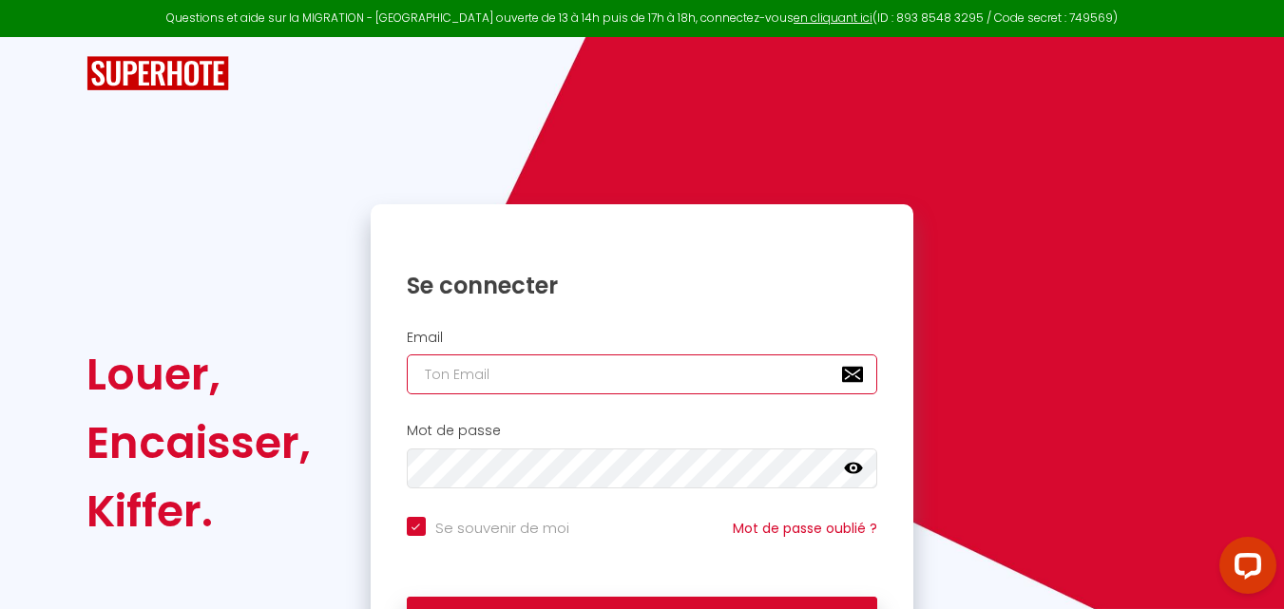
type input "[EMAIL_ADDRESS][DOMAIN_NAME]"
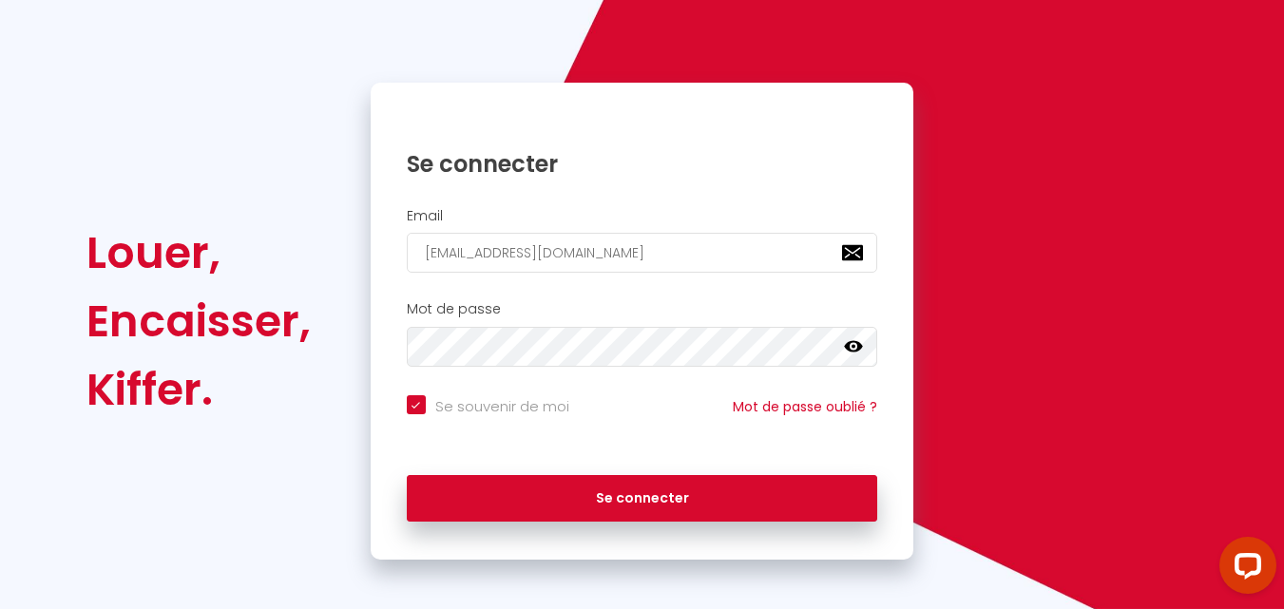
scroll to position [128, 0]
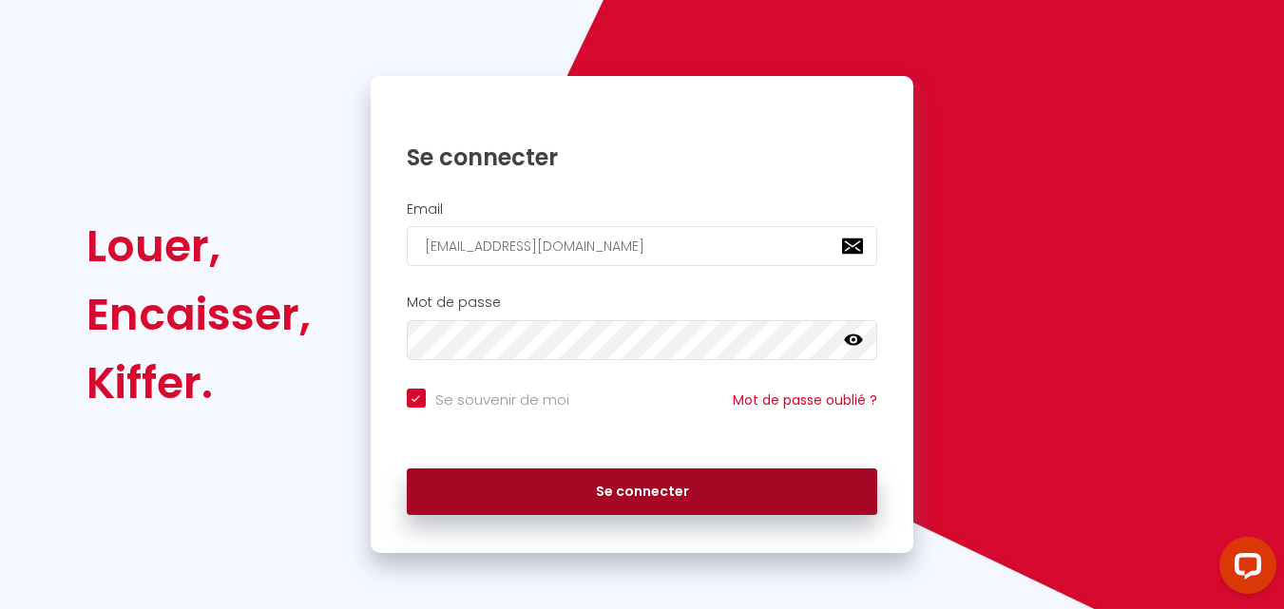
click at [585, 477] on button "Se connecter" at bounding box center [642, 493] width 471 height 48
checkbox input "true"
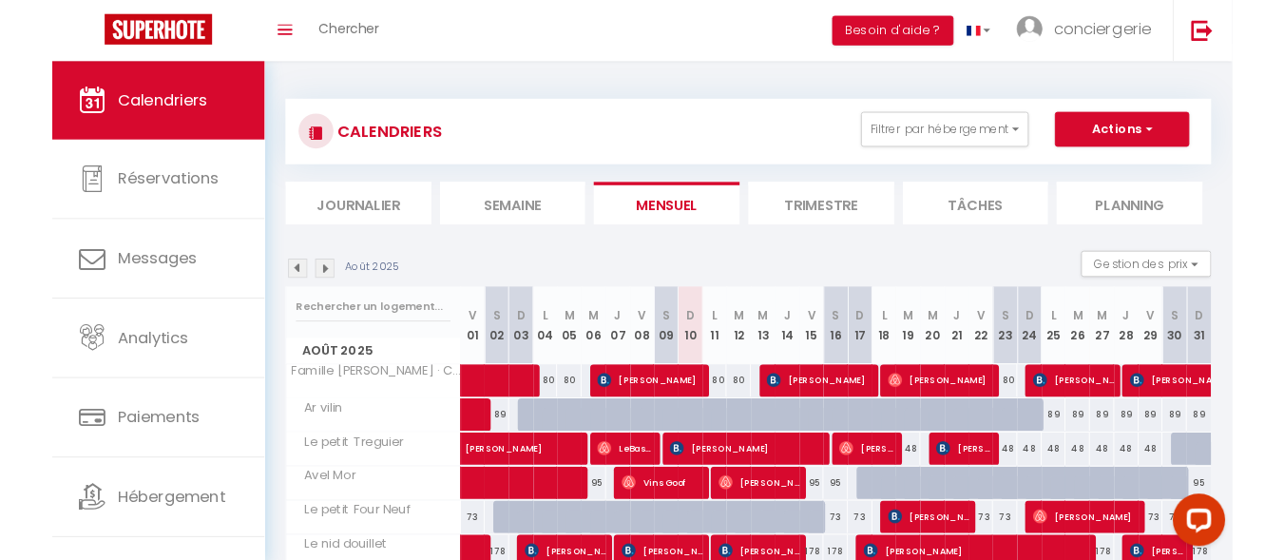
scroll to position [58, 0]
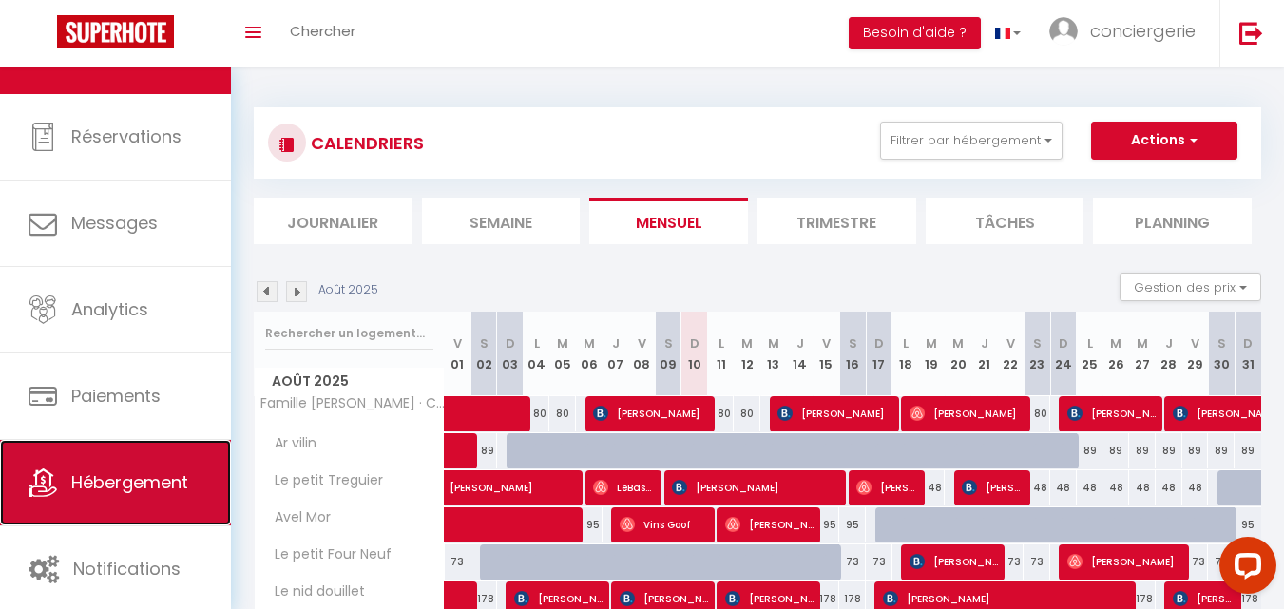
click at [156, 475] on span "Hébergement" at bounding box center [129, 483] width 117 height 24
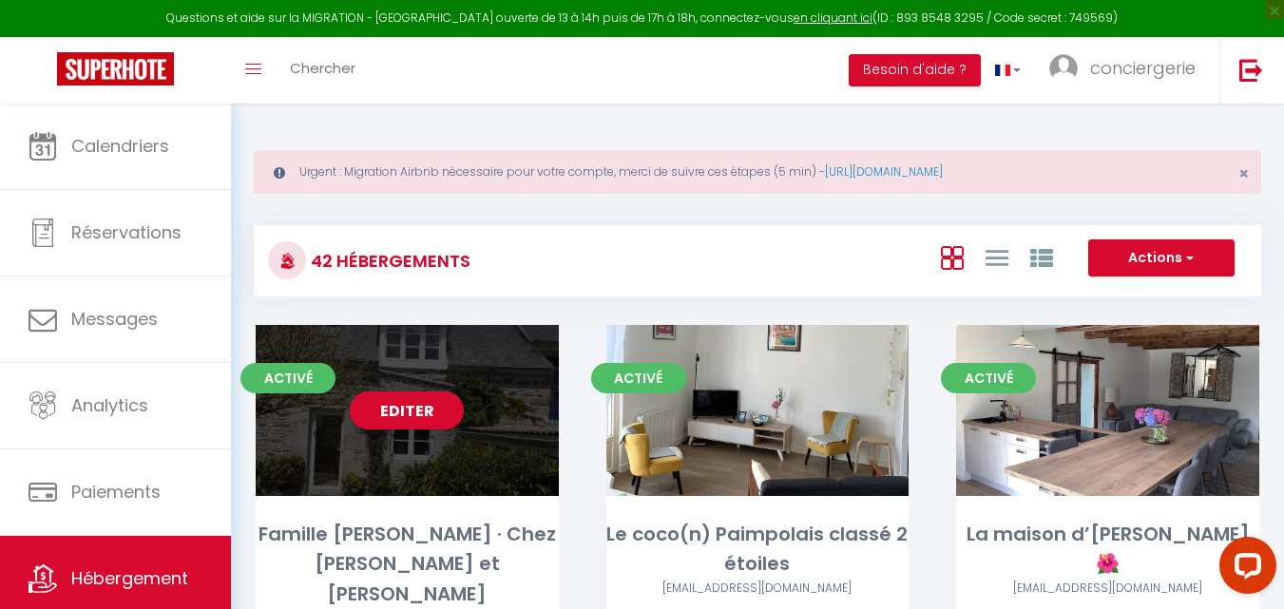
click at [481, 353] on div "Editer" at bounding box center [407, 410] width 303 height 171
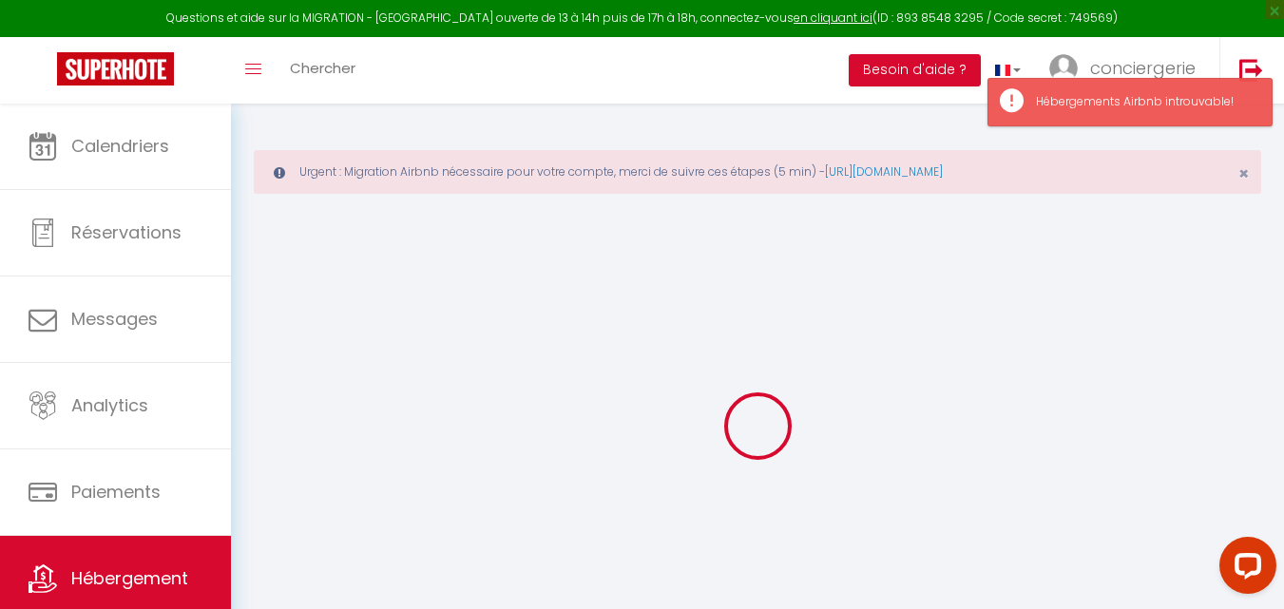
select select
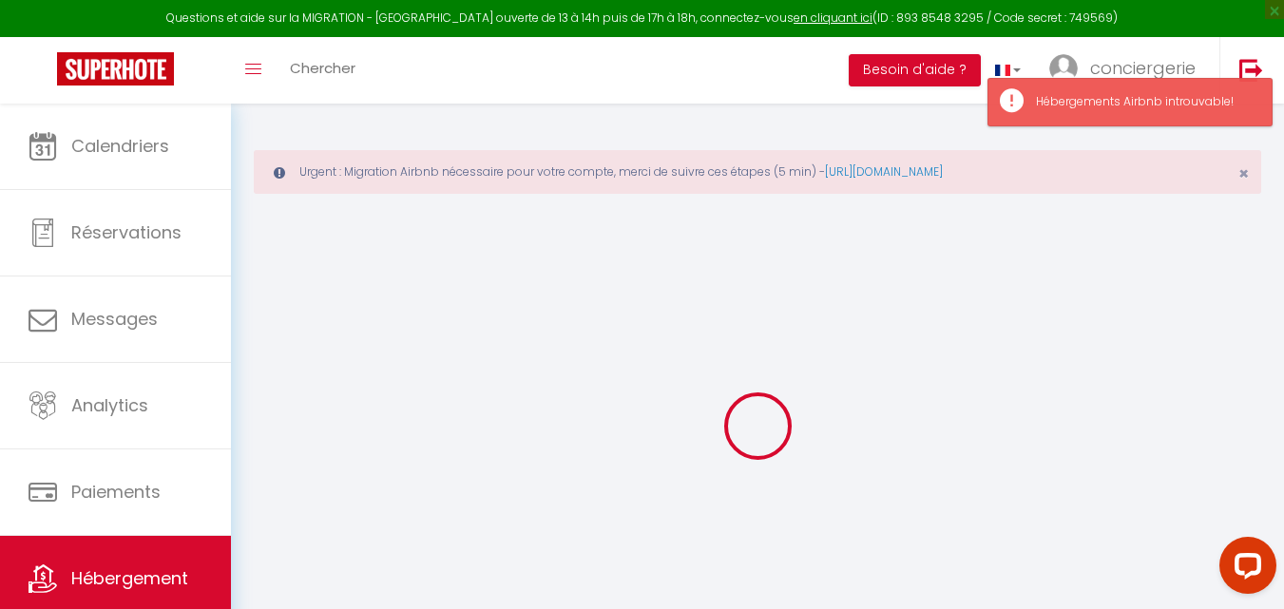
select select
checkbox input "true"
checkbox input "false"
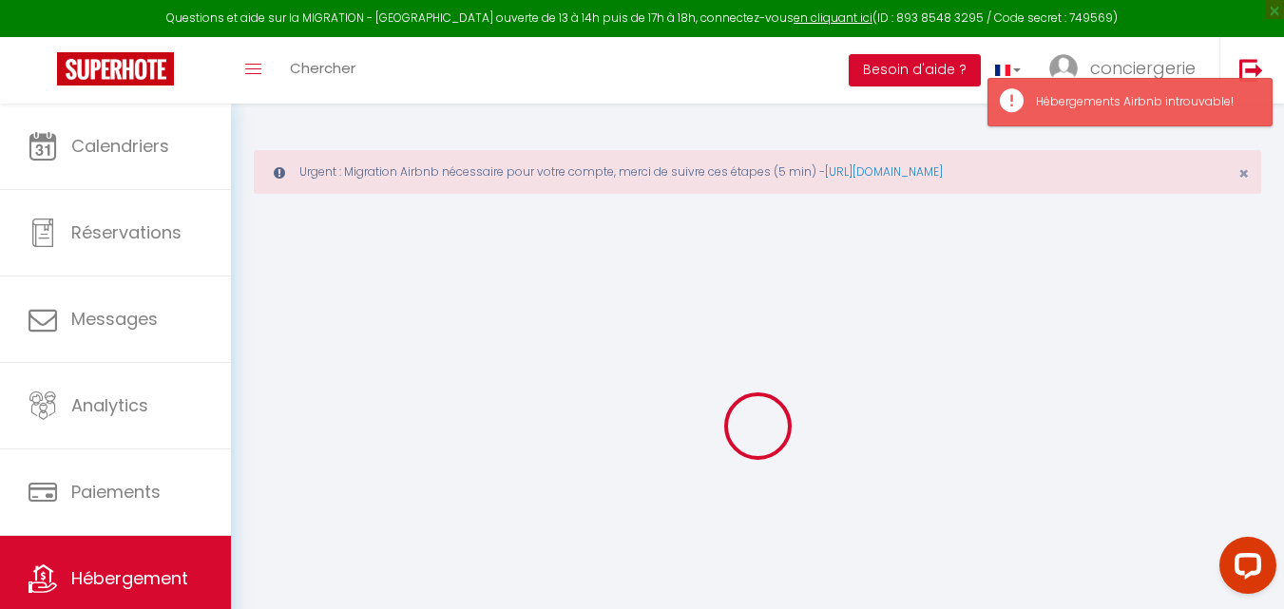
select select
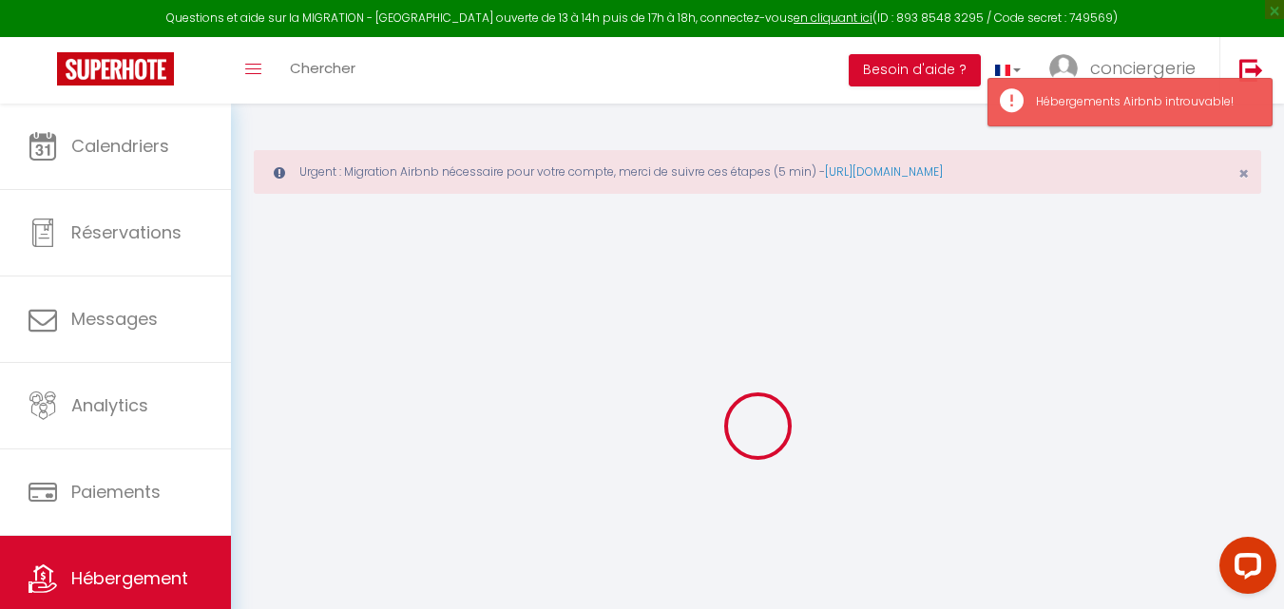
select select
checkbox input "true"
checkbox input "false"
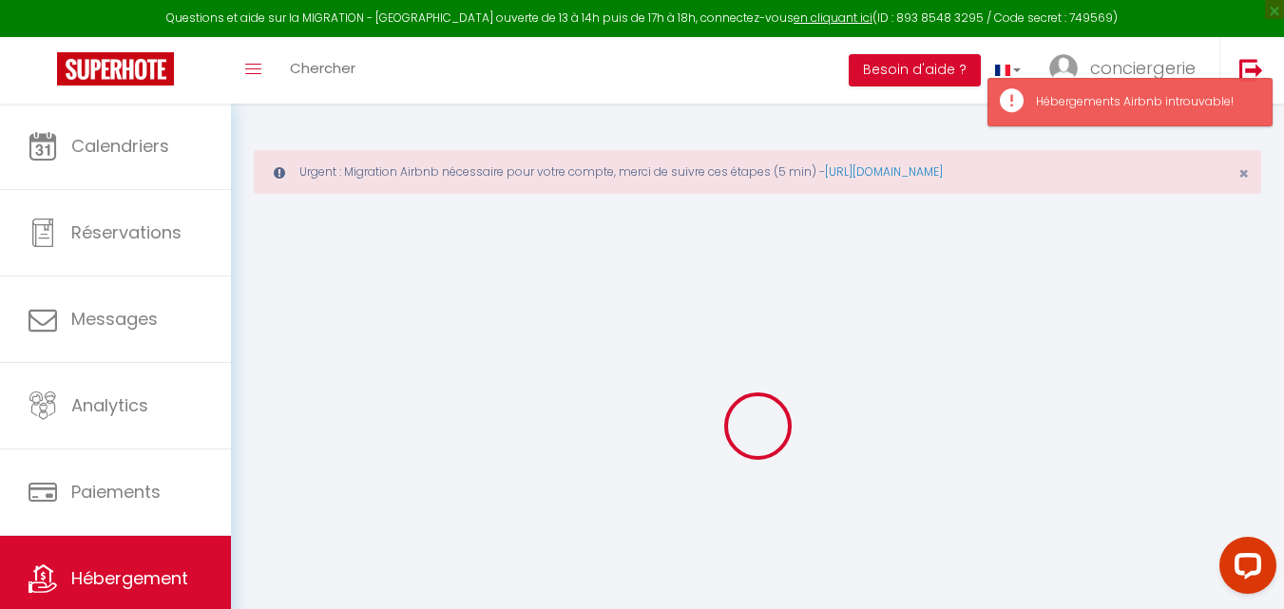
select select
checkbox input "true"
checkbox input "false"
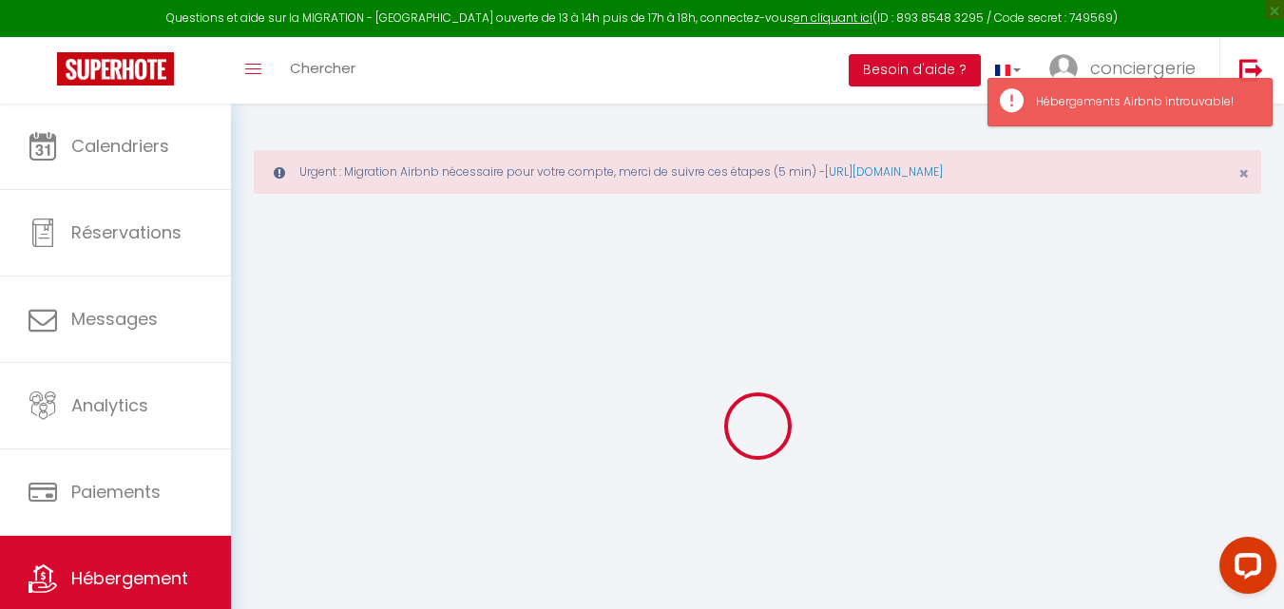
select select "17:00"
select select
select select "09:30"
select select "30"
select select "120"
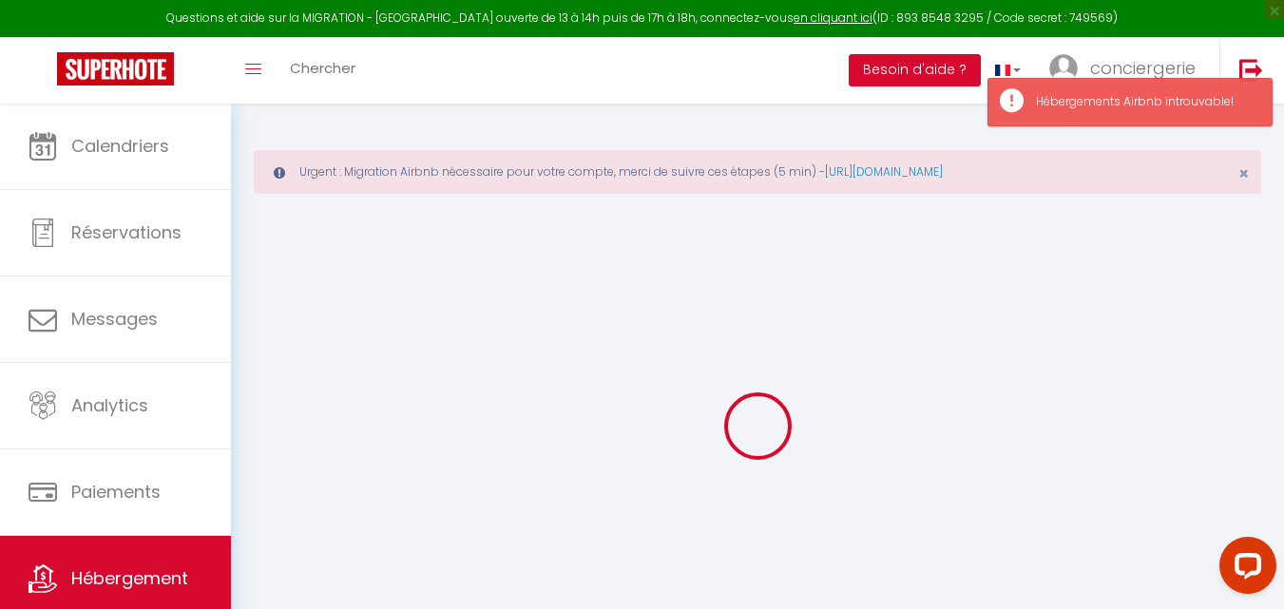
select select
checkbox input "true"
checkbox input "false"
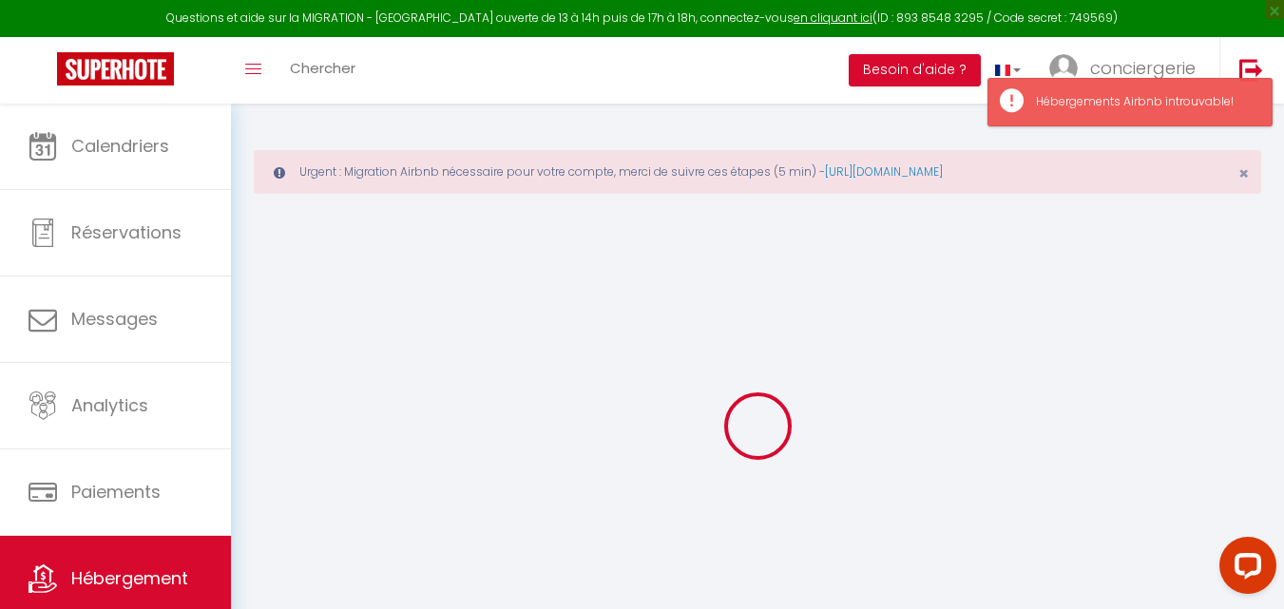
checkbox input "false"
select select
checkbox input "true"
checkbox input "false"
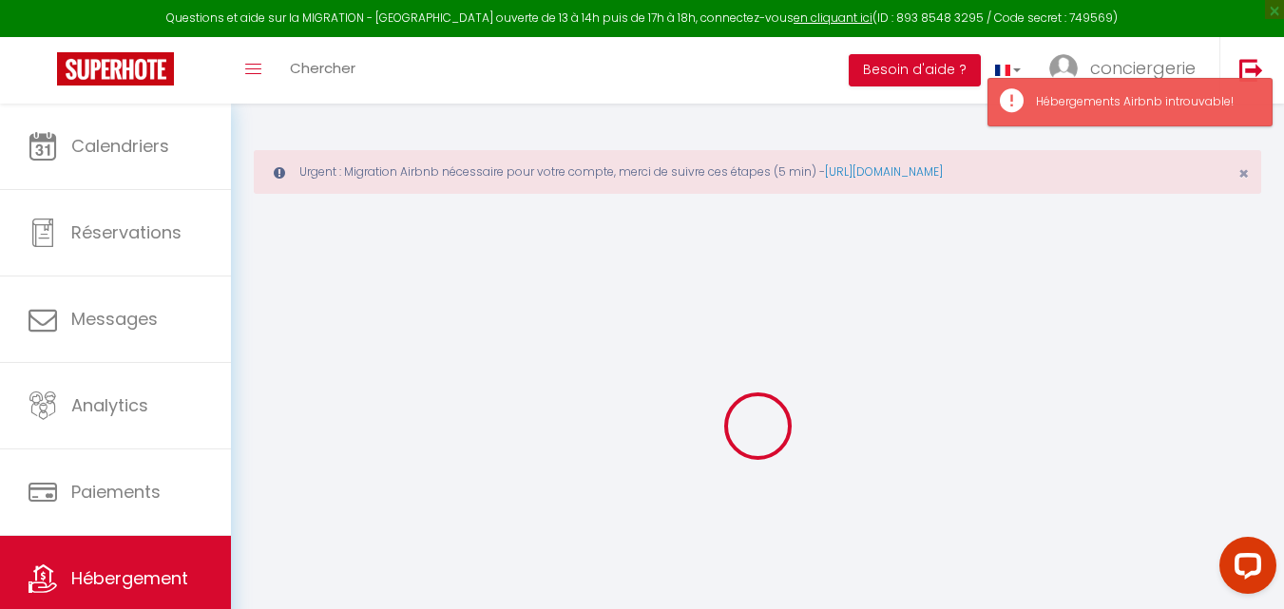
checkbox input "false"
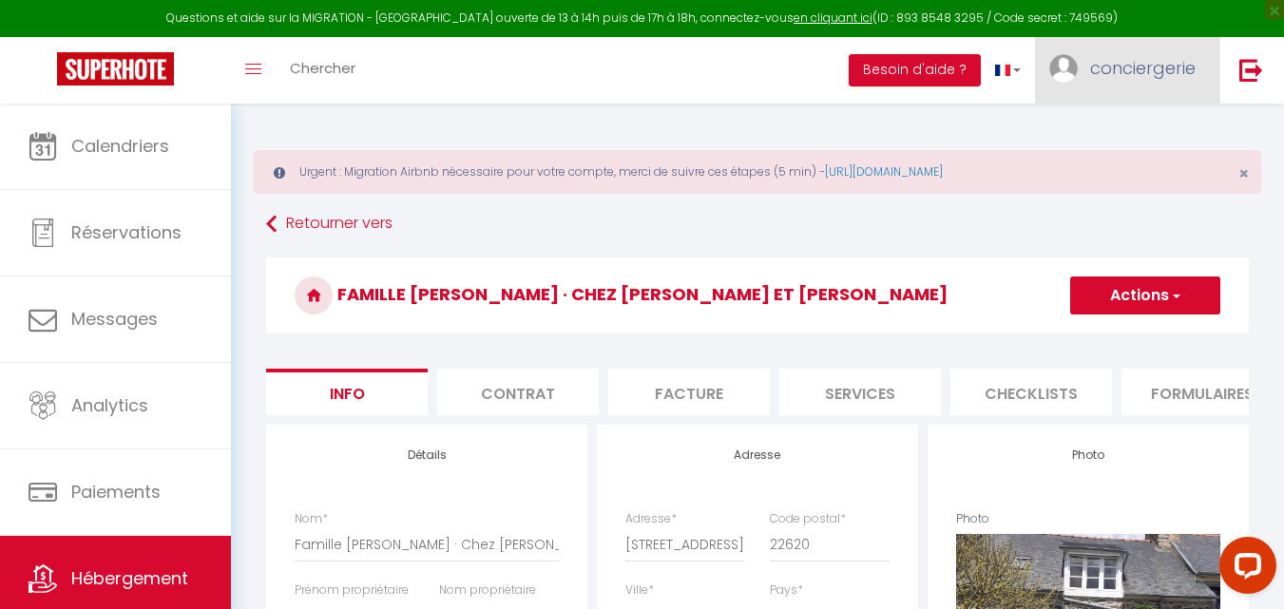
click at [1169, 61] on span "conciergerie" at bounding box center [1143, 68] width 106 height 24
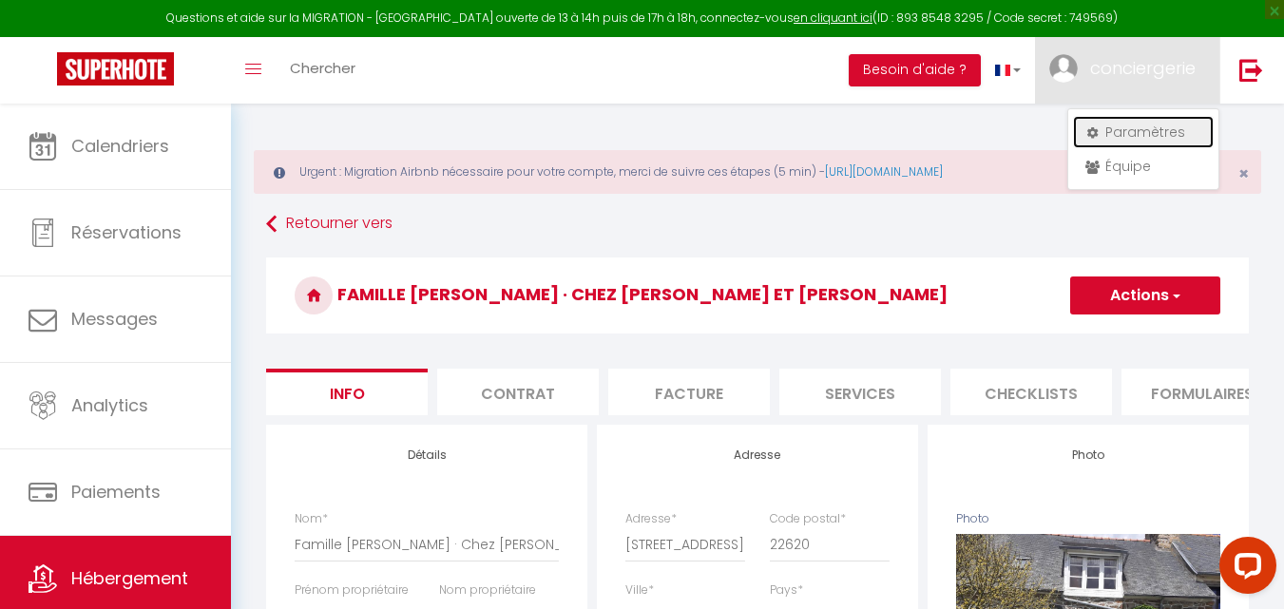
click at [1148, 117] on link "Paramètres" at bounding box center [1143, 132] width 141 height 32
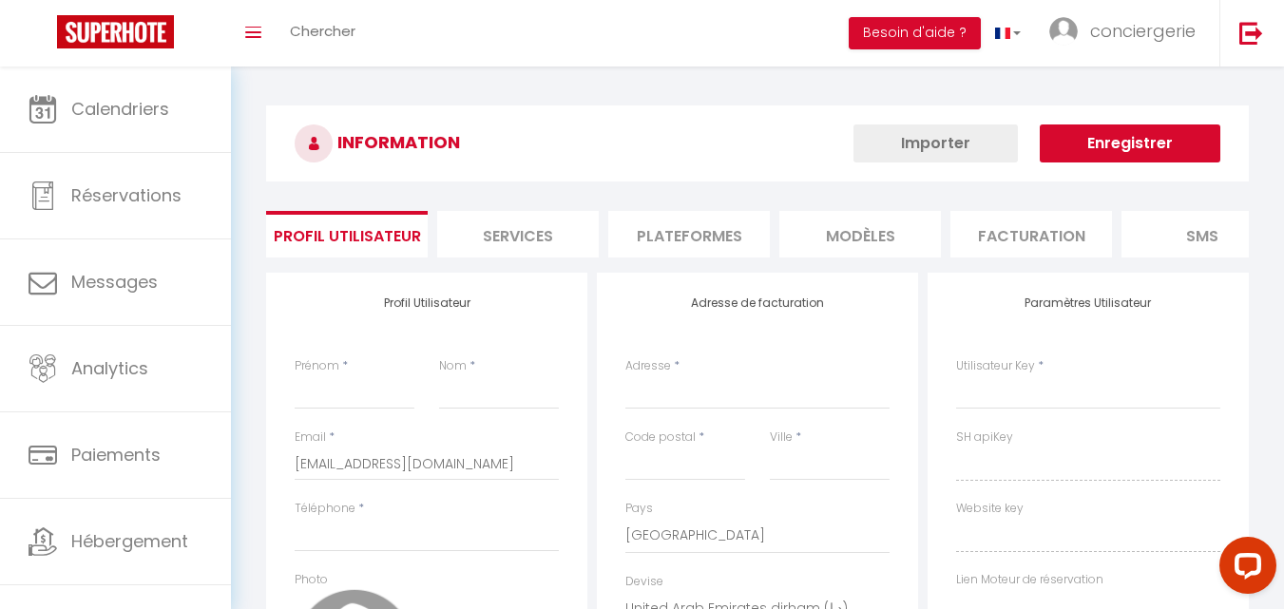
type input "conciergerie"
type input "Covex"
type input "0612401287"
type input "[STREET_ADDRESS][PERSON_NAME]"
type input "22500"
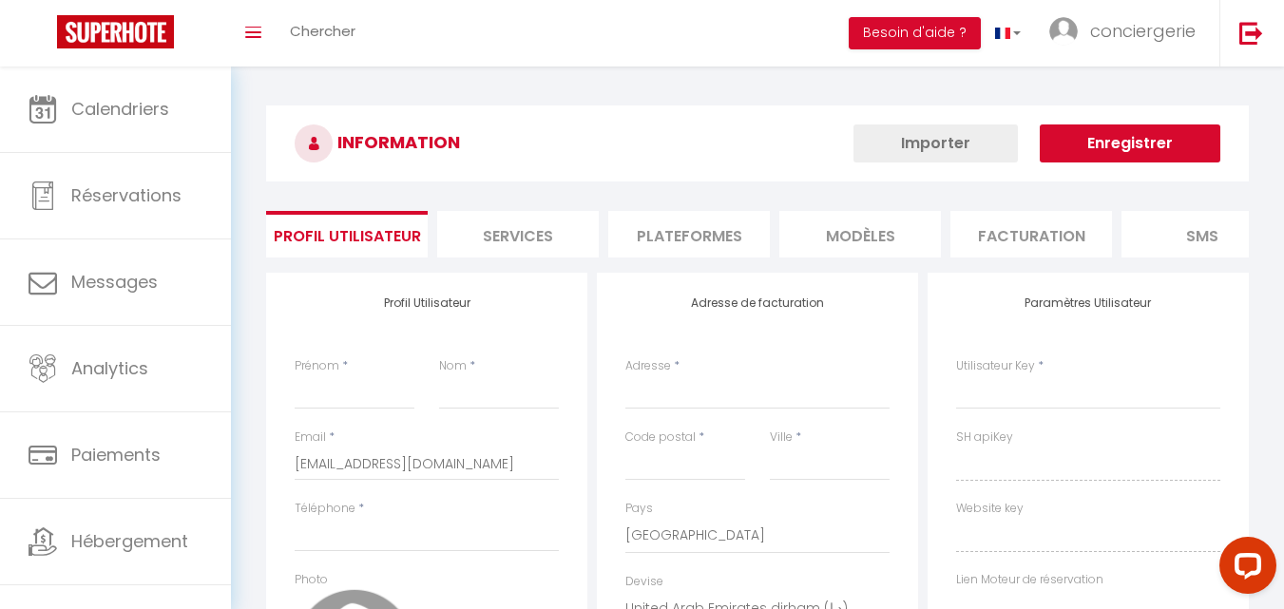
type input "Paimpol"
select select "28"
type input "6QXGP7ehk4FyEe8tjKZ0IyDB9"
type input "CVqfifgSRUCRe292JAy6VyRMk"
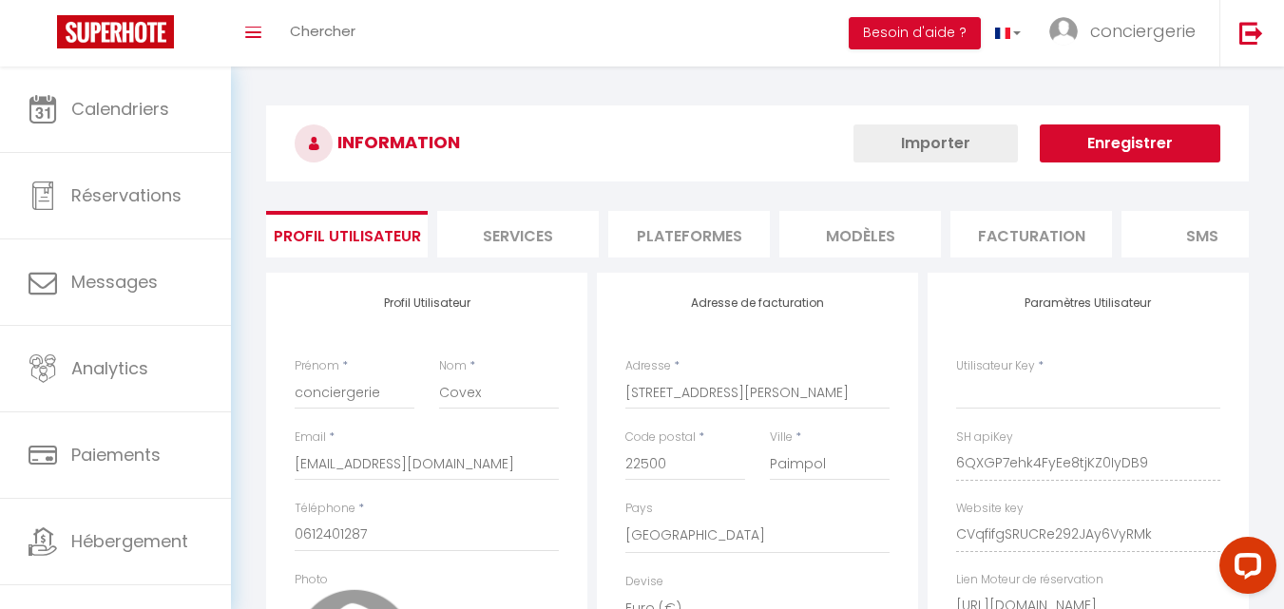
type input "6QXGP7ehk4FyEe8tjKZ0IyDB9"
type input "CVqfifgSRUCRe292JAy6VyRMk"
type input "[URL][DOMAIN_NAME]"
select select "fr"
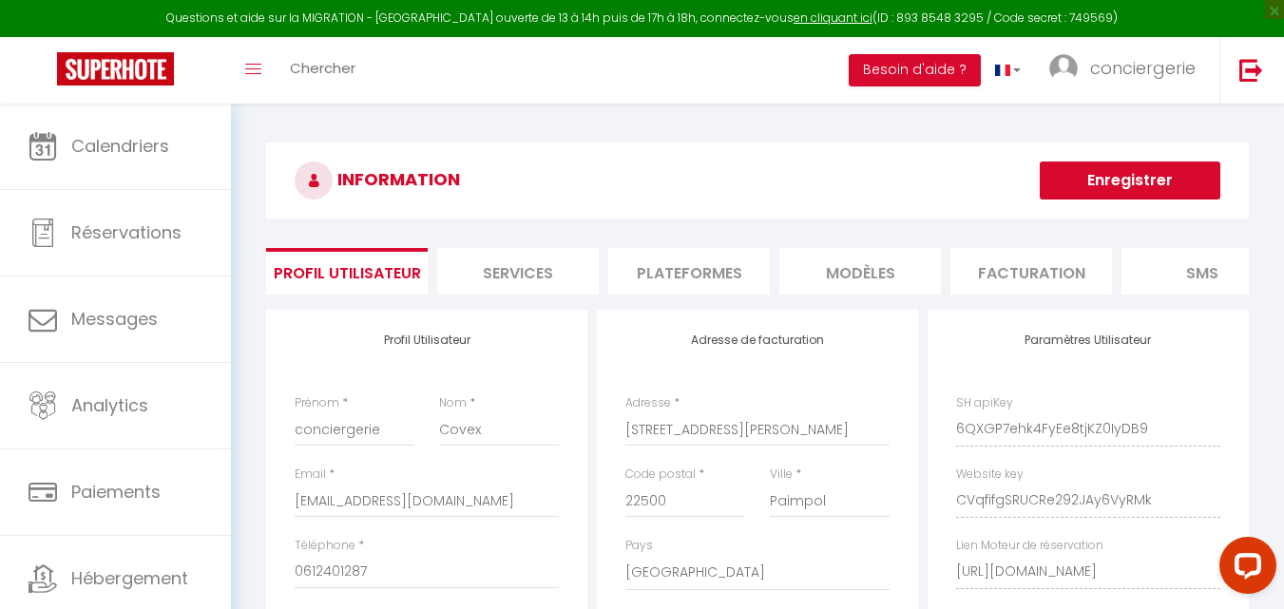
scroll to position [0, 1]
click at [716, 264] on li "Plateformes" at bounding box center [688, 271] width 162 height 47
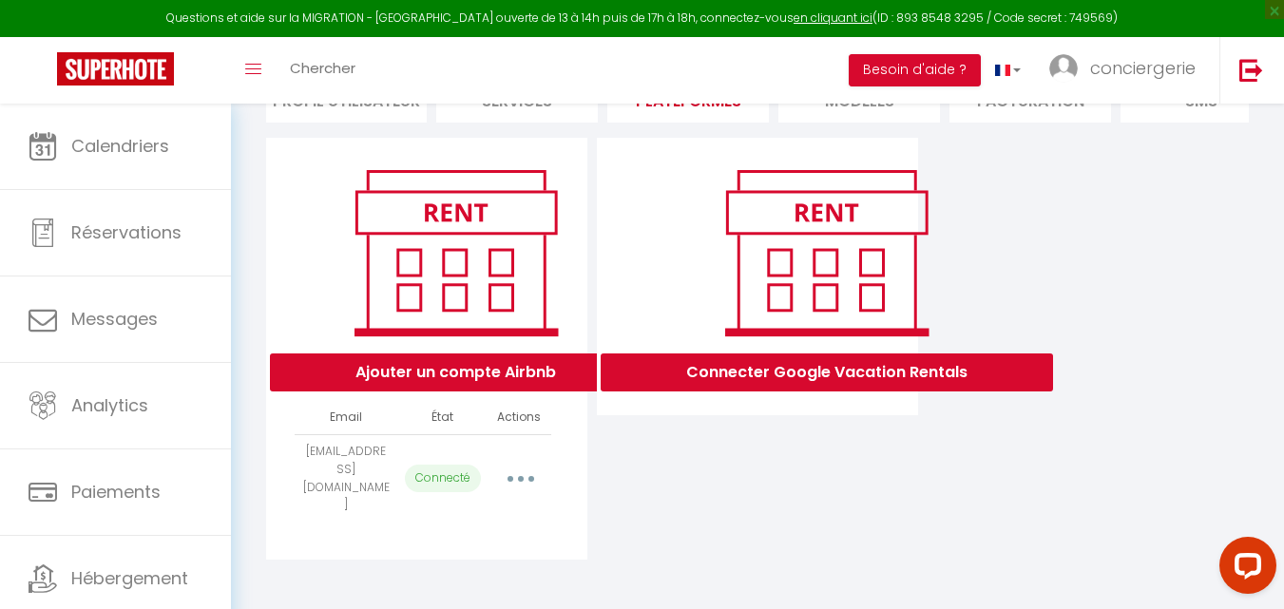
scroll to position [173, 0]
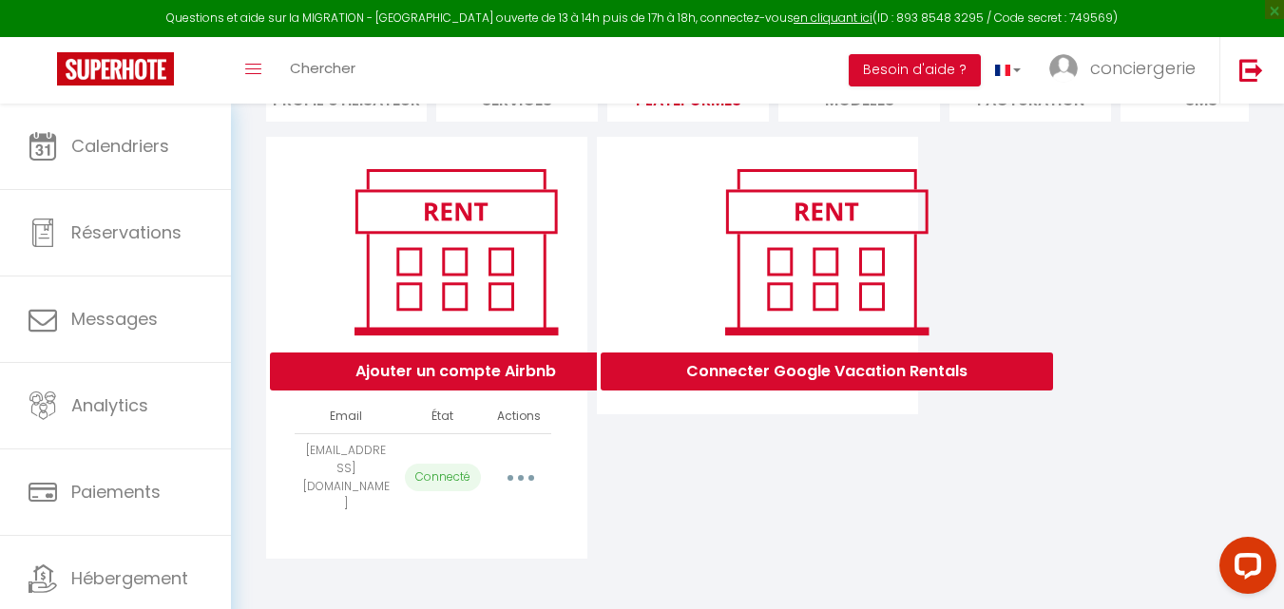
click at [521, 477] on button "button" at bounding box center [520, 478] width 53 height 30
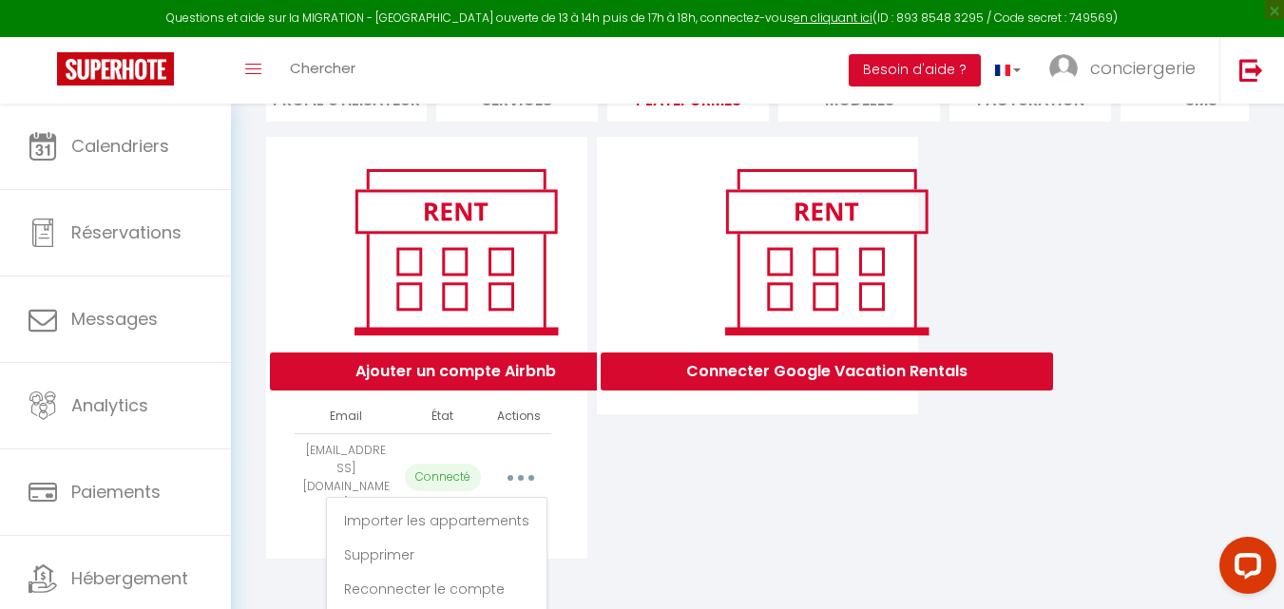
scroll to position [183, 0]
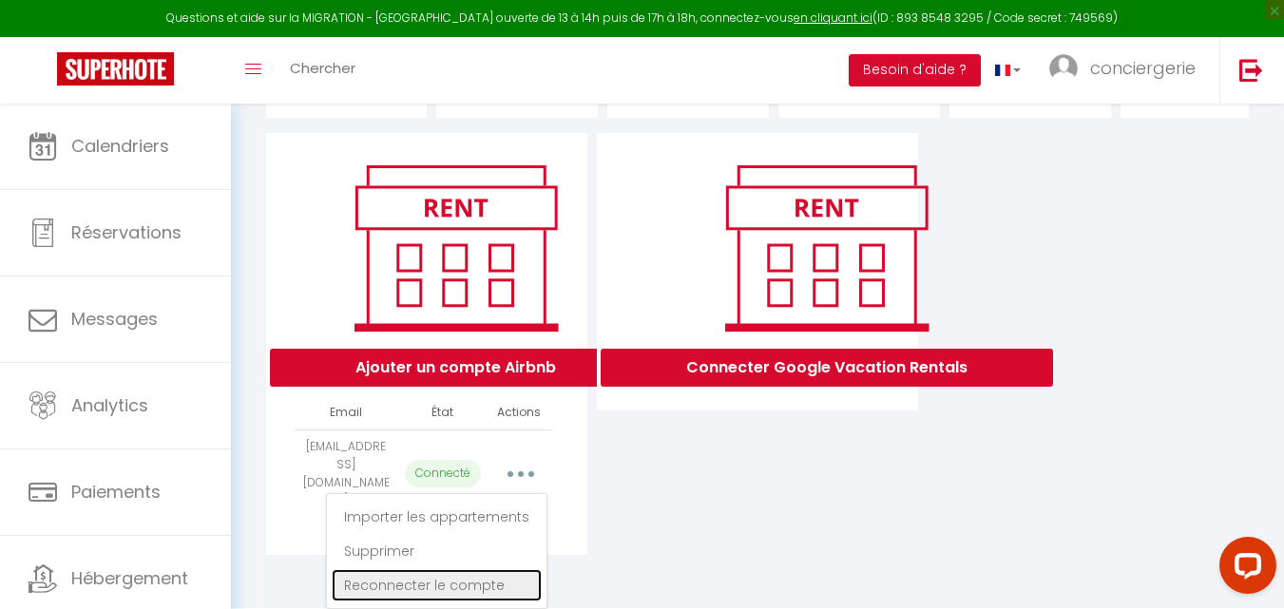
click at [444, 591] on link "Reconnecter le compte" at bounding box center [437, 585] width 210 height 32
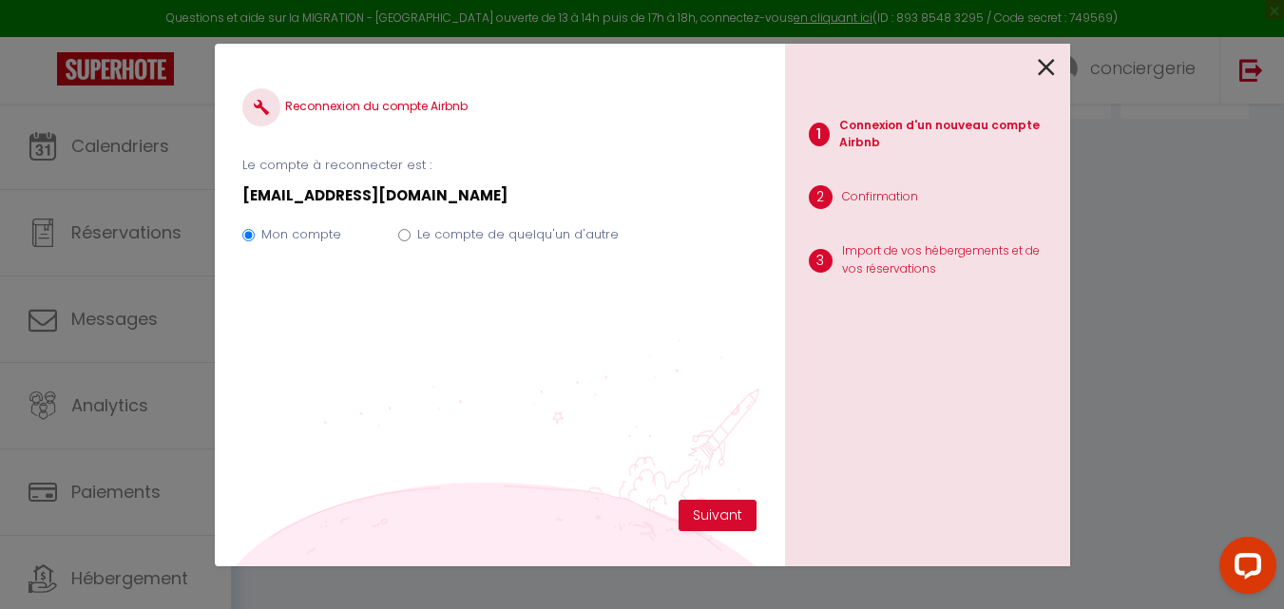
scroll to position [173, 0]
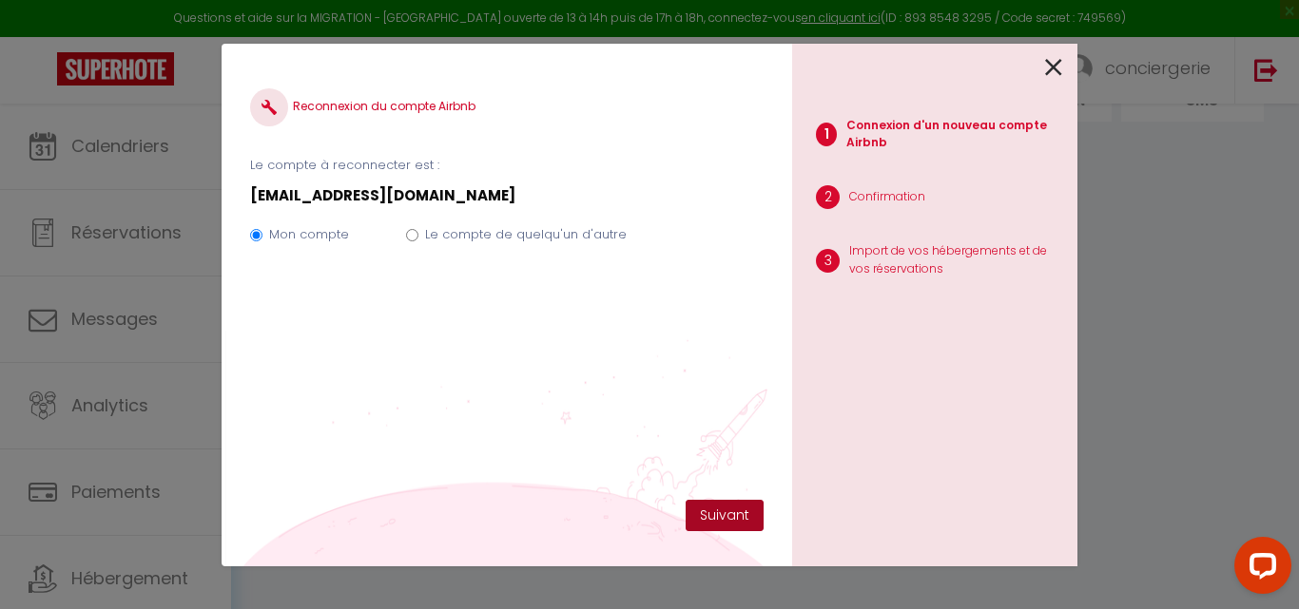
click at [727, 514] on button "Suivant" at bounding box center [724, 516] width 78 height 32
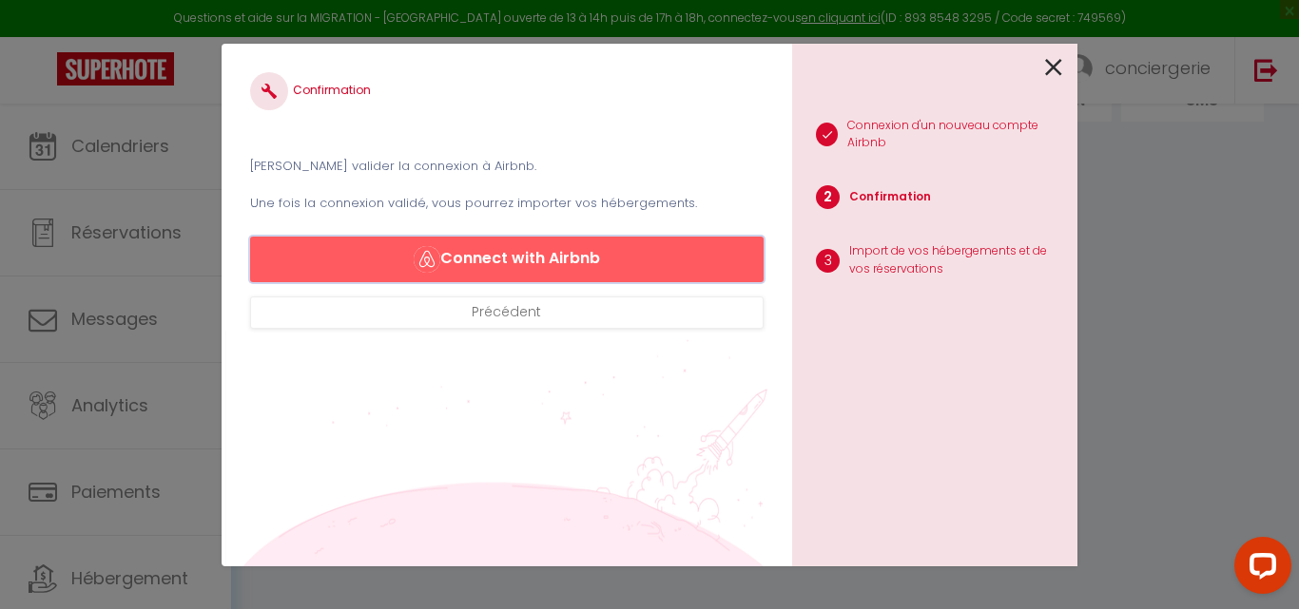
click at [507, 254] on button "Connect with Airbnb" at bounding box center [506, 260] width 513 height 46
click at [1057, 68] on icon at bounding box center [1053, 67] width 17 height 29
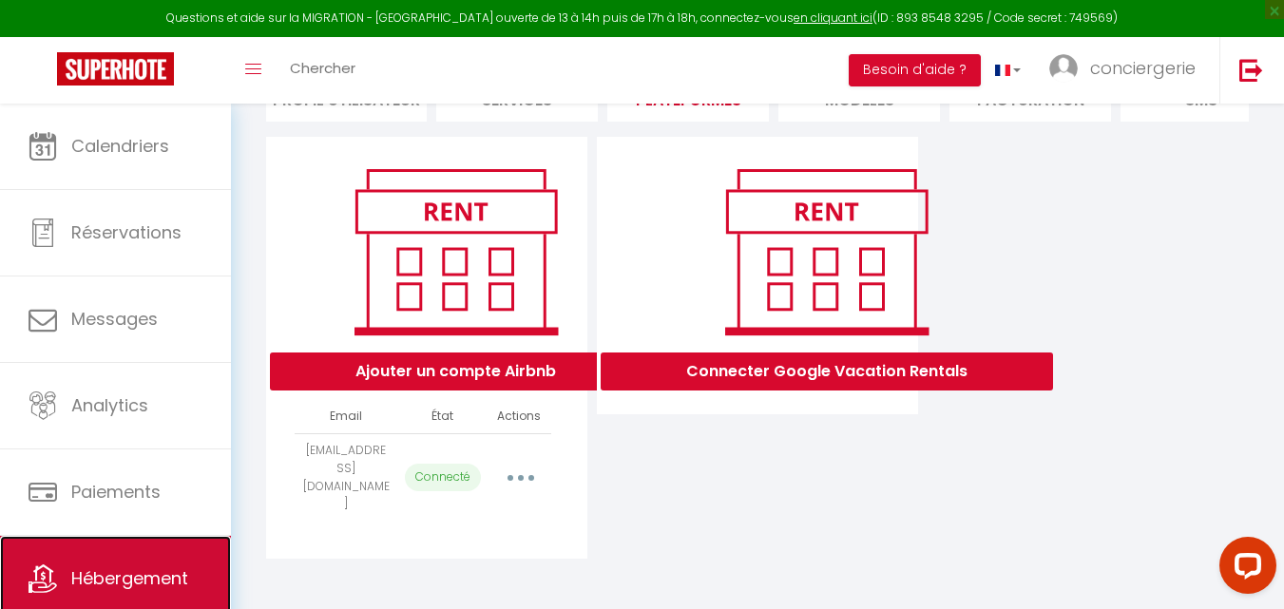
click at [159, 570] on span "Hébergement" at bounding box center [129, 579] width 117 height 24
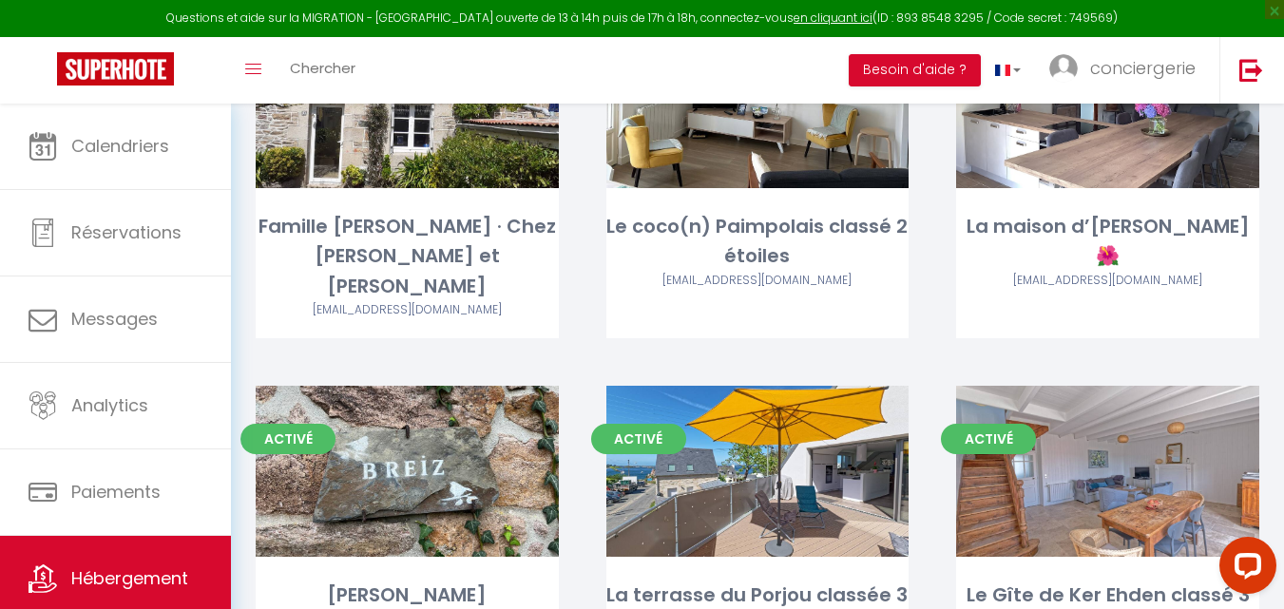
scroll to position [275, 0]
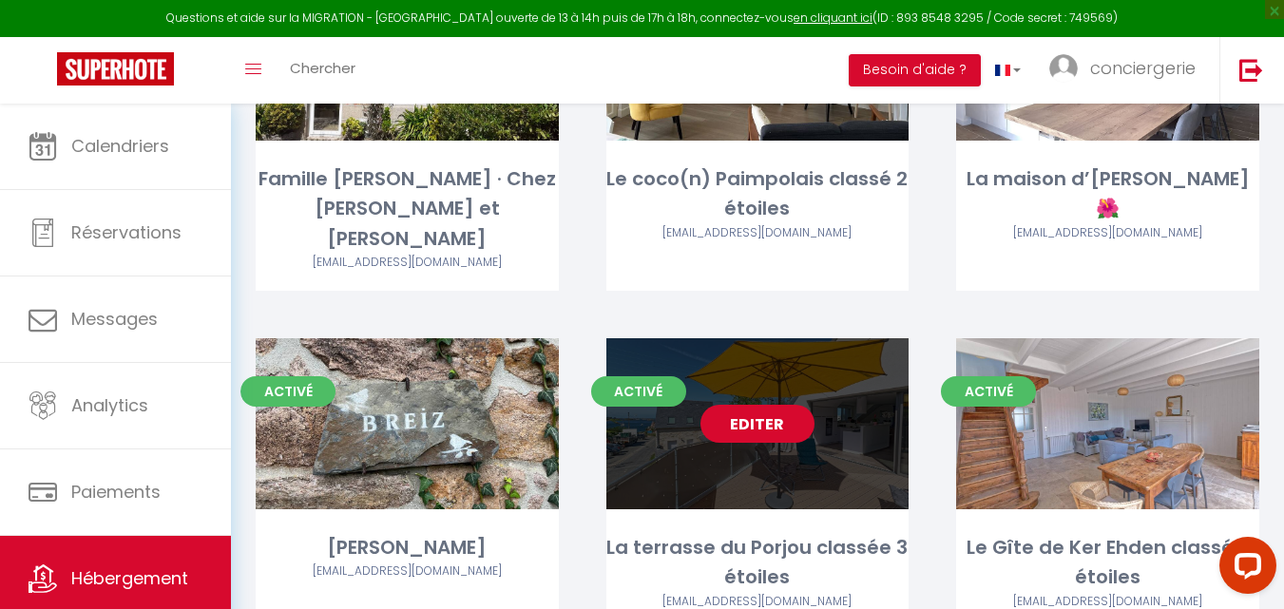
click at [736, 405] on link "Editer" at bounding box center [758, 424] width 114 height 38
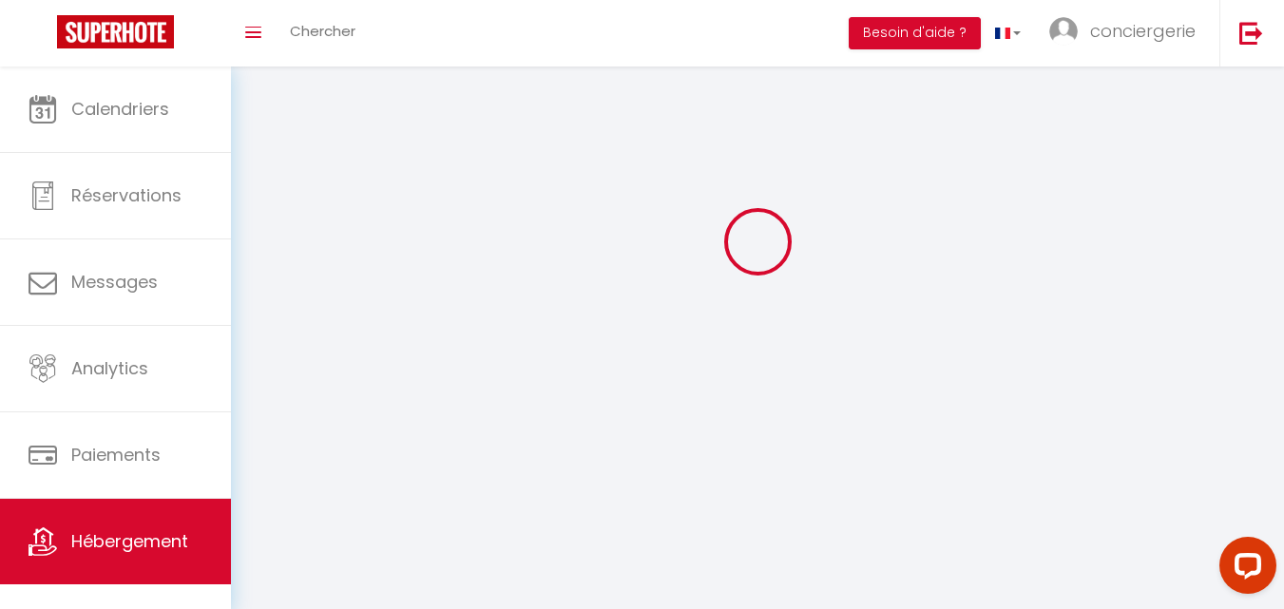
select select "1"
select select "28"
select select
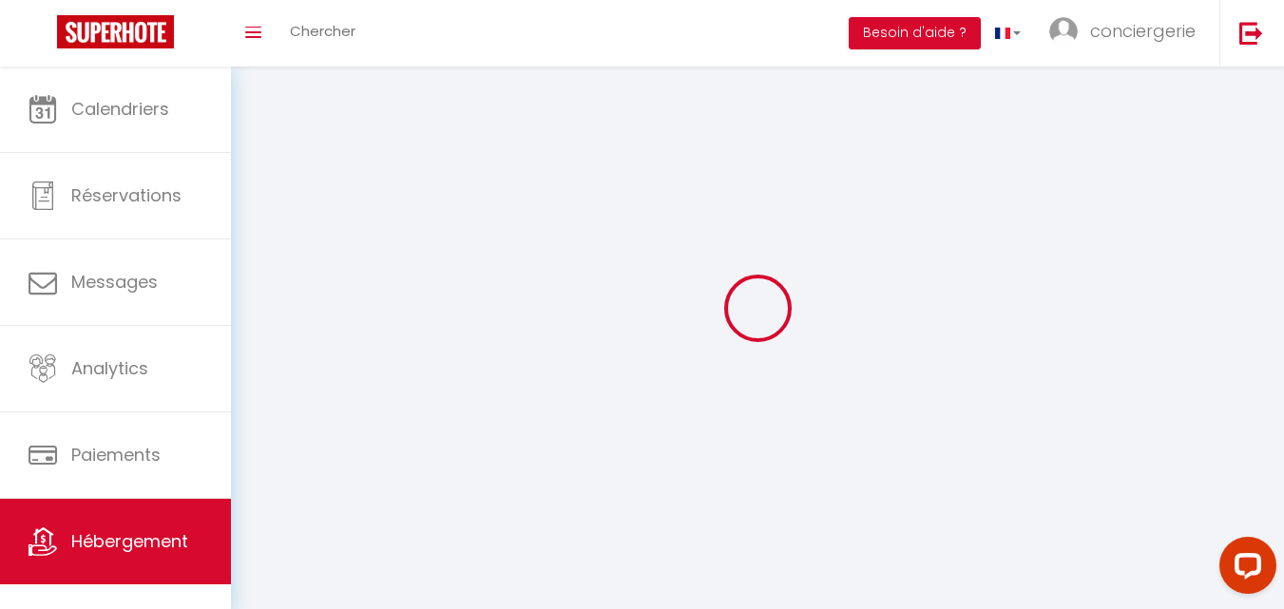
select select
checkbox input "false"
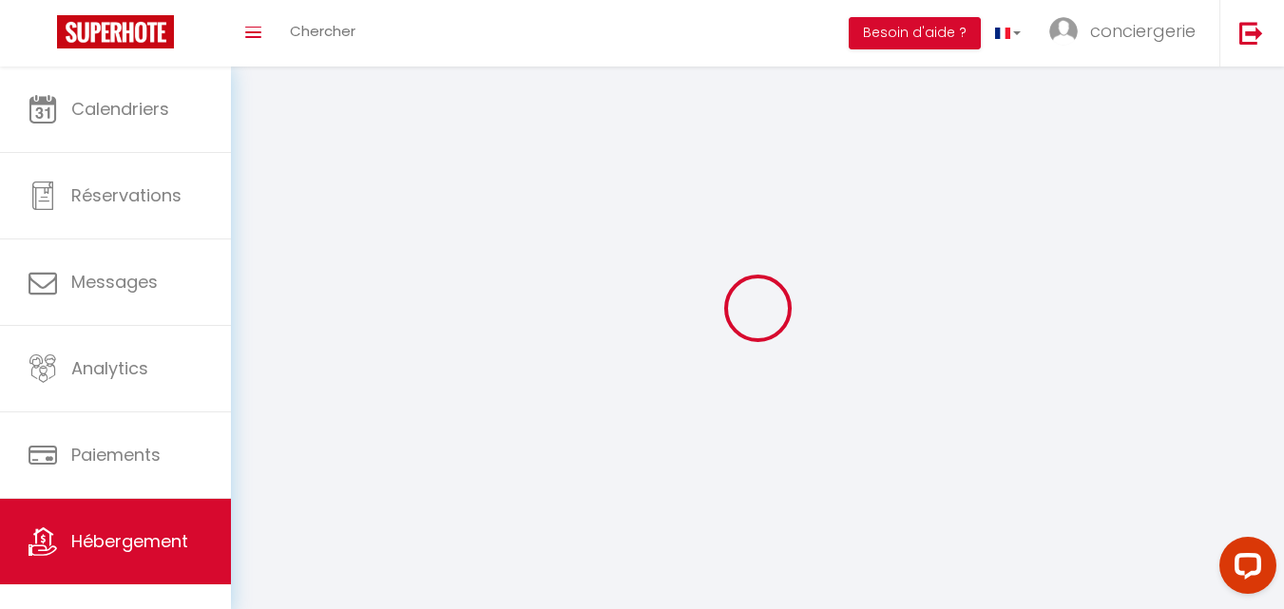
checkbox input "false"
select select
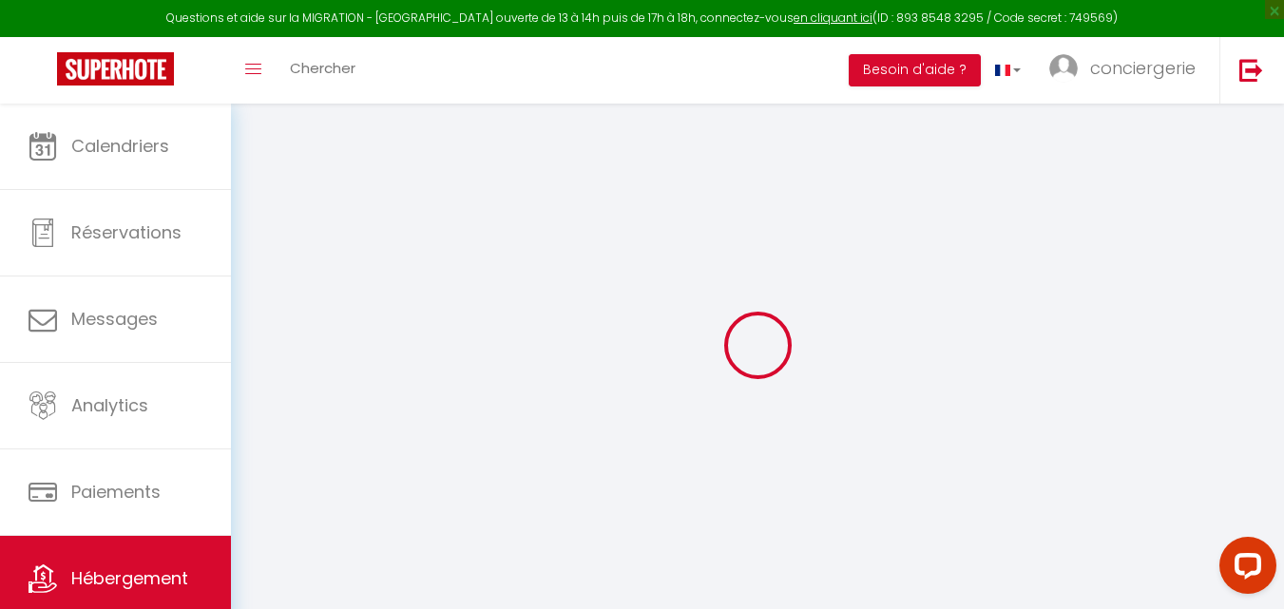
select select
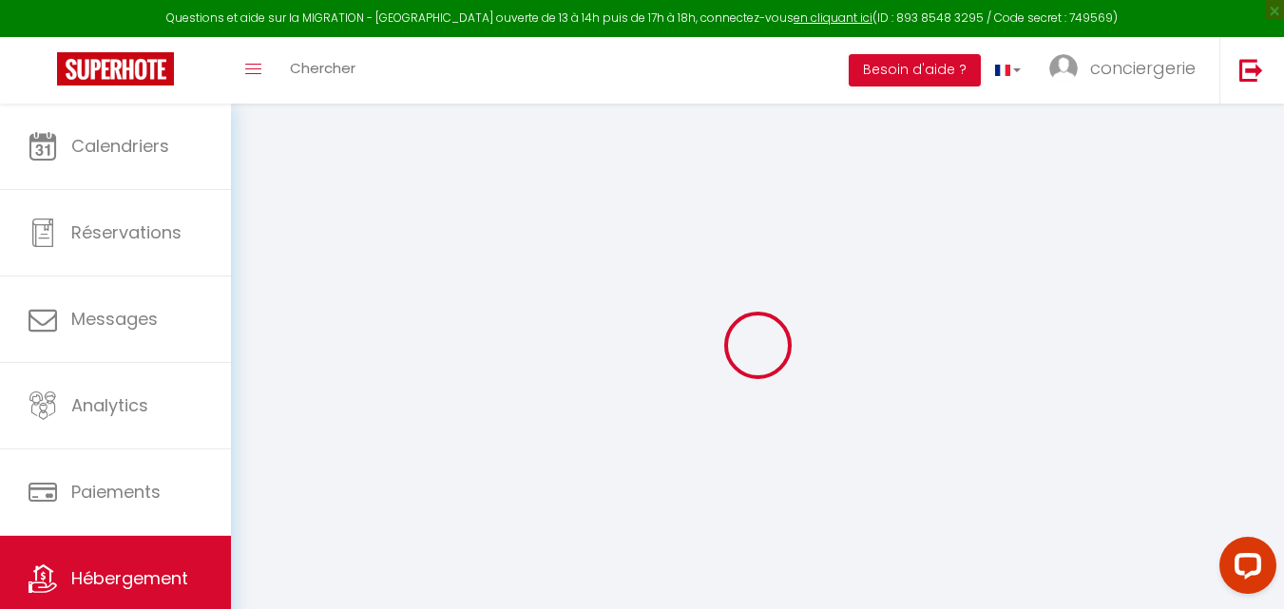
select select
checkbox input "false"
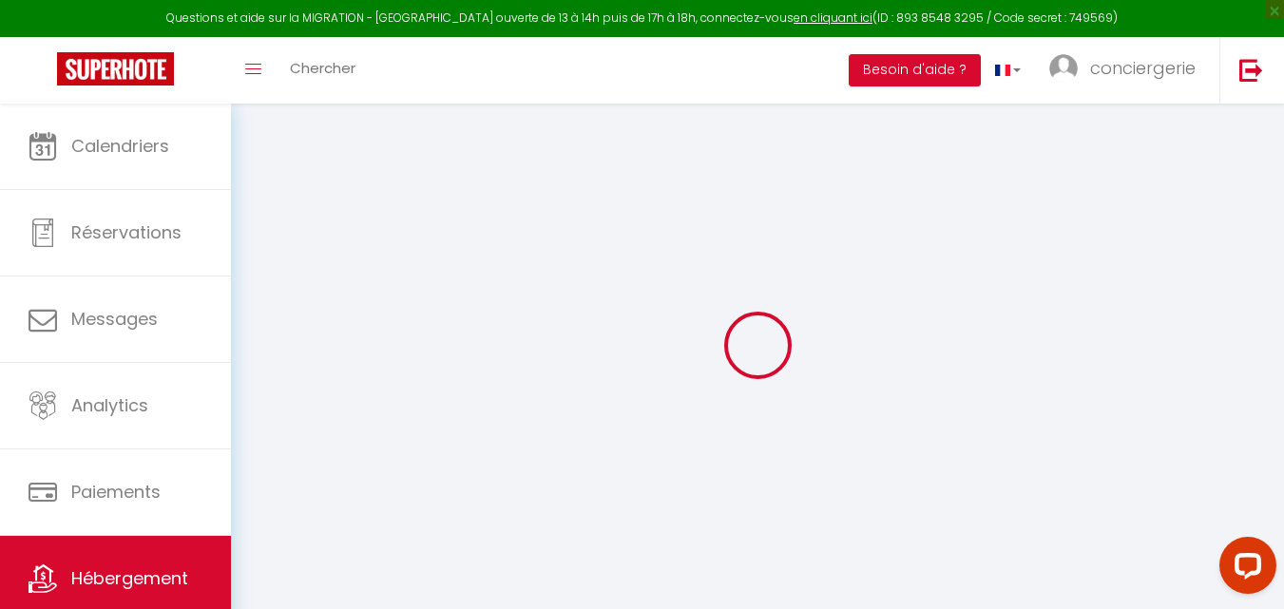
select select
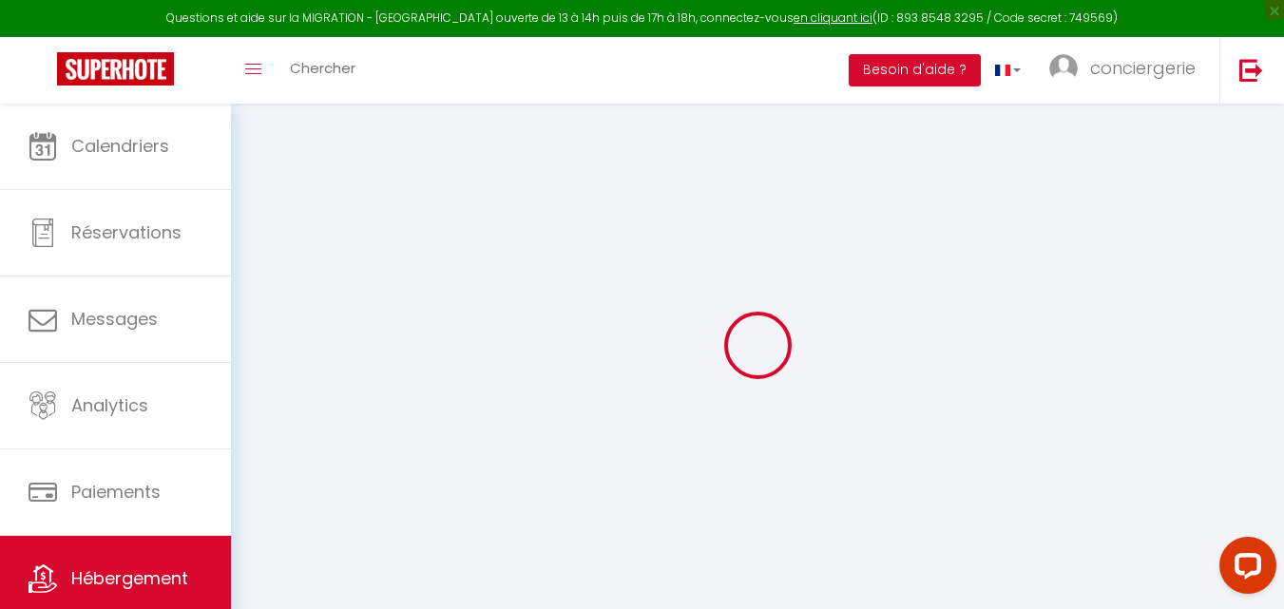
select select
checkbox input "false"
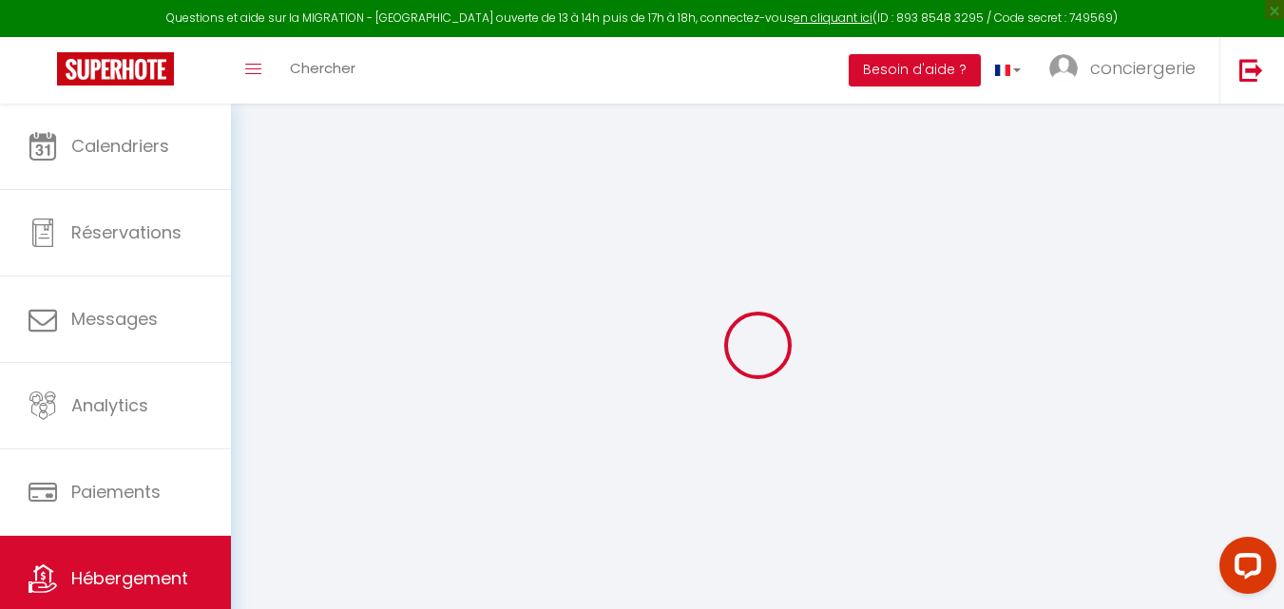
checkbox input "false"
select select
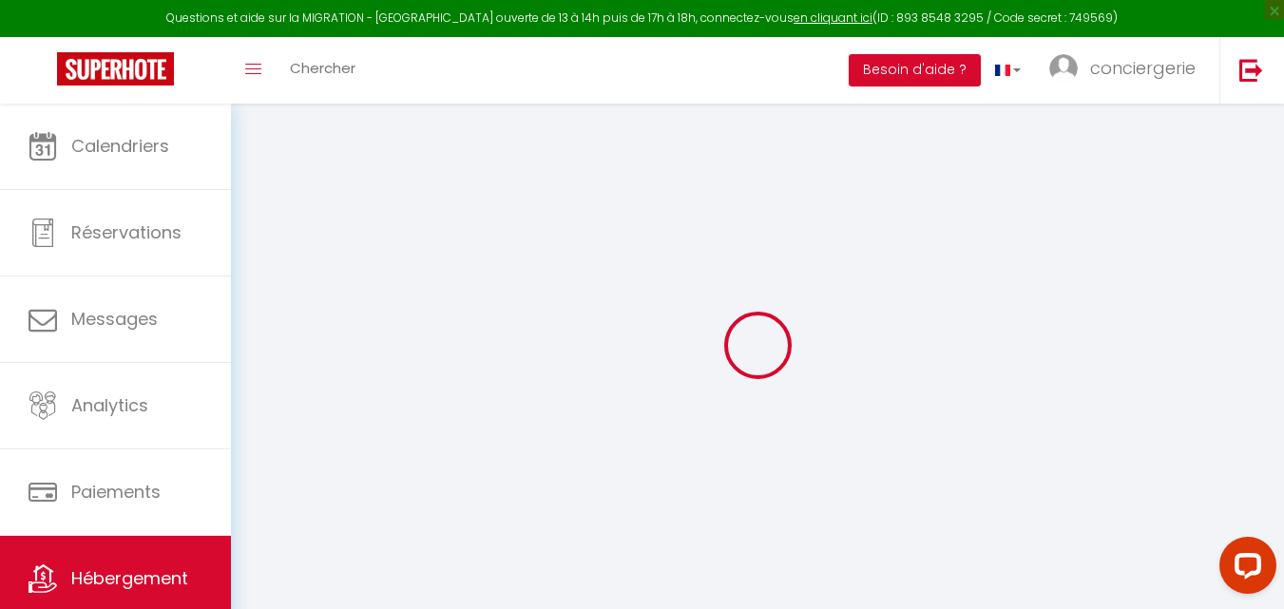
select select
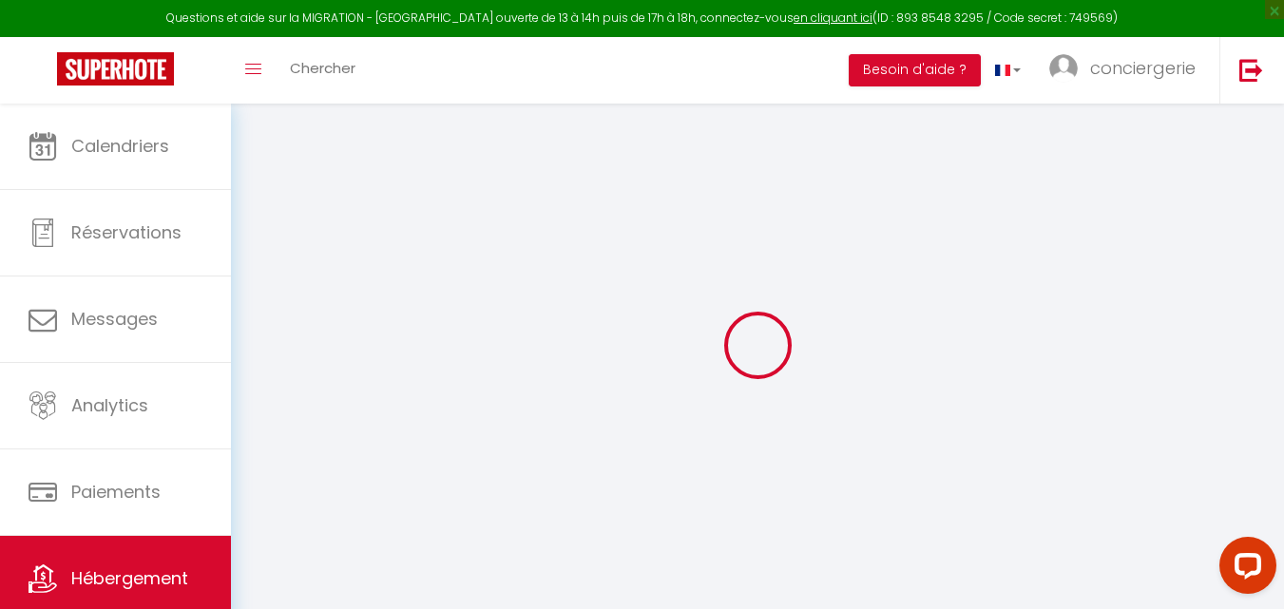
checkbox input "false"
select select
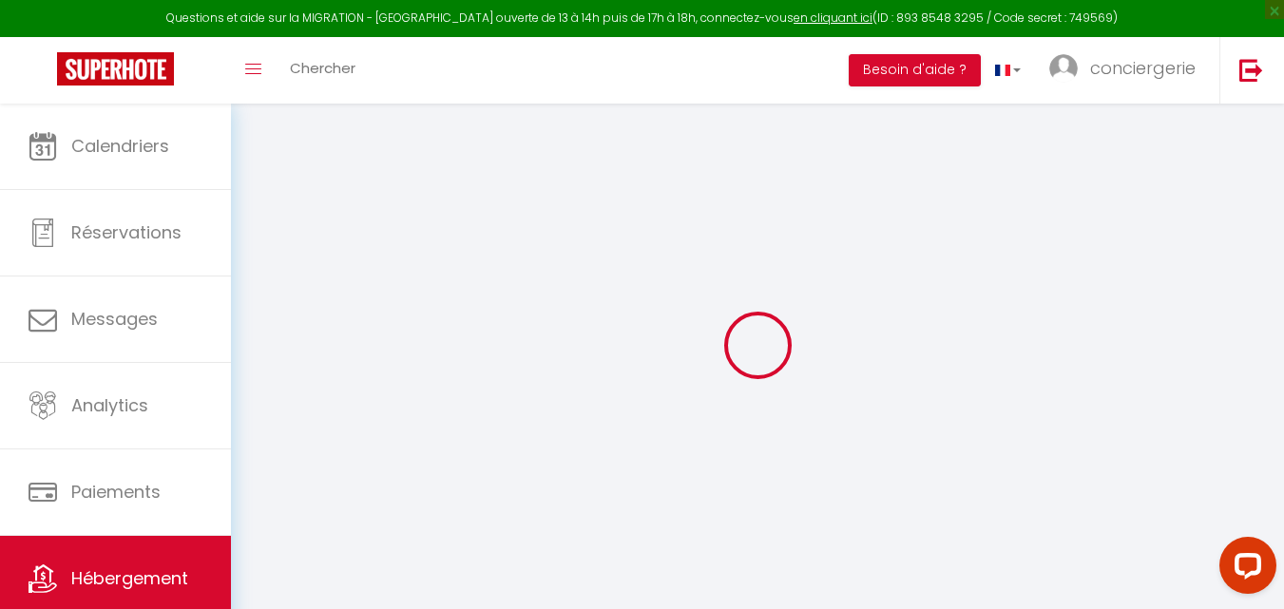
select select
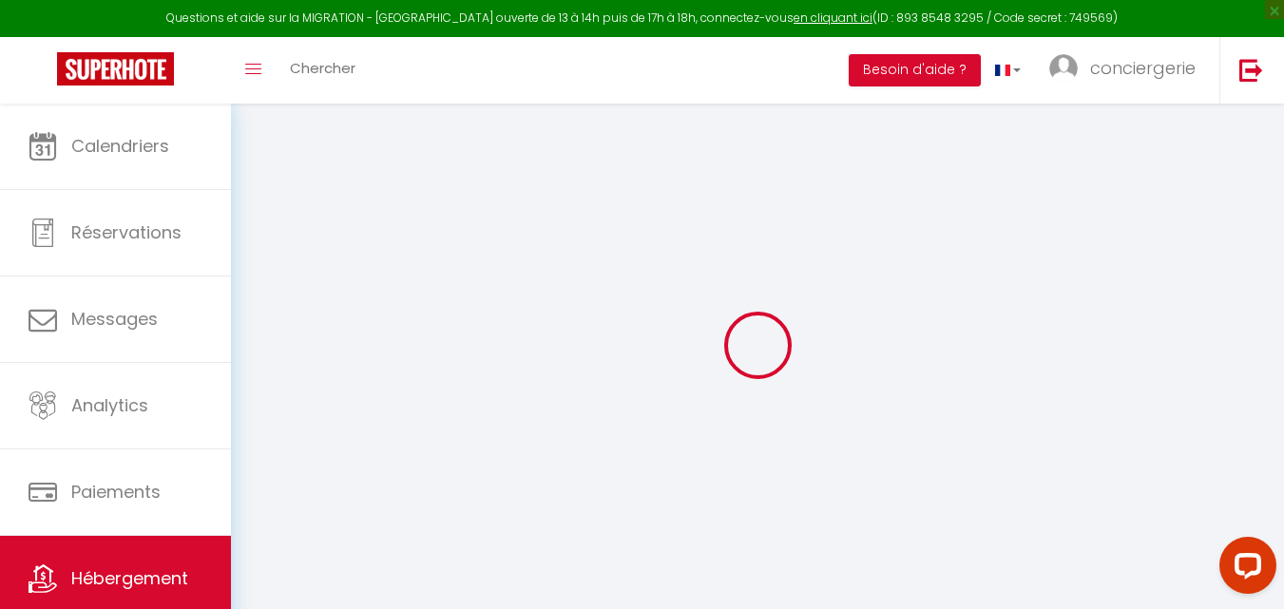
select select
checkbox input "false"
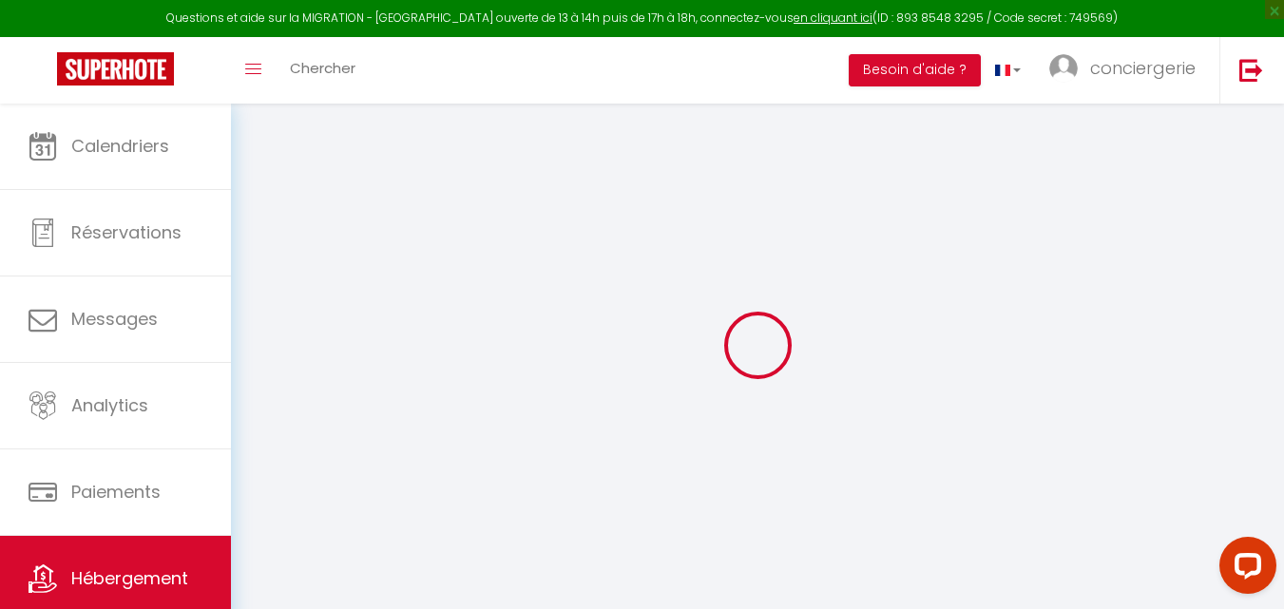
checkbox input "false"
select select
type input "La terrasse du Porjou classée 3 étoiles"
type input "POLIGNE"
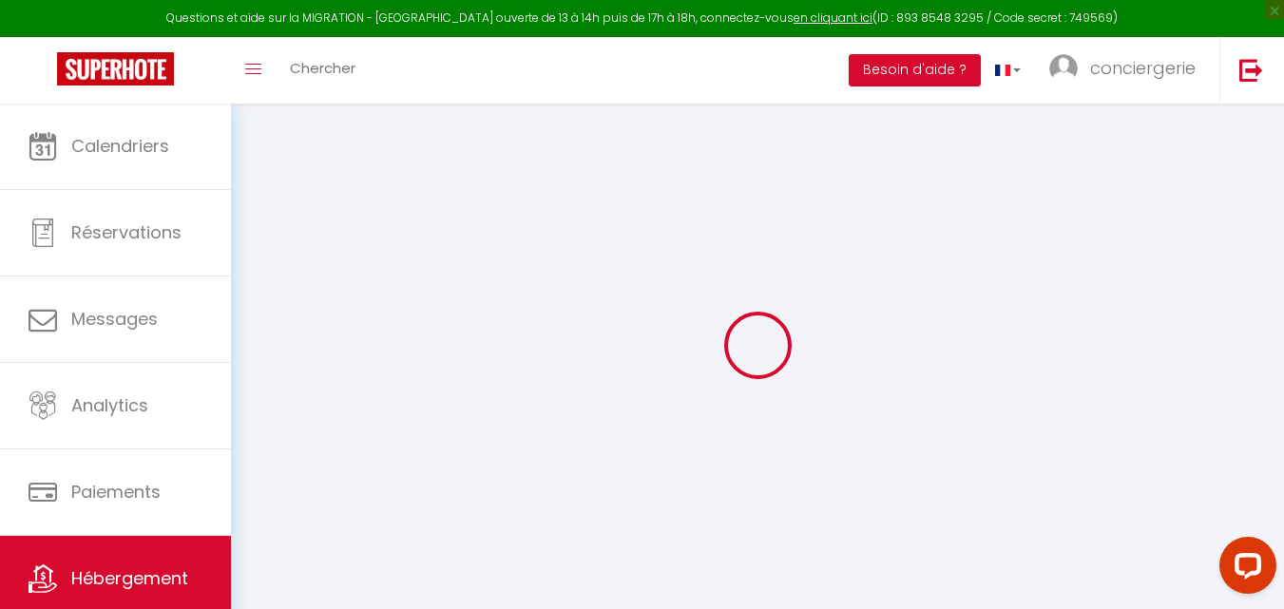
select select "houses"
select select "7"
select select "3"
type input "149"
type input "96"
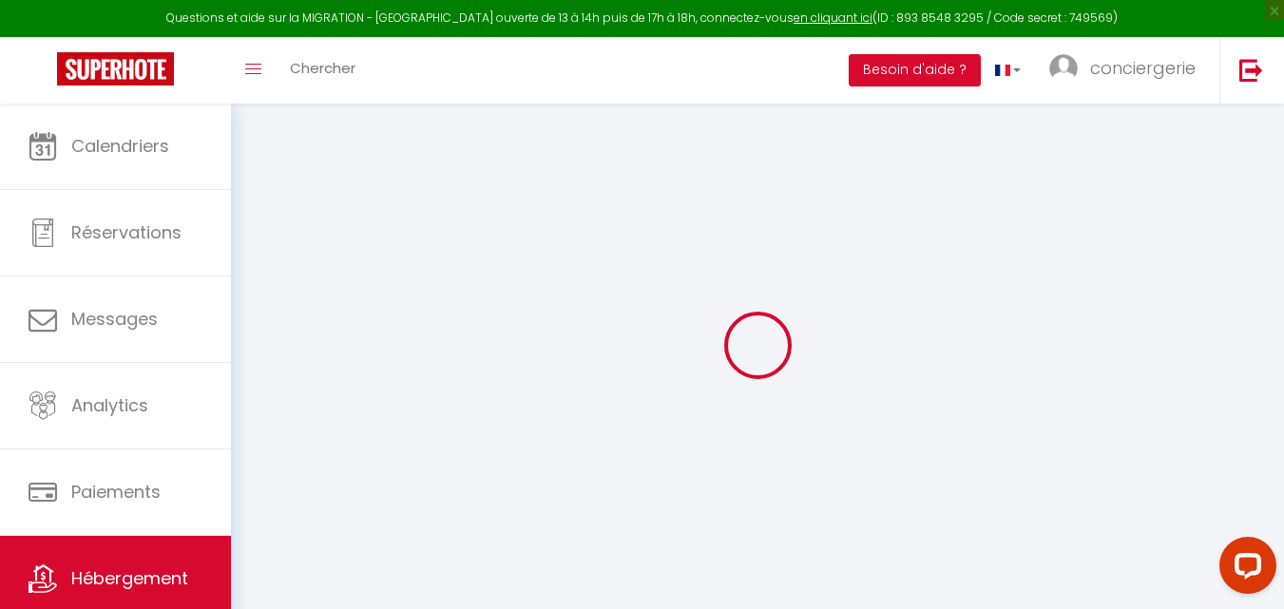
select select
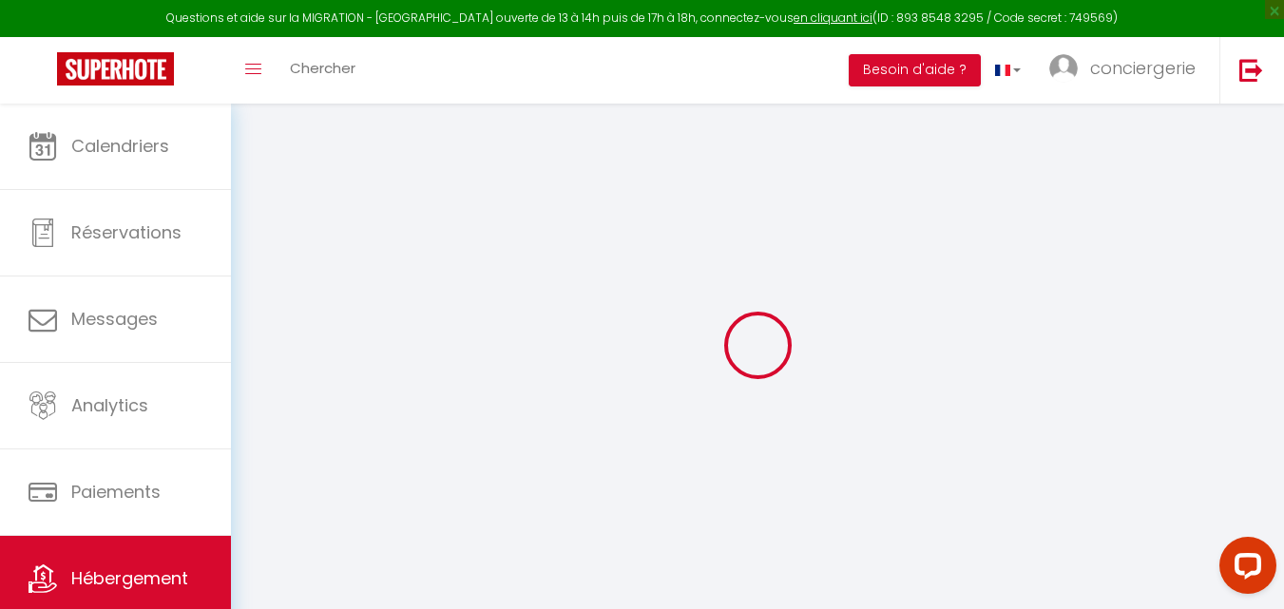
type input "[STREET_ADDRESS]"
type input "22620"
type input "Ploubazlanec"
type input "[EMAIL_ADDRESS][DOMAIN_NAME]"
select select
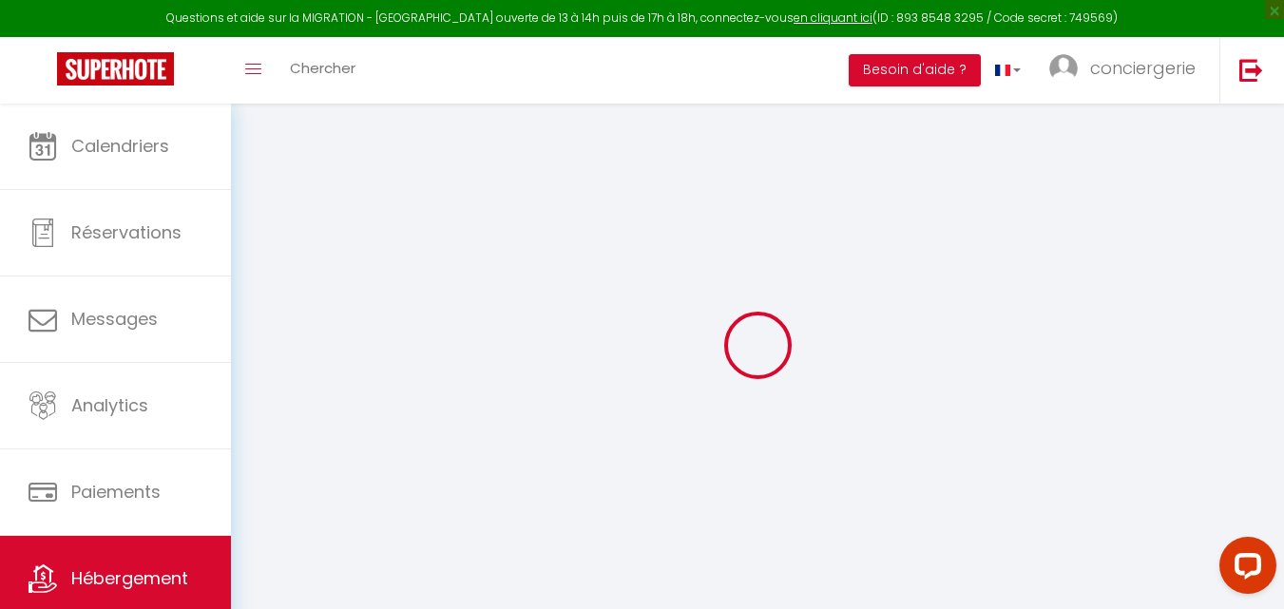
checkbox input "false"
type input "0"
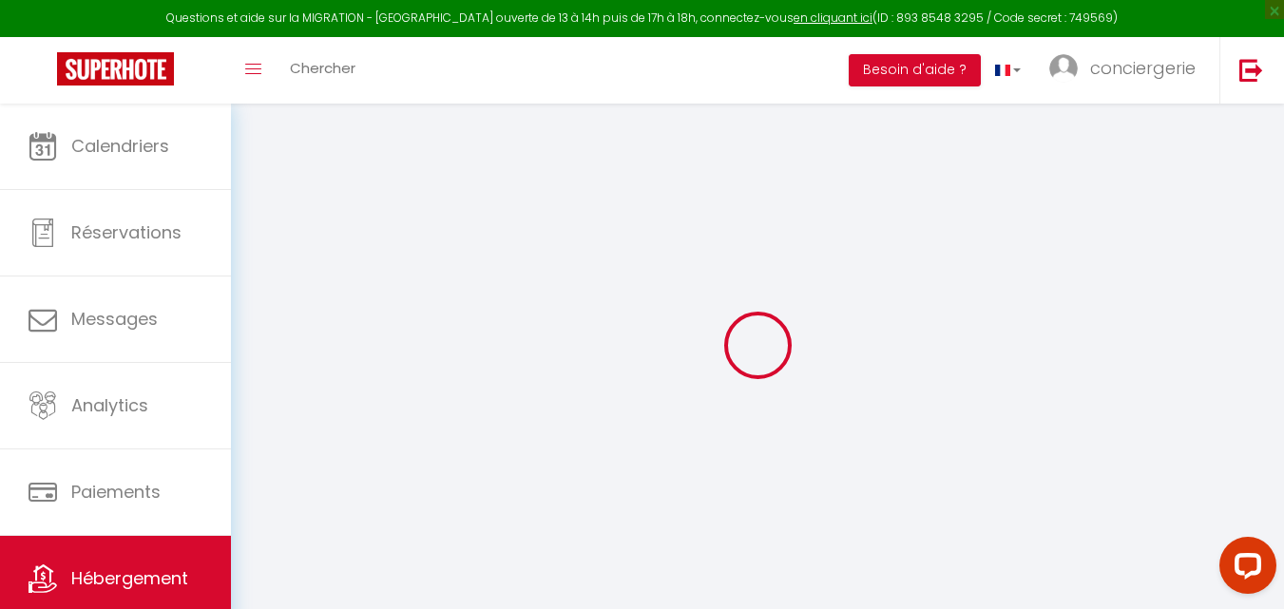
type input "0"
select select
checkbox input "false"
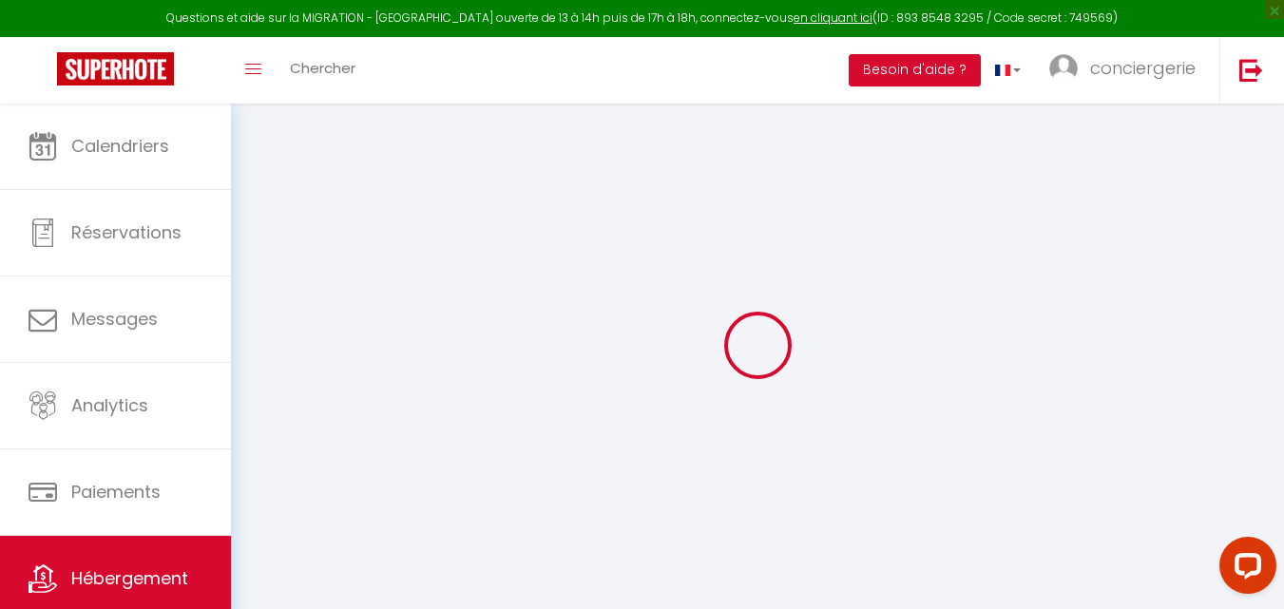
checkbox input "false"
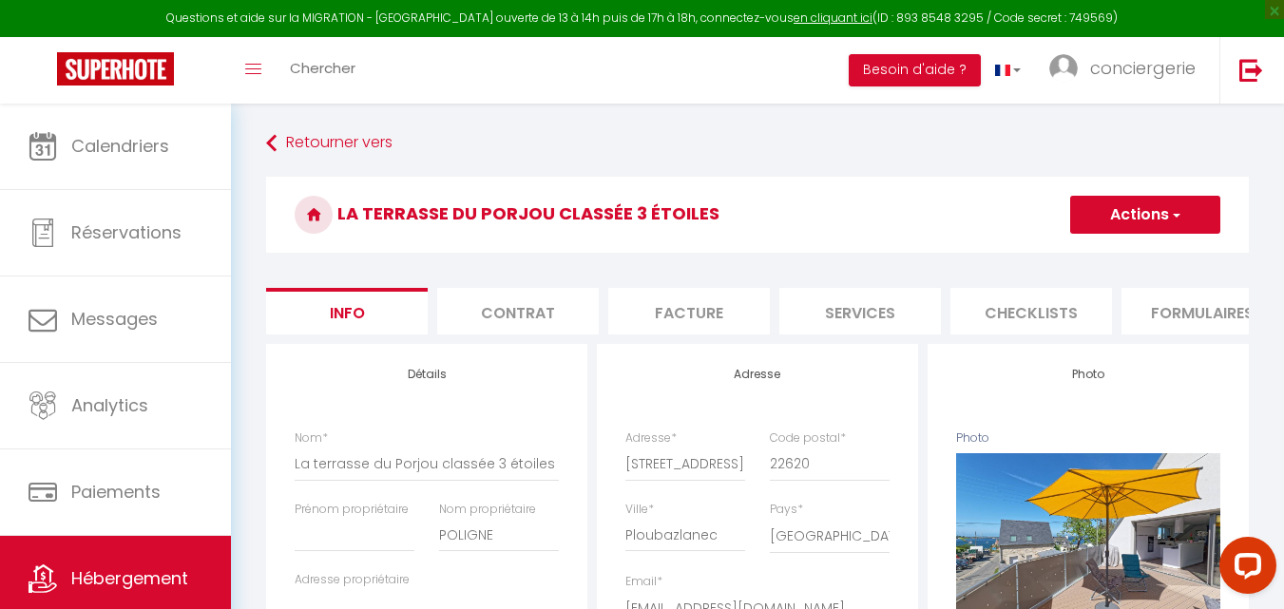
select select
checkbox input "false"
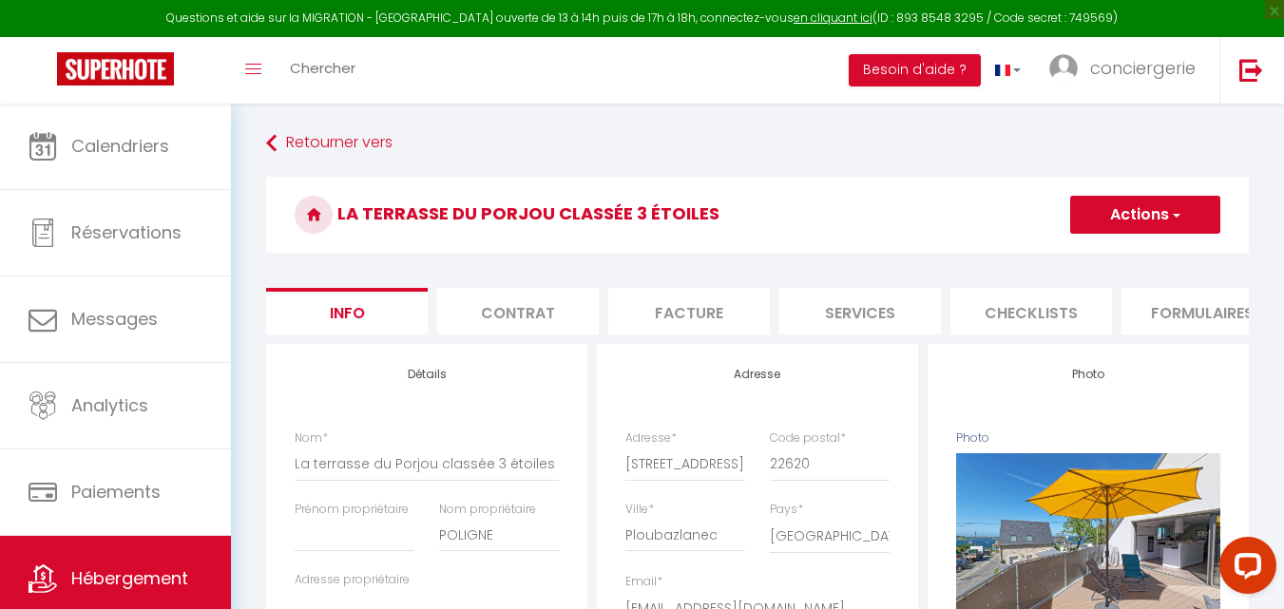
select select "4396-814347207064178085"
click at [1141, 307] on li "Plateformes" at bounding box center [1176, 311] width 162 height 47
select select
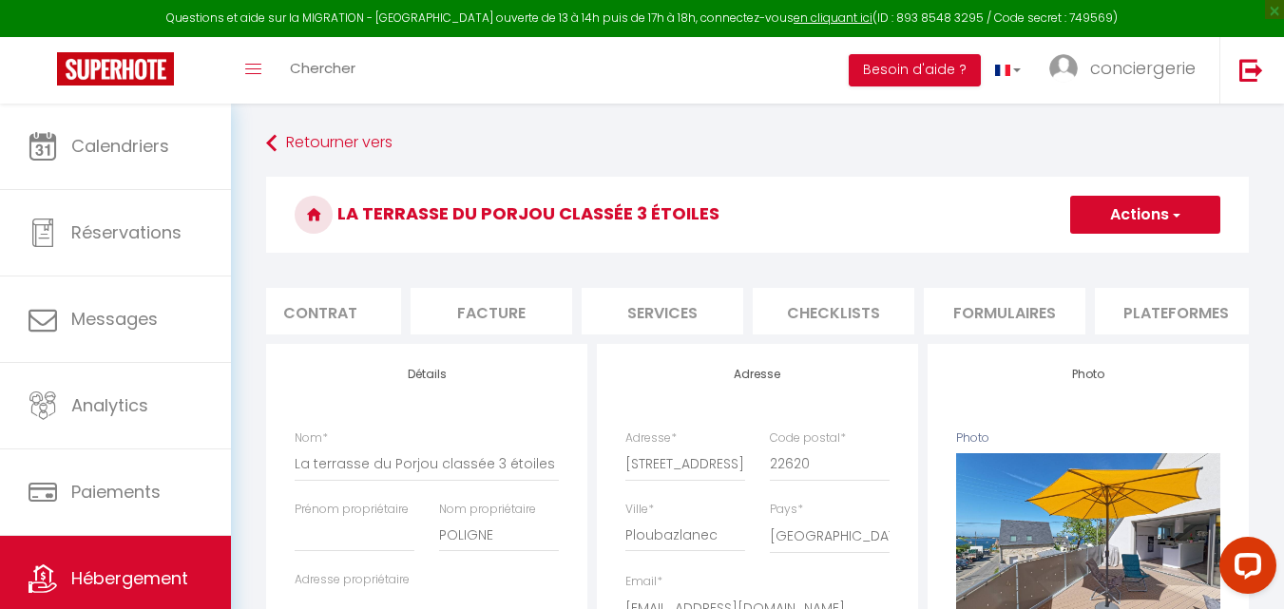
select select
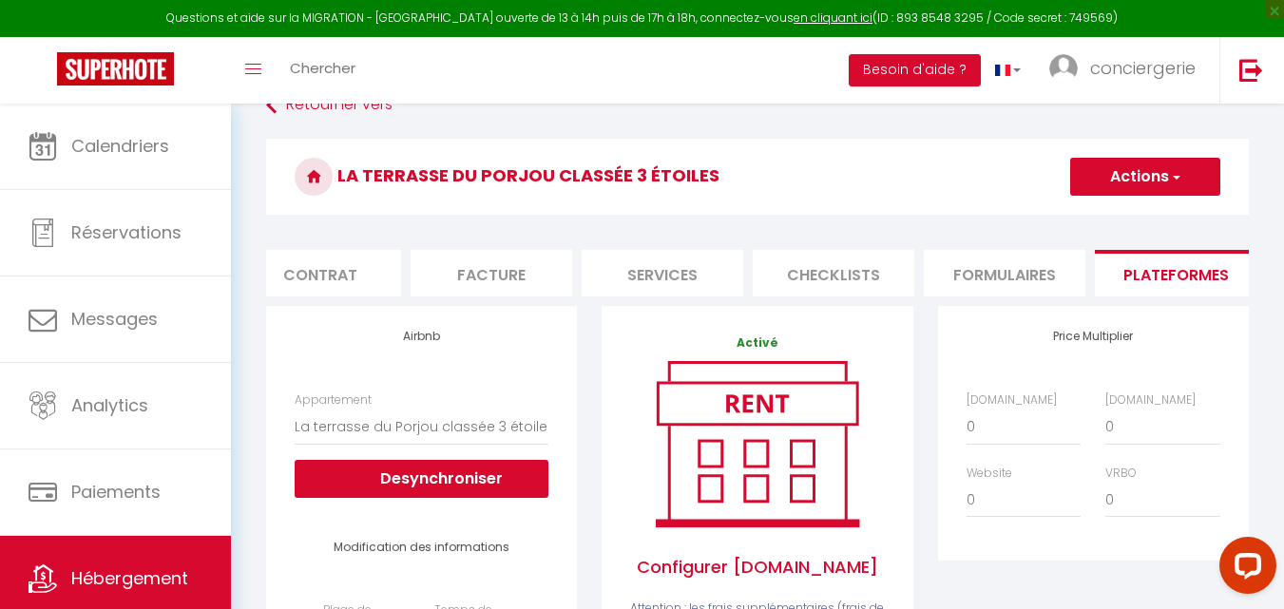
scroll to position [113, 0]
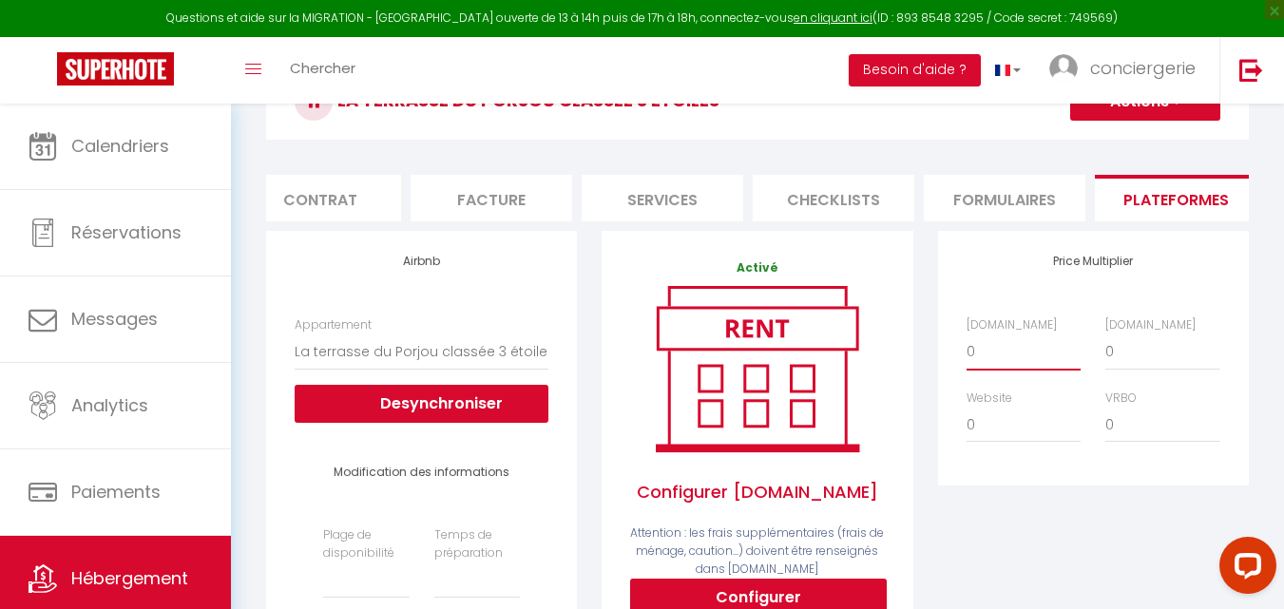
click at [981, 370] on select "0 + 1 % + 2 % + 3 % + 4 % + 5 % + 6 % + 7 % + 8 % + 9 %" at bounding box center [1024, 352] width 114 height 36
select select "+ 20 %"
click at [967, 348] on select "0 + 1 % + 2 % + 3 % + 4 % + 5 % + 6 % + 7 % + 8 % + 9 %" at bounding box center [1024, 352] width 114 height 36
select select
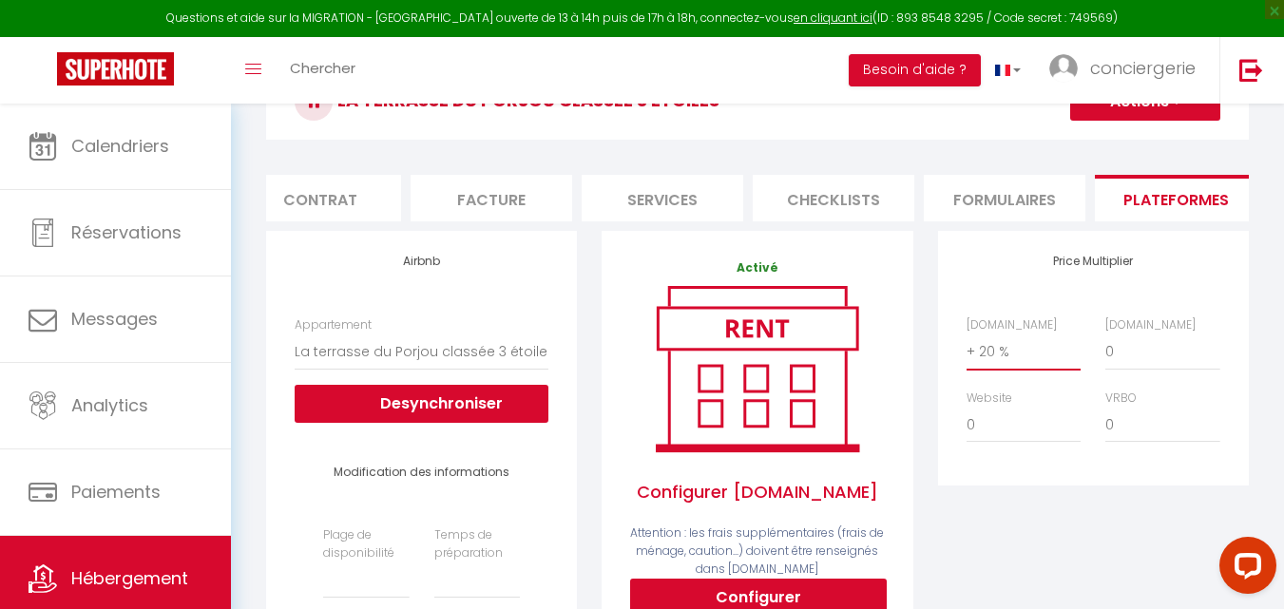
select select
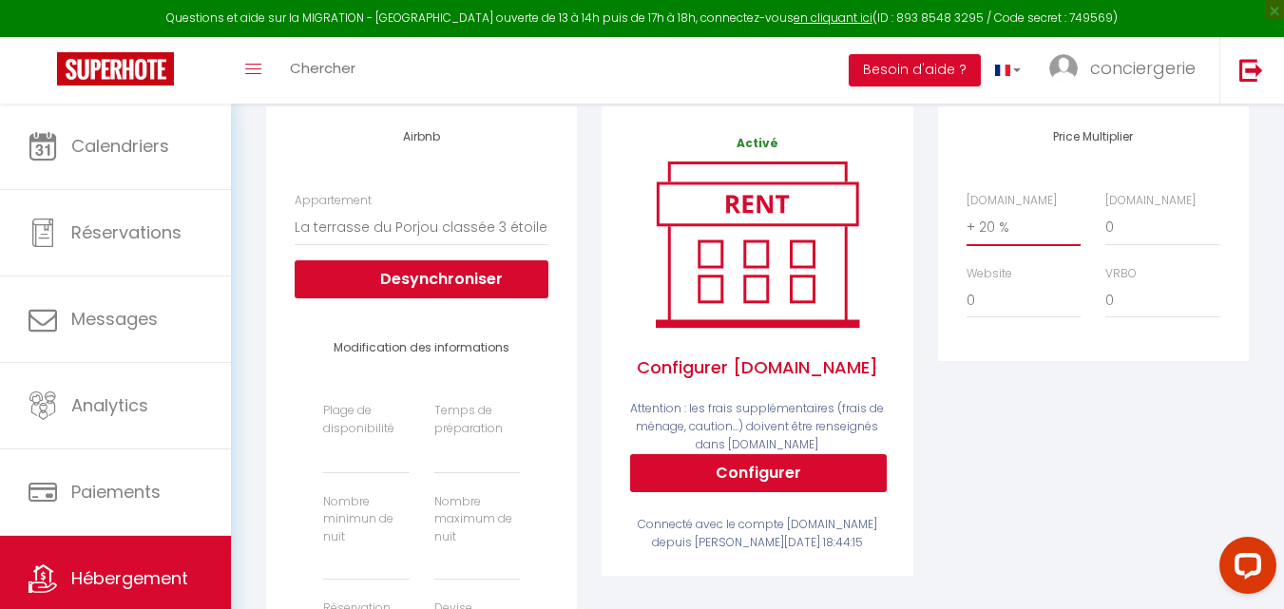
scroll to position [242, 0]
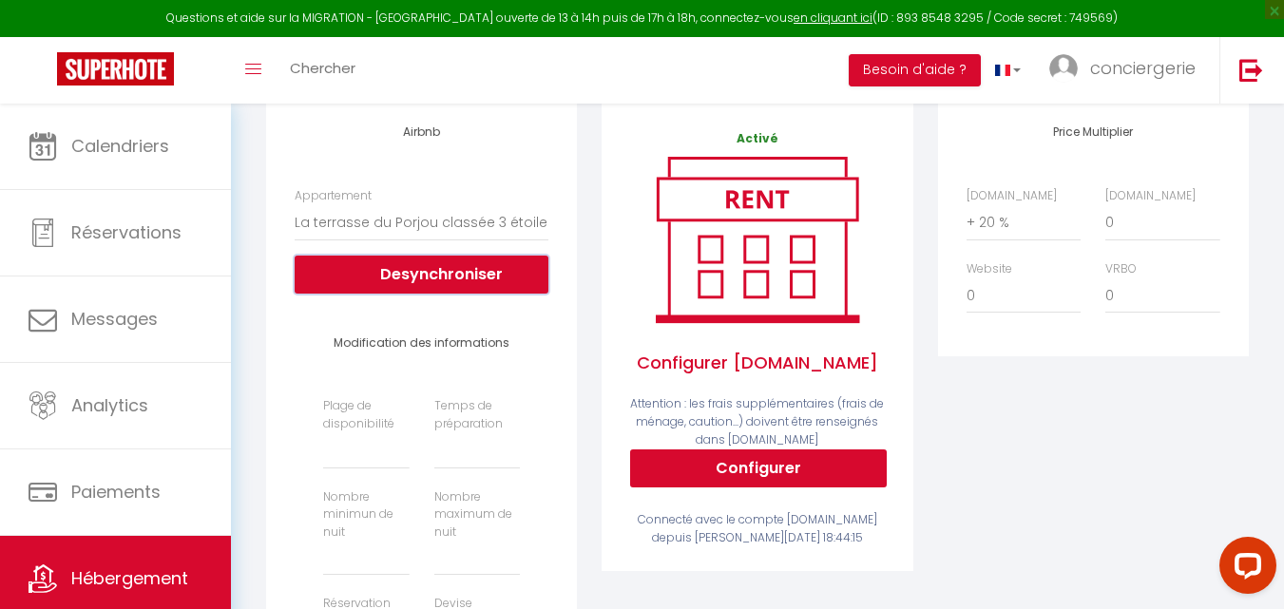
click at [372, 294] on button "Desynchroniser" at bounding box center [422, 275] width 254 height 38
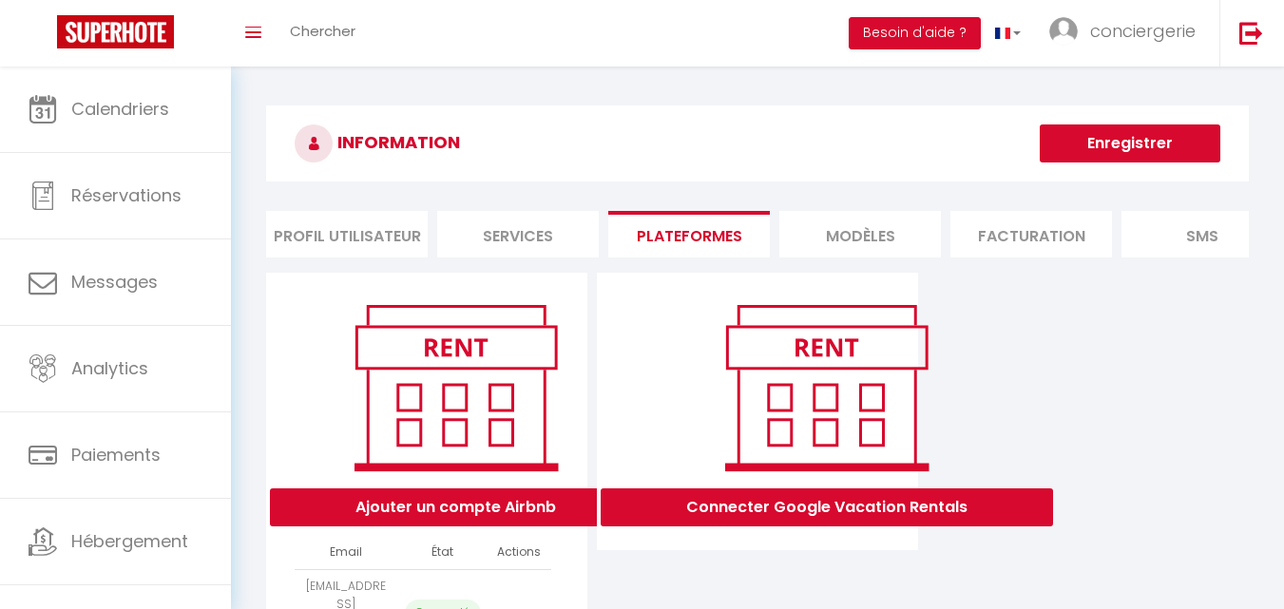
select select "31845"
select select "31849"
select select "31850"
select select "31851"
select select "31853"
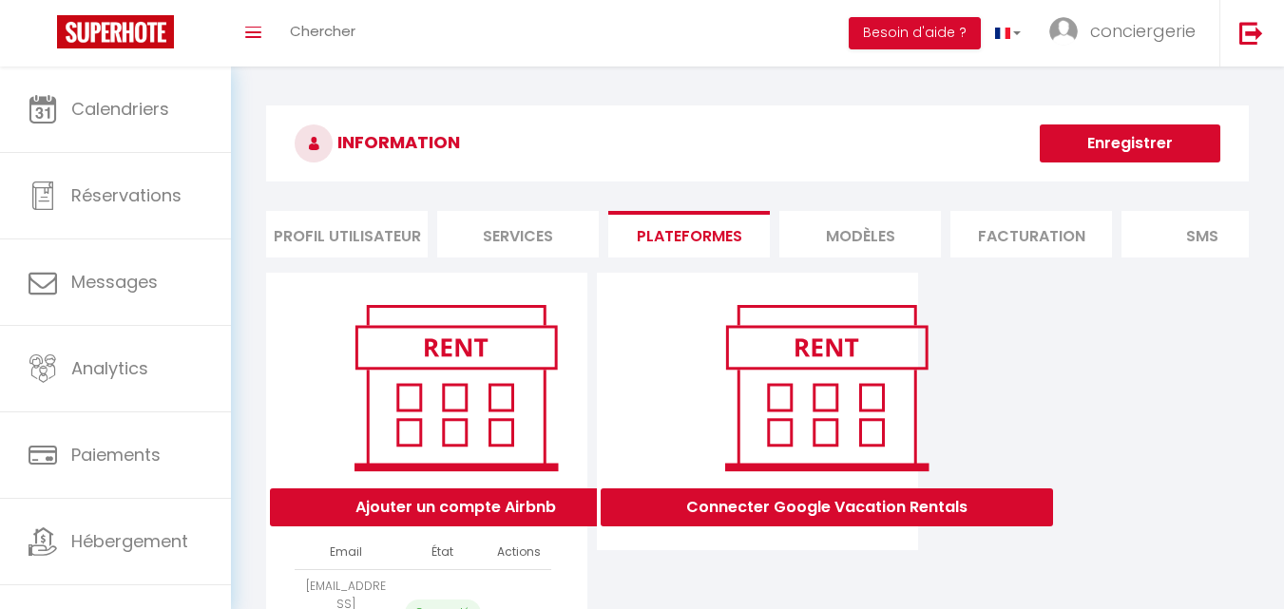
select select "31855"
select select "31857"
select select "31858"
select select "31860"
select select "31861"
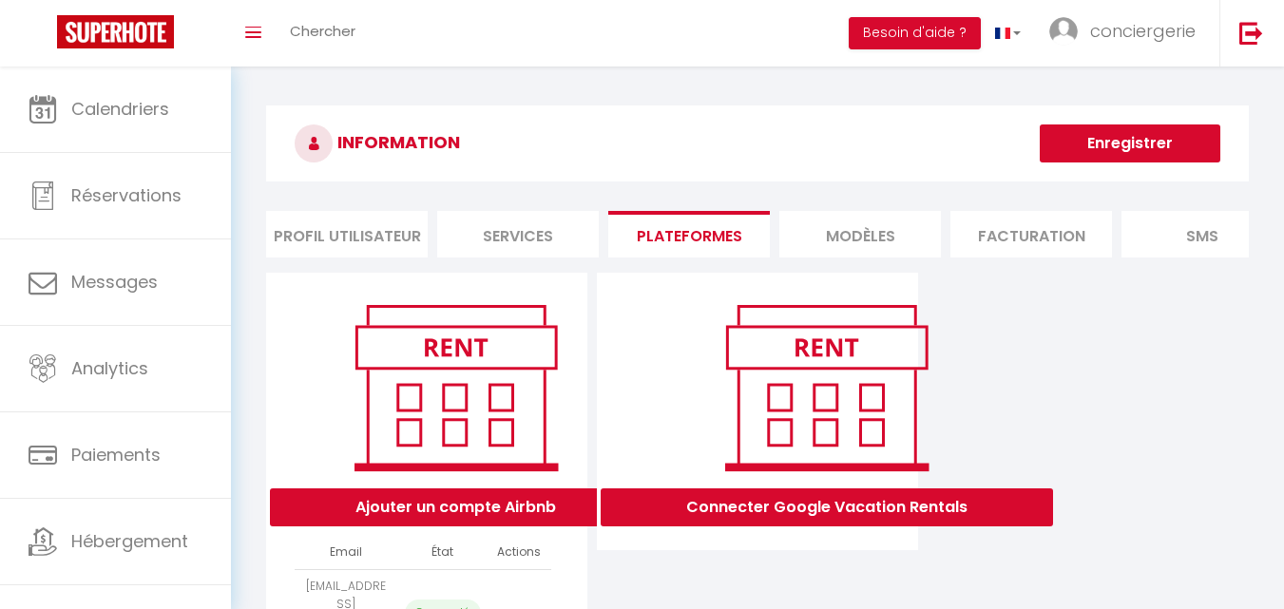
select select "31862"
select select "31863"
select select "31867"
select select "31871"
select select "31872"
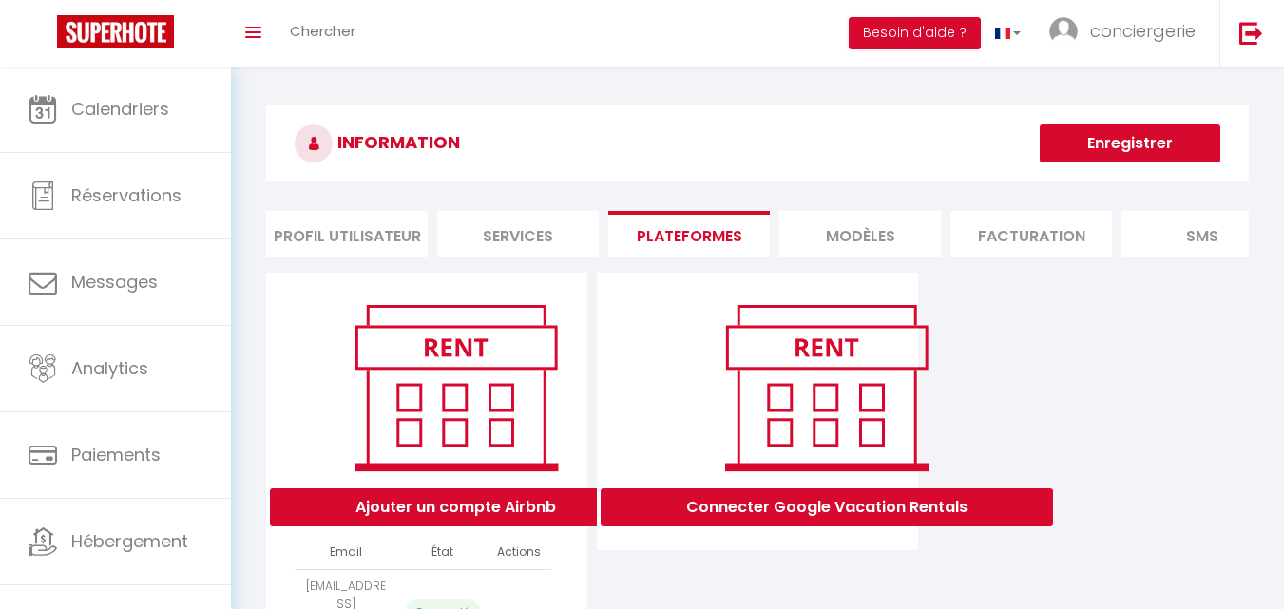
select select "31874"
select select "37320"
select select "35373"
select select "39354"
select select "41630"
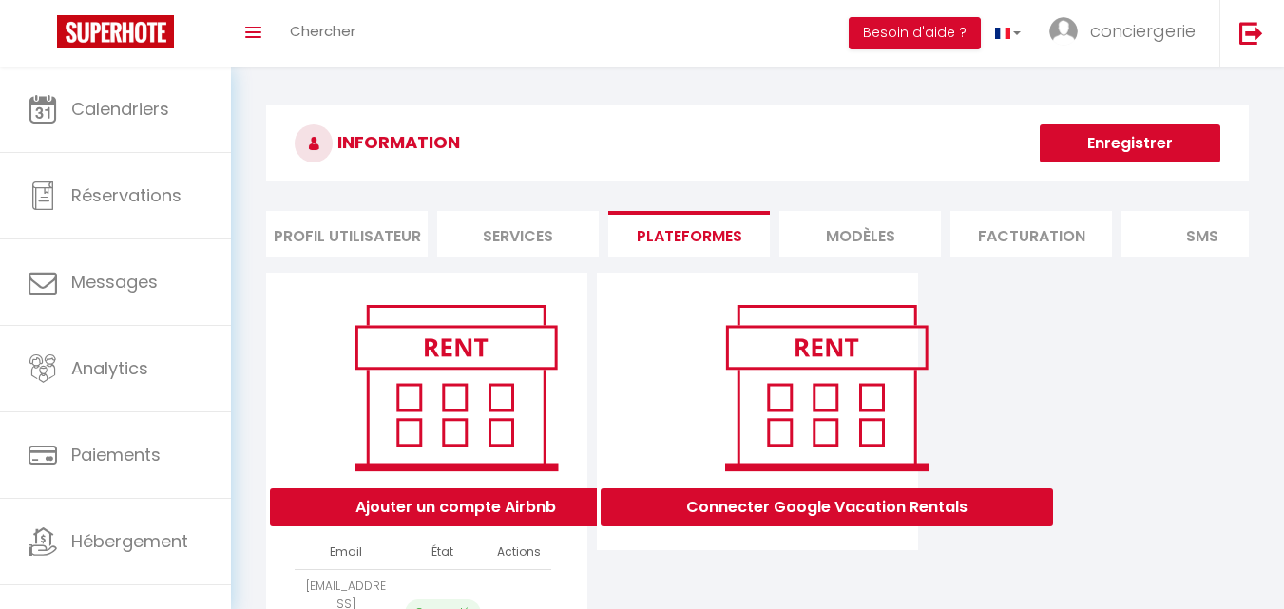
select select "44964"
select select "43661"
select select "44282"
select select "45298"
select select "44968"
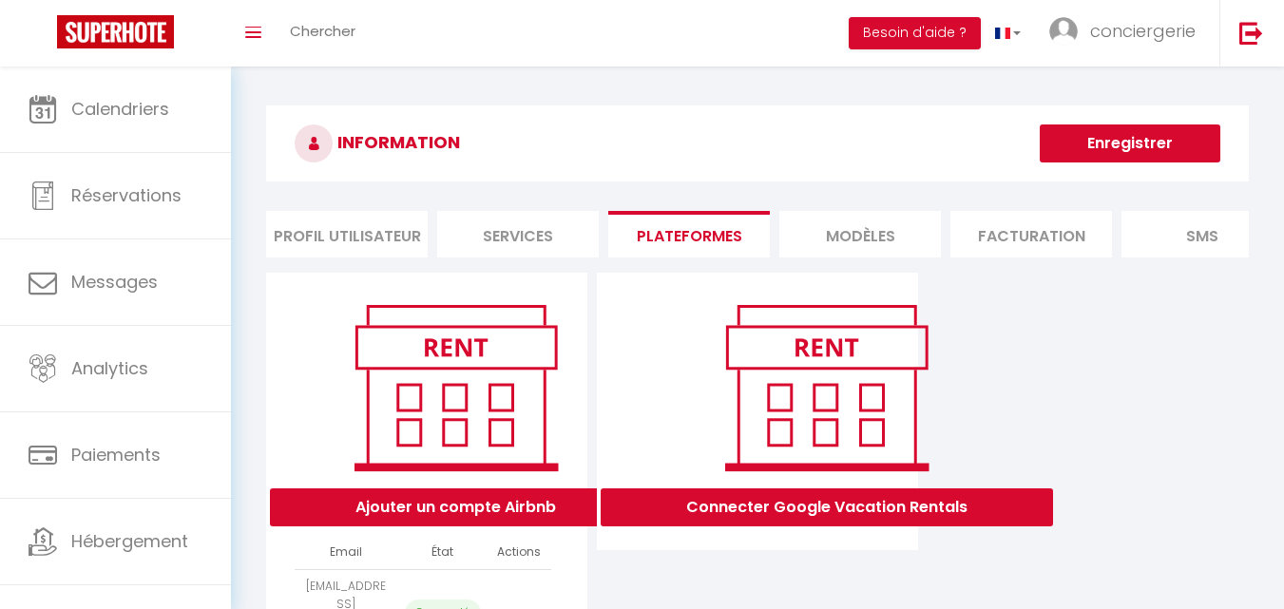
select select "45306"
select select "50514"
select select "52646"
select select "53739"
select select "58060"
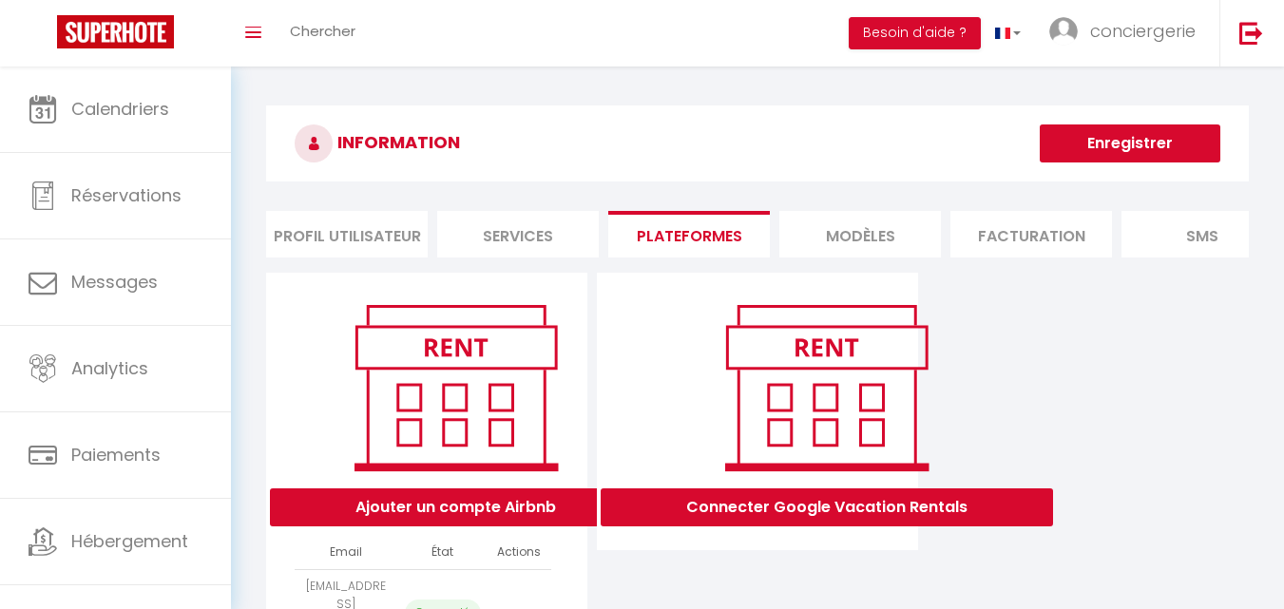
select select "61291"
select select "61951"
select select "63465"
select select "64589"
select select "65394"
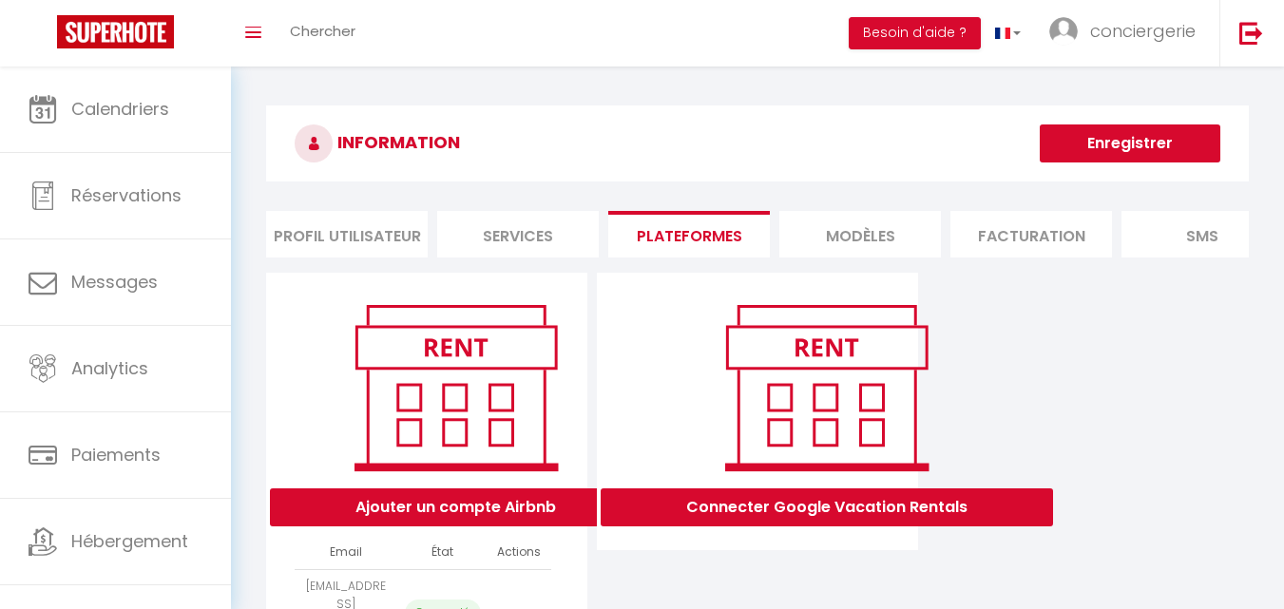
select select "66816"
select select "68421"
select select "69253"
select select "71893"
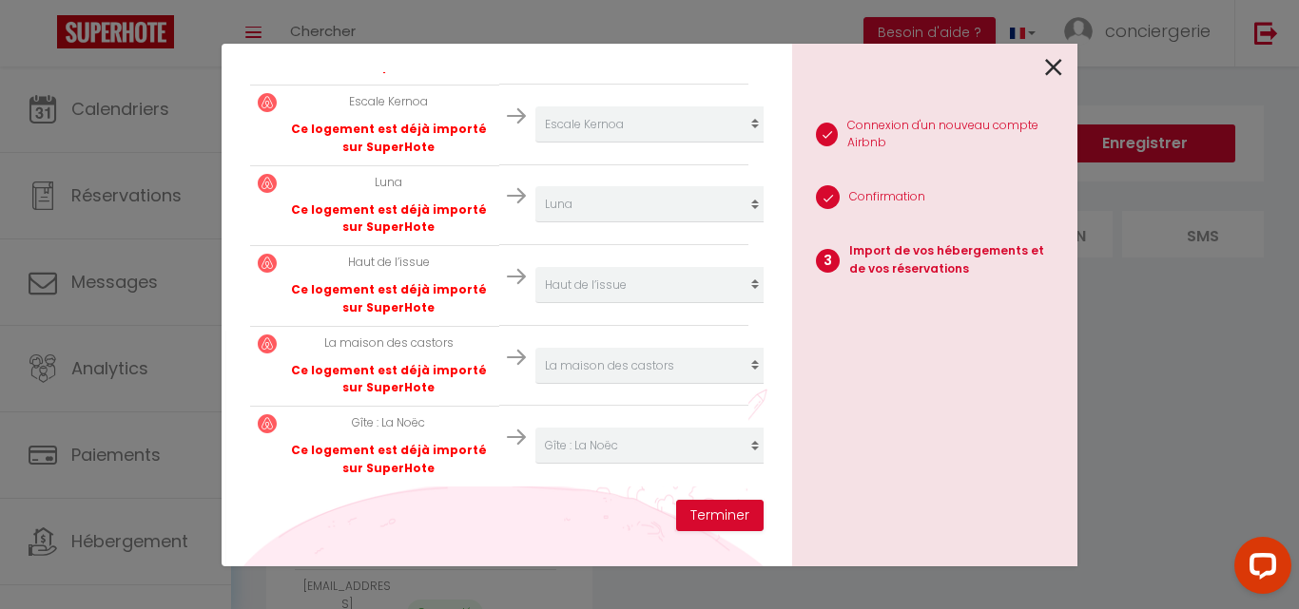
scroll to position [3196, 0]
click at [738, 512] on button "Terminer" at bounding box center [719, 516] width 87 height 32
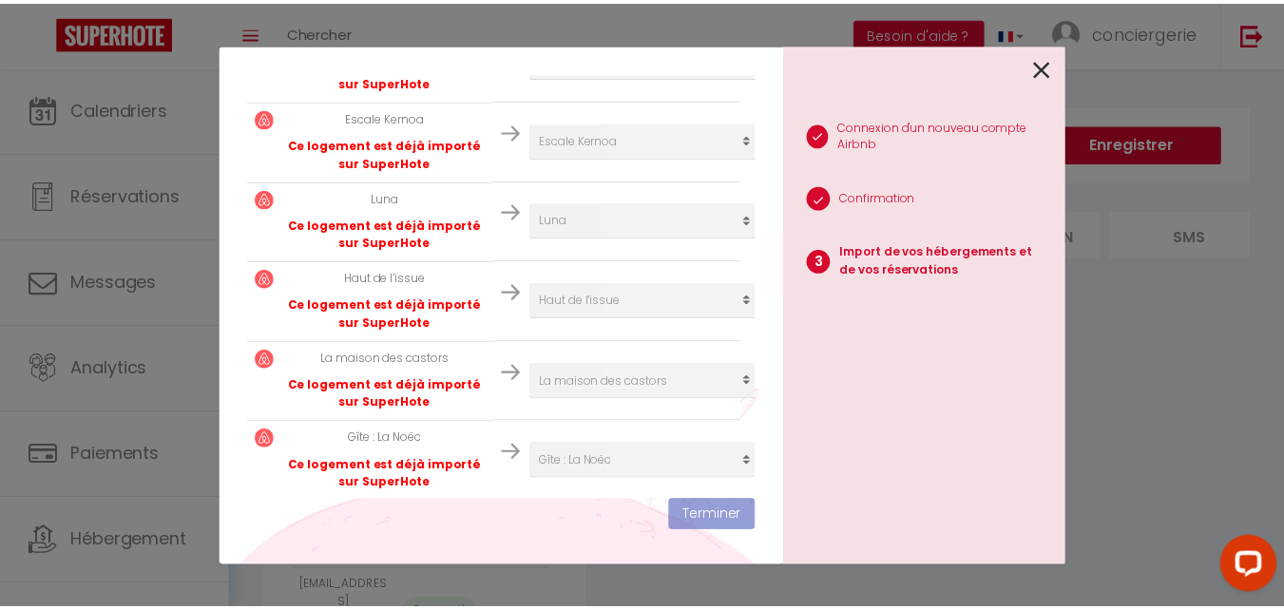
scroll to position [3243, 0]
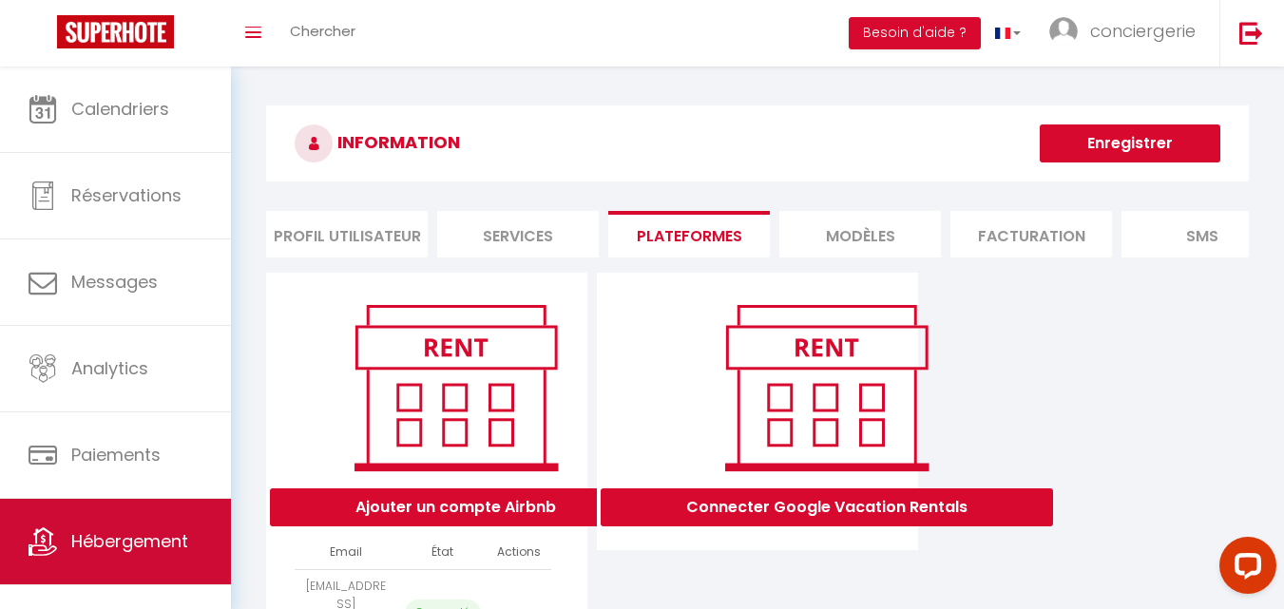
click at [103, 546] on span "Hébergement" at bounding box center [129, 541] width 117 height 24
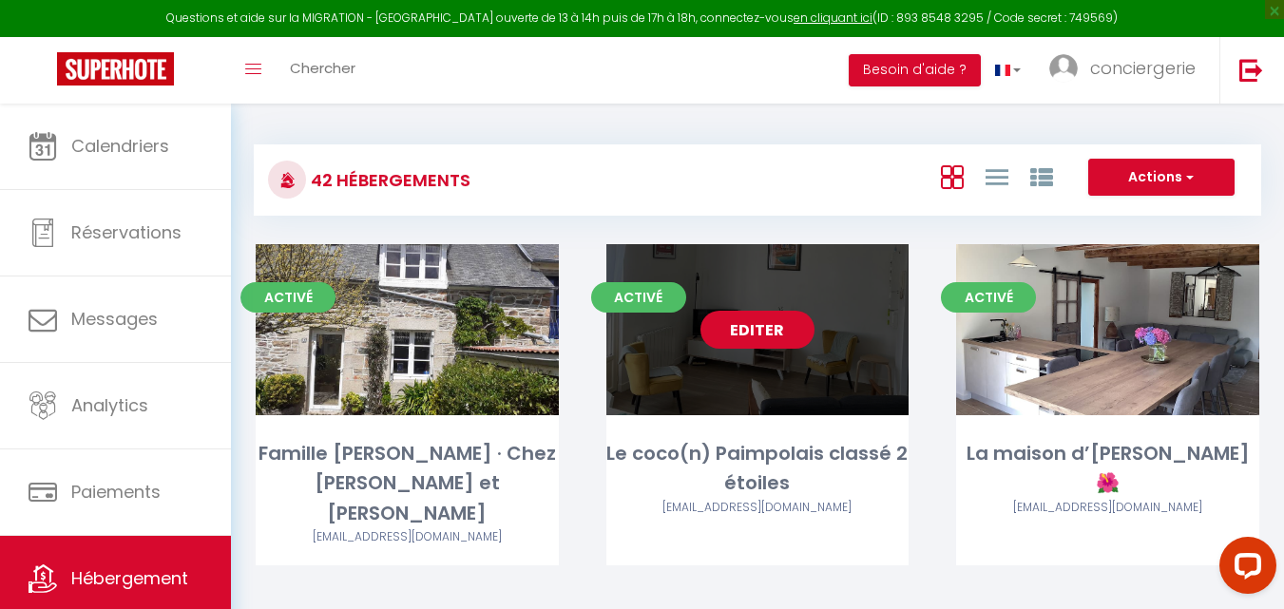
click at [769, 339] on link "Editer" at bounding box center [758, 330] width 114 height 38
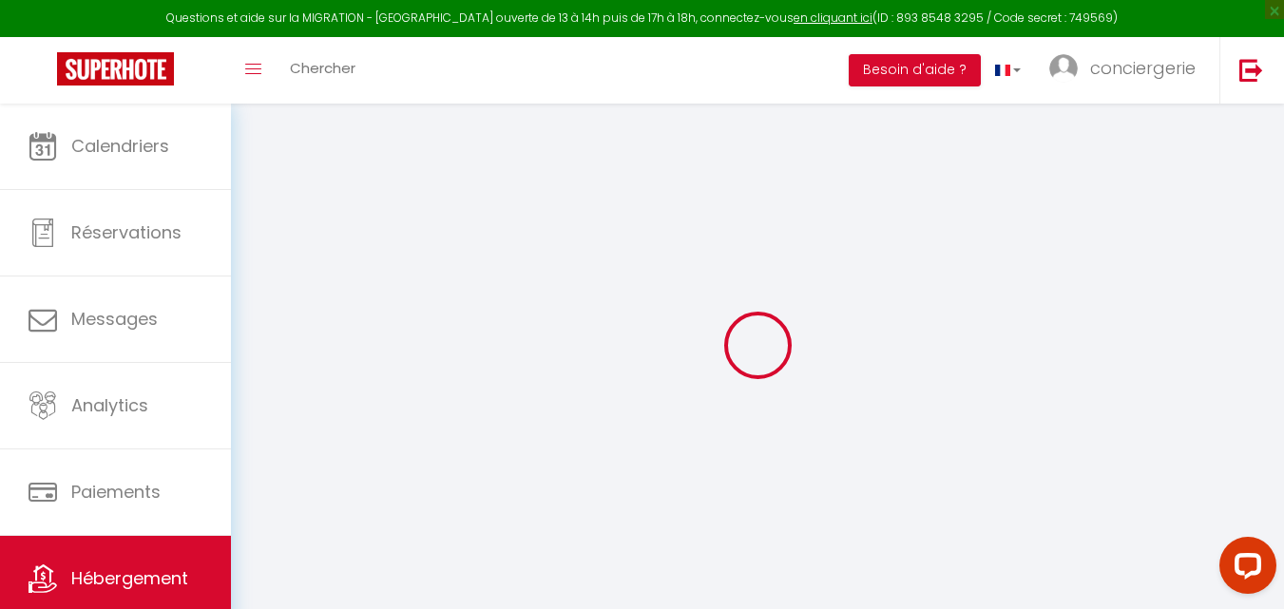
select select
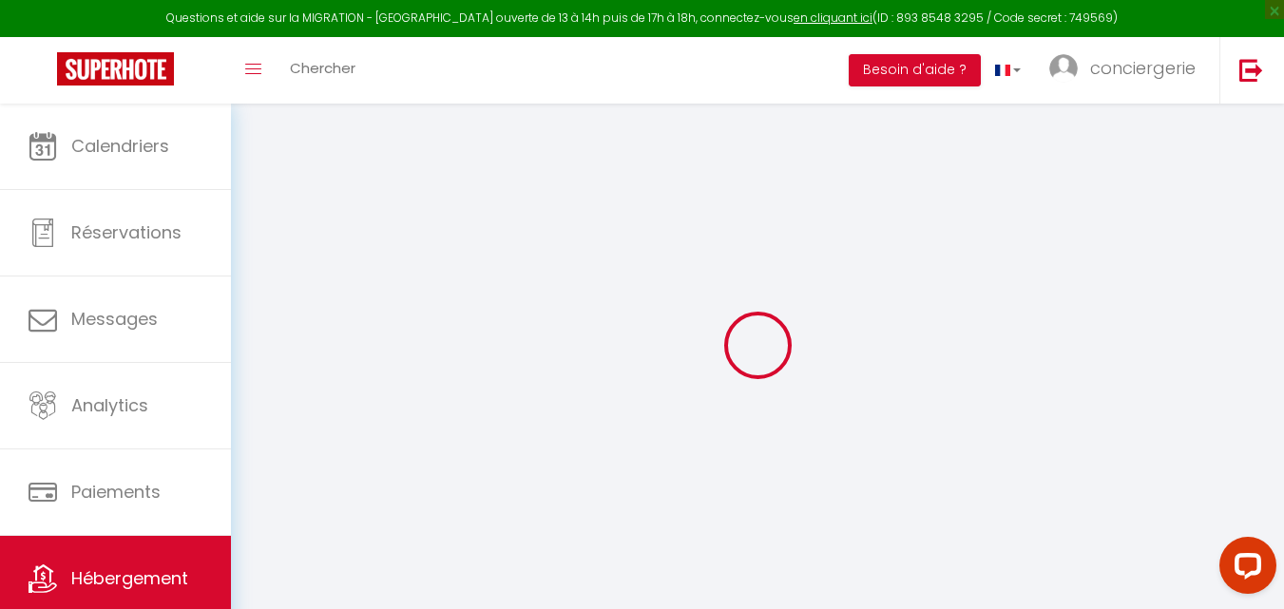
select select
checkbox input "true"
checkbox input "false"
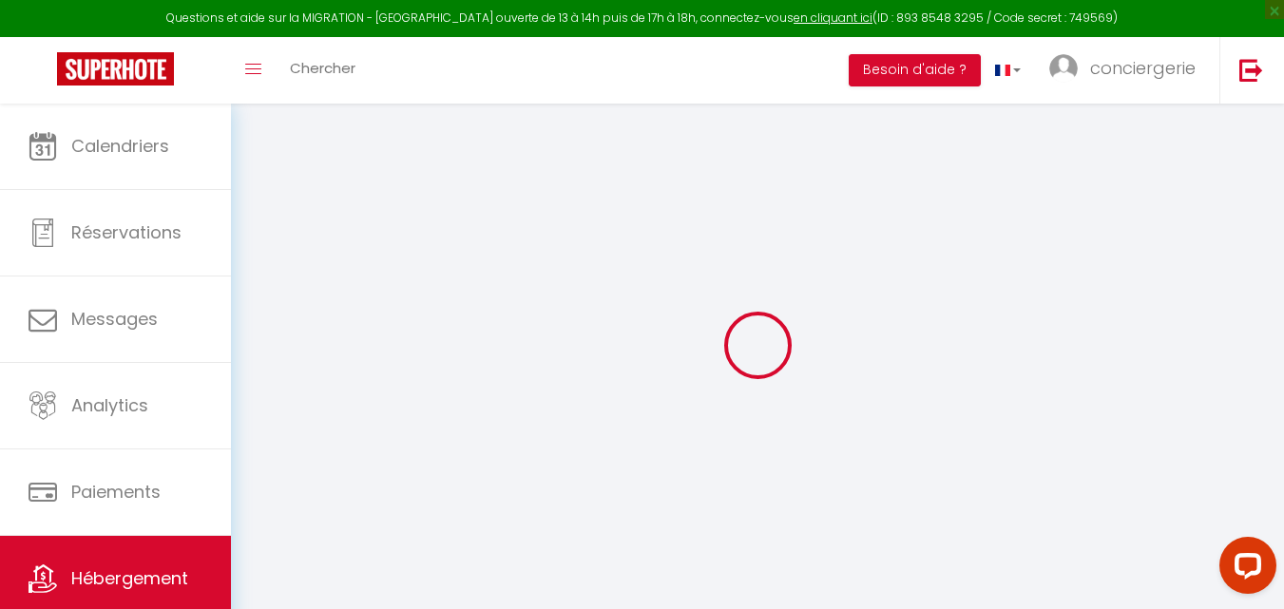
select select
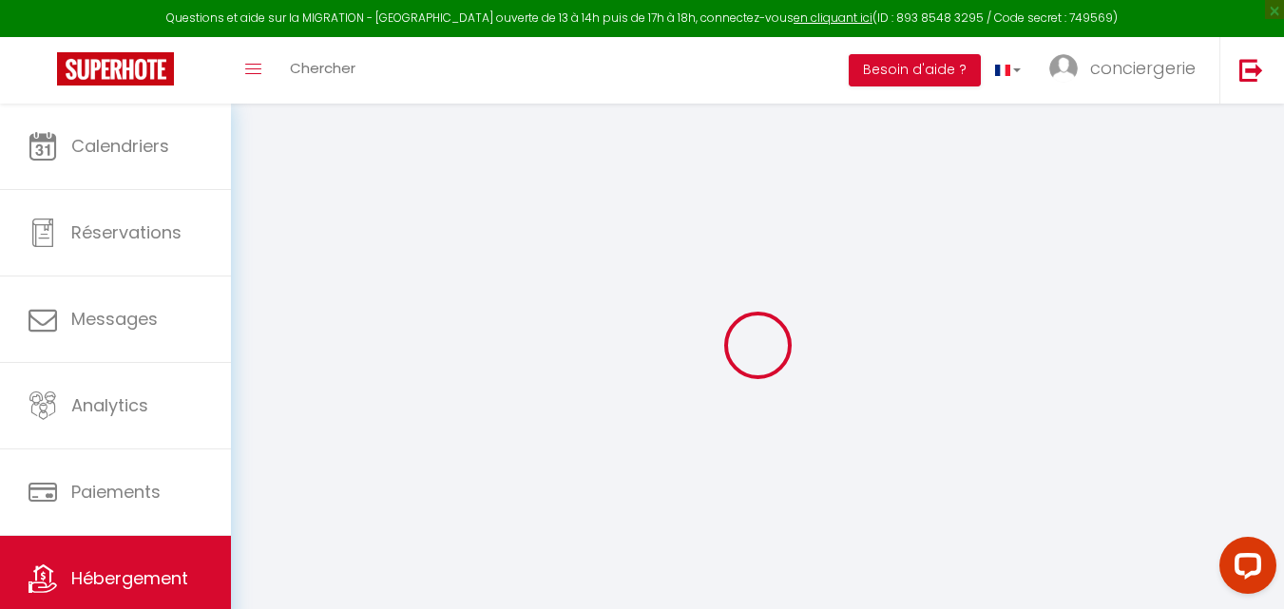
select select
checkbox input "true"
checkbox input "false"
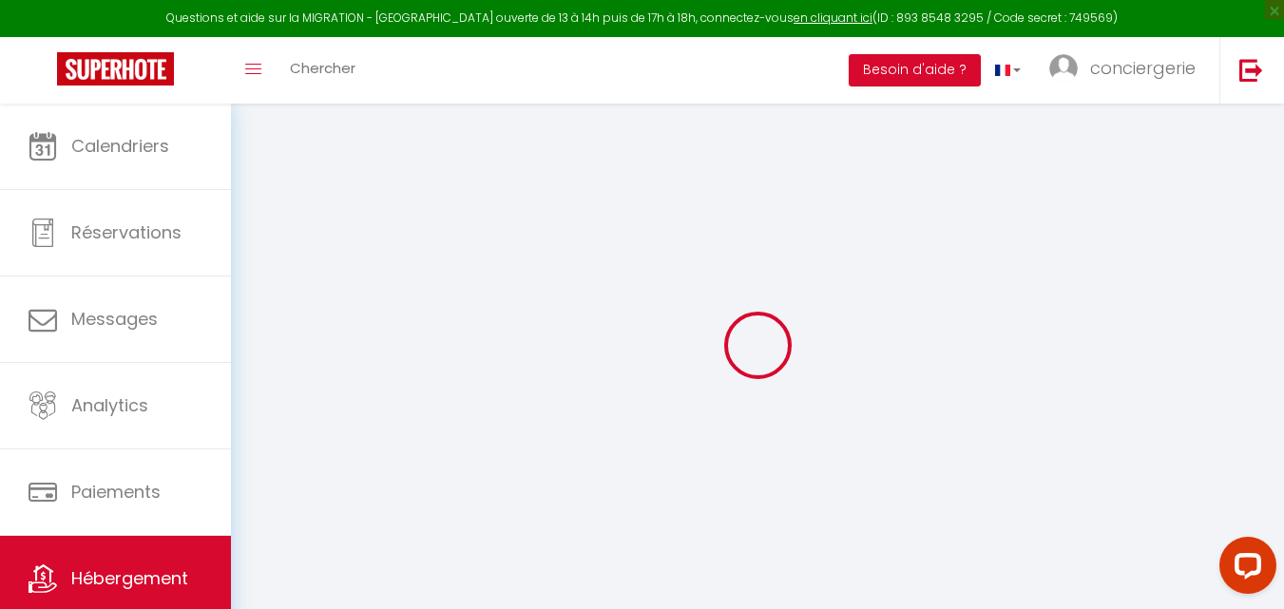
select select "17:00"
select select "00:00"
select select "09:30"
select select "30"
select select "120"
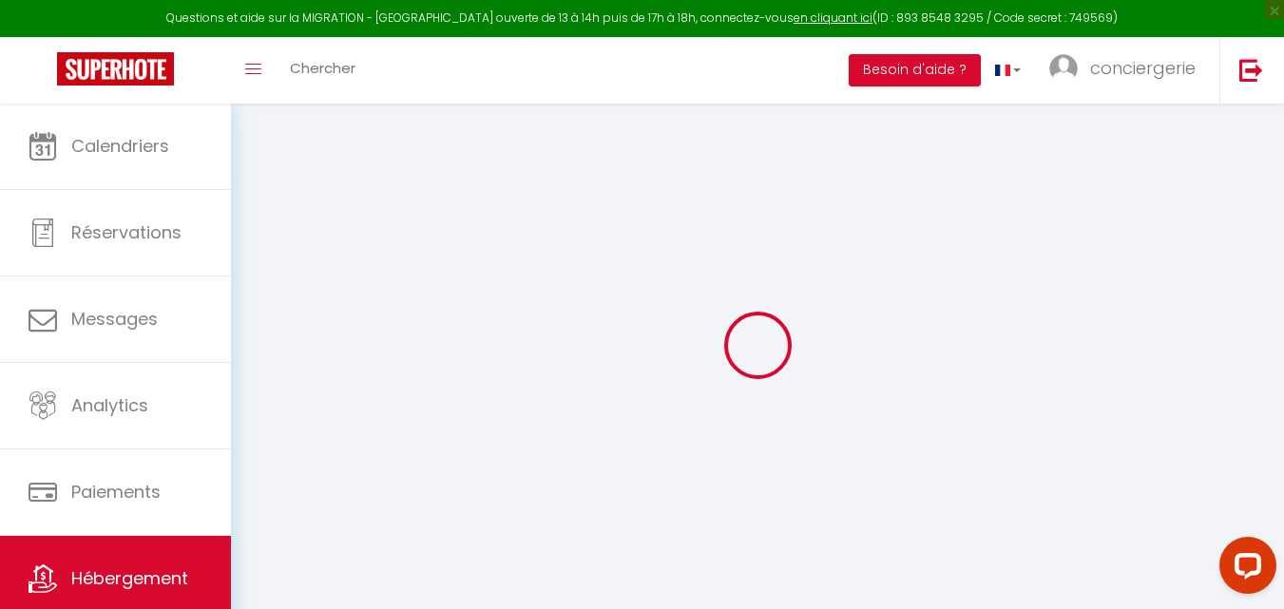
select select
checkbox input "true"
checkbox input "false"
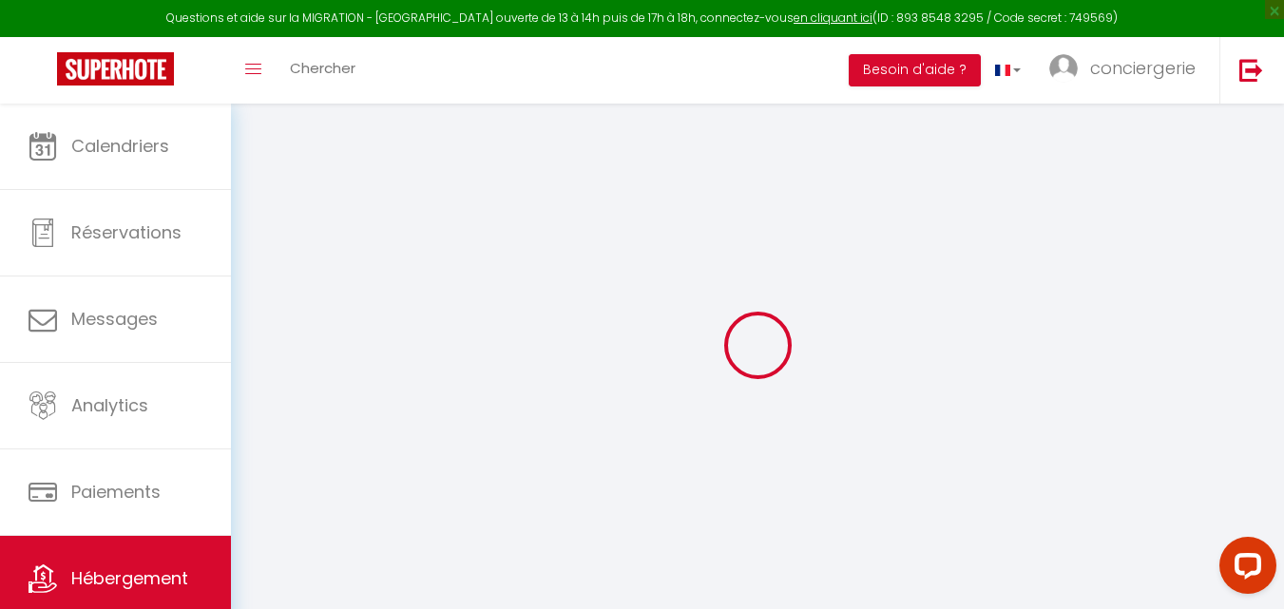
select select
checkbox input "true"
checkbox input "false"
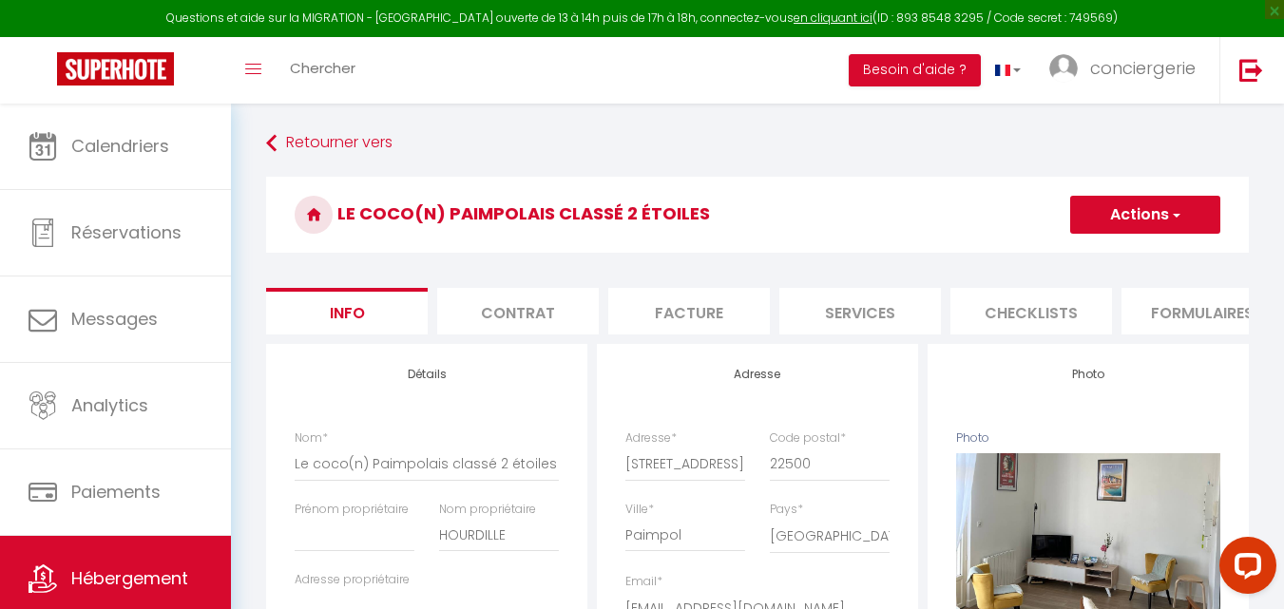
select select
checkbox input "true"
checkbox input "false"
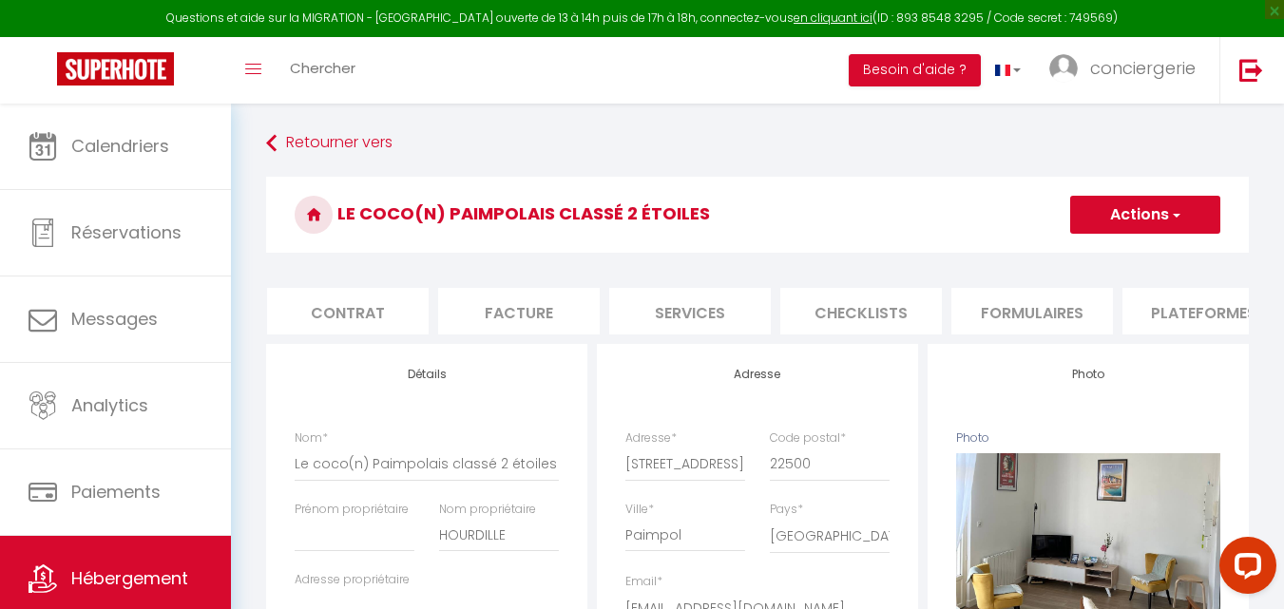
scroll to position [0, 348]
click at [1051, 315] on li "Plateformes" at bounding box center [1026, 311] width 162 height 47
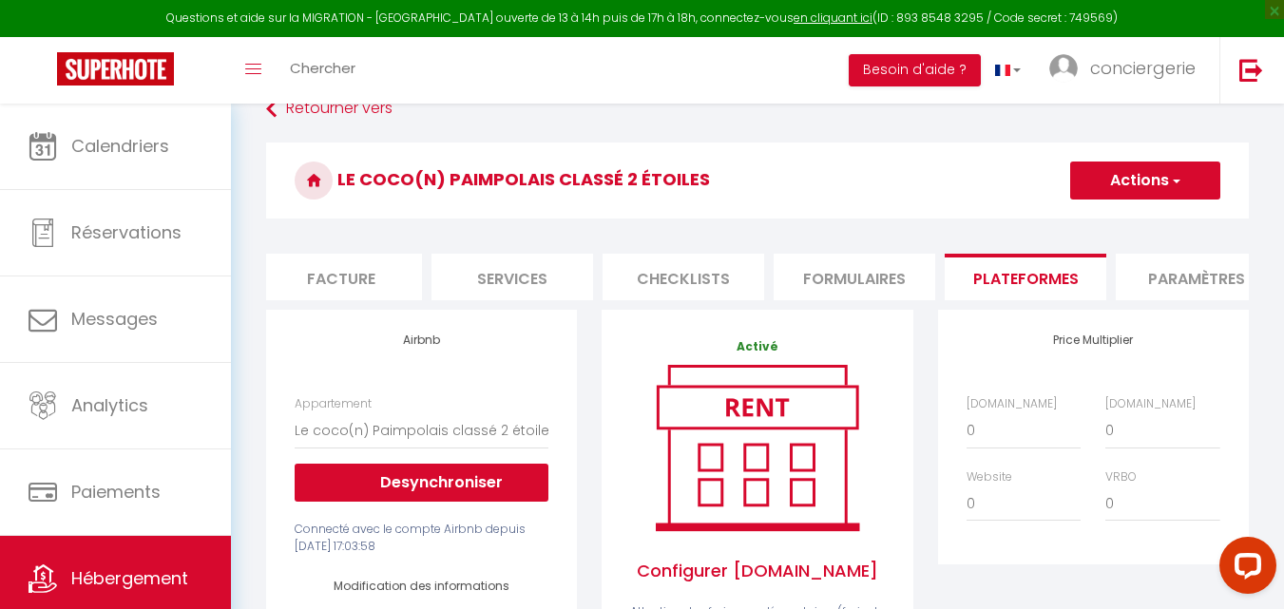
scroll to position [32, 0]
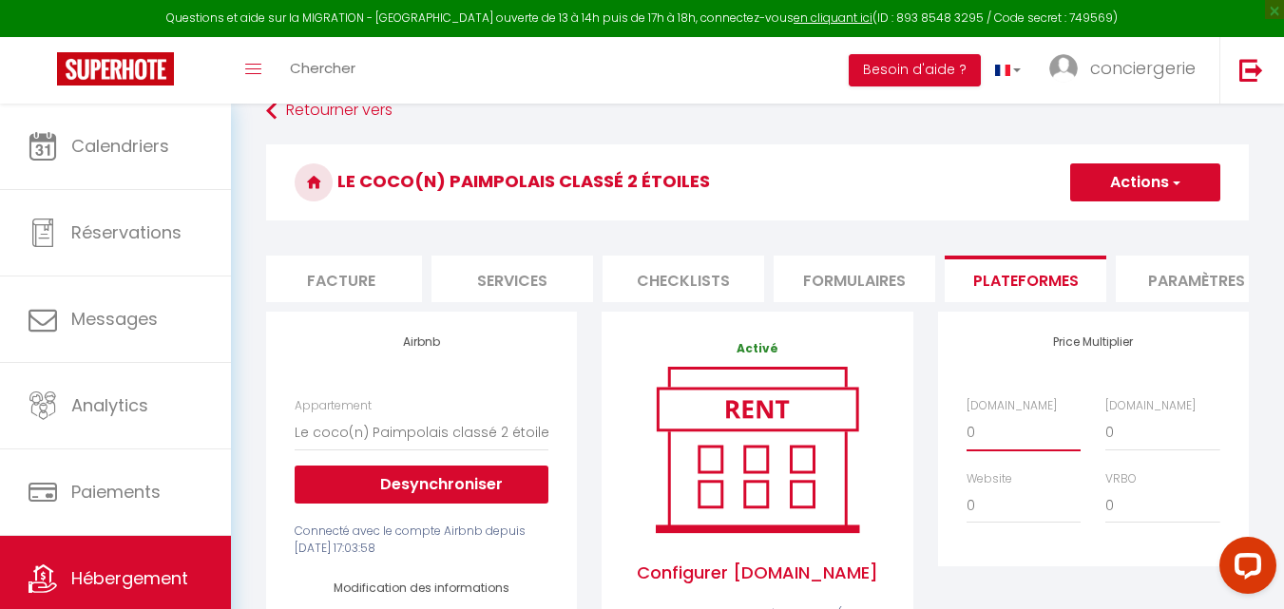
click at [971, 451] on select "0 + 1 % + 2 % + 3 % + 4 % + 5 % + 6 % + 7 % + 8 % + 9 %" at bounding box center [1024, 432] width 114 height 36
select select "+ 20 %"
click at [967, 429] on select "0 + 1 % + 2 % + 3 % + 4 % + 5 % + 6 % + 7 % + 8 % + 9 %" at bounding box center [1024, 432] width 114 height 36
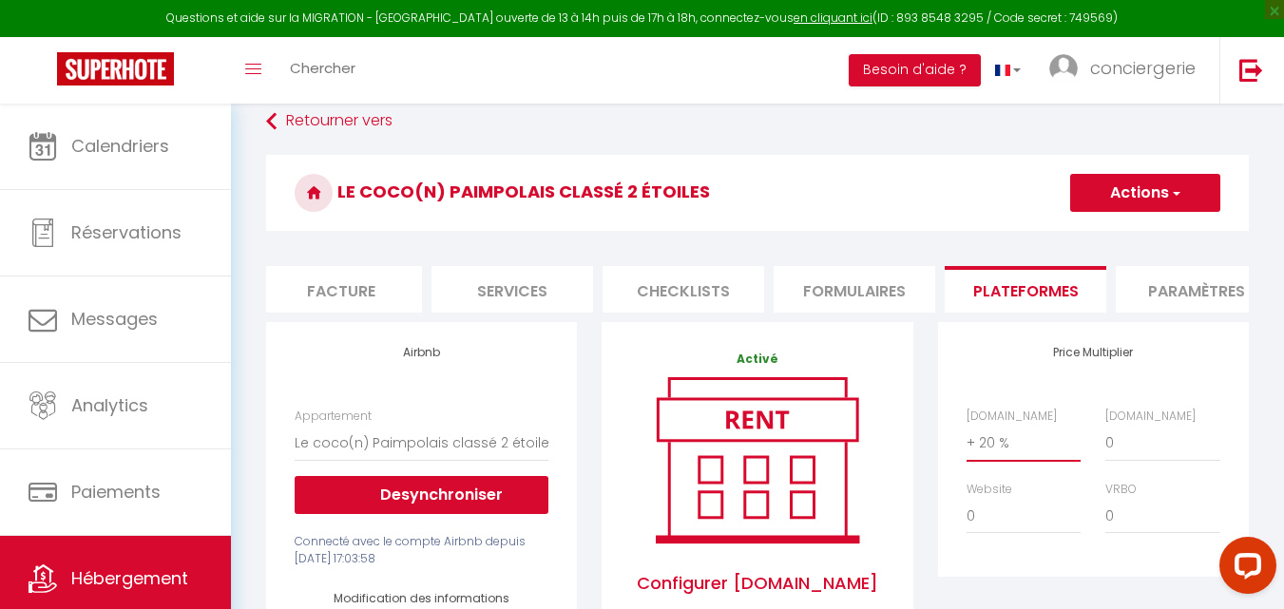
scroll to position [0, 0]
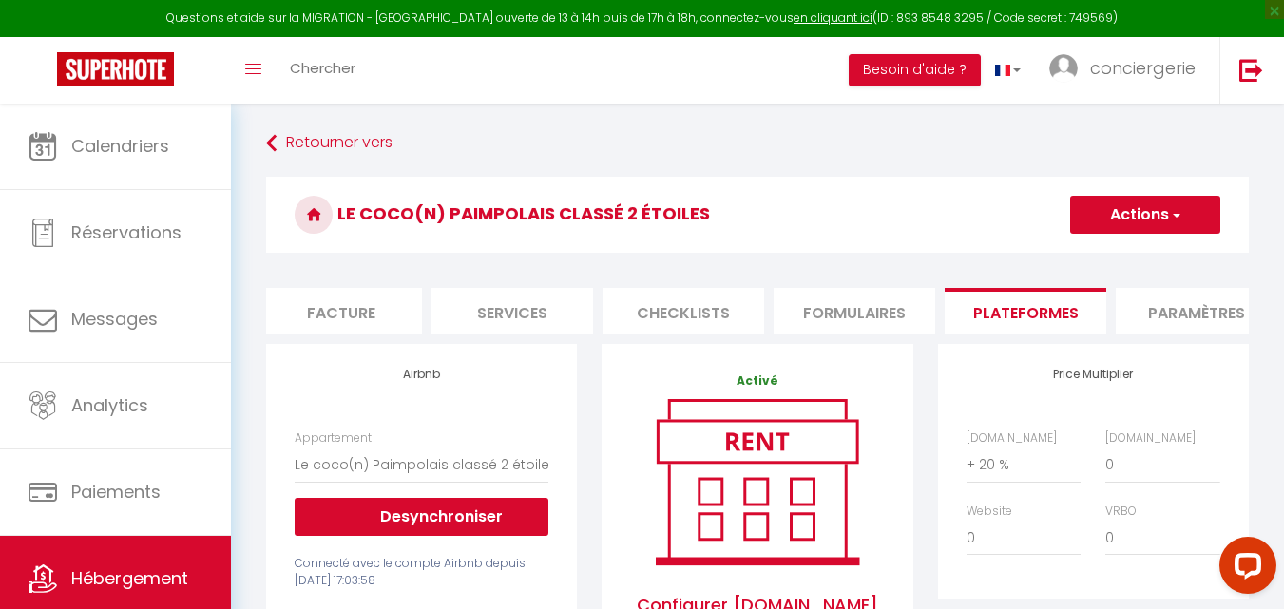
click at [1170, 220] on span "button" at bounding box center [1175, 214] width 12 height 19
click at [1123, 257] on link "Enregistrer" at bounding box center [1144, 256] width 150 height 25
click at [89, 564] on link "Hébergement" at bounding box center [115, 579] width 231 height 86
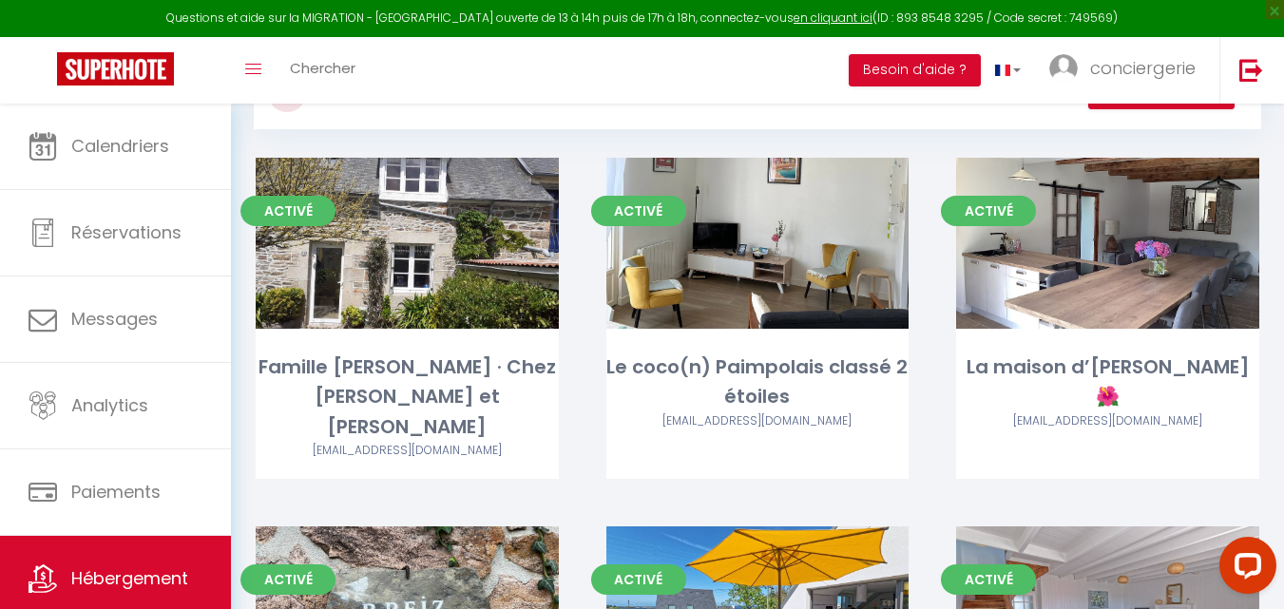
scroll to position [94, 0]
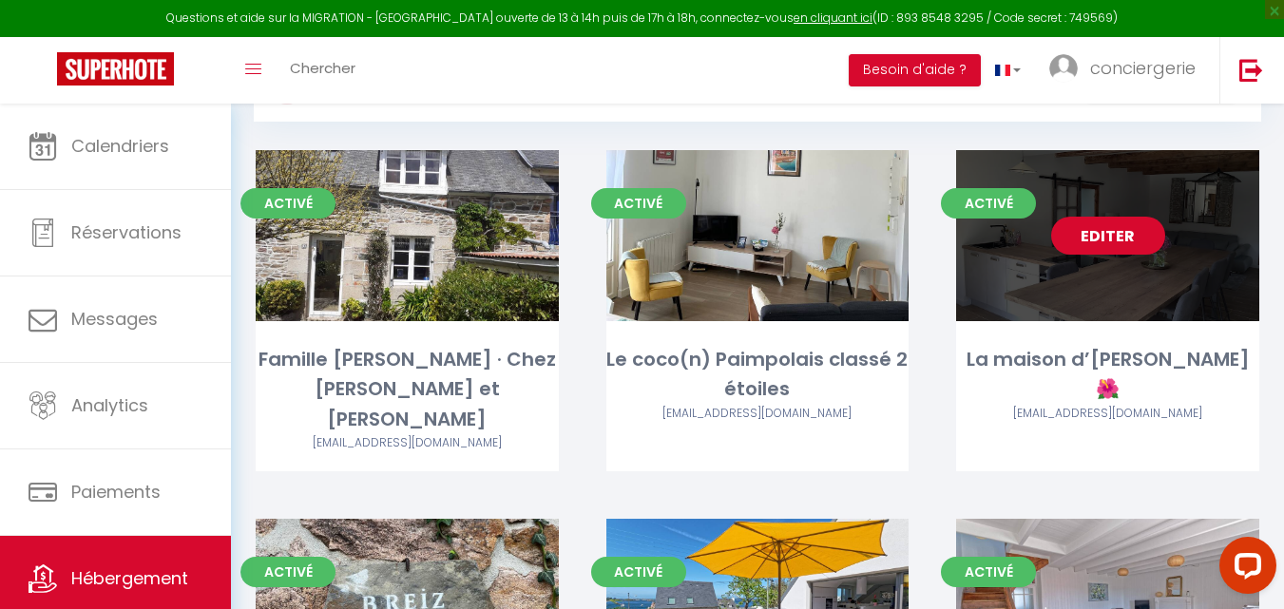
click at [1096, 237] on link "Editer" at bounding box center [1108, 236] width 114 height 38
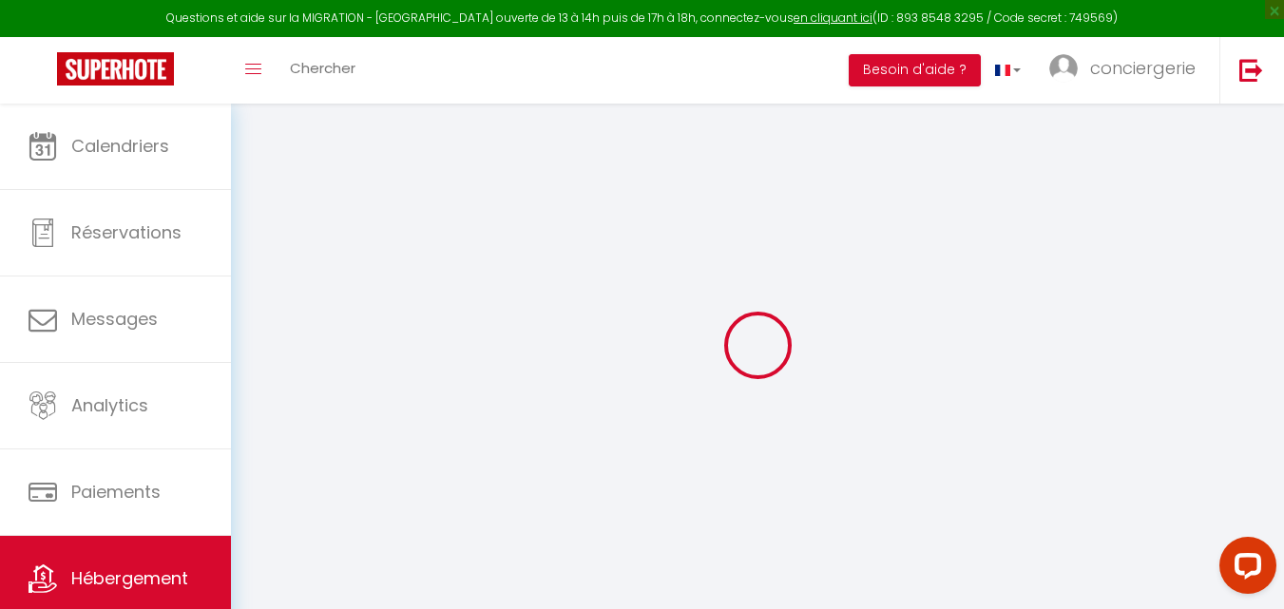
select select "townhouse"
select select
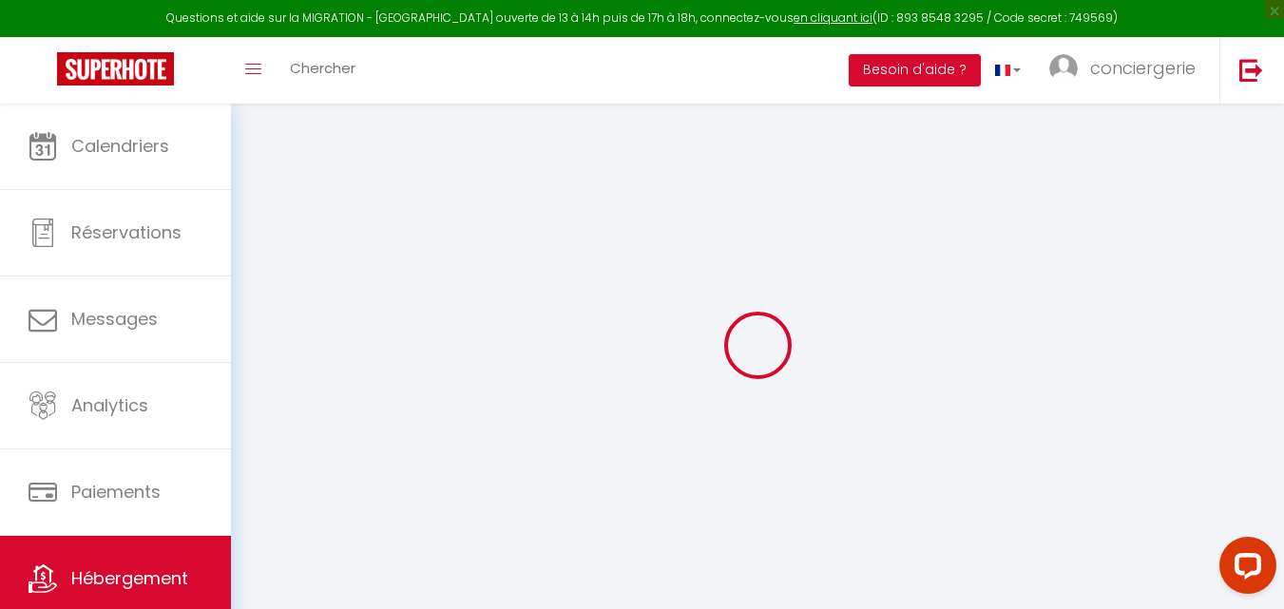
select select
checkbox input "true"
checkbox input "false"
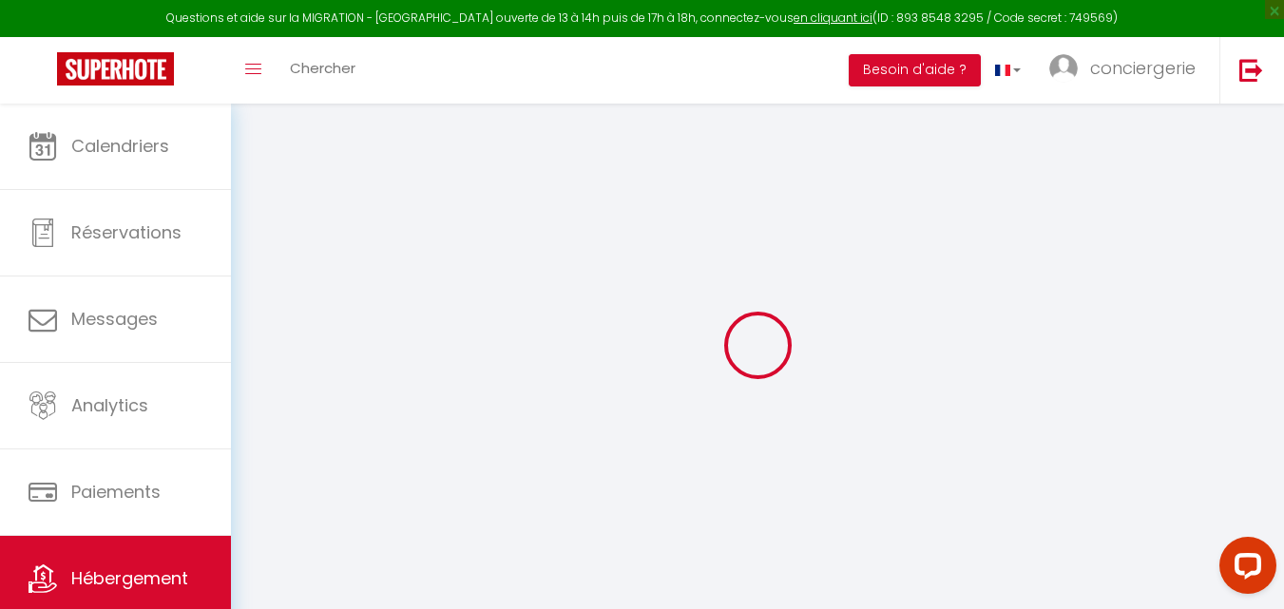
checkbox input "false"
select select
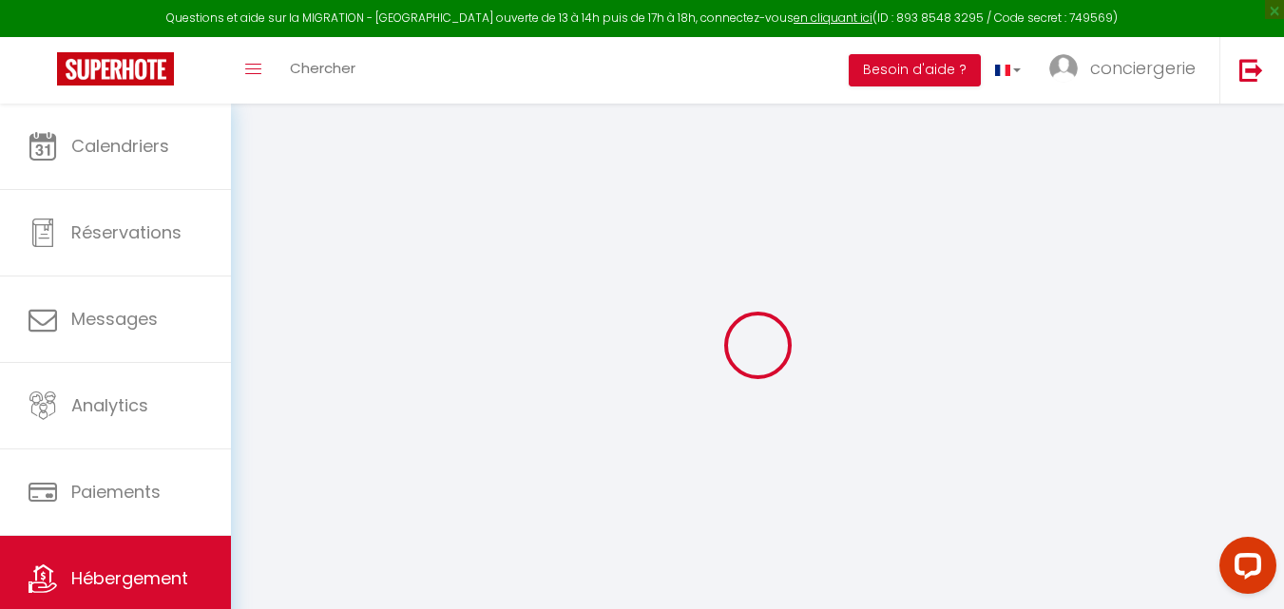
select select
checkbox input "true"
checkbox input "false"
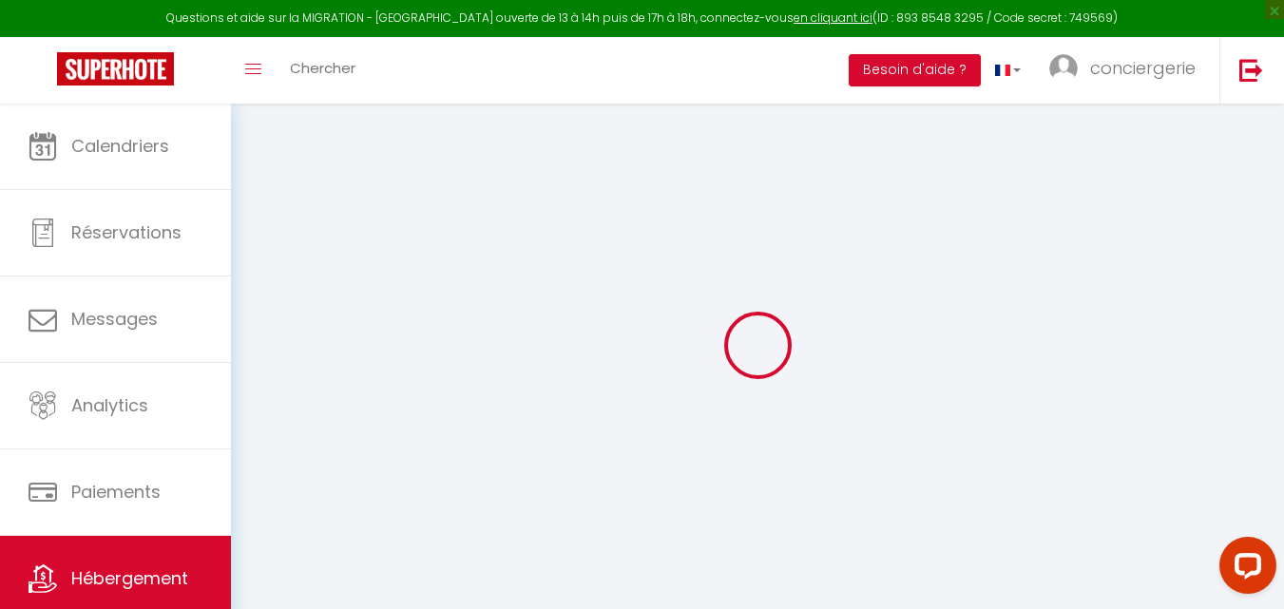
checkbox input "false"
select select "17:00"
select select "00:00"
select select "09:30"
select select "30"
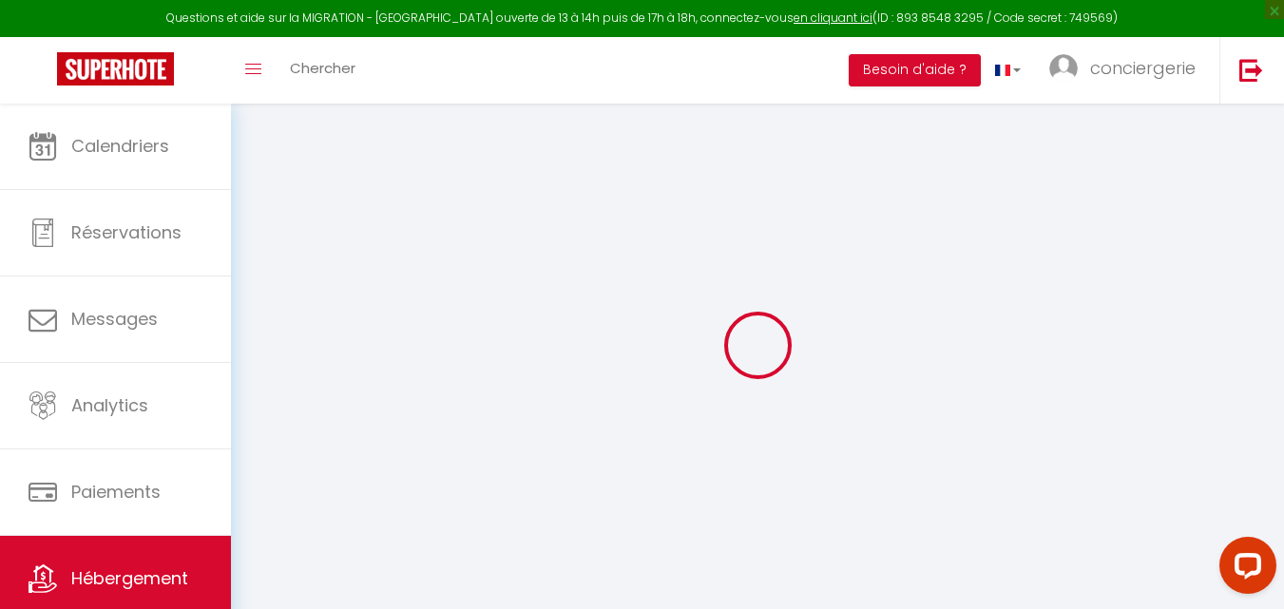
select select "120"
select select
checkbox input "true"
checkbox input "false"
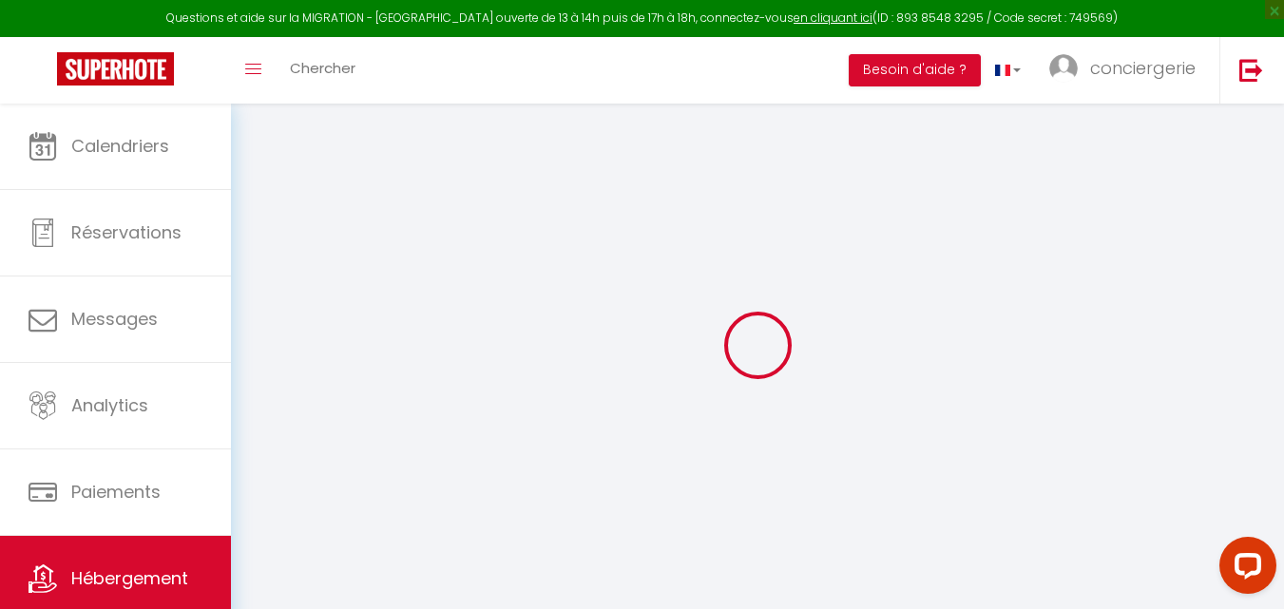
checkbox input "false"
select select
checkbox input "true"
checkbox input "false"
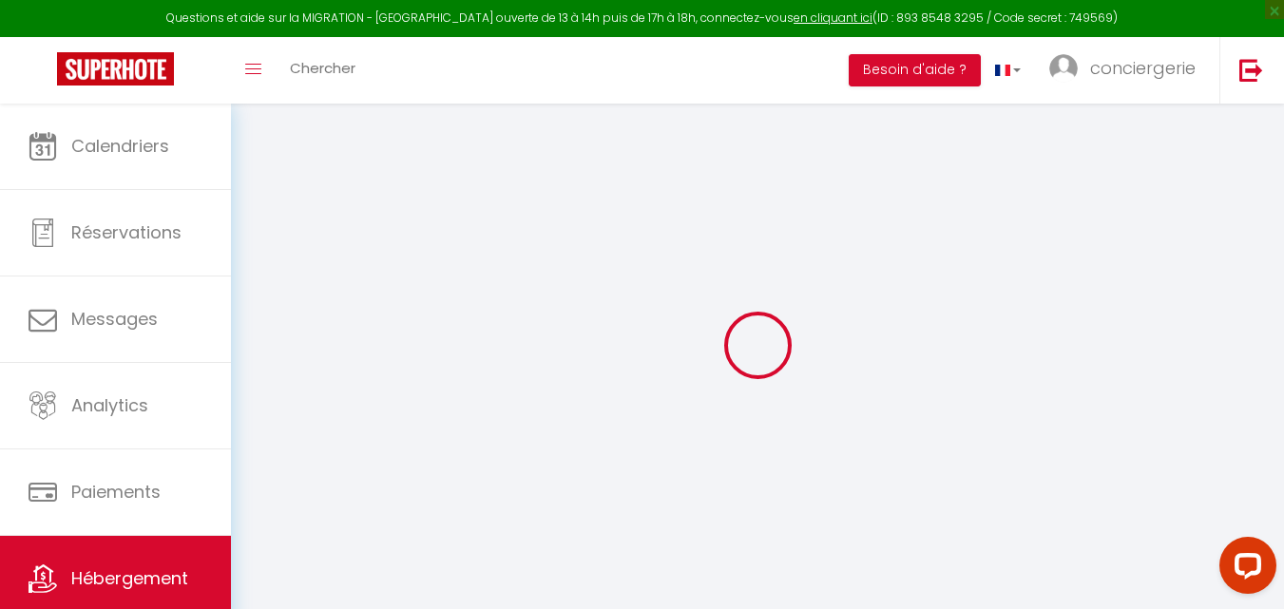
checkbox input "false"
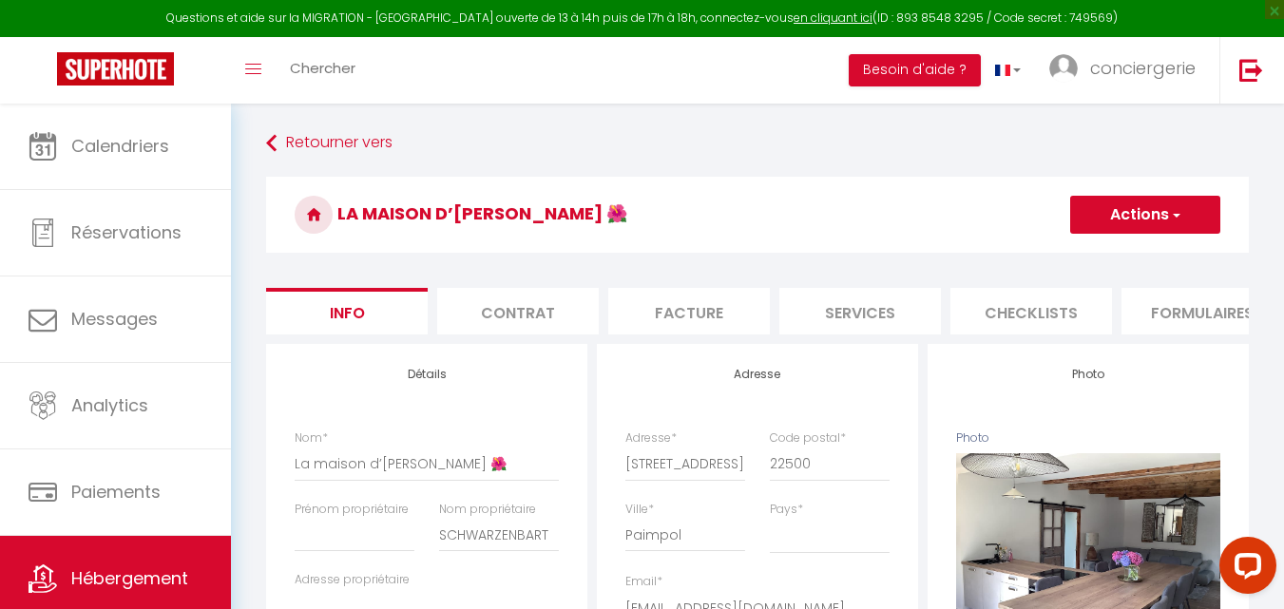
select select
checkbox input "true"
checkbox input "false"
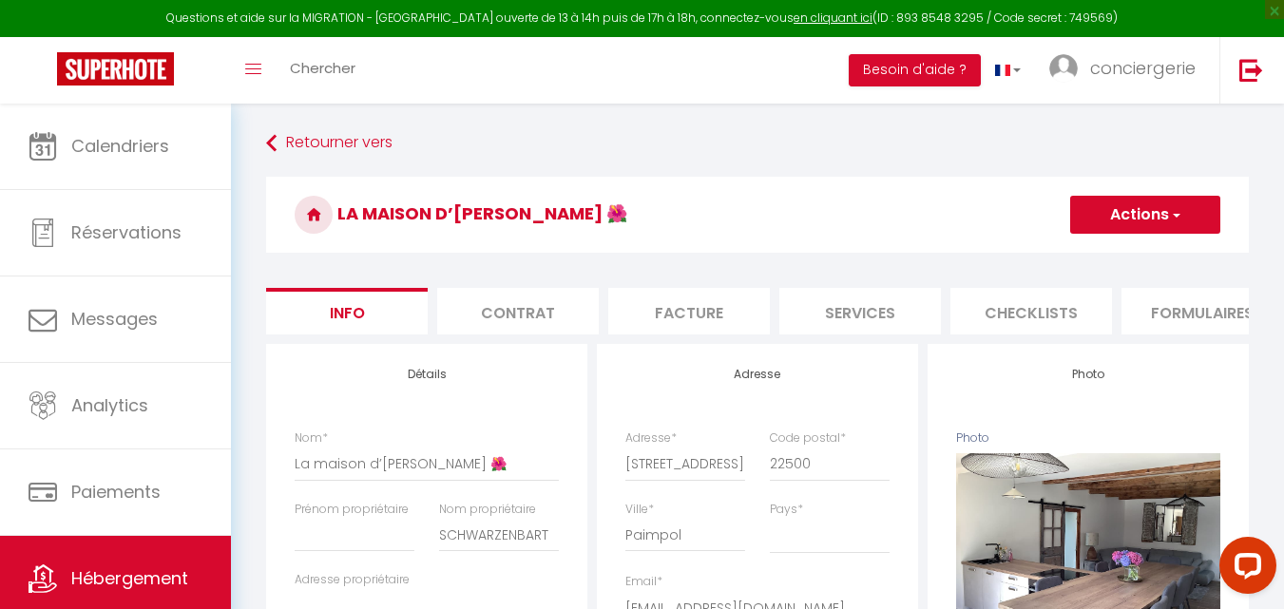
select select
checkbox input "true"
checkbox input "false"
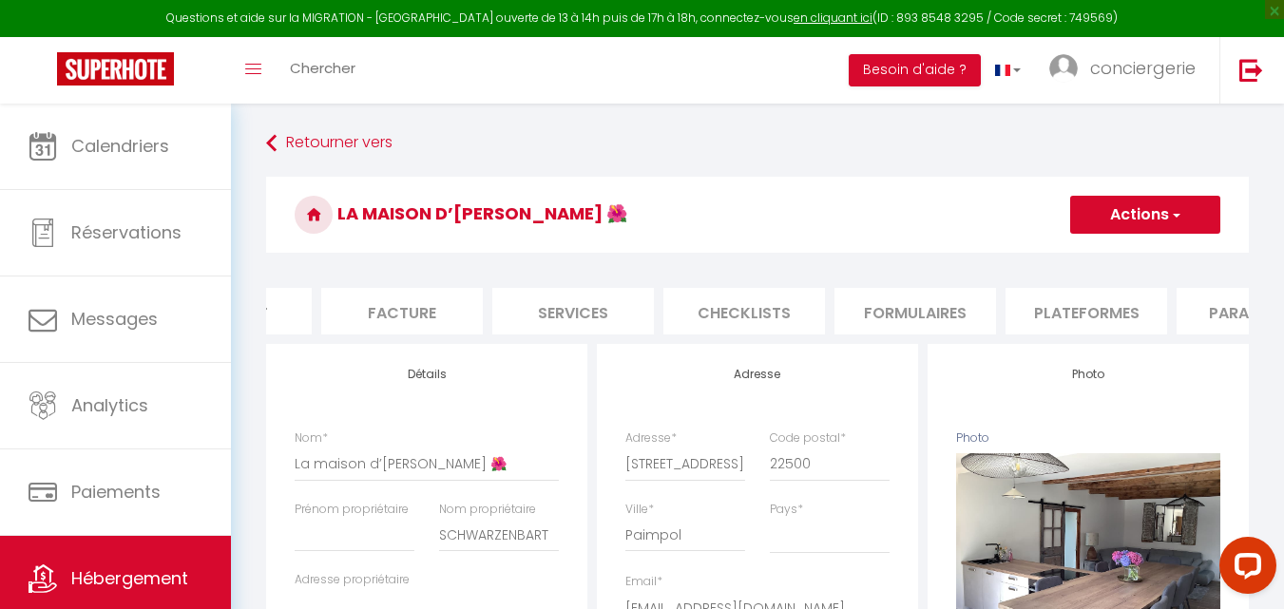
scroll to position [0, 288]
click at [1094, 316] on li "Plateformes" at bounding box center [1086, 311] width 162 height 47
select select
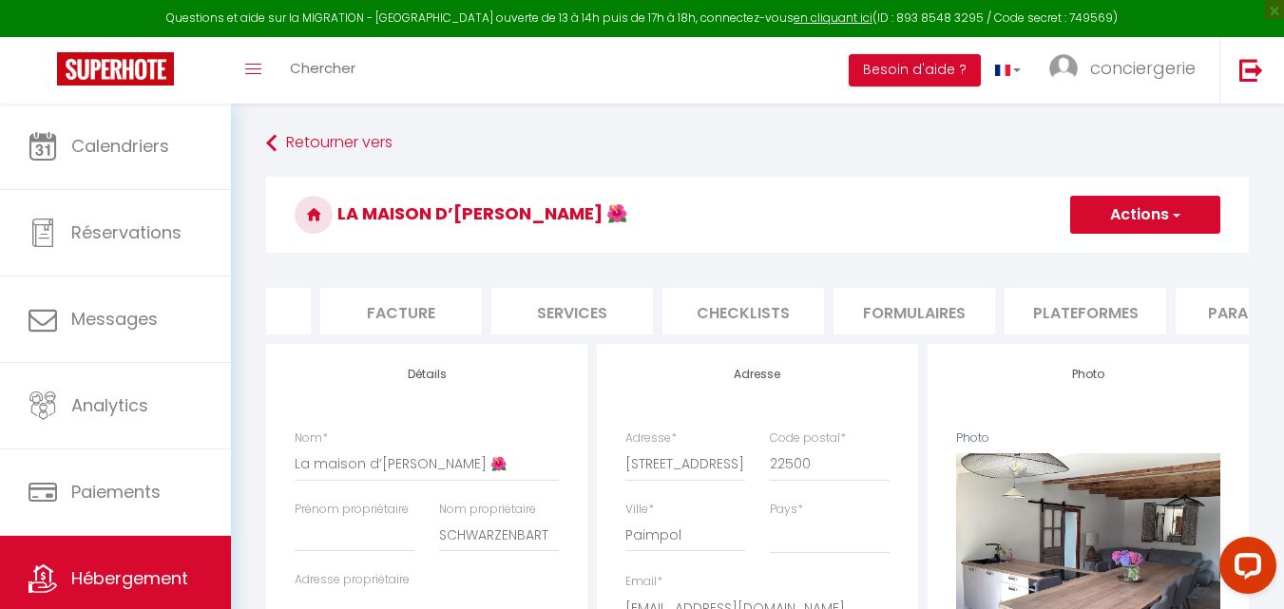
select select
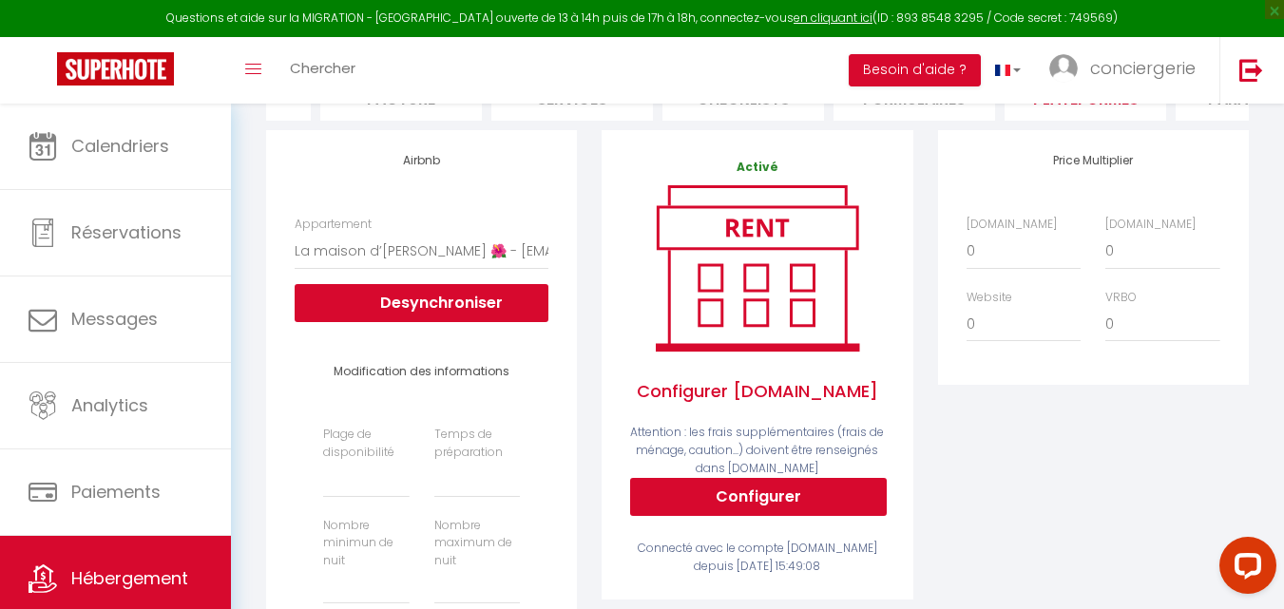
scroll to position [277, 0]
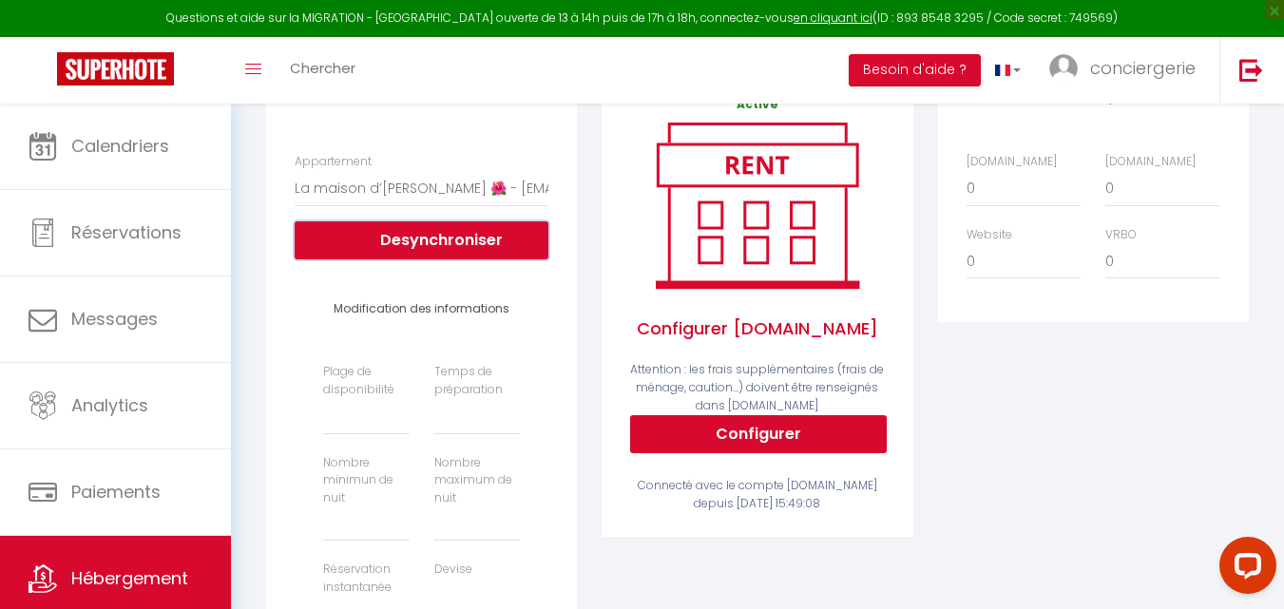
click at [400, 242] on button "Desynchroniser" at bounding box center [422, 240] width 254 height 38
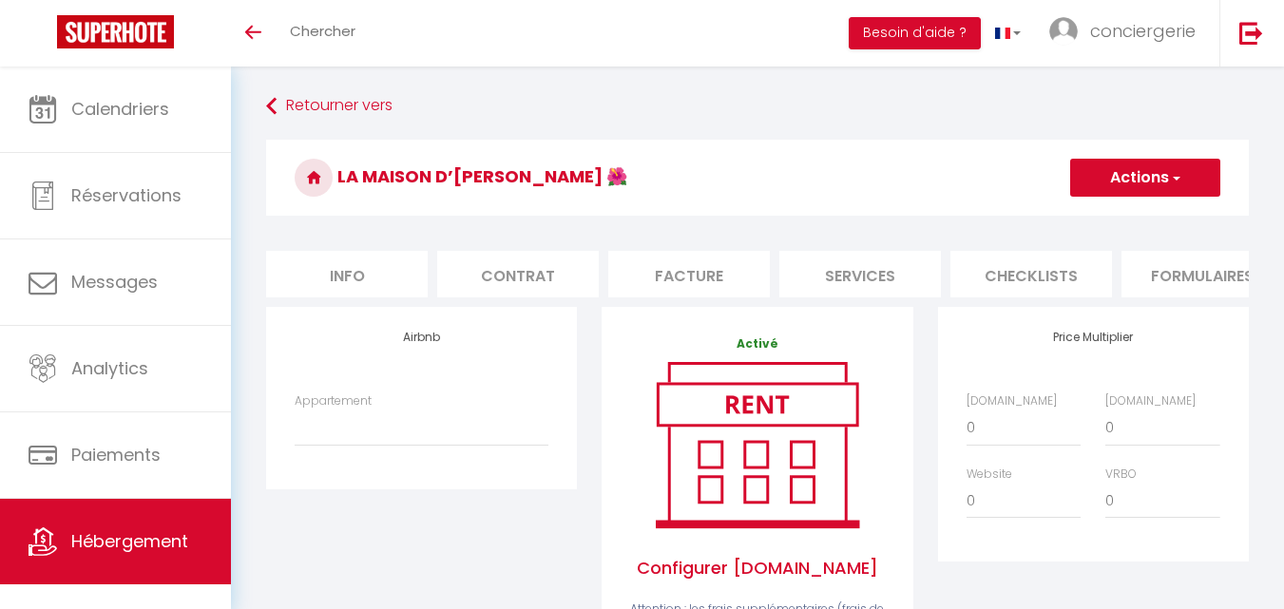
click at [1123, 169] on button "Actions" at bounding box center [1145, 178] width 150 height 38
click at [1107, 228] on link "Enregistrer" at bounding box center [1144, 219] width 150 height 25
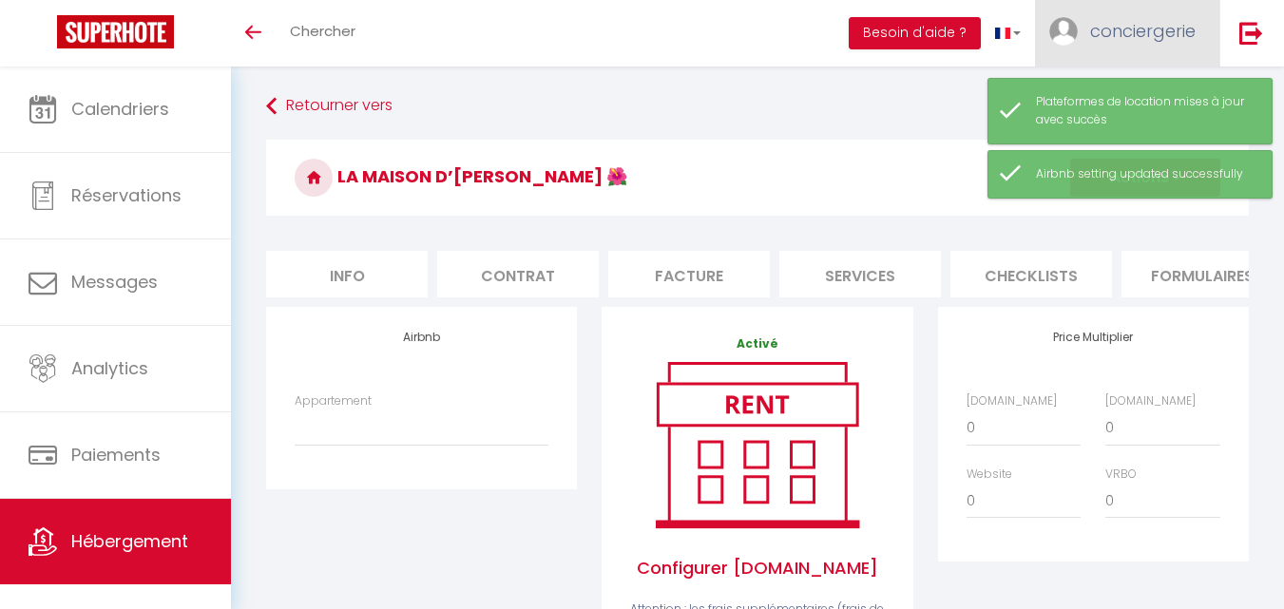
click at [1177, 37] on span "conciergerie" at bounding box center [1143, 31] width 106 height 24
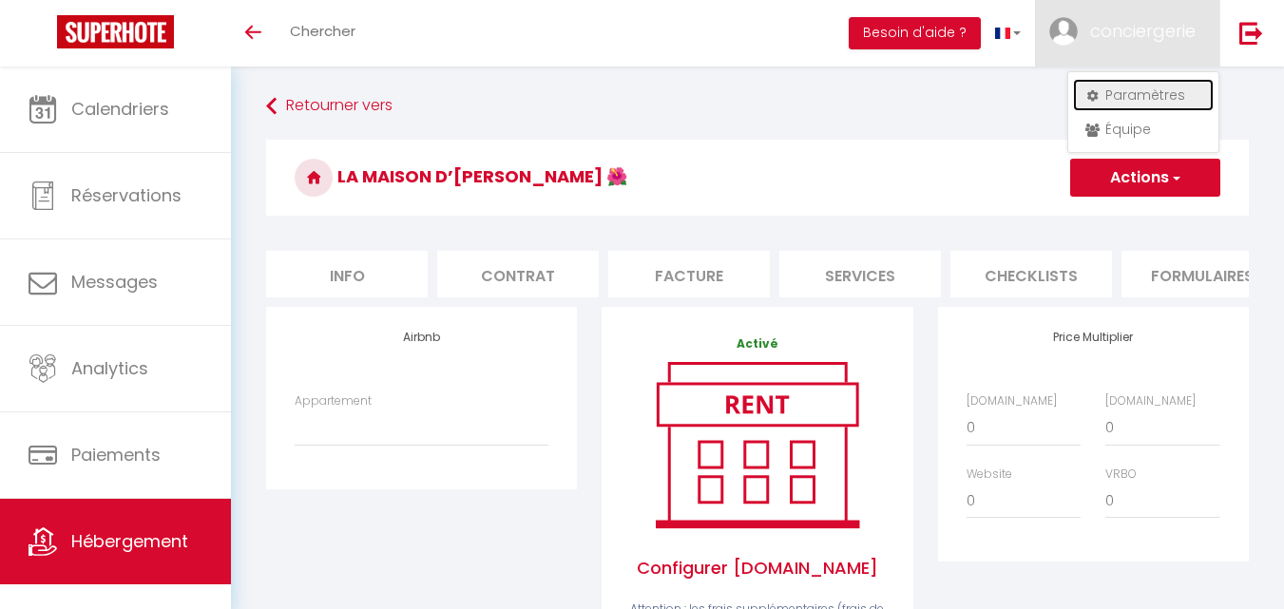
click at [1136, 94] on link "Paramètres" at bounding box center [1143, 95] width 141 height 32
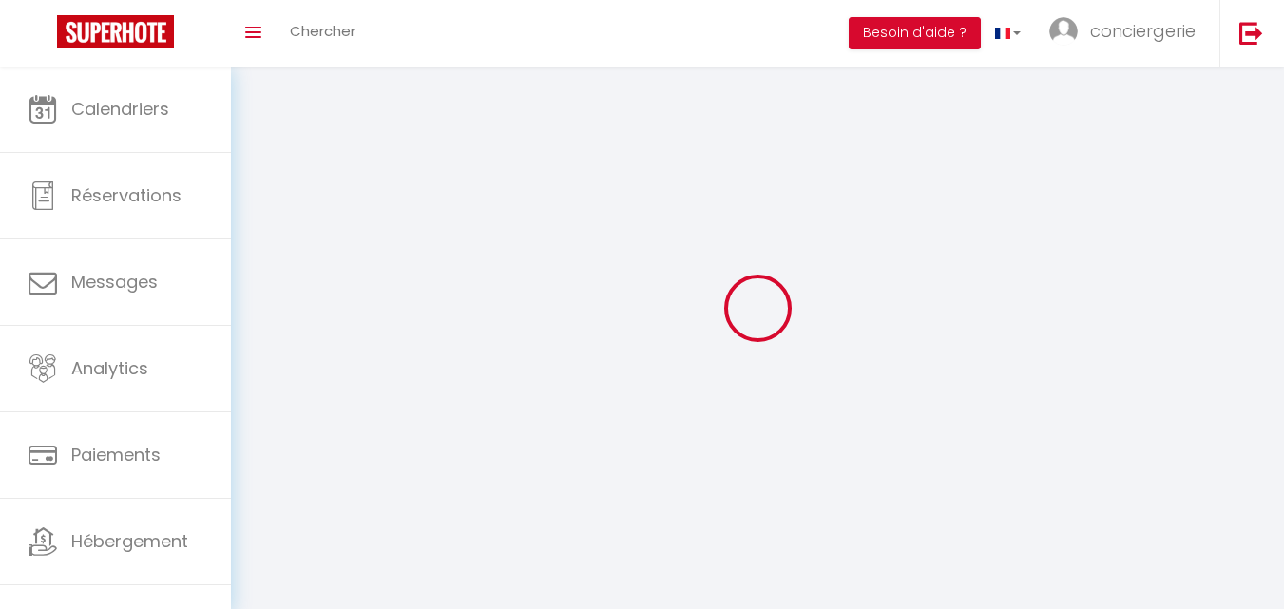
select select
type input "conciergerie"
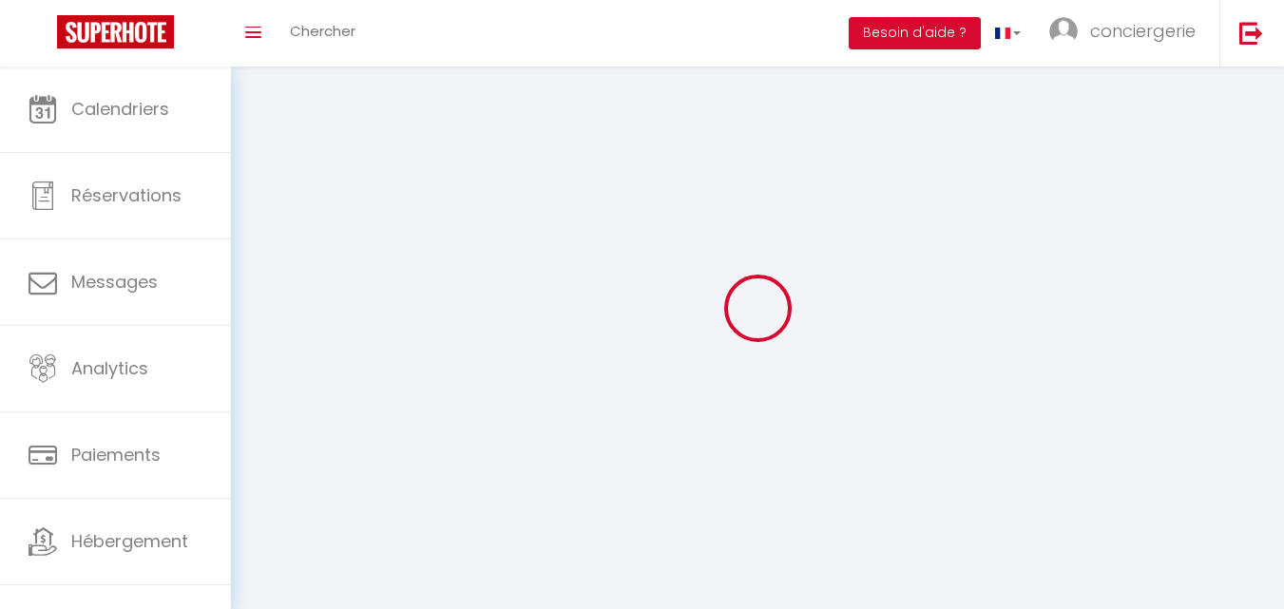
type input "Covex"
type input "0612401287"
type input "[STREET_ADDRESS][PERSON_NAME]"
type input "22500"
type input "Paimpol"
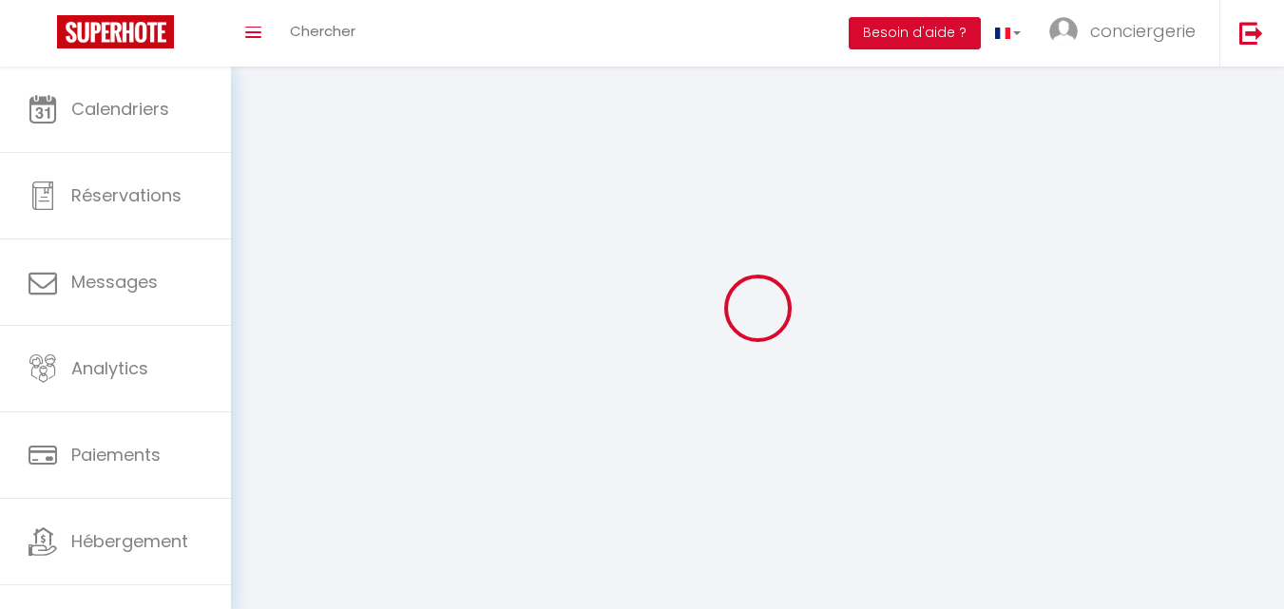
type input "6QXGP7ehk4FyEe8tjKZ0IyDB9"
type input "CVqfifgSRUCRe292JAy6VyRMk"
select select "28"
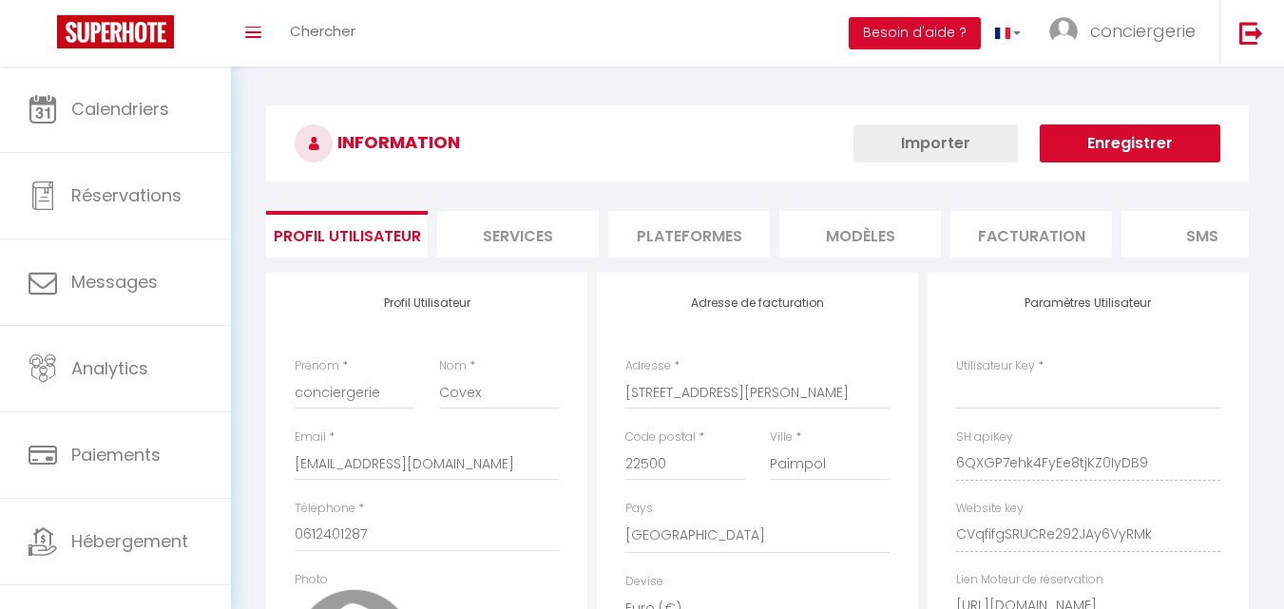
select select "fr"
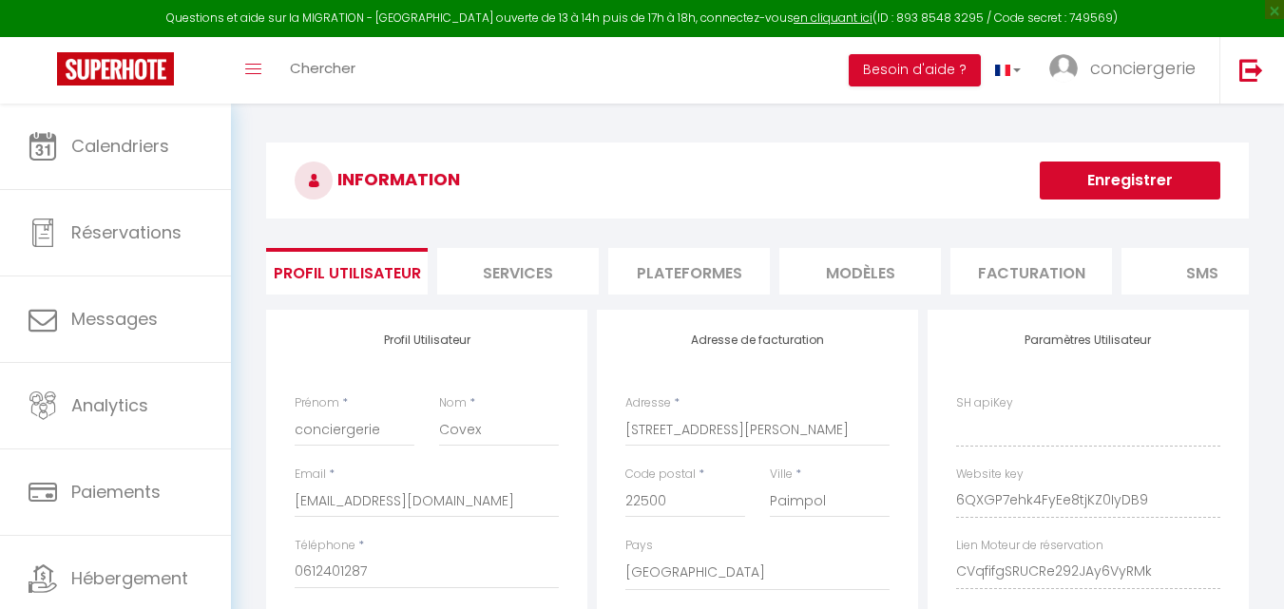
type input "6QXGP7ehk4FyEe8tjKZ0IyDB9"
type input "CVqfifgSRUCRe292JAy6VyRMk"
type input "[URL][DOMAIN_NAME]"
click at [674, 252] on li "Plateformes" at bounding box center [689, 271] width 162 height 47
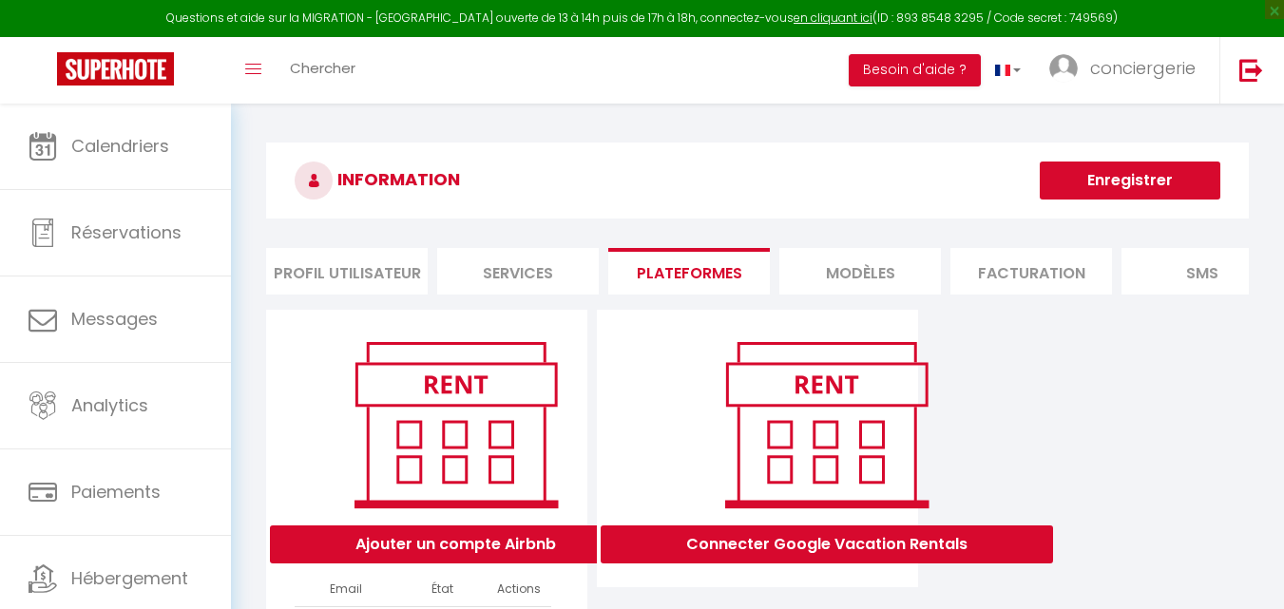
click at [674, 252] on li "Plateformes" at bounding box center [689, 271] width 162 height 47
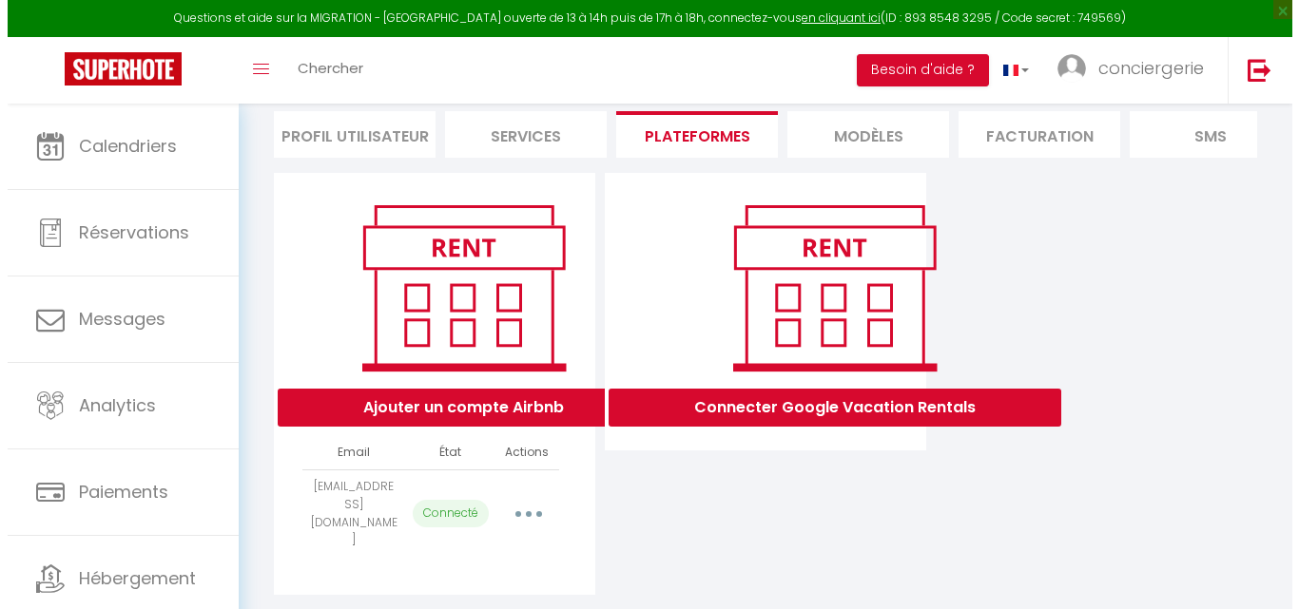
scroll to position [173, 0]
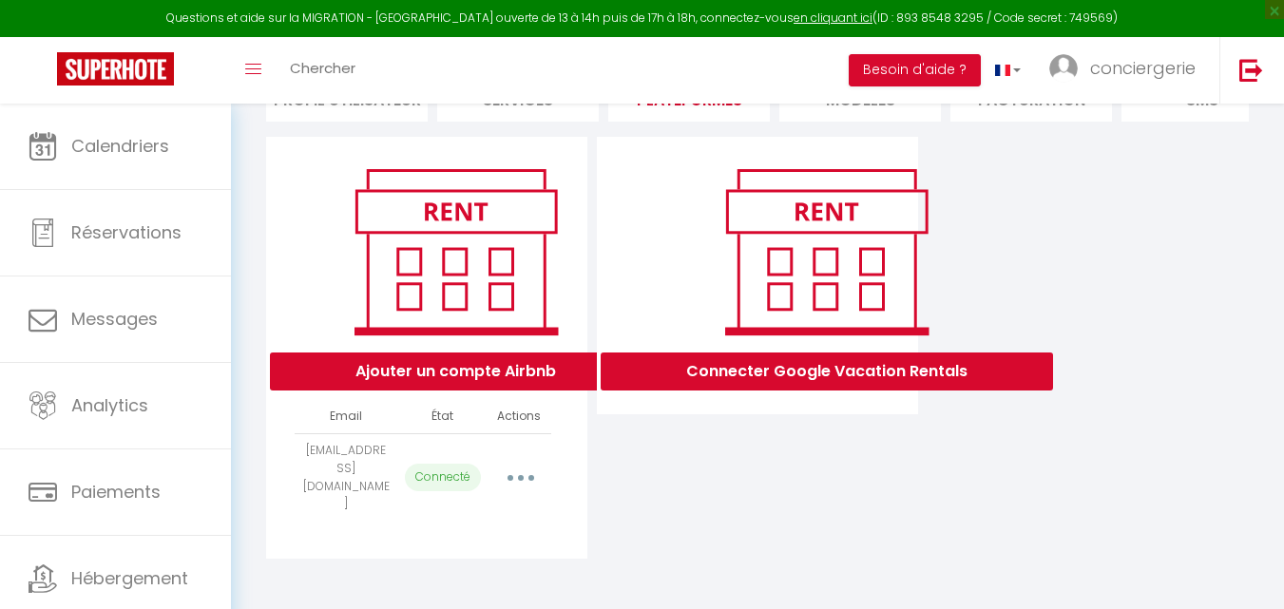
click at [528, 493] on button "button" at bounding box center [520, 478] width 53 height 30
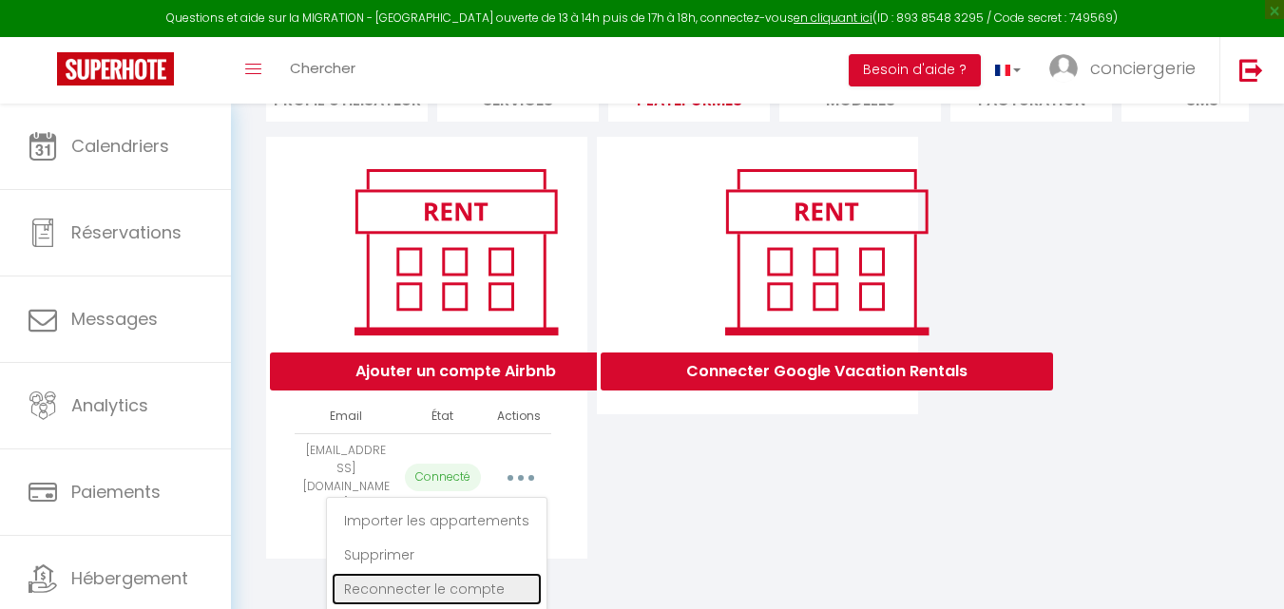
click at [479, 590] on link "Reconnecter le compte" at bounding box center [437, 589] width 210 height 32
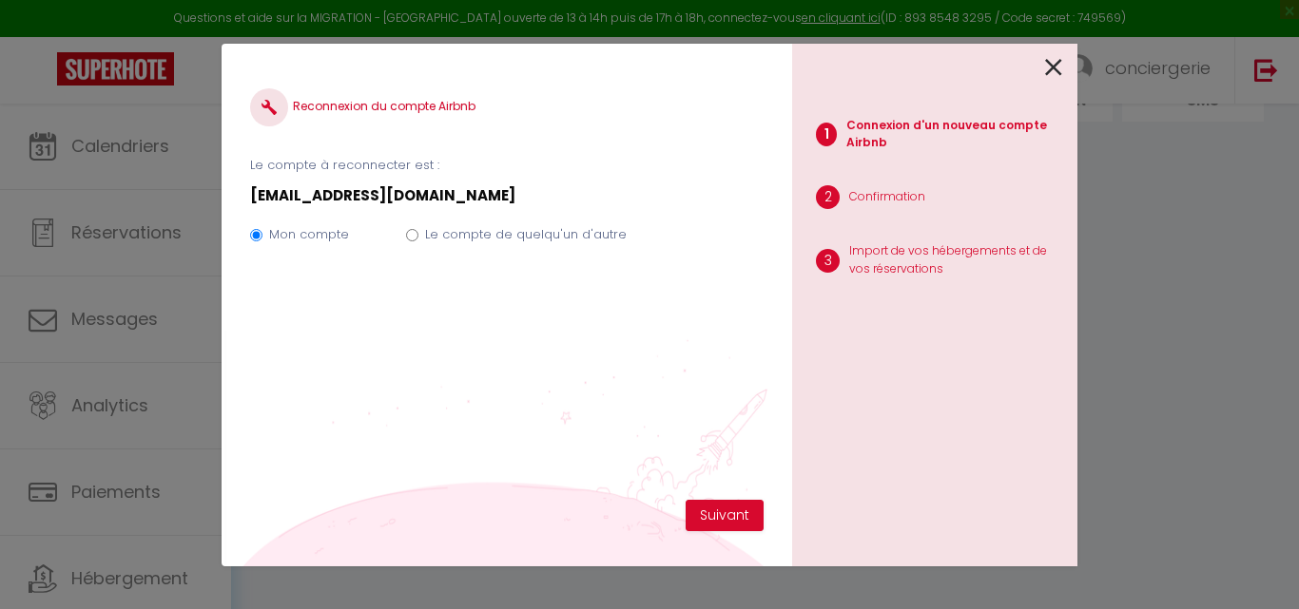
click at [1054, 67] on icon at bounding box center [1053, 67] width 17 height 29
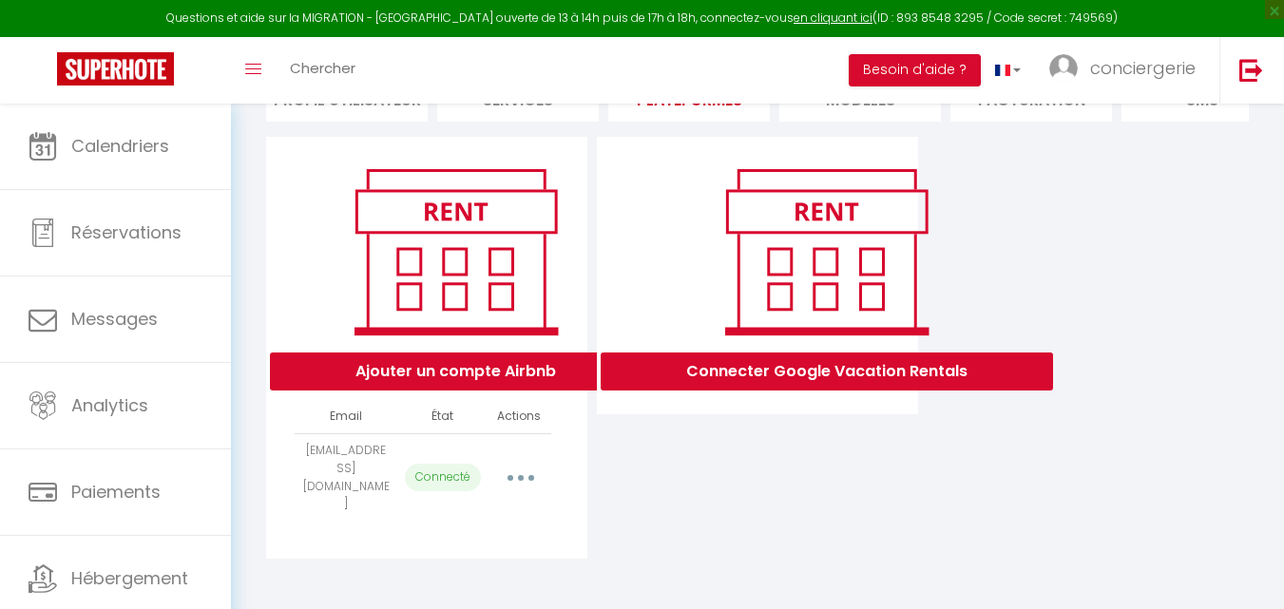
click at [510, 484] on button "button" at bounding box center [520, 478] width 53 height 30
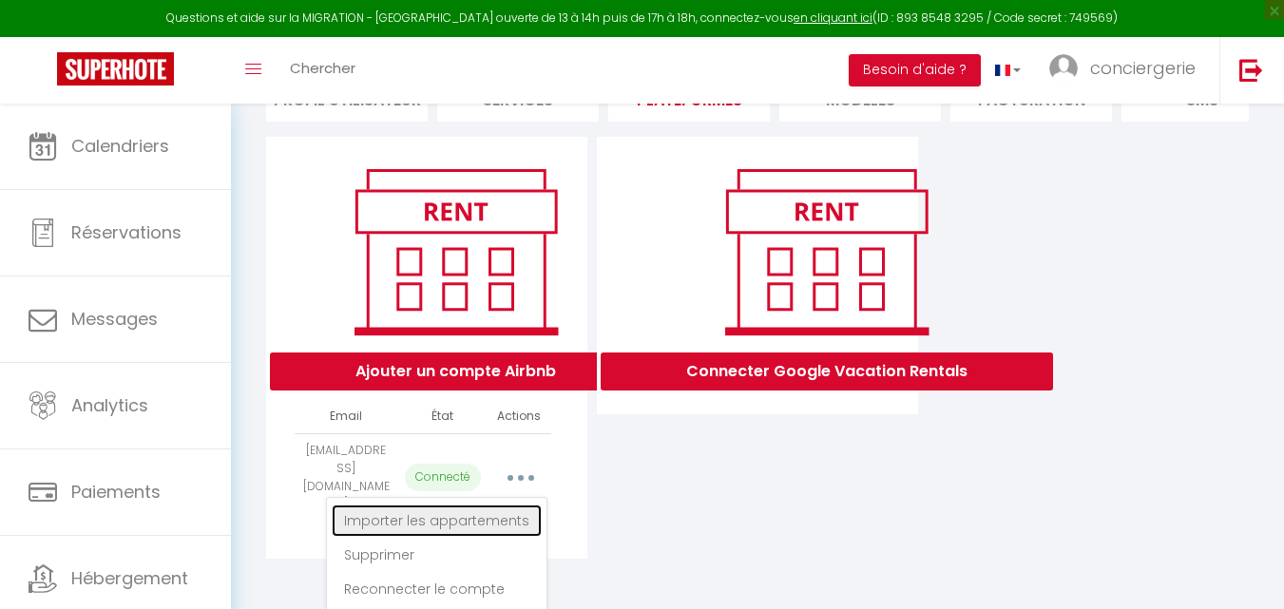
click at [489, 529] on link "Importer les appartements" at bounding box center [437, 521] width 210 height 32
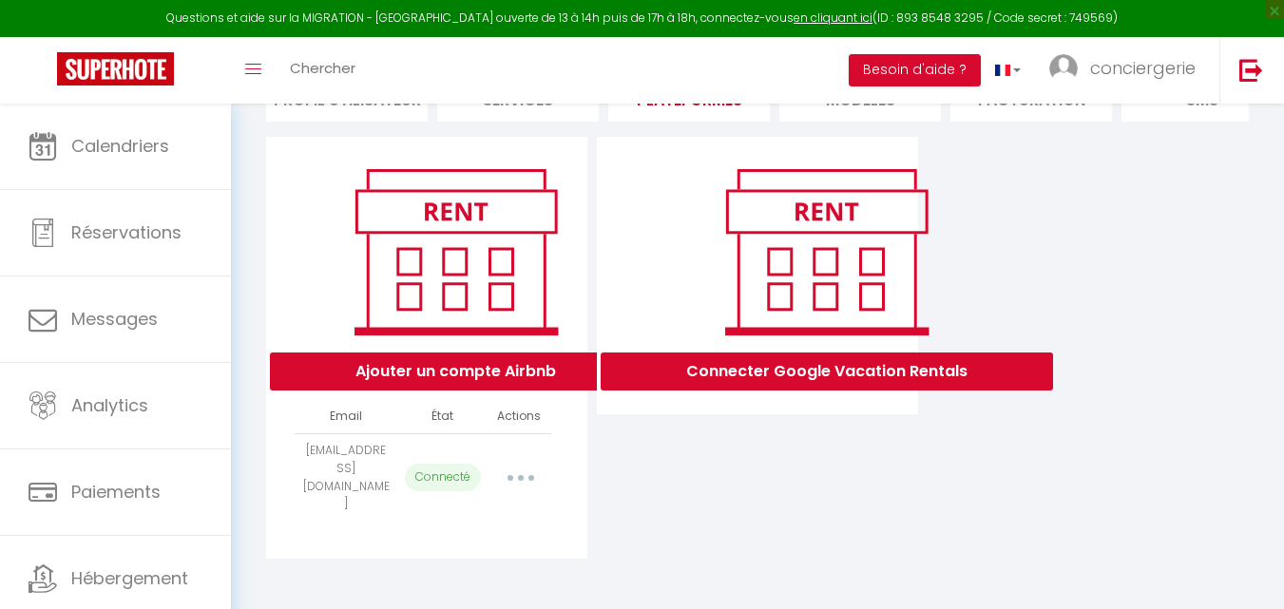
select select "31845"
select select
select select "31850"
select select "31851"
select select "31853"
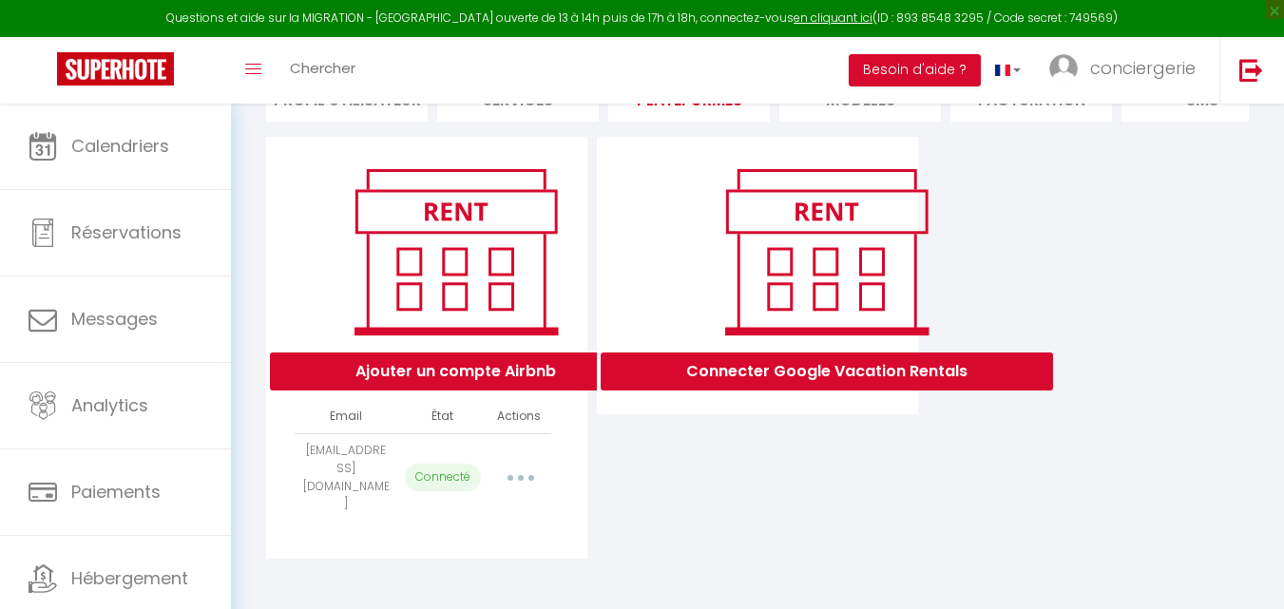
select select "31855"
select select "31857"
select select "31858"
select select "31860"
select select "31861"
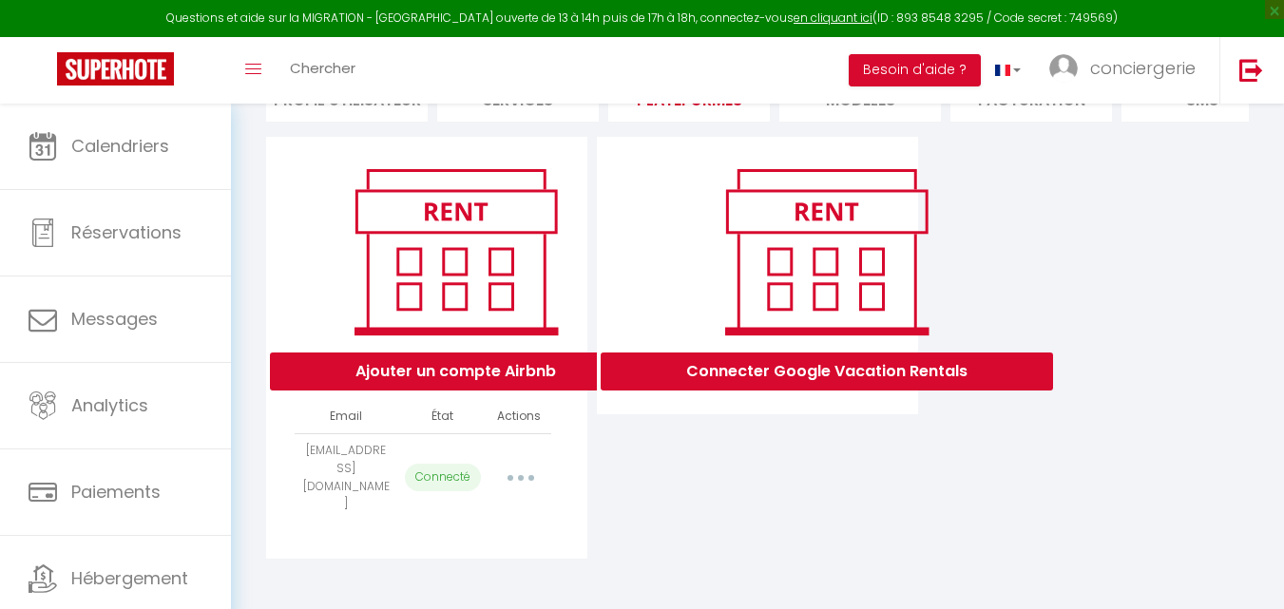
select select "31862"
select select "31863"
select select "31867"
select select "31871"
select select "31872"
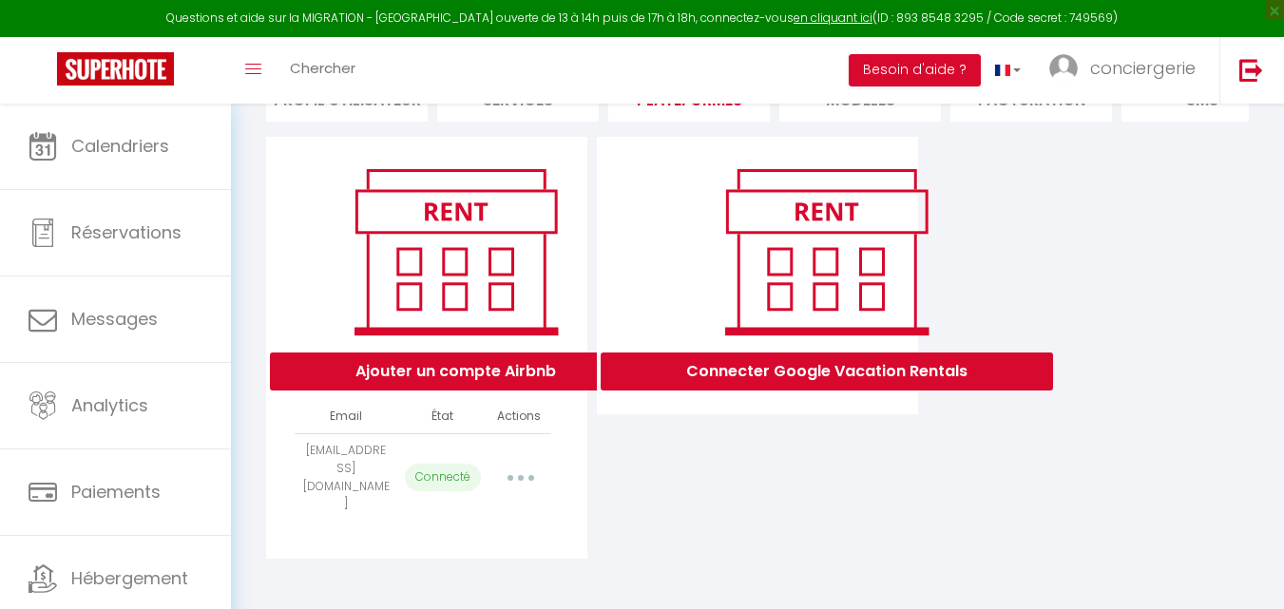
select select "31874"
select select "37320"
select select "35373"
select select "39354"
select select "41630"
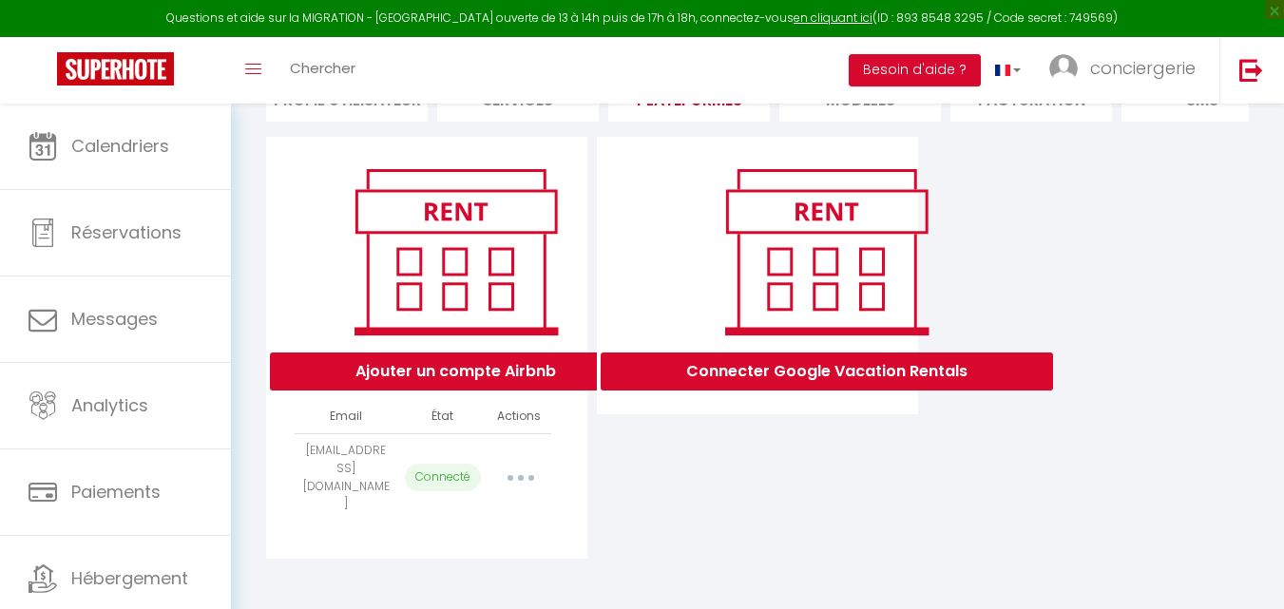
select select "44964"
select select "43661"
select select "44282"
select select "45298"
select select "44968"
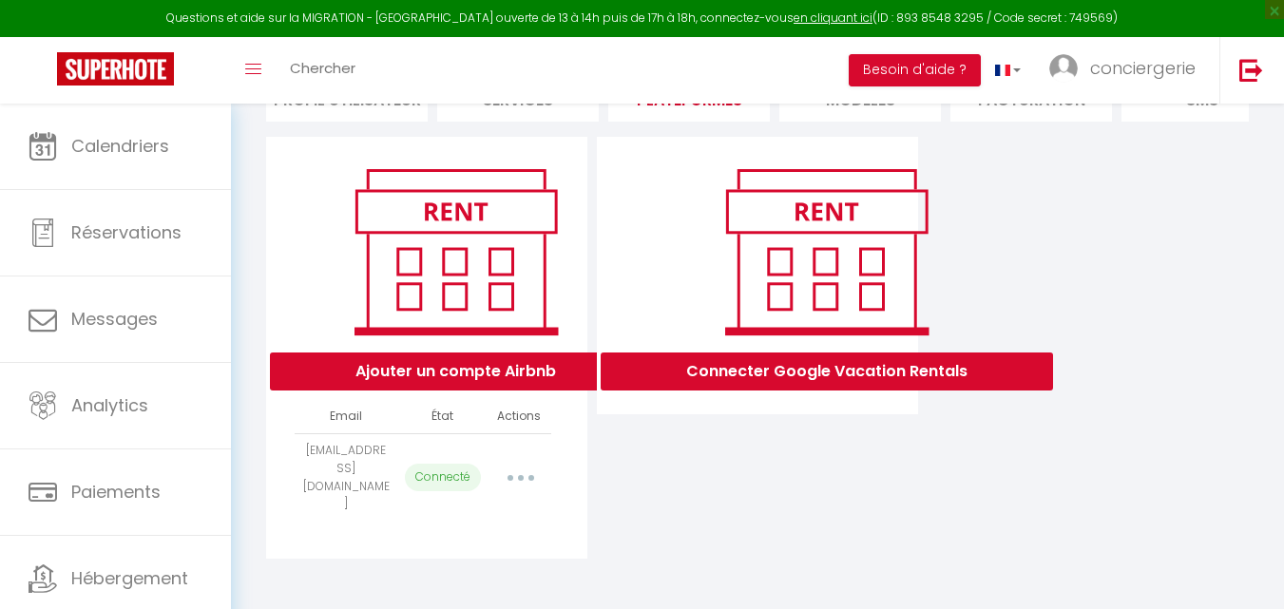
select select "45306"
select select "50514"
select select "52646"
select select "53739"
select select "58060"
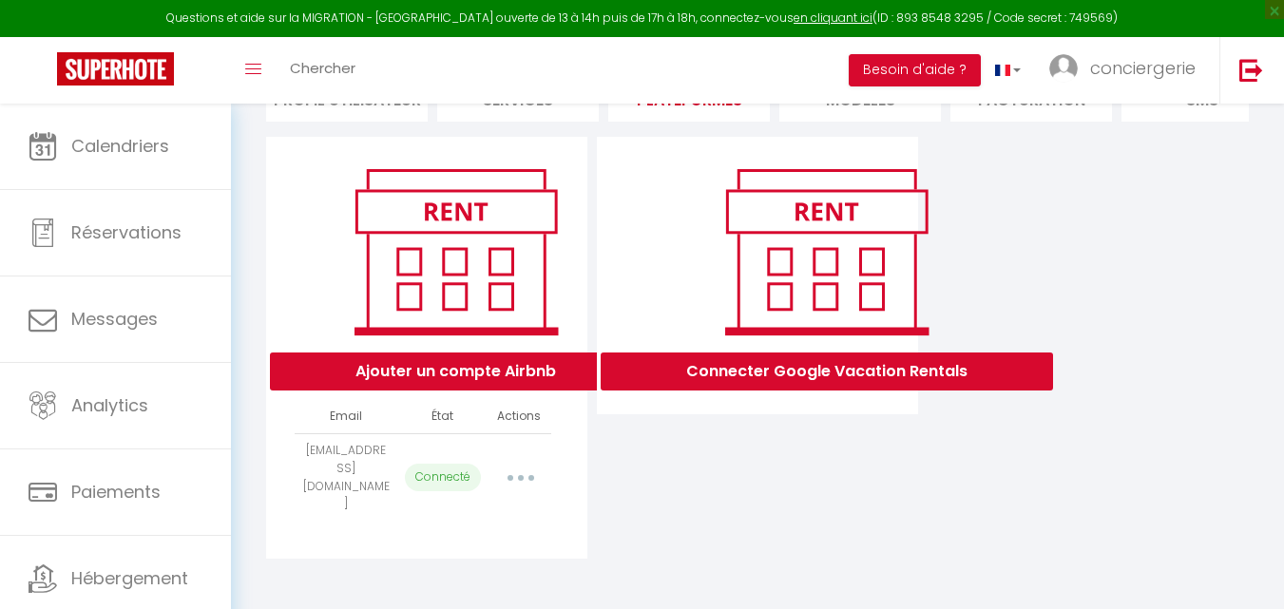
select select "61291"
select select "61951"
select select "63465"
select select "64589"
select select "65394"
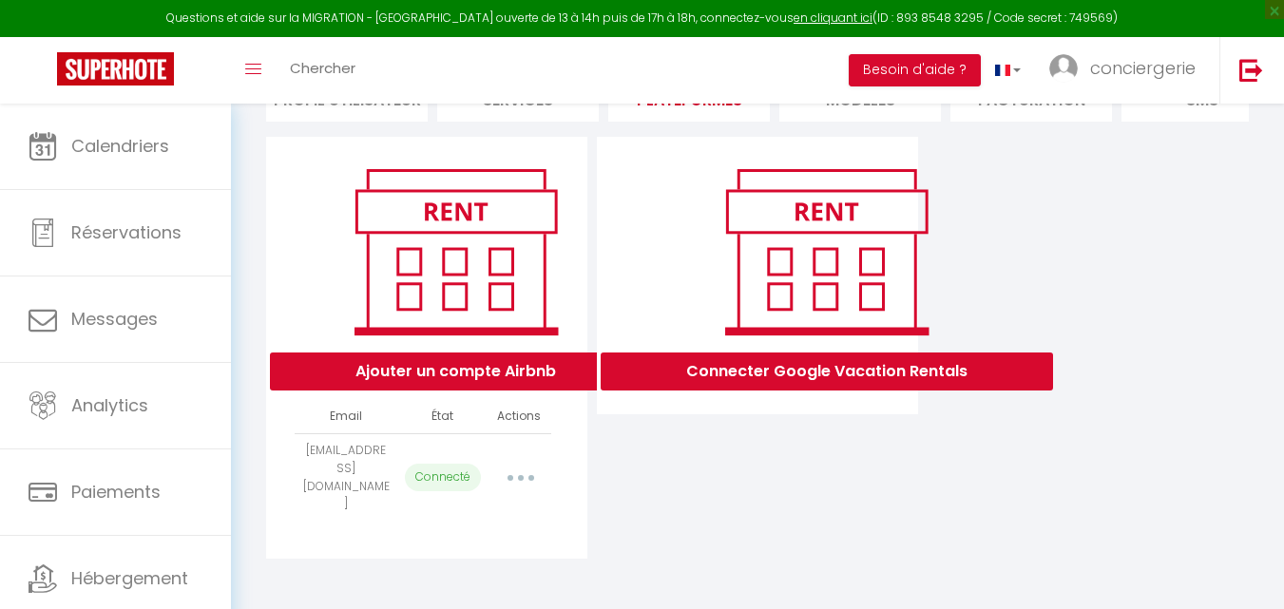
select select "66816"
select select "68421"
select select "69253"
select select "71893"
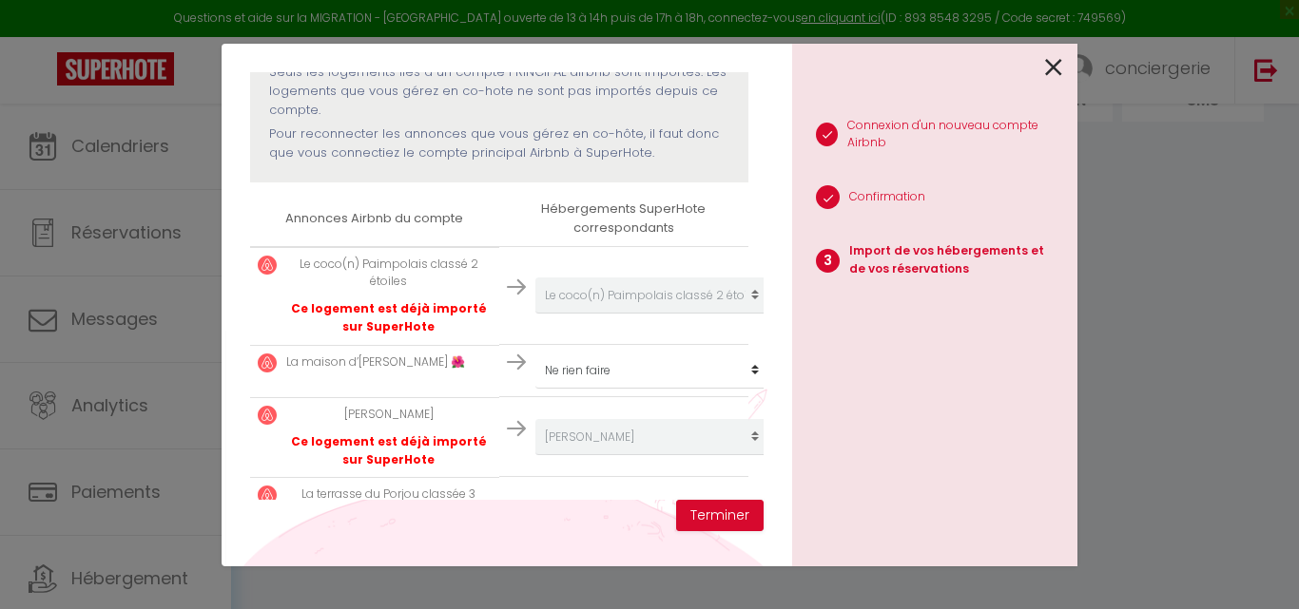
scroll to position [224, 0]
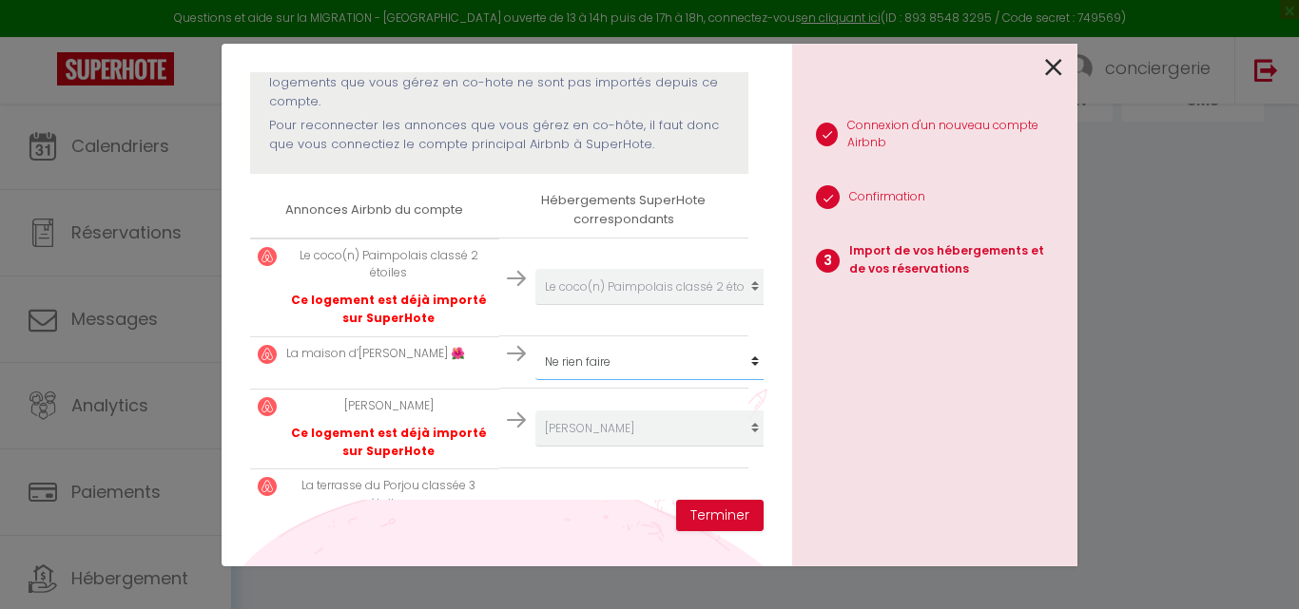
click at [740, 305] on select "Créer un nouveau hébergement Ne rien faire Famille [PERSON_NAME] · Chez [PERSON…" at bounding box center [652, 287] width 234 height 36
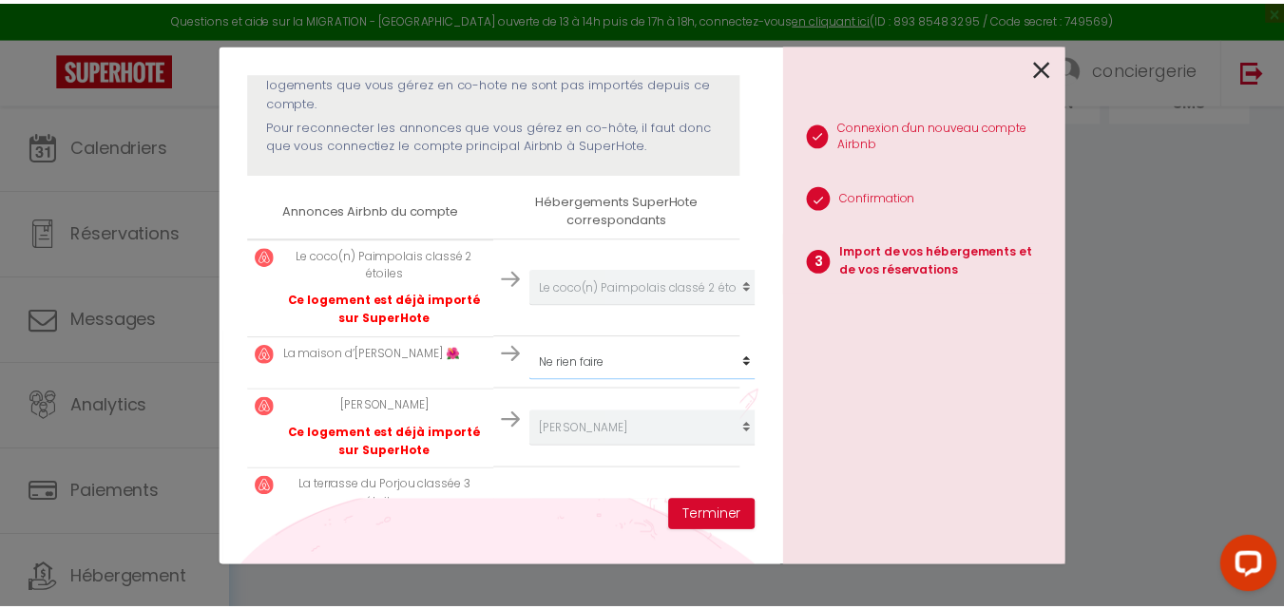
scroll to position [0, 0]
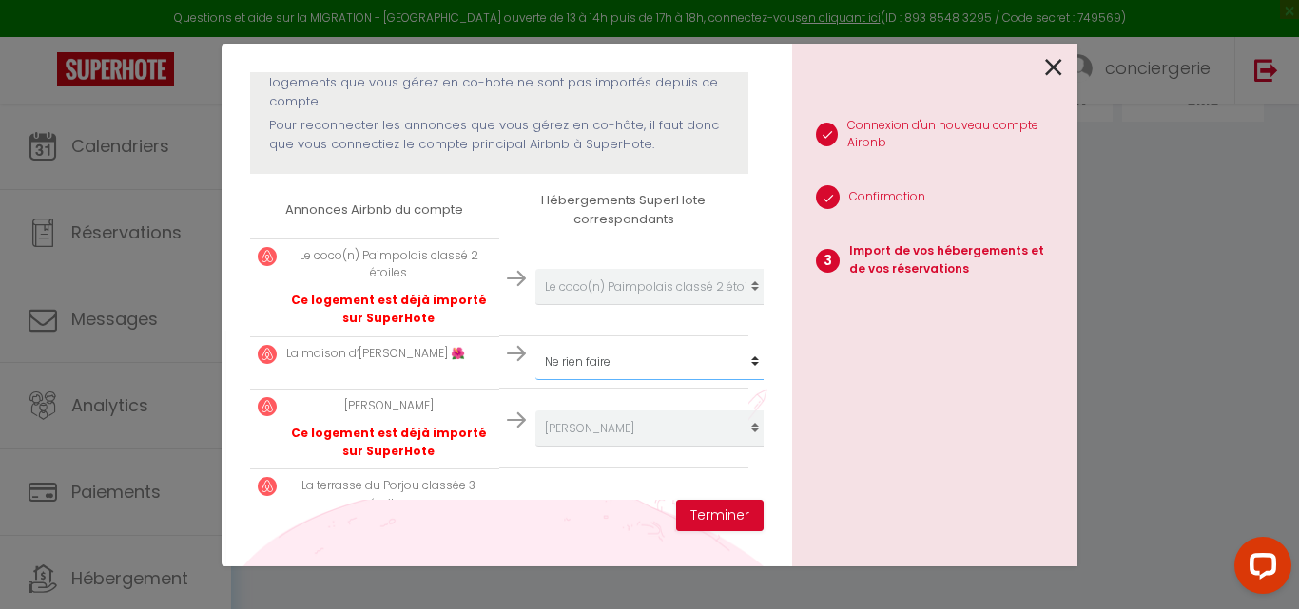
select select "31849"
click at [535, 305] on select "Créer un nouveau hébergement Ne rien faire Famille [PERSON_NAME] · Chez [PERSON…" at bounding box center [652, 287] width 234 height 36
click at [739, 510] on button "Terminer" at bounding box center [719, 516] width 87 height 32
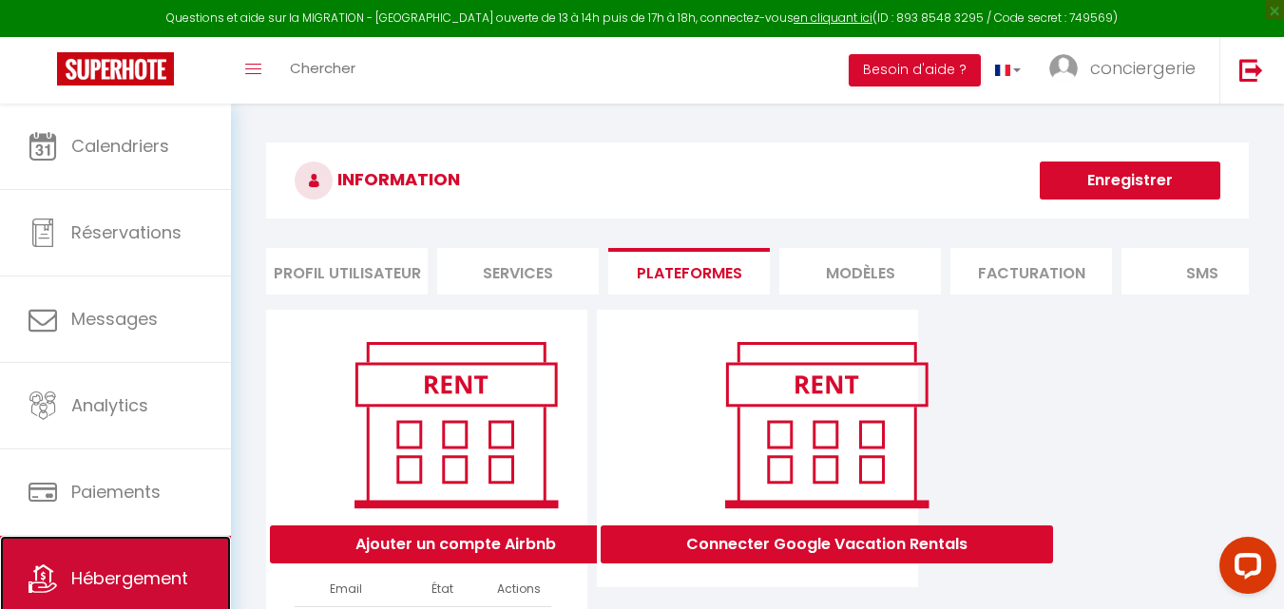
click at [124, 580] on span "Hébergement" at bounding box center [129, 579] width 117 height 24
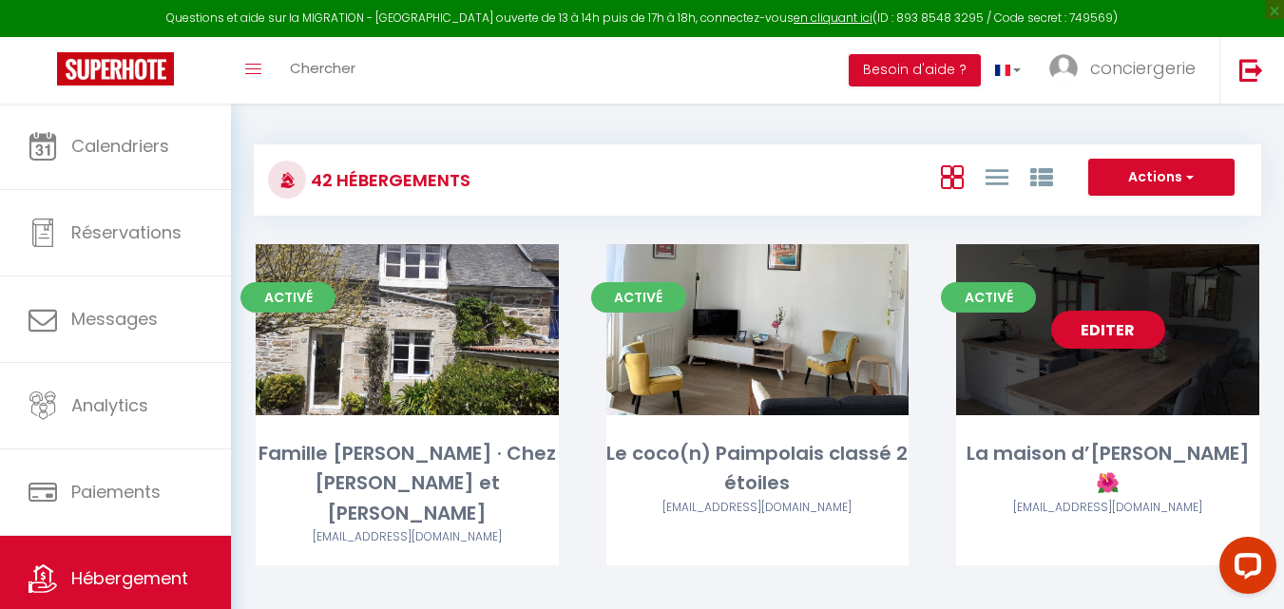
click at [1122, 338] on link "Editer" at bounding box center [1108, 330] width 114 height 38
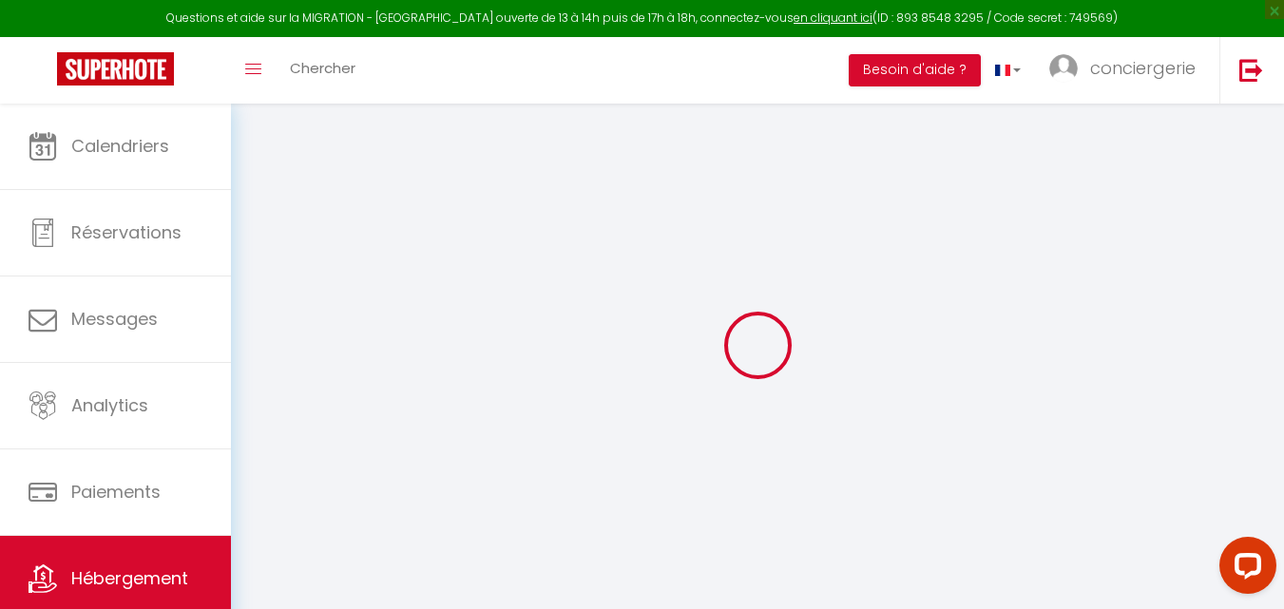
select select
checkbox input "true"
checkbox input "false"
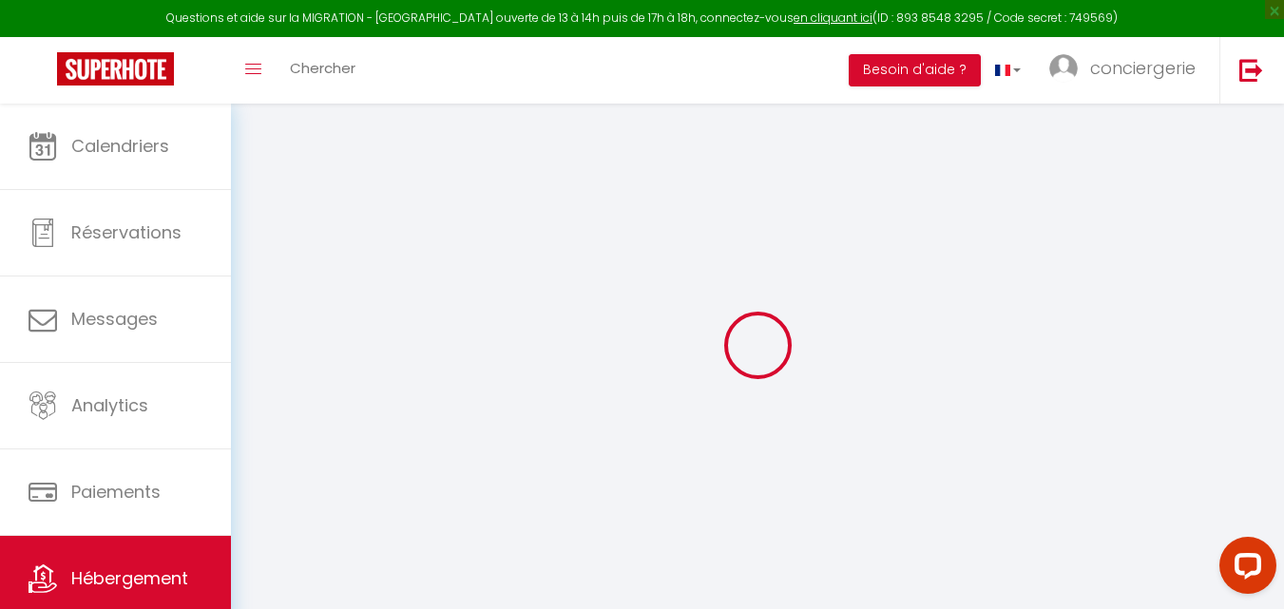
select select "17:00"
select select "00:00"
select select "09:30"
select select "30"
select select "120"
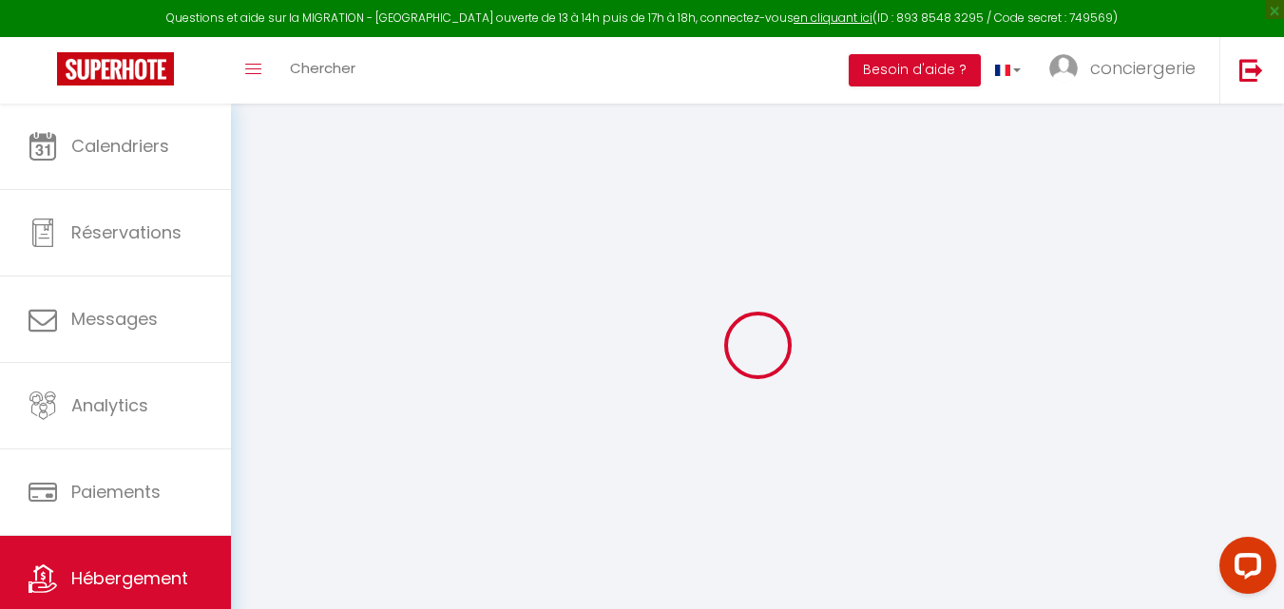
select select
checkbox input "true"
checkbox input "false"
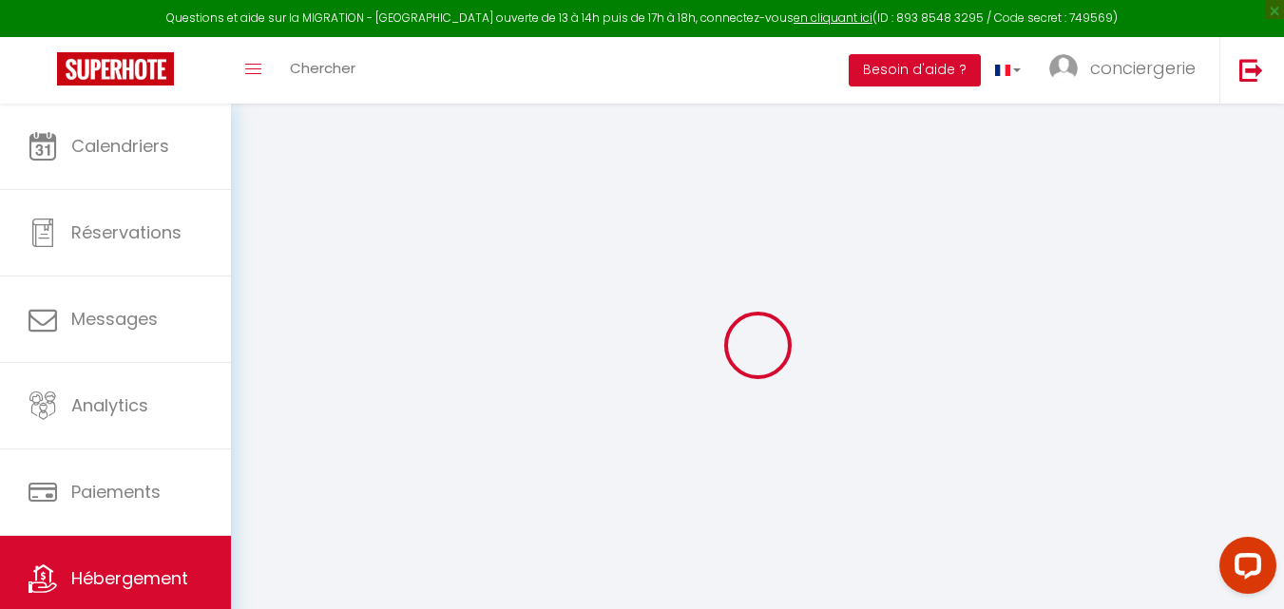
select select
checkbox input "true"
checkbox input "false"
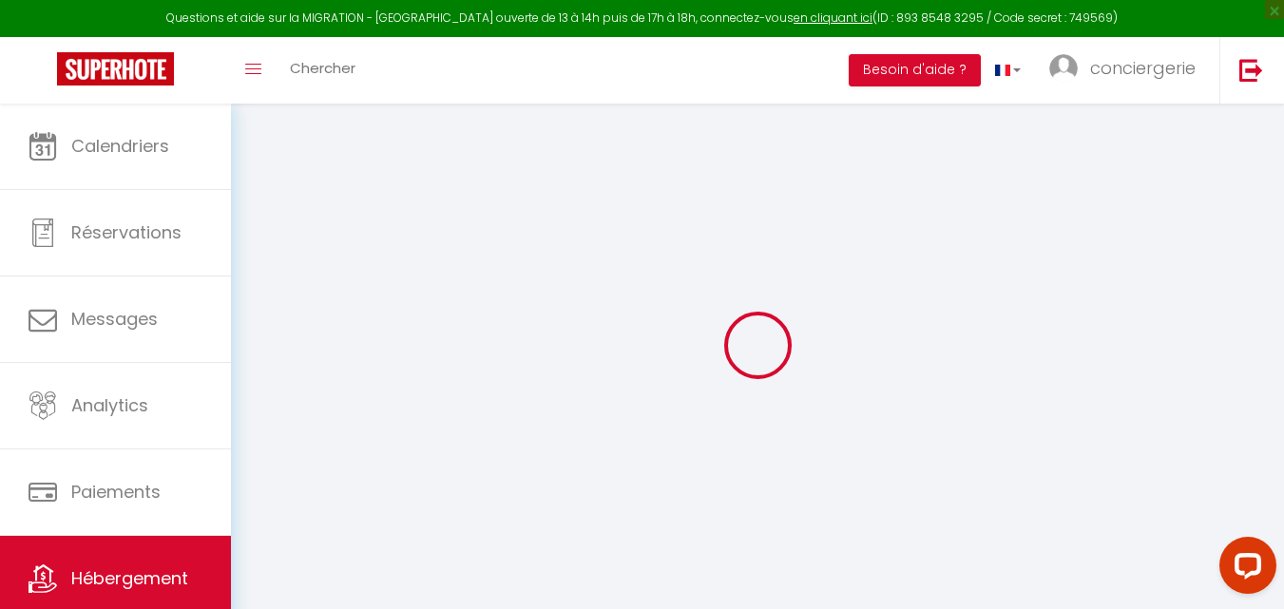
select select
checkbox input "true"
checkbox input "false"
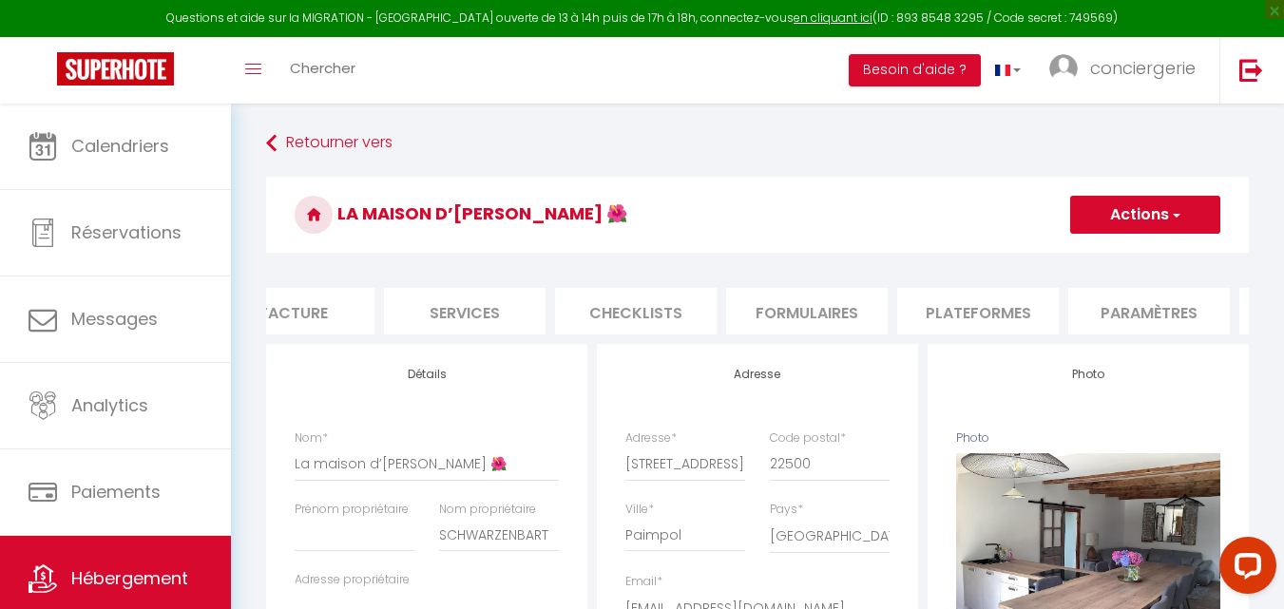
scroll to position [0, 397]
click at [967, 300] on li "Plateformes" at bounding box center [976, 311] width 162 height 47
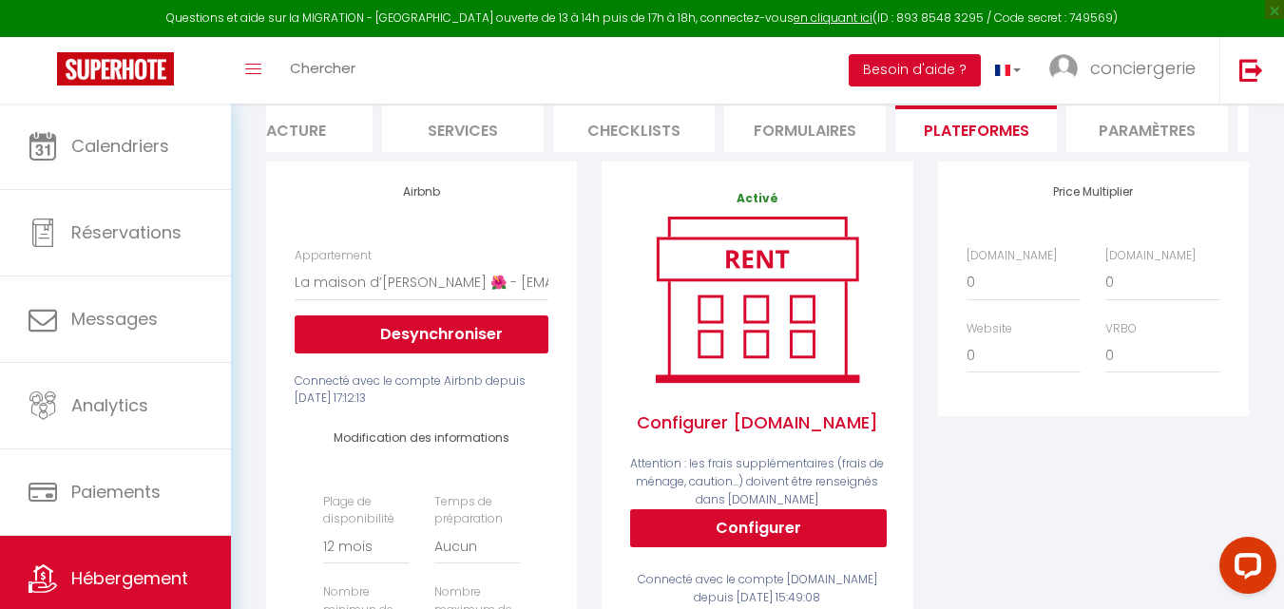
scroll to position [200, 0]
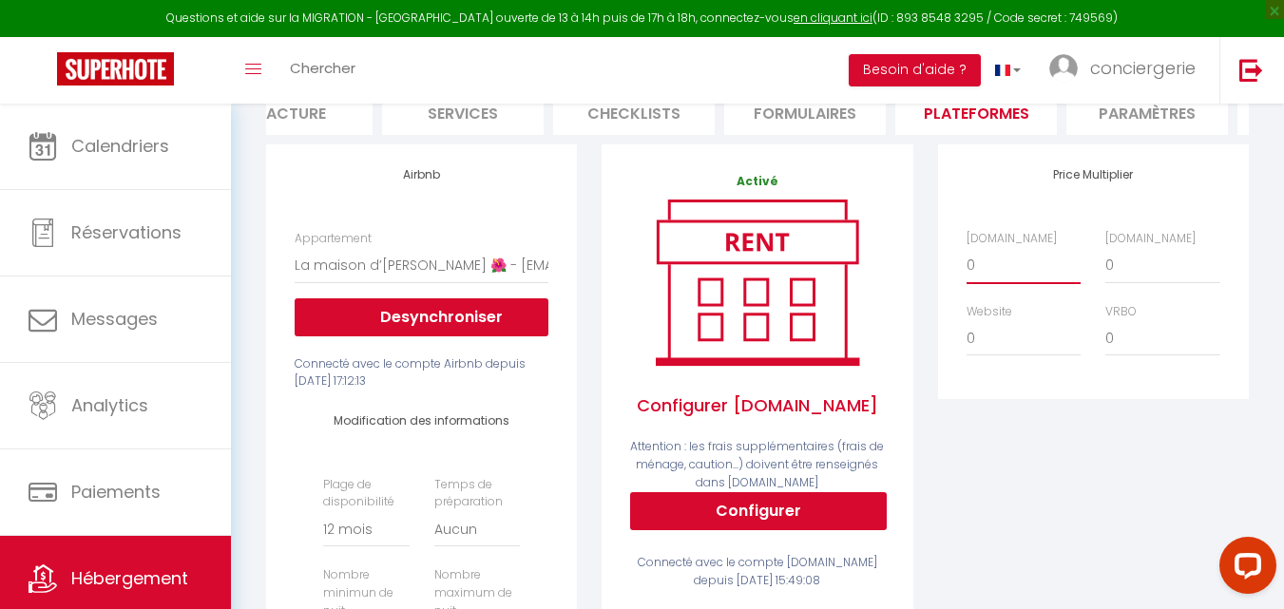
click at [982, 277] on select "0 + 1 % + 2 % + 3 % + 4 % + 5 % + 6 % + 7 % + 8 % + 9 %" at bounding box center [1024, 265] width 114 height 36
select select "+ 20 %"
click at [967, 261] on select "0 + 1 % + 2 % + 3 % + 4 % + 5 % + 6 % + 7 % + 8 % + 9 %" at bounding box center [1024, 265] width 114 height 36
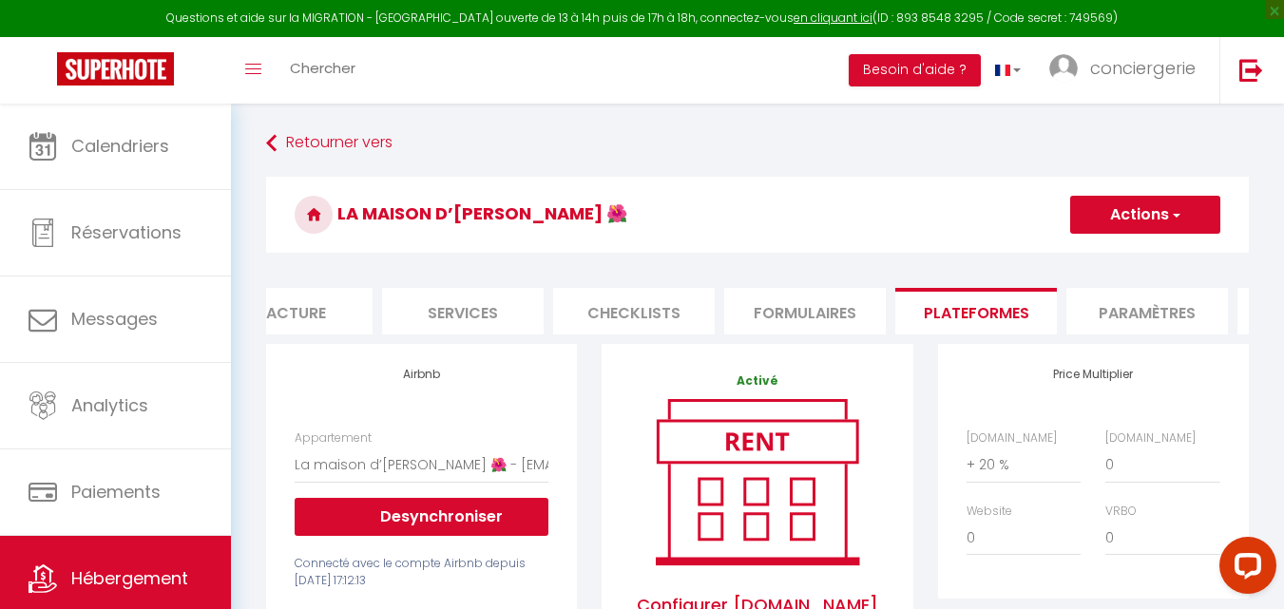
click at [1148, 219] on button "Actions" at bounding box center [1145, 215] width 150 height 38
click at [1116, 260] on link "Enregistrer" at bounding box center [1144, 256] width 150 height 25
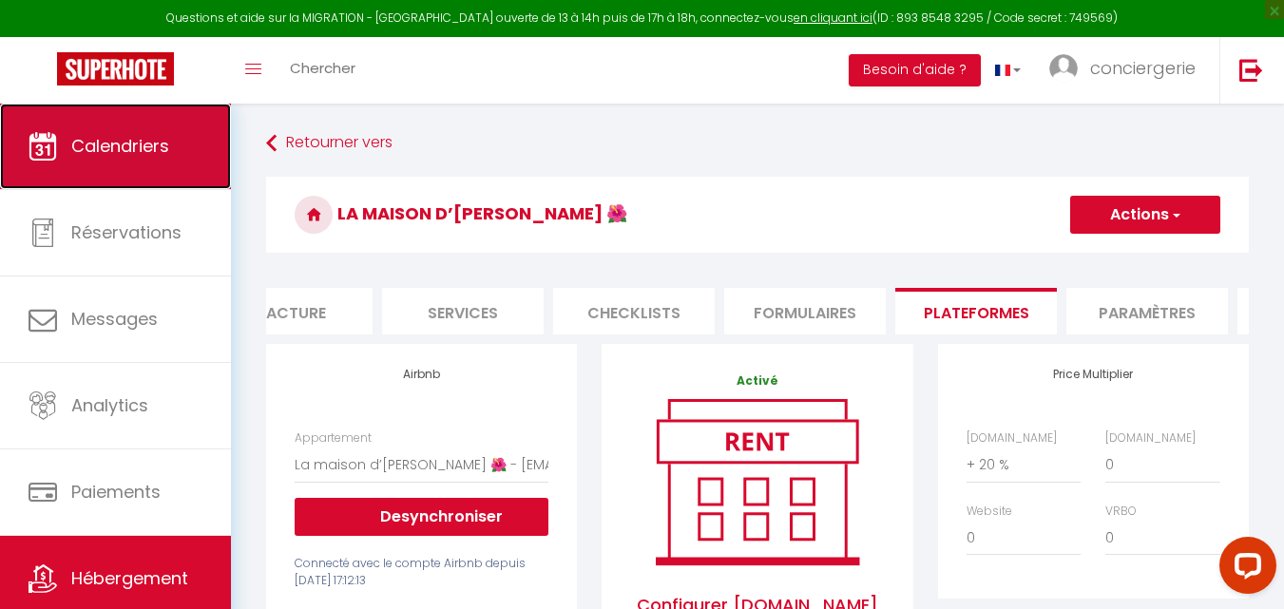
click at [168, 174] on link "Calendriers" at bounding box center [115, 147] width 231 height 86
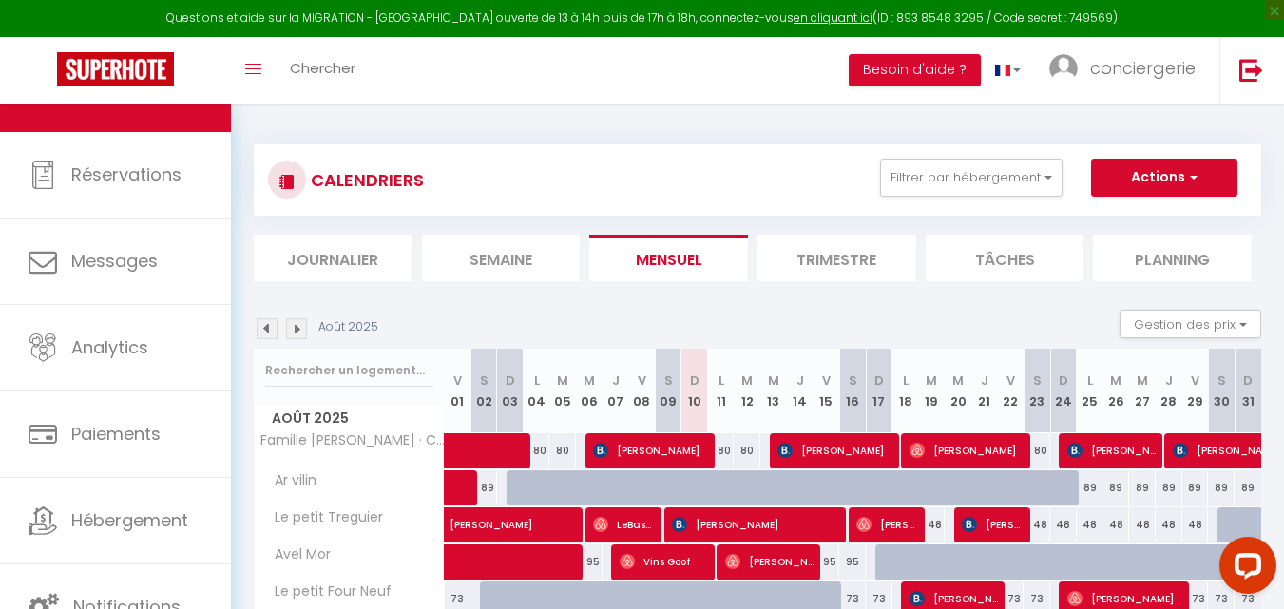
scroll to position [58, 0]
click at [945, 74] on button "Besoin d'aide ?" at bounding box center [915, 70] width 132 height 32
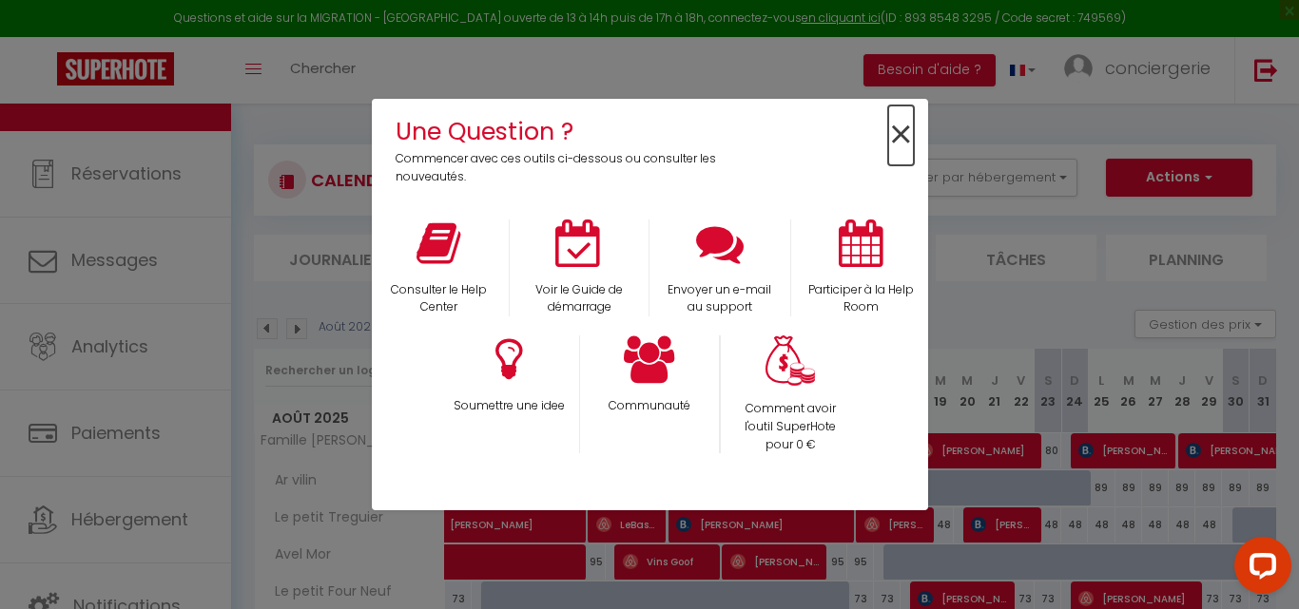
click at [900, 134] on span "×" at bounding box center [901, 136] width 26 height 60
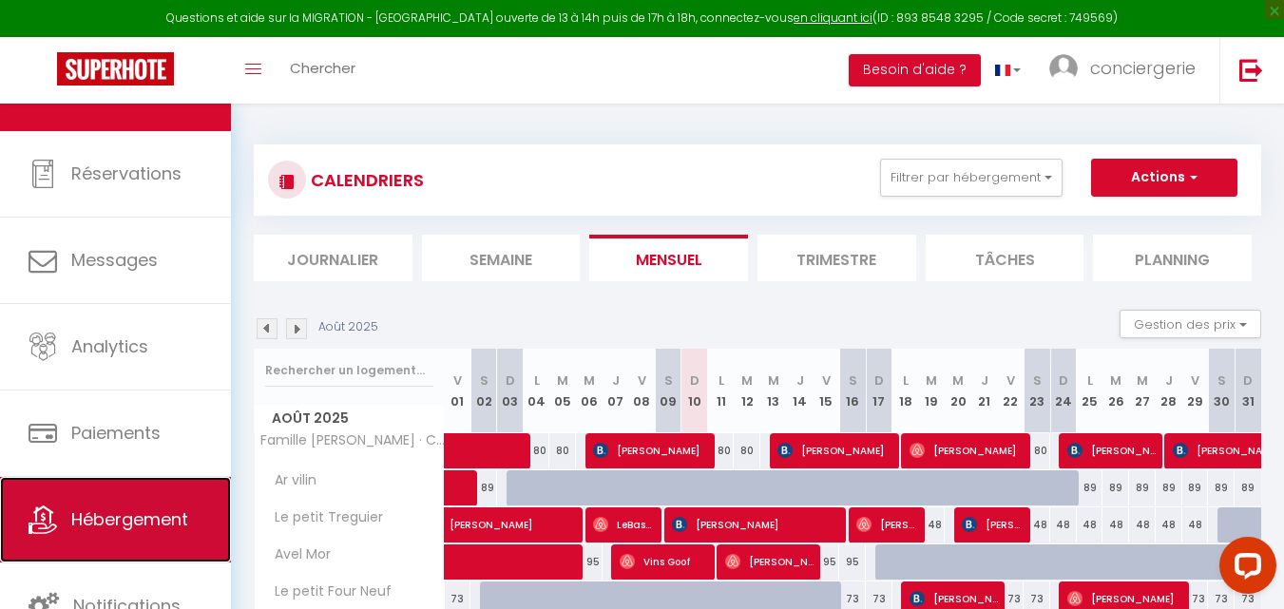
click at [191, 505] on link "Hébergement" at bounding box center [115, 520] width 231 height 86
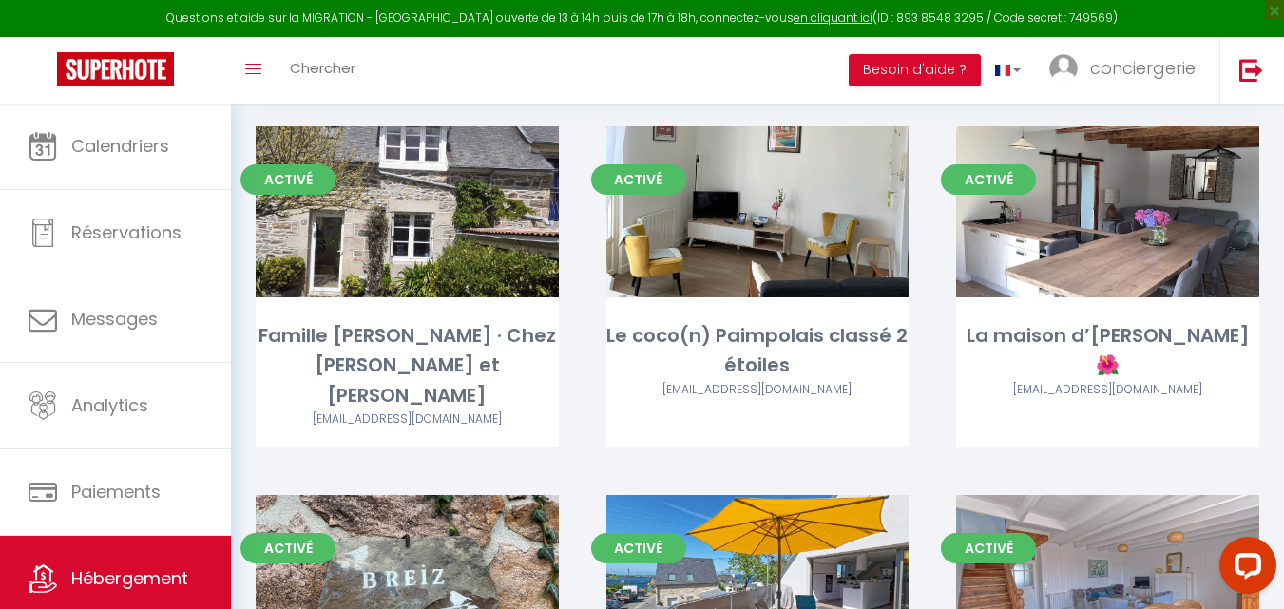
scroll to position [322, 0]
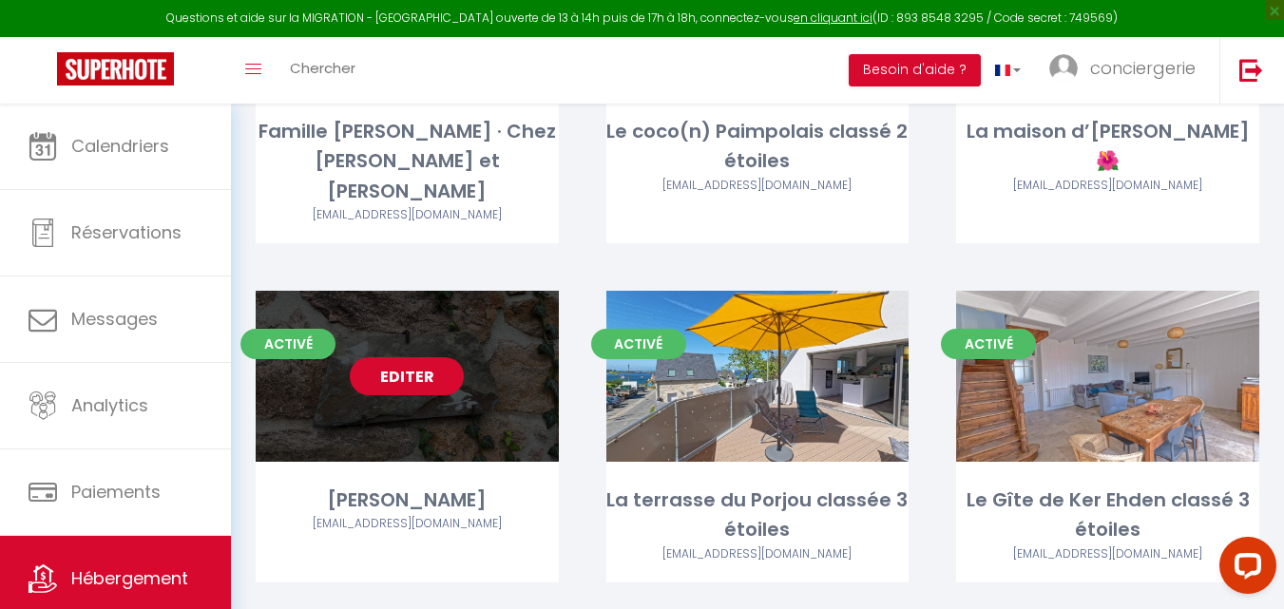
click at [394, 357] on link "Editer" at bounding box center [407, 376] width 114 height 38
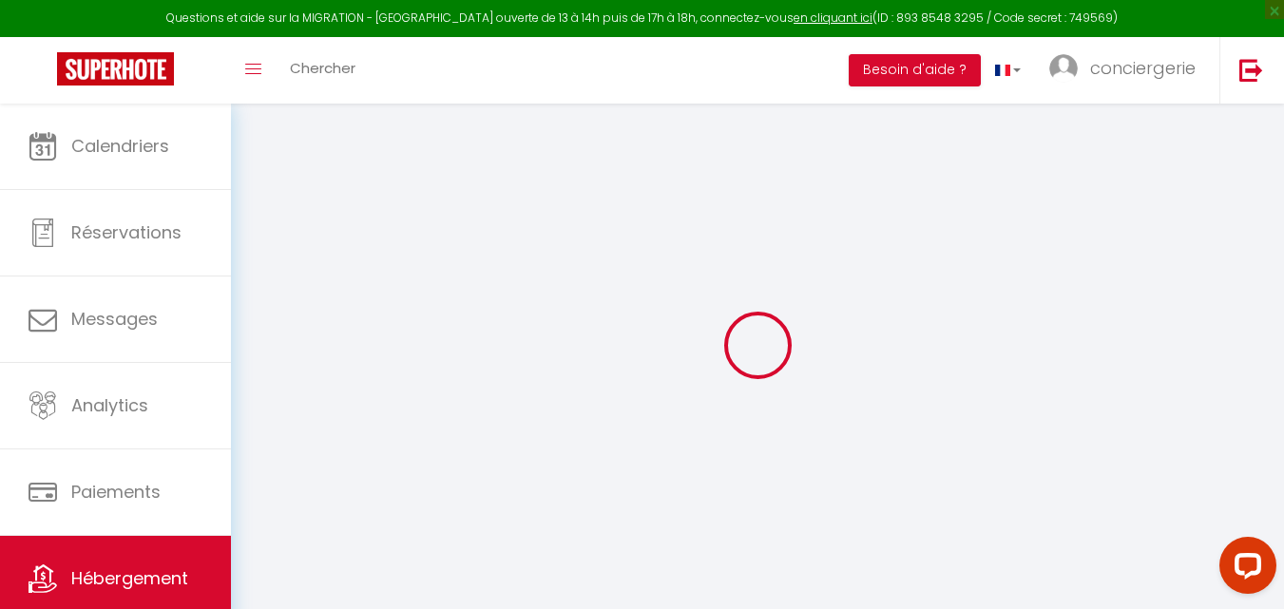
select select
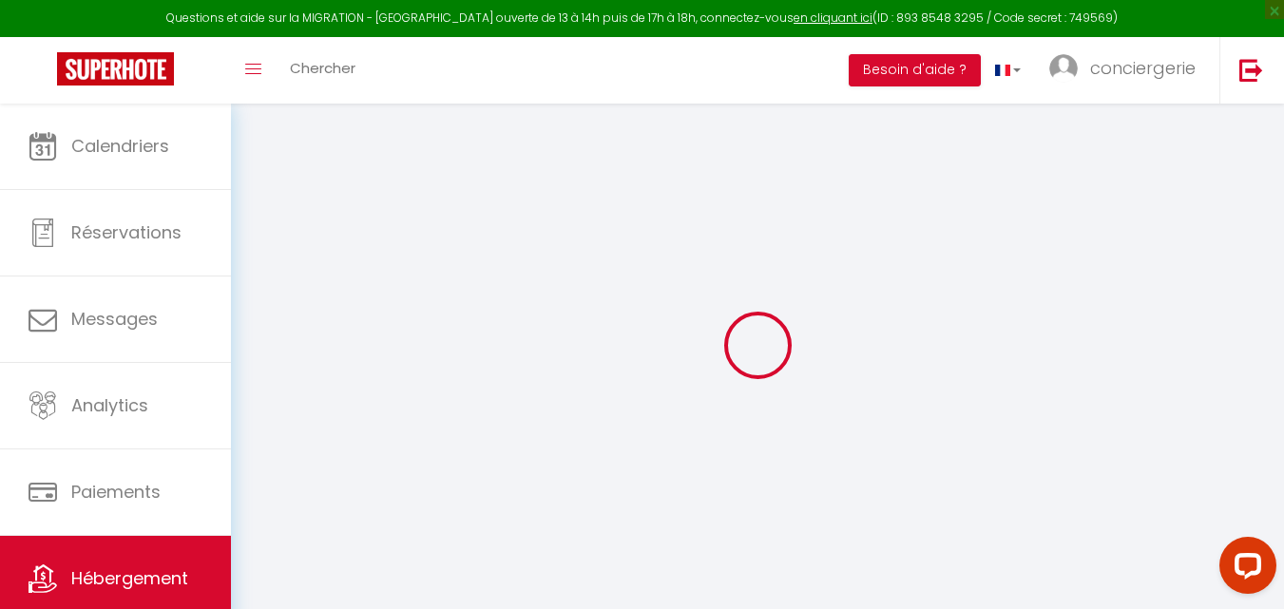
select select
checkbox input "true"
checkbox input "false"
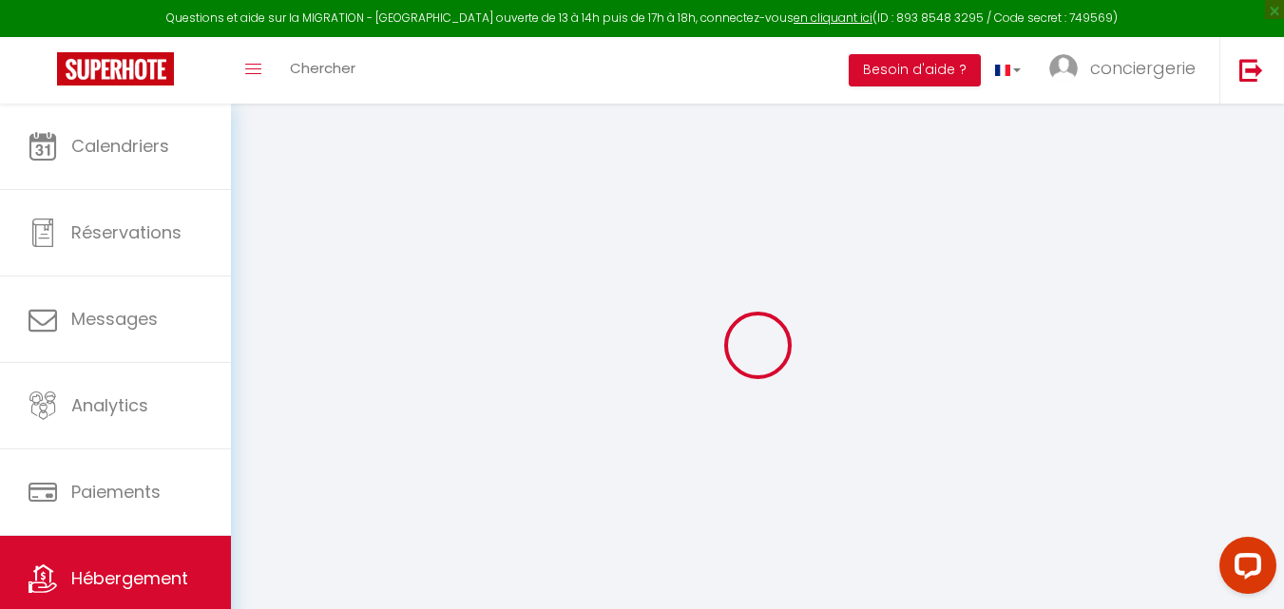
select select
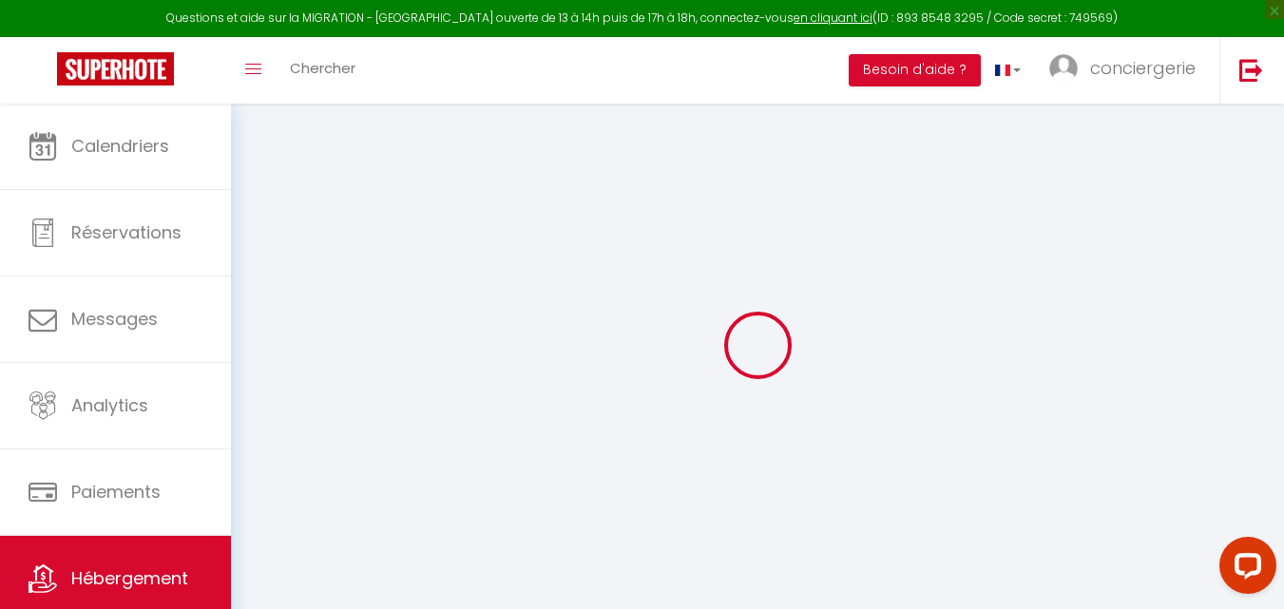
select select
checkbox input "true"
checkbox input "false"
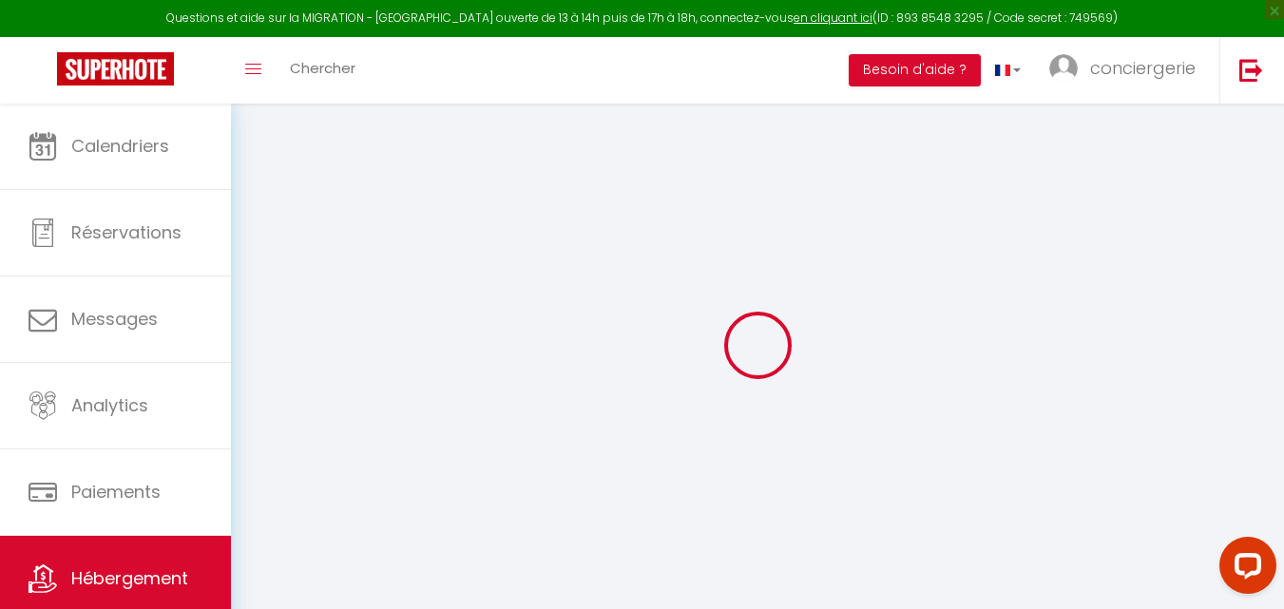
select select "17:00"
select select "00:00"
select select "09:30"
select select "30"
select select "120"
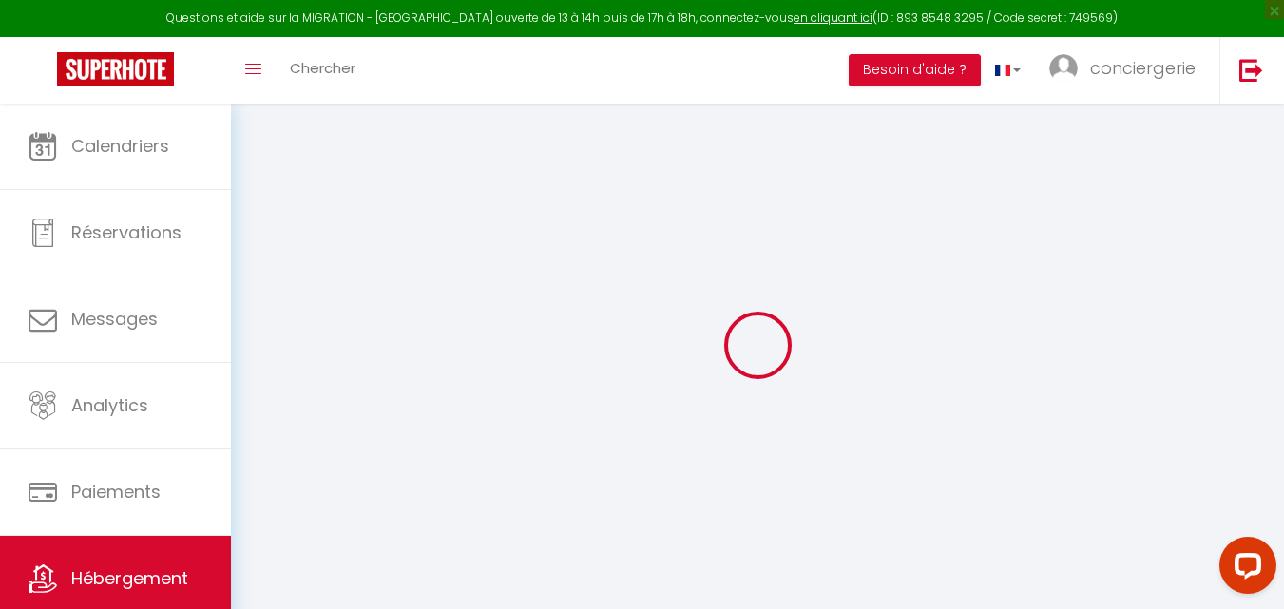
select select
checkbox input "true"
checkbox input "false"
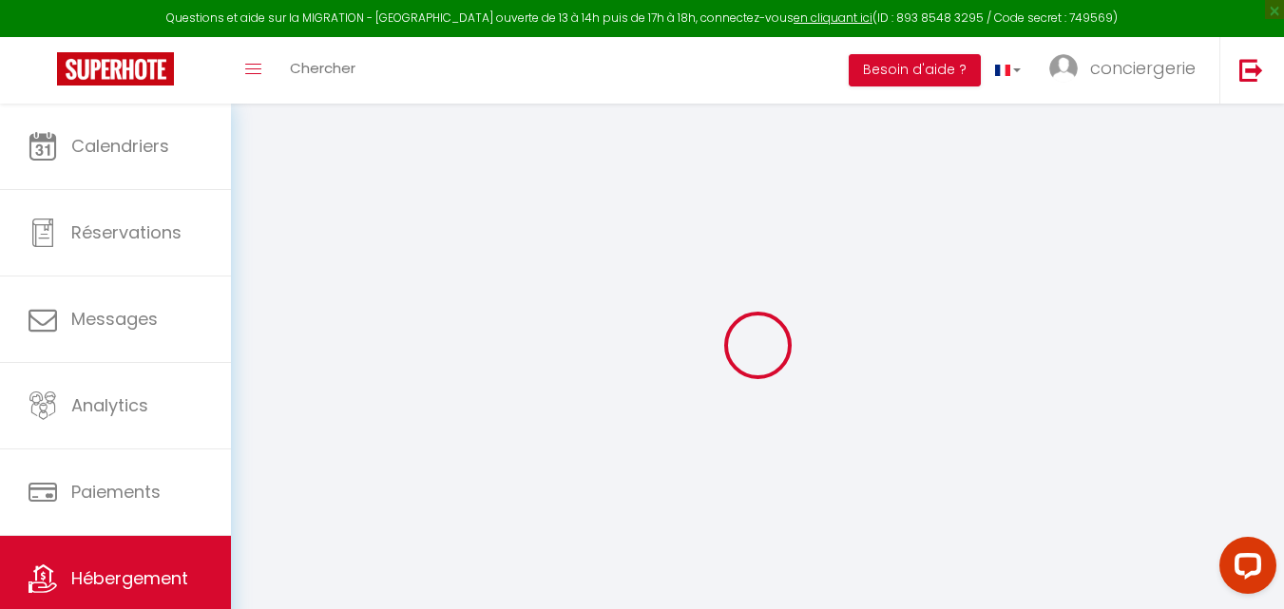
select select
checkbox input "true"
checkbox input "false"
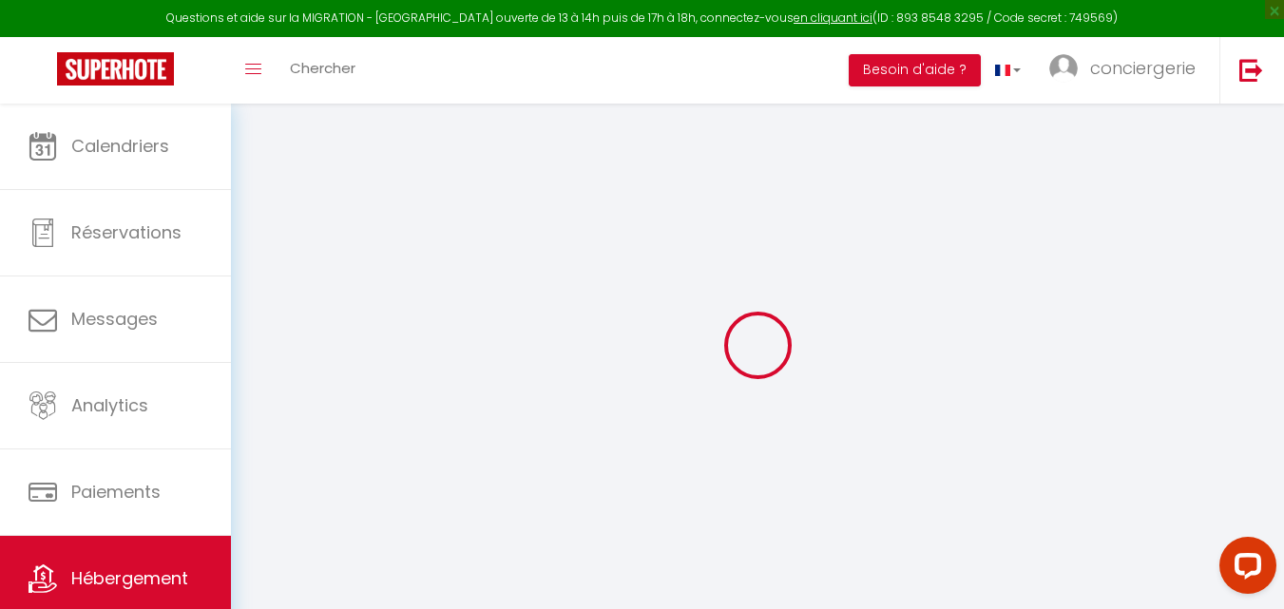
select select
checkbox input "true"
checkbox input "false"
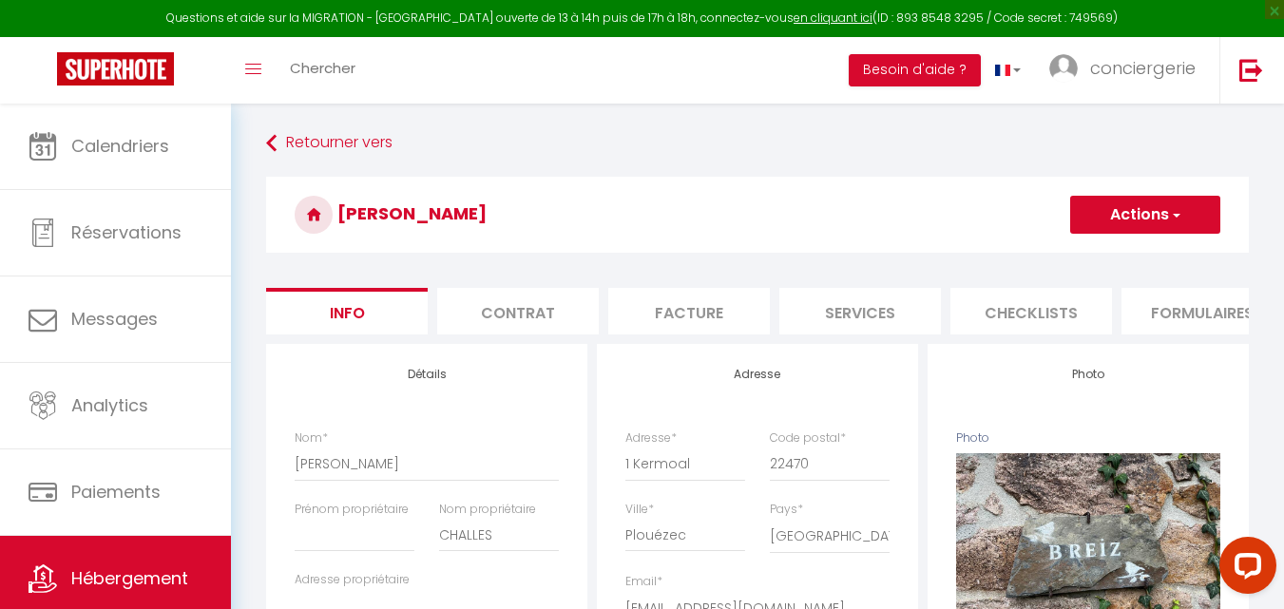
select select
checkbox input "true"
checkbox input "false"
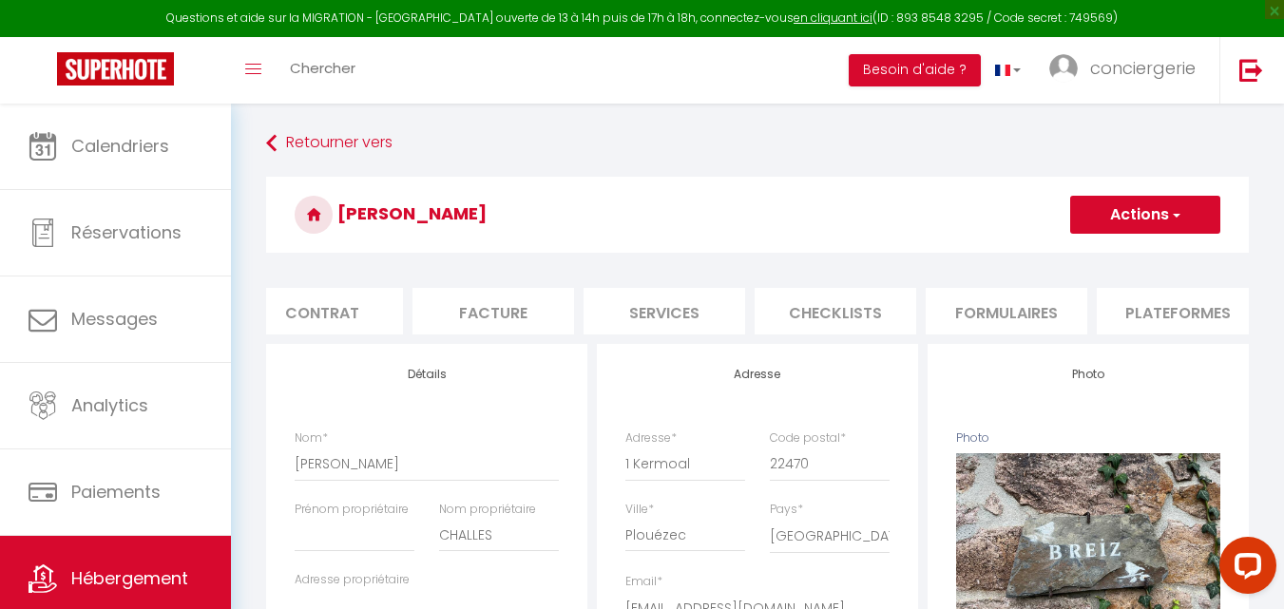
scroll to position [0, 202]
click at [1134, 316] on li "Plateformes" at bounding box center [1172, 311] width 162 height 47
select select
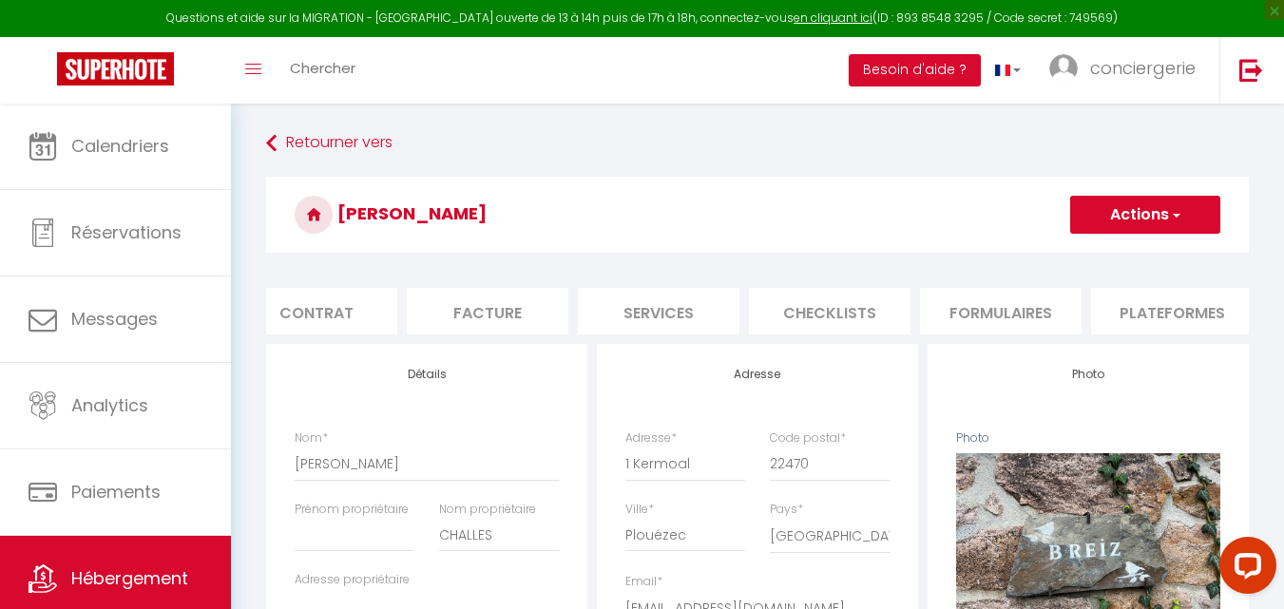
select select
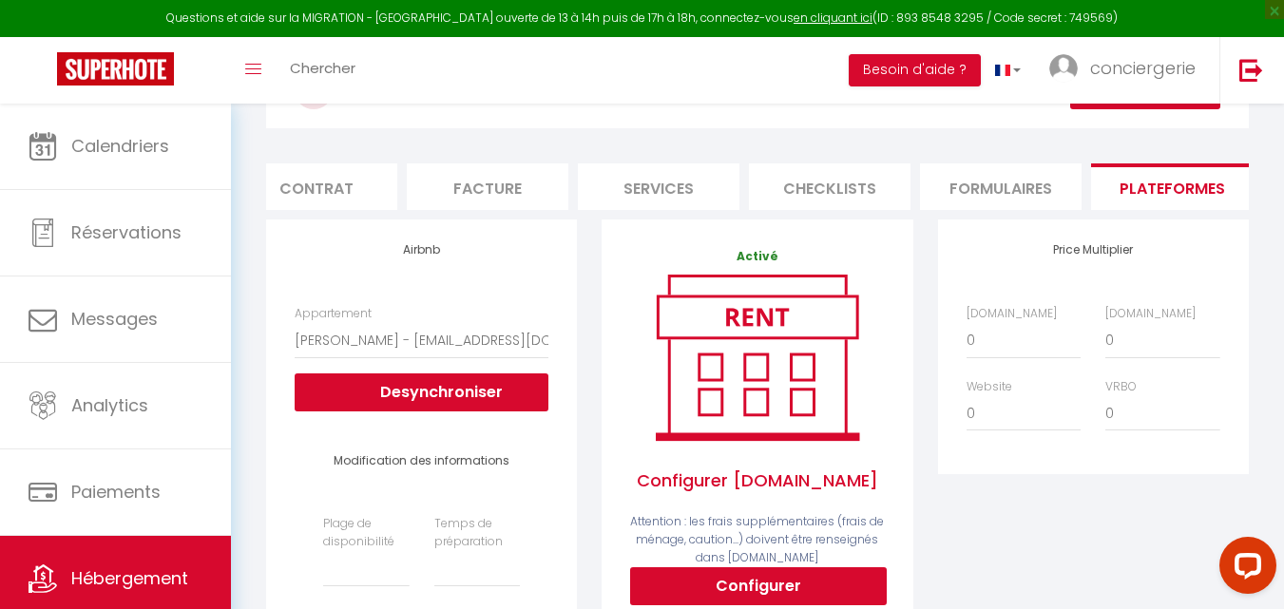
scroll to position [129, 0]
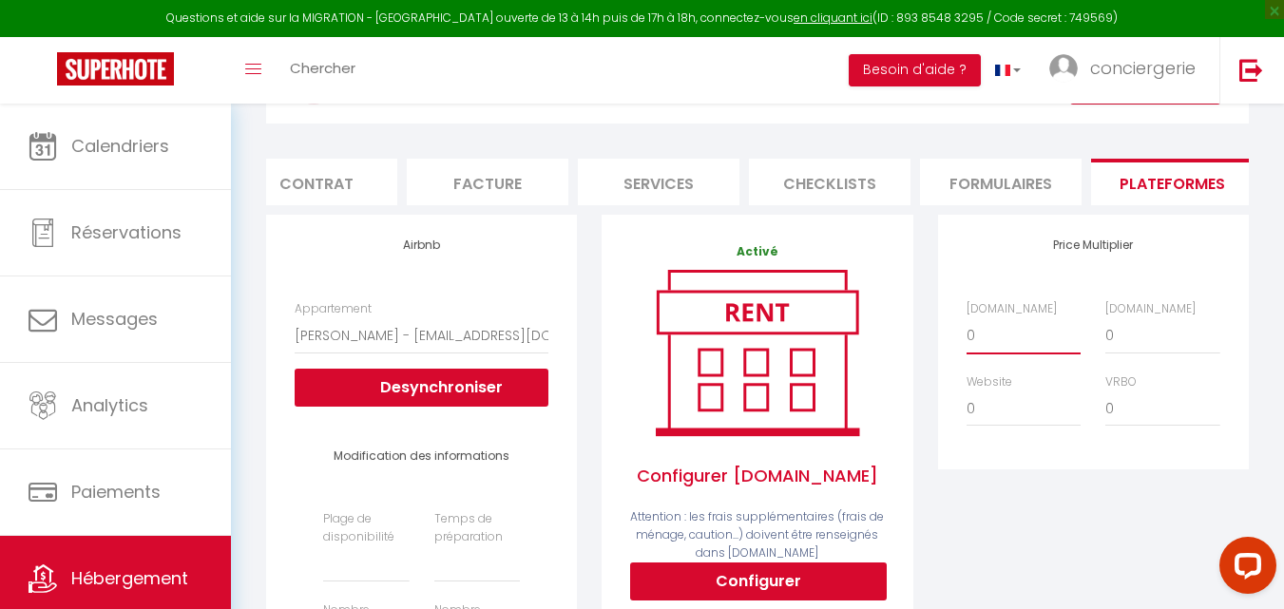
click at [986, 345] on select "0 + 1 % + 2 % + 3 % + 4 % + 5 % + 6 % + 7 % + 8 % + 9 %" at bounding box center [1024, 336] width 114 height 36
select select "+ 20 %"
click at [967, 332] on select "0 + 1 % + 2 % + 3 % + 4 % + 5 % + 6 % + 7 % + 8 % + 9 %" at bounding box center [1024, 336] width 114 height 36
select select
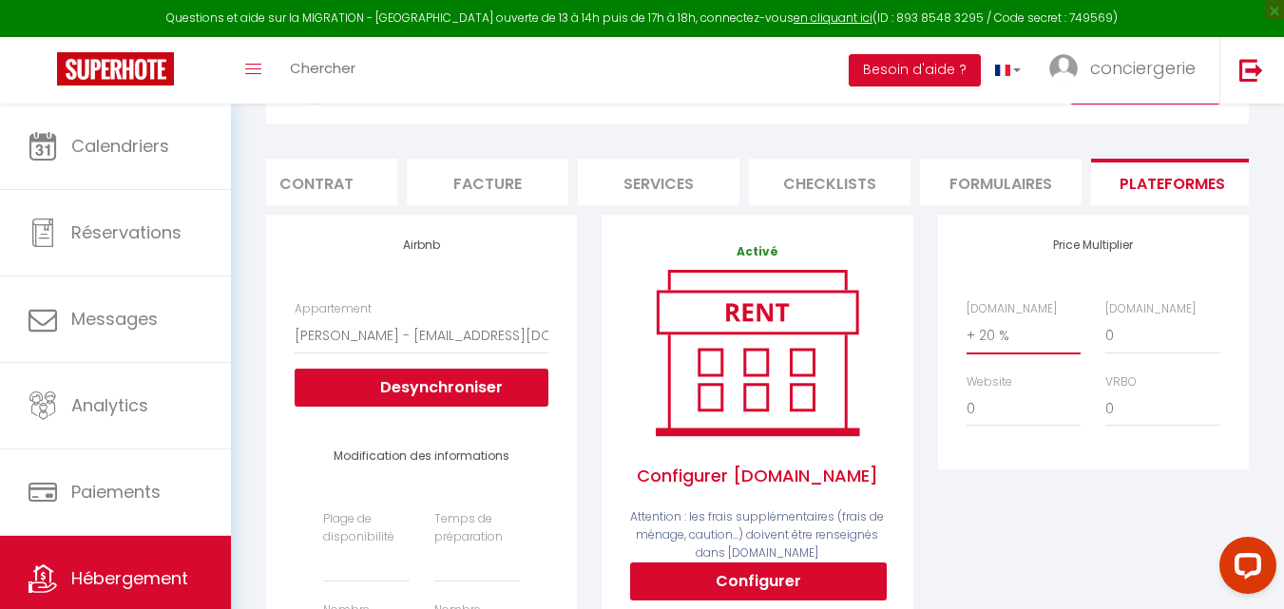
select select
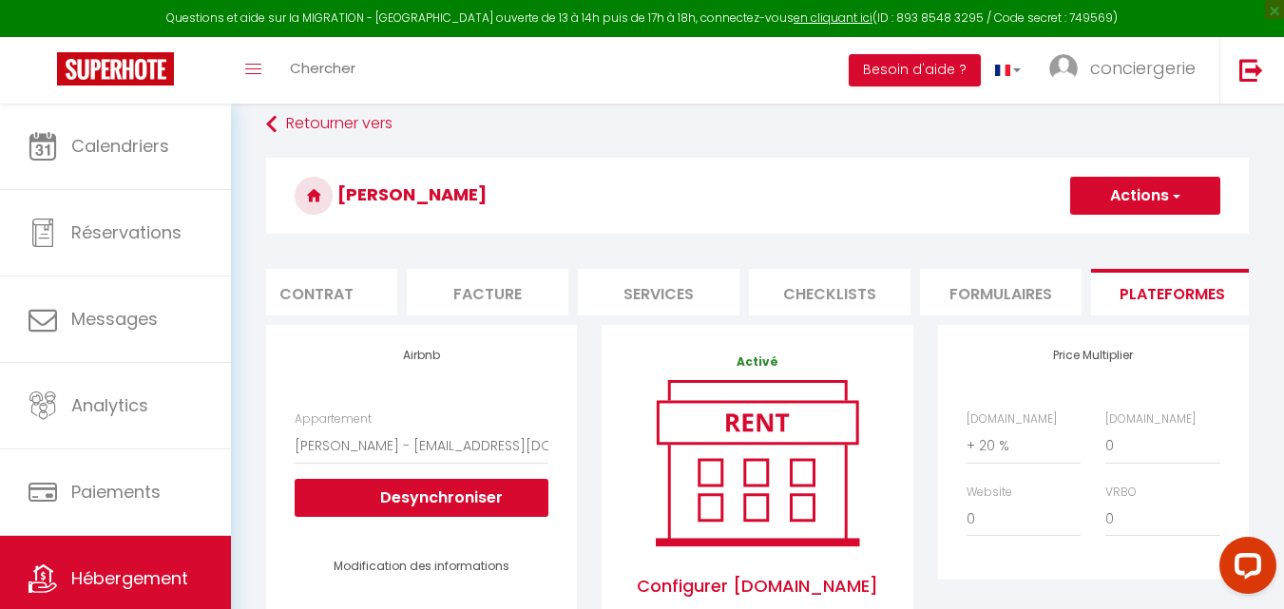
click at [1177, 185] on button "Actions" at bounding box center [1145, 196] width 150 height 38
click at [1126, 251] on ul "Enregistrer" at bounding box center [1144, 238] width 152 height 36
click at [1106, 204] on button "Actions" at bounding box center [1145, 196] width 150 height 38
click at [1103, 236] on link "Enregistrer" at bounding box center [1144, 237] width 150 height 25
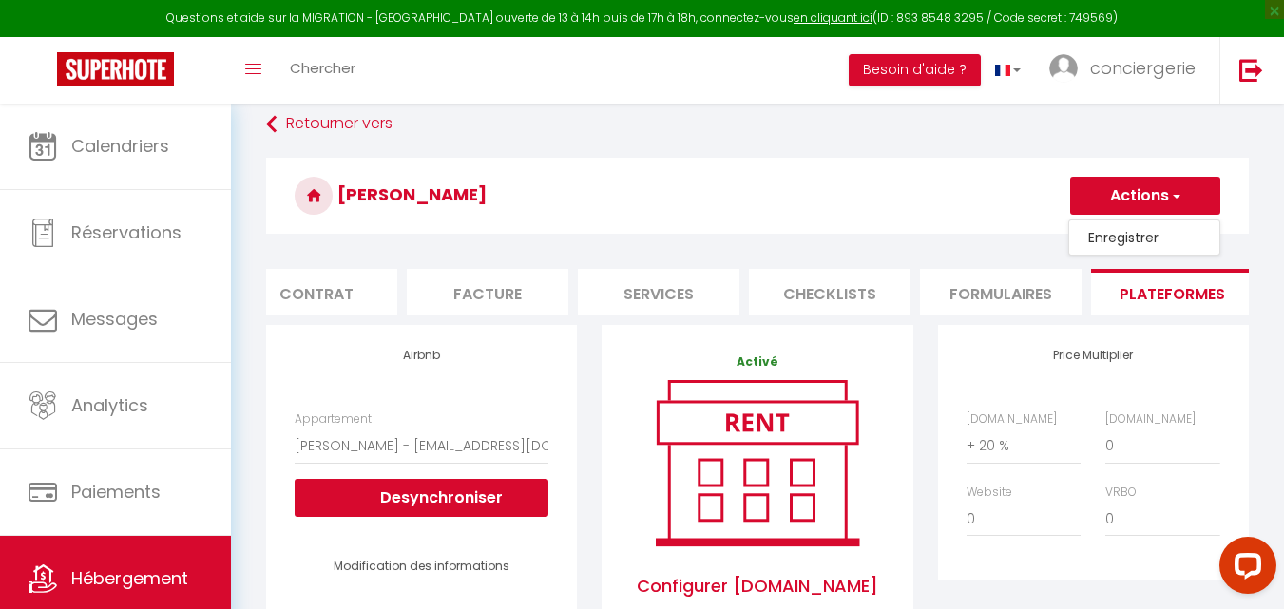
select select
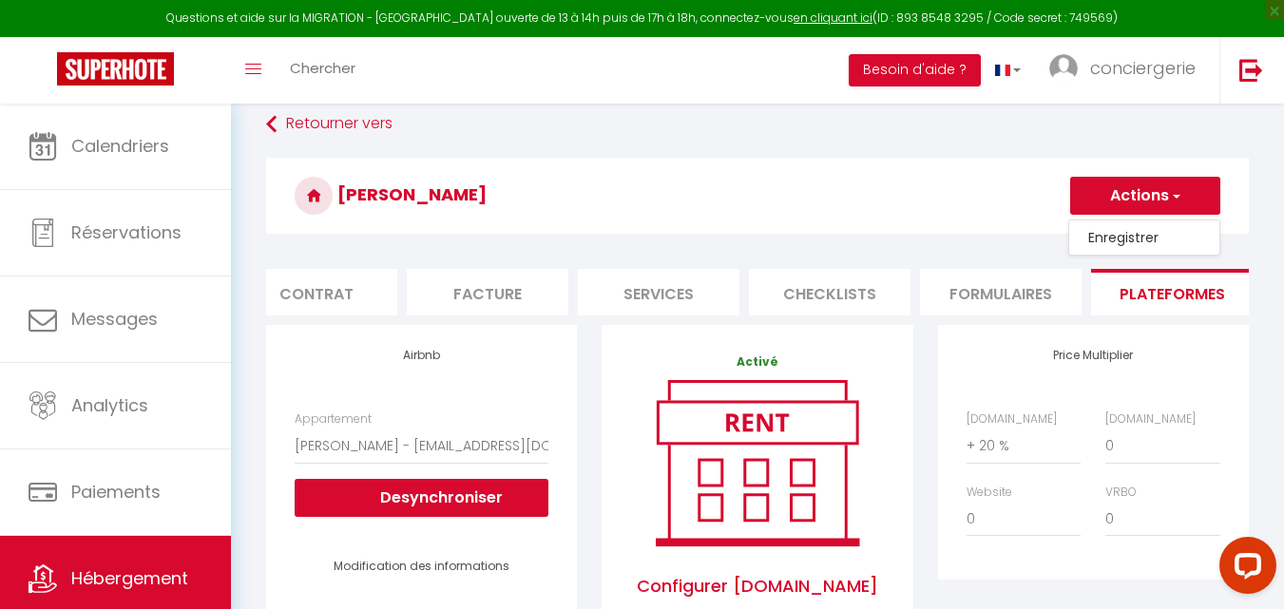
select select
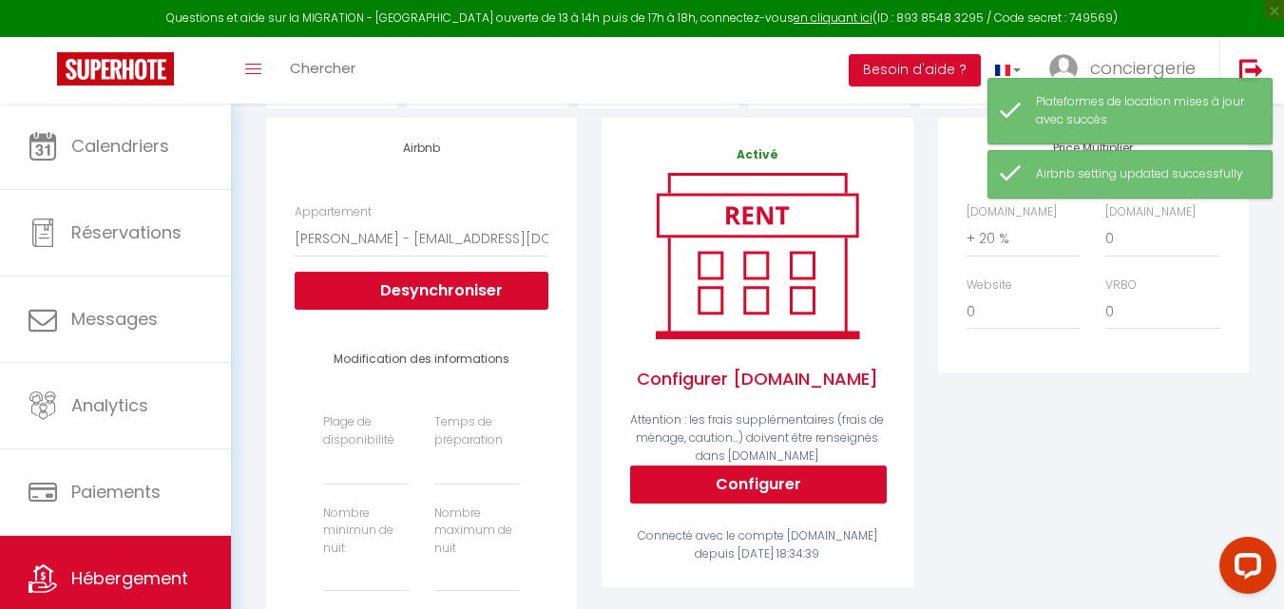
scroll to position [228, 0]
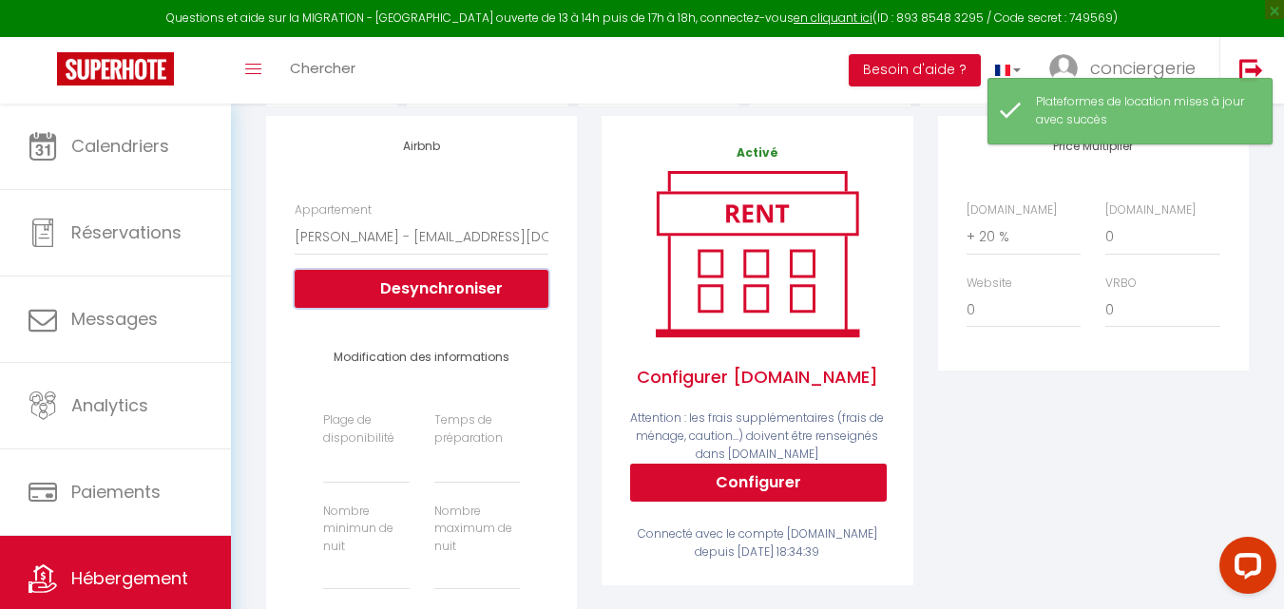
click at [423, 308] on button "Desynchroniser" at bounding box center [422, 289] width 254 height 38
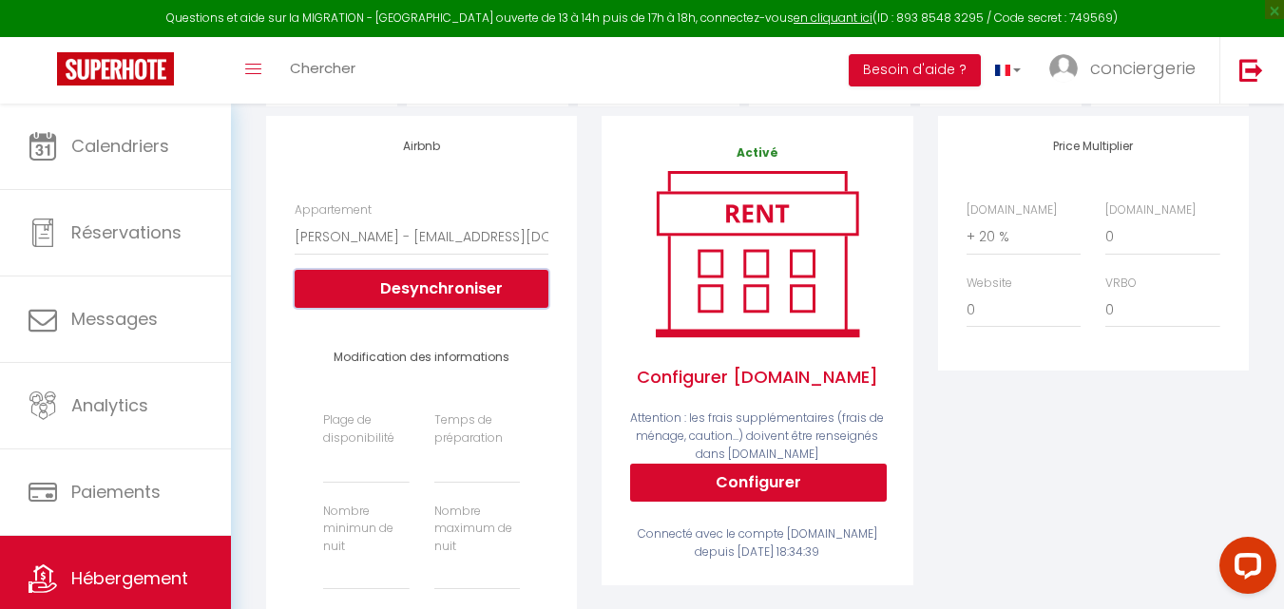
click at [441, 304] on button "Desynchroniser" at bounding box center [422, 289] width 254 height 38
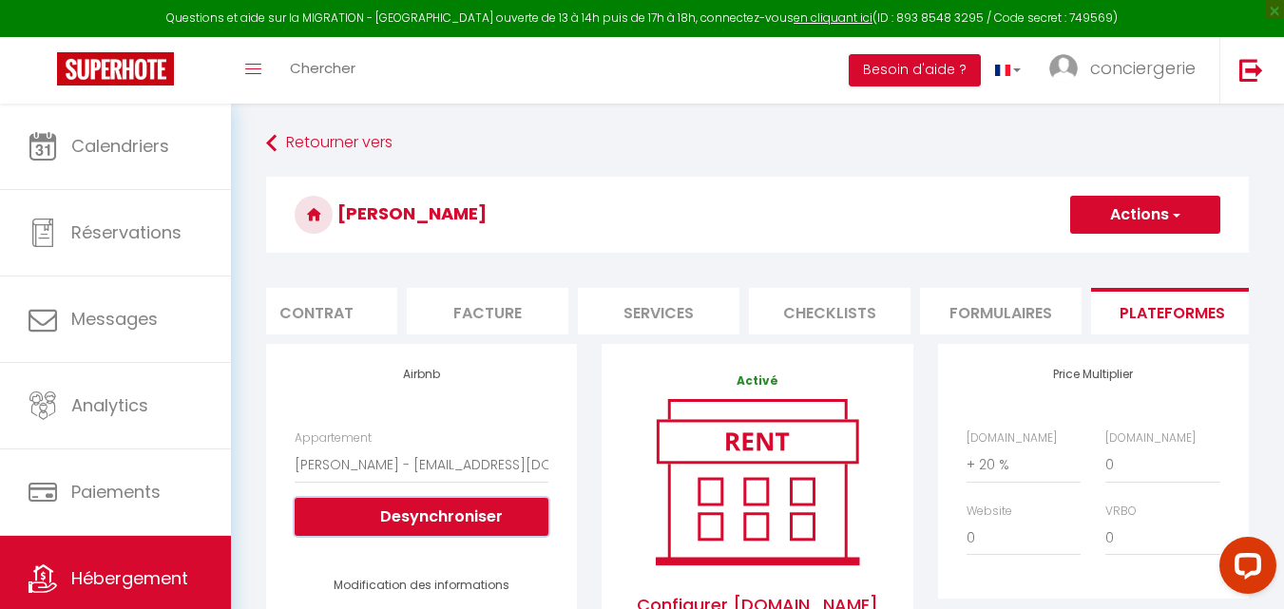
scroll to position [151, 0]
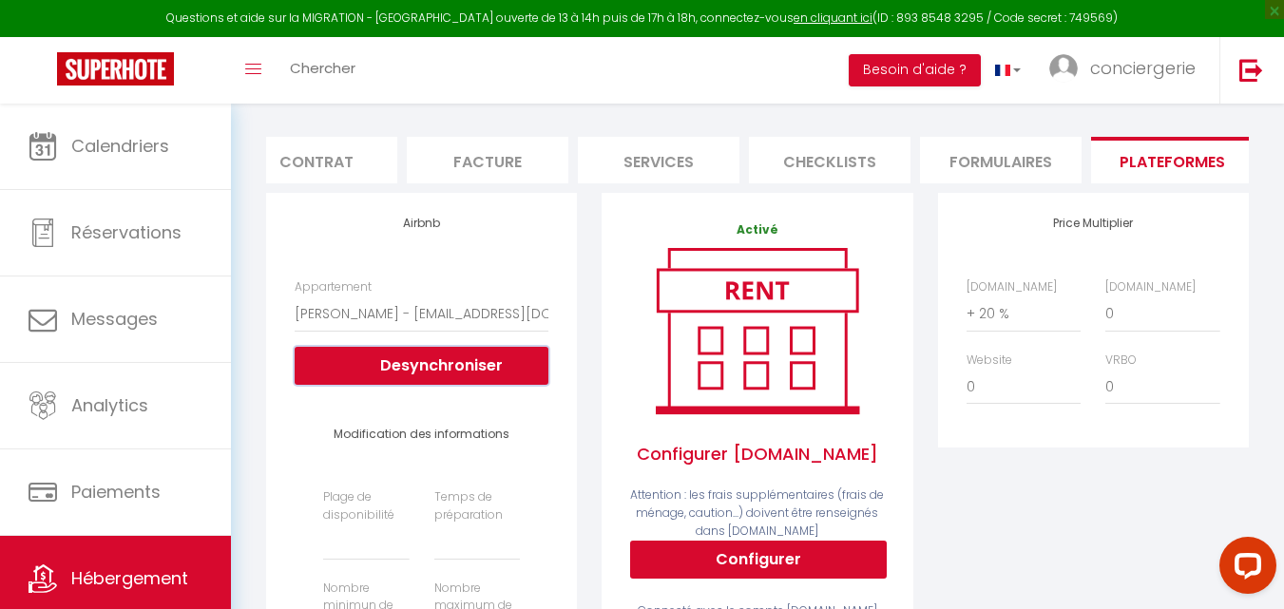
click at [375, 385] on button "Desynchroniser" at bounding box center [422, 366] width 254 height 38
click at [395, 381] on button "Desynchroniser" at bounding box center [422, 366] width 254 height 38
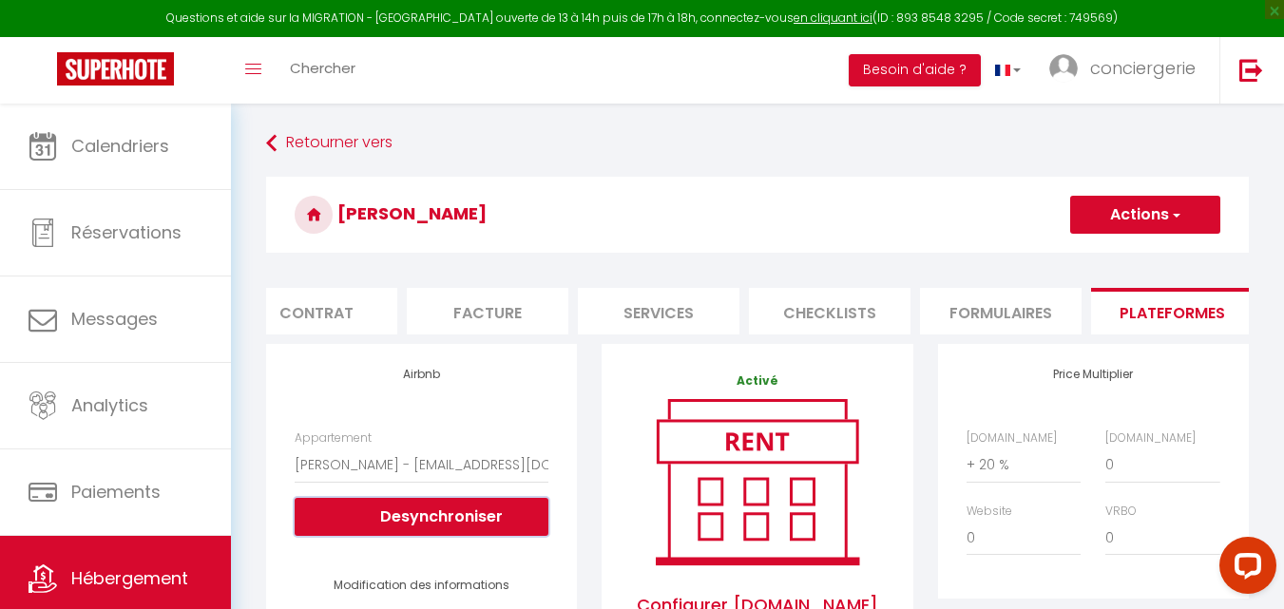
scroll to position [173, 0]
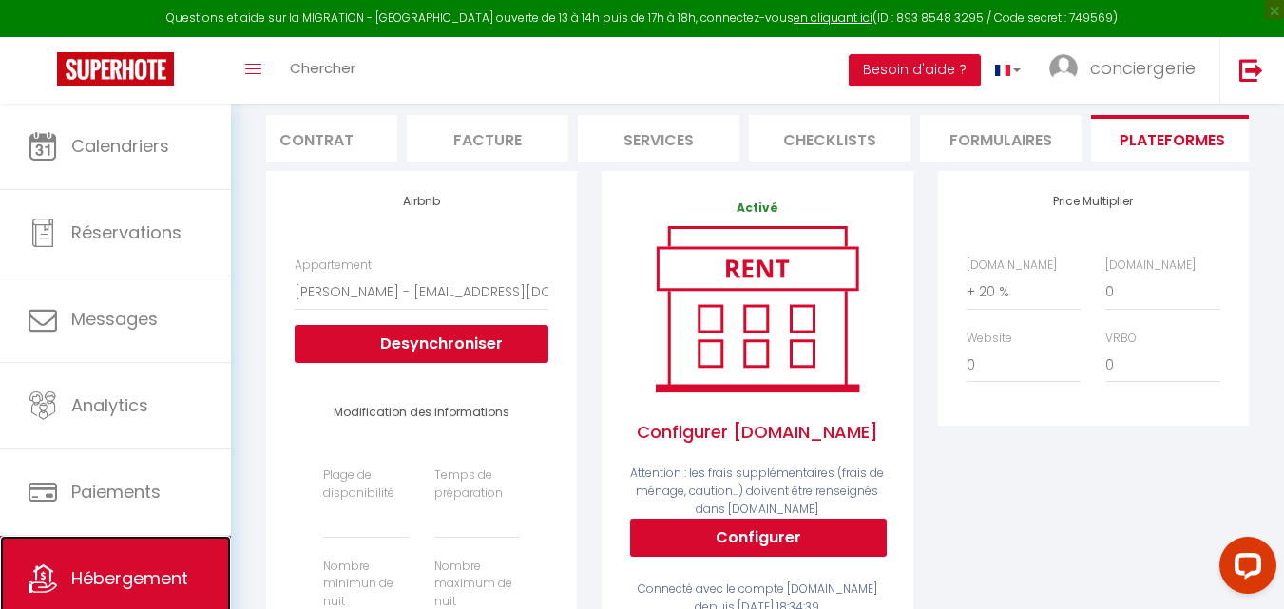
click at [168, 572] on span "Hébergement" at bounding box center [129, 579] width 117 height 24
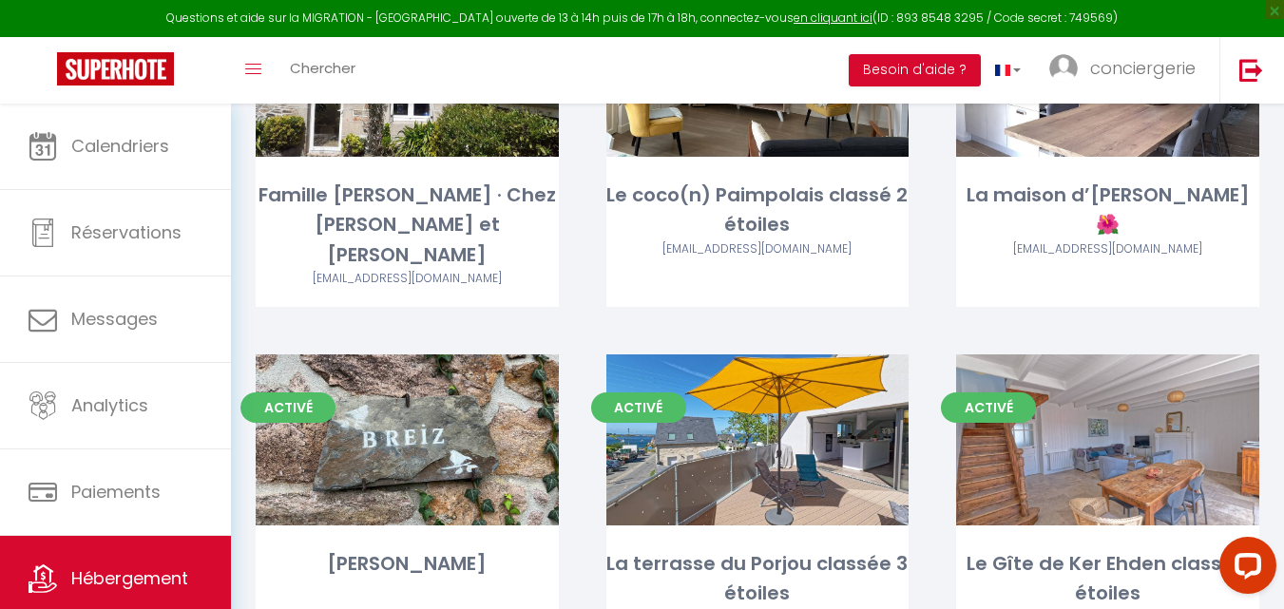
scroll to position [479, 0]
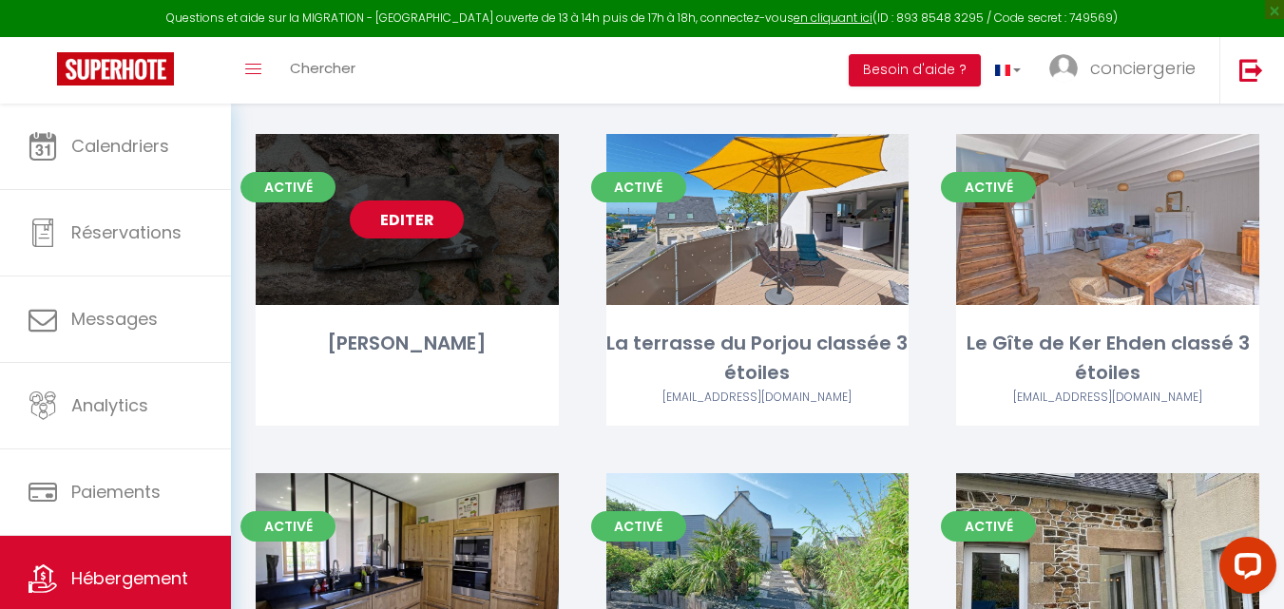
click at [422, 201] on link "Editer" at bounding box center [407, 220] width 114 height 38
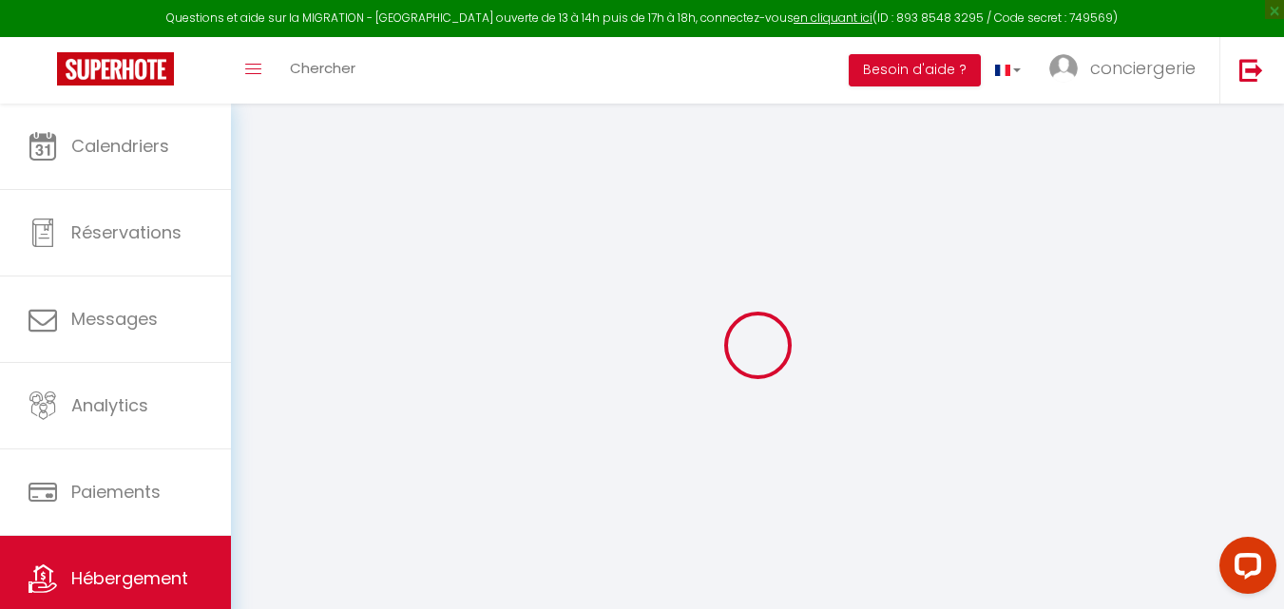
type input "[PERSON_NAME]"
type input "CHALLES"
select select "houses"
select select "2"
type input "65"
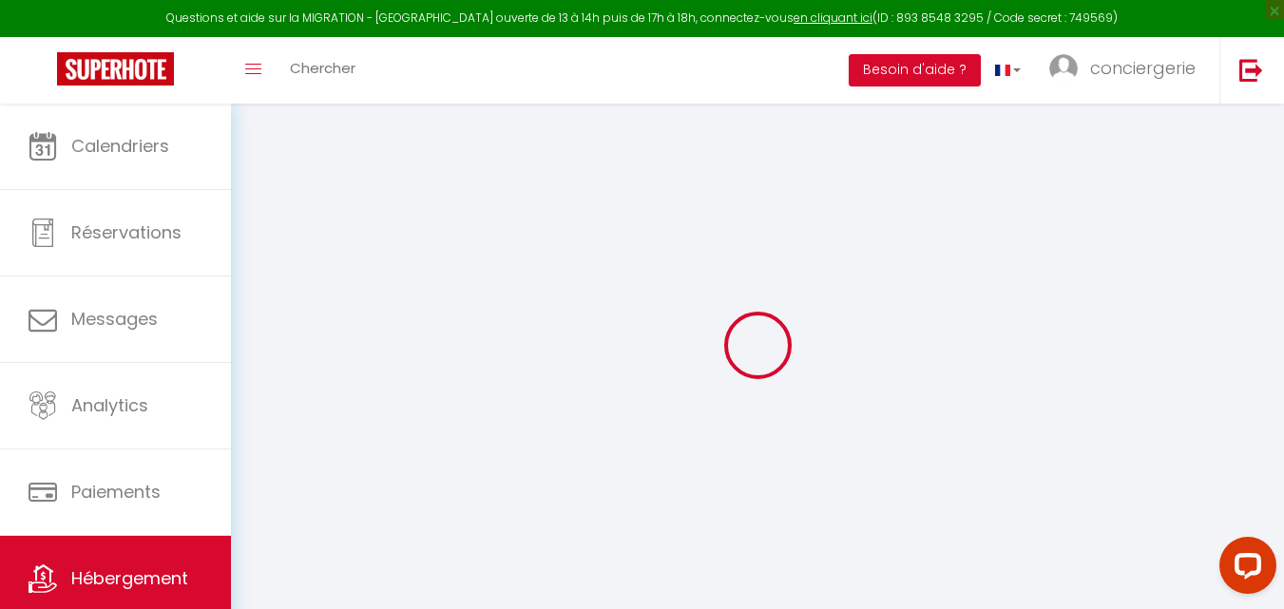
type input "60"
select select
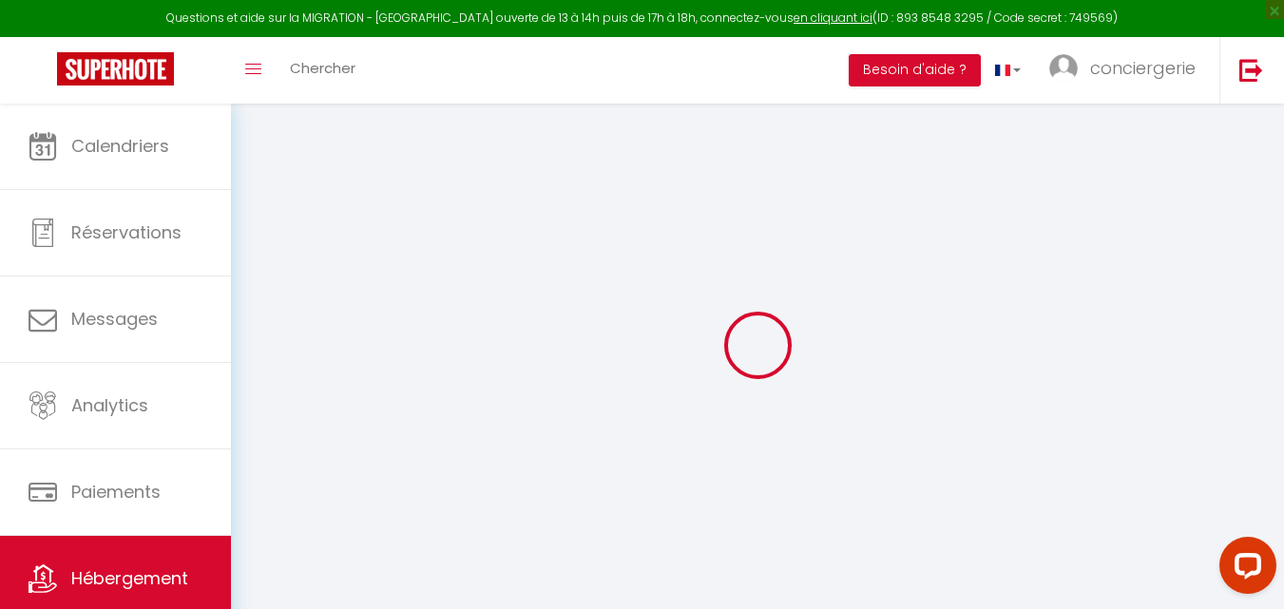
select select
type input "1 Kermoal"
type input "22470"
type input "Plouézec"
type input "[EMAIL_ADDRESS][DOMAIN_NAME]"
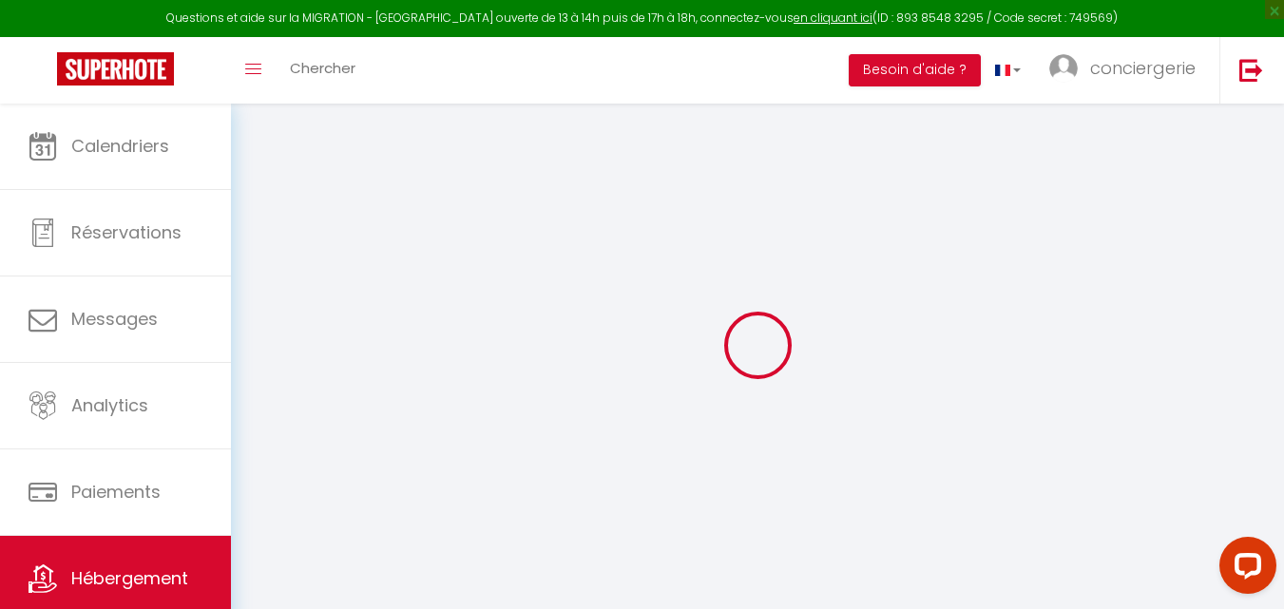
select select
checkbox input "true"
checkbox input "false"
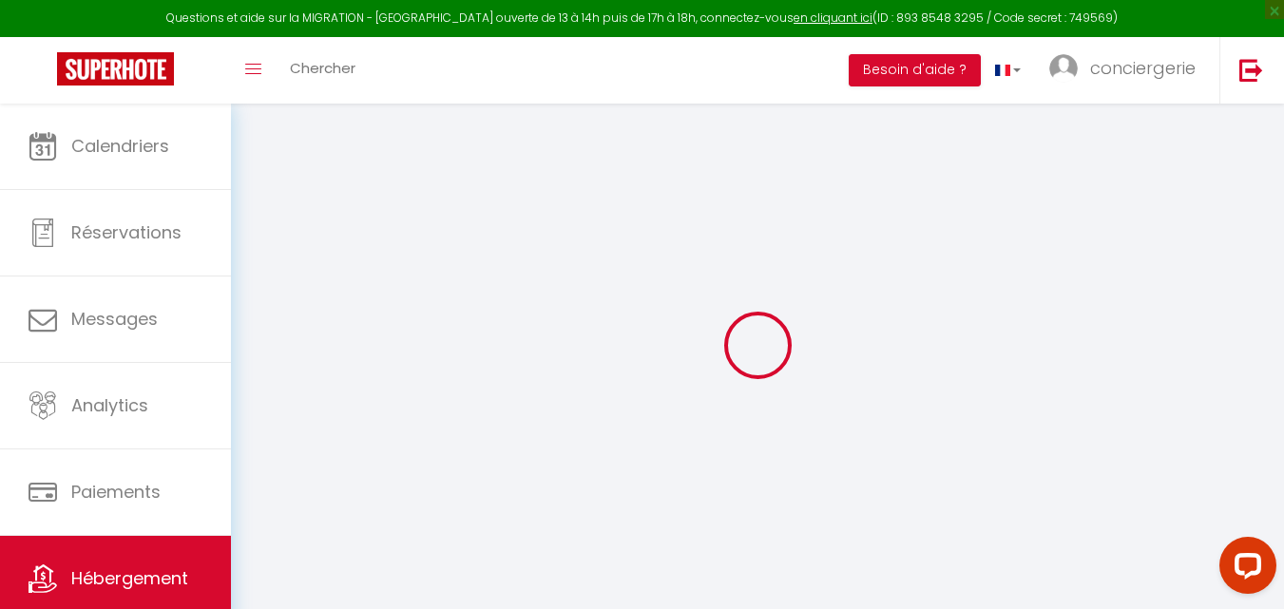
type input "0"
select select
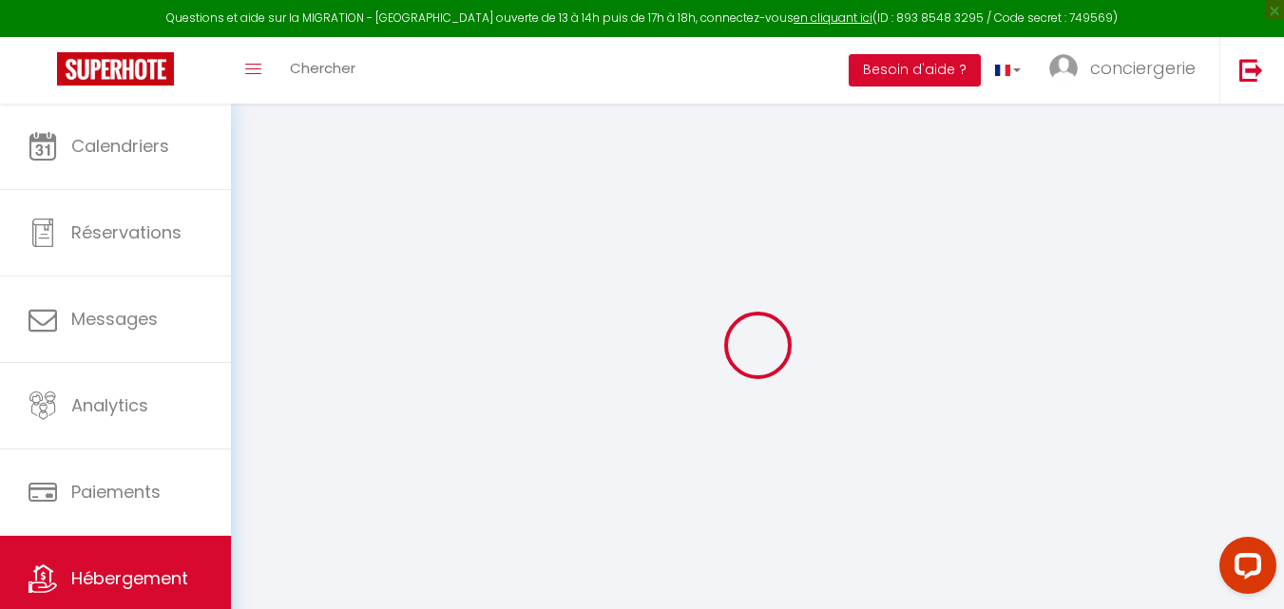
select select
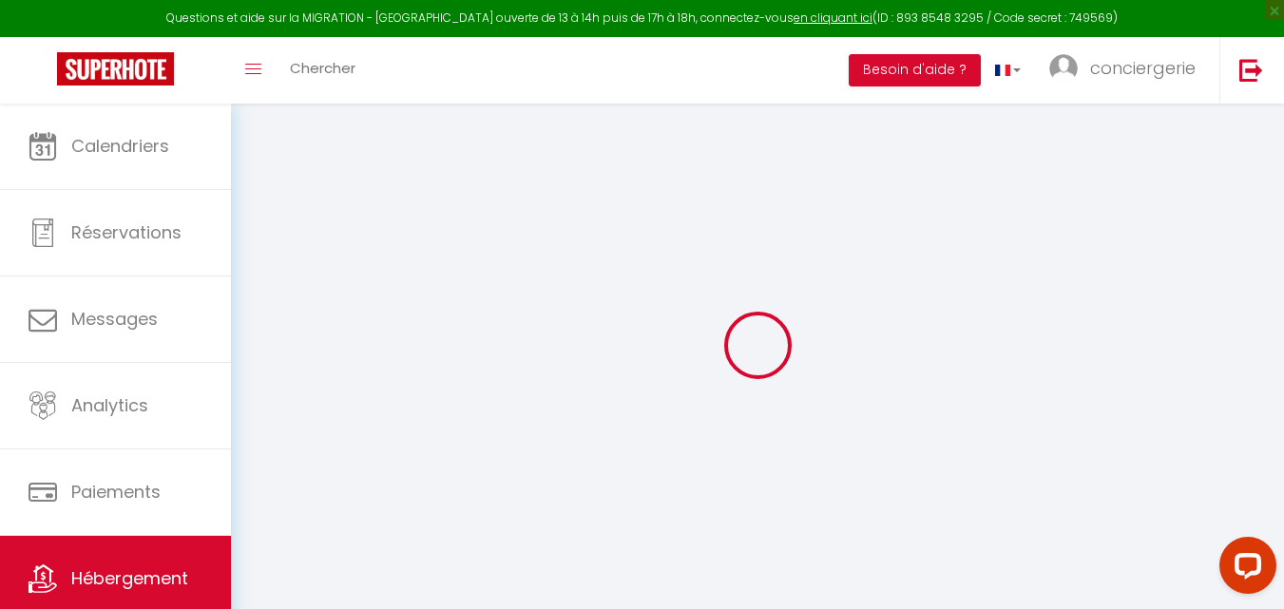
checkbox input "true"
checkbox input "false"
select select
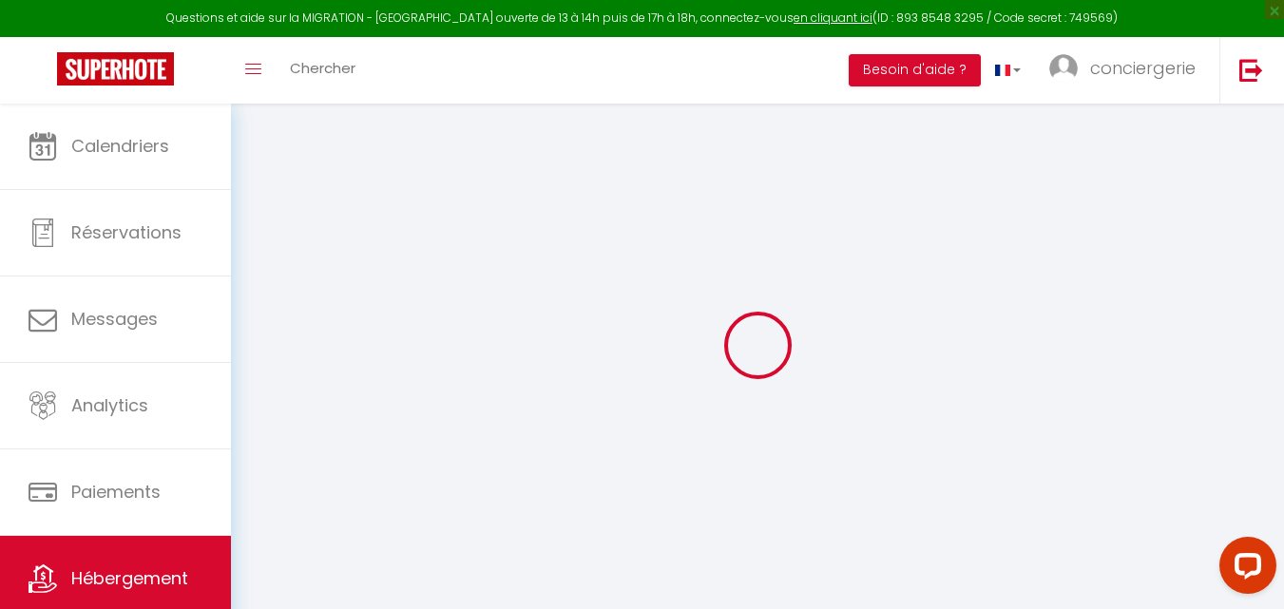
select select
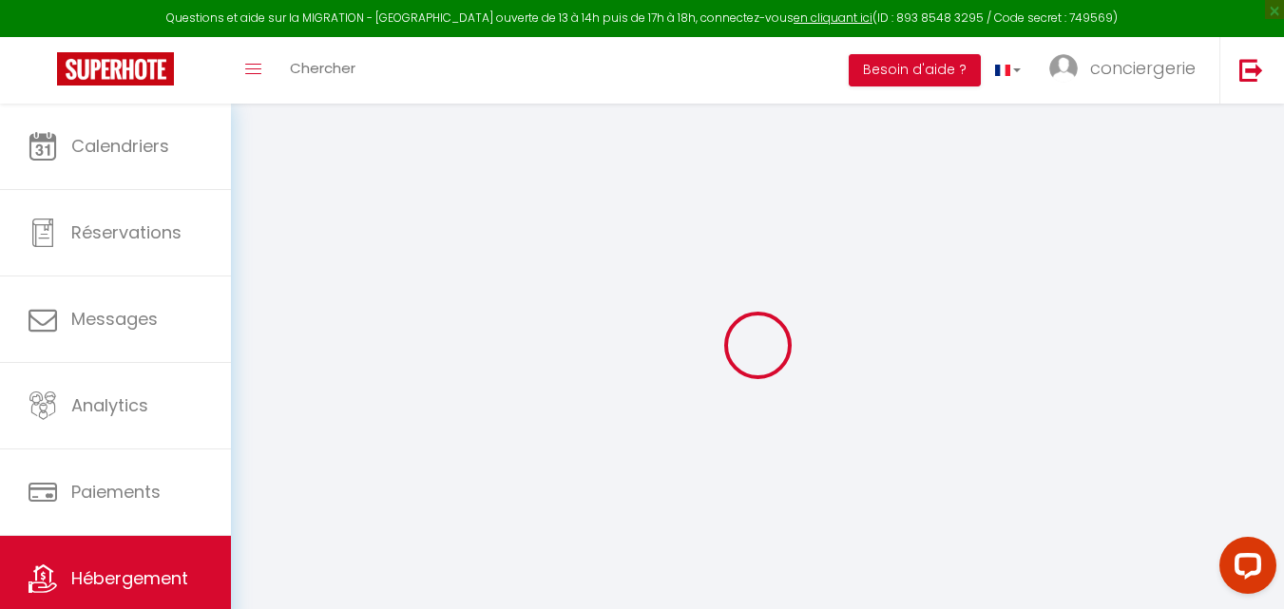
checkbox input "true"
checkbox input "false"
select select
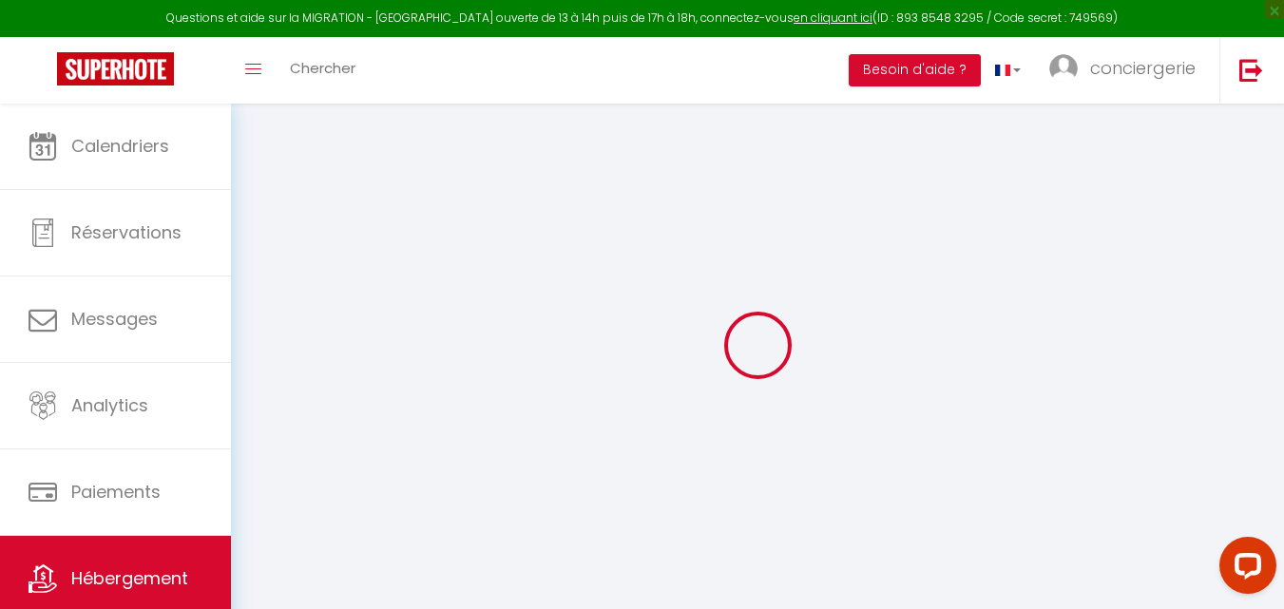
checkbox input "true"
checkbox input "false"
select select
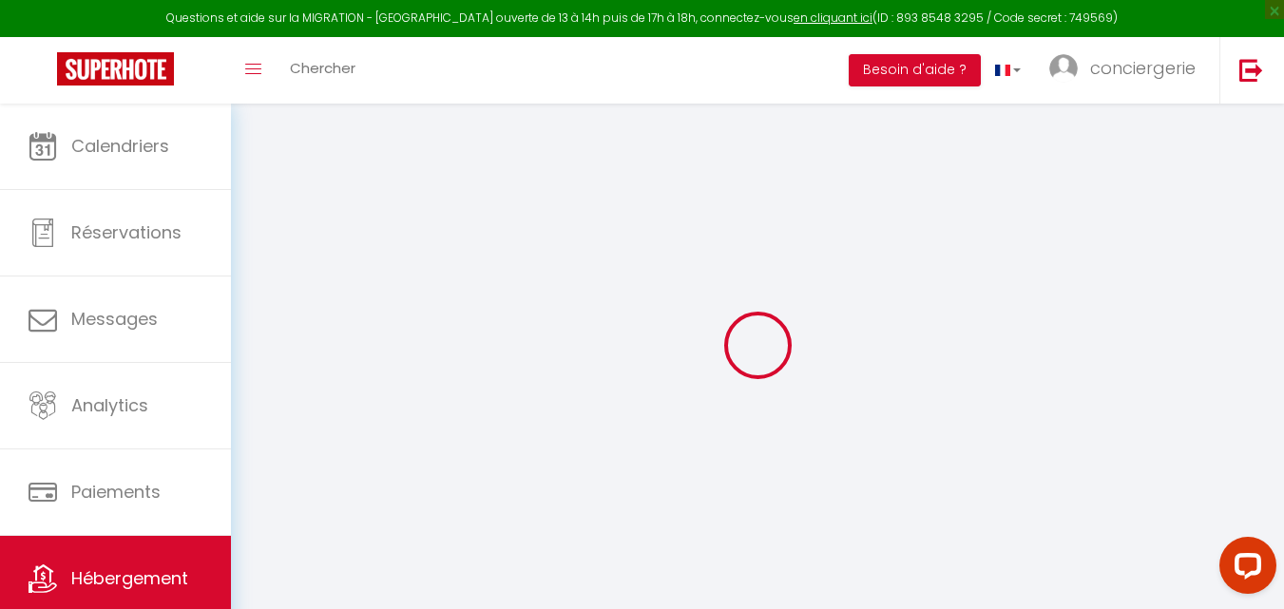
checkbox input "true"
checkbox input "false"
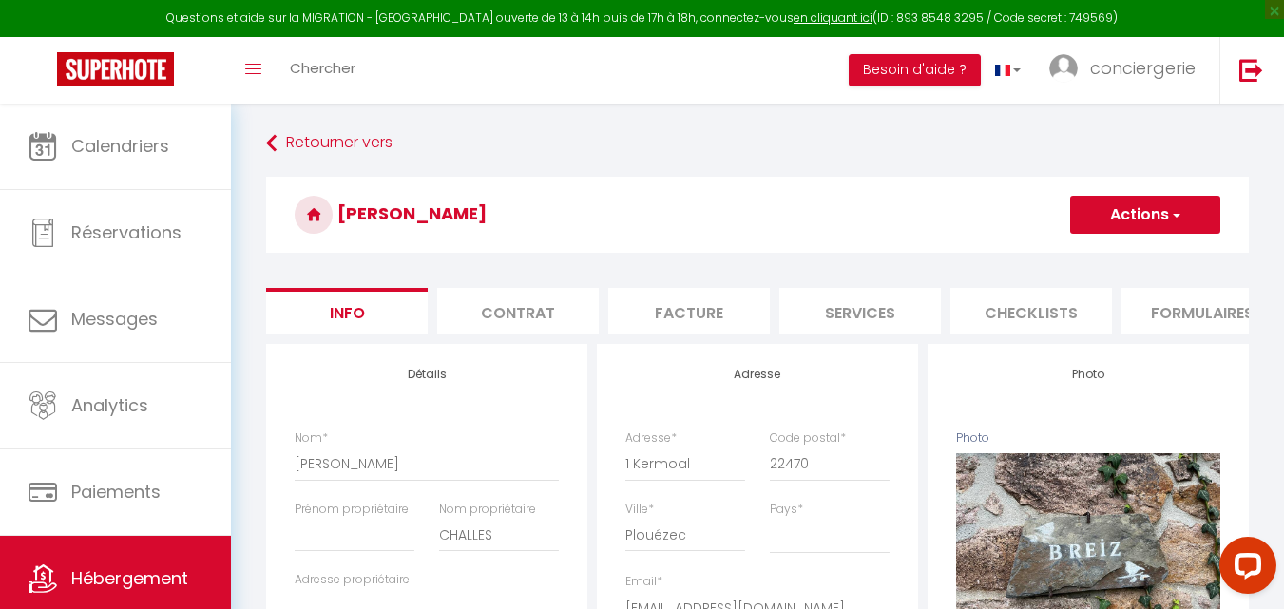
select select
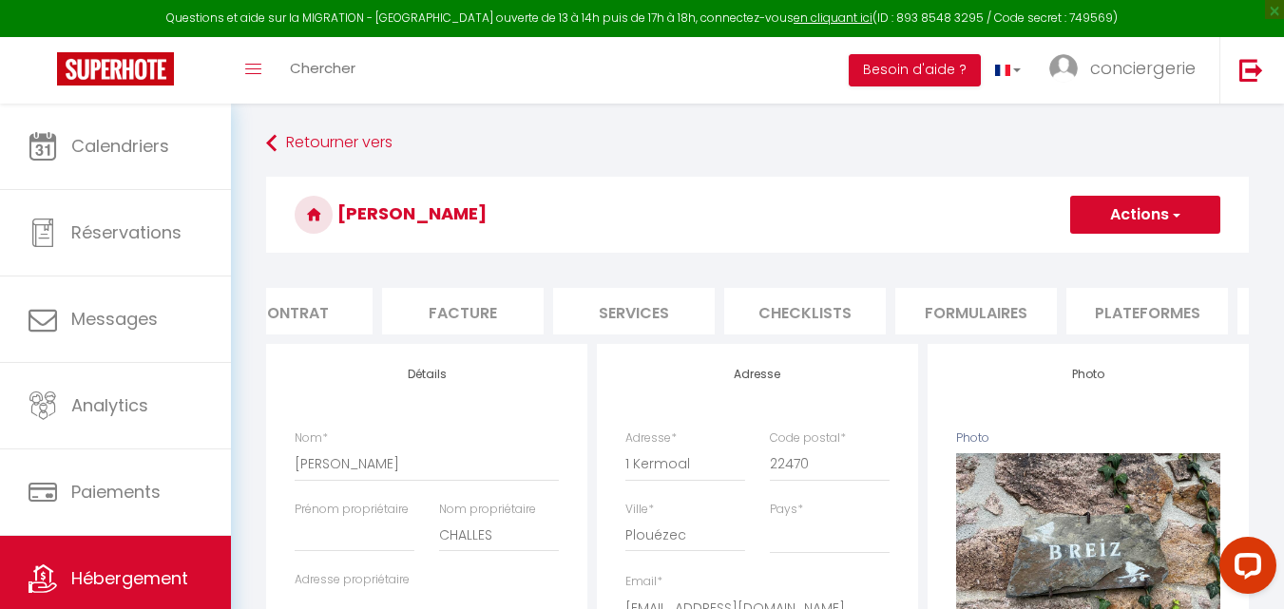
click at [1172, 321] on li "Plateformes" at bounding box center [1148, 311] width 162 height 47
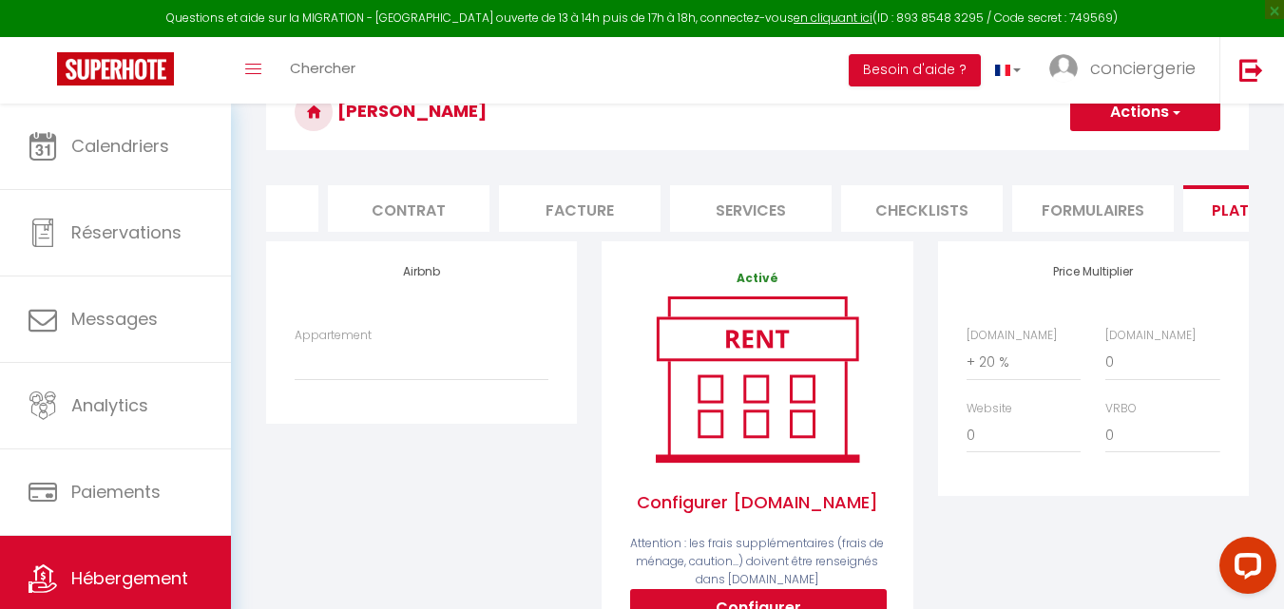
scroll to position [0, 75]
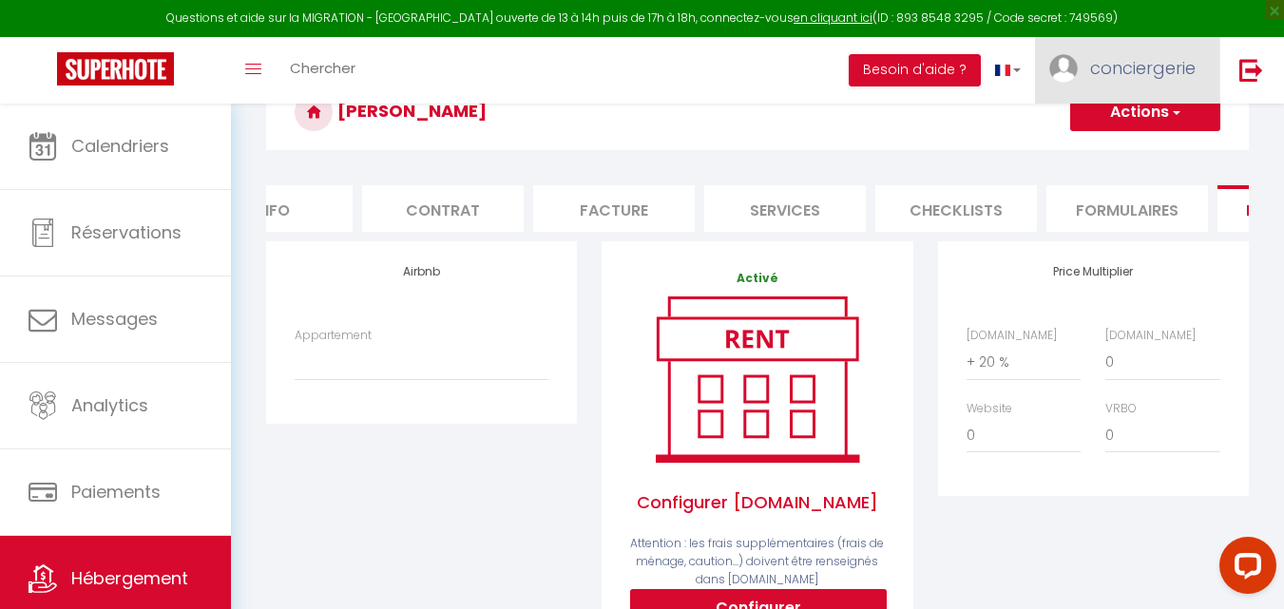
click at [1149, 61] on span "conciergerie" at bounding box center [1143, 68] width 106 height 24
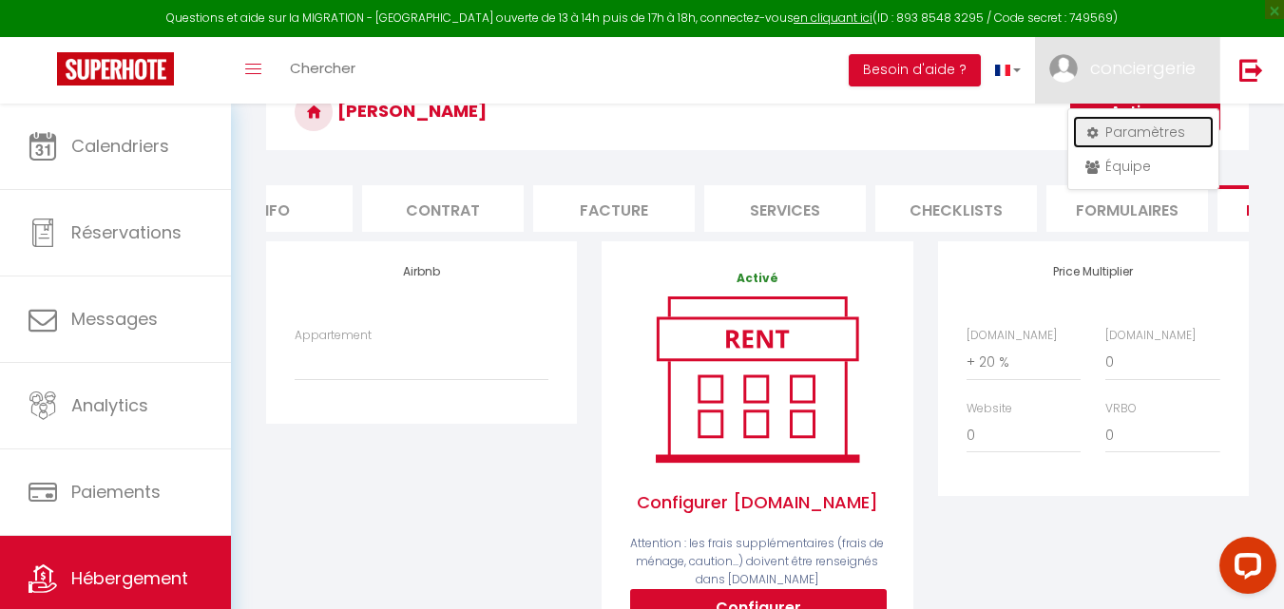
click at [1126, 133] on link "Paramètres" at bounding box center [1143, 132] width 141 height 32
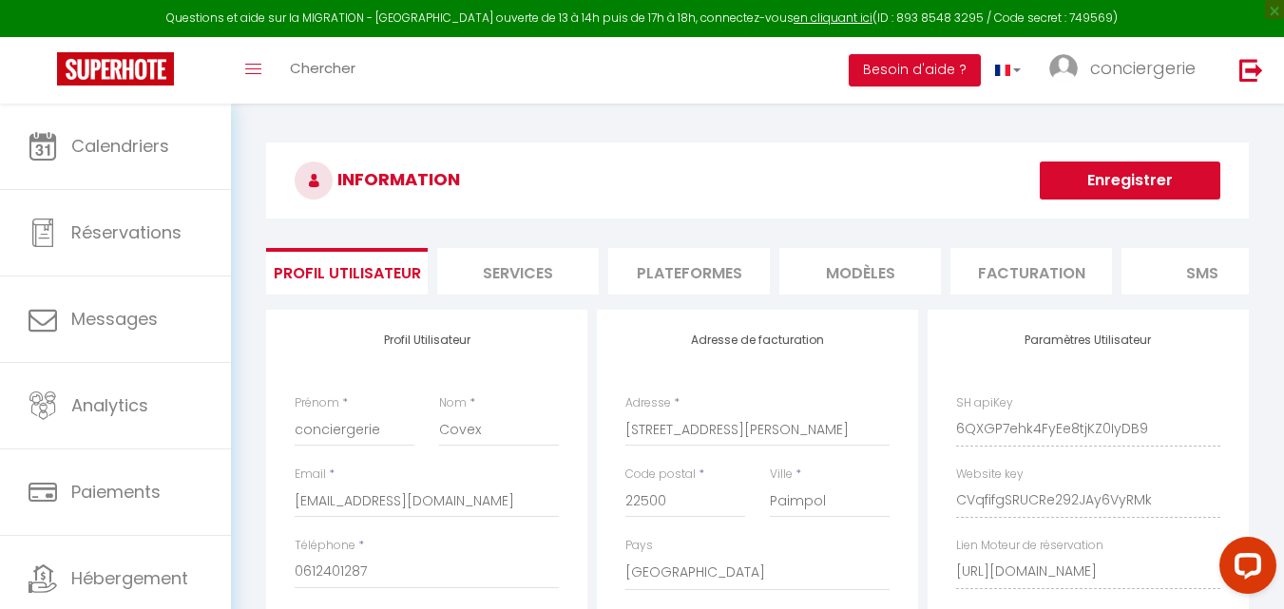
click at [653, 288] on li "Plateformes" at bounding box center [689, 271] width 162 height 47
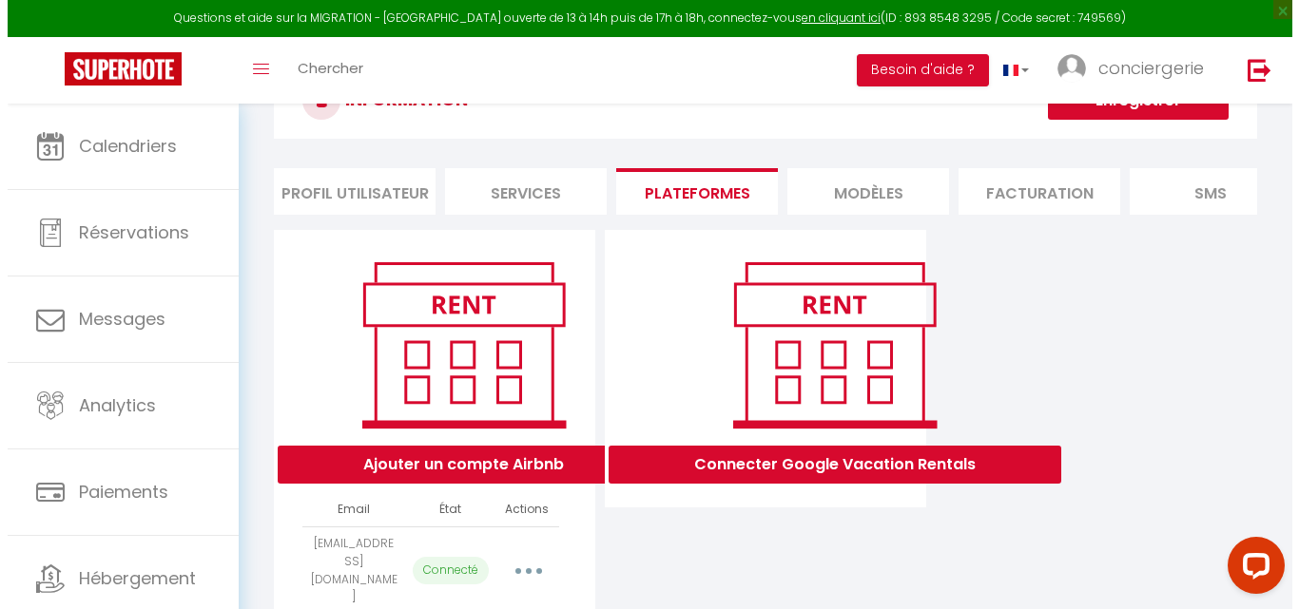
scroll to position [145, 0]
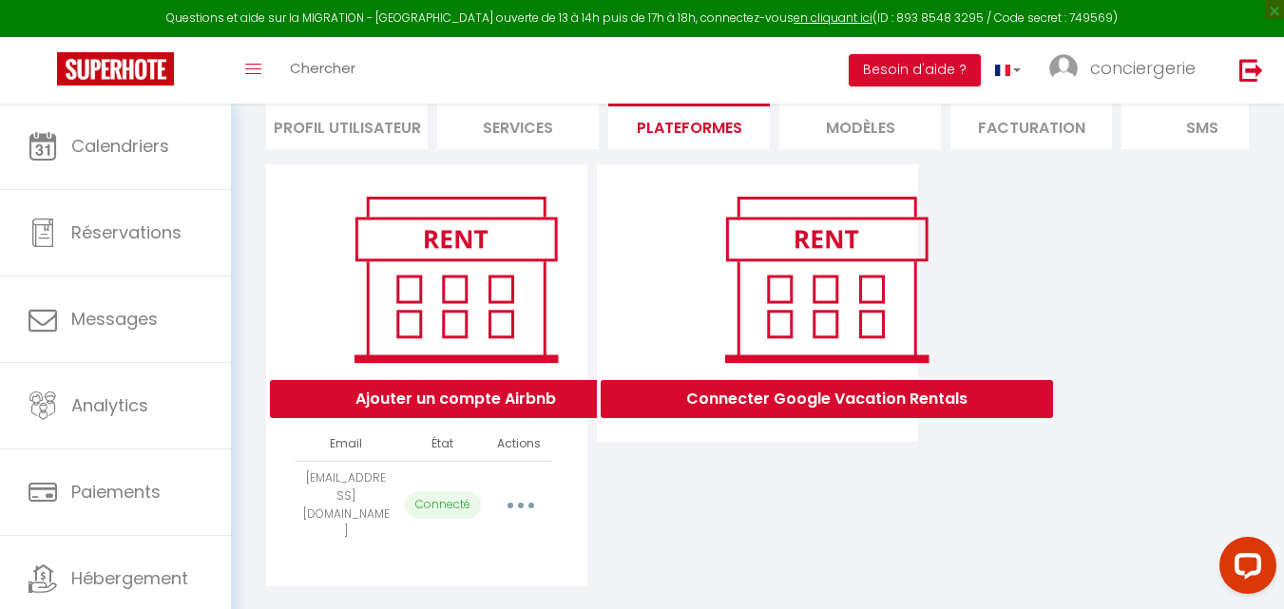
click at [542, 516] on button "button" at bounding box center [520, 506] width 53 height 30
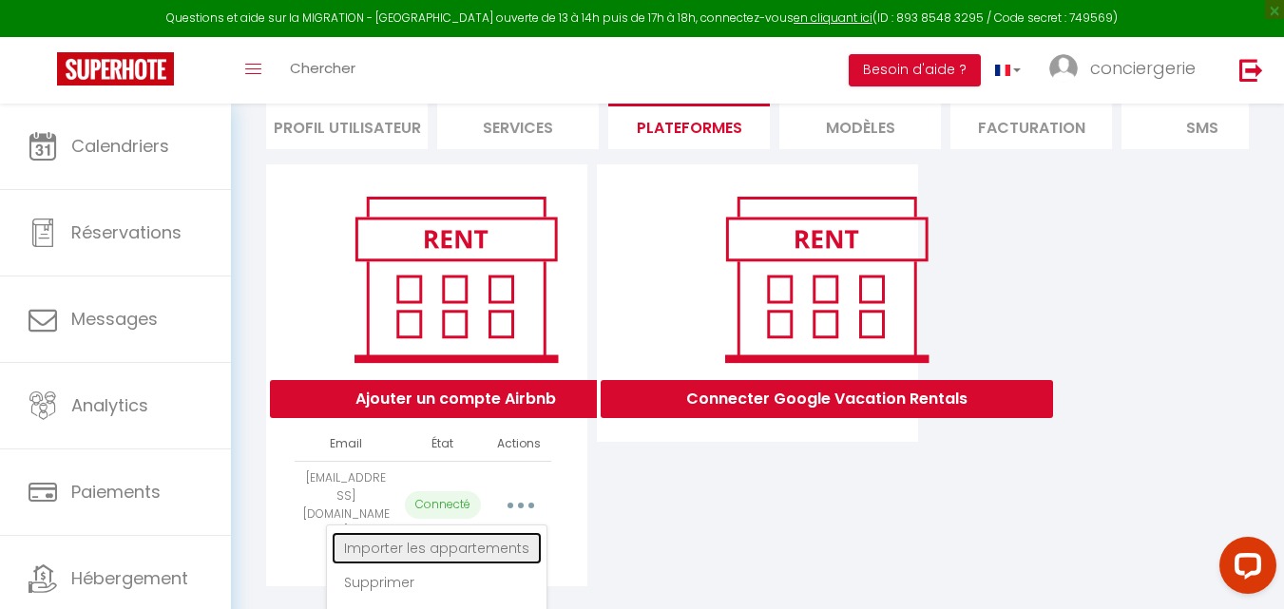
click at [489, 555] on link "Importer les appartements" at bounding box center [437, 548] width 210 height 32
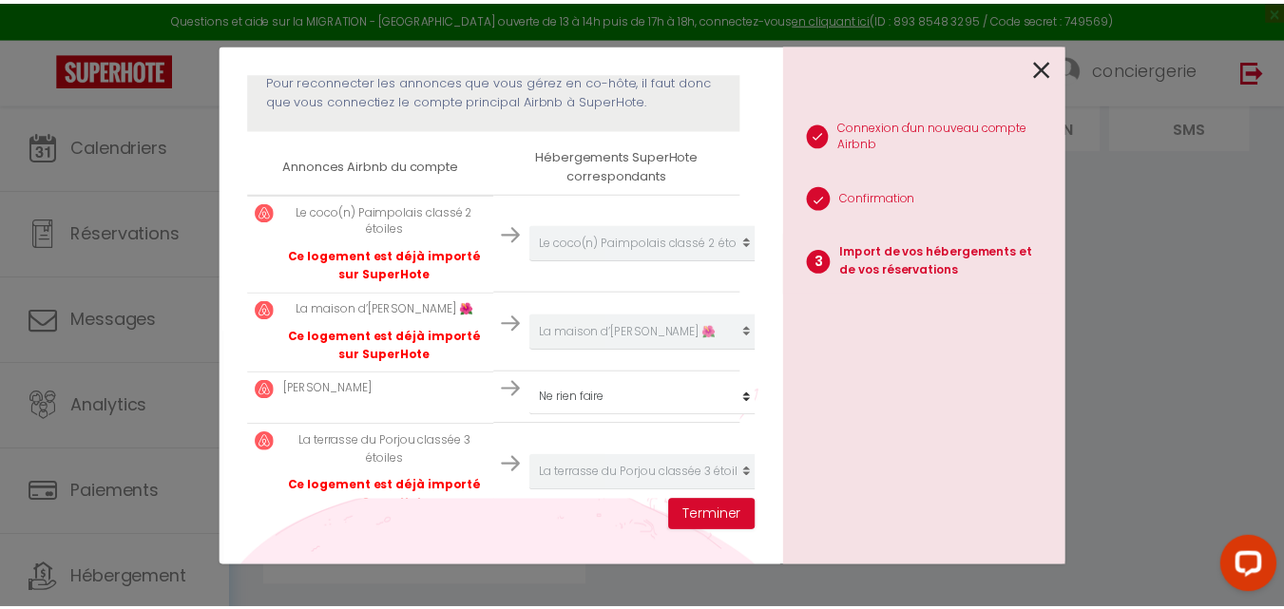
scroll to position [279, 0]
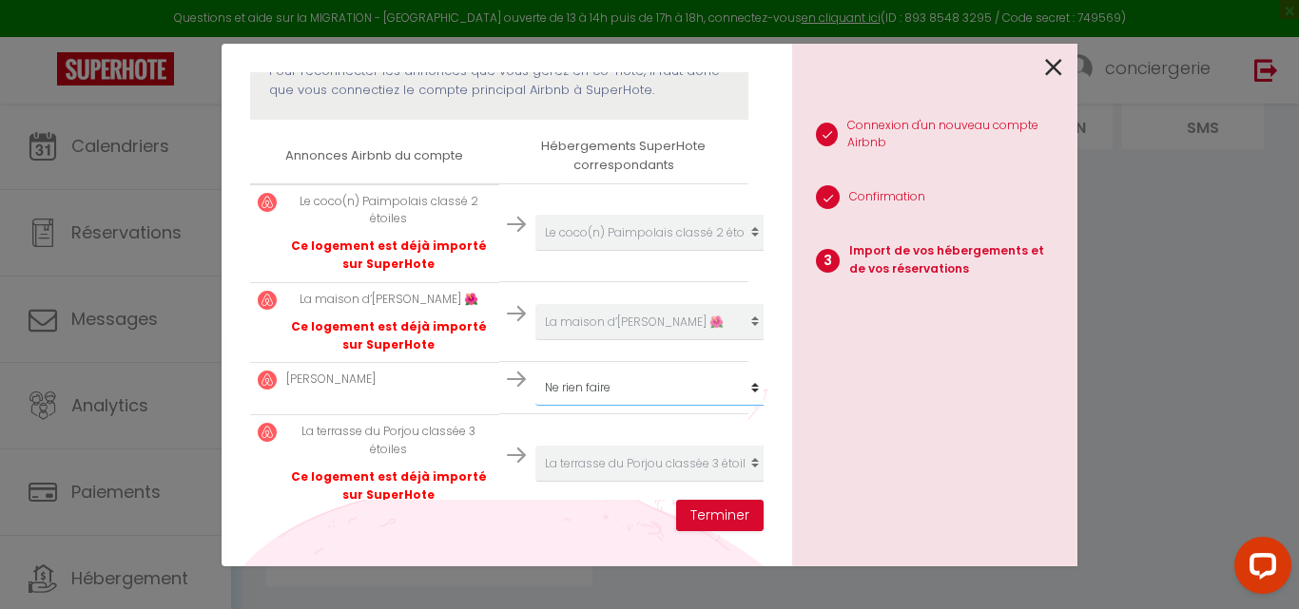
click at [742, 251] on select "Créer un nouveau hébergement Ne rien faire Famille [PERSON_NAME] · Chez [PERSON…" at bounding box center [652, 233] width 234 height 36
click at [535, 251] on select "Créer un nouveau hébergement Ne rien faire Famille [PERSON_NAME] · Chez [PERSON…" at bounding box center [652, 233] width 234 height 36
click at [705, 515] on button "Terminer" at bounding box center [719, 516] width 87 height 32
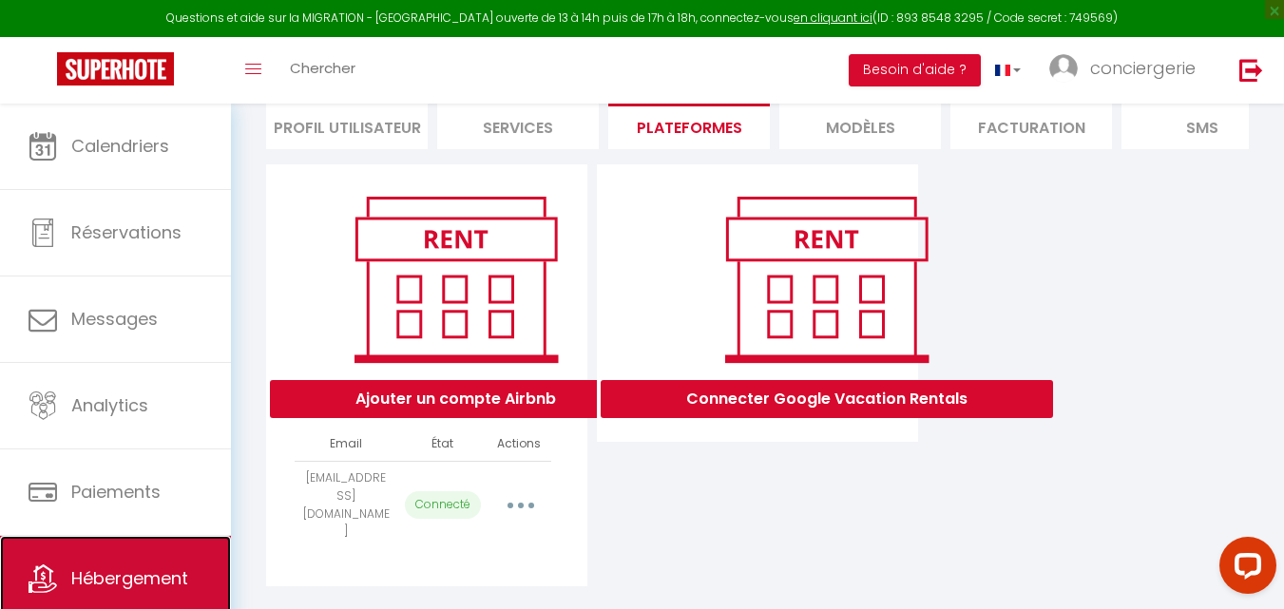
click at [70, 599] on link "Hébergement" at bounding box center [115, 579] width 231 height 86
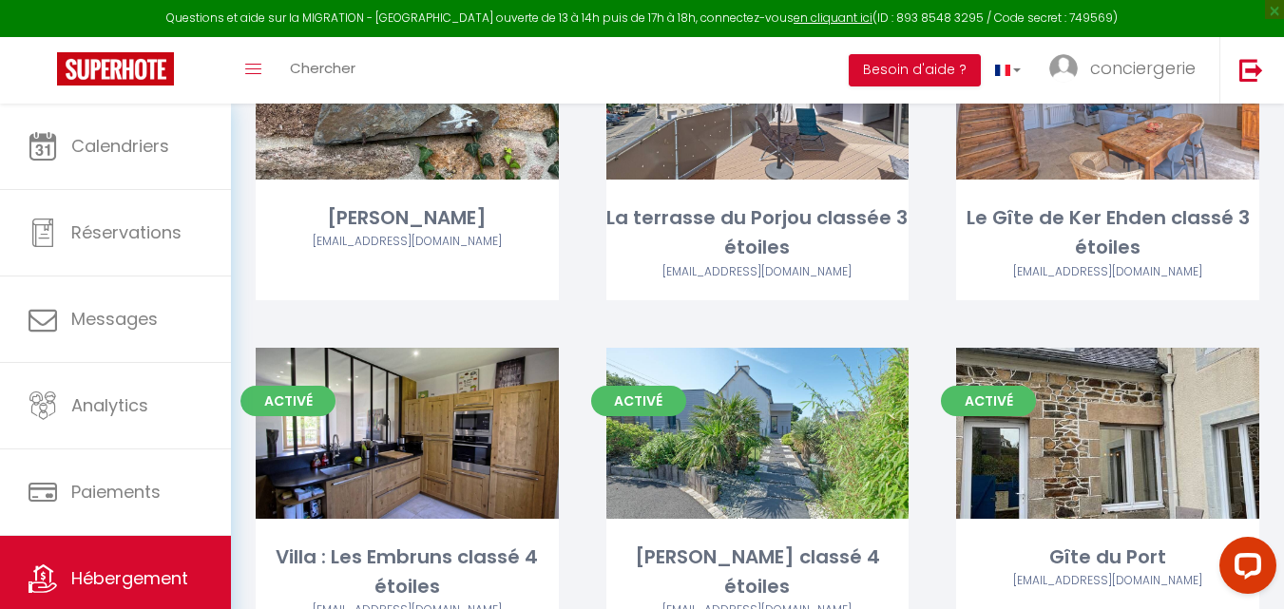
scroll to position [801, 0]
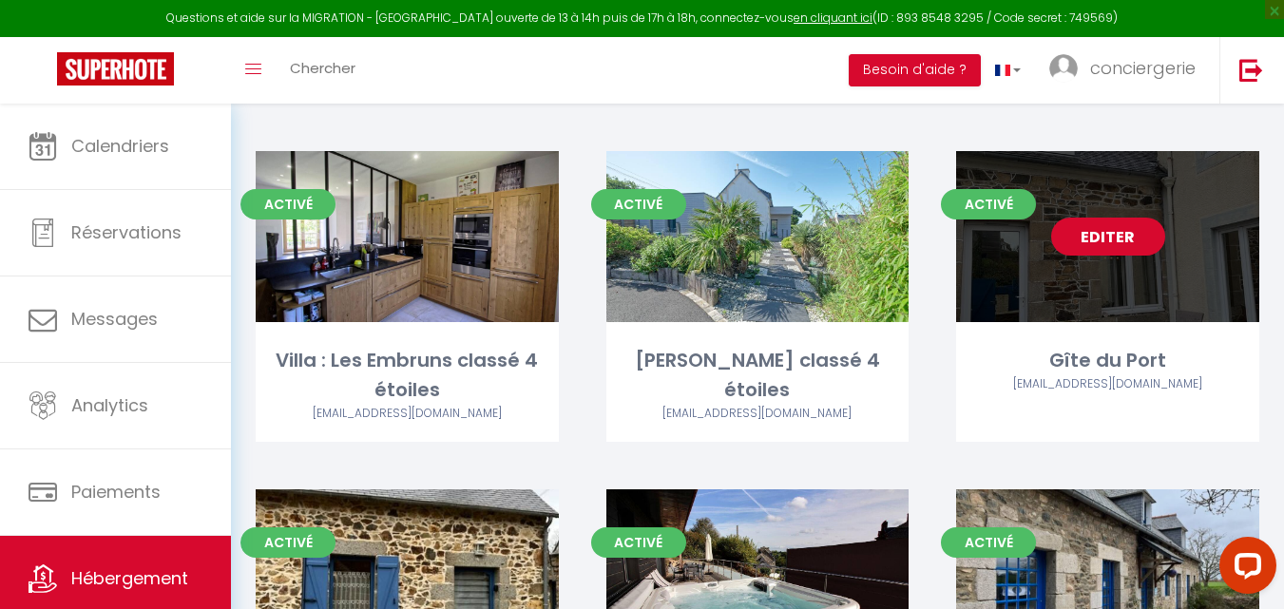
click at [1098, 218] on link "Editer" at bounding box center [1108, 237] width 114 height 38
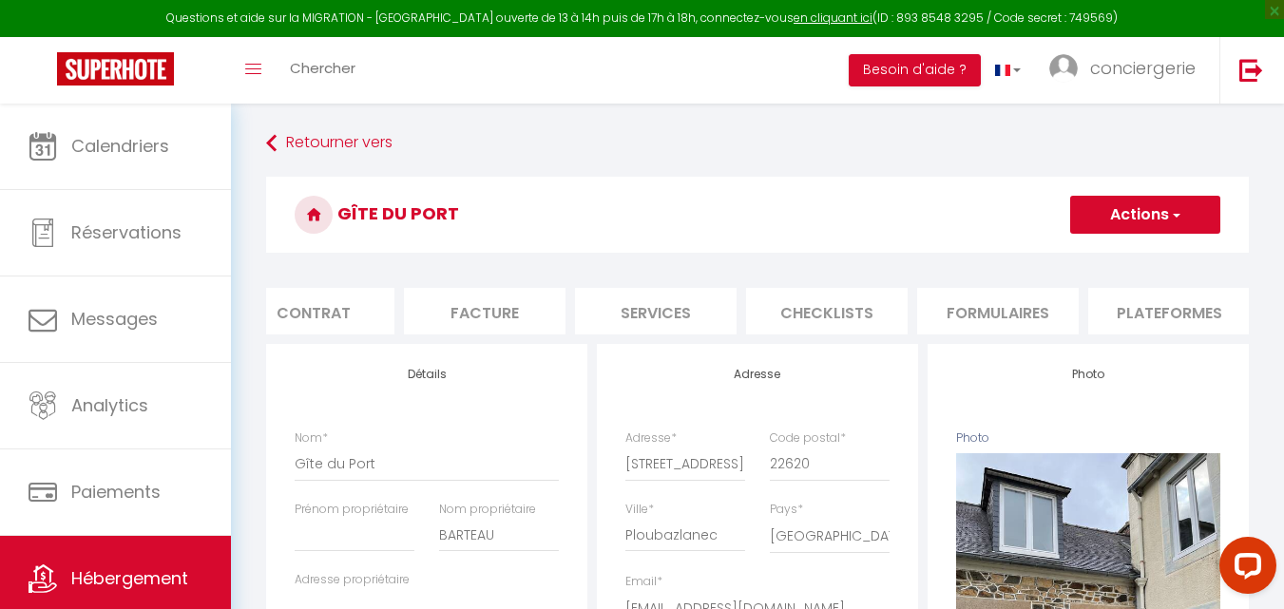
scroll to position [0, 205]
click at [1115, 330] on li "Plateformes" at bounding box center [1168, 311] width 162 height 47
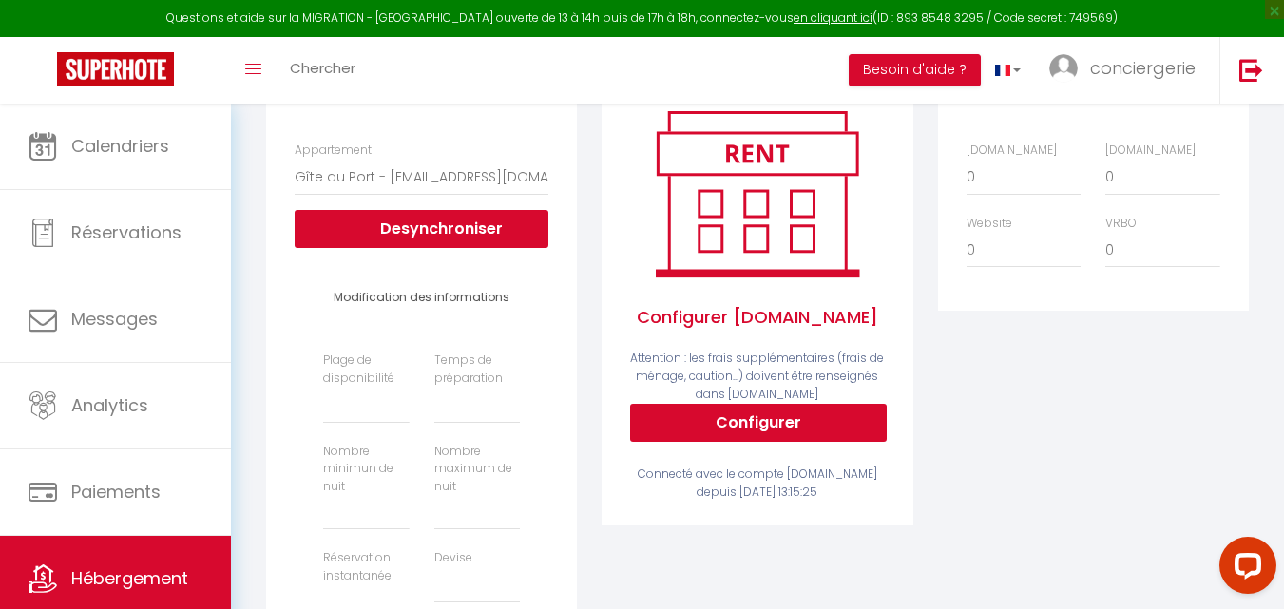
scroll to position [69, 0]
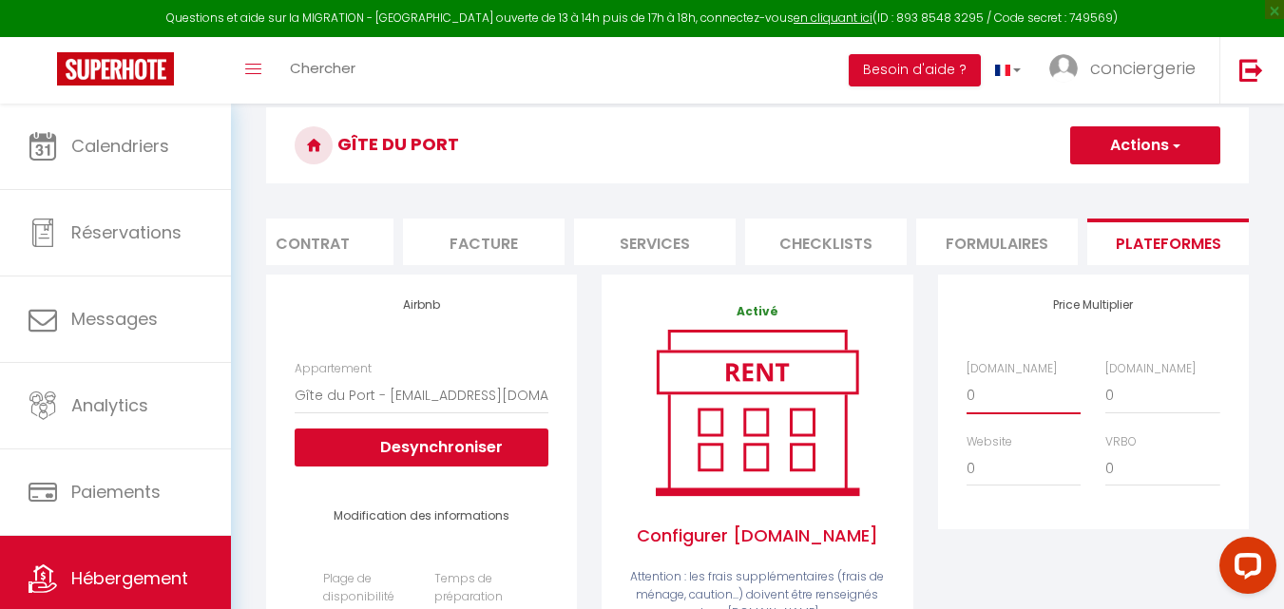
click at [1013, 413] on select "0 + 1 % + 2 % + 3 % + 4 % + 5 % + 6 % + 7 % + 8 % + 9 %" at bounding box center [1024, 395] width 114 height 36
click at [967, 392] on select "0 + 1 % + 2 % + 3 % + 4 % + 5 % + 6 % + 7 % + 8 % + 9 %" at bounding box center [1024, 395] width 114 height 36
click at [1139, 148] on button "Actions" at bounding box center [1145, 145] width 150 height 38
click at [1114, 185] on link "Enregistrer" at bounding box center [1144, 187] width 150 height 25
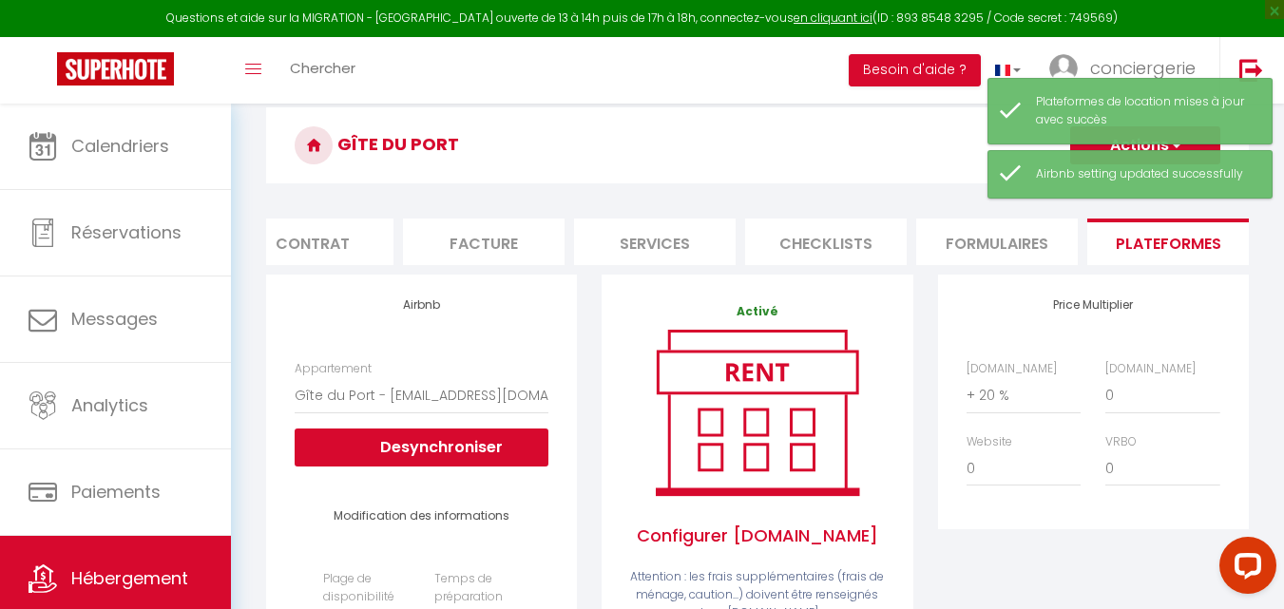
click at [443, 482] on div "Appartement Gîte du Port - conciergeriecovex@gmail.com Desynchroniser" at bounding box center [421, 422] width 279 height 125
click at [407, 461] on button "Desynchroniser" at bounding box center [422, 448] width 254 height 38
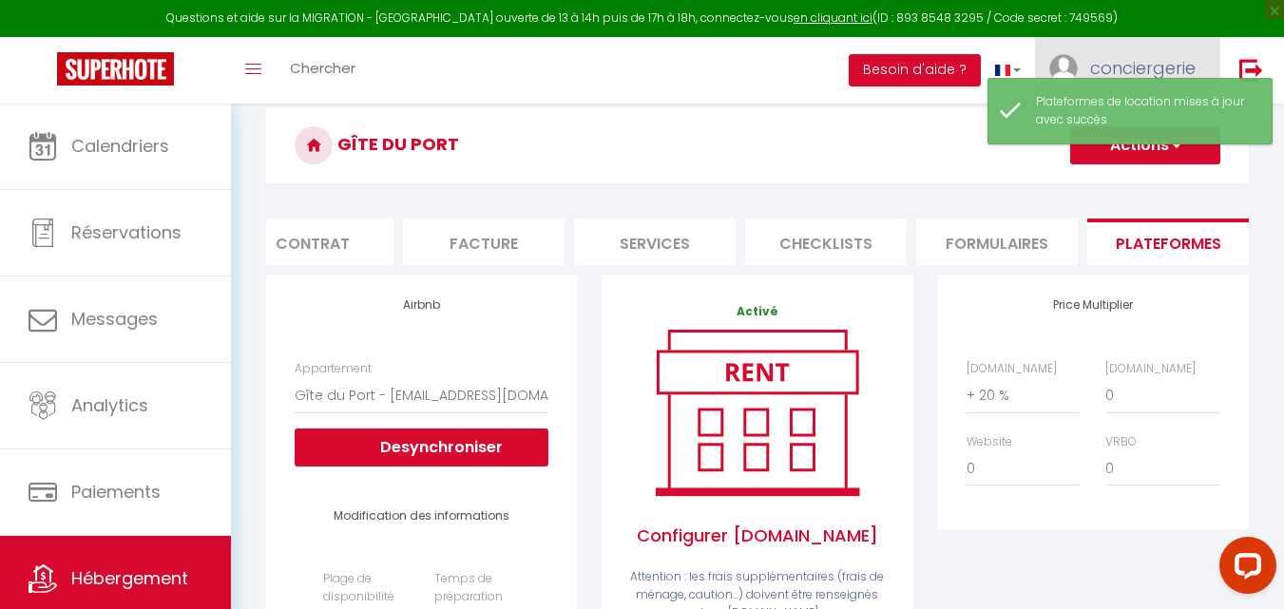
click at [1139, 48] on link "conciergerie" at bounding box center [1127, 70] width 184 height 67
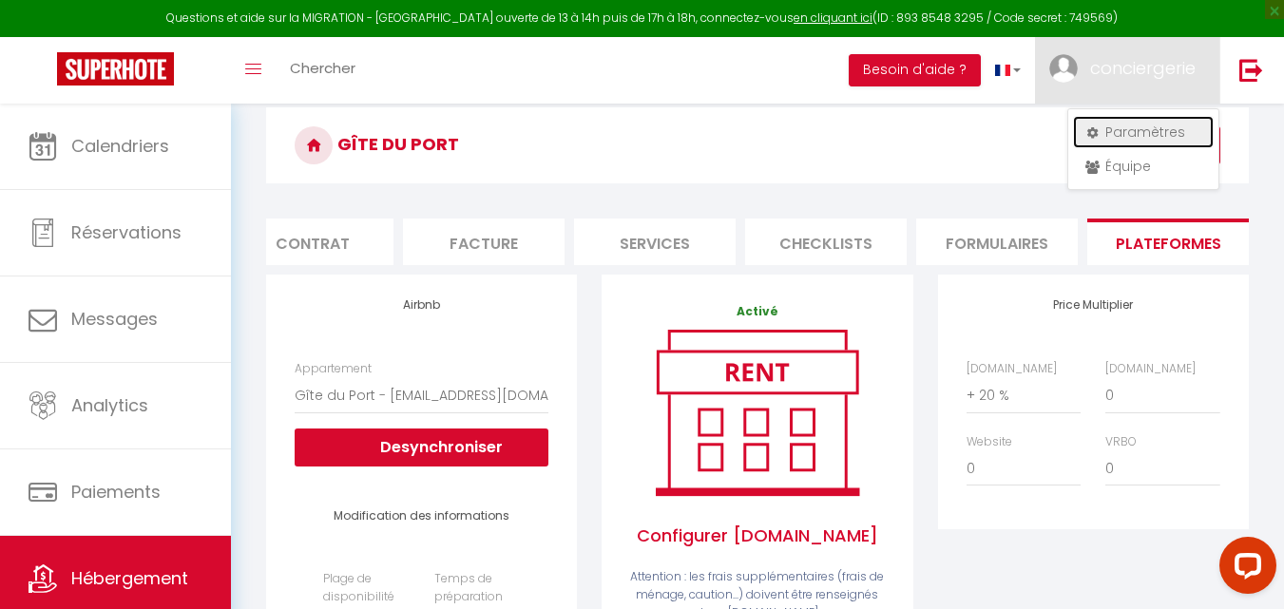
click at [1142, 123] on link "Paramètres" at bounding box center [1143, 132] width 141 height 32
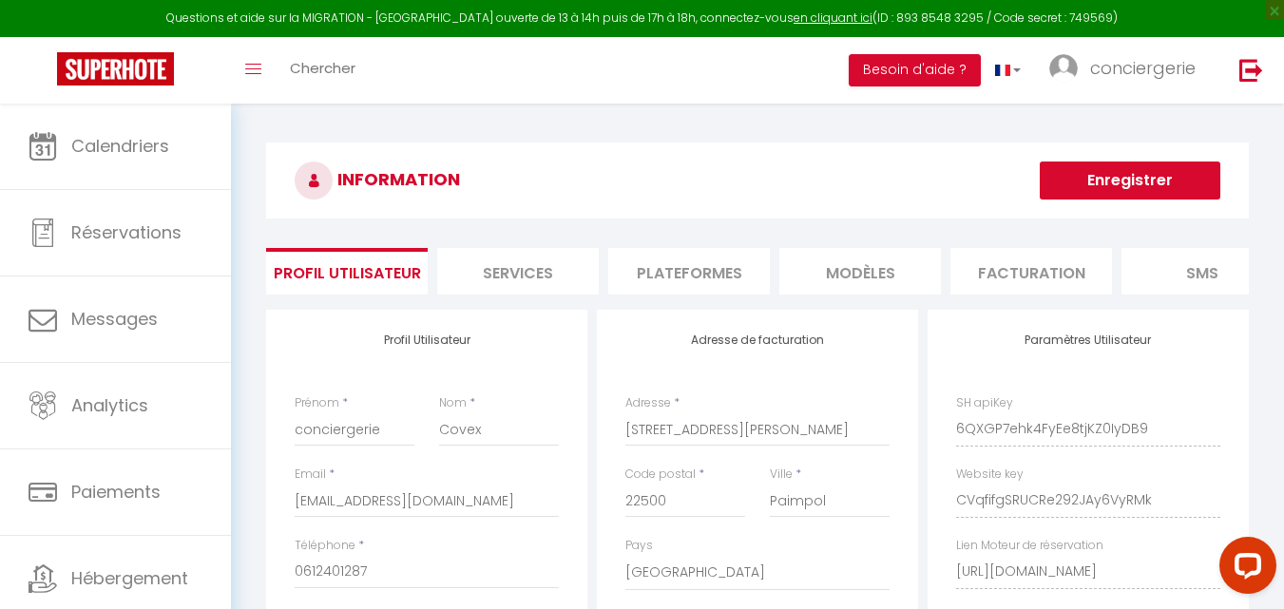
click at [708, 264] on li "Plateformes" at bounding box center [689, 271] width 162 height 47
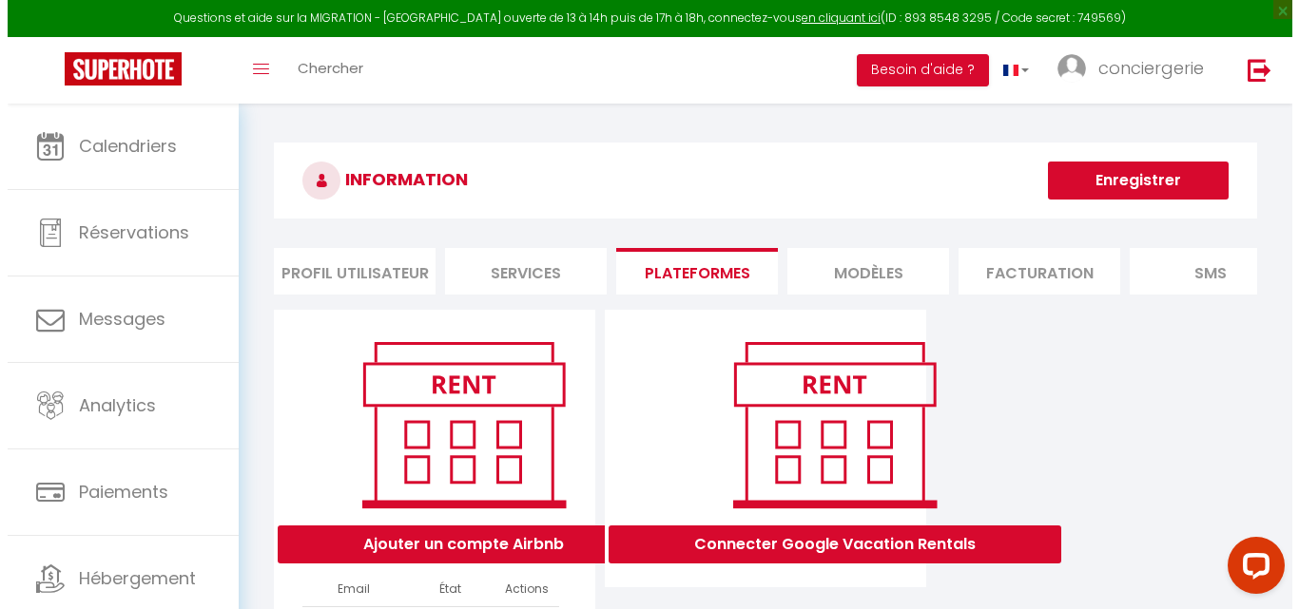
scroll to position [173, 0]
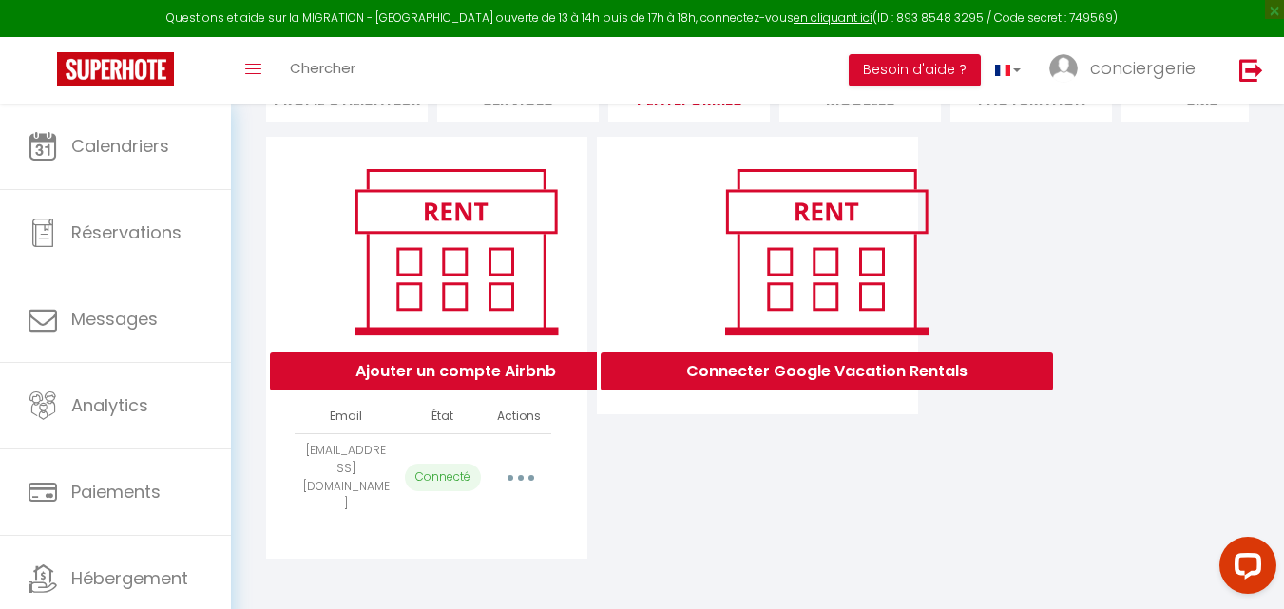
click at [519, 467] on td "Importer les appartements Supprimer Reconnecter le compte" at bounding box center [519, 476] width 64 height 87
click at [519, 479] on button "button" at bounding box center [520, 478] width 53 height 30
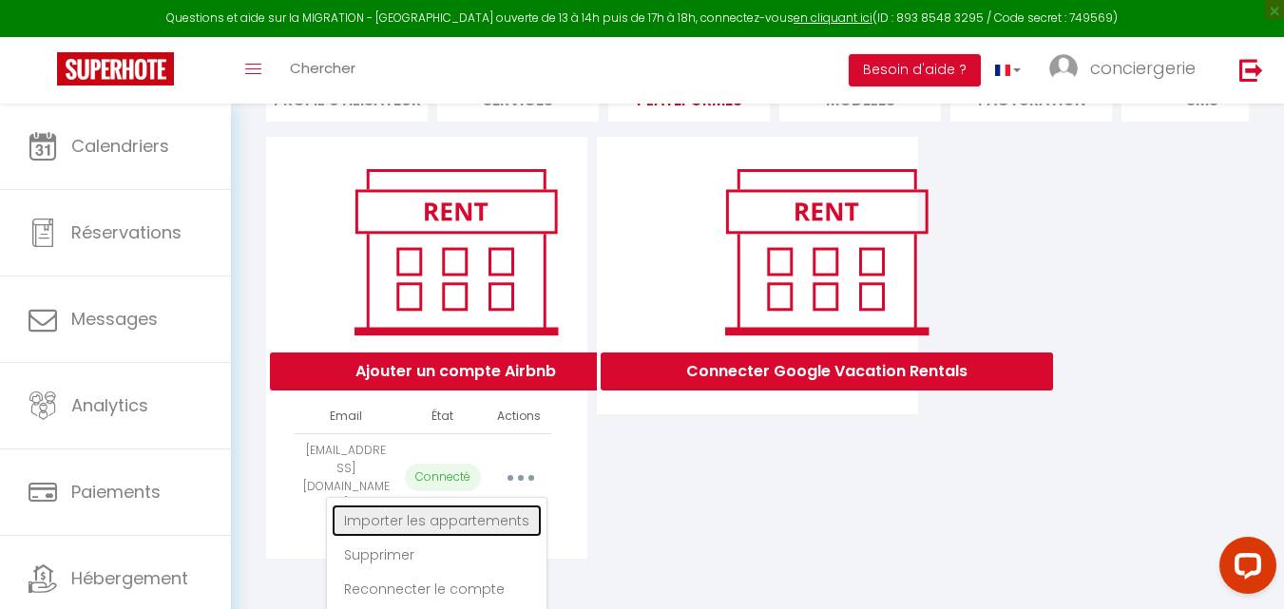
click at [486, 515] on link "Importer les appartements" at bounding box center [437, 521] width 210 height 32
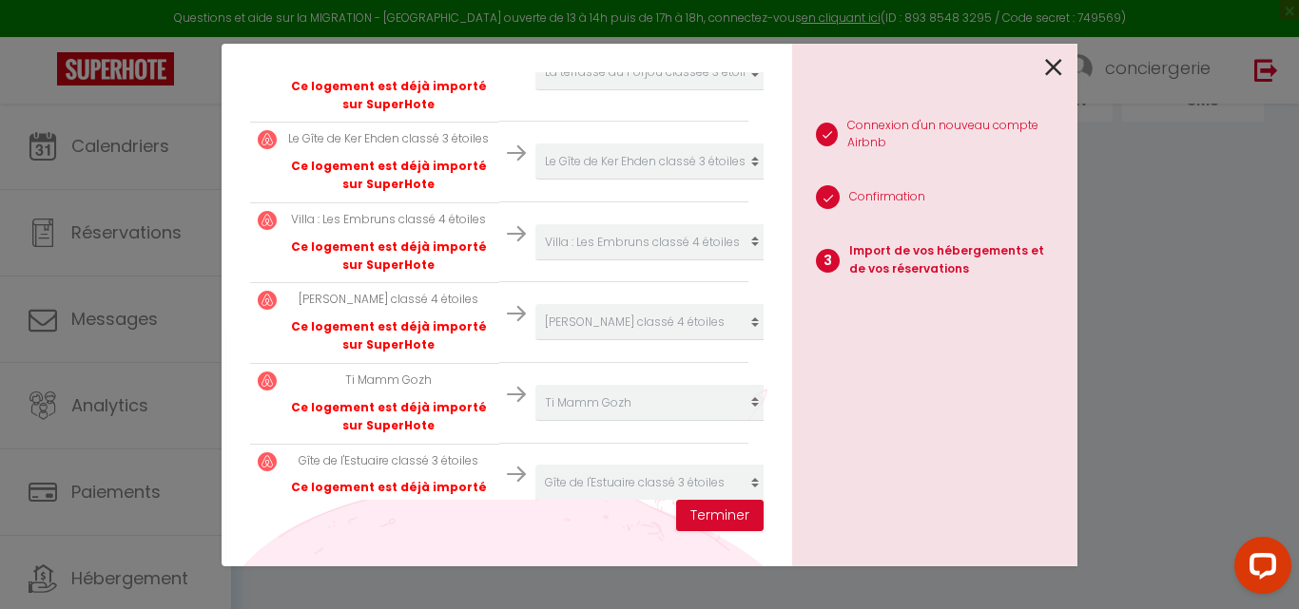
scroll to position [850, 0]
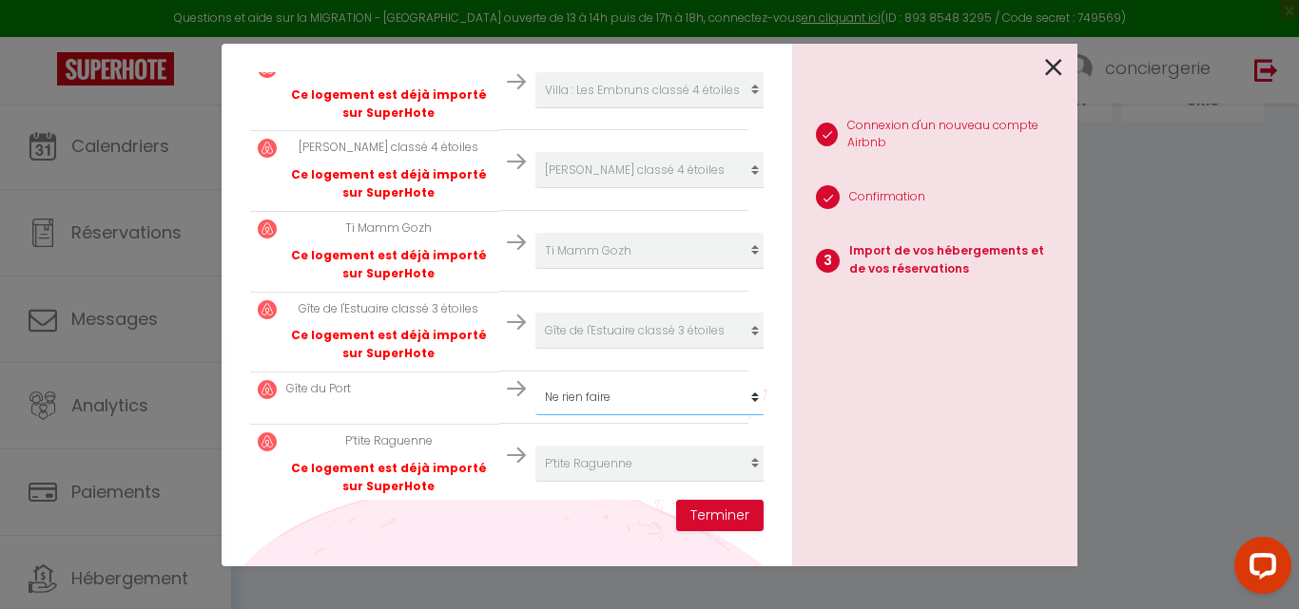
click at [699, 510] on button "Terminer" at bounding box center [719, 516] width 87 height 32
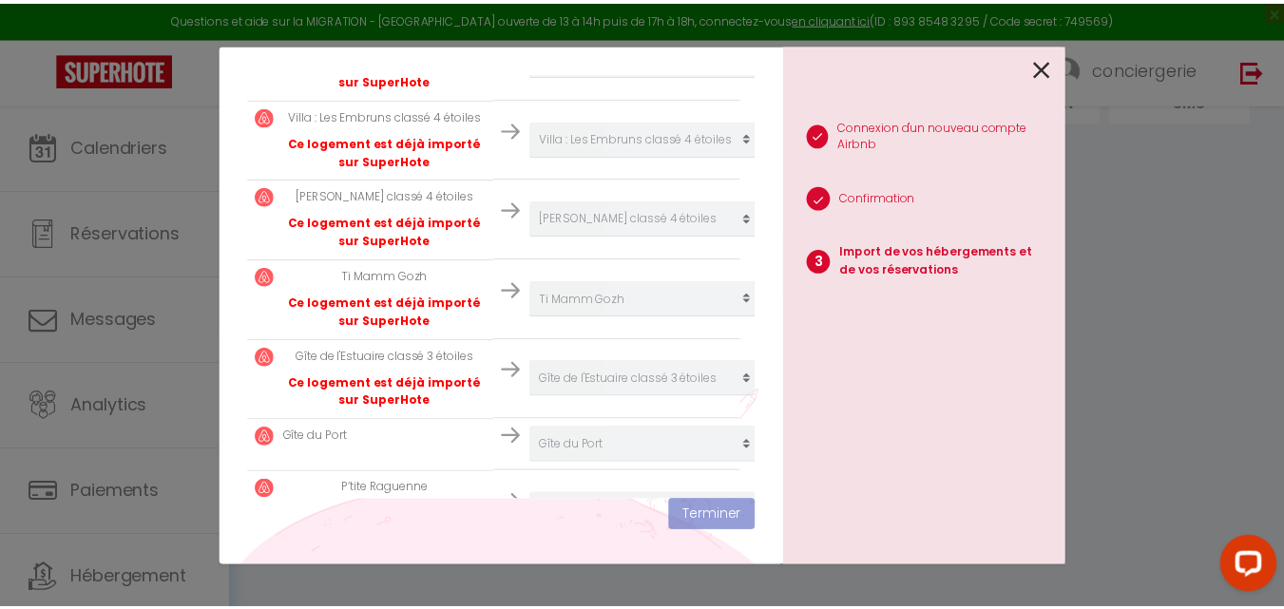
scroll to position [897, 0]
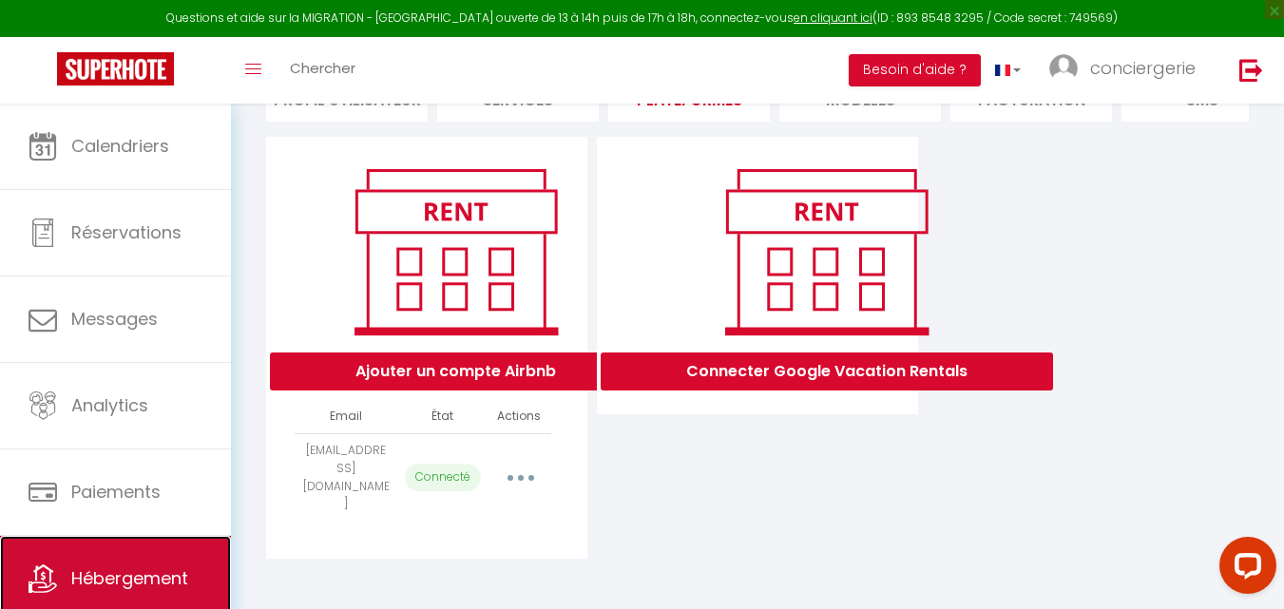
click at [162, 556] on link "Hébergement" at bounding box center [115, 579] width 231 height 86
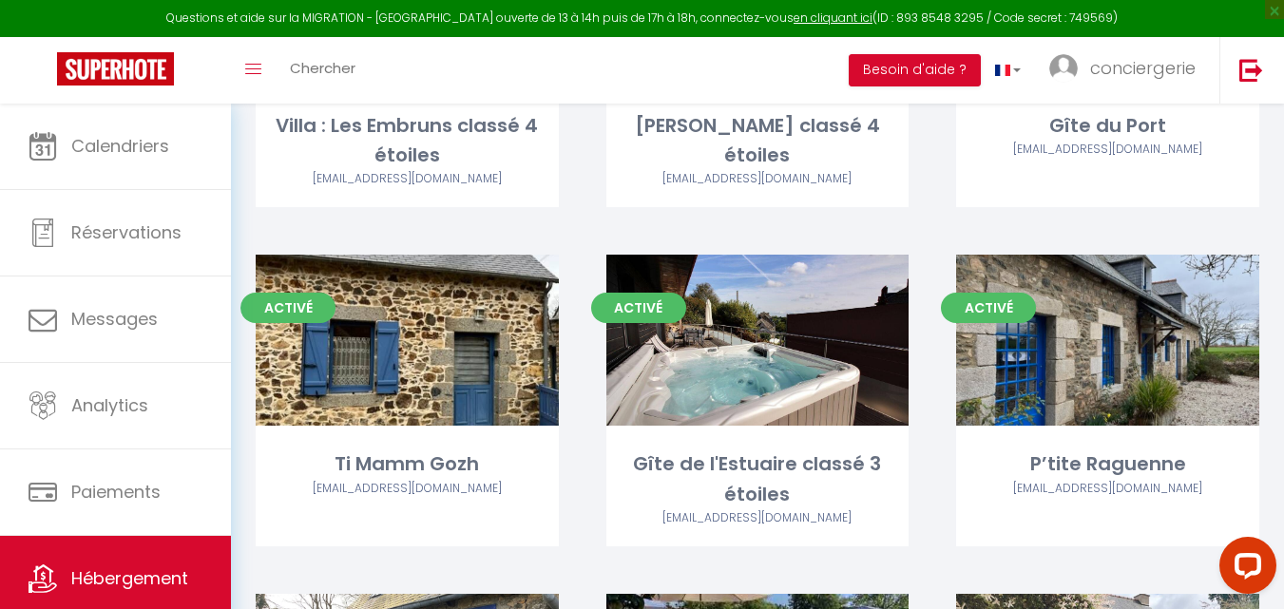
scroll to position [1060, 0]
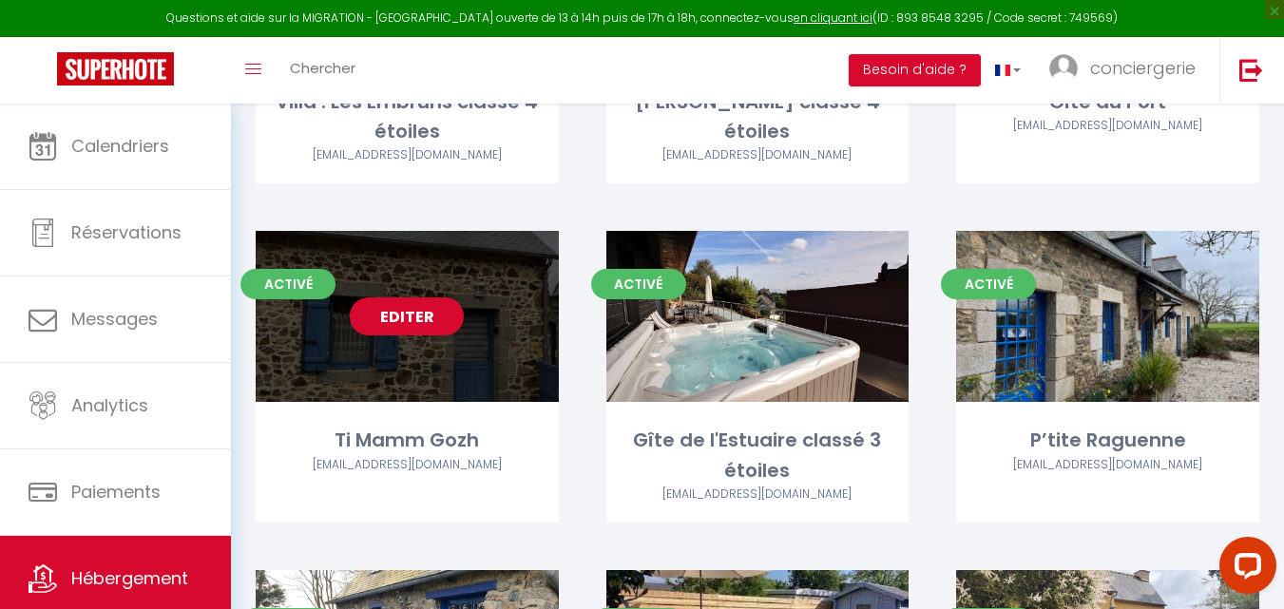
click at [423, 298] on link "Editer" at bounding box center [407, 317] width 114 height 38
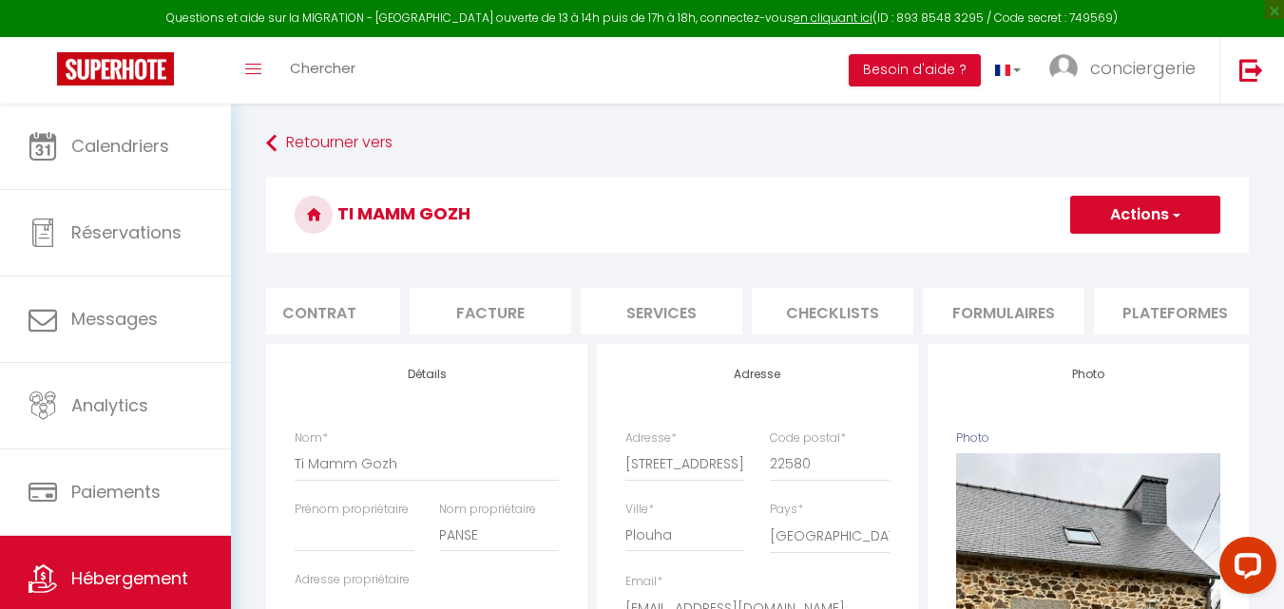
scroll to position [0, 281]
click at [1096, 312] on li "Plateformes" at bounding box center [1092, 311] width 162 height 47
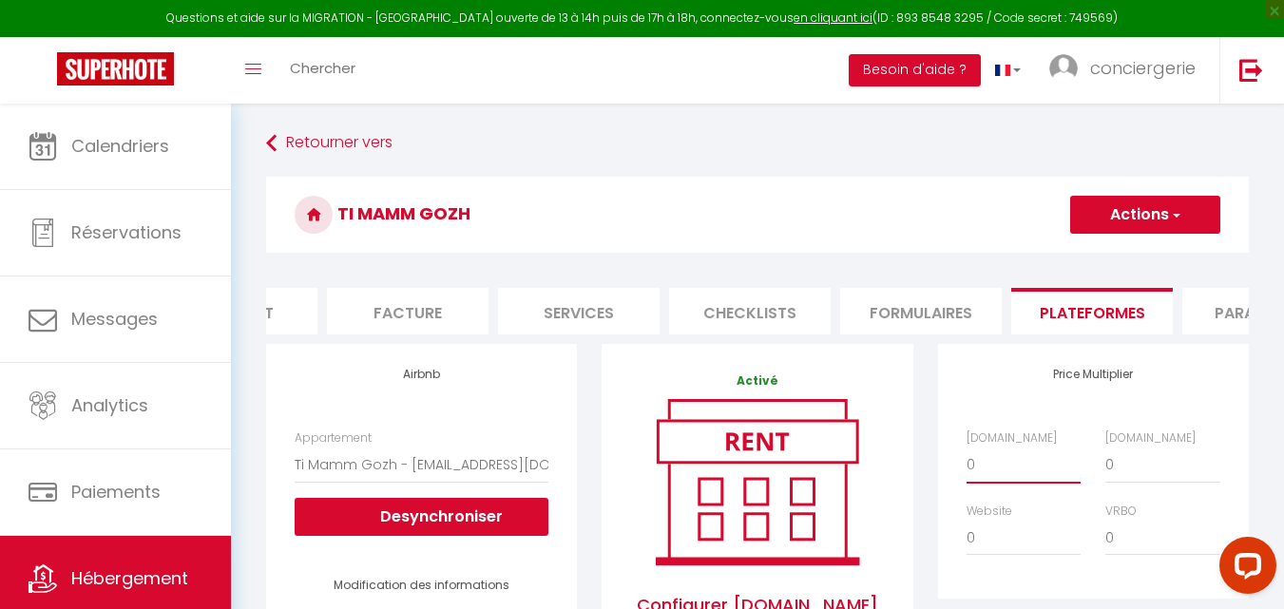
click at [1009, 472] on select "0 + 1 % + 2 % + 3 % + 4 % + 5 % + 6 % + 7 % + 8 % + 9 %" at bounding box center [1024, 465] width 114 height 36
click at [967, 461] on select "0 + 1 % + 2 % + 3 % + 4 % + 5 % + 6 % + 7 % + 8 % + 9 %" at bounding box center [1024, 465] width 114 height 36
click at [1192, 192] on h3 "Ti Mamm Gozh" at bounding box center [757, 215] width 983 height 76
click at [1182, 201] on button "Actions" at bounding box center [1145, 215] width 150 height 38
click at [1166, 249] on link "Enregistrer" at bounding box center [1144, 256] width 150 height 25
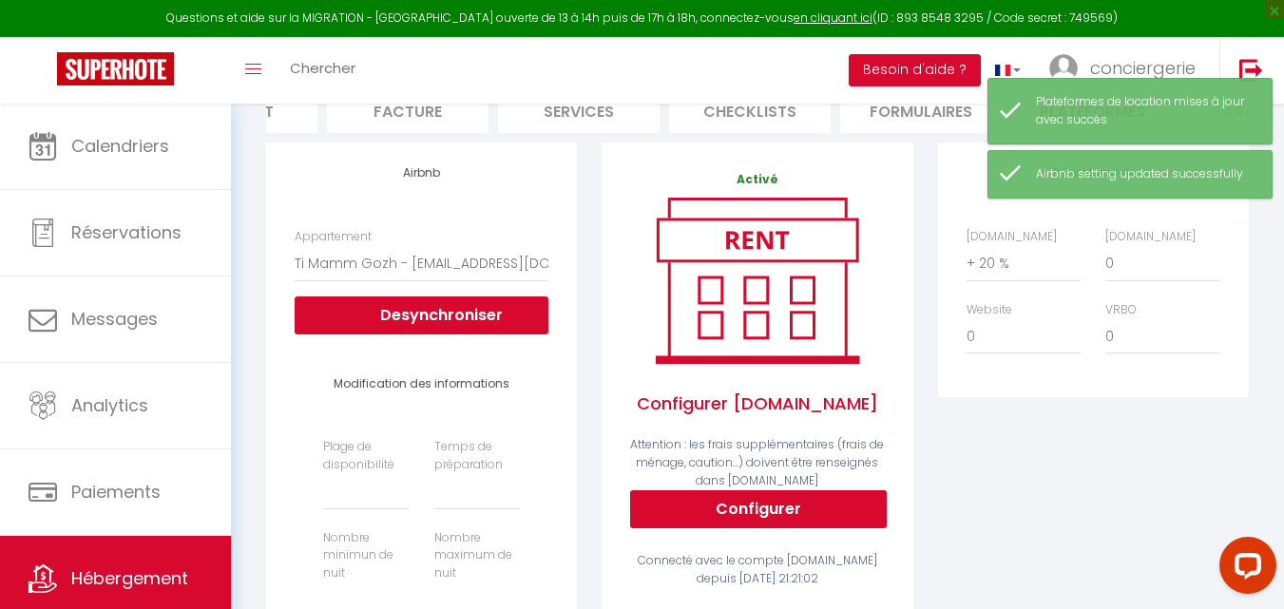
scroll to position [221, 0]
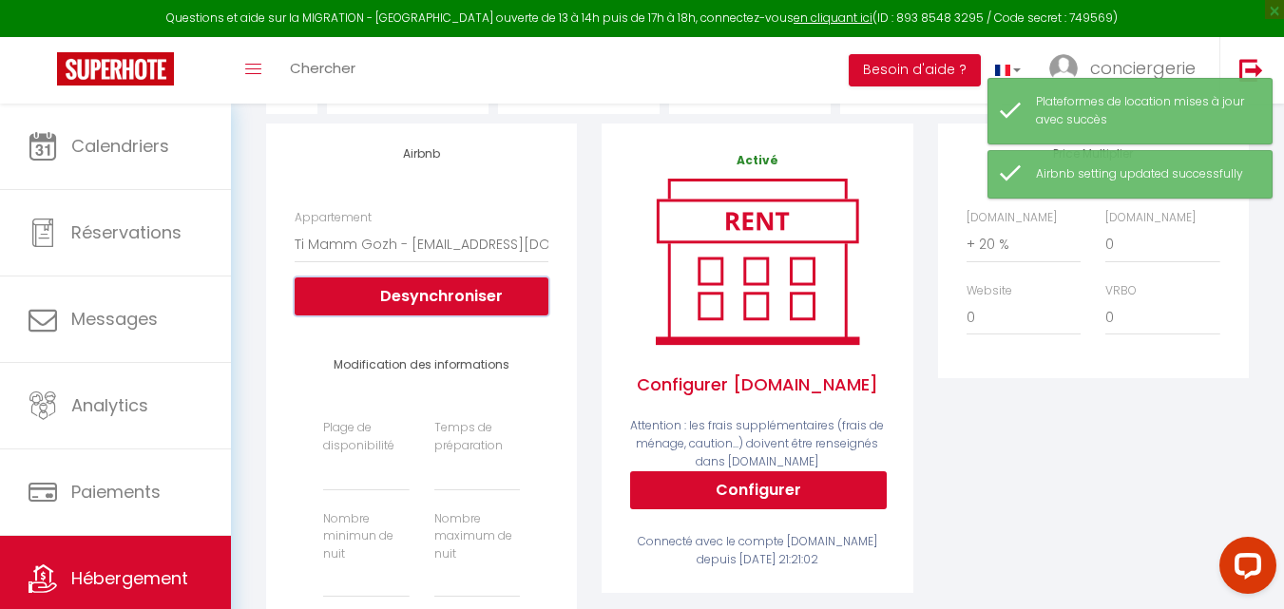
click at [421, 308] on button "Desynchroniser" at bounding box center [422, 297] width 254 height 38
click at [1153, 57] on span "conciergerie" at bounding box center [1143, 68] width 106 height 24
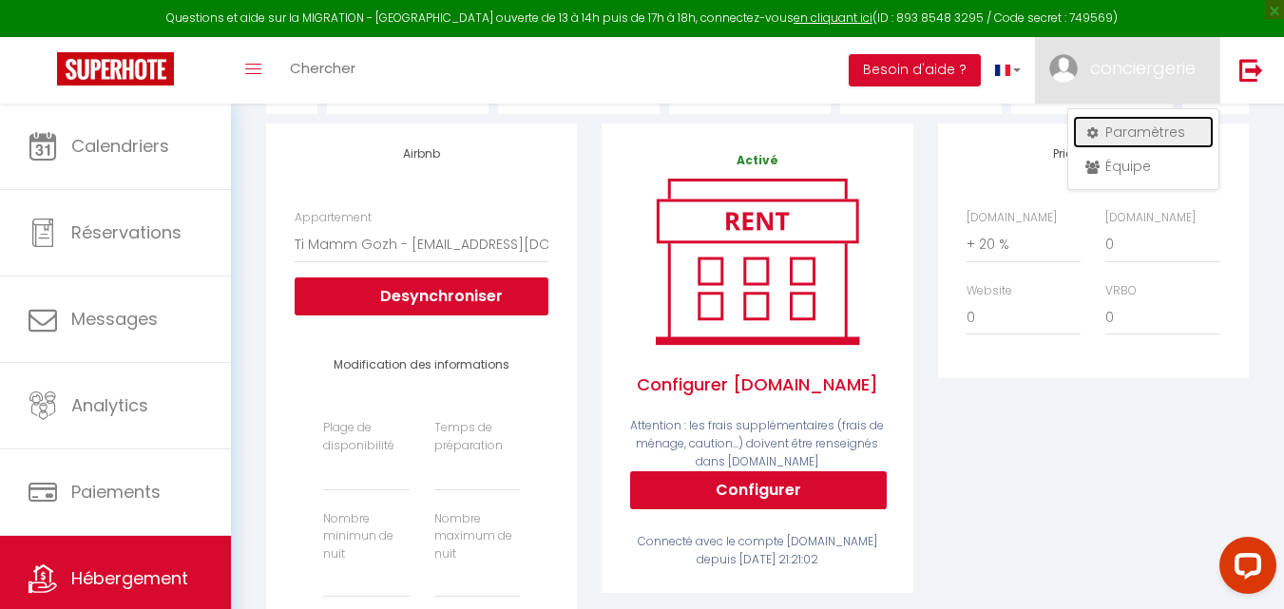
click at [1148, 116] on link "Paramètres" at bounding box center [1143, 132] width 141 height 32
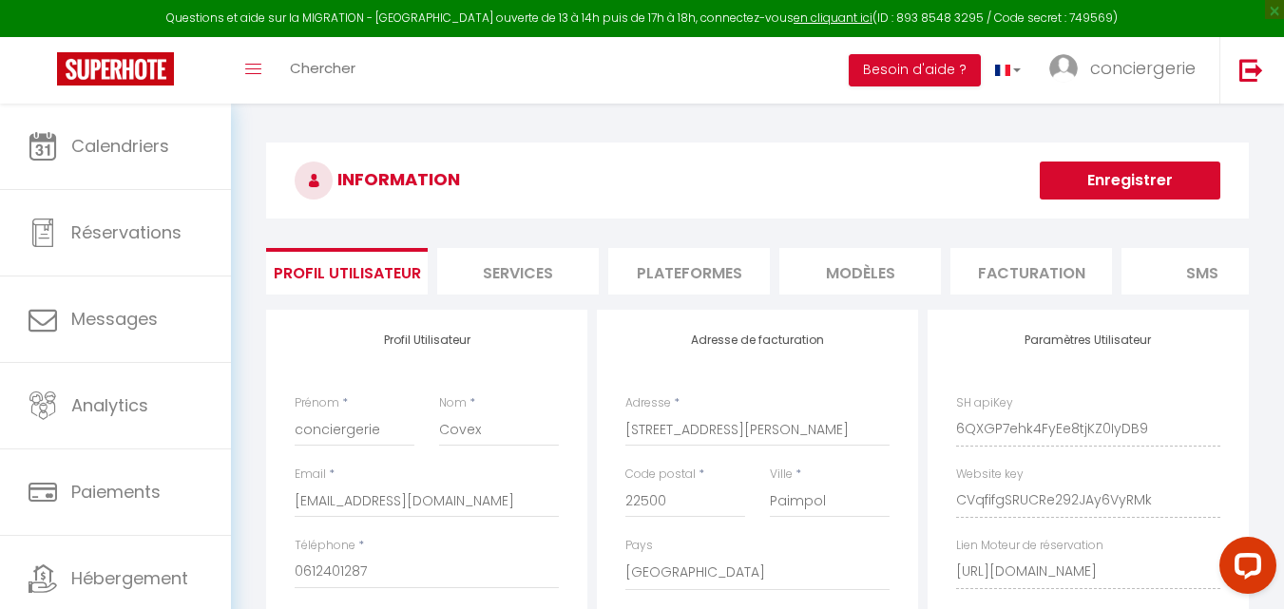
click at [717, 283] on li "Plateformes" at bounding box center [689, 271] width 162 height 47
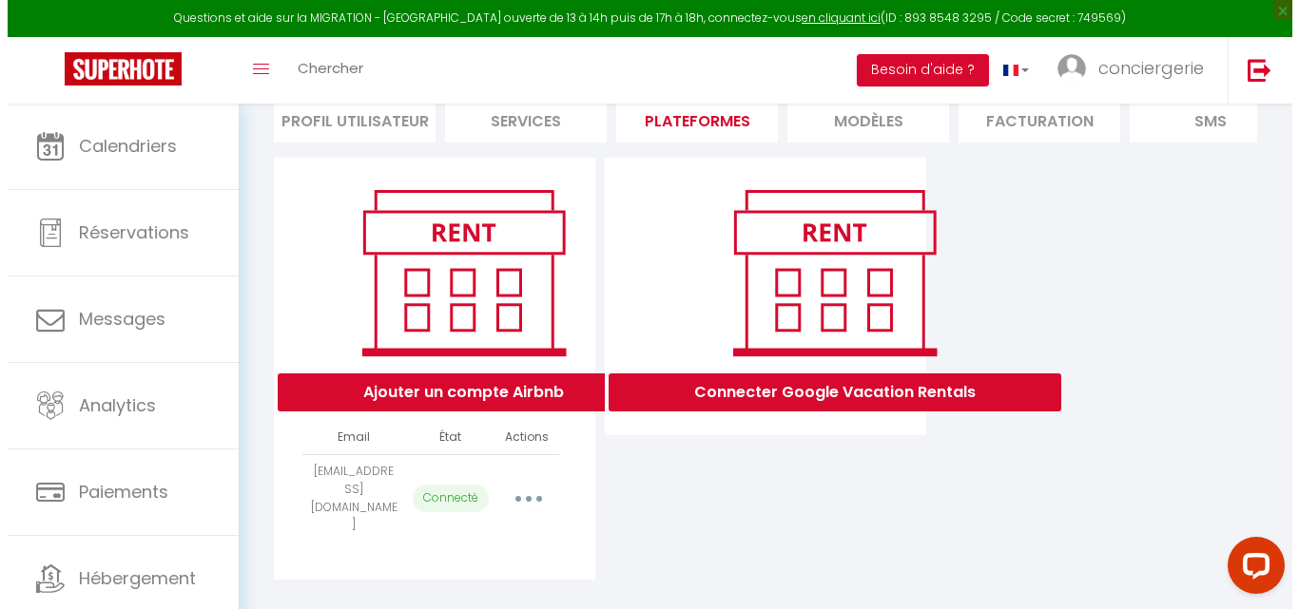
scroll to position [173, 0]
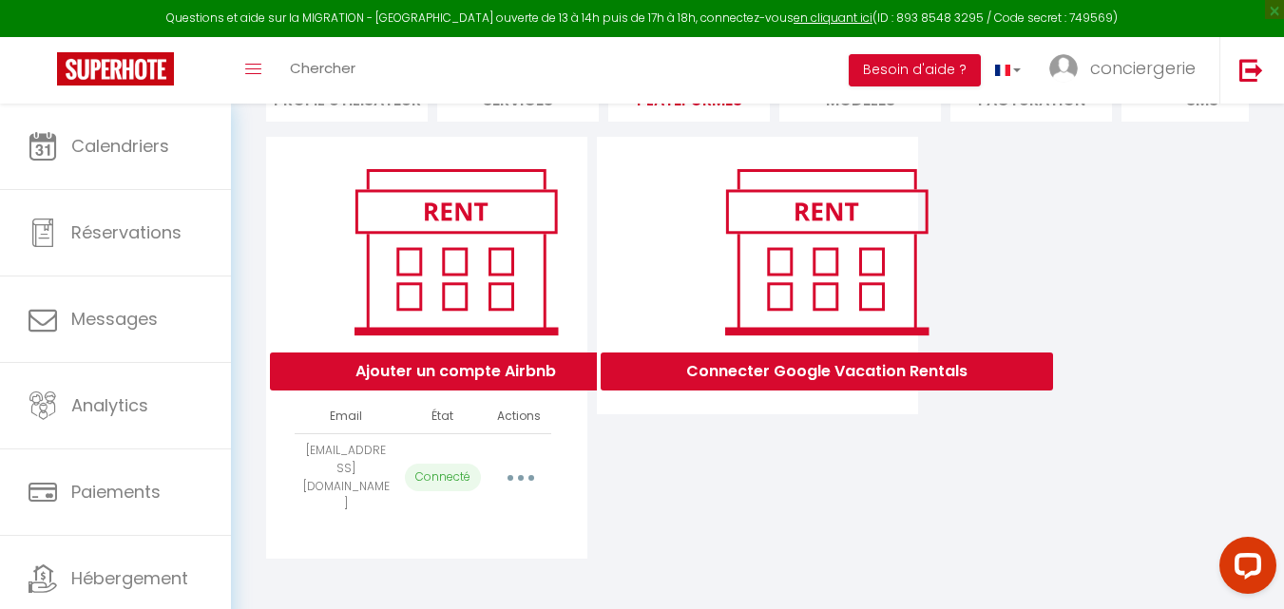
click at [529, 481] on button "button" at bounding box center [520, 478] width 53 height 30
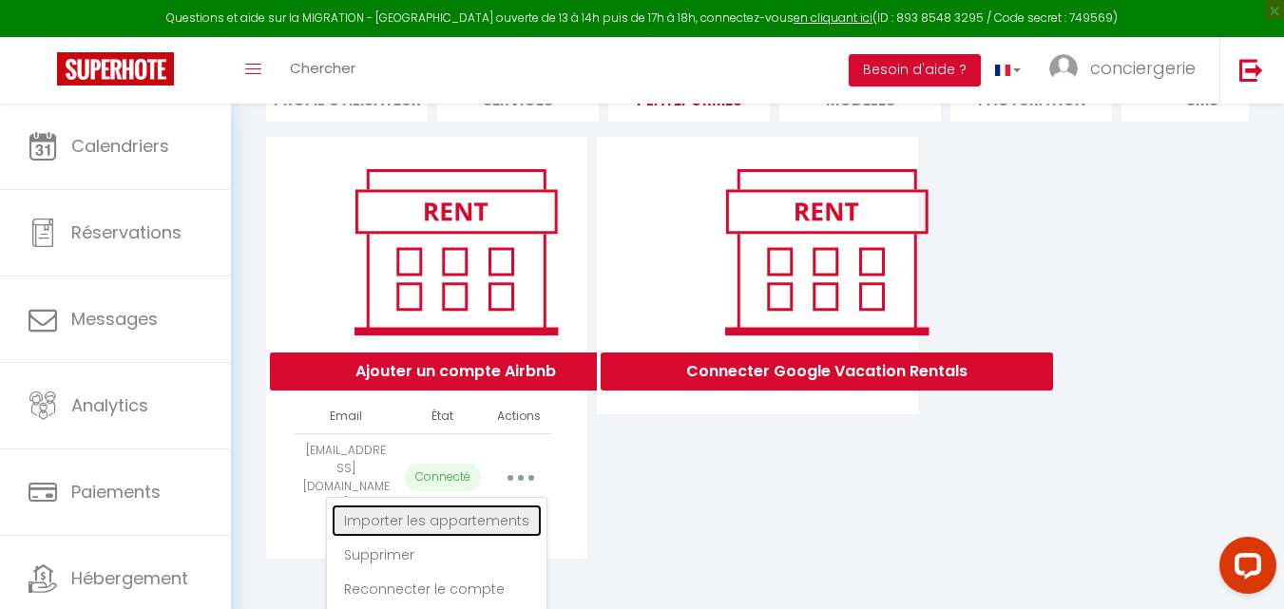
click at [458, 522] on link "Importer les appartements" at bounding box center [437, 521] width 210 height 32
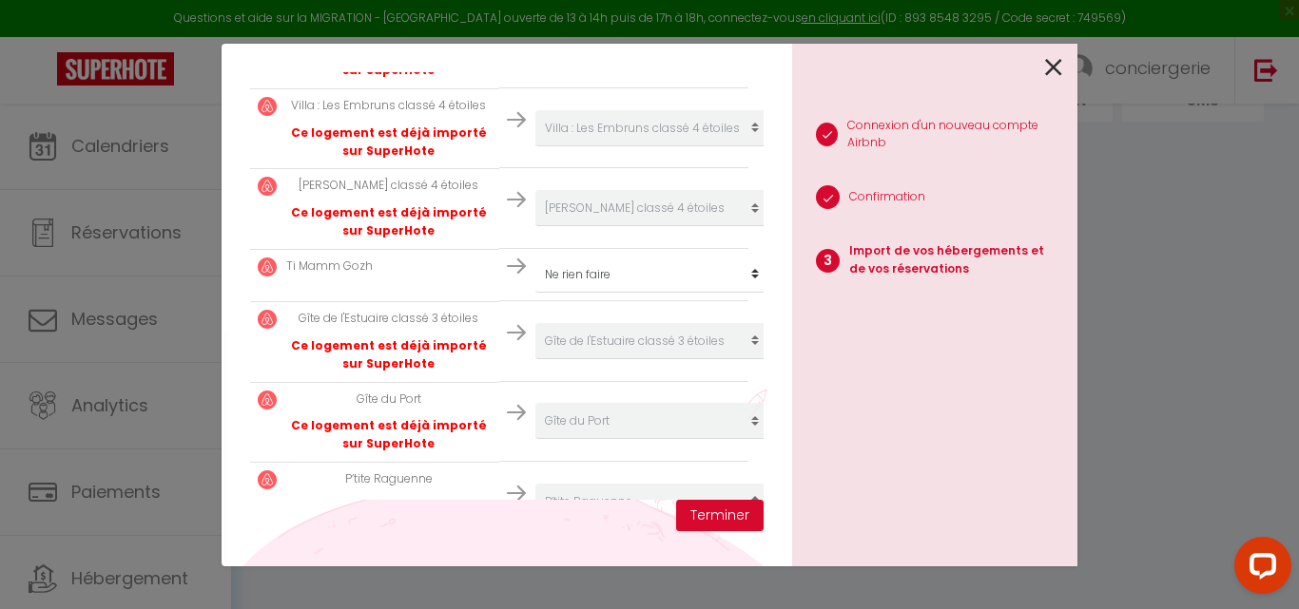
scroll to position [823, 0]
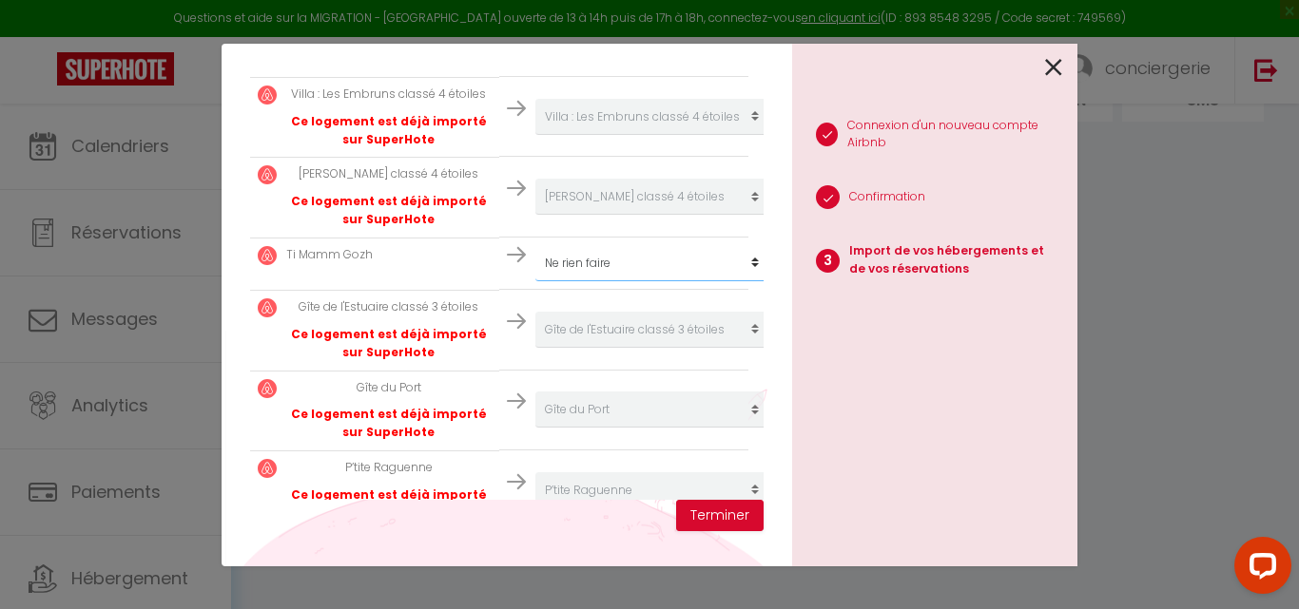
click at [718, 510] on button "Terminer" at bounding box center [719, 516] width 87 height 32
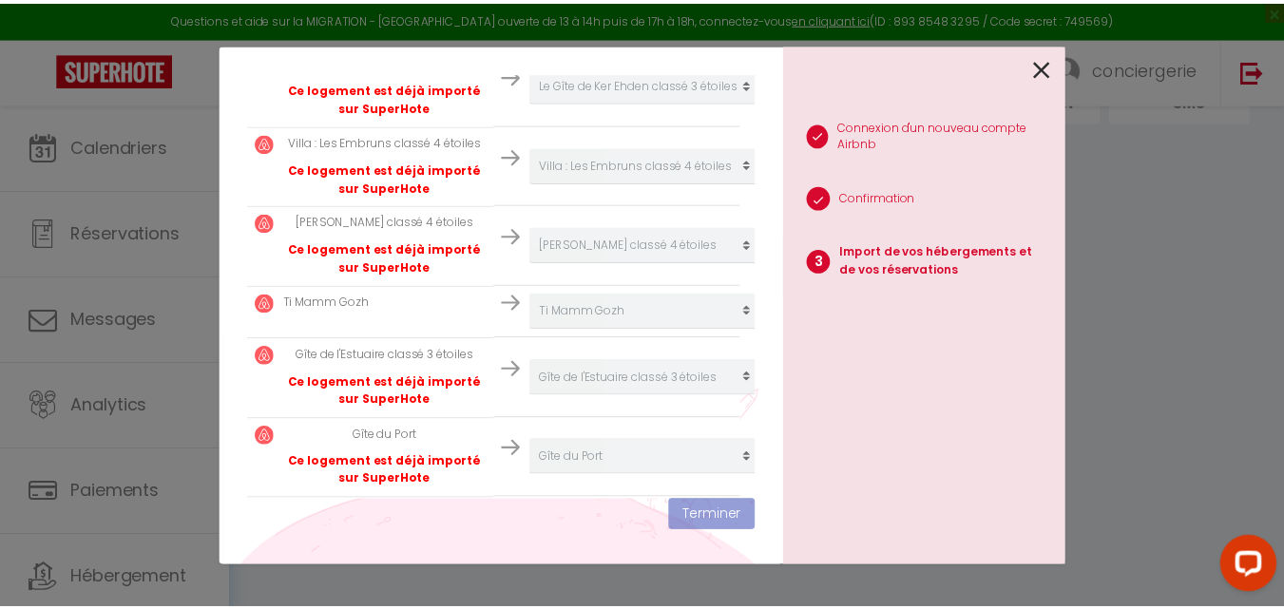
scroll to position [871, 0]
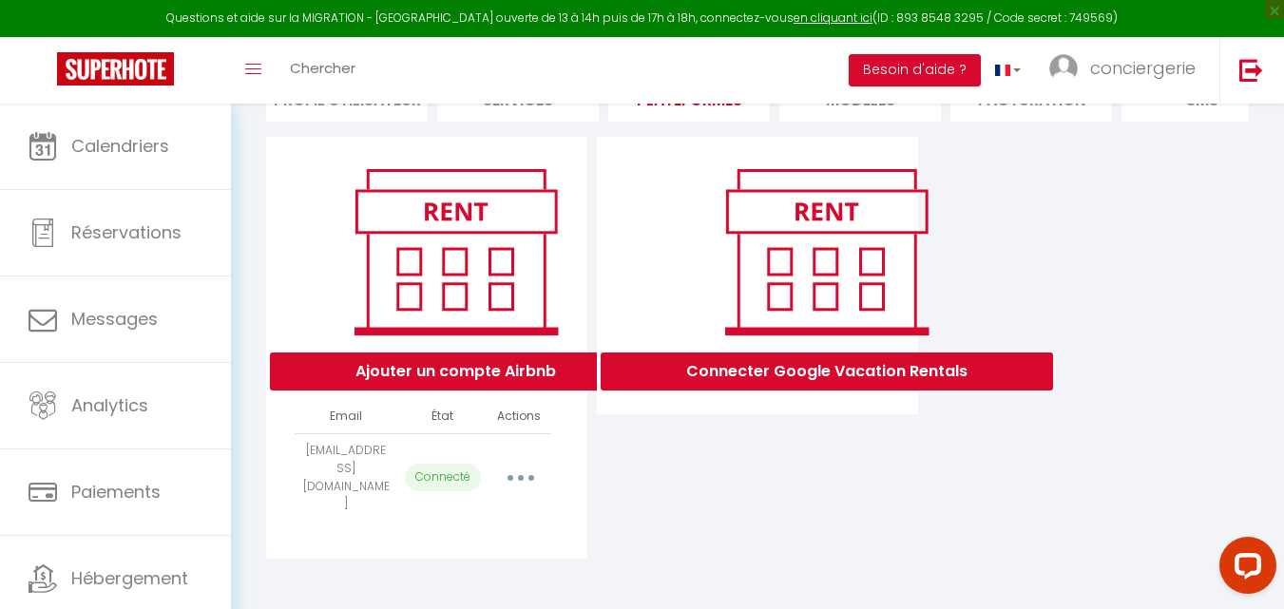
click at [509, 488] on button "button" at bounding box center [520, 478] width 53 height 30
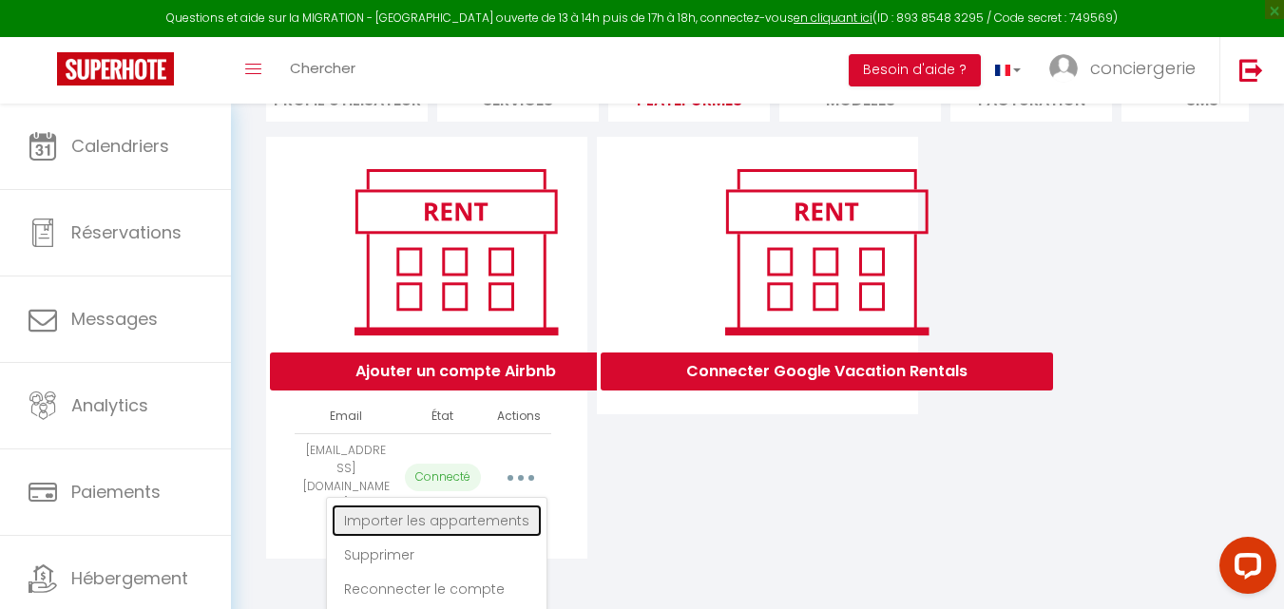
click at [471, 533] on link "Importer les appartements" at bounding box center [437, 521] width 210 height 32
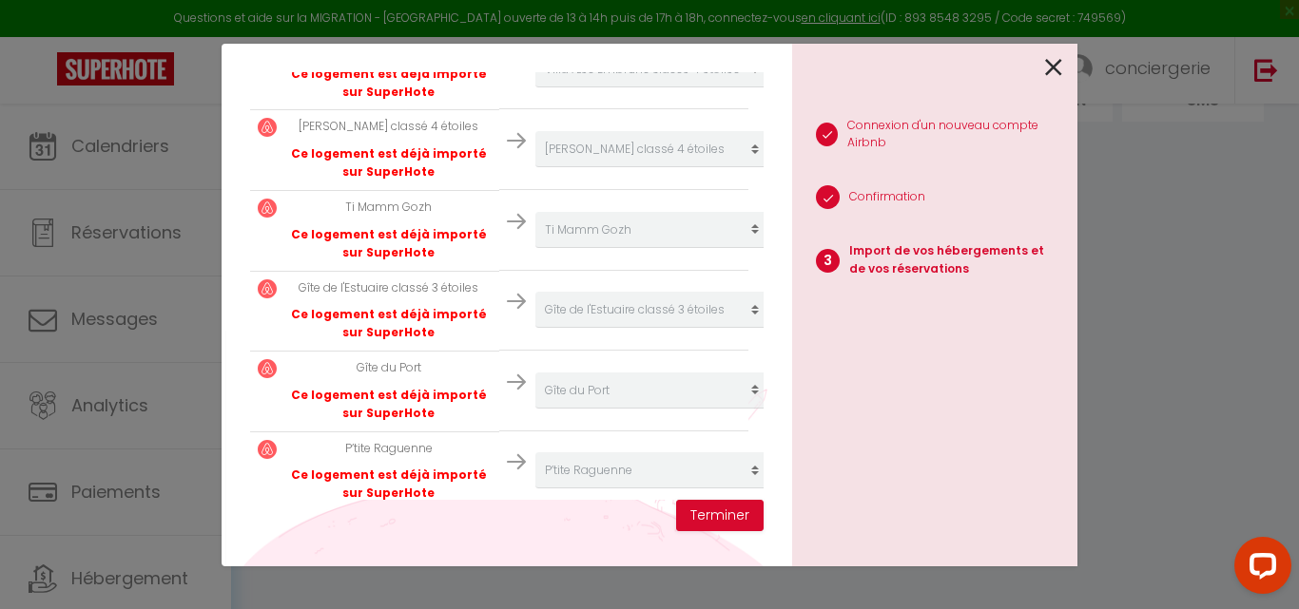
click at [1061, 58] on icon at bounding box center [1053, 67] width 17 height 29
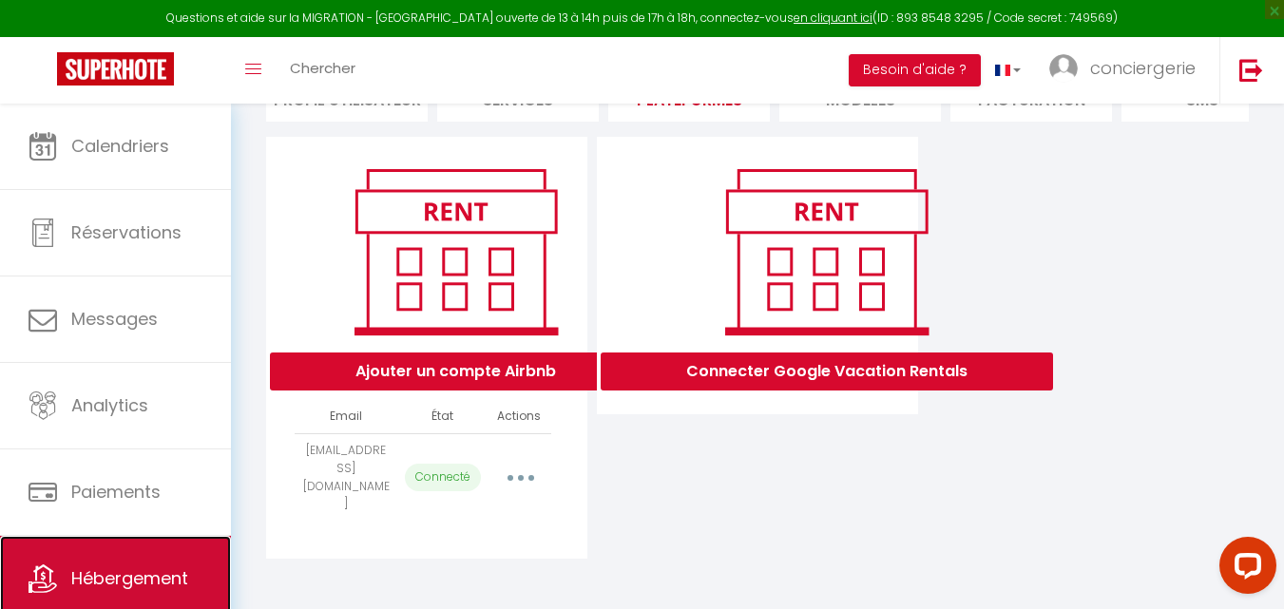
click at [81, 580] on span "Hébergement" at bounding box center [129, 579] width 117 height 24
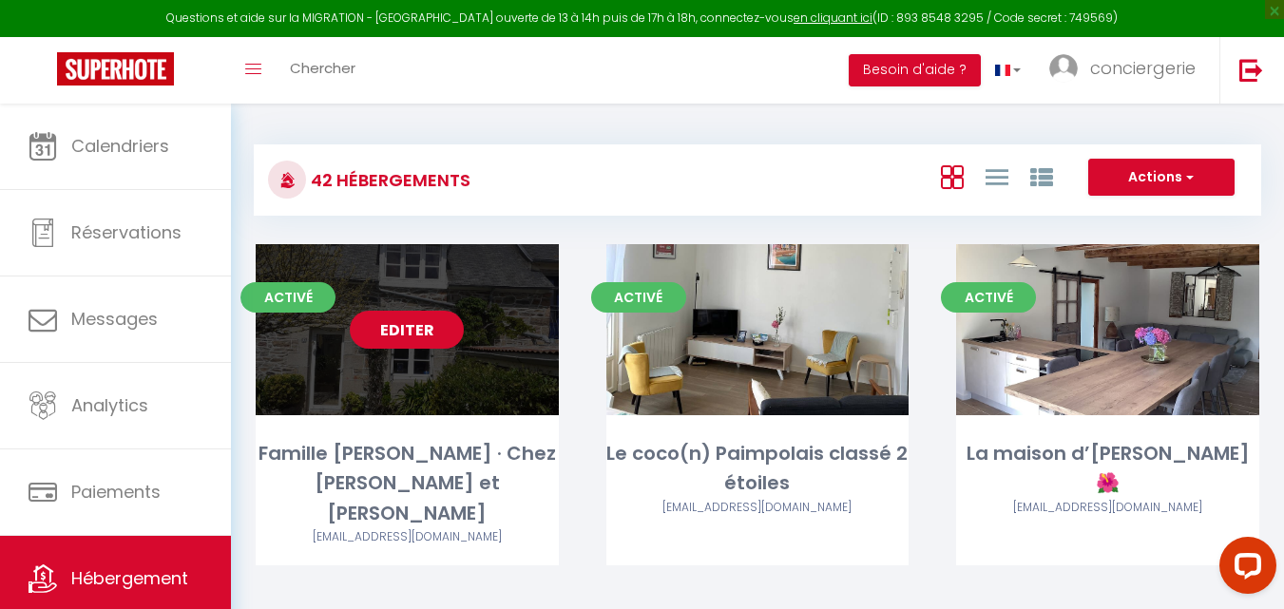
click at [414, 337] on link "Editer" at bounding box center [407, 330] width 114 height 38
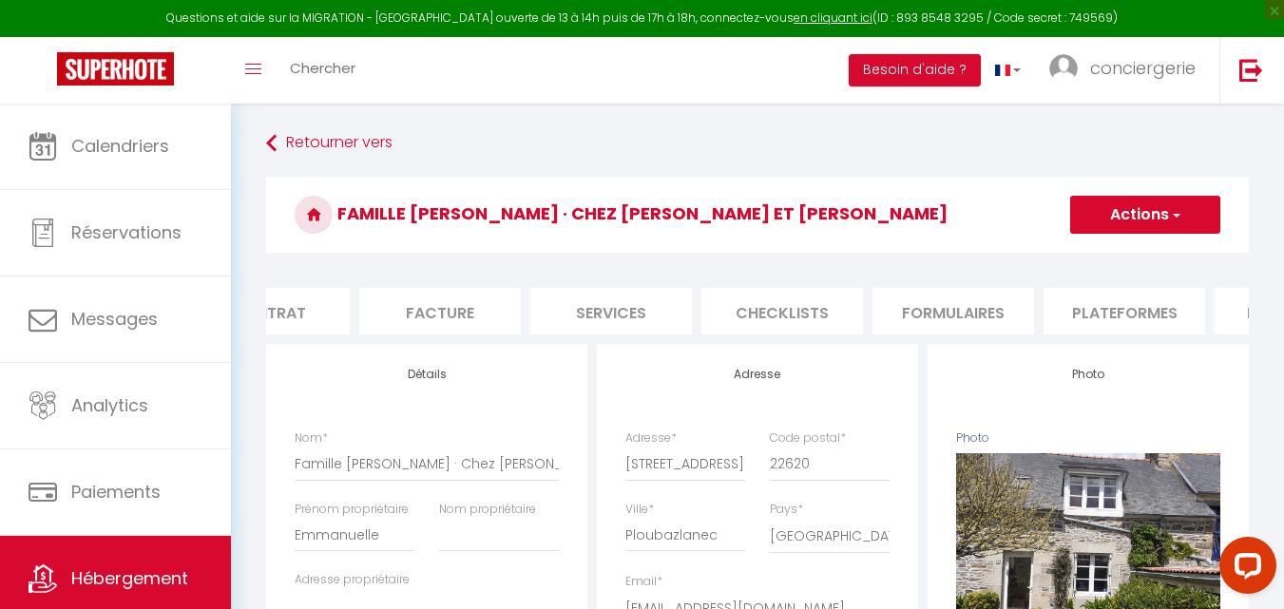
scroll to position [0, 258]
click at [1119, 314] on li "Plateformes" at bounding box center [1116, 311] width 162 height 47
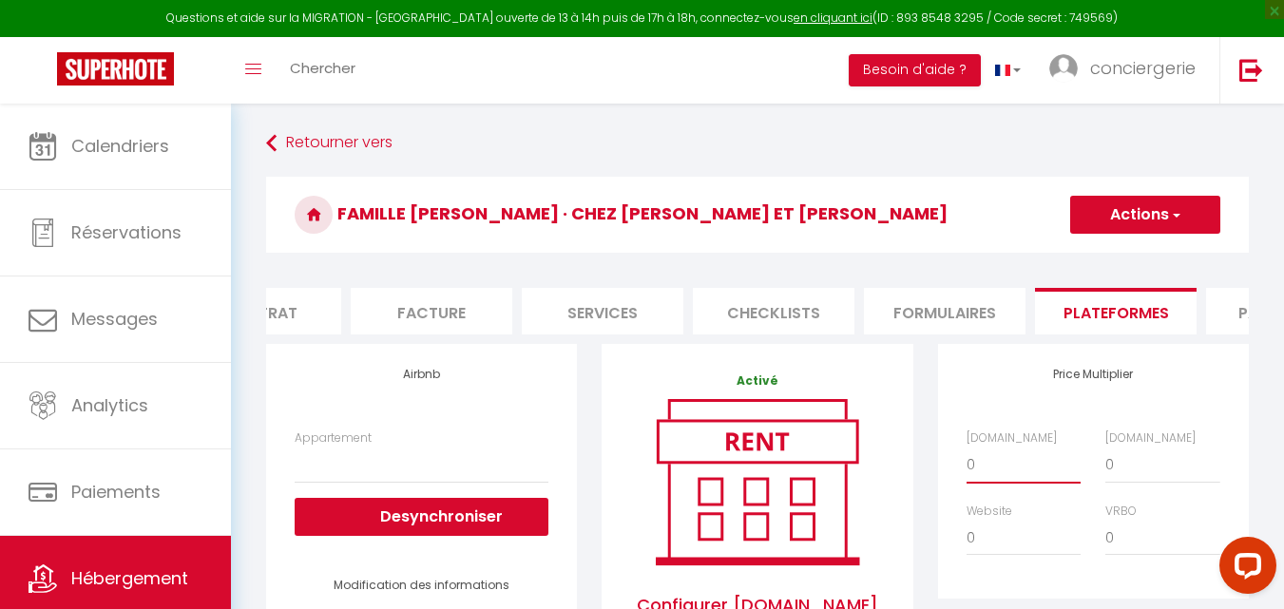
click at [991, 476] on select "0 + 1 % + 2 % + 3 % + 4 % + 5 % + 6 % + 7 % + 8 % + 9 %" at bounding box center [1024, 465] width 114 height 36
click at [967, 461] on select "0 + 1 % + 2 % + 3 % + 4 % + 5 % + 6 % + 7 % + 8 % + 9 %" at bounding box center [1024, 465] width 114 height 36
click at [1160, 223] on button "Actions" at bounding box center [1145, 215] width 150 height 38
click at [1130, 254] on link "Enregistrer" at bounding box center [1144, 256] width 150 height 25
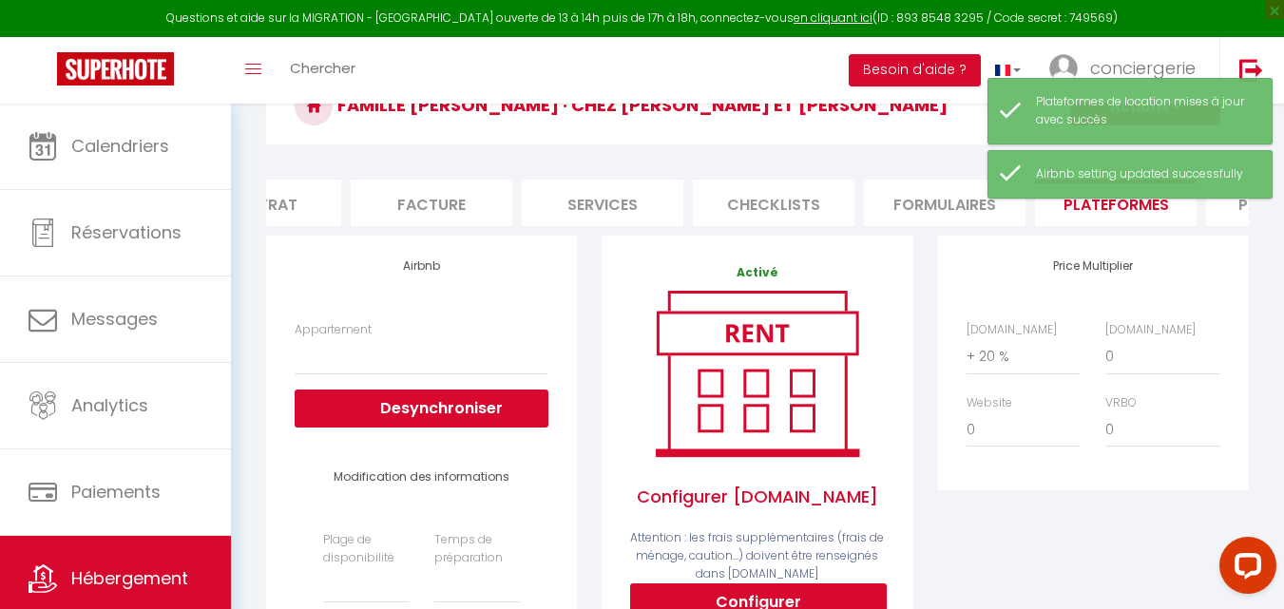
scroll to position [159, 0]
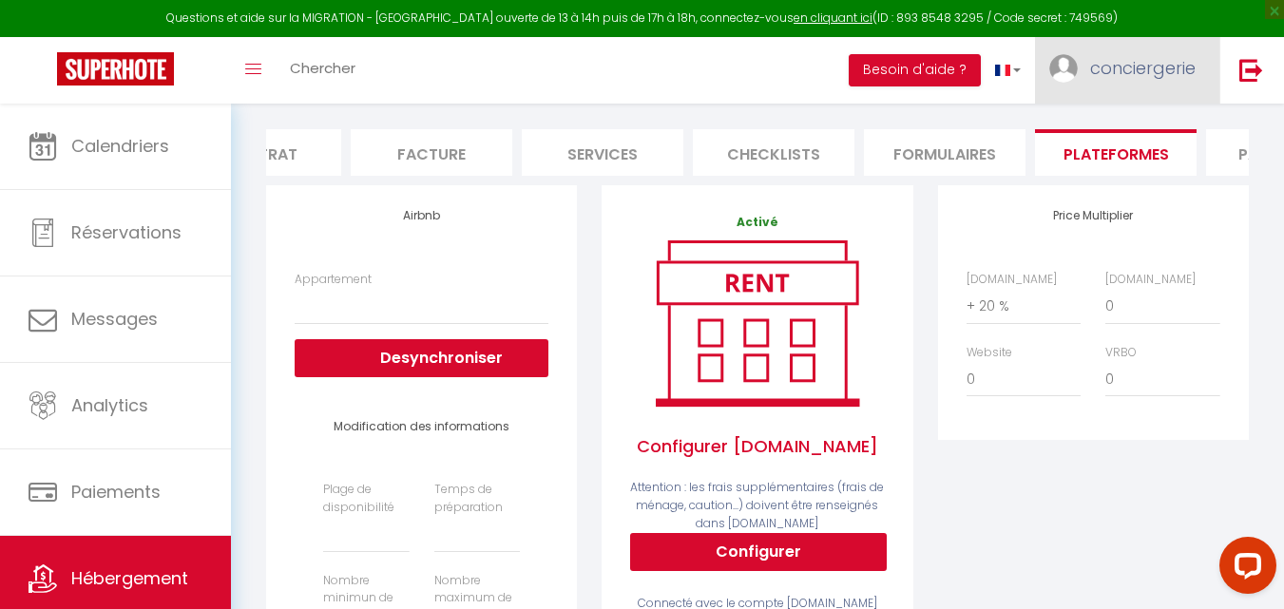
click at [1158, 80] on link "conciergerie" at bounding box center [1127, 70] width 184 height 67
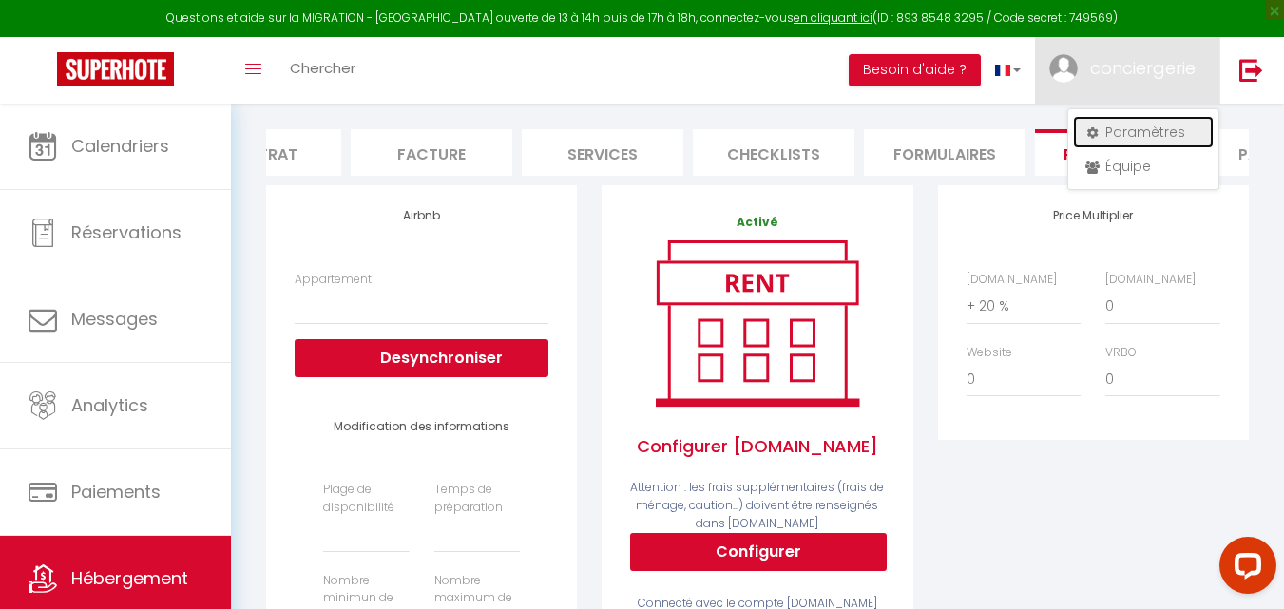
click at [1129, 129] on link "Paramètres" at bounding box center [1143, 132] width 141 height 32
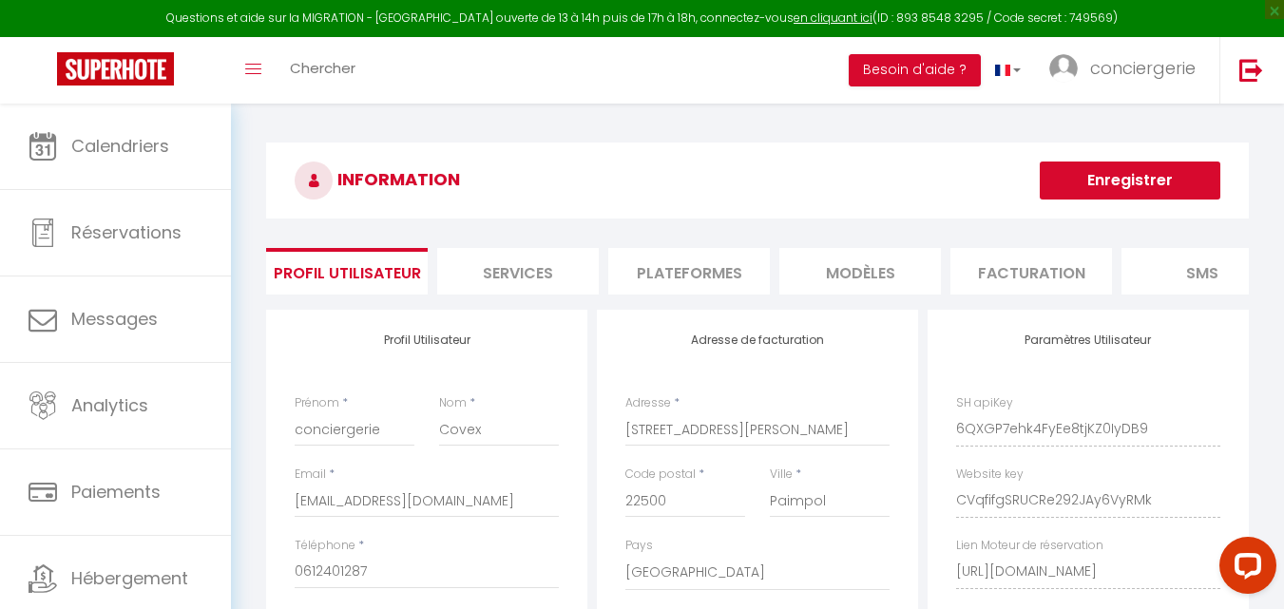
click at [708, 273] on li "Plateformes" at bounding box center [689, 271] width 162 height 47
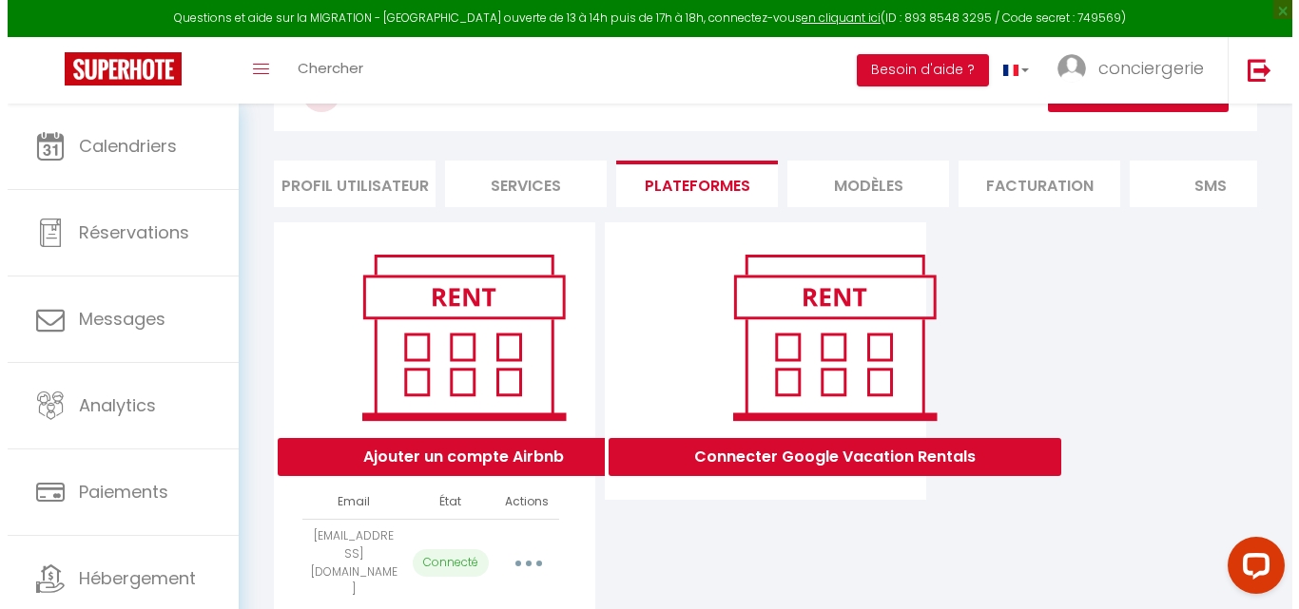
scroll to position [173, 0]
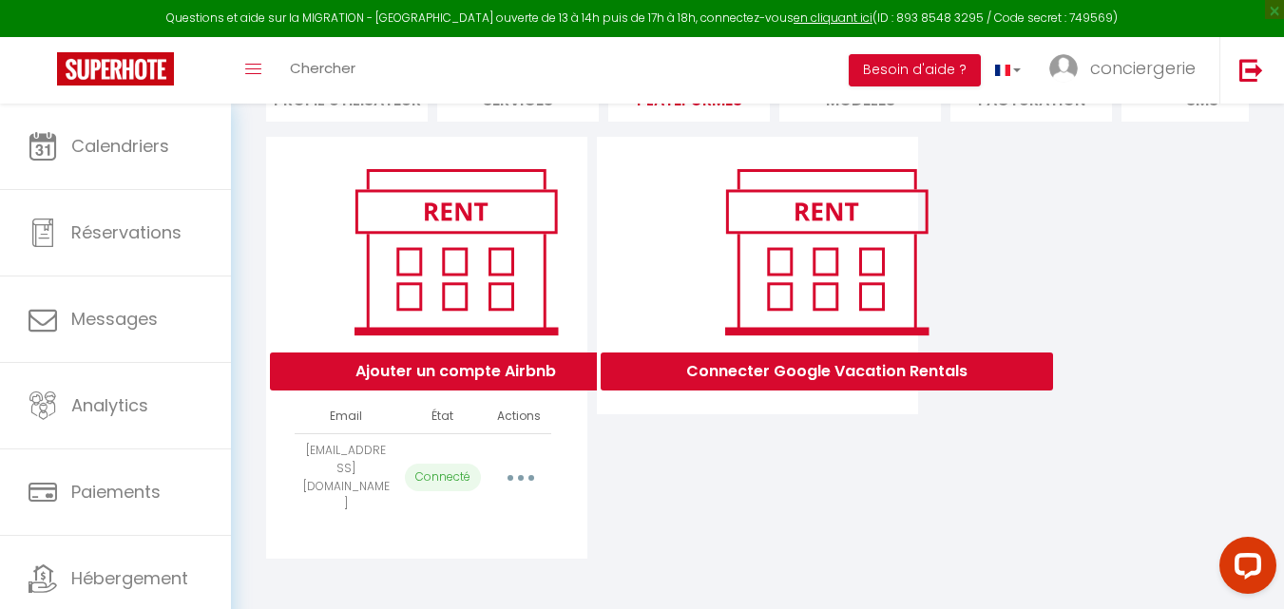
click at [526, 474] on button "button" at bounding box center [520, 478] width 53 height 30
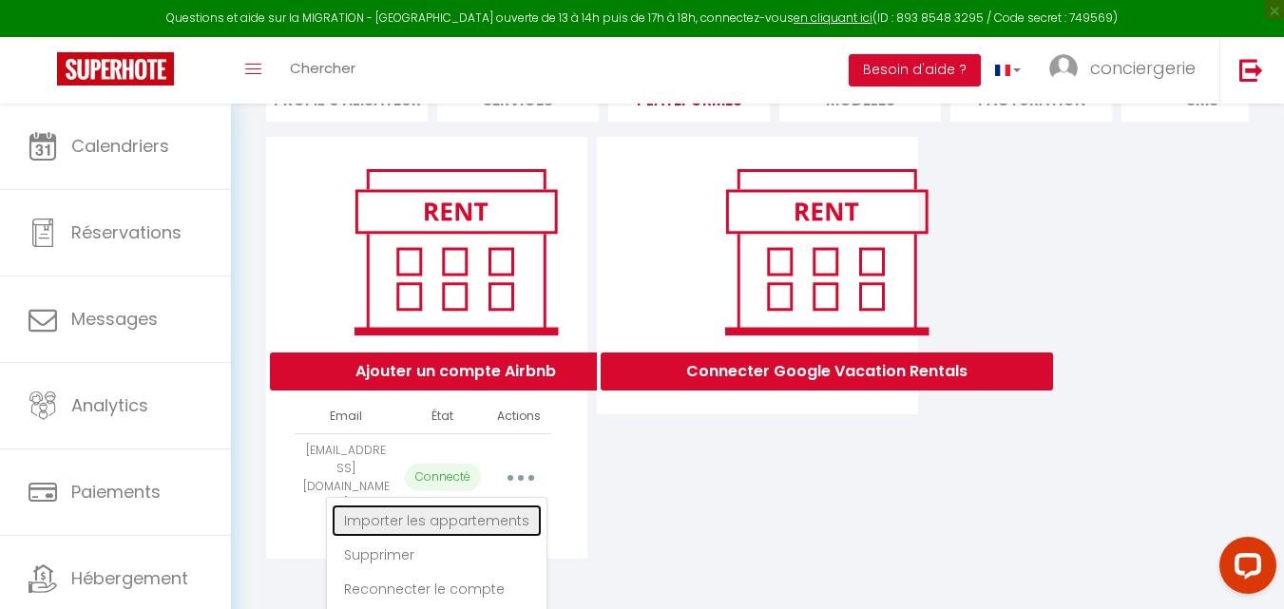
click at [462, 529] on link "Importer les appartements" at bounding box center [437, 521] width 210 height 32
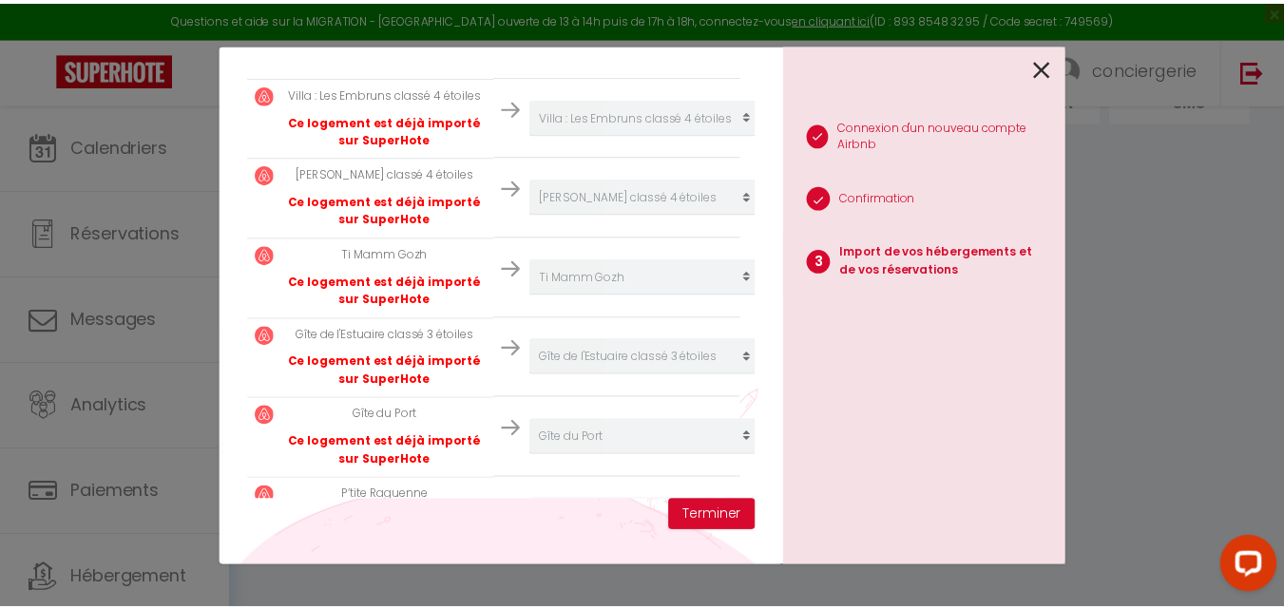
scroll to position [849, 0]
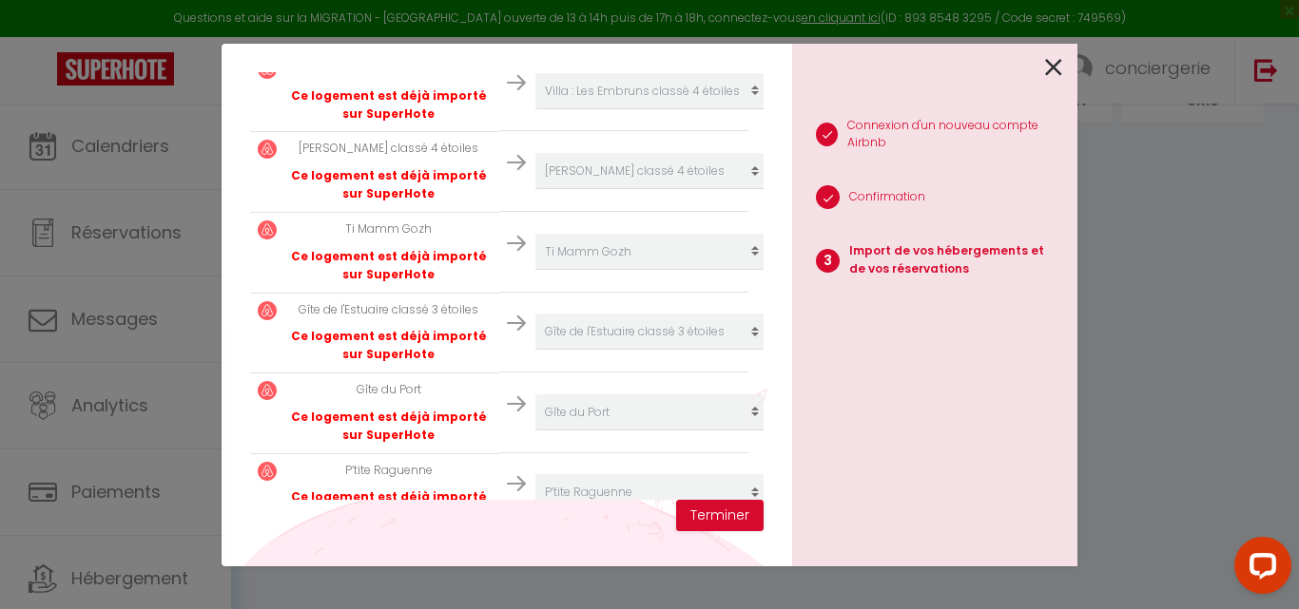
click at [1049, 71] on icon at bounding box center [1053, 67] width 17 height 29
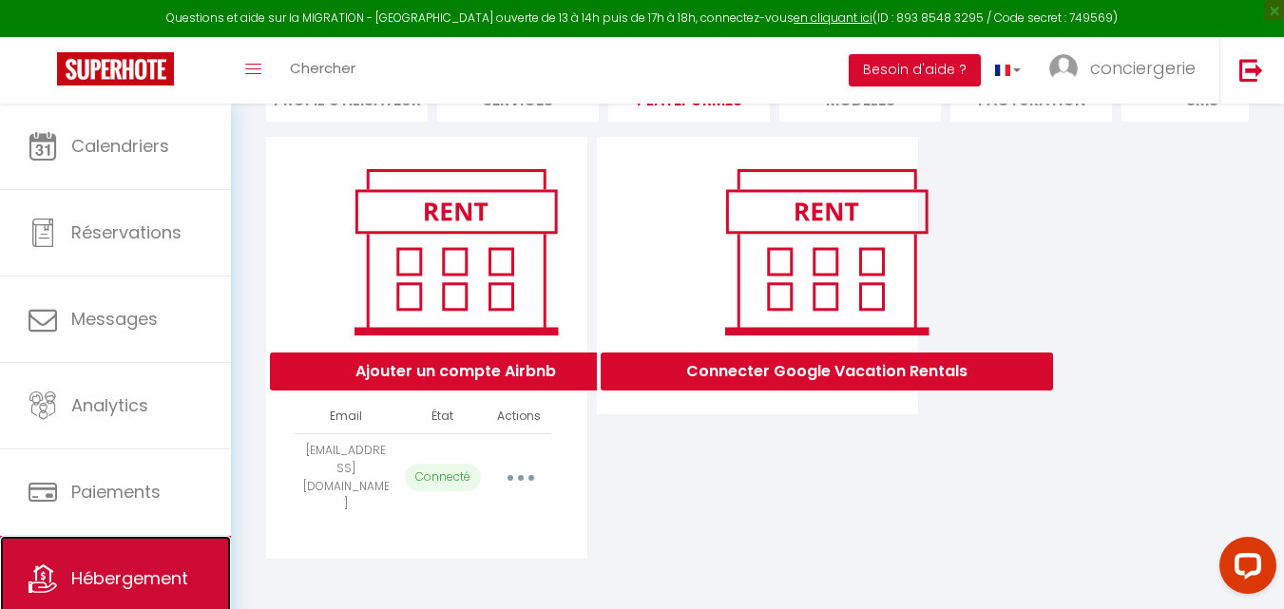
click at [152, 579] on span "Hébergement" at bounding box center [129, 579] width 117 height 24
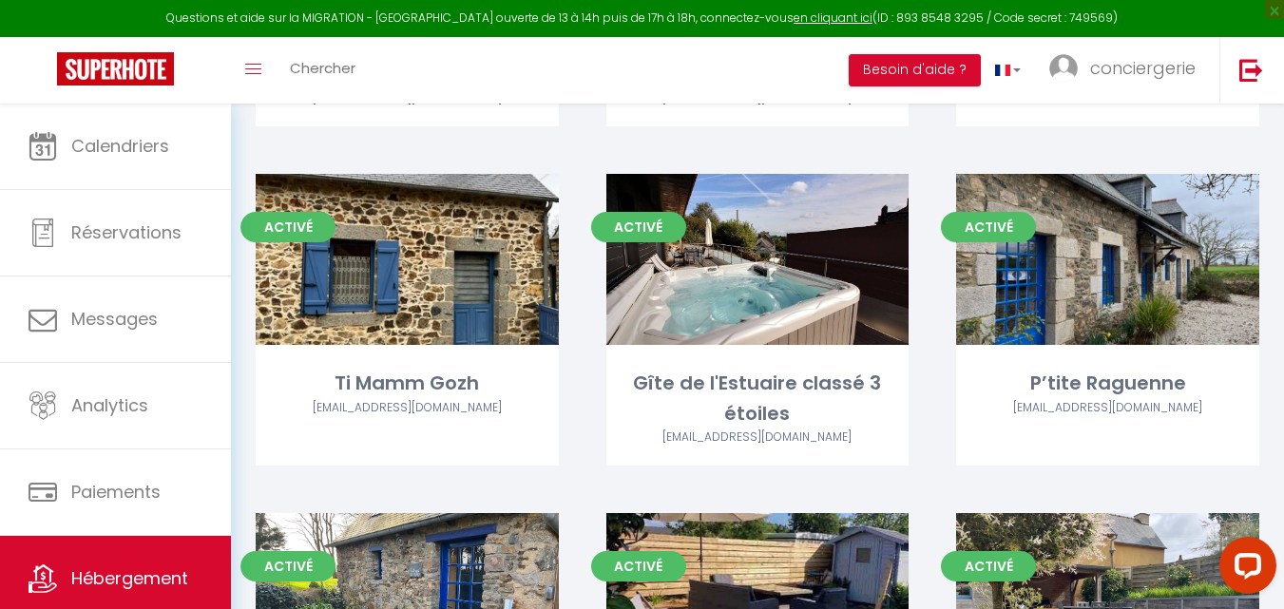
scroll to position [1107, 0]
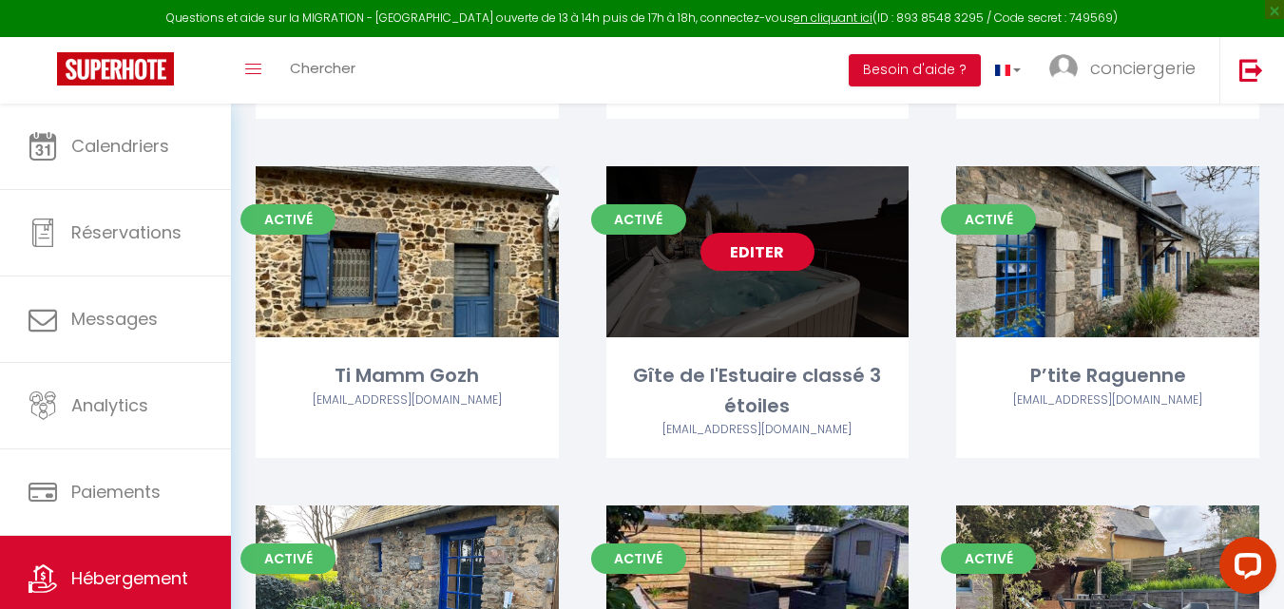
click at [722, 248] on link "Editer" at bounding box center [758, 252] width 114 height 38
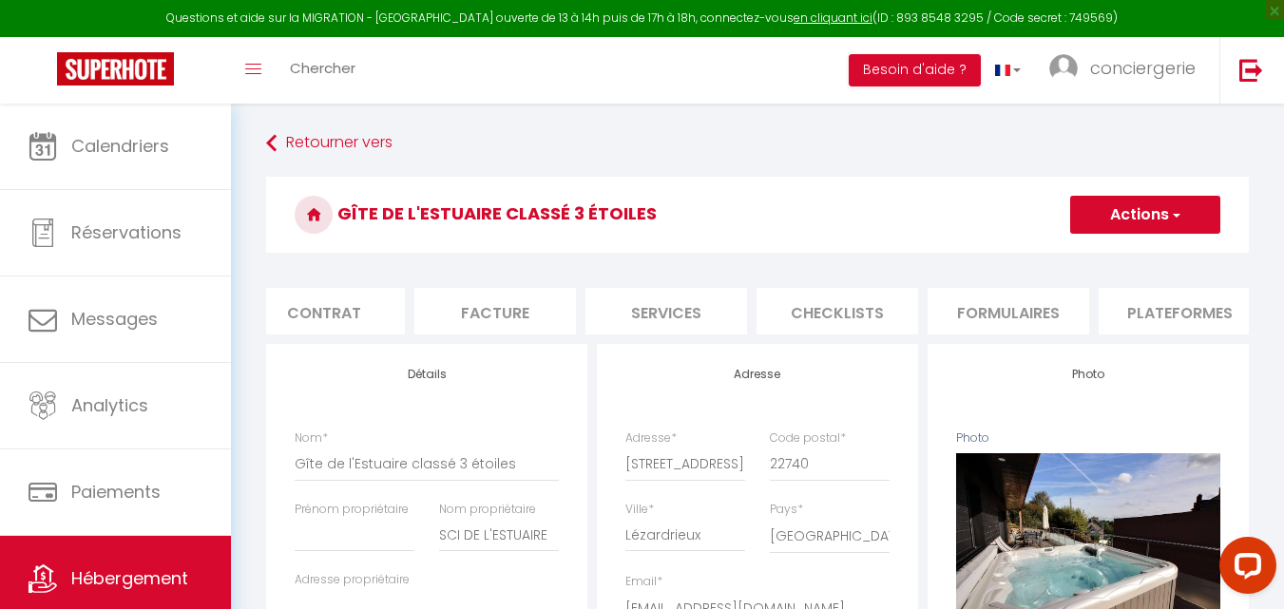
scroll to position [0, 202]
click at [1176, 312] on li "Plateformes" at bounding box center [1172, 311] width 162 height 47
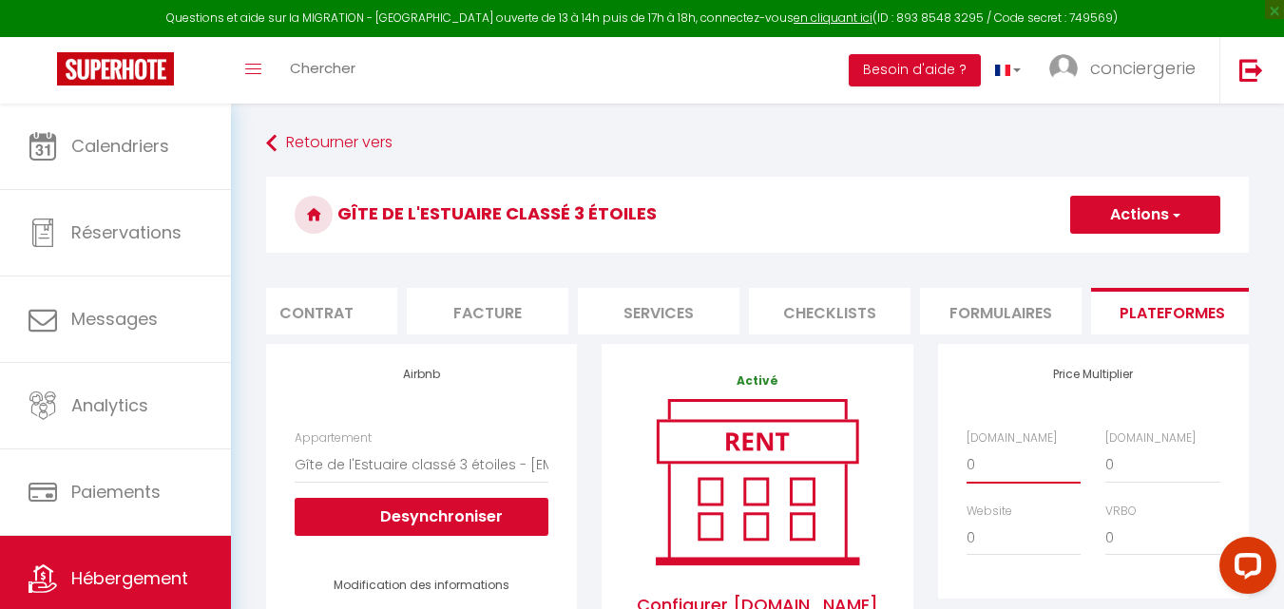
click at [984, 483] on select "0 + 1 % + 2 % + 3 % + 4 % + 5 % + 6 % + 7 % + 8 % + 9 %" at bounding box center [1024, 465] width 114 height 36
click at [967, 461] on select "0 + 1 % + 2 % + 3 % + 4 % + 5 % + 6 % + 7 % + 8 % + 9 %" at bounding box center [1024, 465] width 114 height 36
click at [1130, 230] on button "Actions" at bounding box center [1145, 215] width 150 height 38
click at [1119, 255] on link "Enregistrer" at bounding box center [1144, 256] width 150 height 25
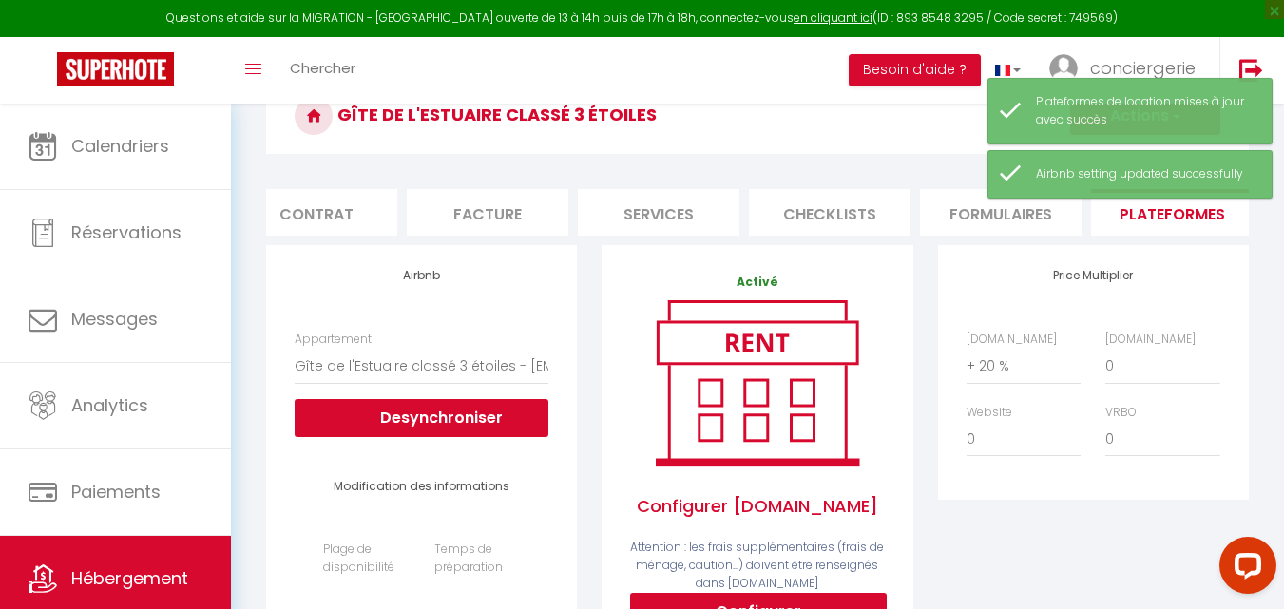
scroll to position [161, 0]
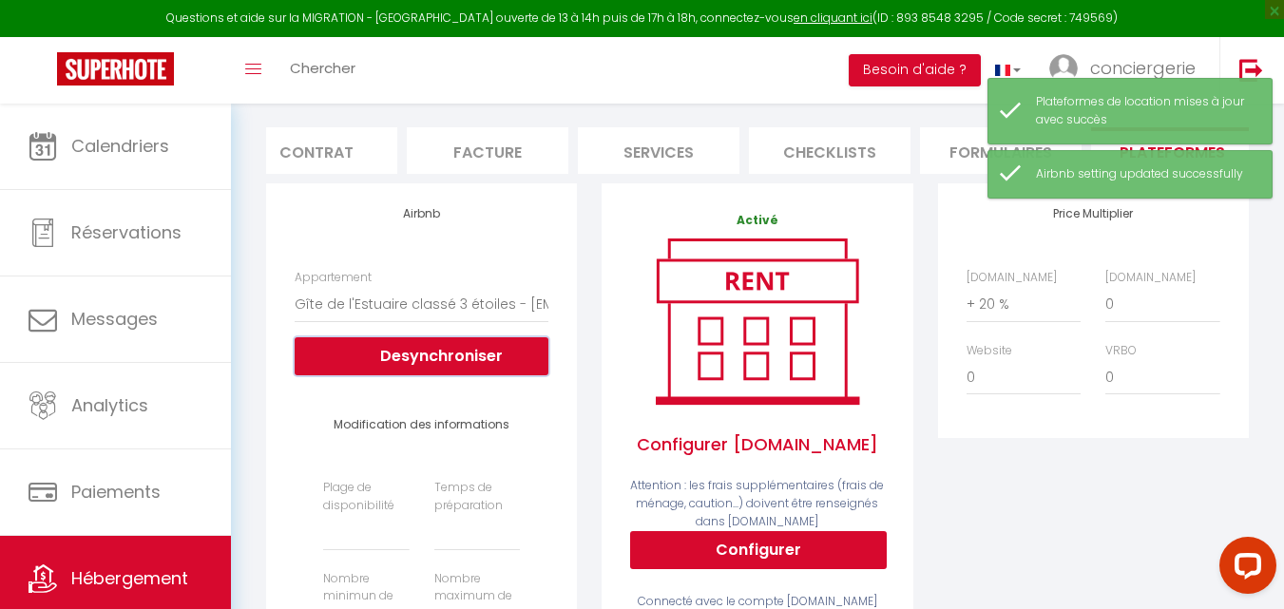
click at [397, 366] on button "Desynchroniser" at bounding box center [422, 356] width 254 height 38
click at [1092, 55] on link "conciergerie" at bounding box center [1127, 70] width 184 height 67
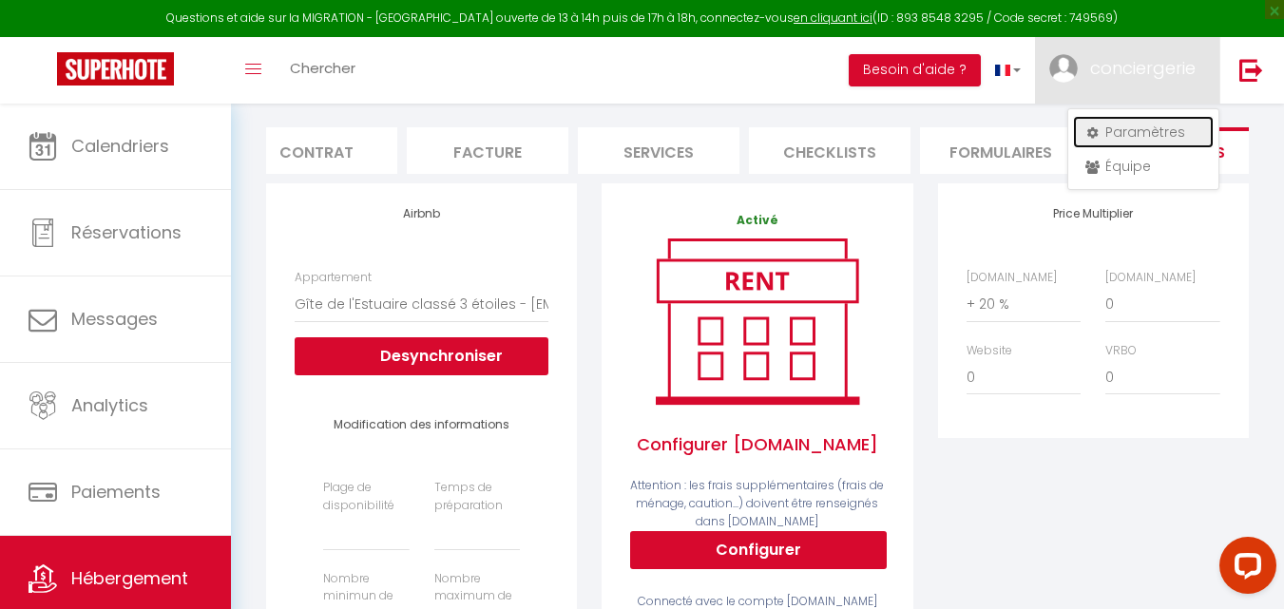
click at [1121, 134] on link "Paramètres" at bounding box center [1143, 132] width 141 height 32
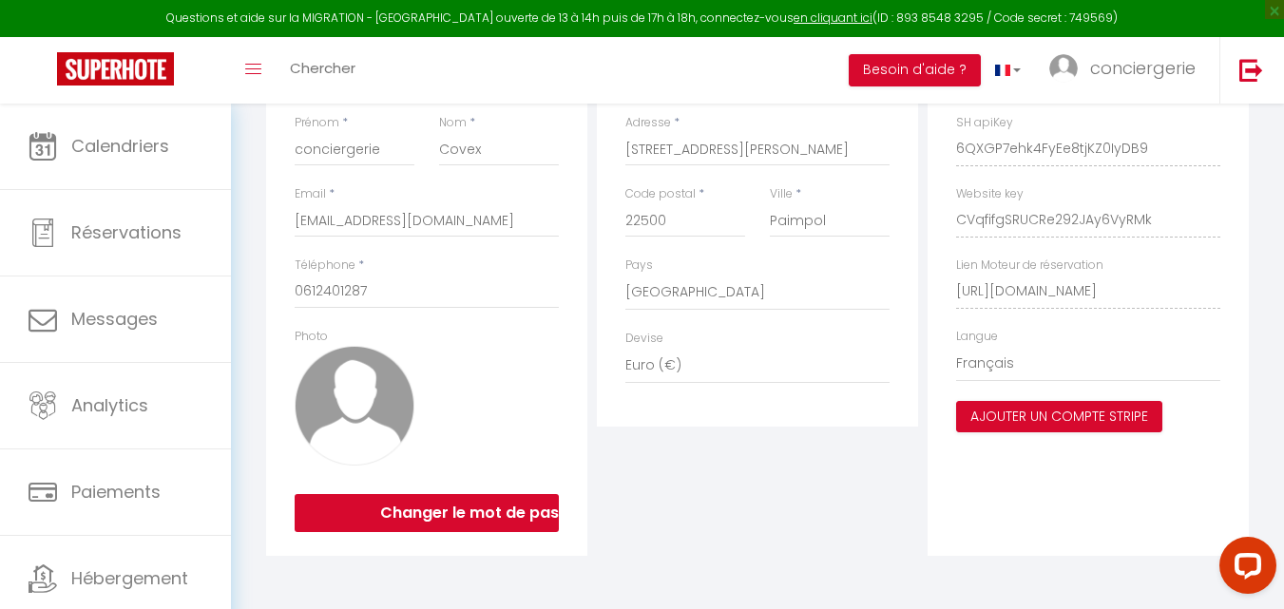
scroll to position [27, 0]
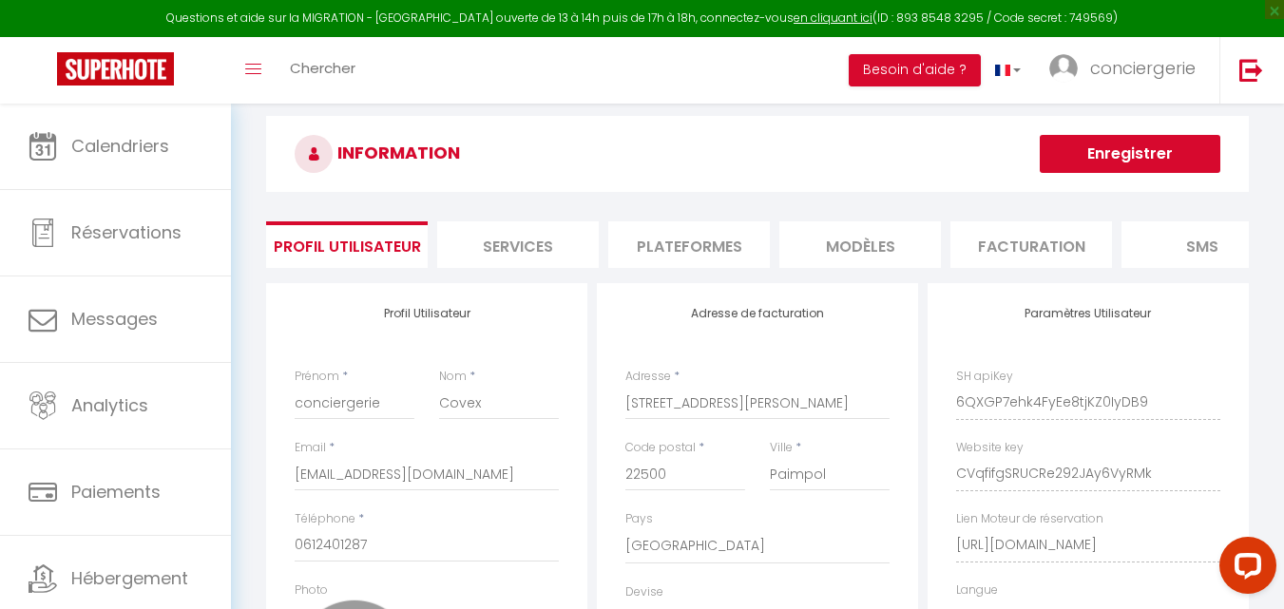
click at [709, 244] on li "Plateformes" at bounding box center [689, 244] width 162 height 47
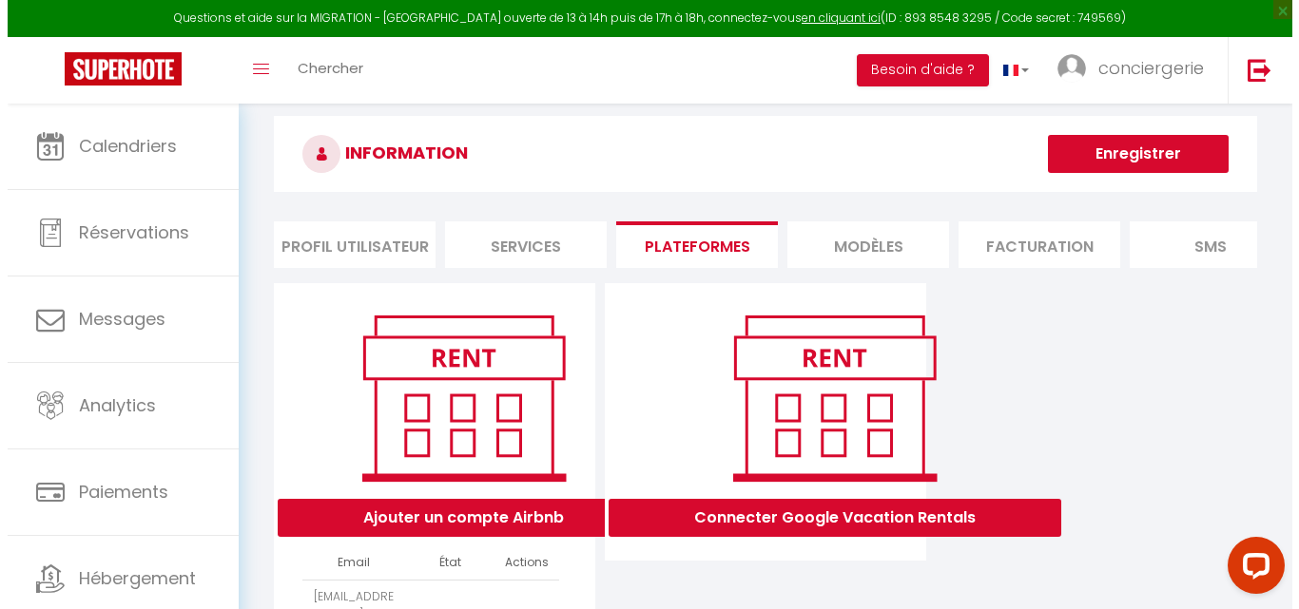
scroll to position [173, 0]
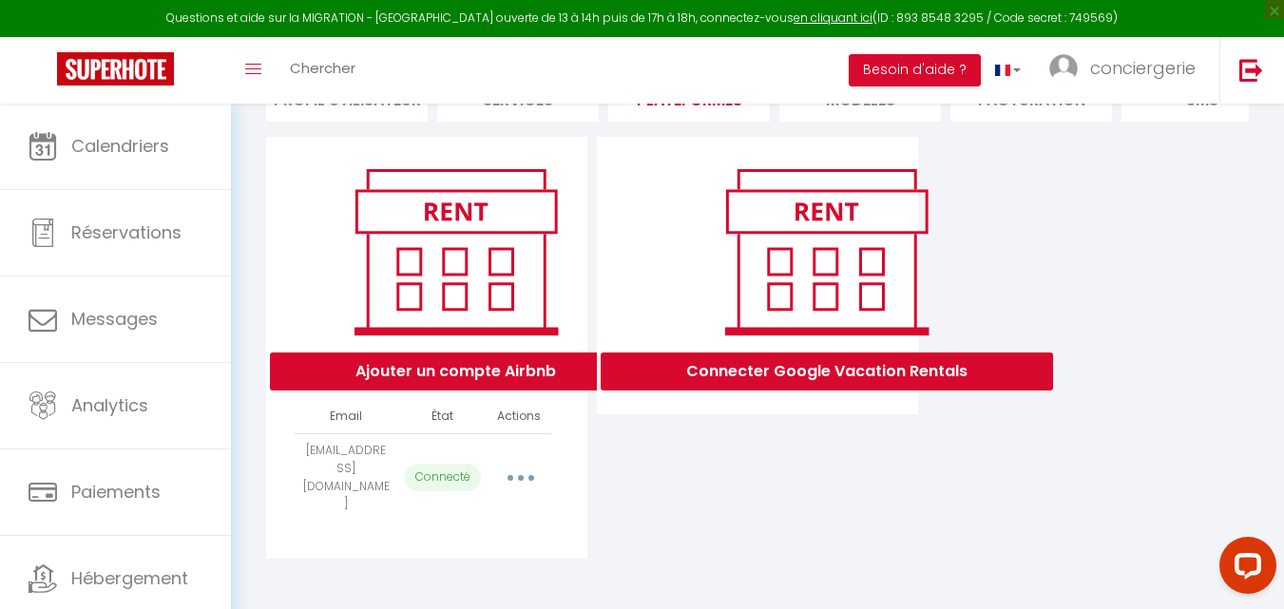
click at [522, 487] on button "button" at bounding box center [520, 478] width 53 height 30
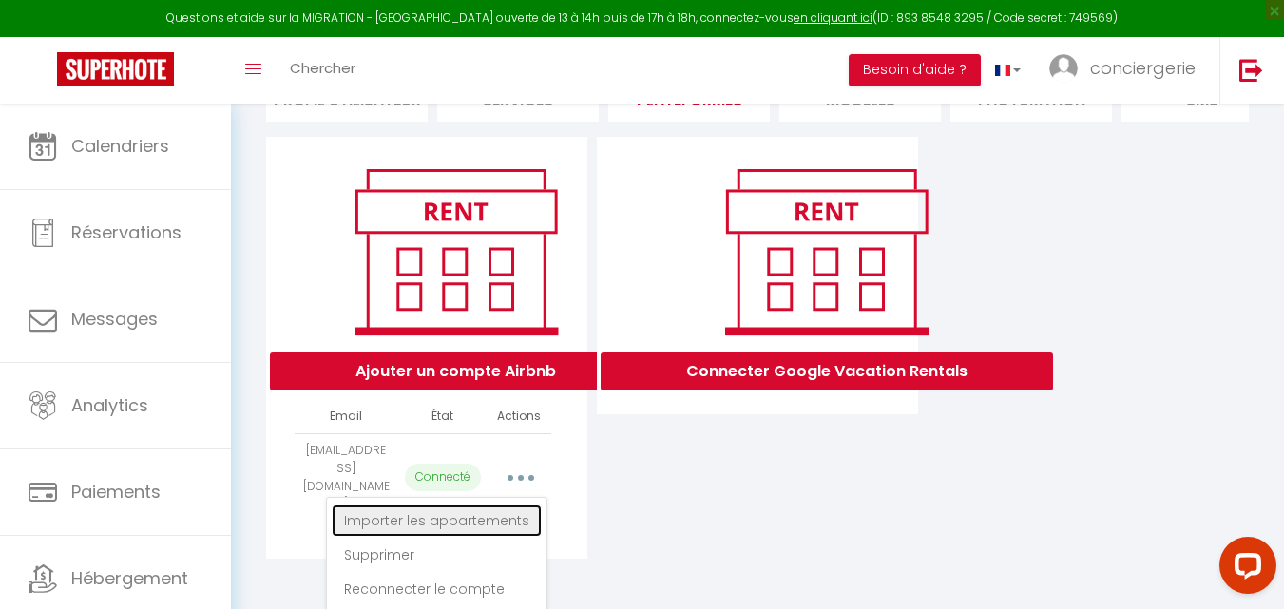
click at [478, 526] on link "Importer les appartements" at bounding box center [437, 521] width 210 height 32
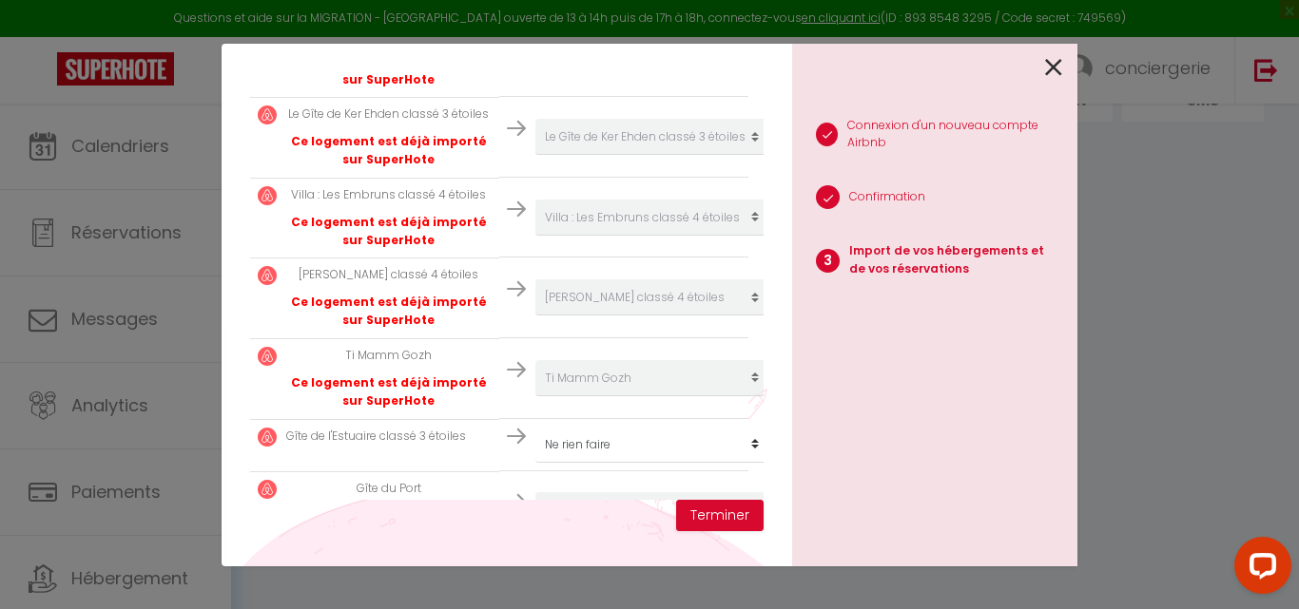
scroll to position [760, 0]
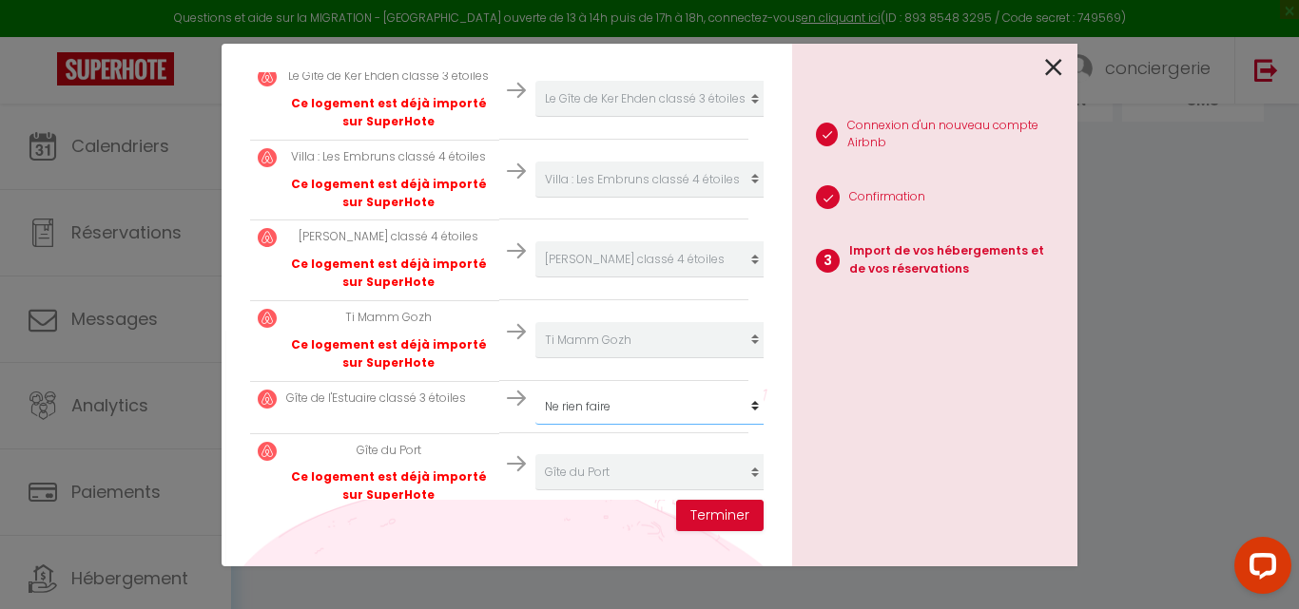
click at [741, 506] on button "Terminer" at bounding box center [719, 516] width 87 height 32
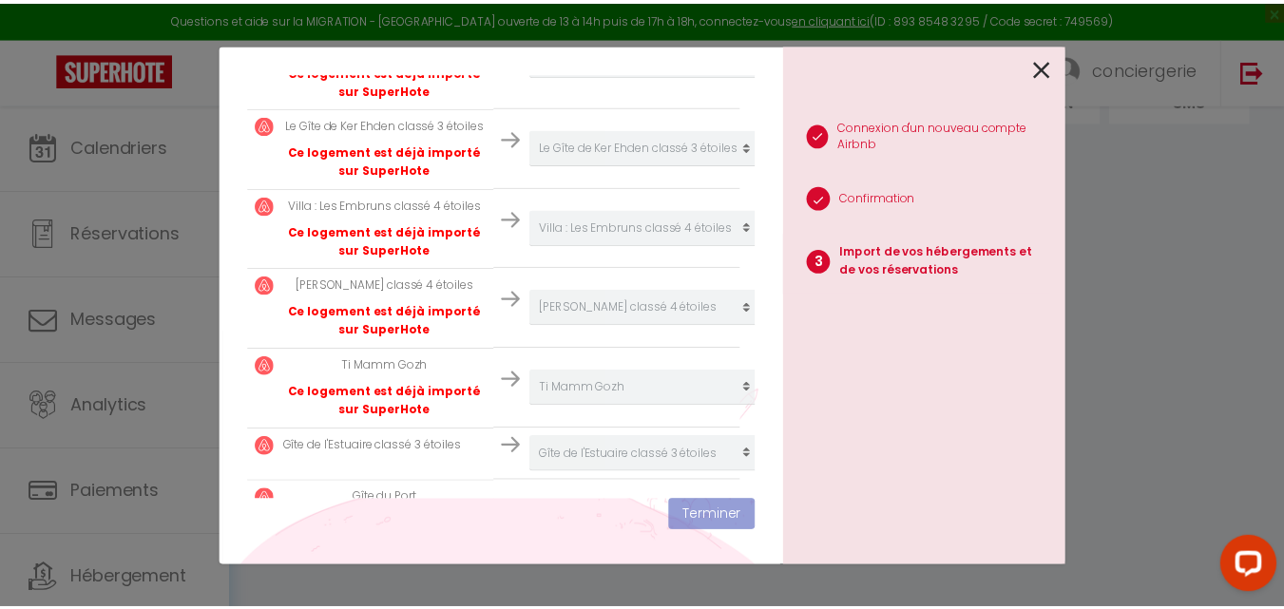
scroll to position [808, 0]
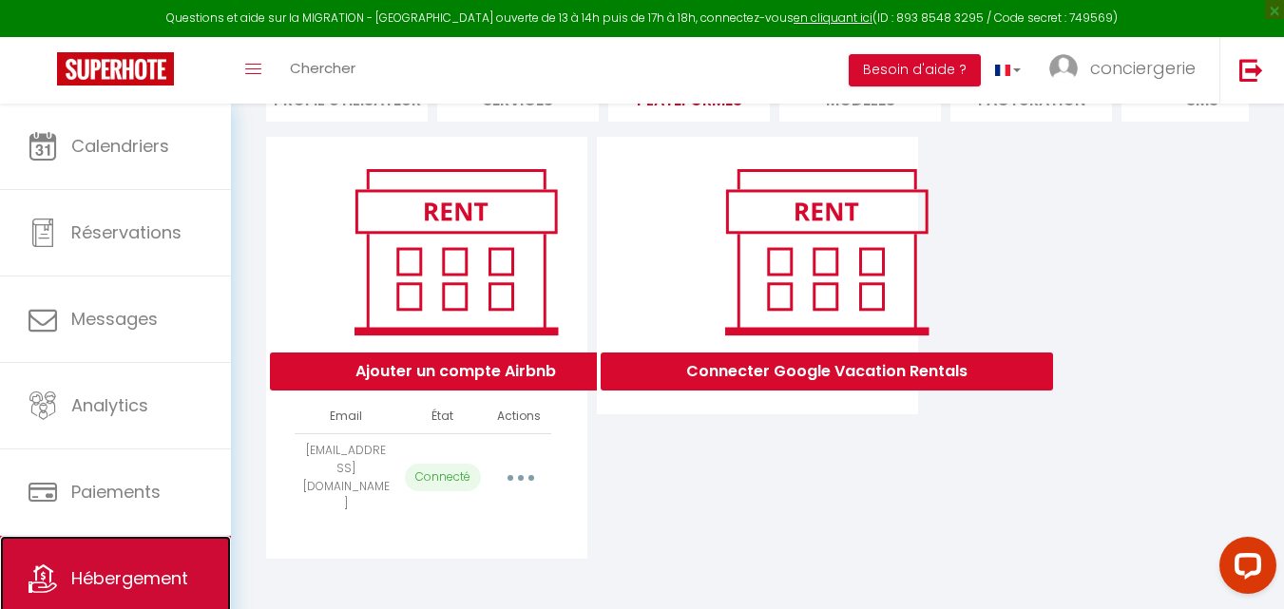
click at [124, 594] on link "Hébergement" at bounding box center [115, 579] width 231 height 86
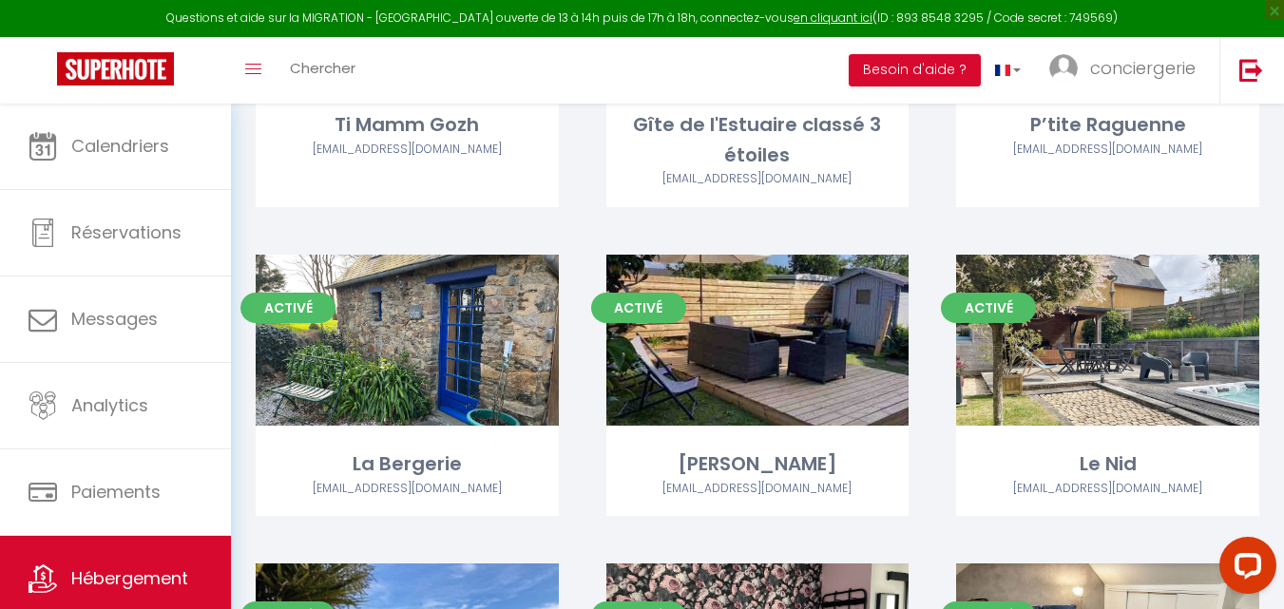
scroll to position [1672, 0]
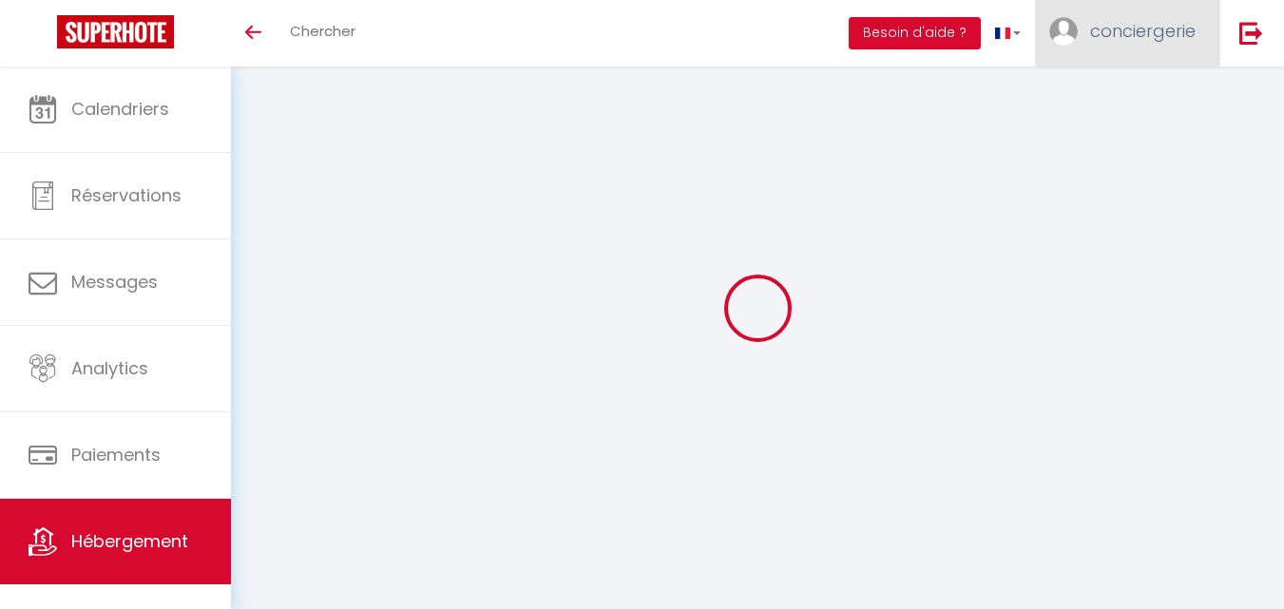
click at [1163, 34] on span "conciergerie" at bounding box center [1143, 31] width 106 height 24
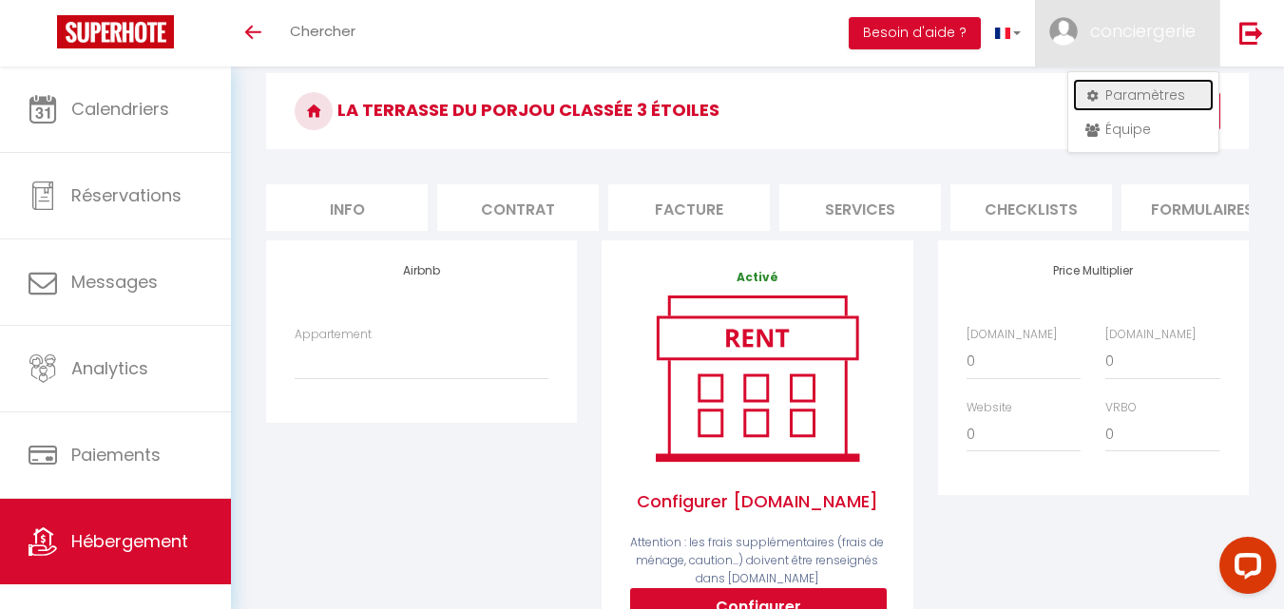
click at [1118, 87] on link "Paramètres" at bounding box center [1143, 95] width 141 height 32
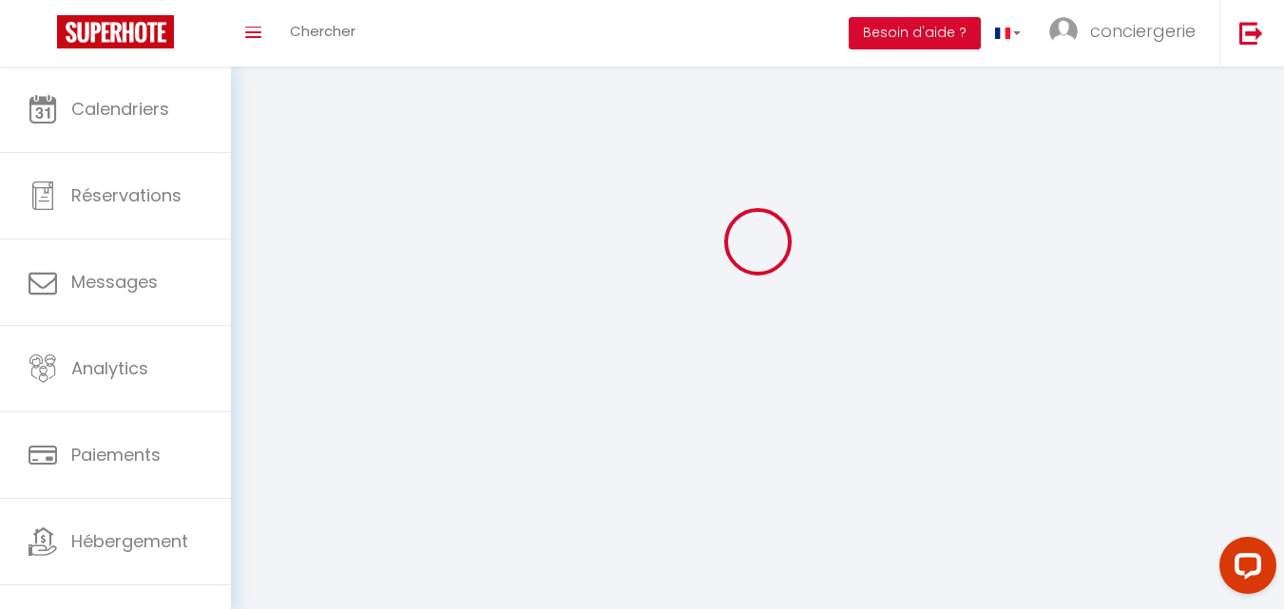
type input "conciergerie"
type input "Covex"
type input "0612401287"
type input "[STREET_ADDRESS][PERSON_NAME]"
type input "22500"
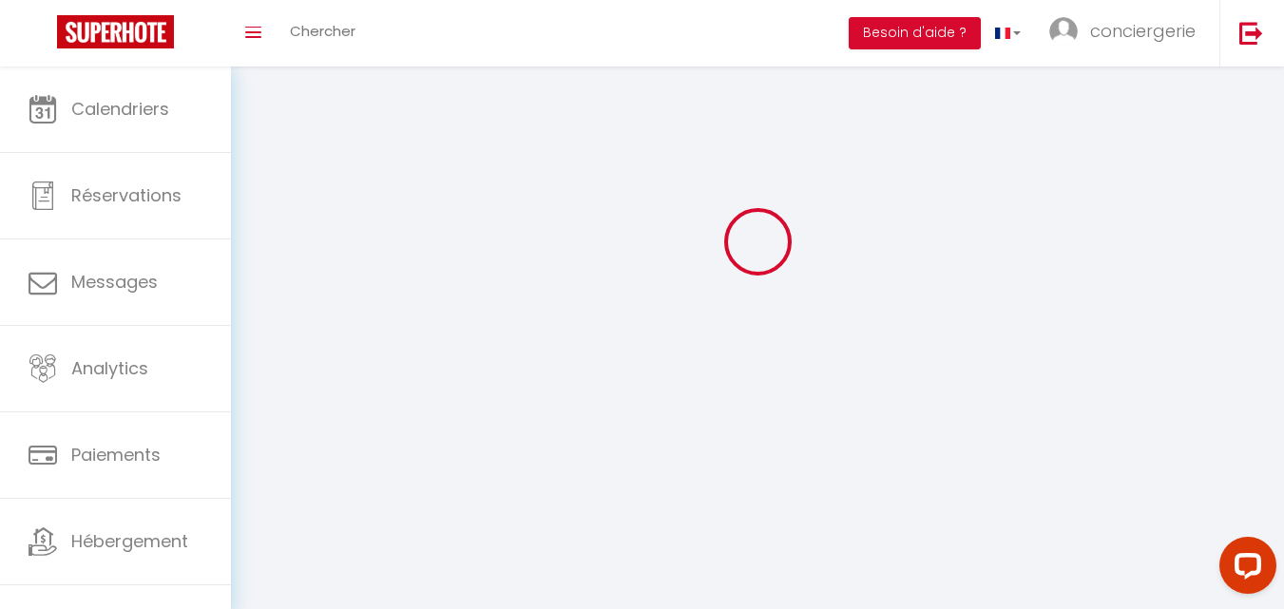
type input "Paimpol"
type input "6QXGP7ehk4FyEe8tjKZ0IyDB9"
type input "CVqfifgSRUCRe292JAy6VyRMk"
select select "28"
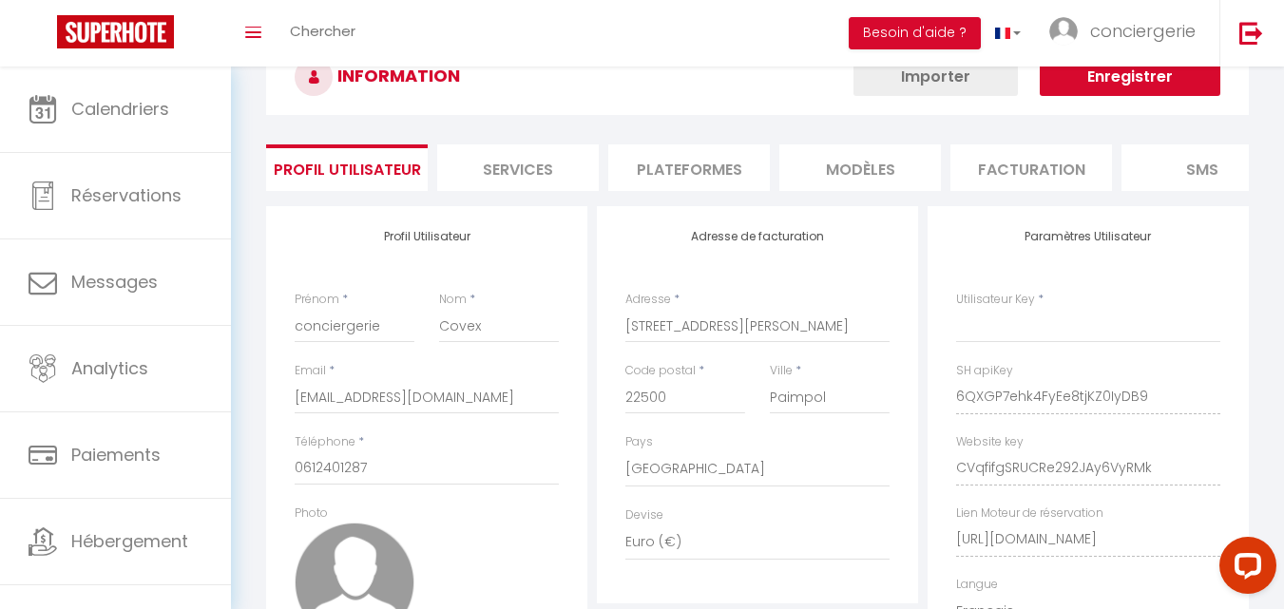
type input "6QXGP7ehk4FyEe8tjKZ0IyDB9"
type input "CVqfifgSRUCRe292JAy6VyRMk"
type input "[URL][DOMAIN_NAME]"
select select "fr"
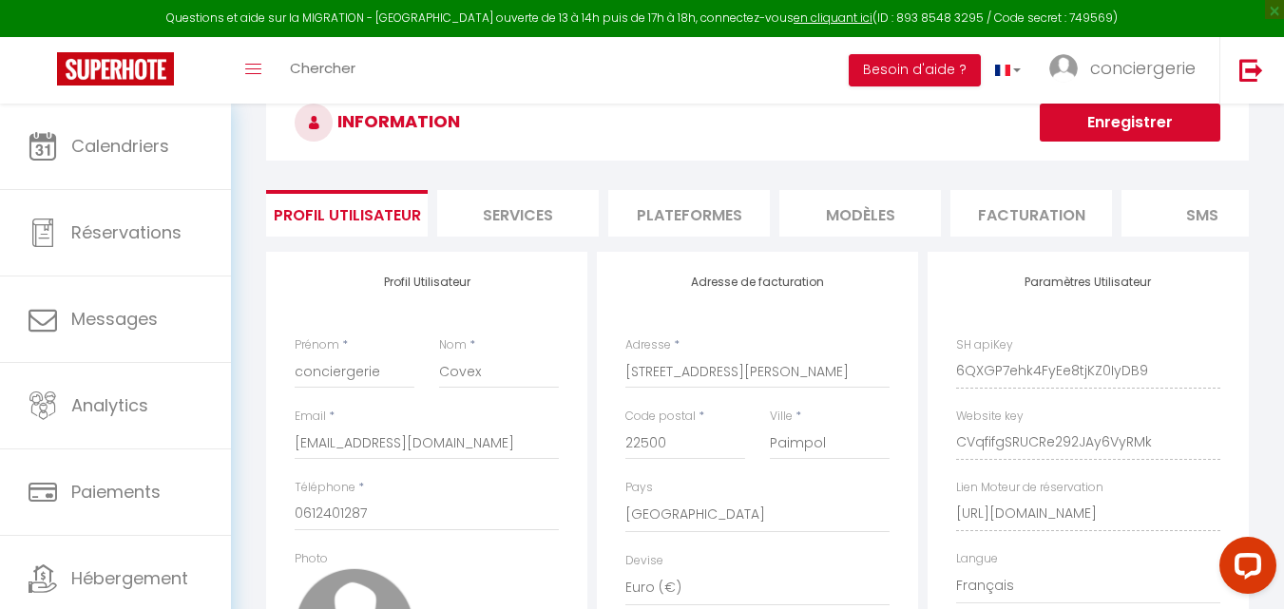
scroll to position [42, 0]
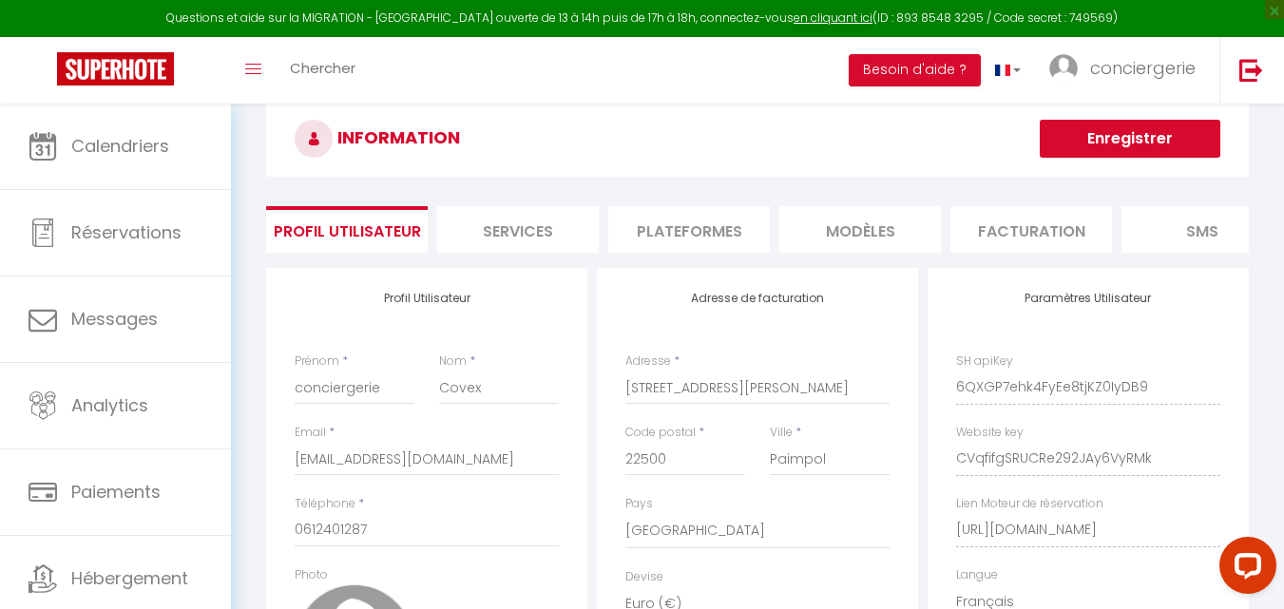
click at [685, 240] on li "Plateformes" at bounding box center [689, 229] width 162 height 47
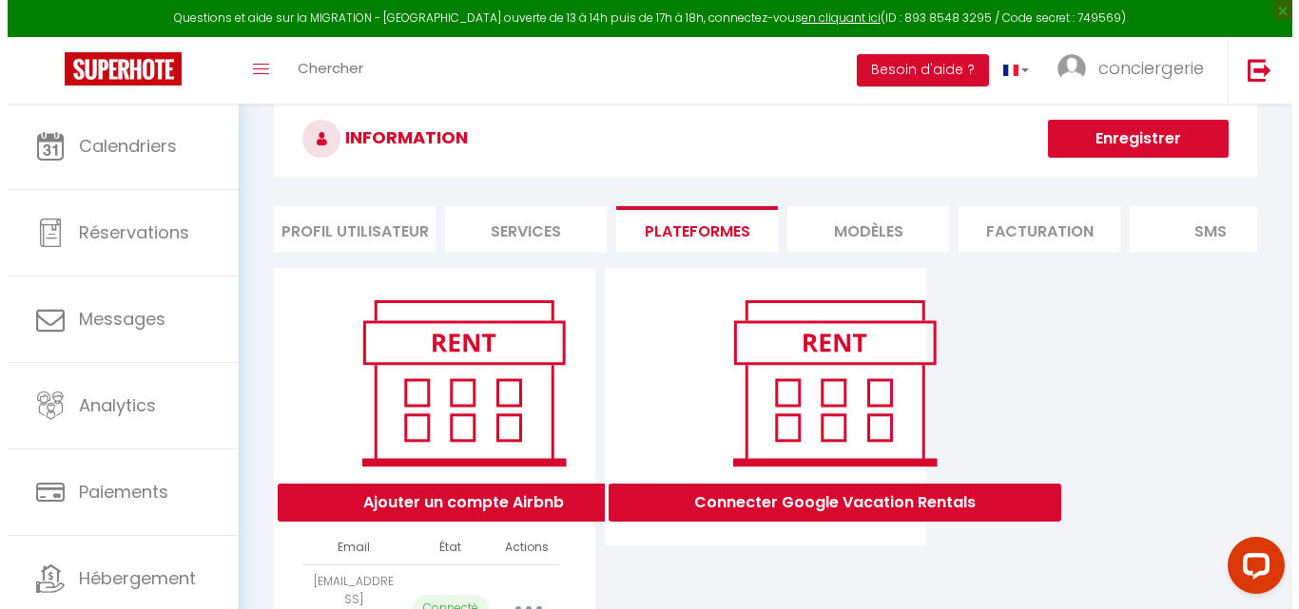
scroll to position [173, 0]
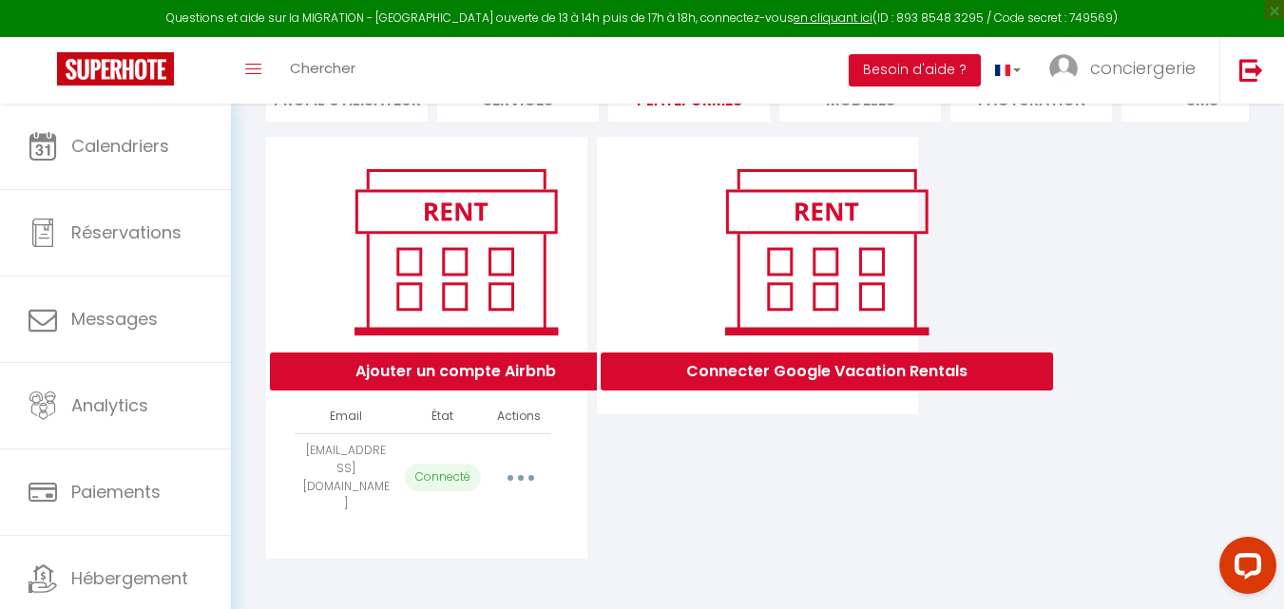
click at [514, 473] on button "button" at bounding box center [520, 478] width 53 height 30
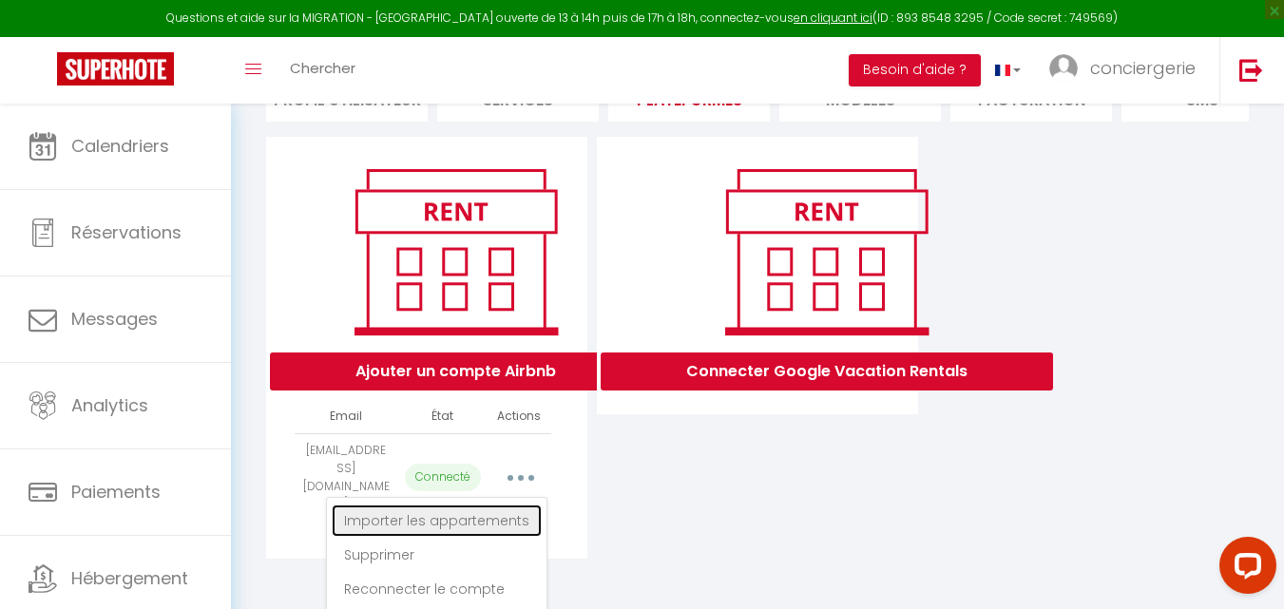
click at [474, 520] on link "Importer les appartements" at bounding box center [437, 521] width 210 height 32
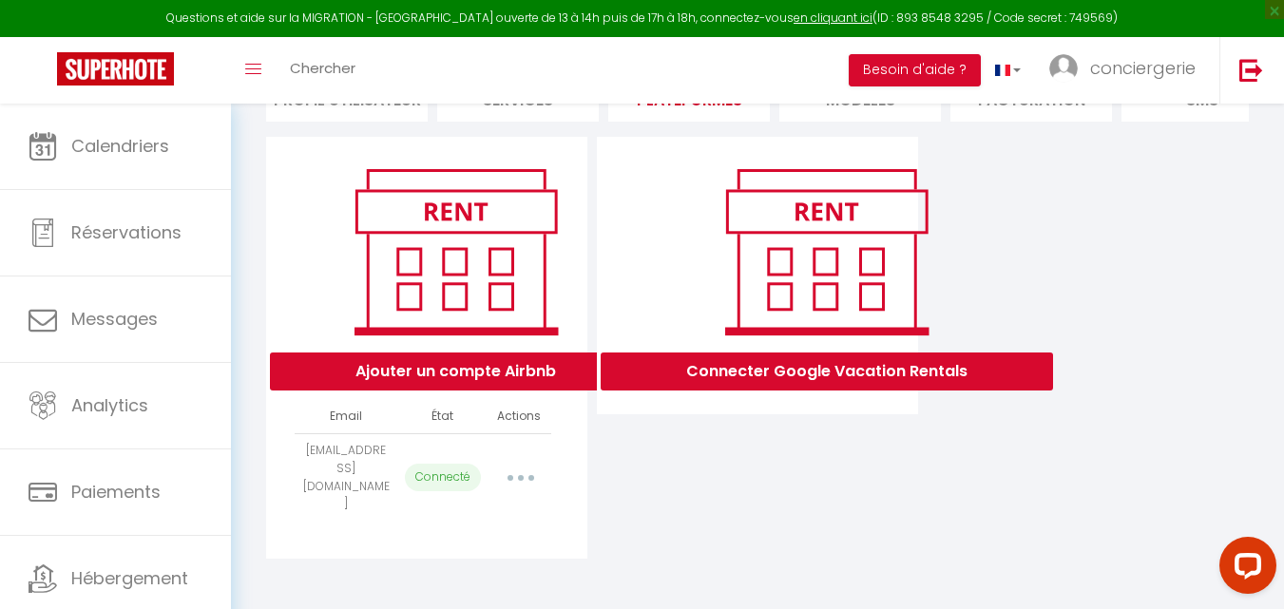
select select "31845"
select select "31849"
select select "31850"
select select
select select "31853"
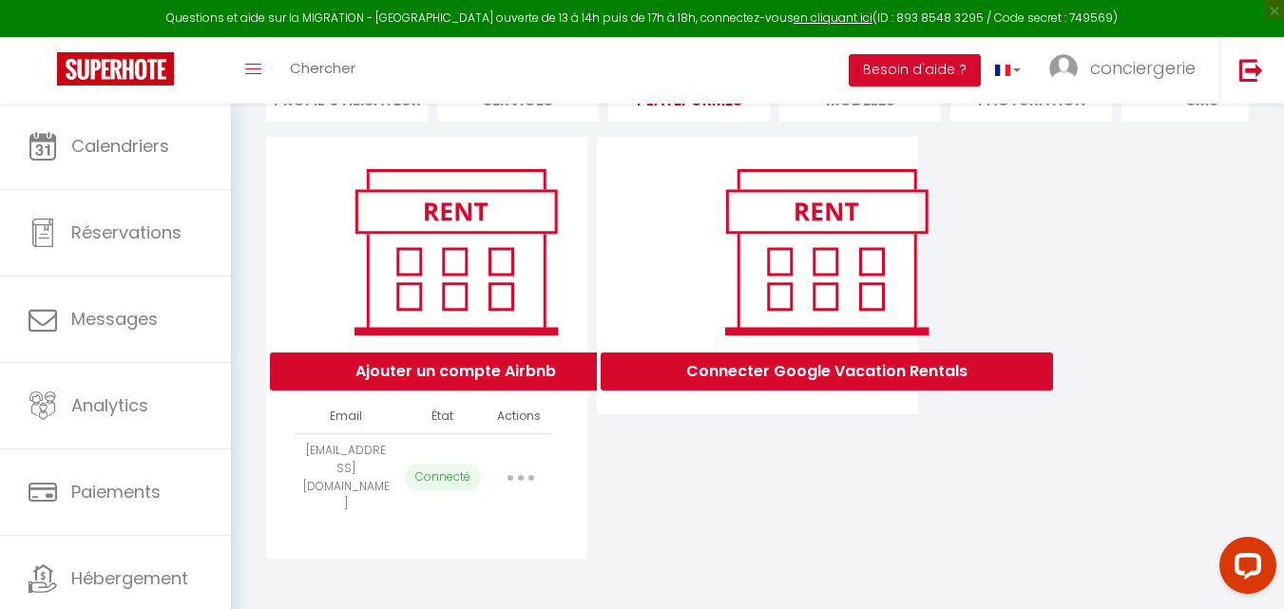
select select "31855"
select select "31857"
select select "31858"
select select "31860"
select select "31861"
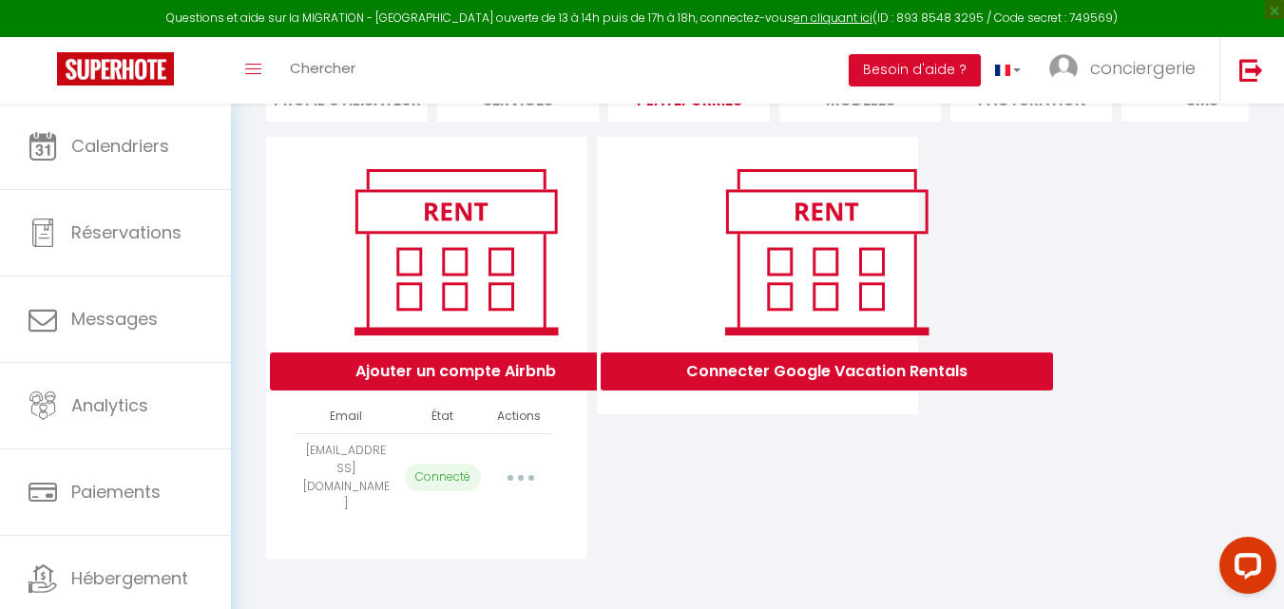
select select "31862"
select select "31863"
select select "31867"
select select "31871"
select select "31872"
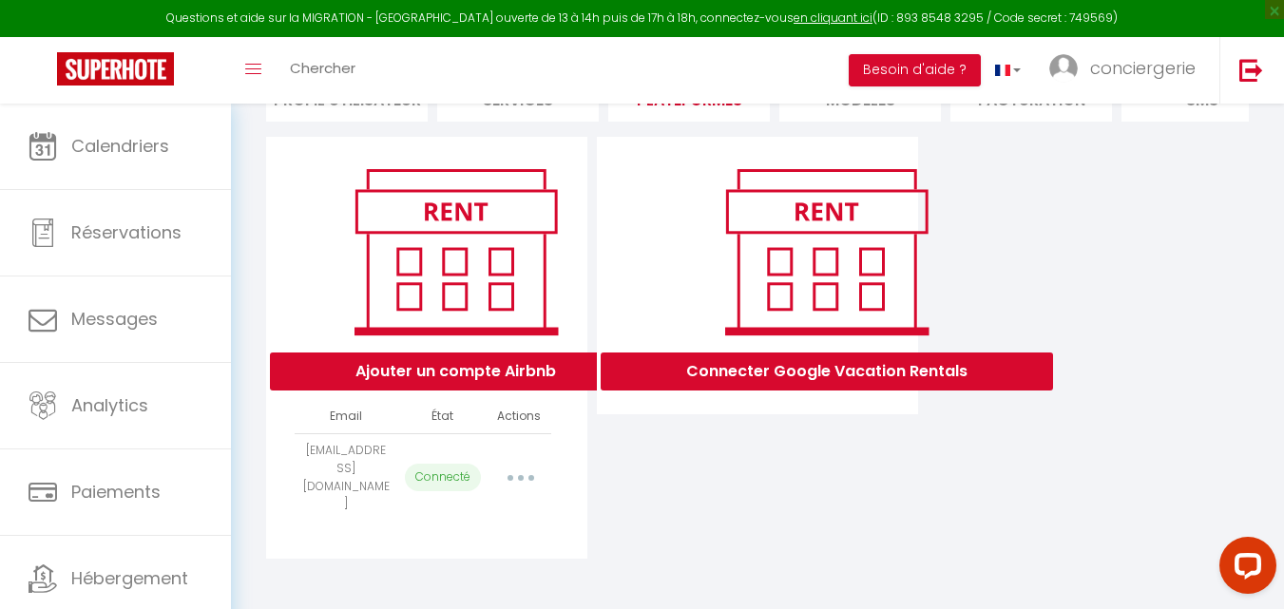
select select "31874"
select select "37320"
select select "35373"
select select "39354"
select select "41630"
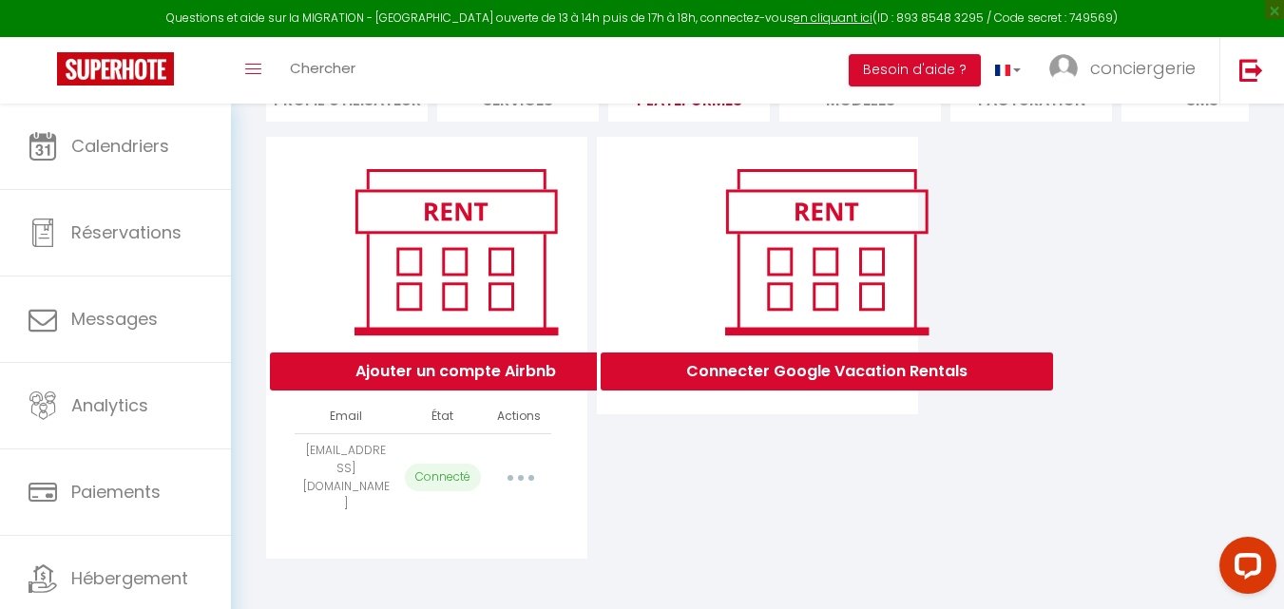
select select "44964"
select select "43661"
select select "44282"
select select "45298"
select select "44968"
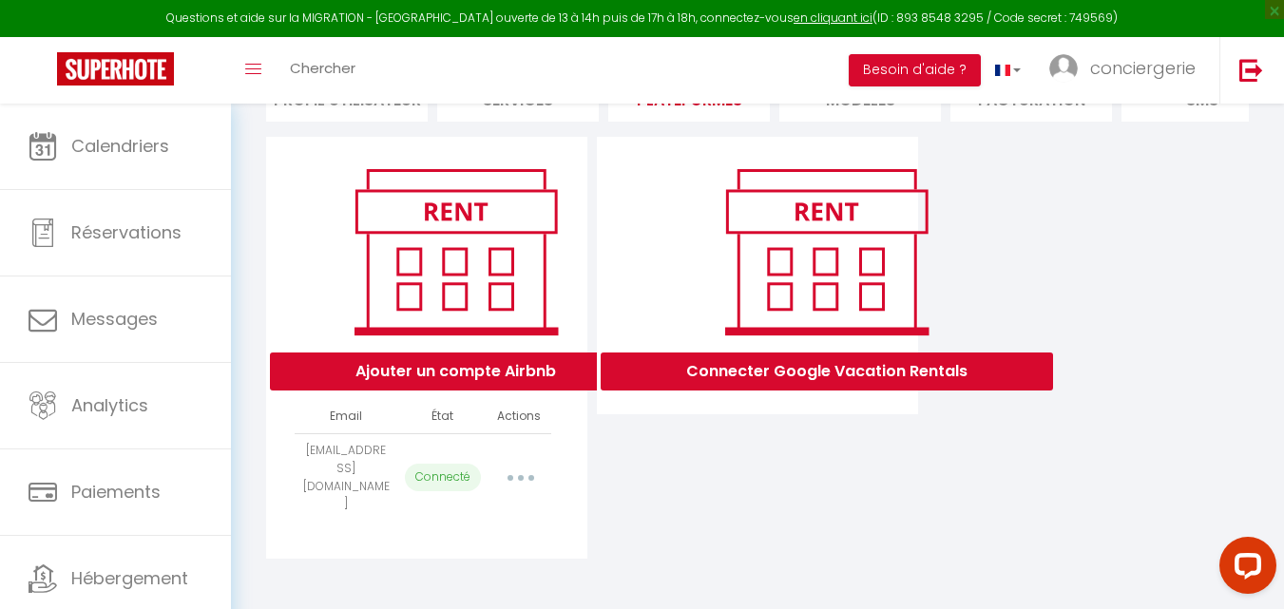
select select "45306"
select select "50514"
select select "52646"
select select "53739"
select select "58060"
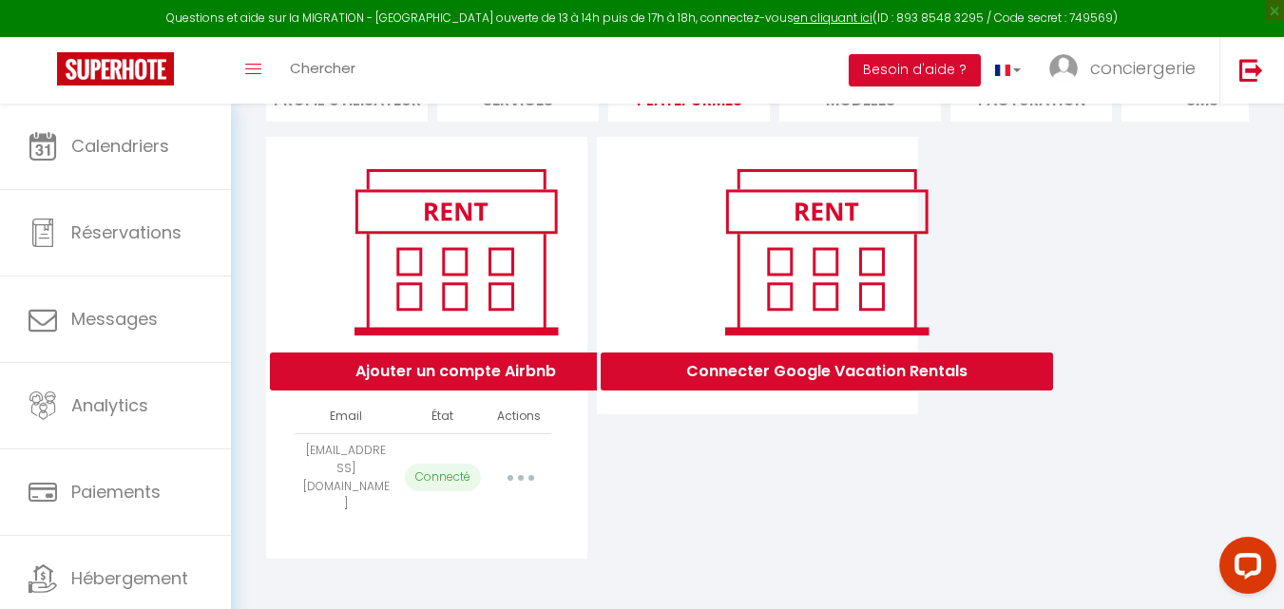
select select "61291"
select select "61951"
select select "63465"
select select "64589"
select select "65394"
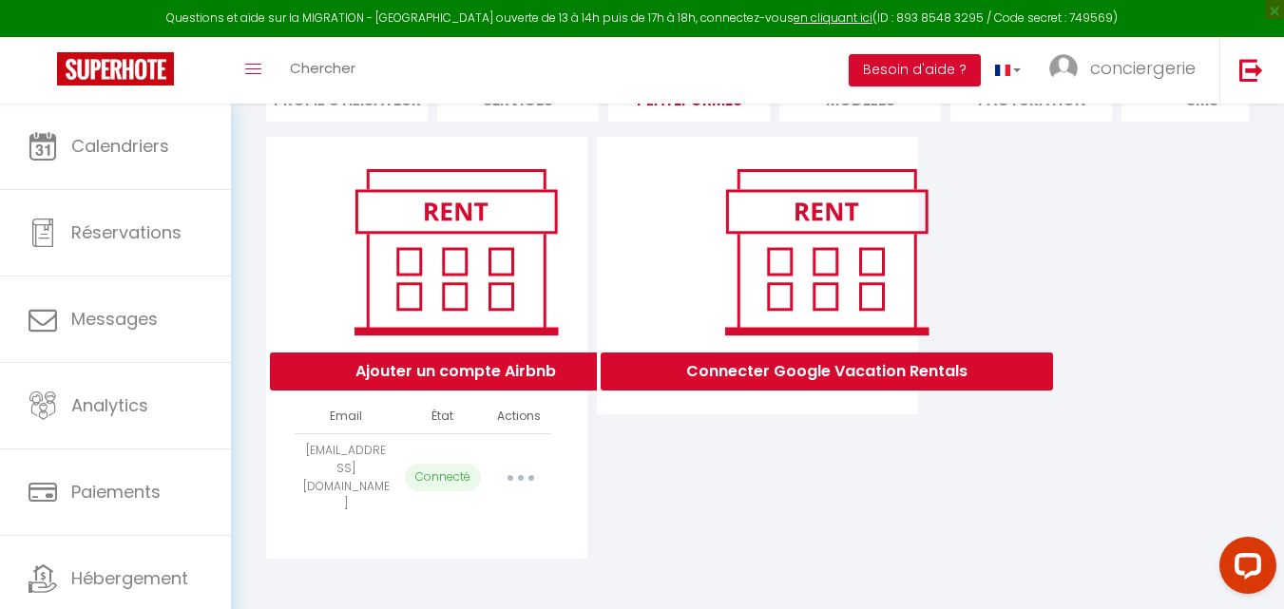
select select "66816"
select select "68421"
select select "69253"
select select "71893"
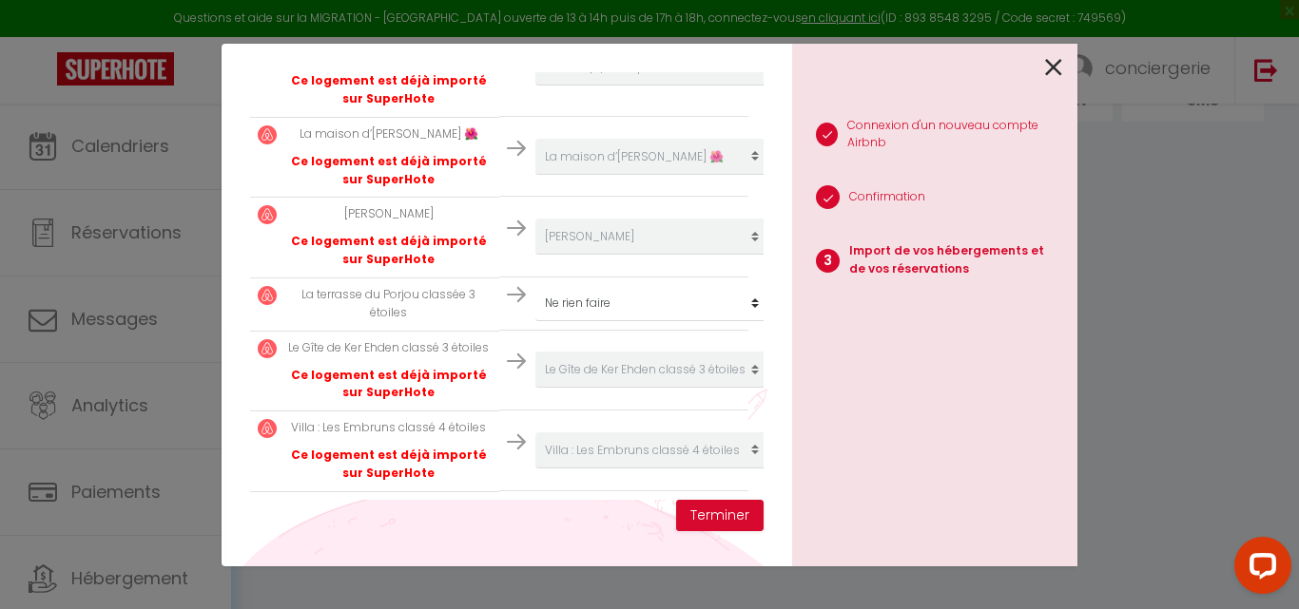
scroll to position [494, 0]
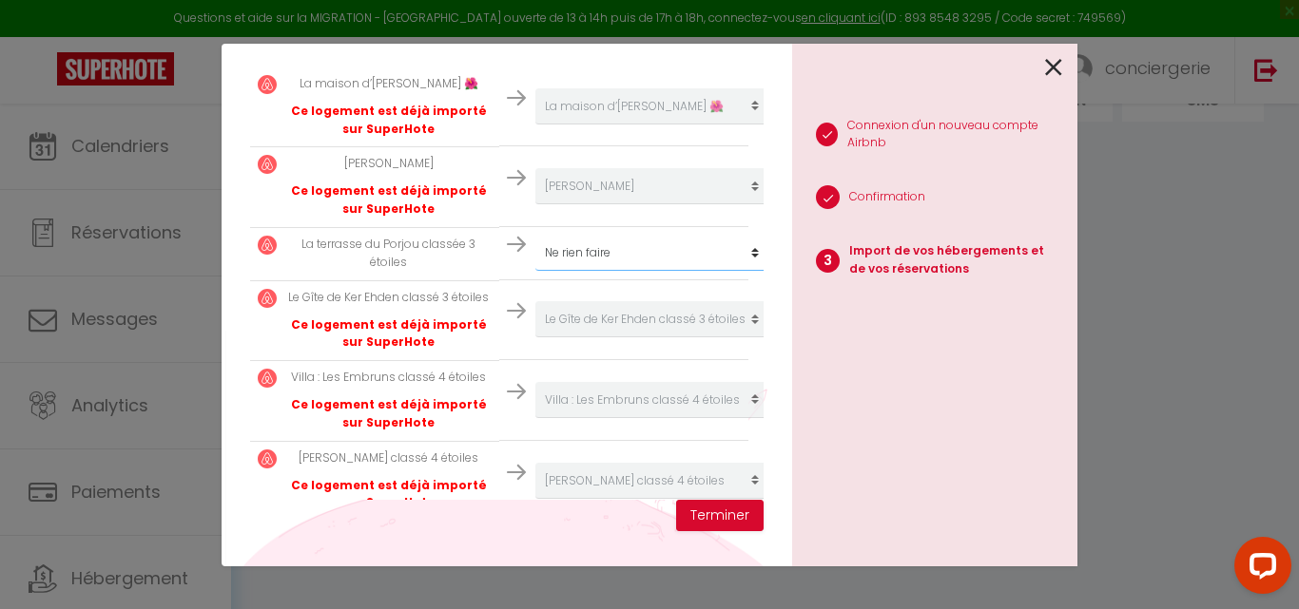
click at [741, 35] on select "Créer un nouveau hébergement Ne rien faire Famille [PERSON_NAME] · Chez [PERSON…" at bounding box center [652, 17] width 234 height 36
select select "31851"
click at [535, 35] on select "Créer un nouveau hébergement Ne rien faire Famille [PERSON_NAME] · Chez [PERSON…" at bounding box center [652, 17] width 234 height 36
click at [692, 517] on button "Terminer" at bounding box center [719, 516] width 87 height 32
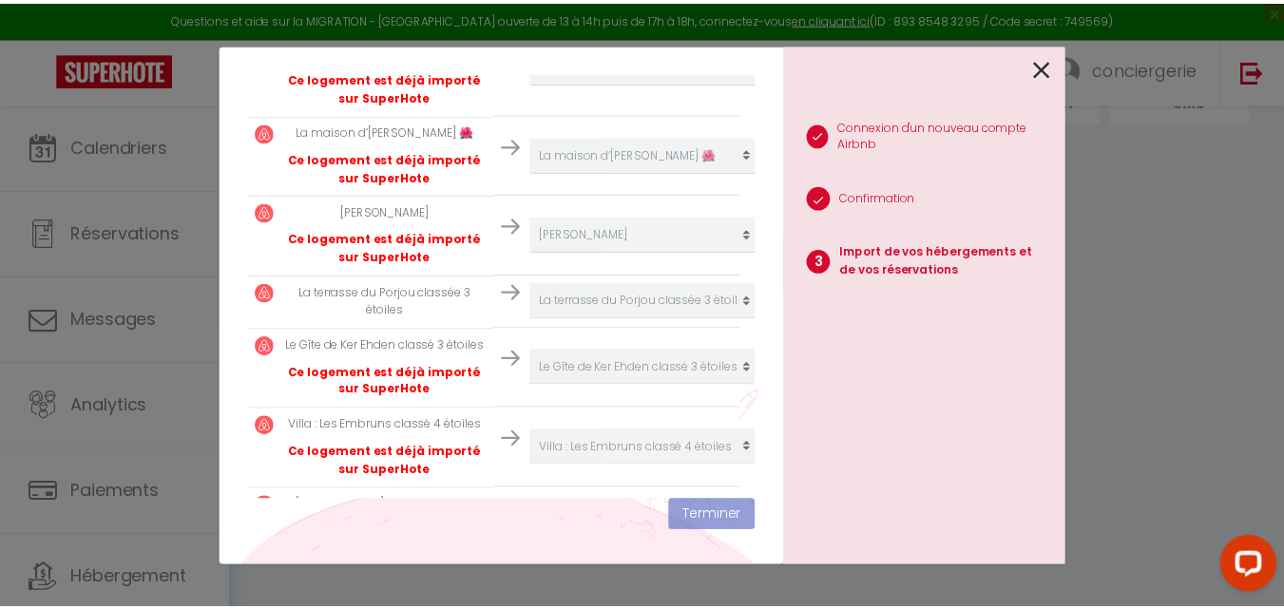
scroll to position [542, 0]
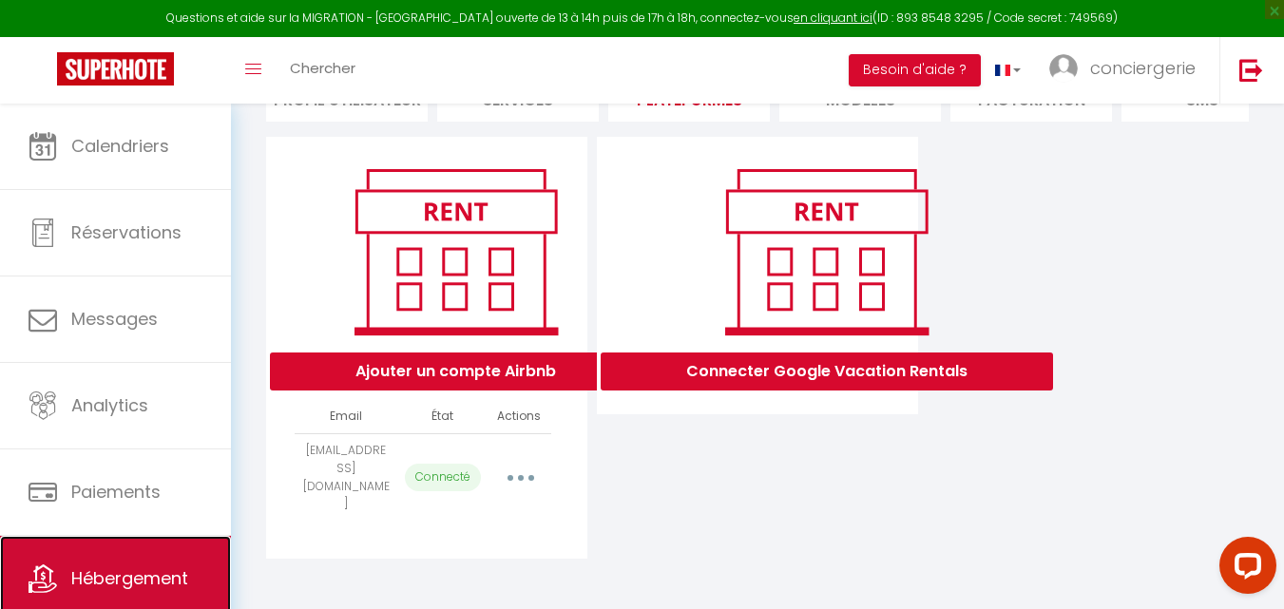
click at [111, 591] on link "Hébergement" at bounding box center [115, 579] width 231 height 86
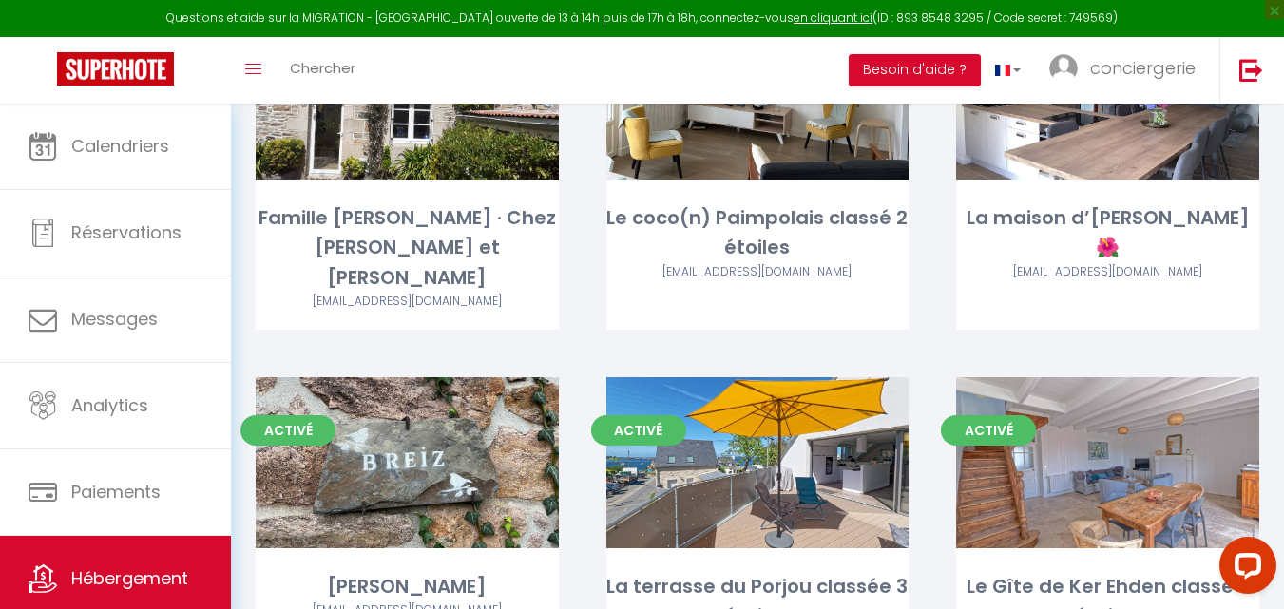
scroll to position [361, 0]
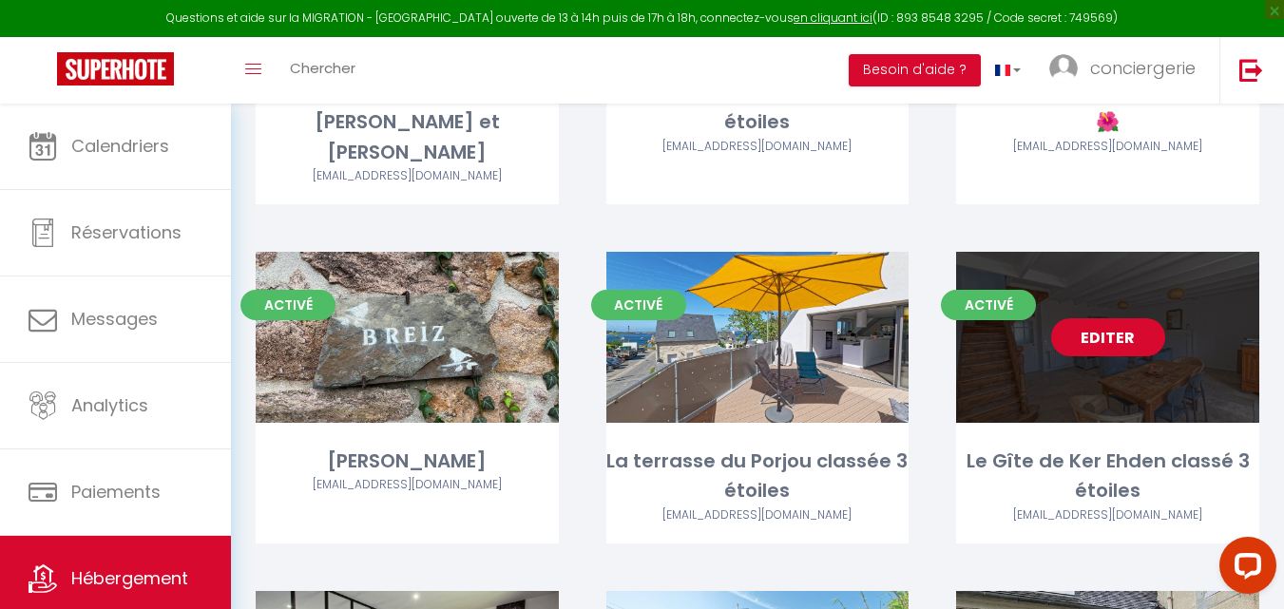
click at [1086, 325] on link "Editer" at bounding box center [1108, 337] width 114 height 38
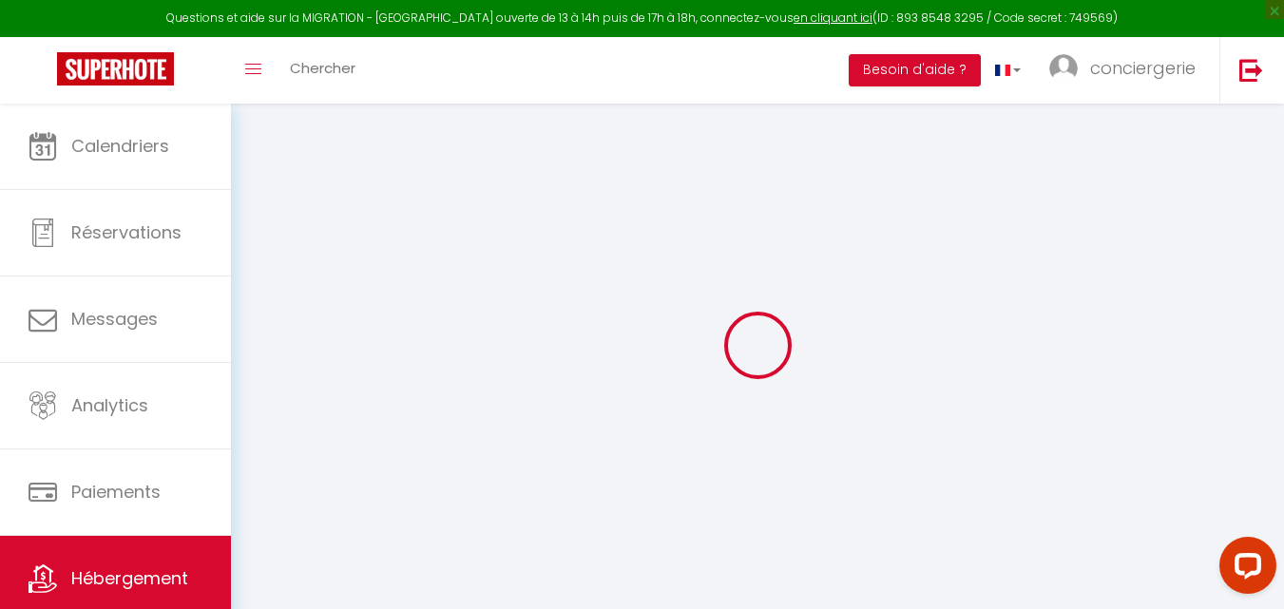
select select
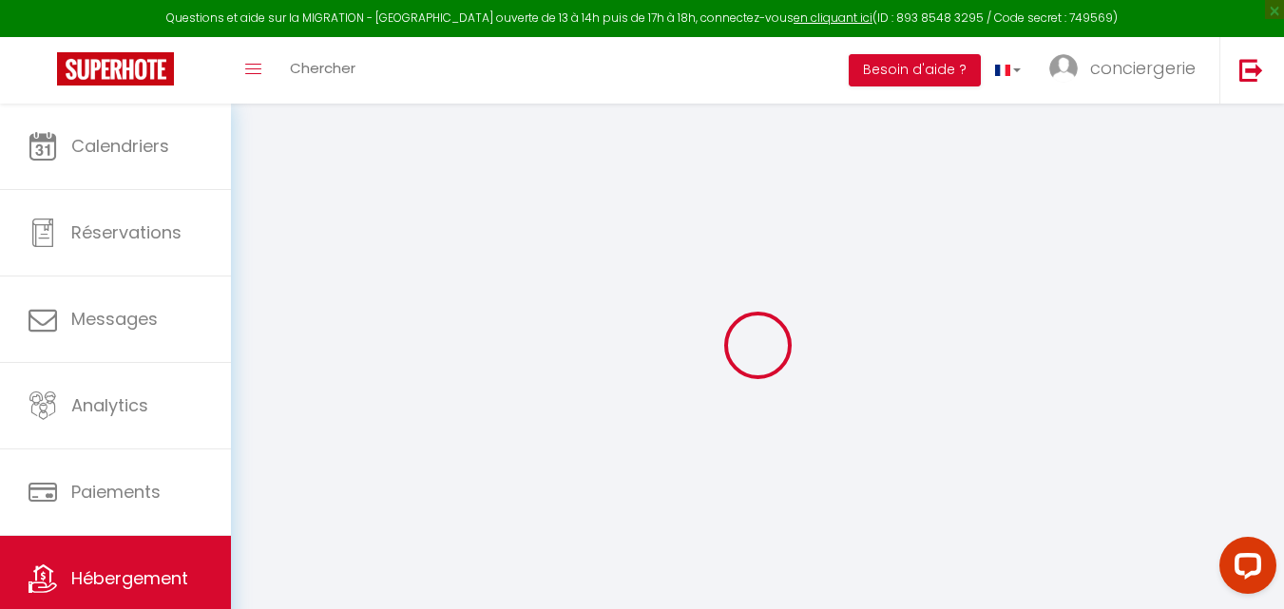
select select
checkbox input "true"
checkbox input "false"
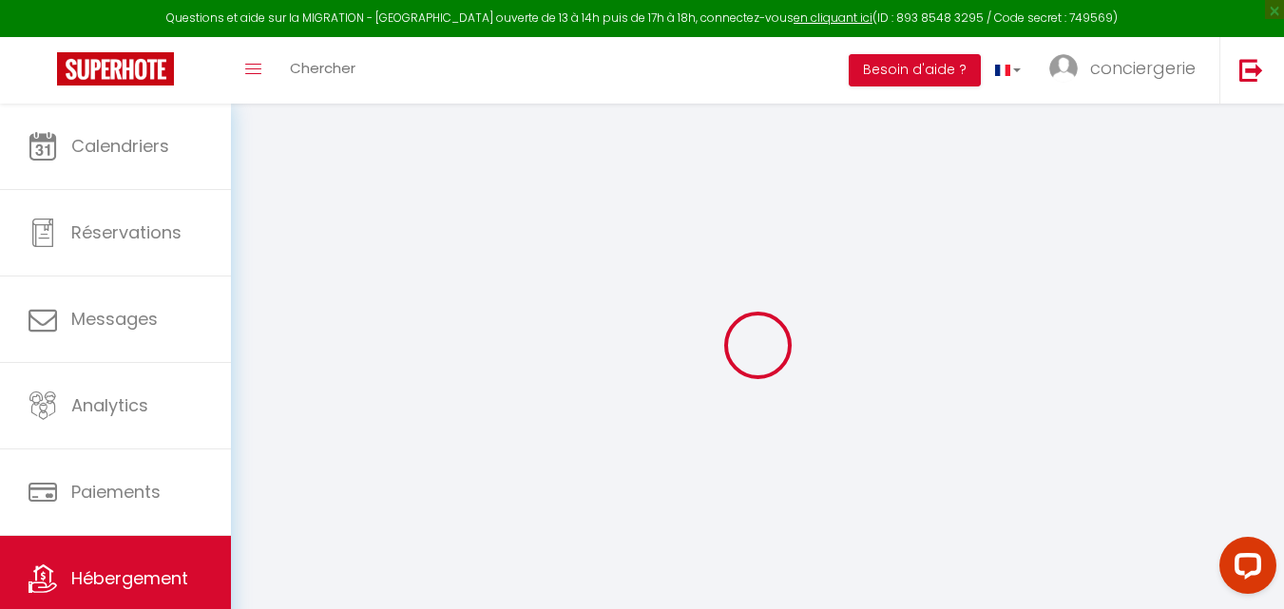
select select
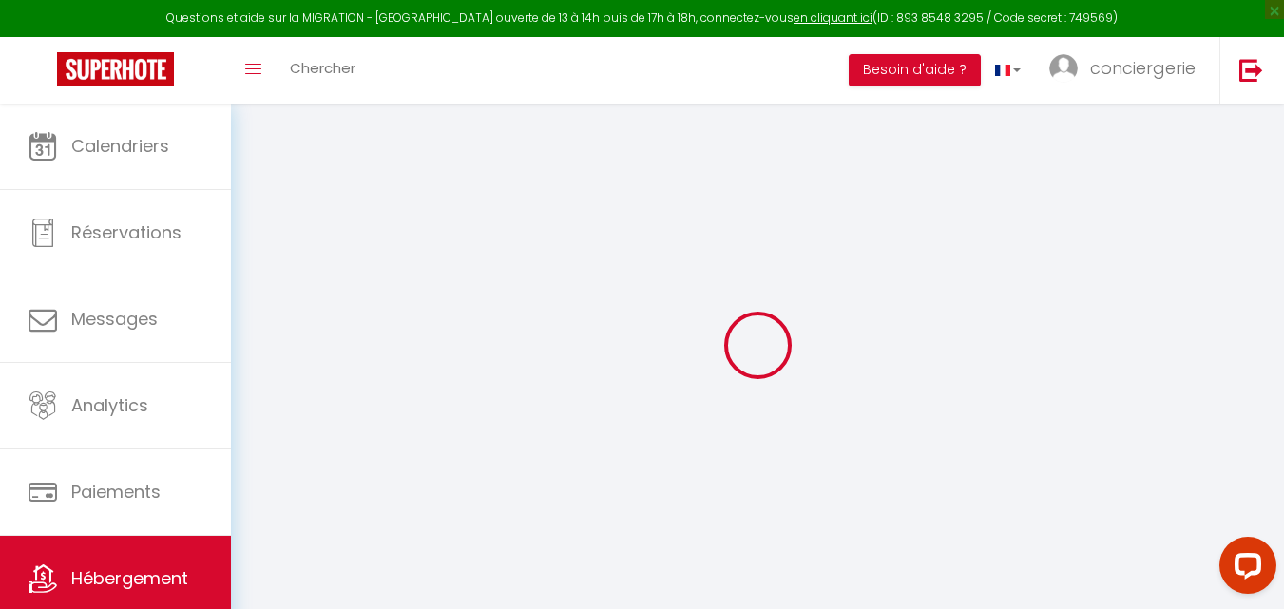
select select
checkbox input "true"
checkbox input "false"
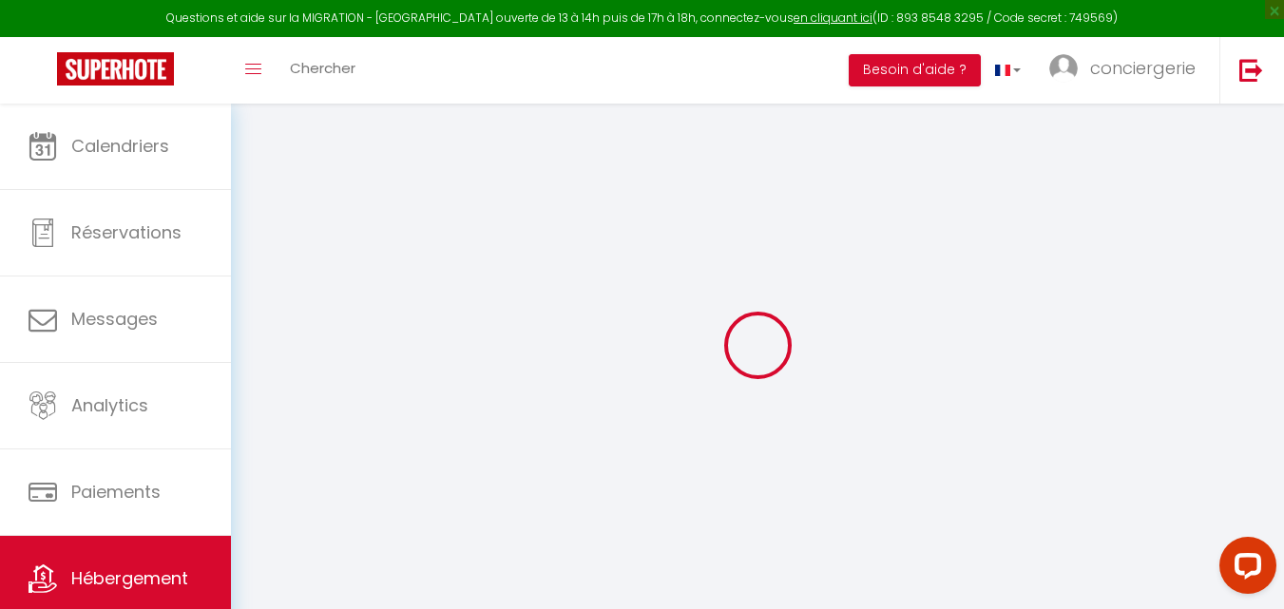
select select
checkbox input "true"
checkbox input "false"
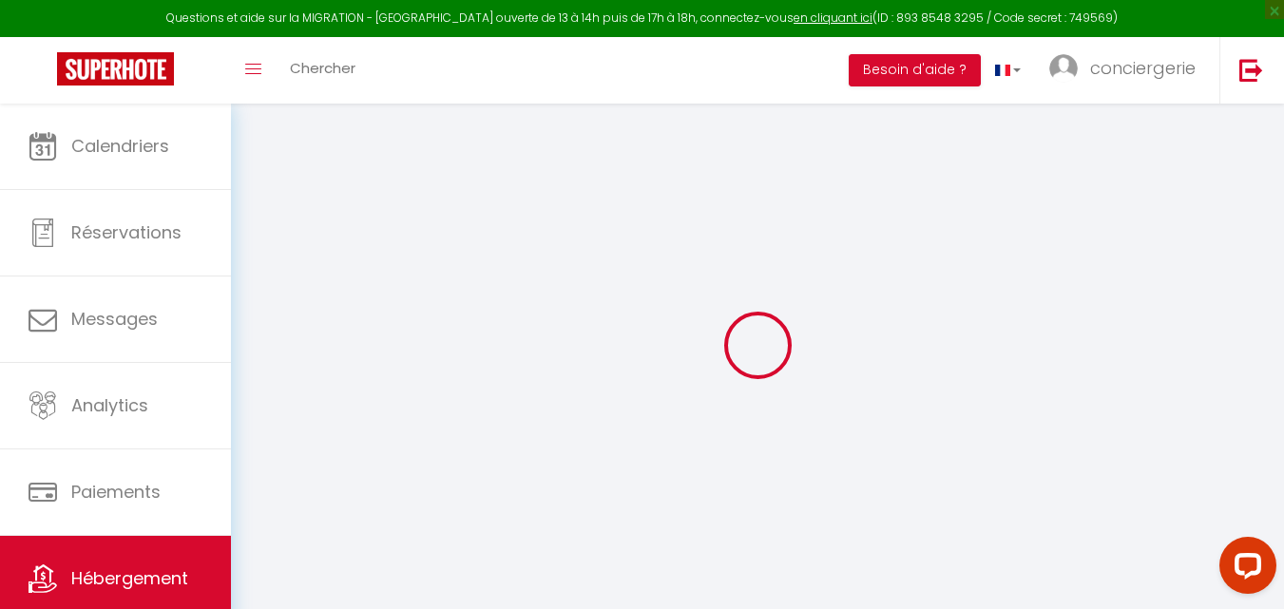
select select "17:00"
select select "00:00"
select select "09:30"
select select "30"
select select "120"
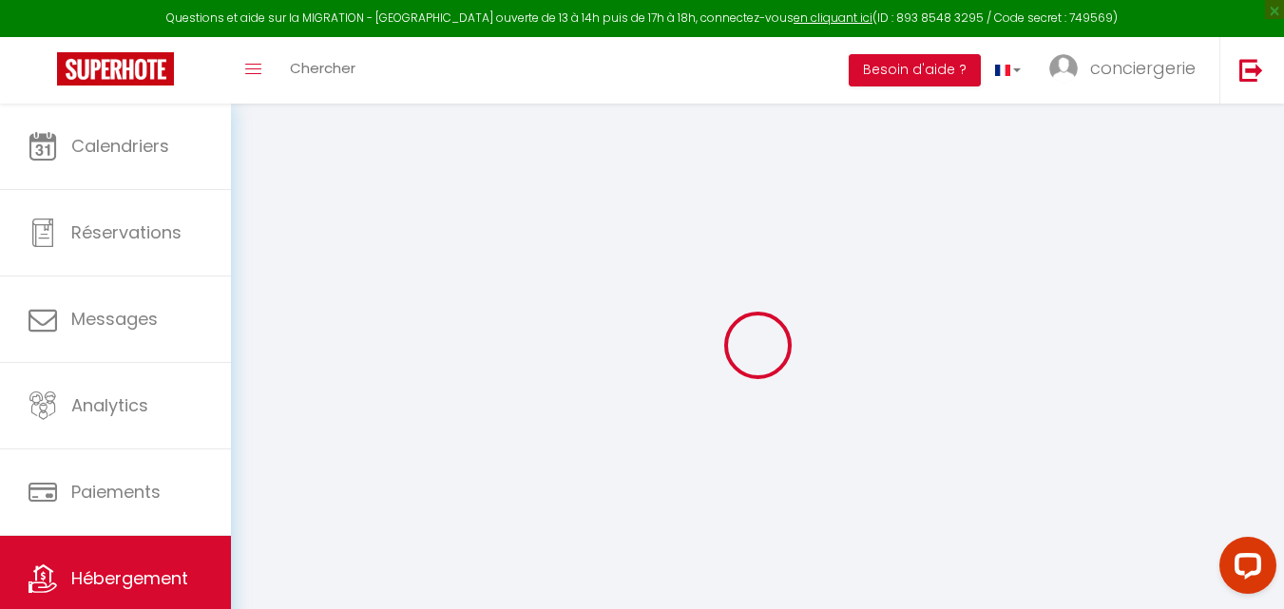
select select
checkbox input "true"
checkbox input "false"
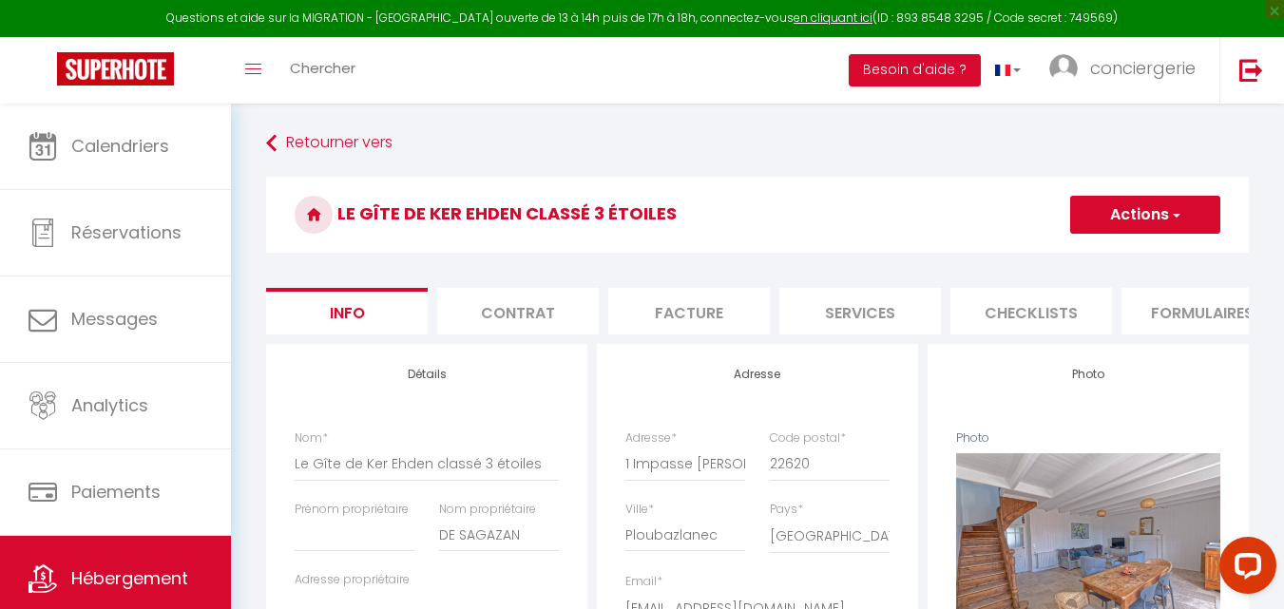
select select
checkbox input "true"
checkbox input "false"
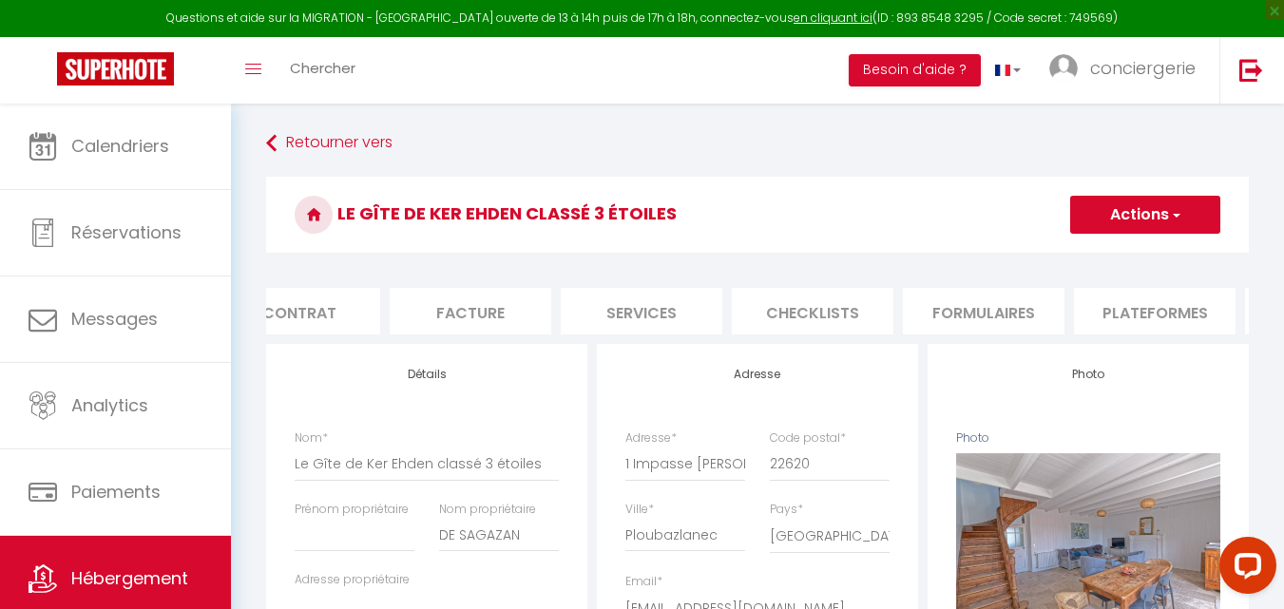
scroll to position [0, 256]
click at [1143, 309] on li "Plateformes" at bounding box center [1118, 311] width 162 height 47
select select
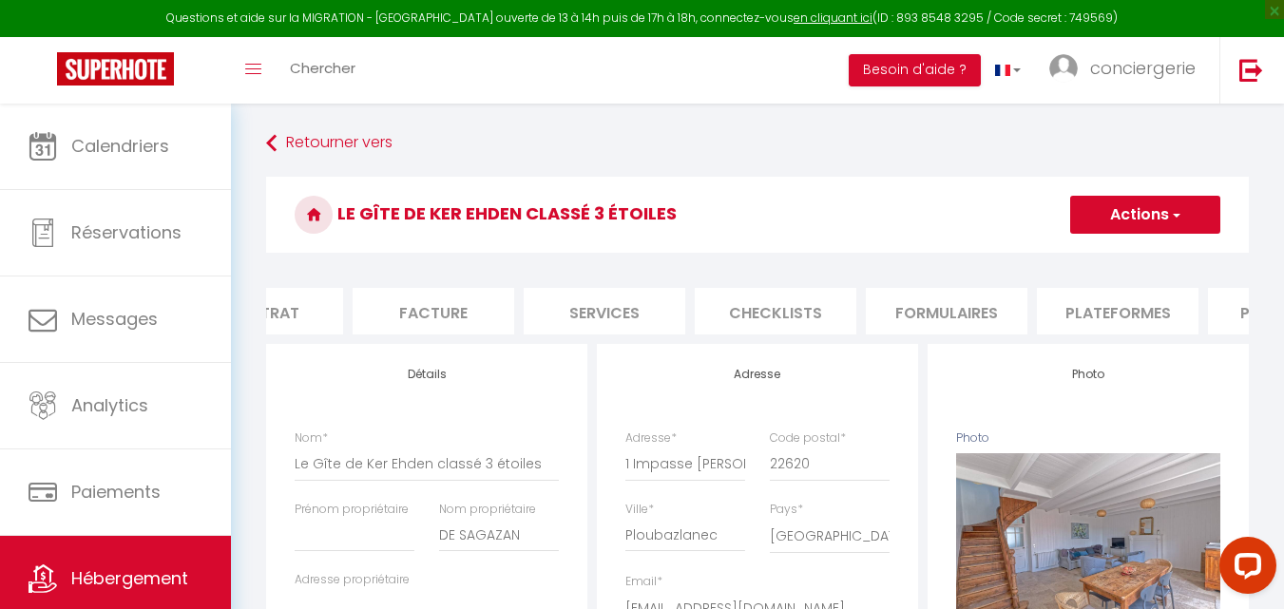
select select
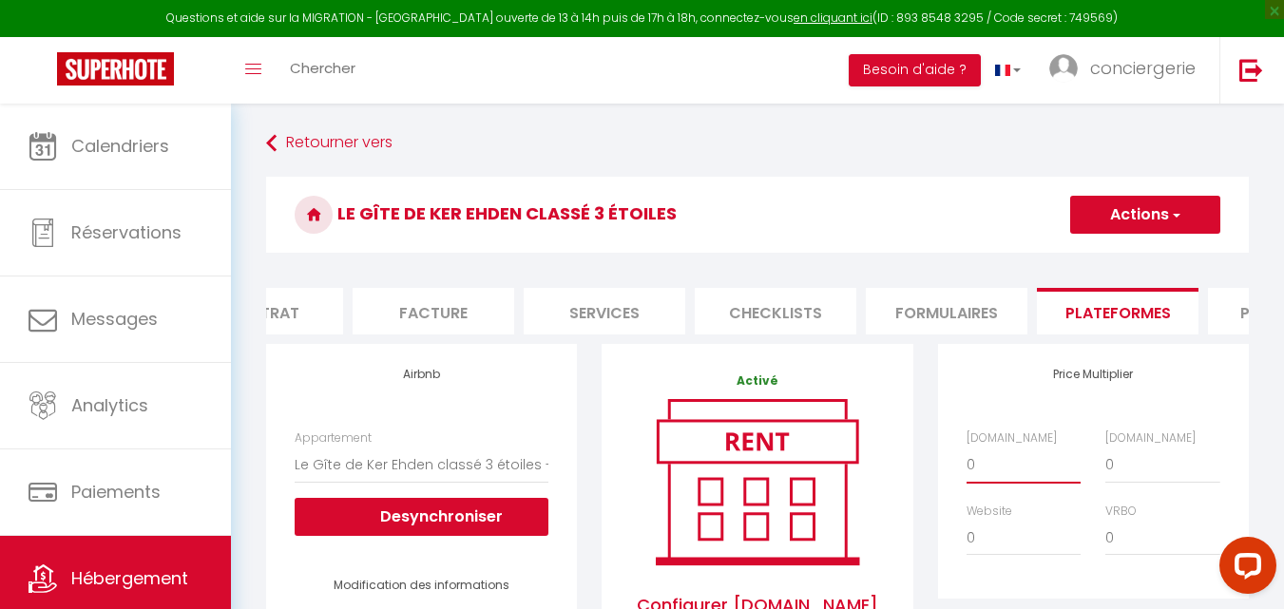
click at [975, 483] on select "0 + 1 % + 2 % + 3 % + 4 % + 5 % + 6 % + 7 % + 8 % + 9 %" at bounding box center [1024, 465] width 114 height 36
select select "+ 20 %"
click at [967, 461] on select "0 + 1 % + 2 % + 3 % + 4 % + 5 % + 6 % + 7 % + 8 % + 9 %" at bounding box center [1024, 465] width 114 height 36
select select
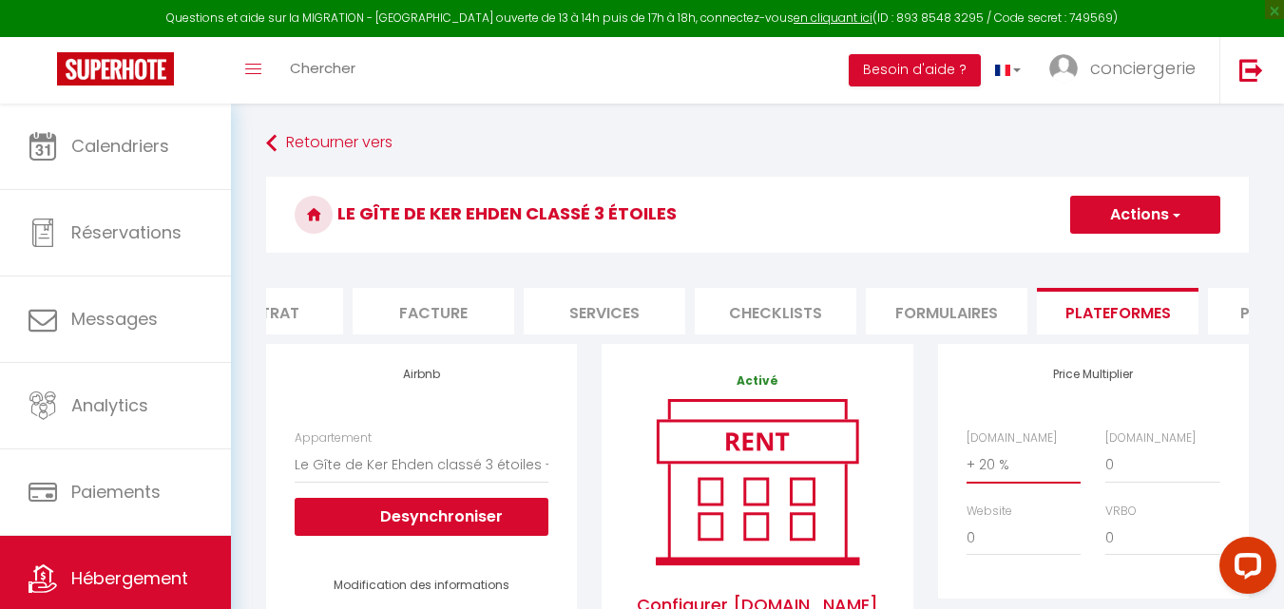
select select
click at [385, 517] on button "Desynchroniser" at bounding box center [422, 517] width 254 height 38
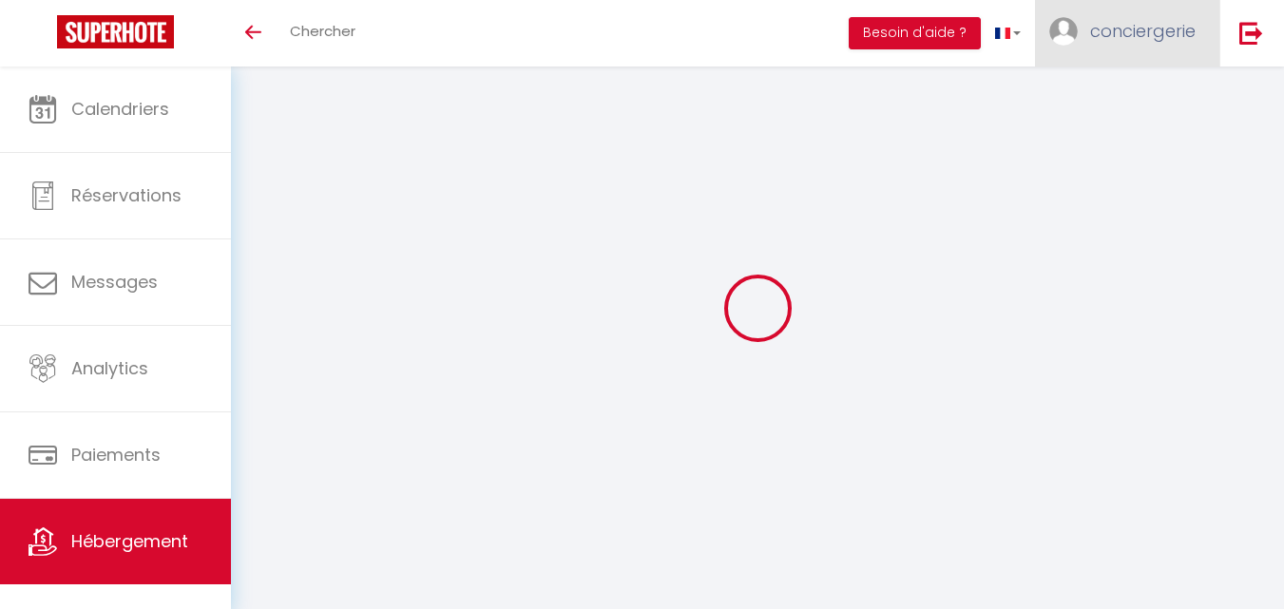
click at [1184, 26] on span "conciergerie" at bounding box center [1143, 31] width 106 height 24
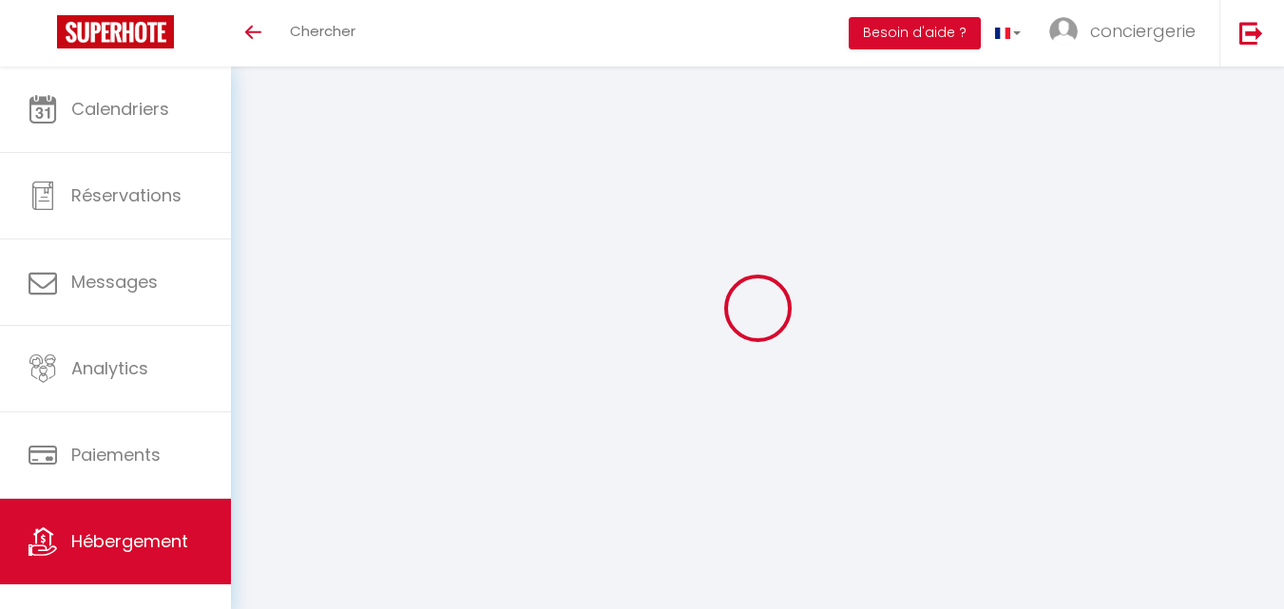
click at [0, 0] on link "Paramètres" at bounding box center [0, 0] width 0 height 0
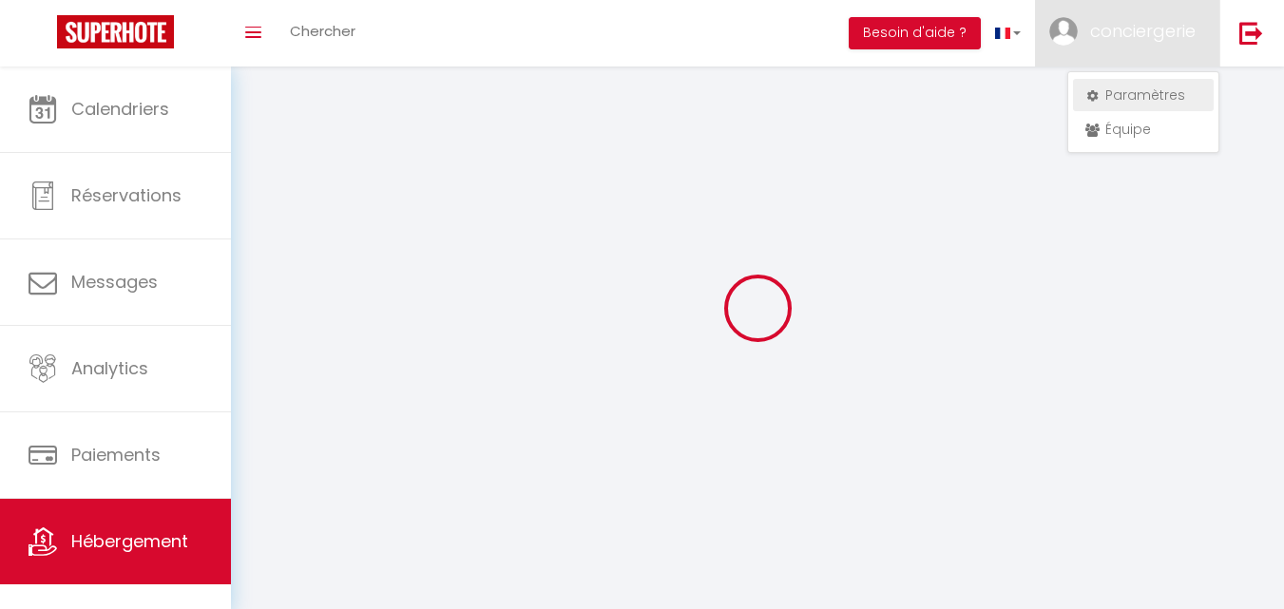
select select "fr"
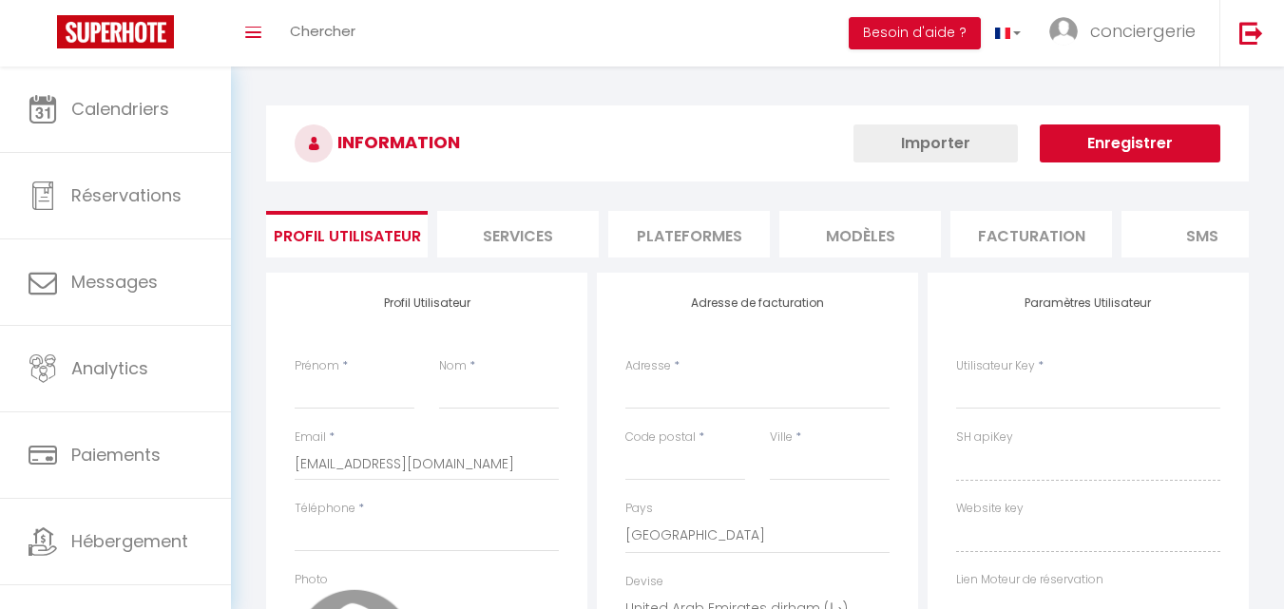
type input "conciergerie"
type input "Covex"
type input "0612401287"
type input "[STREET_ADDRESS][PERSON_NAME]"
type input "22500"
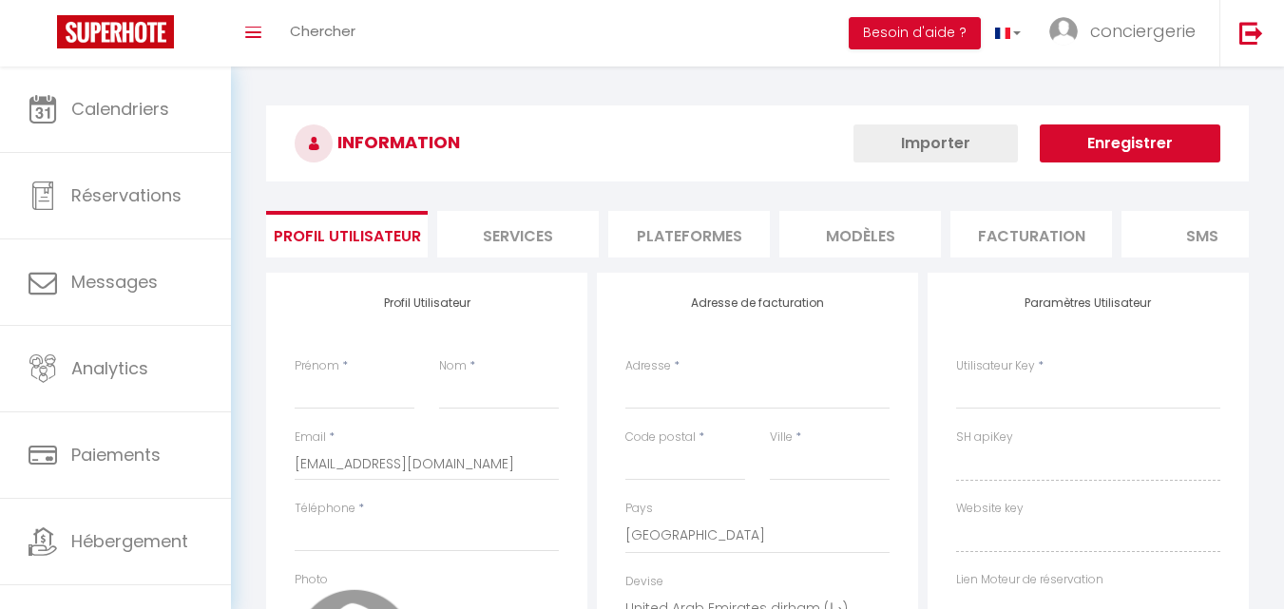
type input "Paimpol"
select select "28"
type input "6QXGP7ehk4FyEe8tjKZ0IyDB9"
type input "CVqfifgSRUCRe292JAy6VyRMk"
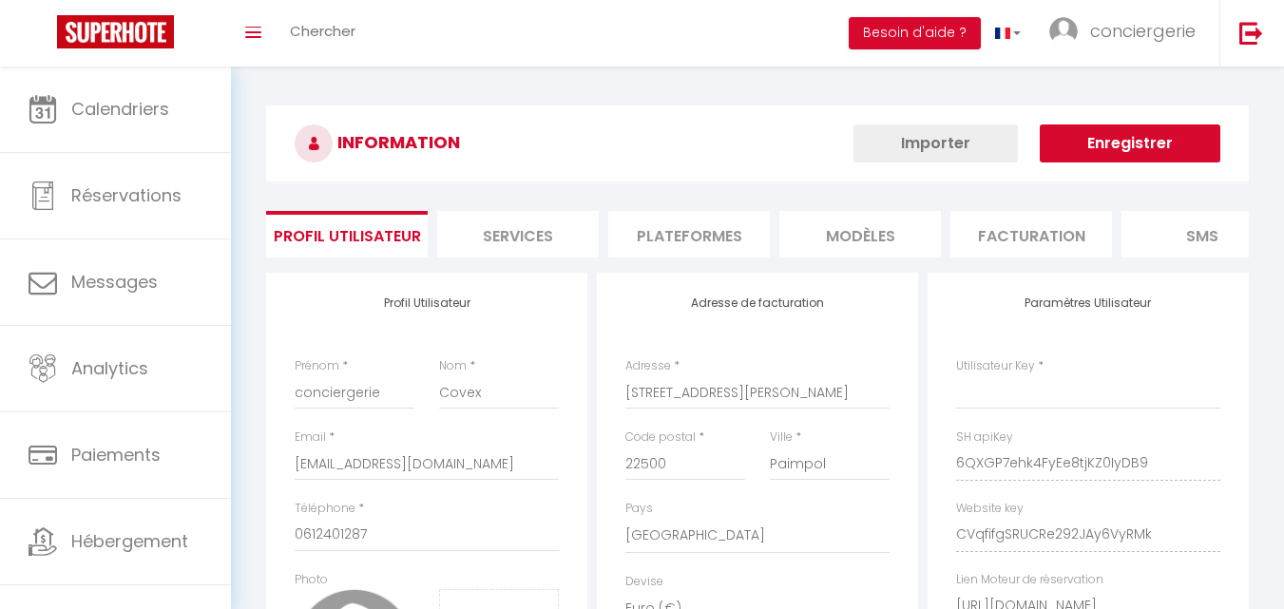
select select "fr"
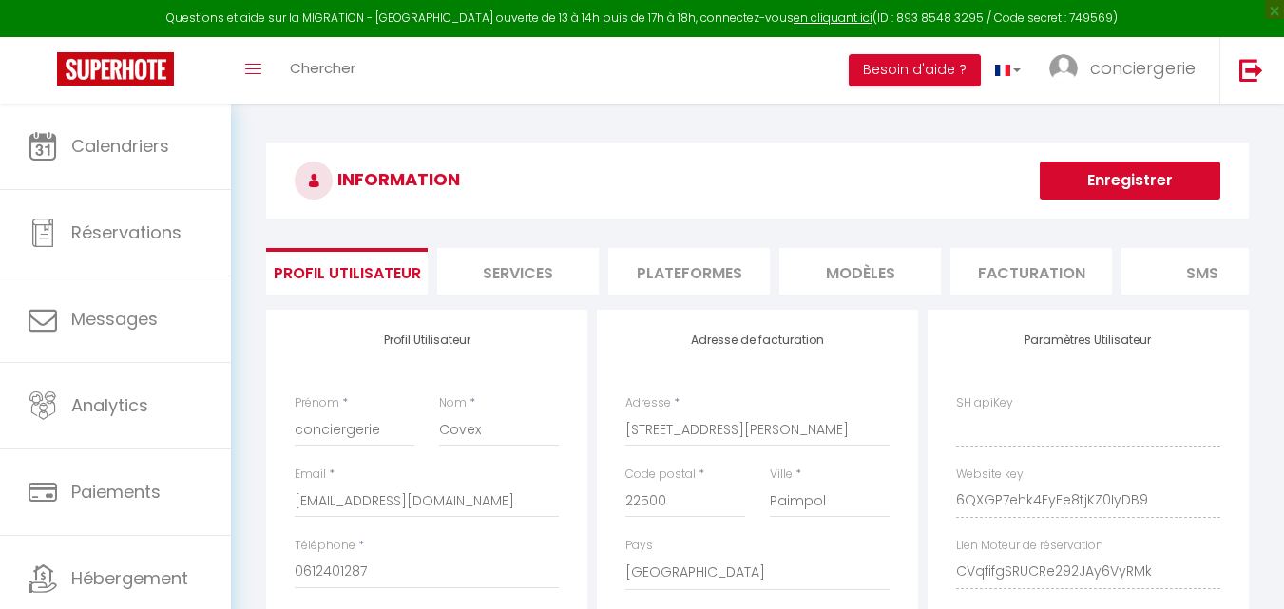
type input "6QXGP7ehk4FyEe8tjKZ0IyDB9"
type input "CVqfifgSRUCRe292JAy6VyRMk"
type input "[URL][DOMAIN_NAME]"
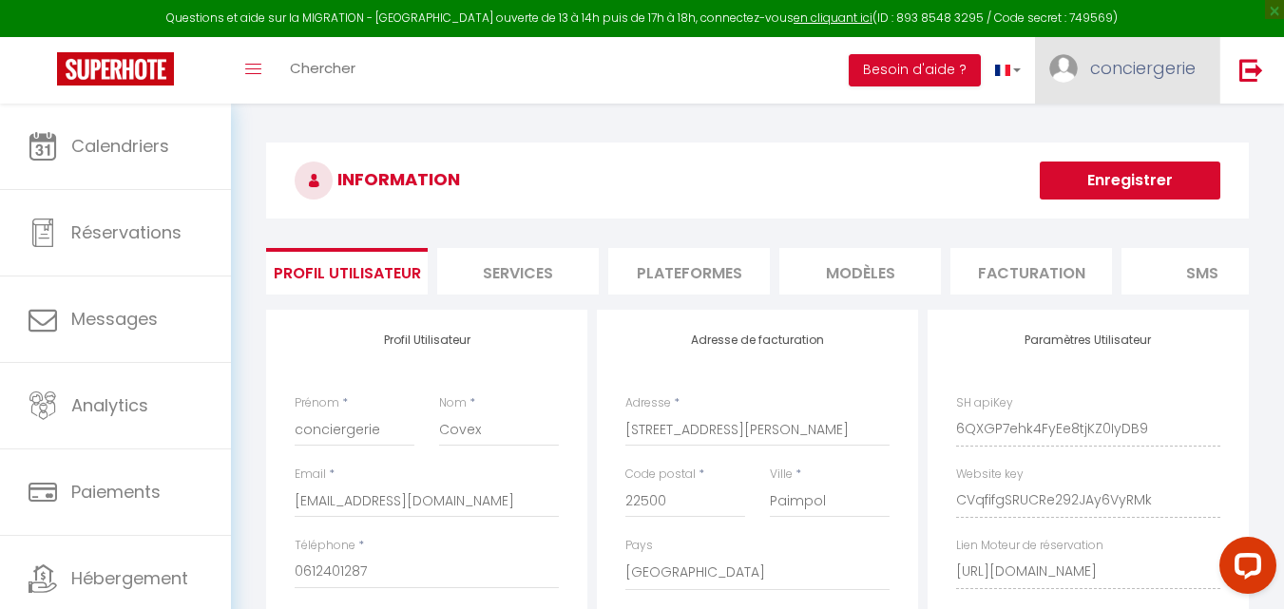
click at [1136, 64] on span "conciergerie" at bounding box center [1143, 68] width 106 height 24
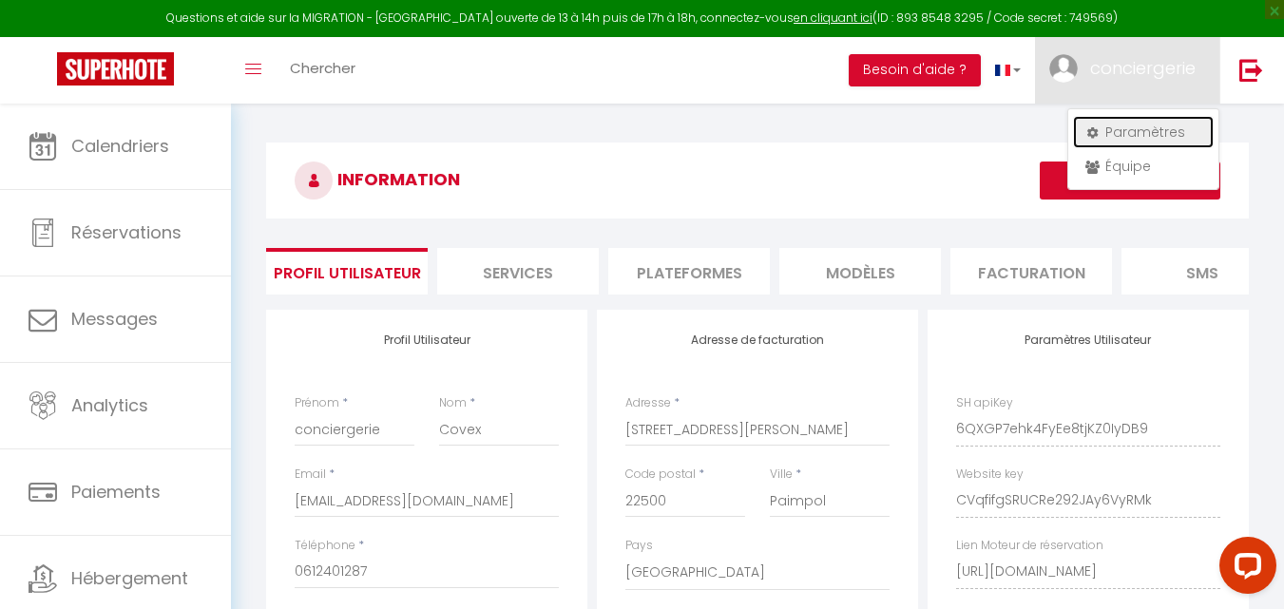
click at [1129, 137] on link "Paramètres" at bounding box center [1143, 132] width 141 height 32
click at [718, 279] on li "Plateformes" at bounding box center [689, 271] width 162 height 47
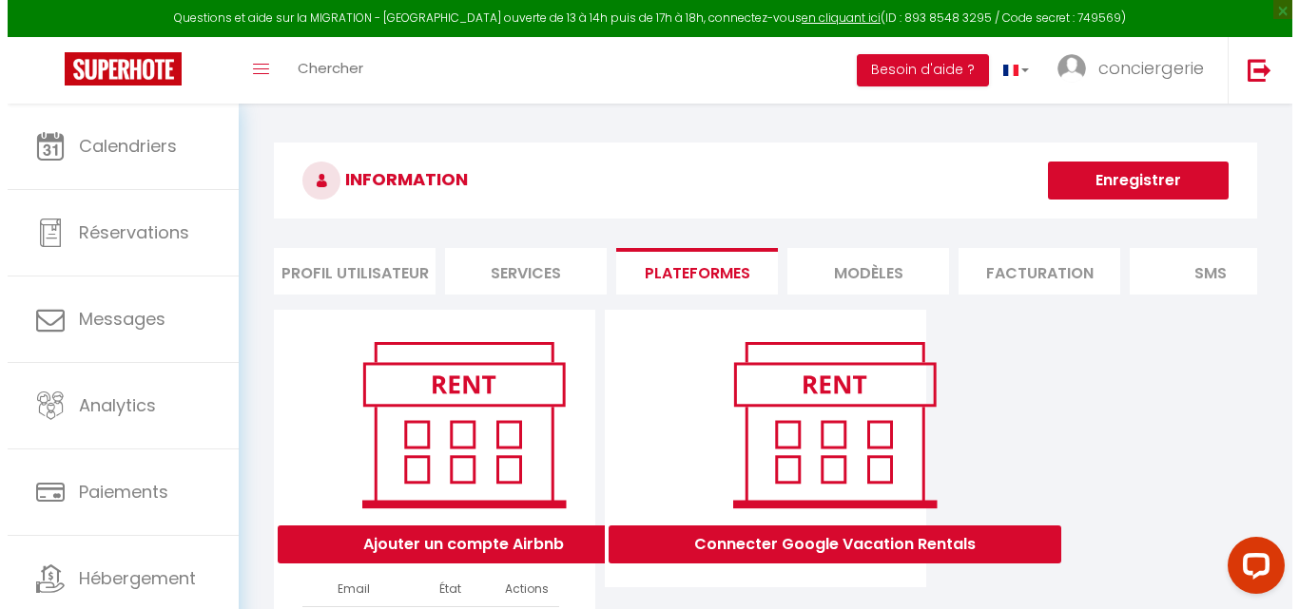
scroll to position [173, 0]
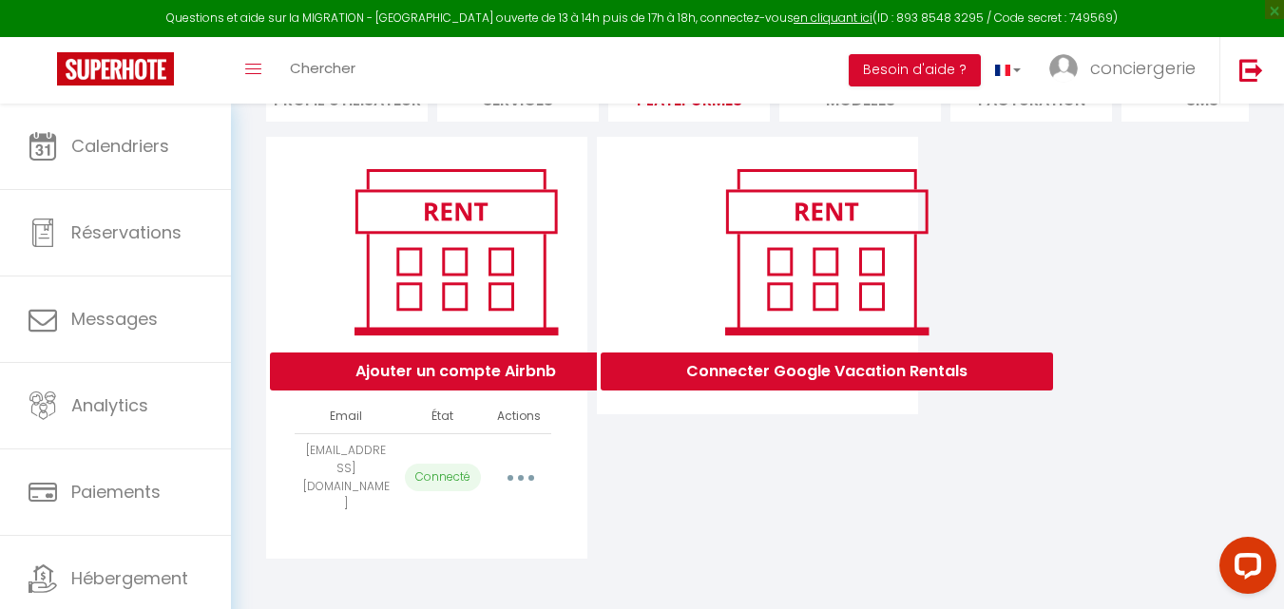
click at [529, 475] on button "button" at bounding box center [520, 478] width 53 height 30
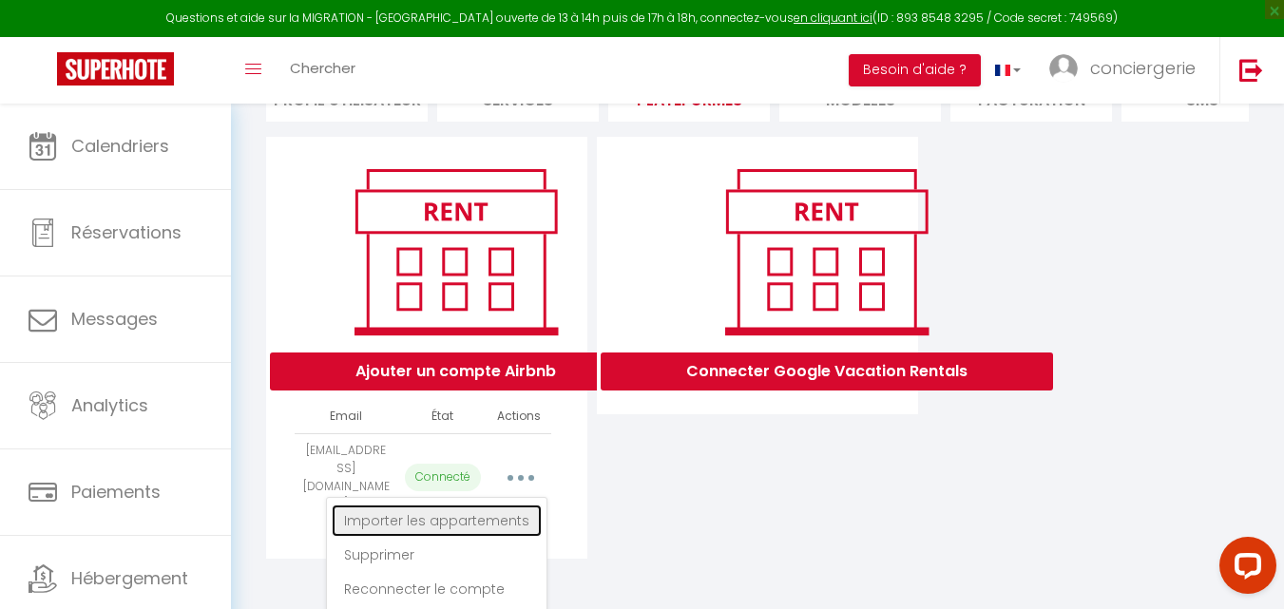
click at [455, 532] on link "Importer les appartements" at bounding box center [437, 521] width 210 height 32
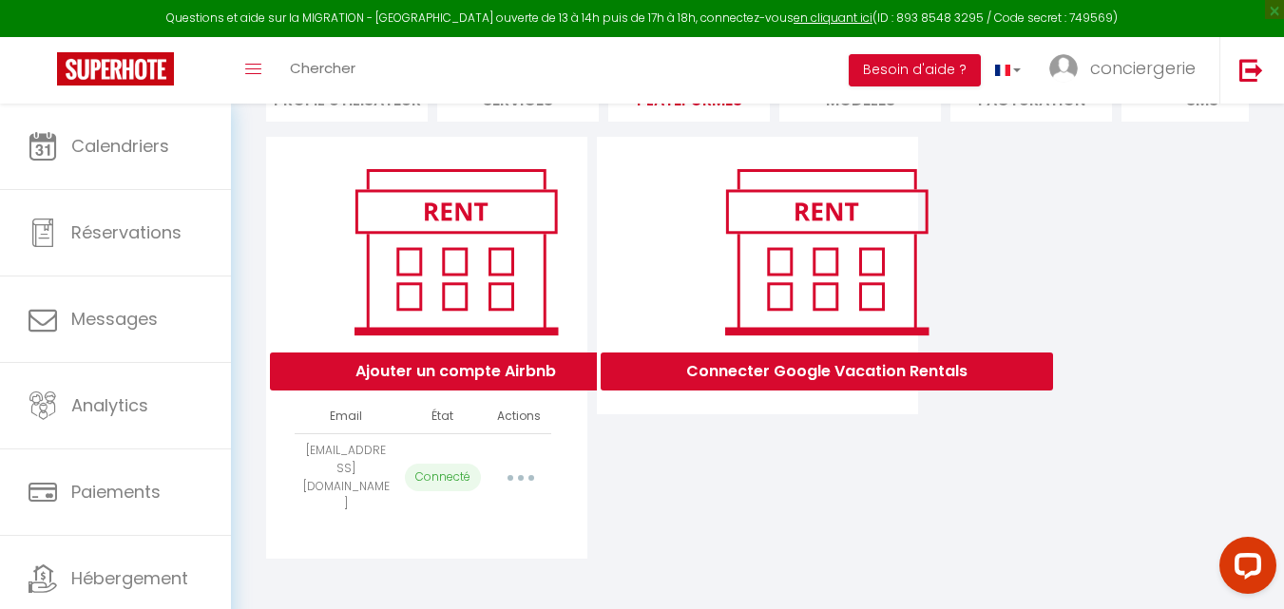
select select "31845"
select select "31849"
select select "31850"
select select "31851"
select select
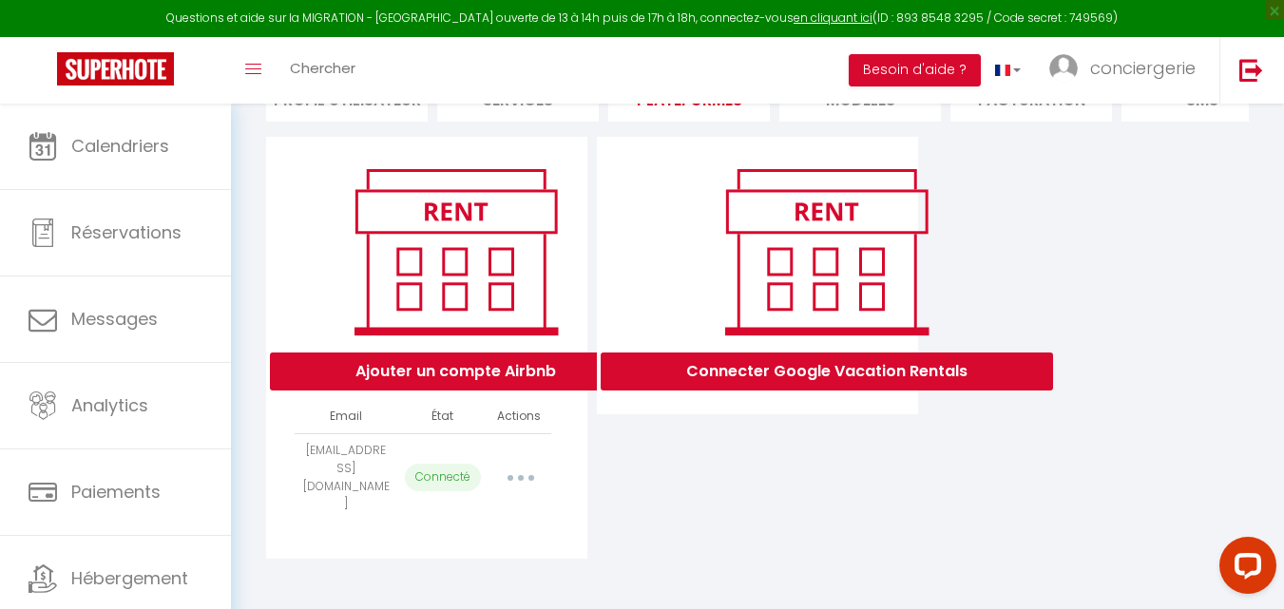
select select "31855"
select select "31857"
select select "31858"
select select "31860"
select select "31861"
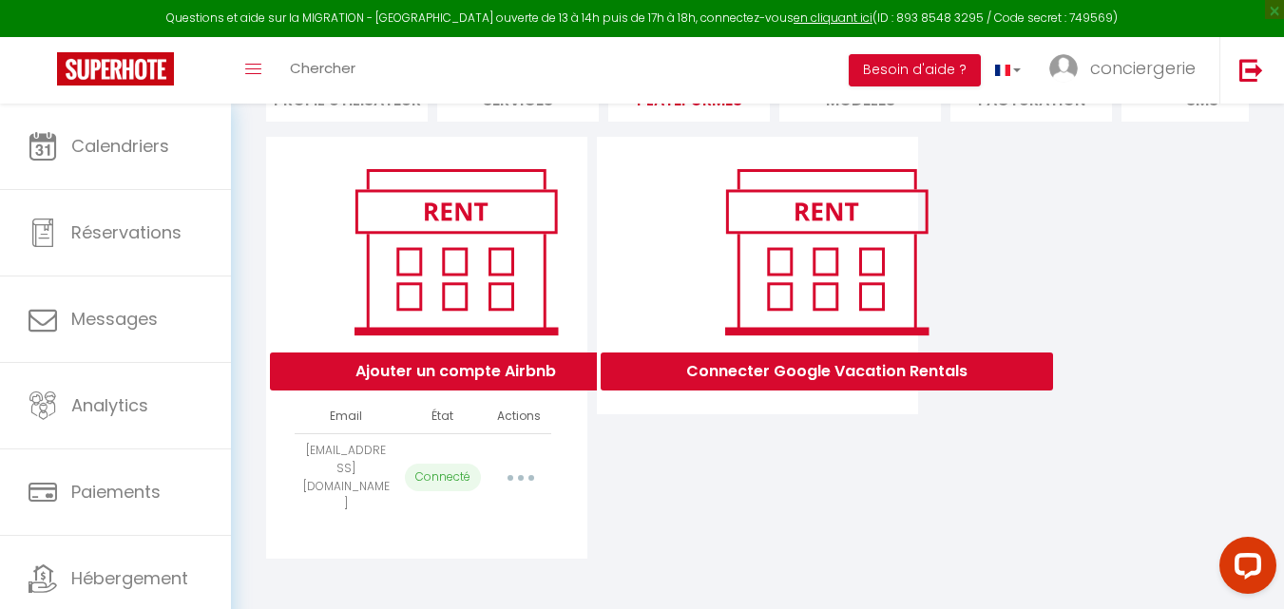
select select "31862"
select select "31863"
select select "31867"
select select "31871"
select select "31872"
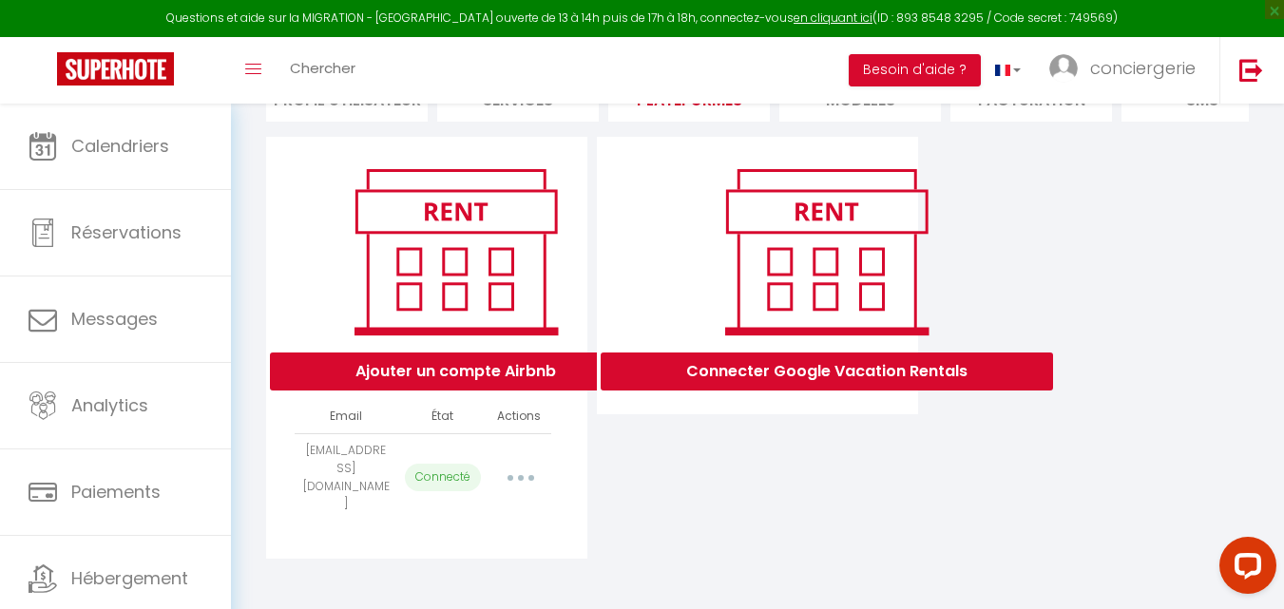
select select "31874"
select select "37320"
select select "35373"
select select "39354"
select select "41630"
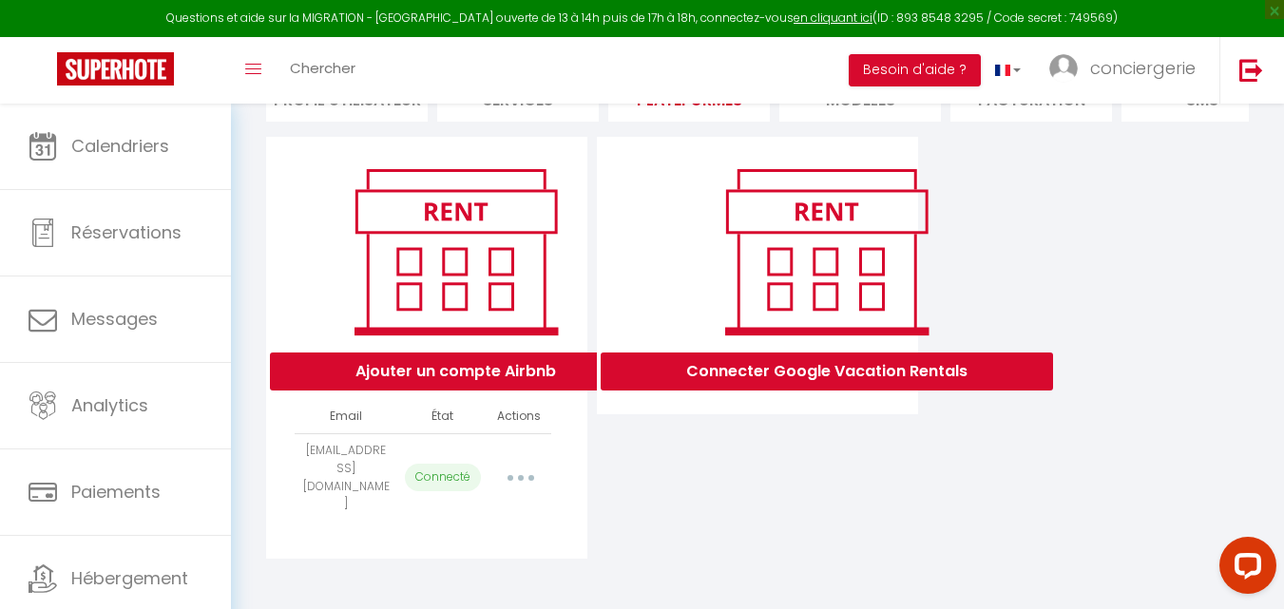
select select "44964"
select select "43661"
select select "44282"
select select "45298"
select select "44968"
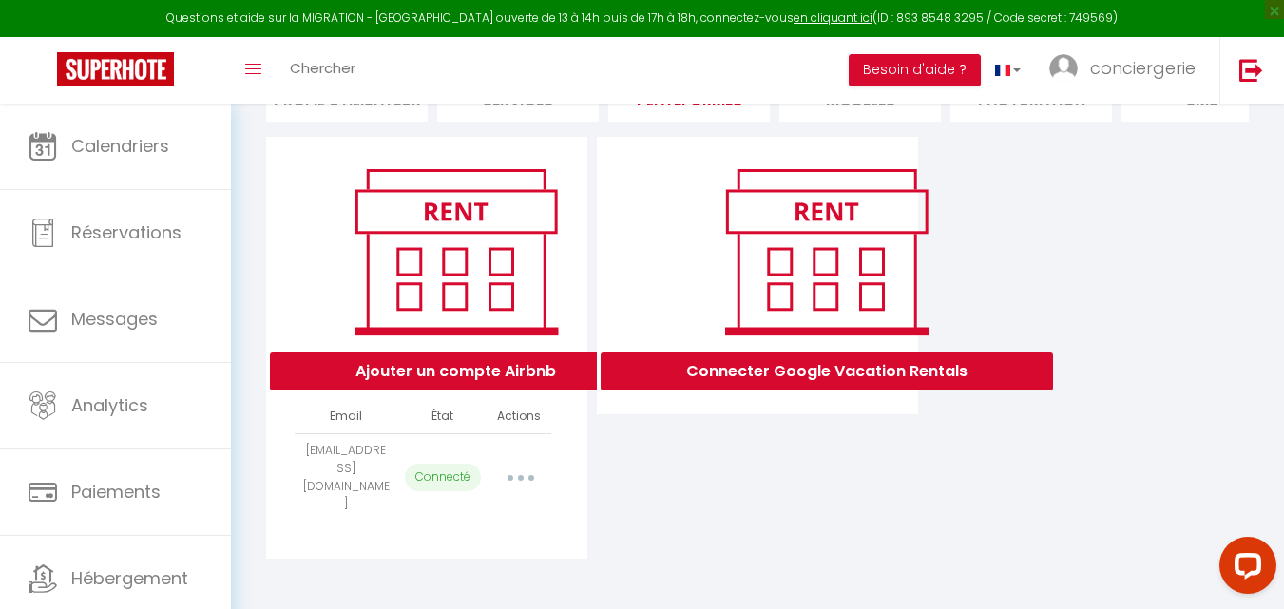
select select "45306"
select select "50514"
select select "52646"
select select "53739"
select select "58060"
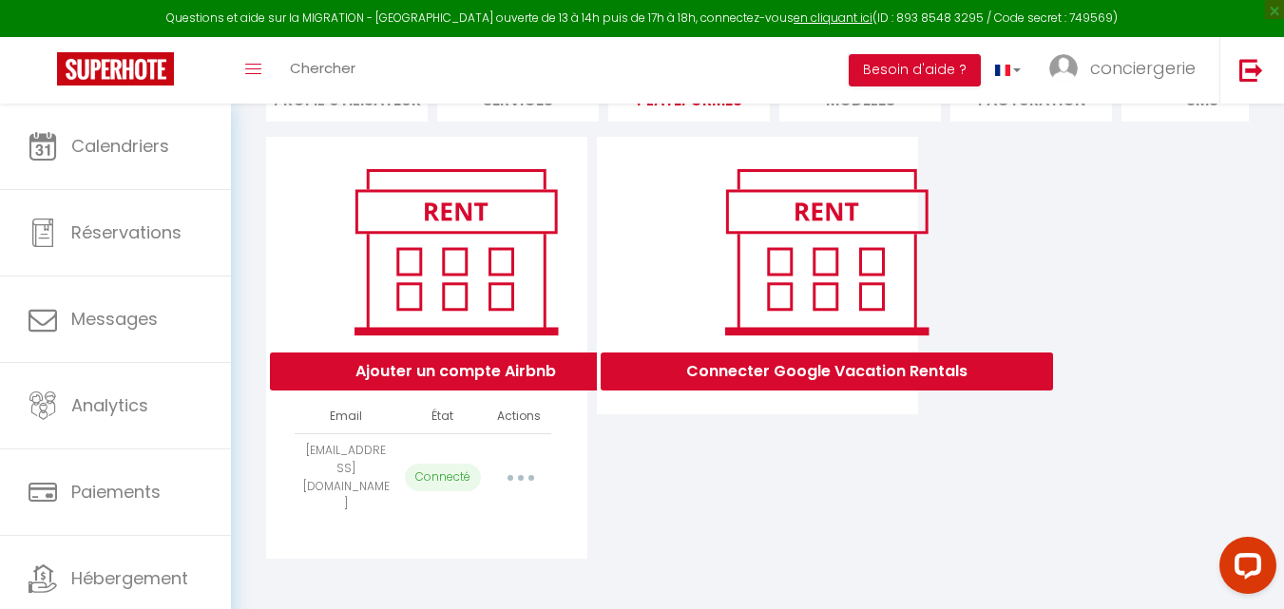
select select "61291"
select select "61951"
select select "63465"
select select "64589"
select select "65394"
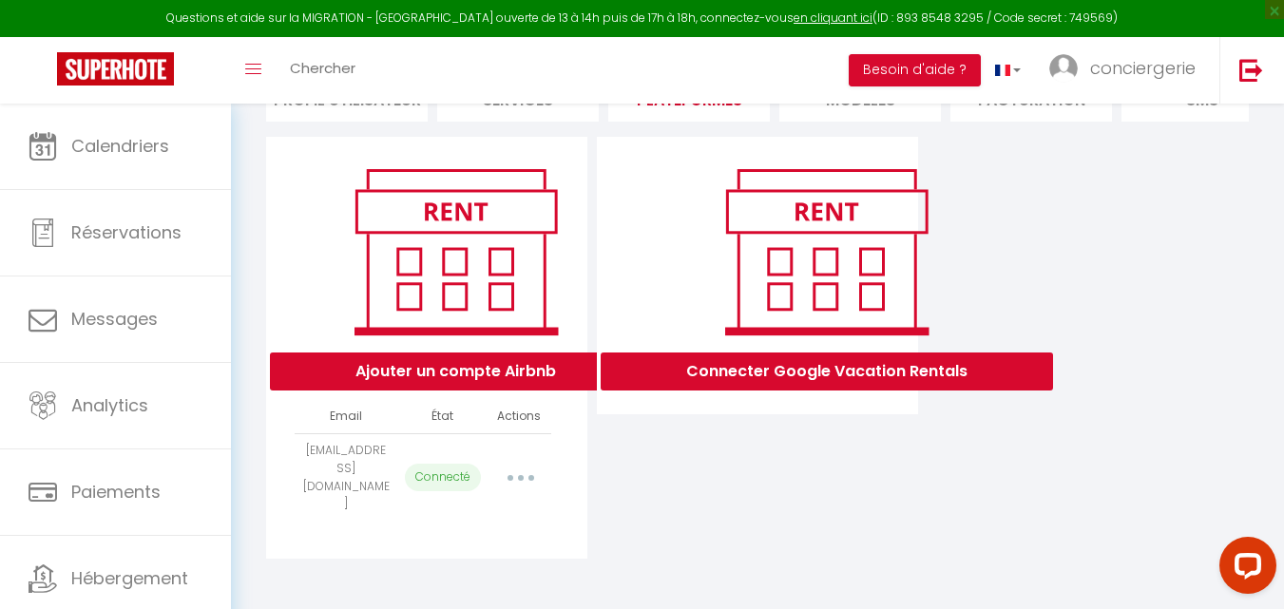
select select "66816"
select select "68421"
select select "69253"
select select "71893"
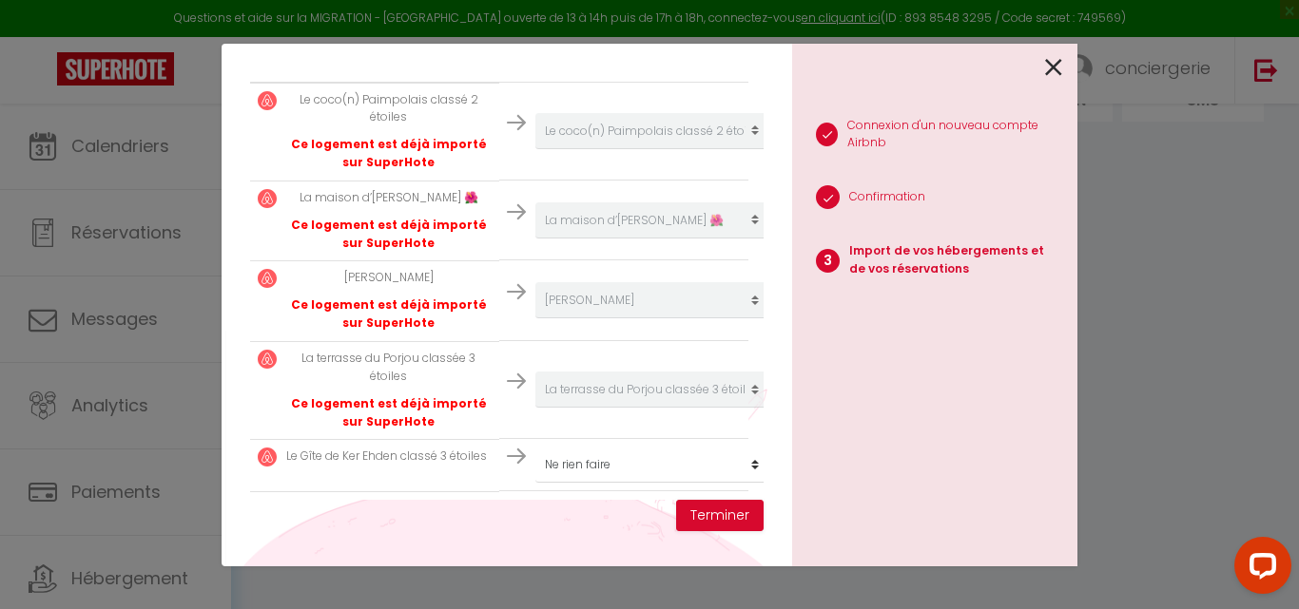
scroll to position [418, 0]
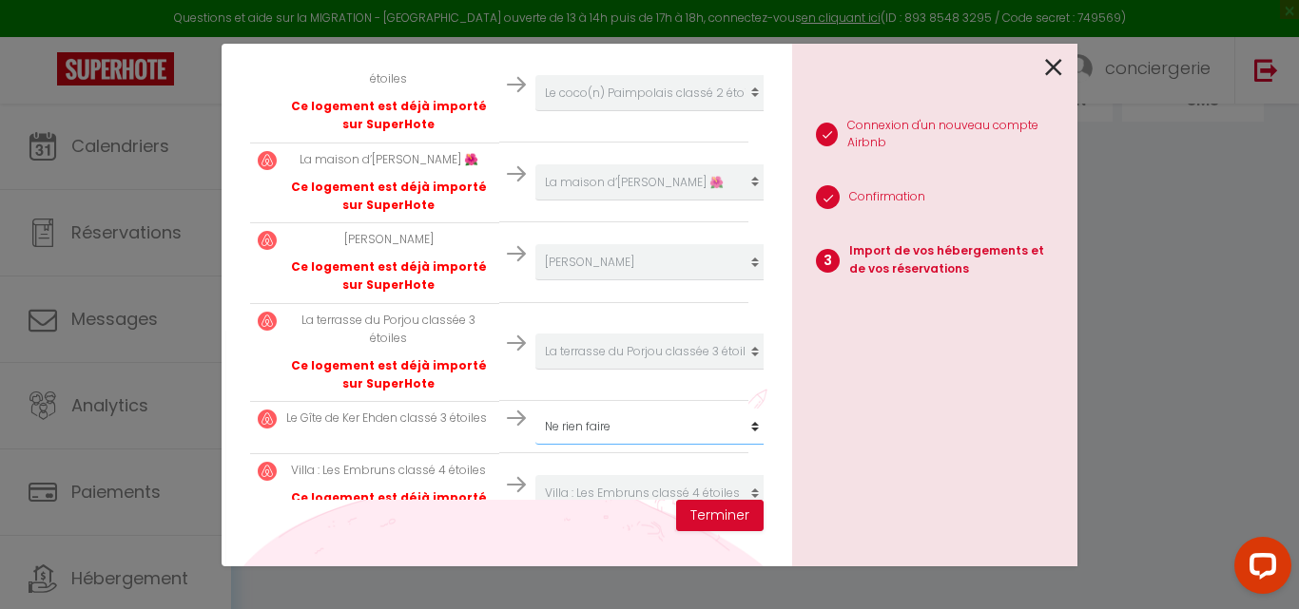
click at [655, 111] on select "Créer un nouveau hébergement Ne rien faire Famille [PERSON_NAME] · Chez [PERSON…" at bounding box center [652, 93] width 234 height 36
select select "31853"
click at [535, 111] on select "Créer un nouveau hébergement Ne rien faire Famille [PERSON_NAME] · Chez [PERSON…" at bounding box center [652, 93] width 234 height 36
click at [714, 504] on button "Terminer" at bounding box center [719, 516] width 87 height 32
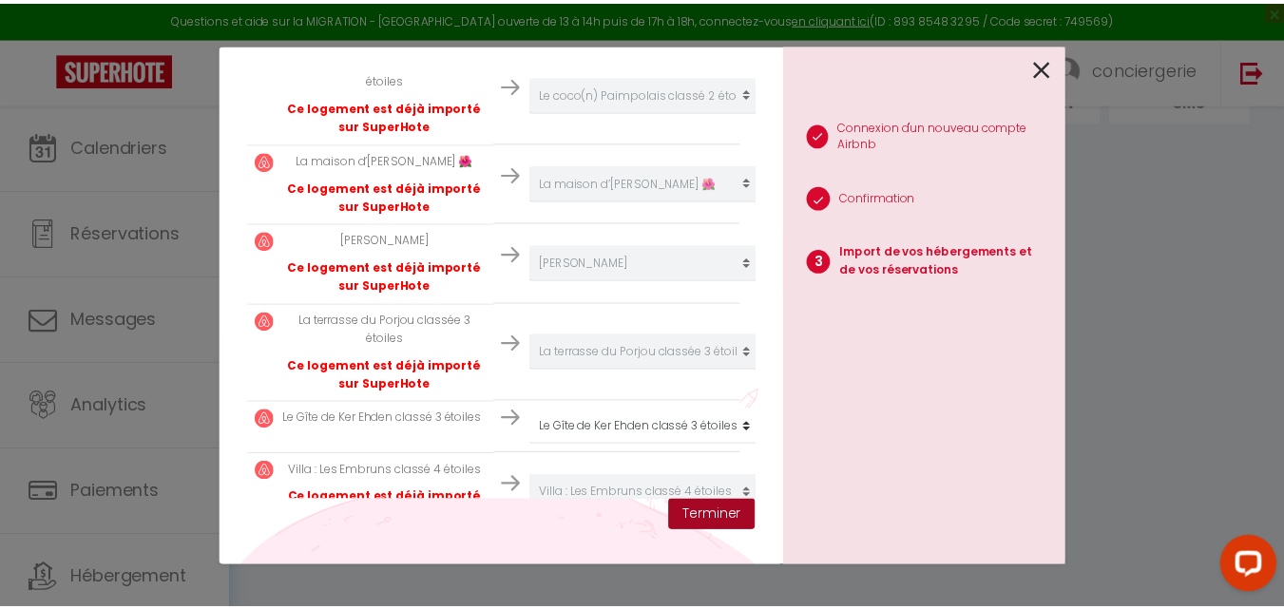
scroll to position [466, 0]
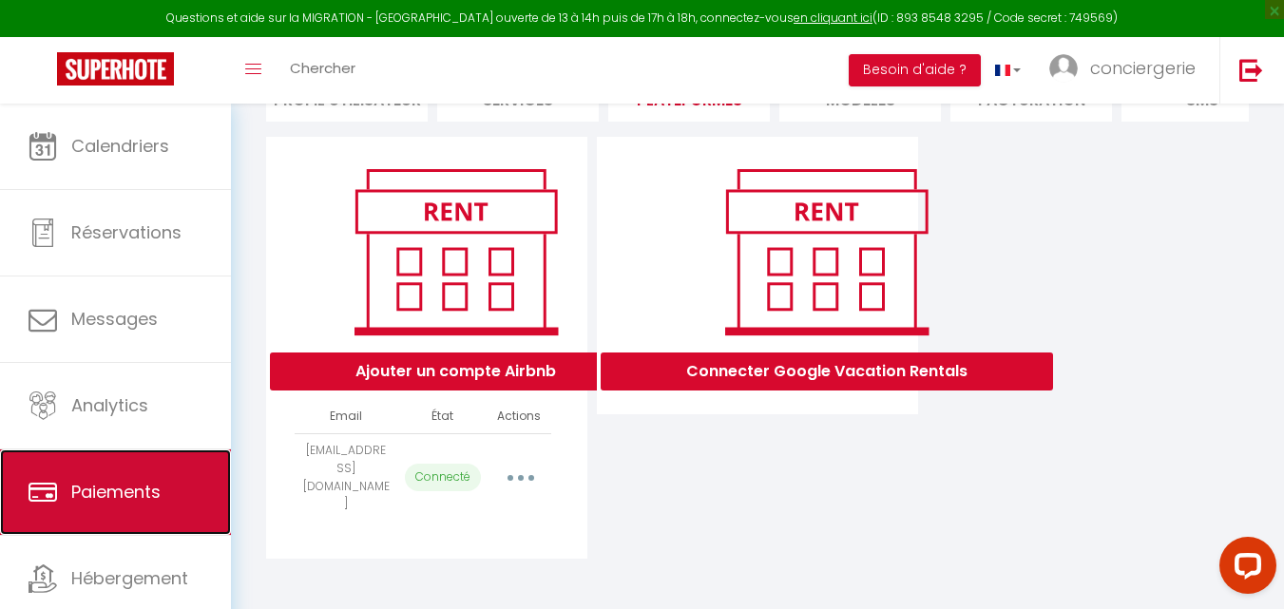
click at [112, 534] on link "Paiements" at bounding box center [115, 493] width 231 height 86
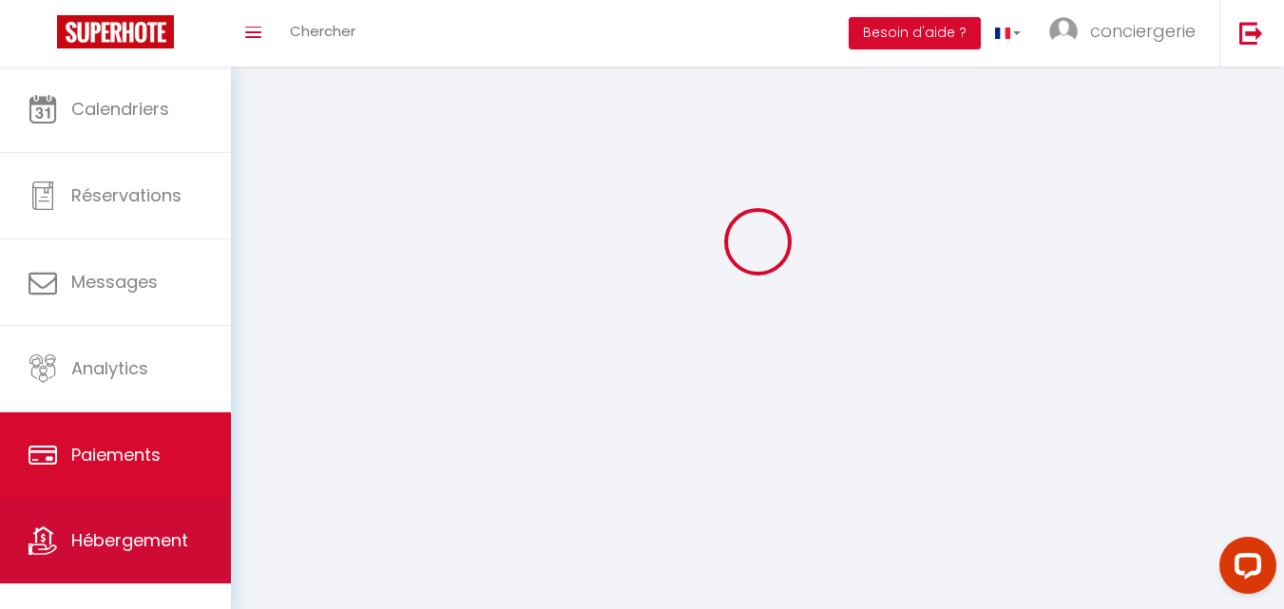
scroll to position [67, 0]
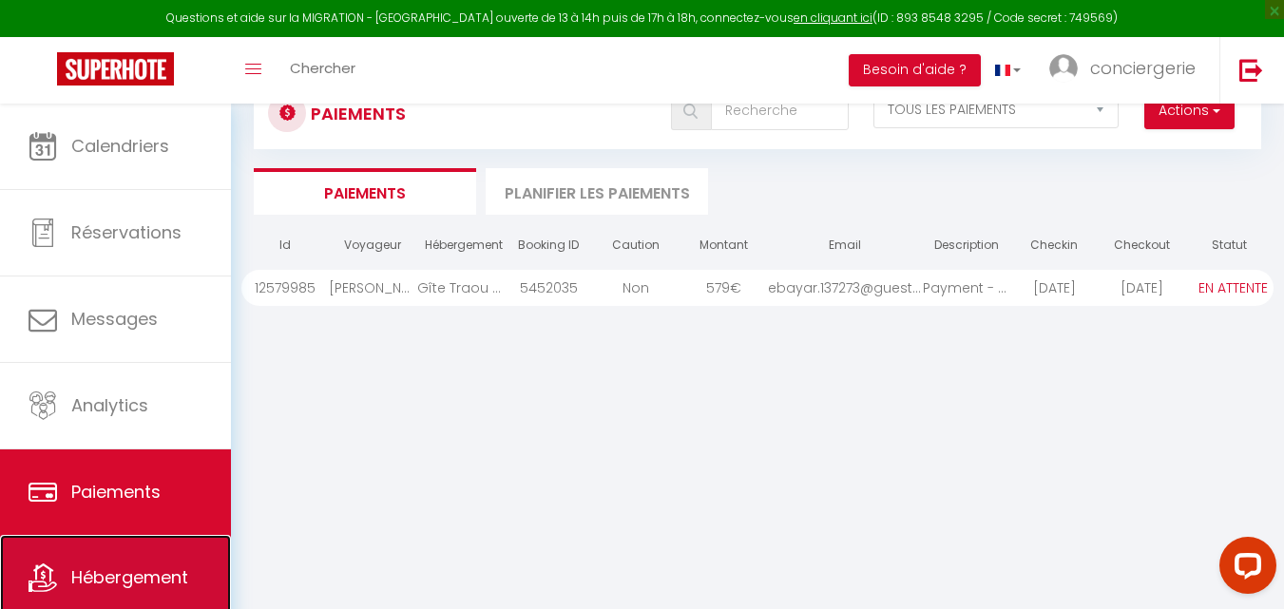
click at [106, 565] on link "Hébergement" at bounding box center [115, 578] width 231 height 86
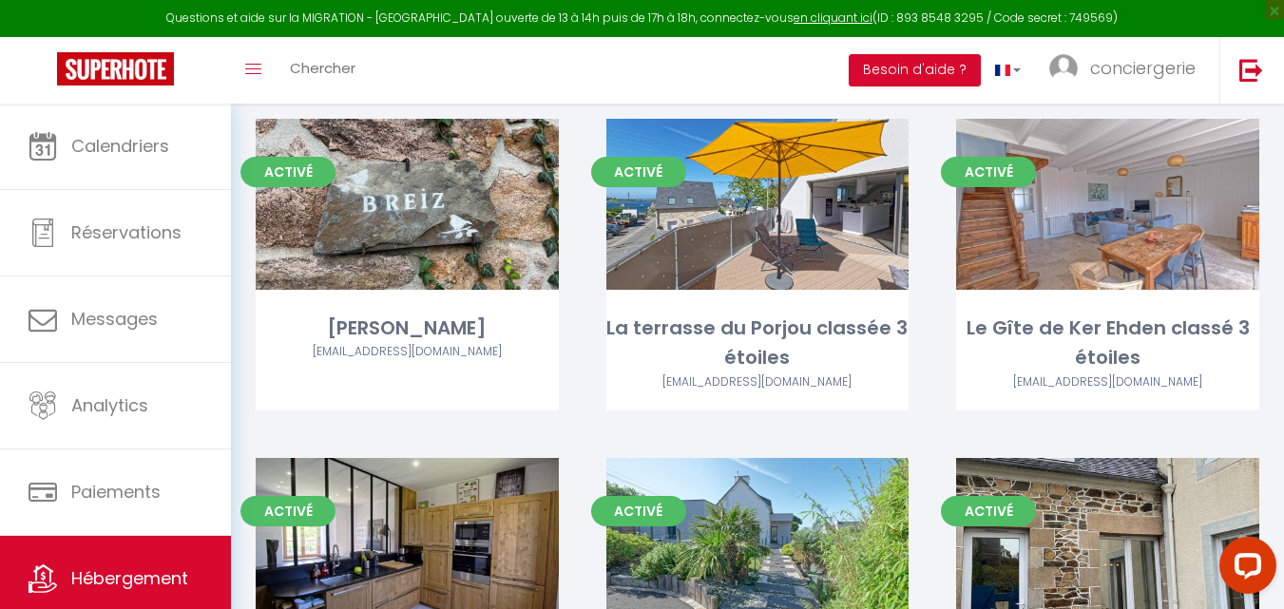
scroll to position [738, 0]
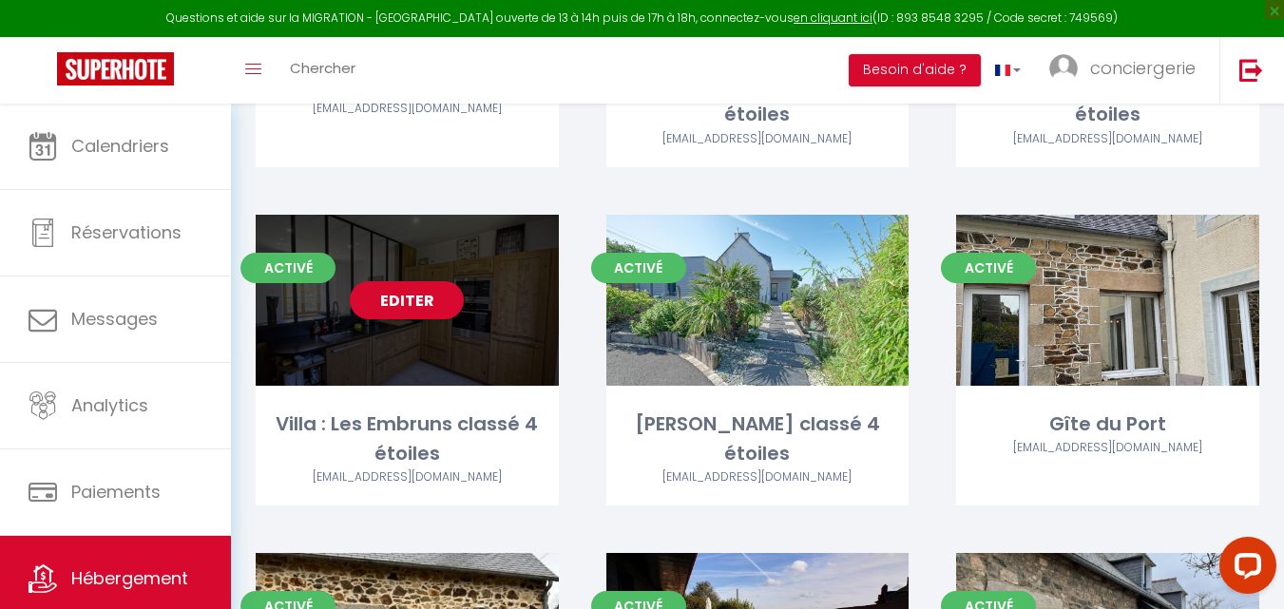
click at [392, 281] on link "Editer" at bounding box center [407, 300] width 114 height 38
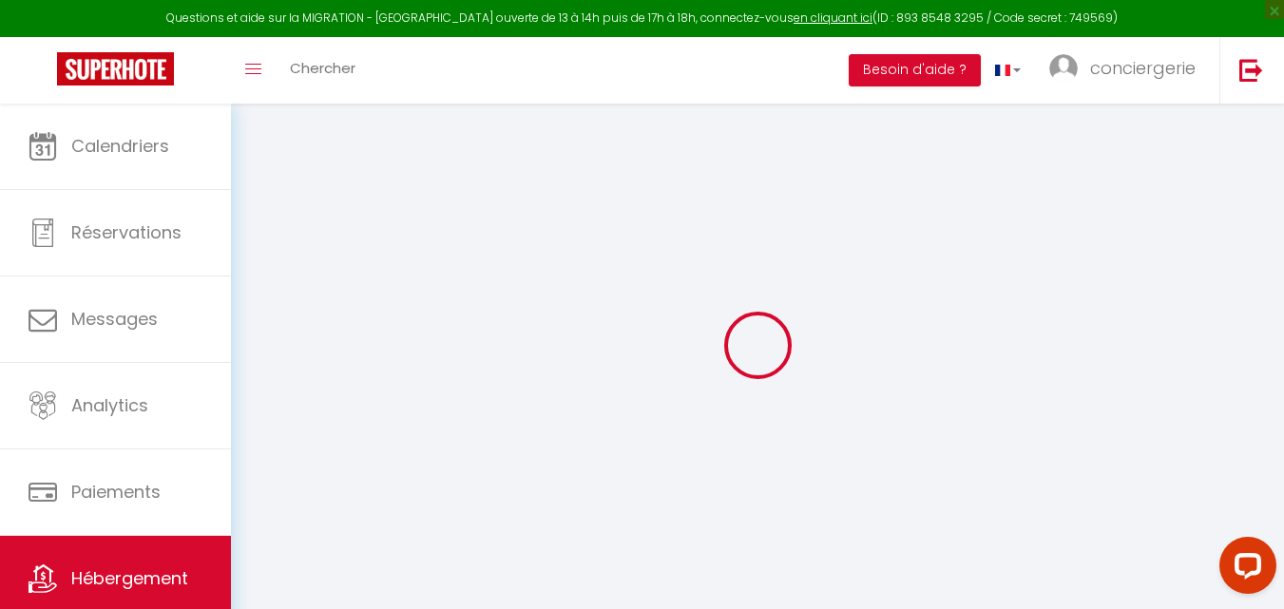
select select
checkbox input "false"
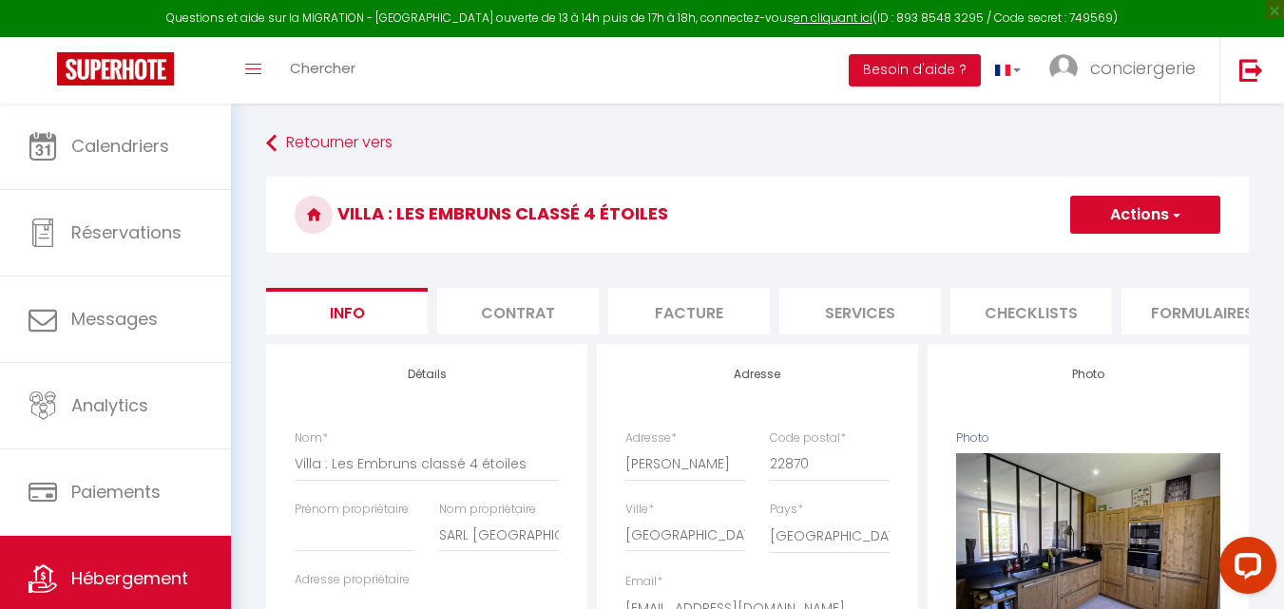
select select
checkbox input "false"
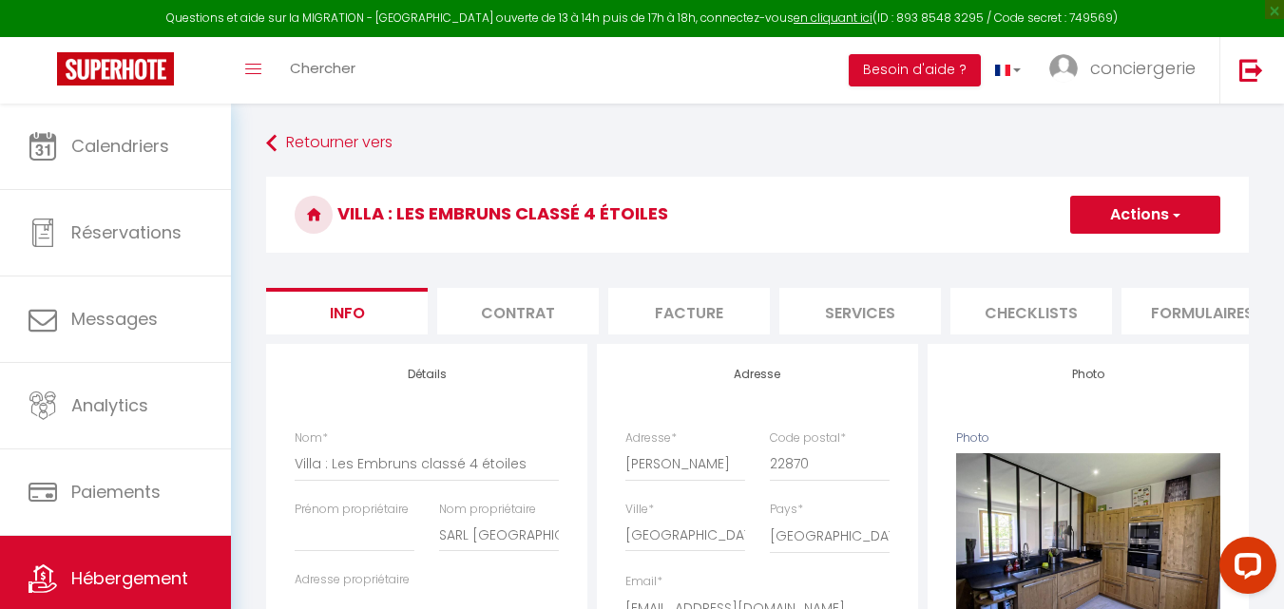
select select "4396-820113475130135877"
click at [1183, 300] on li "Plateformes" at bounding box center [1197, 311] width 162 height 47
select select
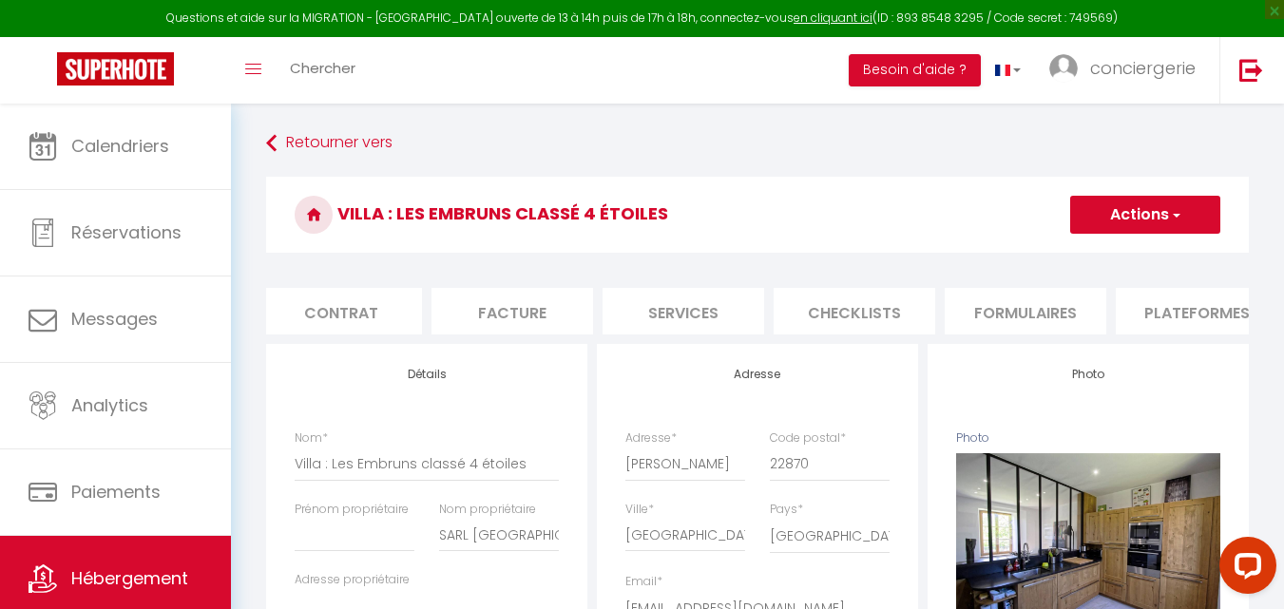
select select
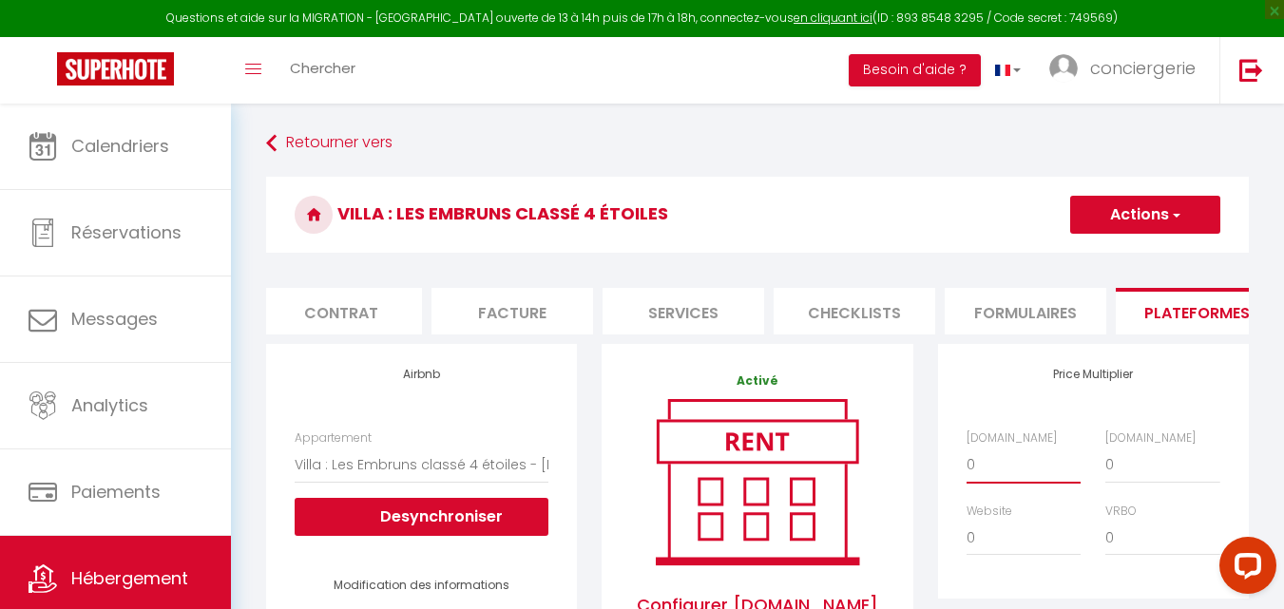
click at [991, 473] on select "0 + 1 % + 2 % + 3 % + 4 % + 5 % + 6 % + 7 % + 8 % + 9 %" at bounding box center [1024, 465] width 114 height 36
select select "+ 20 %"
click at [967, 461] on select "0 + 1 % + 2 % + 3 % + 4 % + 5 % + 6 % + 7 % + 8 % + 9 %" at bounding box center [1024, 465] width 114 height 36
select select
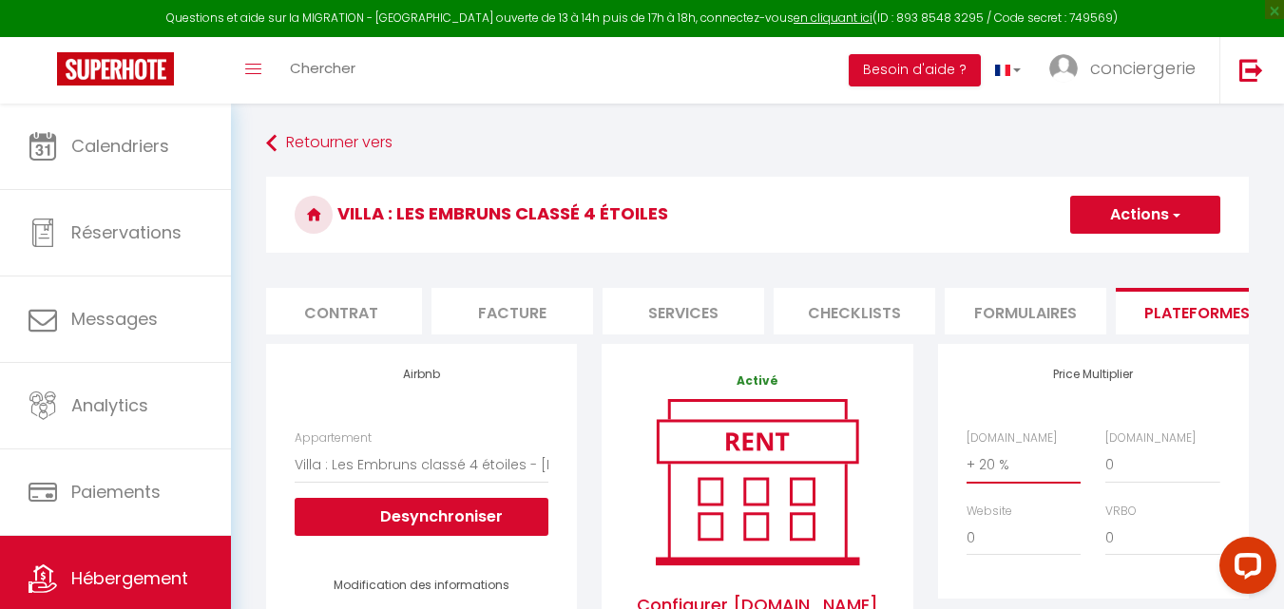
select select
click at [1198, 201] on button "Actions" at bounding box center [1145, 215] width 150 height 38
click at [1151, 247] on link "Enregistrer" at bounding box center [1144, 256] width 150 height 25
select select
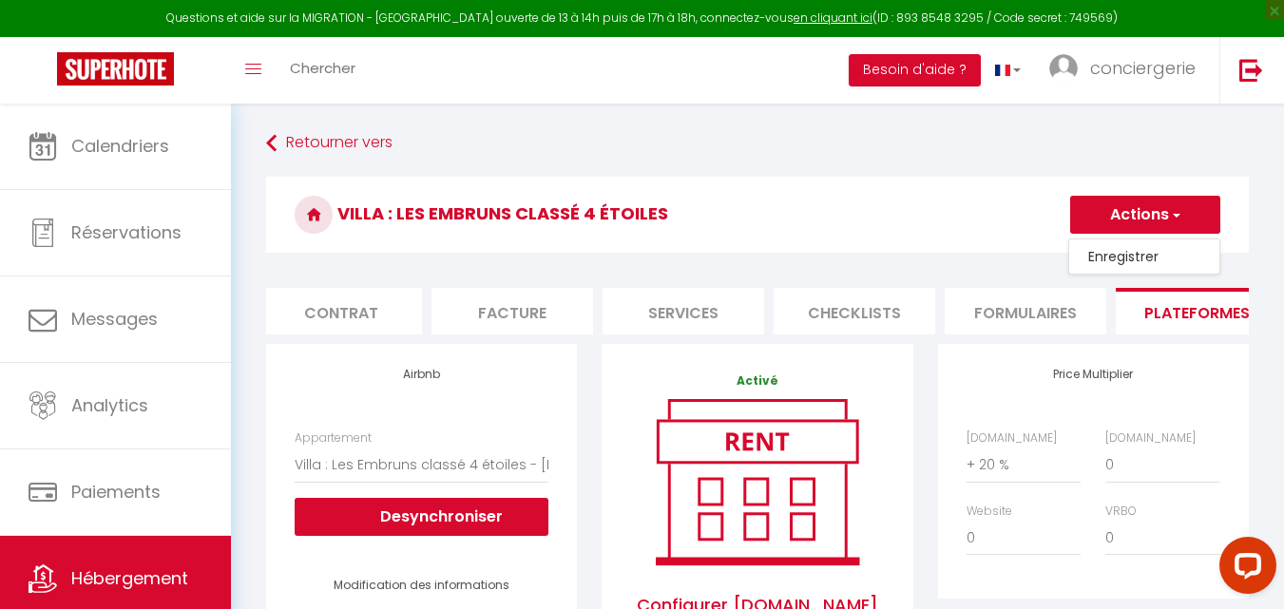
select select
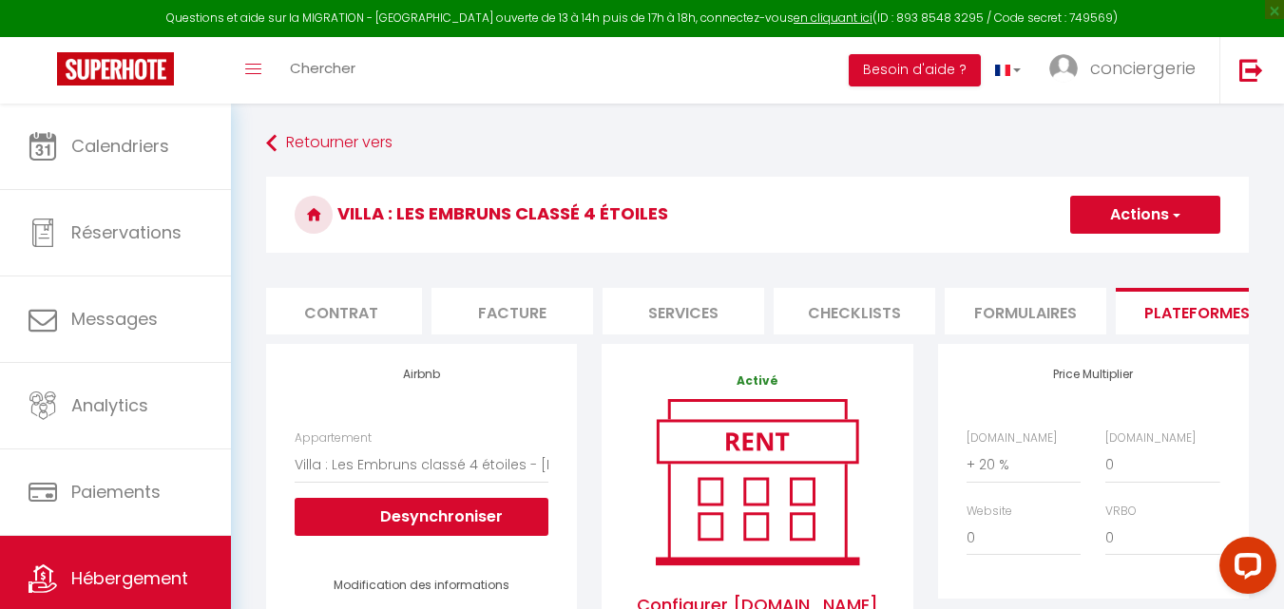
select select
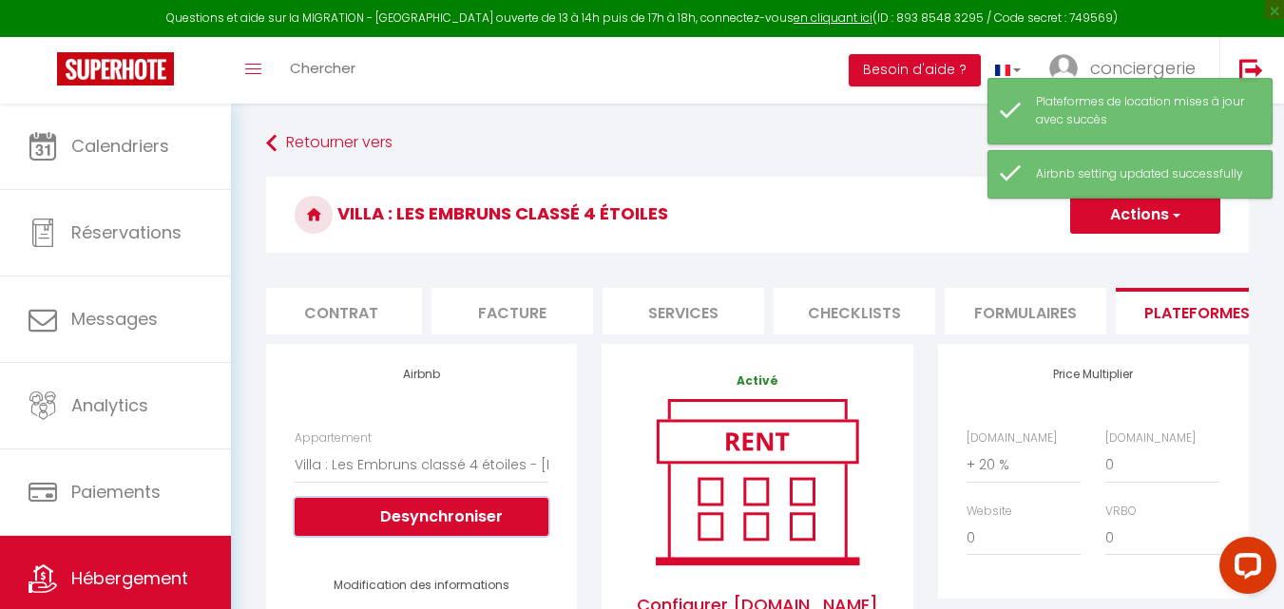
click at [457, 526] on button "Desynchroniser" at bounding box center [422, 517] width 254 height 38
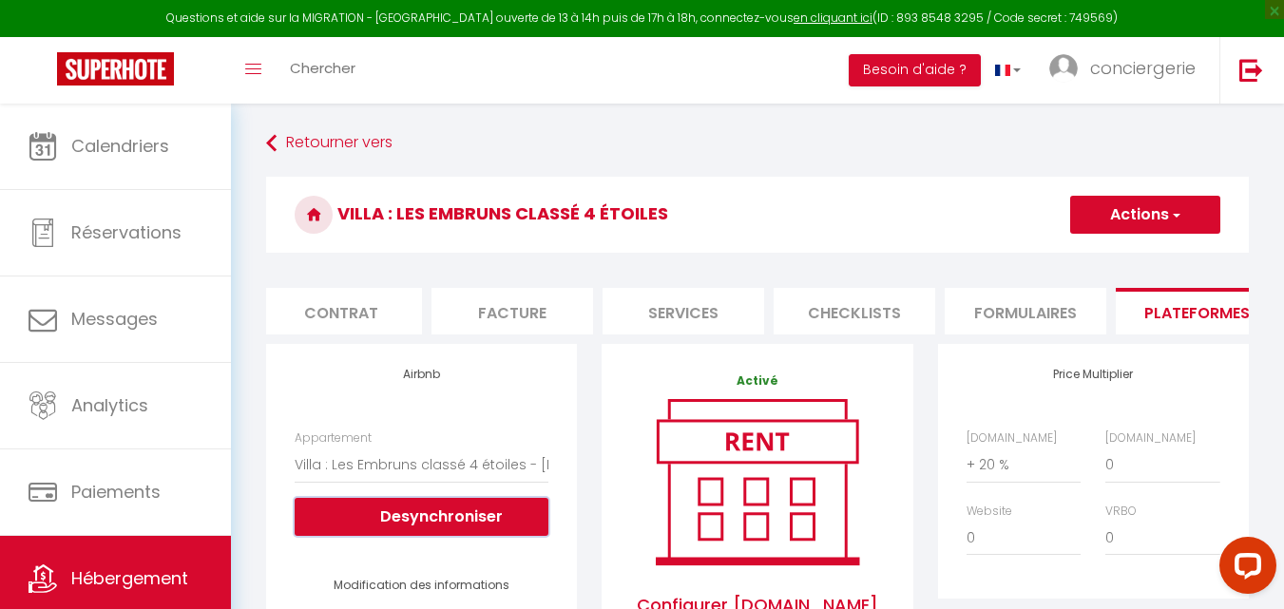
click at [457, 526] on button "Desynchroniser" at bounding box center [422, 517] width 254 height 38
click at [470, 535] on button "Desynchroniser" at bounding box center [422, 517] width 254 height 38
click at [439, 526] on button "Desynchroniser" at bounding box center [422, 517] width 254 height 38
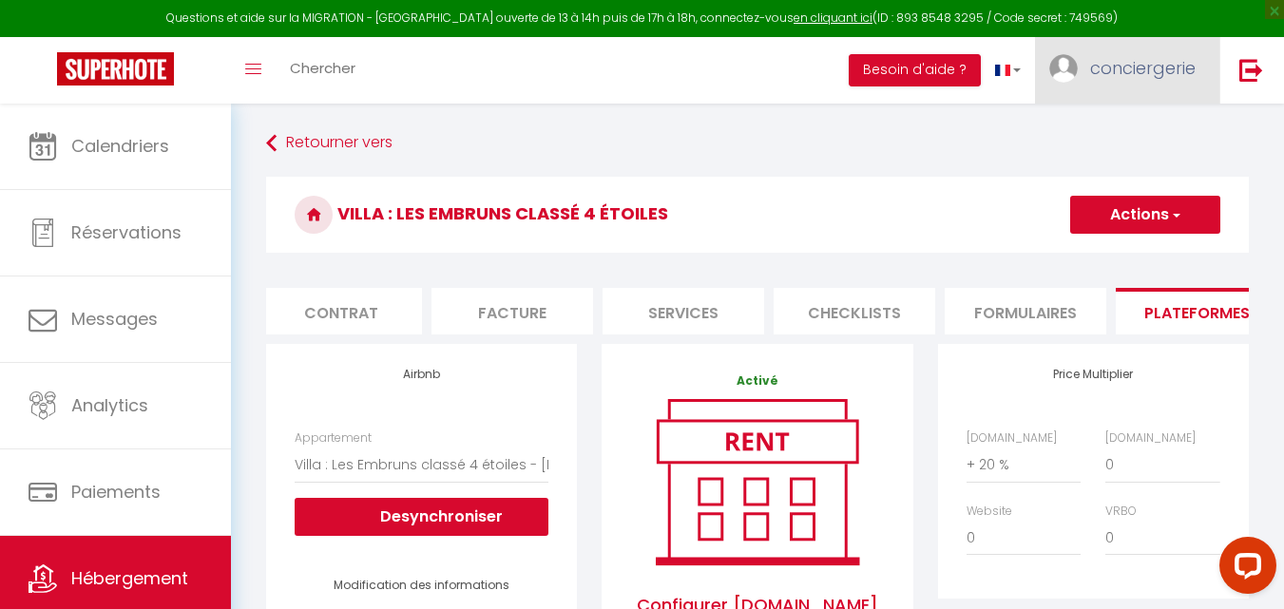
click at [1145, 89] on link "conciergerie" at bounding box center [1127, 70] width 184 height 67
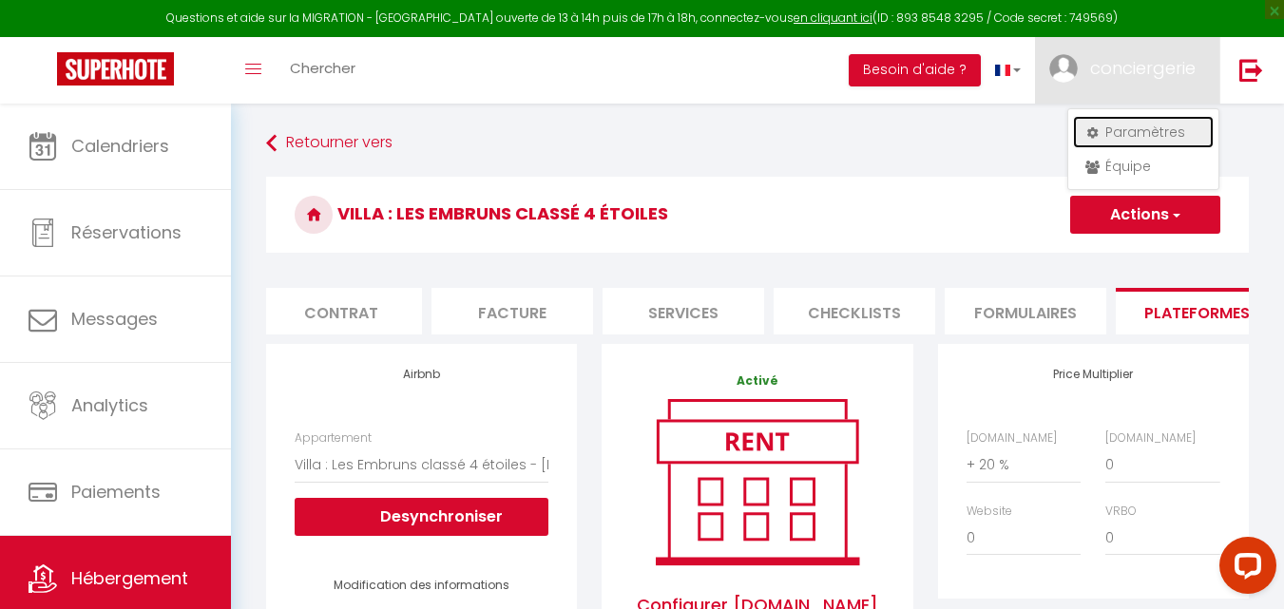
click at [1137, 133] on link "Paramètres" at bounding box center [1143, 132] width 141 height 32
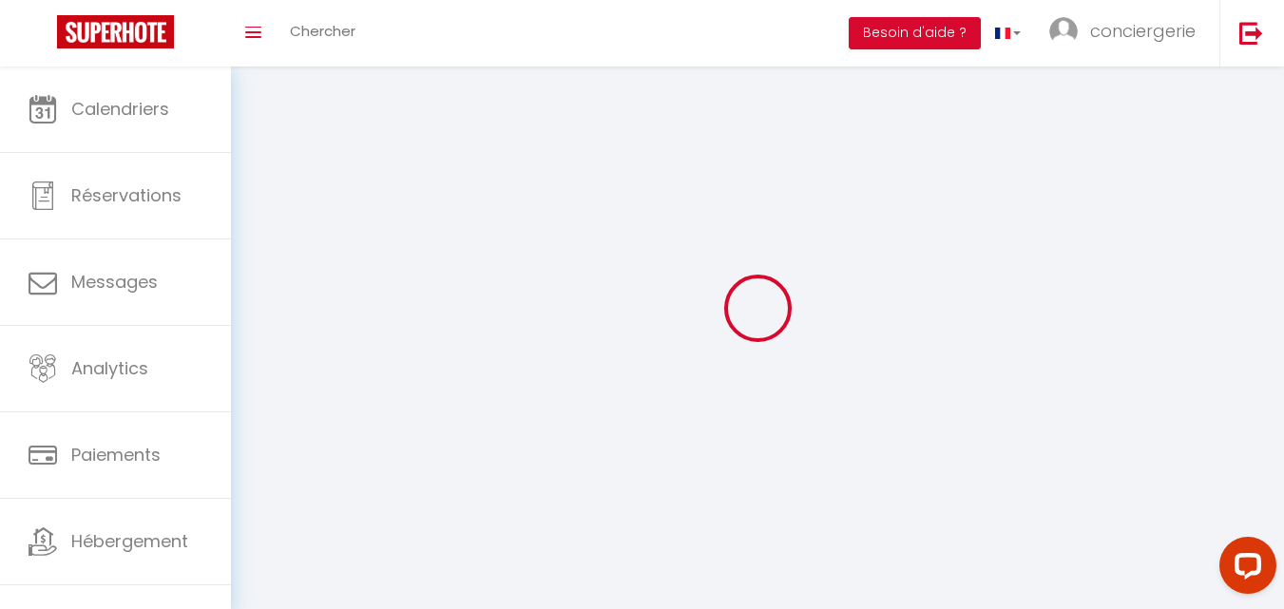
type input "conciergerie"
type input "Covex"
type input "0612401287"
type input "[STREET_ADDRESS][PERSON_NAME]"
type input "22500"
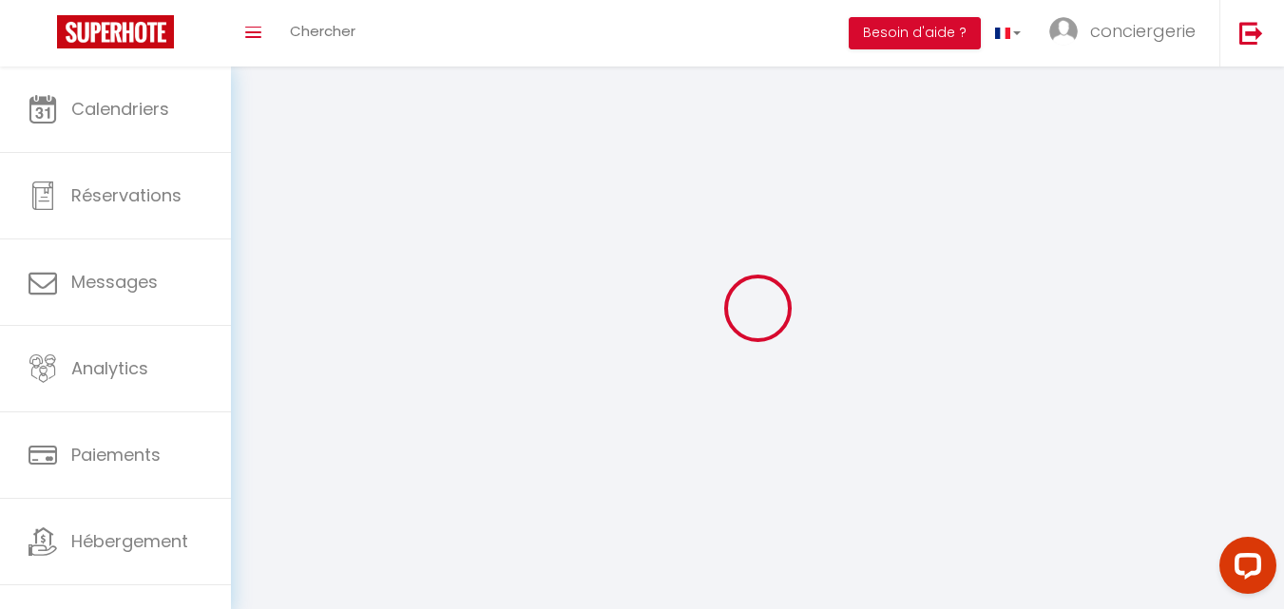
type input "Paimpol"
select select "28"
type input "6QXGP7ehk4FyEe8tjKZ0IyDB9"
type input "CVqfifgSRUCRe292JAy6VyRMk"
type input "[URL][DOMAIN_NAME]"
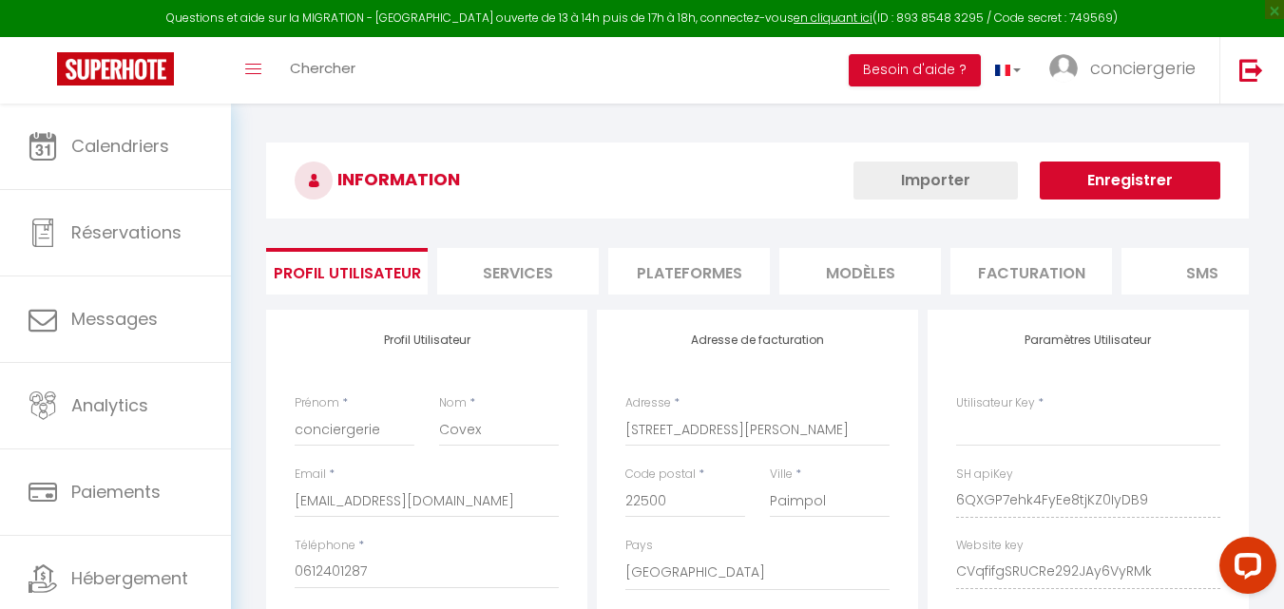
type input "6QXGP7ehk4FyEe8tjKZ0IyDB9"
type input "CVqfifgSRUCRe292JAy6VyRMk"
type input "[URL][DOMAIN_NAME]"
select select "fr"
click at [678, 275] on li "Plateformes" at bounding box center [689, 271] width 162 height 47
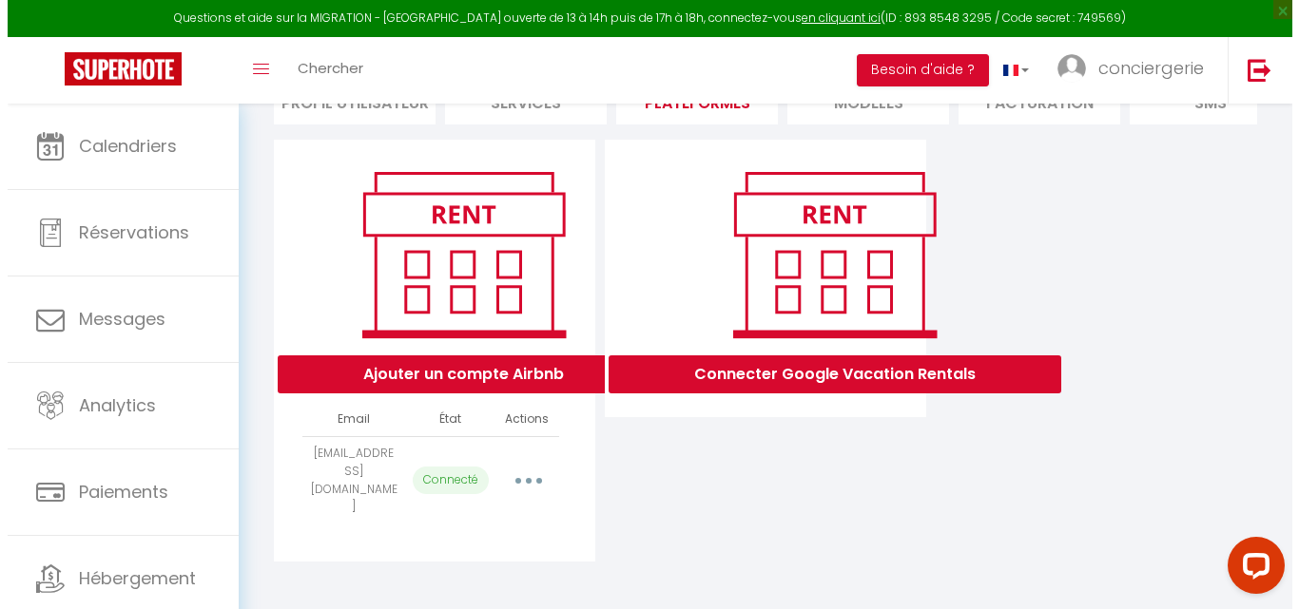
scroll to position [173, 0]
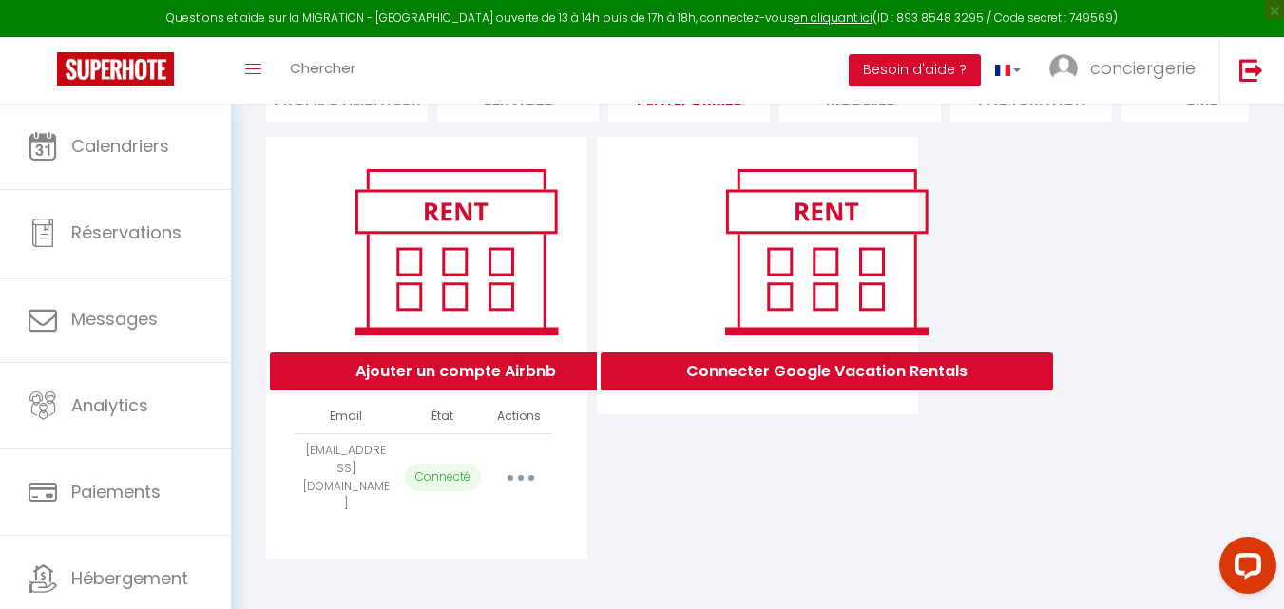
click at [521, 481] on icon "button" at bounding box center [521, 478] width 6 height 6
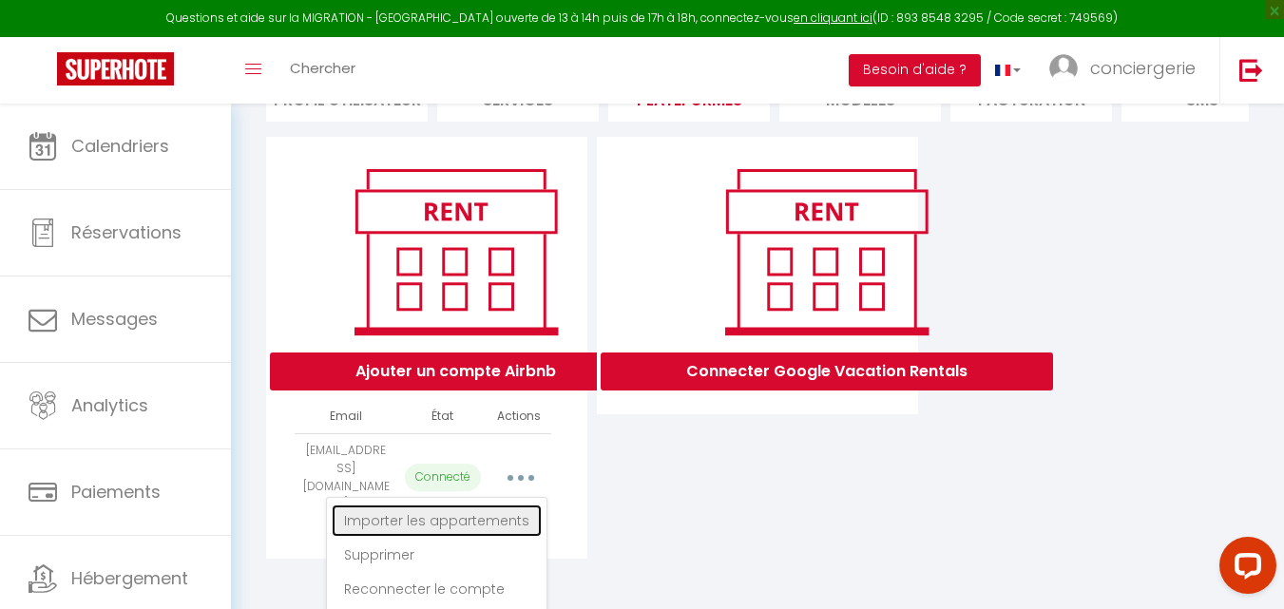
click at [513, 514] on link "Importer les appartements" at bounding box center [437, 521] width 210 height 32
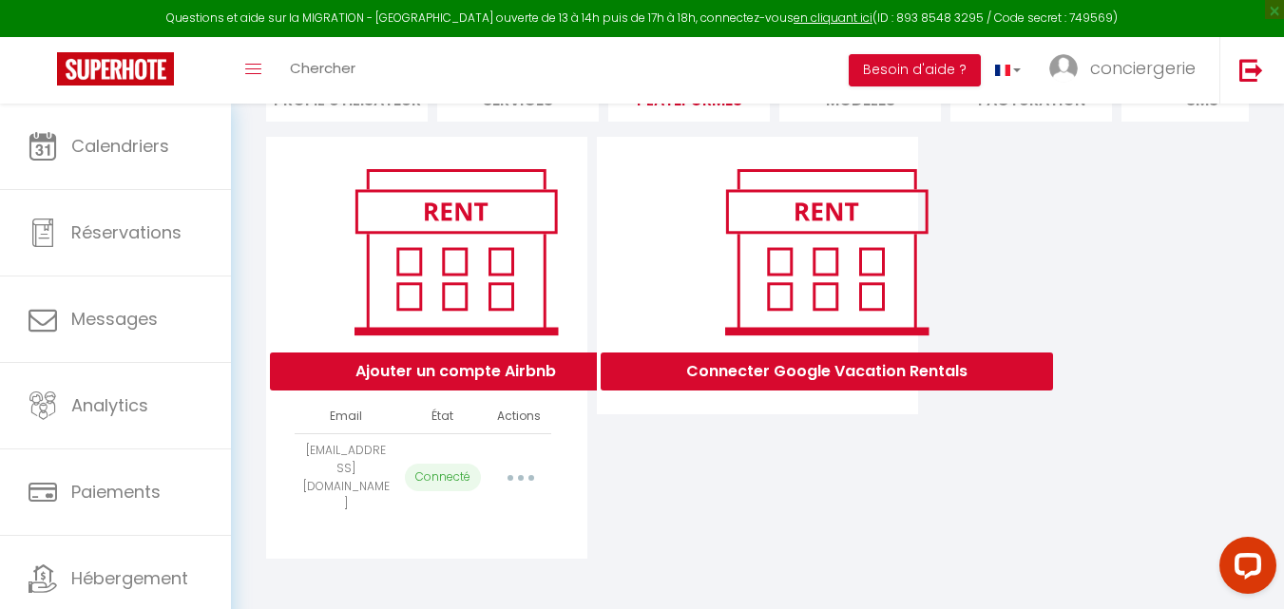
select select "31845"
select select "31849"
select select "31850"
select select "31851"
select select "31853"
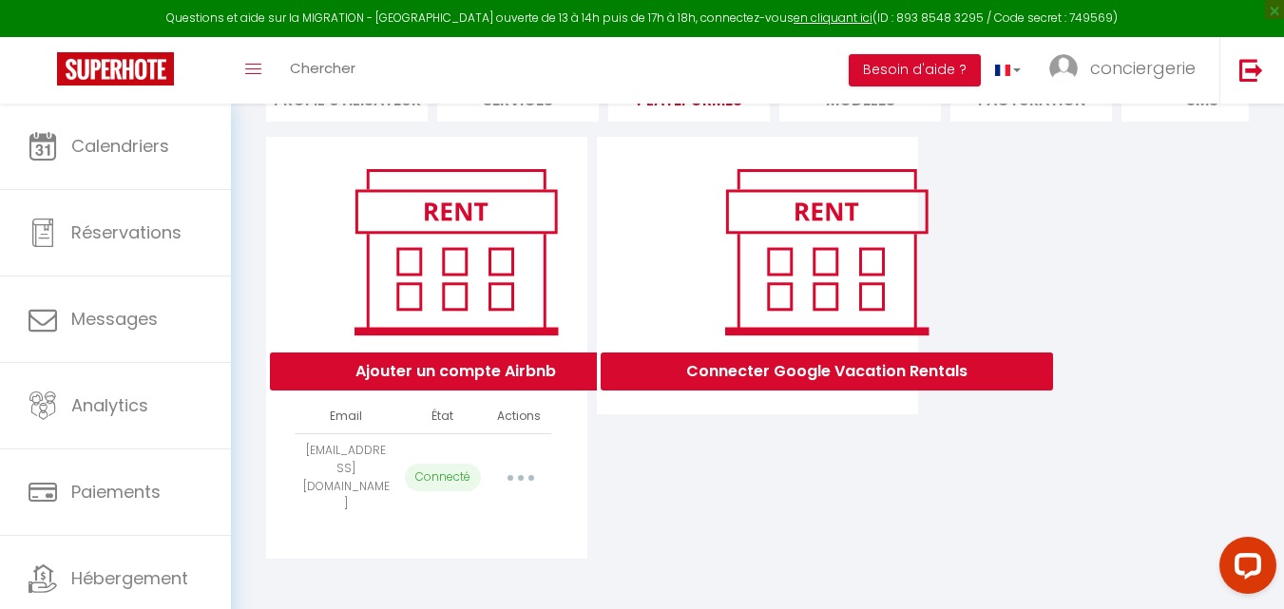
select select
select select "31857"
select select "31858"
select select "31860"
select select "31861"
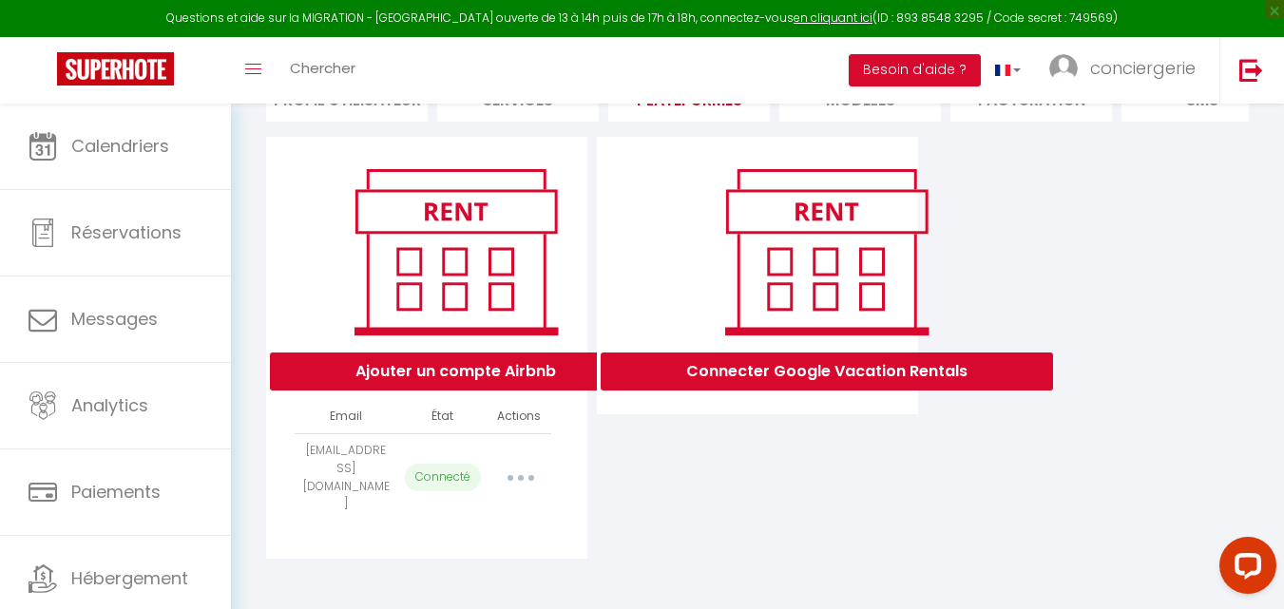
select select "31862"
select select "31863"
select select "31867"
select select "31871"
select select "31872"
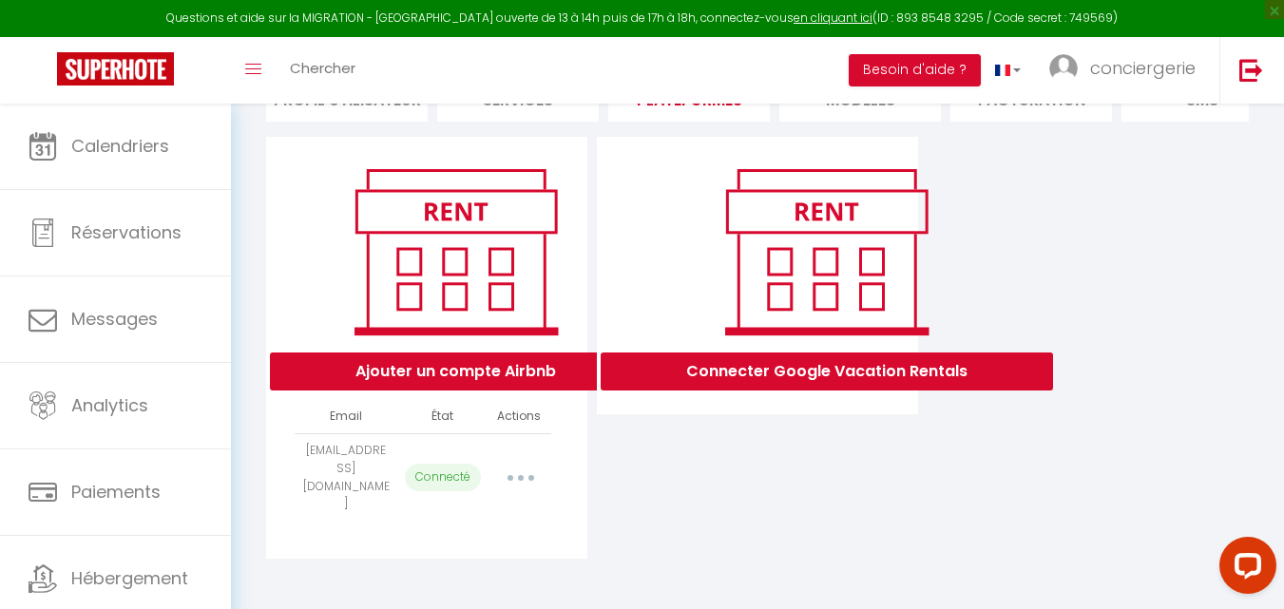
select select "31874"
select select "37320"
select select "35373"
select select "39354"
select select "41630"
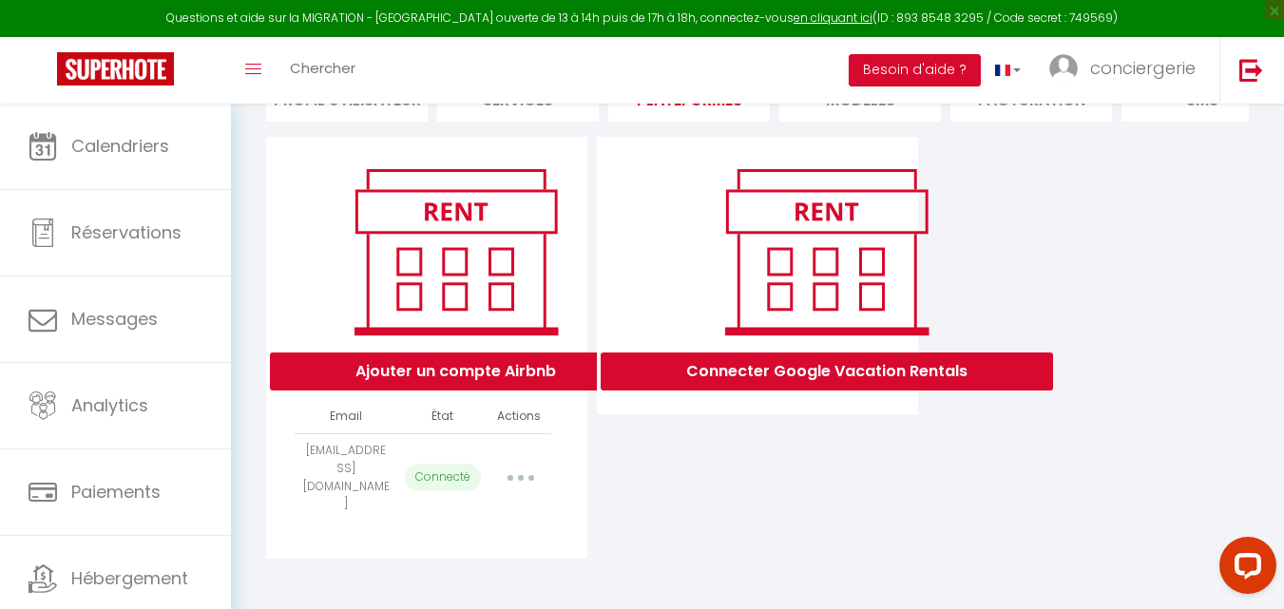
select select "44964"
select select "43661"
select select "44282"
select select "45298"
select select "44968"
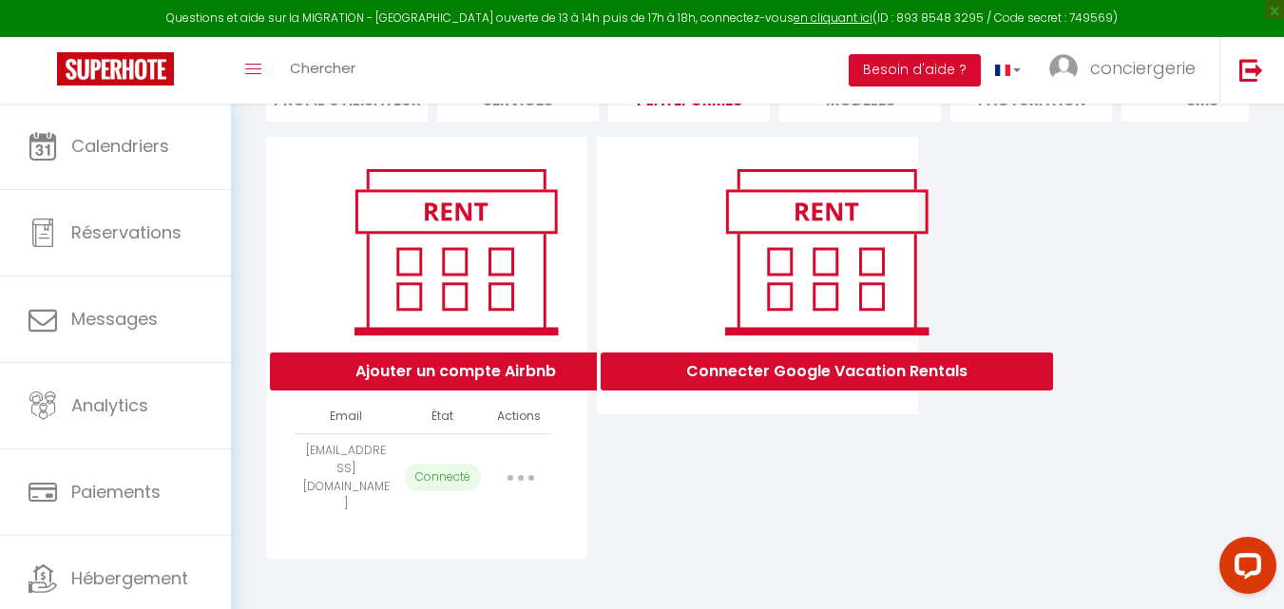
select select "45306"
select select "50514"
select select "52646"
select select "53739"
select select "58060"
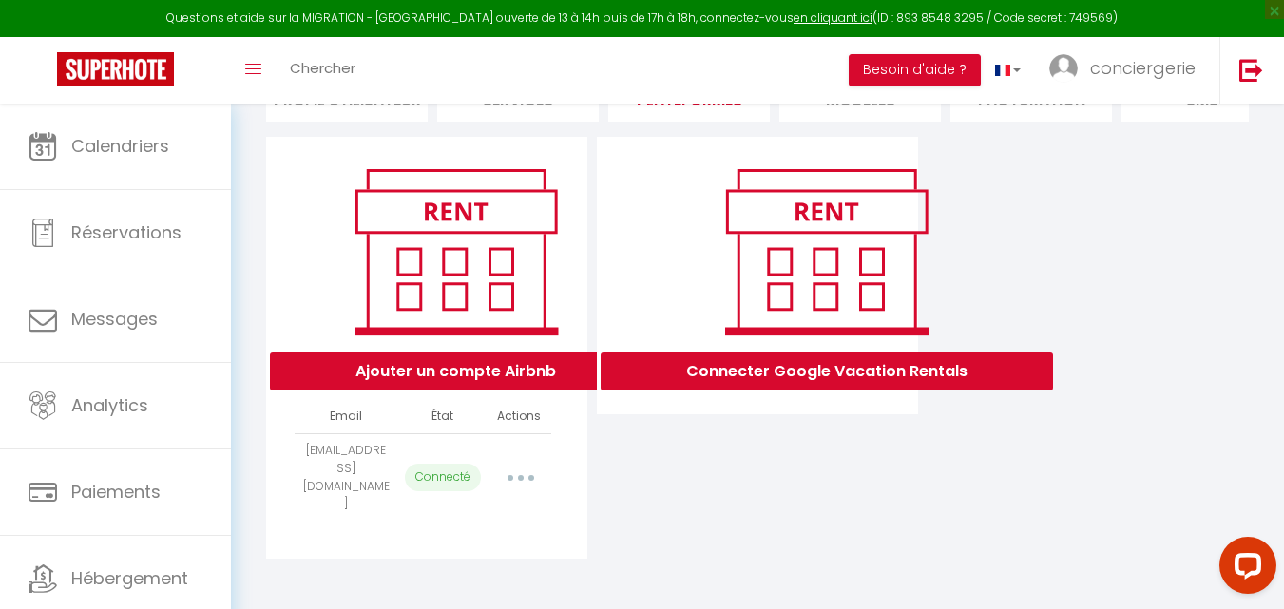
select select "61291"
select select "61951"
select select "63465"
select select "64589"
select select "65394"
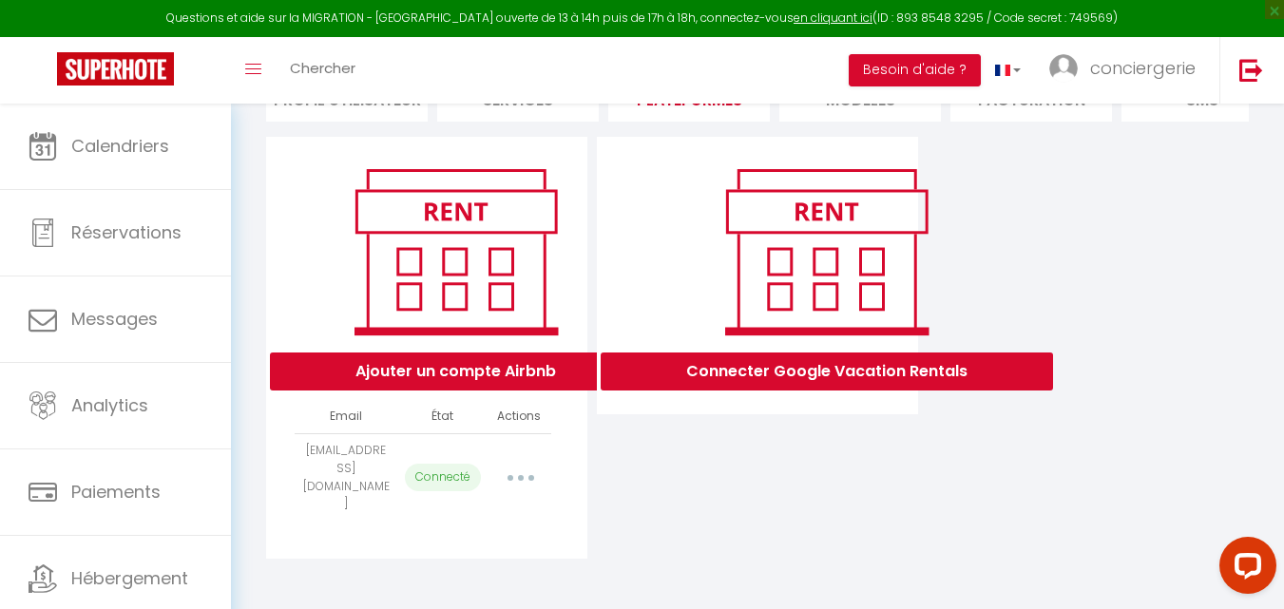
select select "66816"
select select "68421"
select select "69253"
select select "71893"
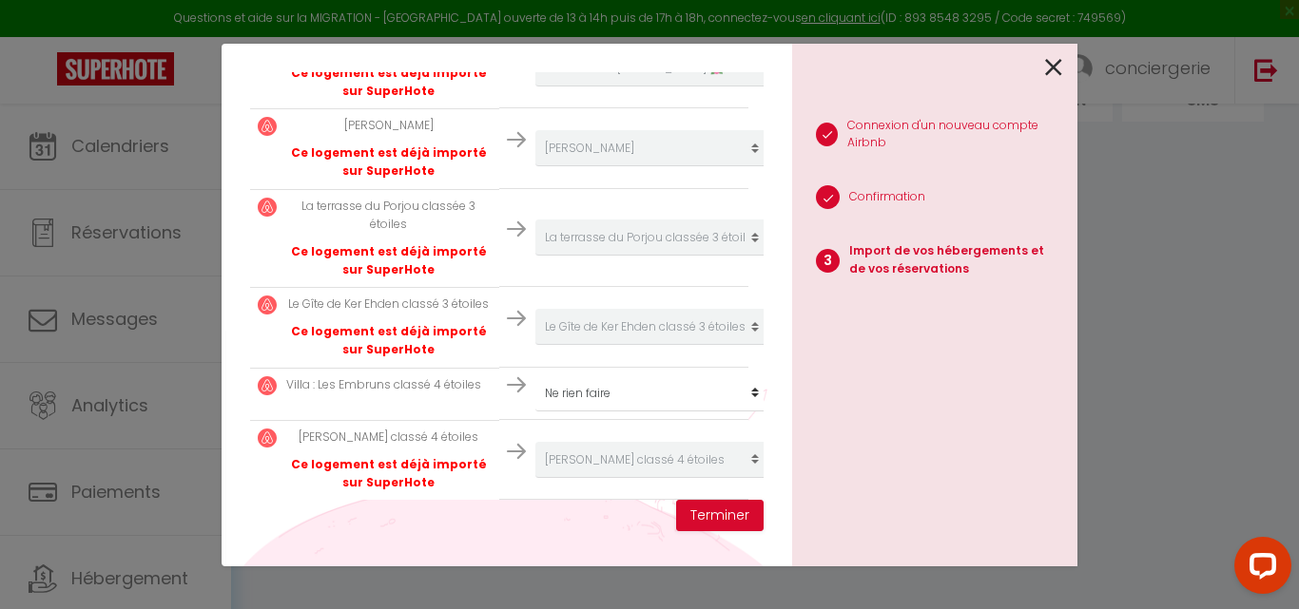
scroll to position [570, 0]
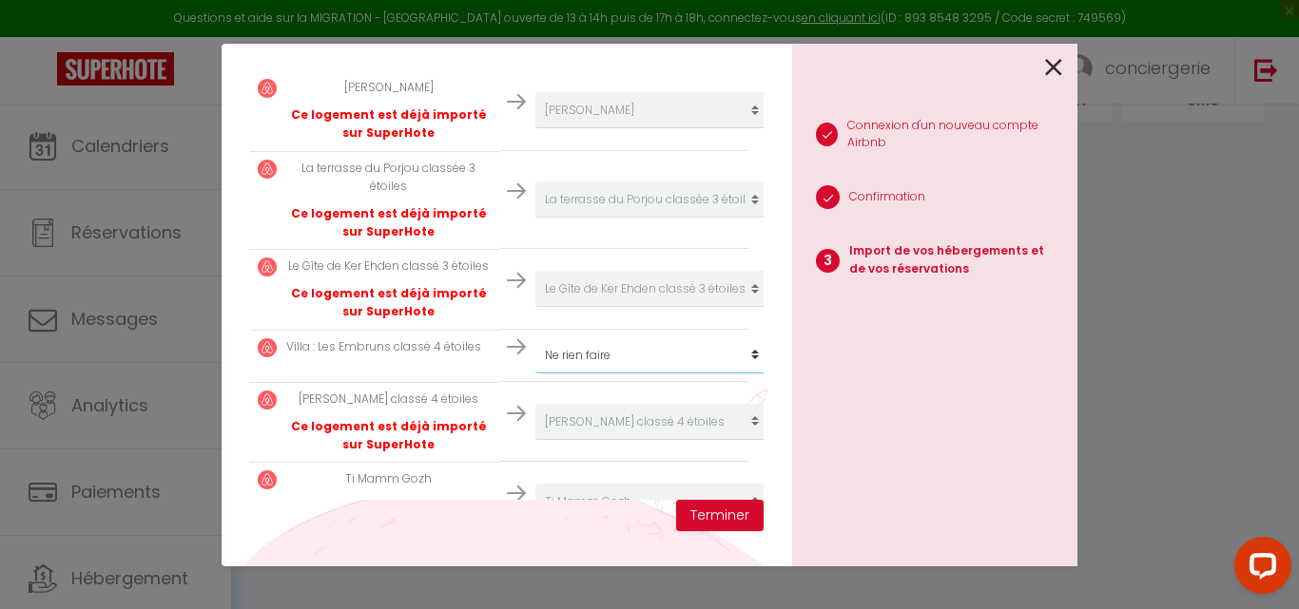
select select "31855"
click at [722, 513] on button "Terminer" at bounding box center [719, 516] width 87 height 32
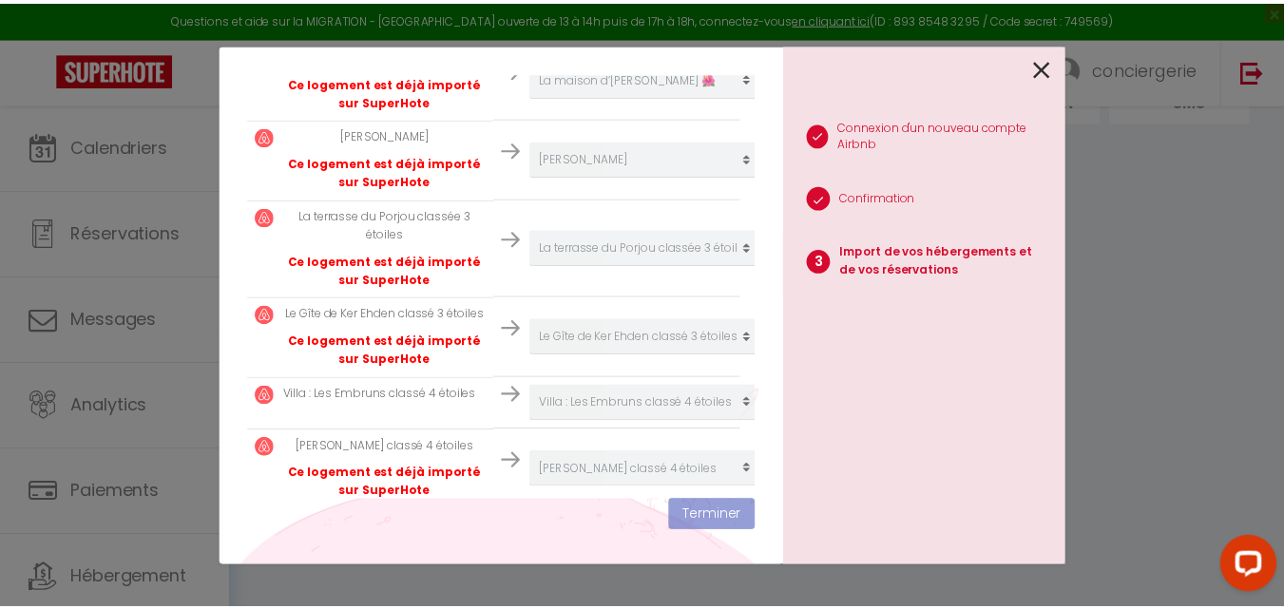
scroll to position [618, 0]
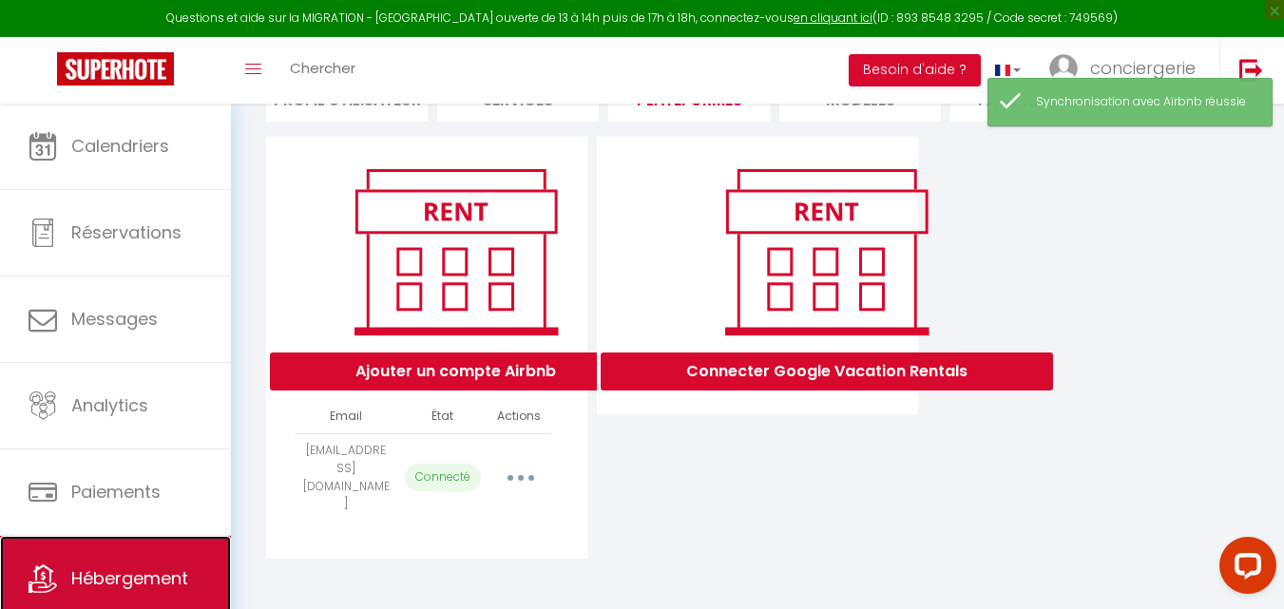
click at [185, 578] on span "Hébergement" at bounding box center [129, 579] width 117 height 24
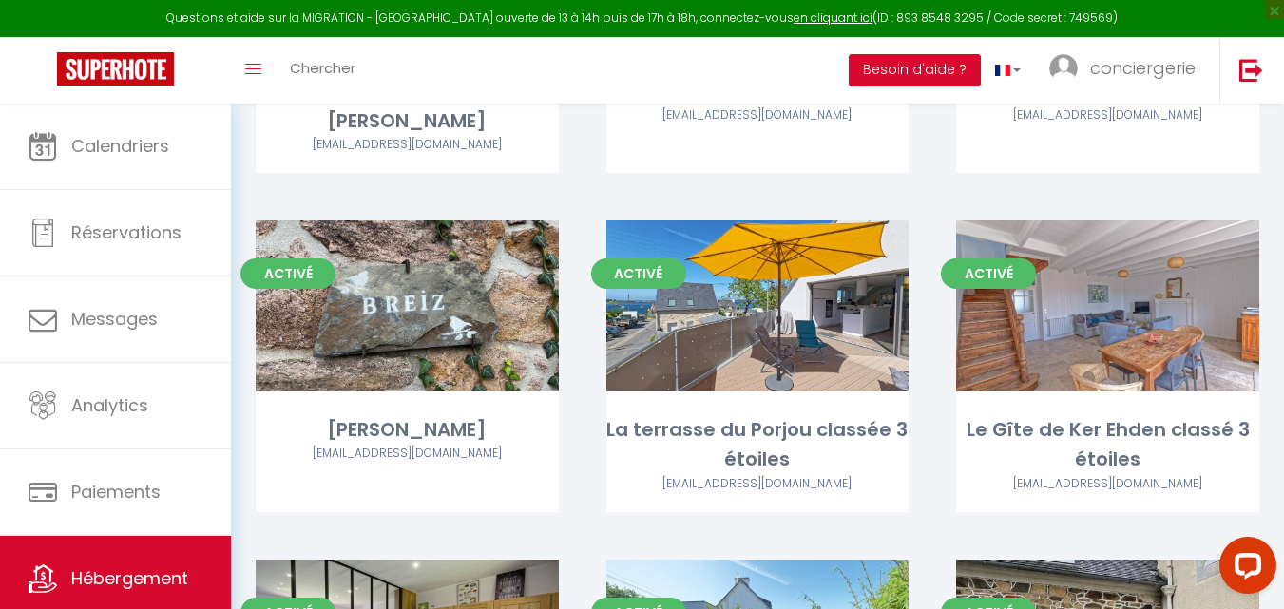
scroll to position [416, 0]
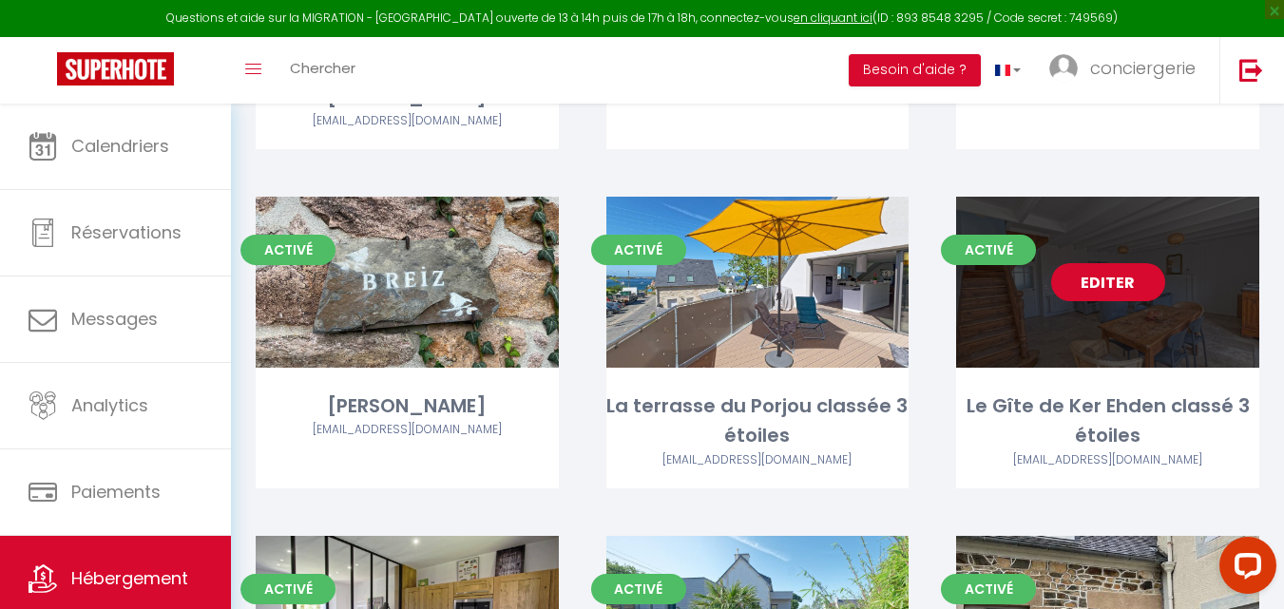
click at [1116, 263] on link "Editer" at bounding box center [1108, 282] width 114 height 38
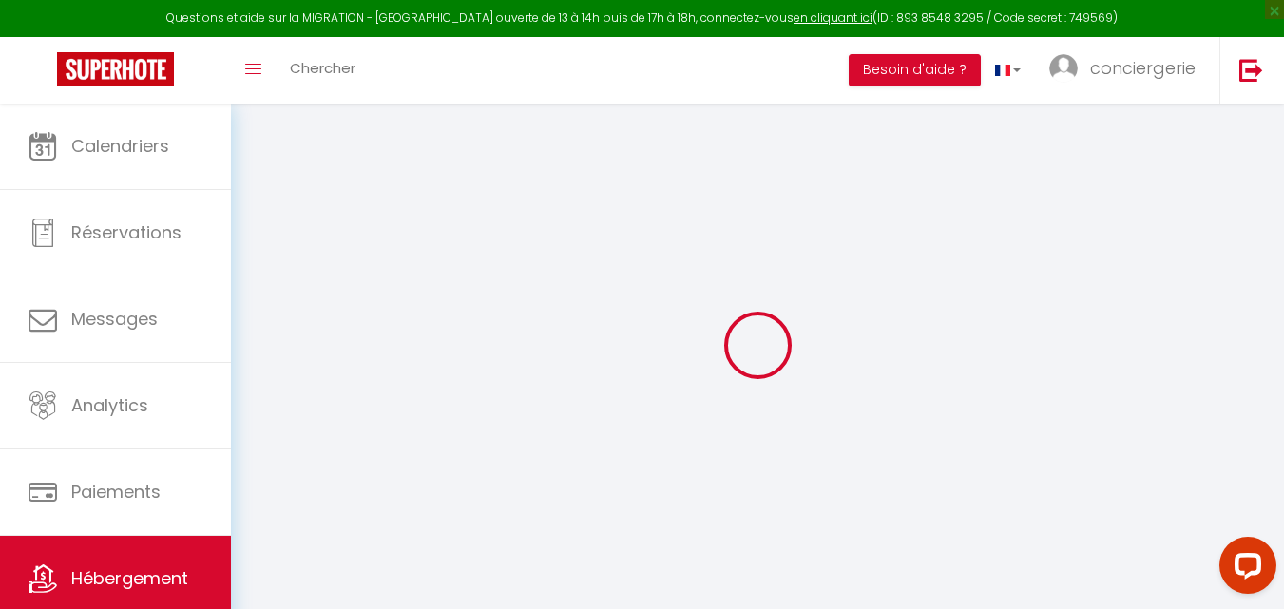
select select
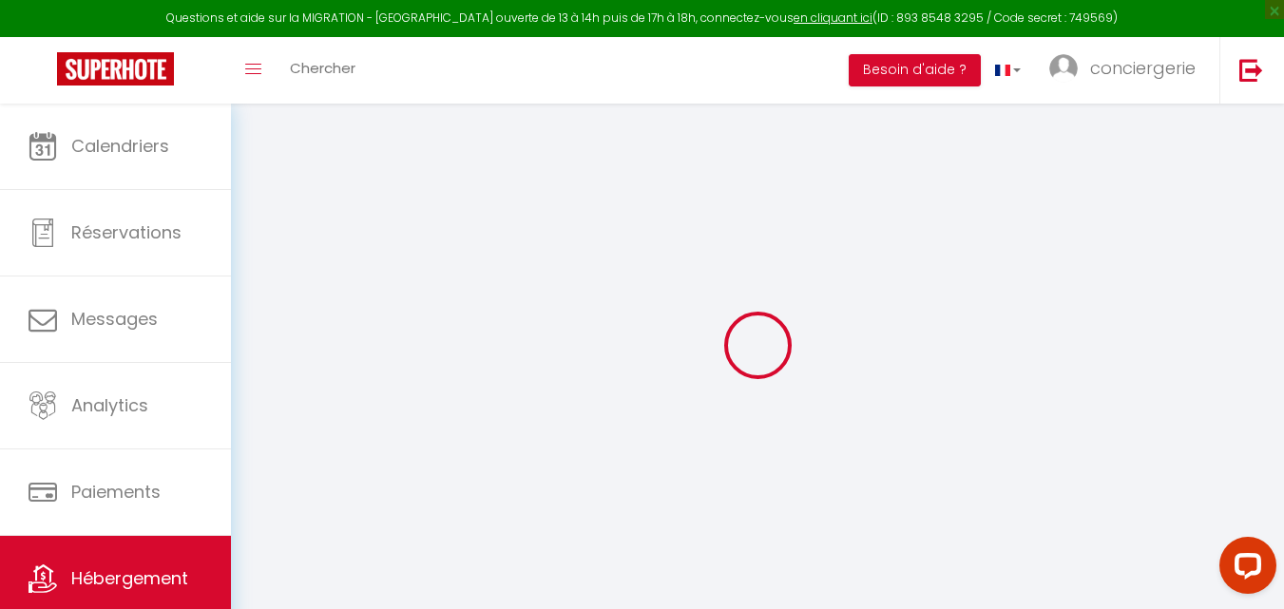
select select
checkbox input "true"
checkbox input "false"
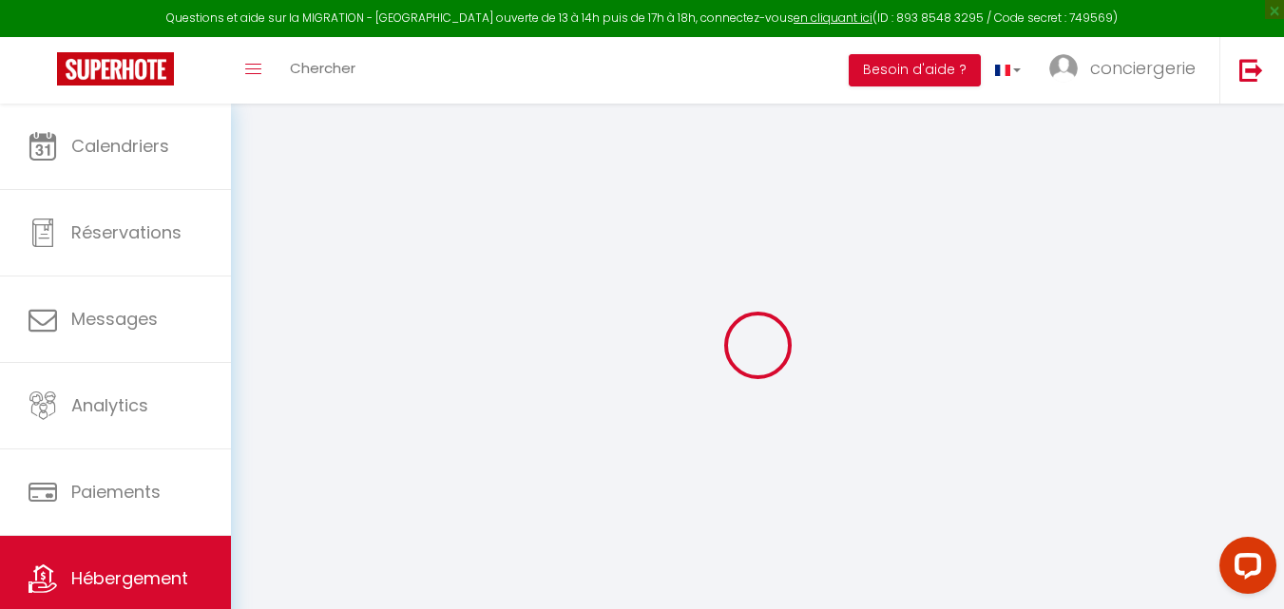
select select
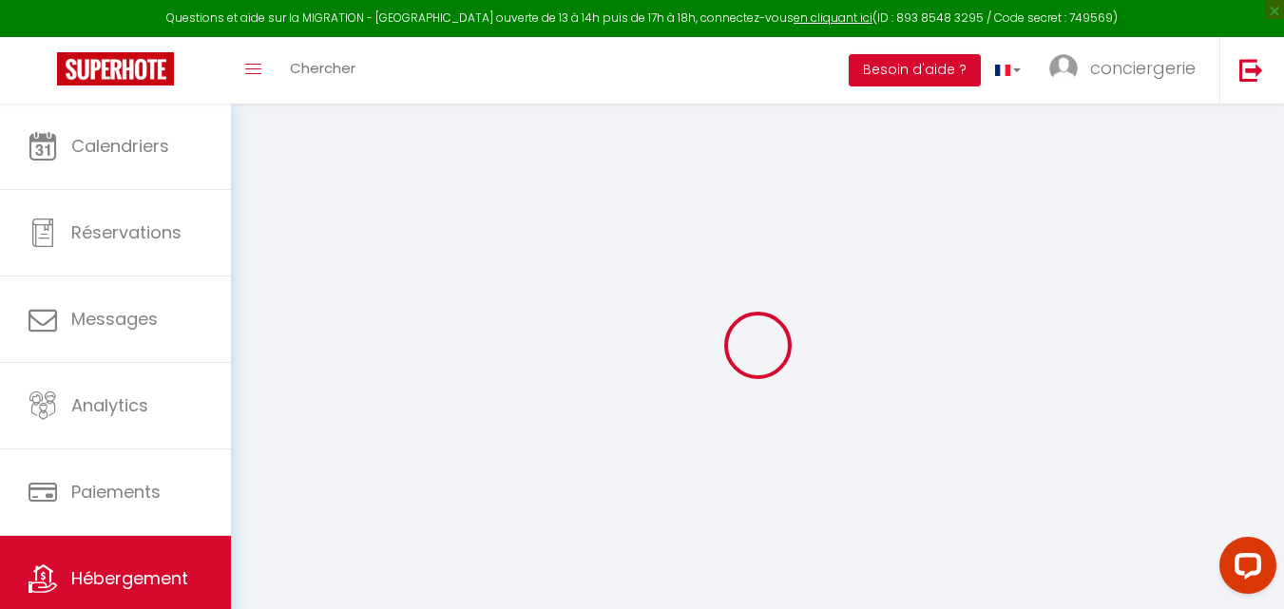
select select
checkbox input "true"
checkbox input "false"
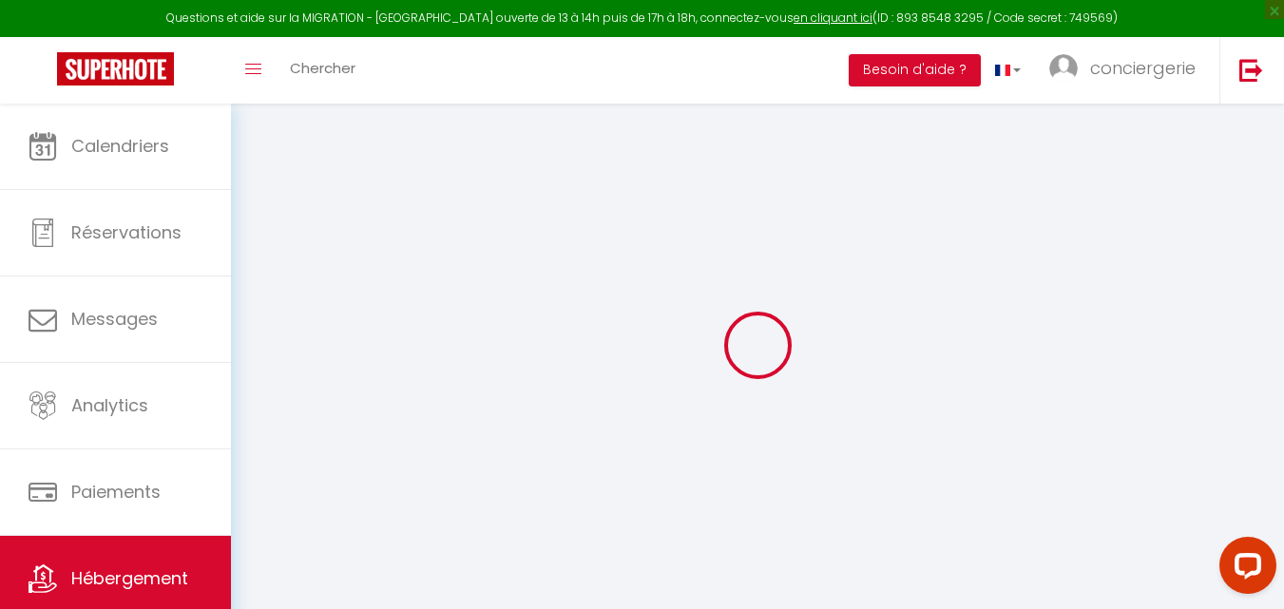
select select
checkbox input "true"
checkbox input "false"
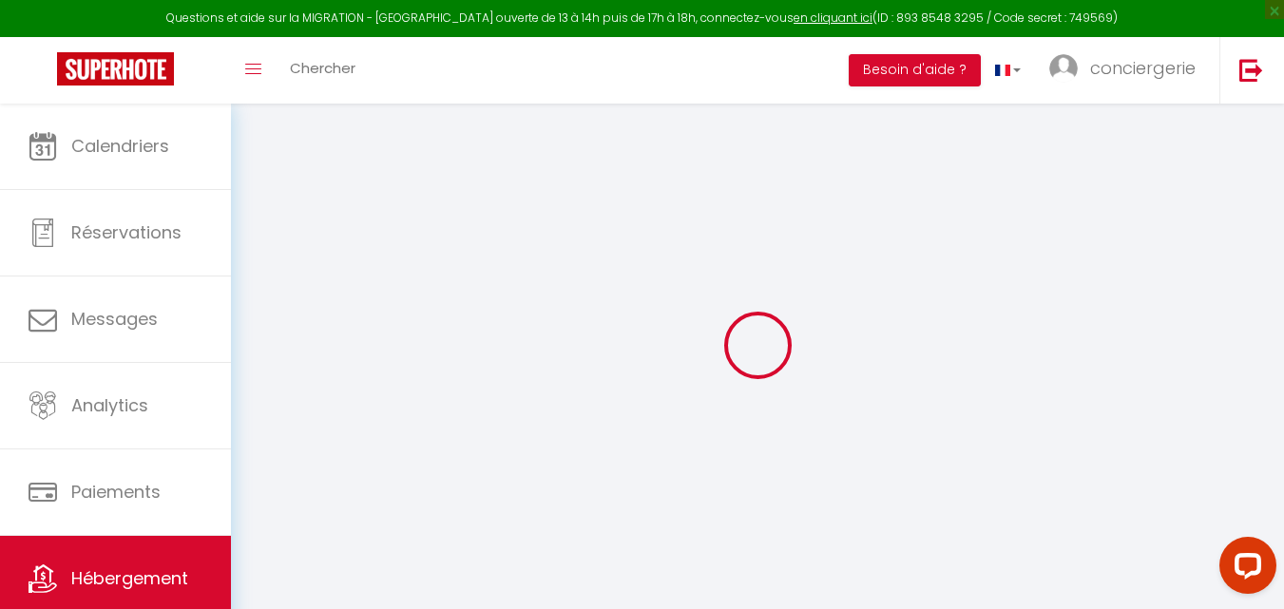
select select "17:00"
select select "00:00"
select select "09:30"
select select "30"
select select "120"
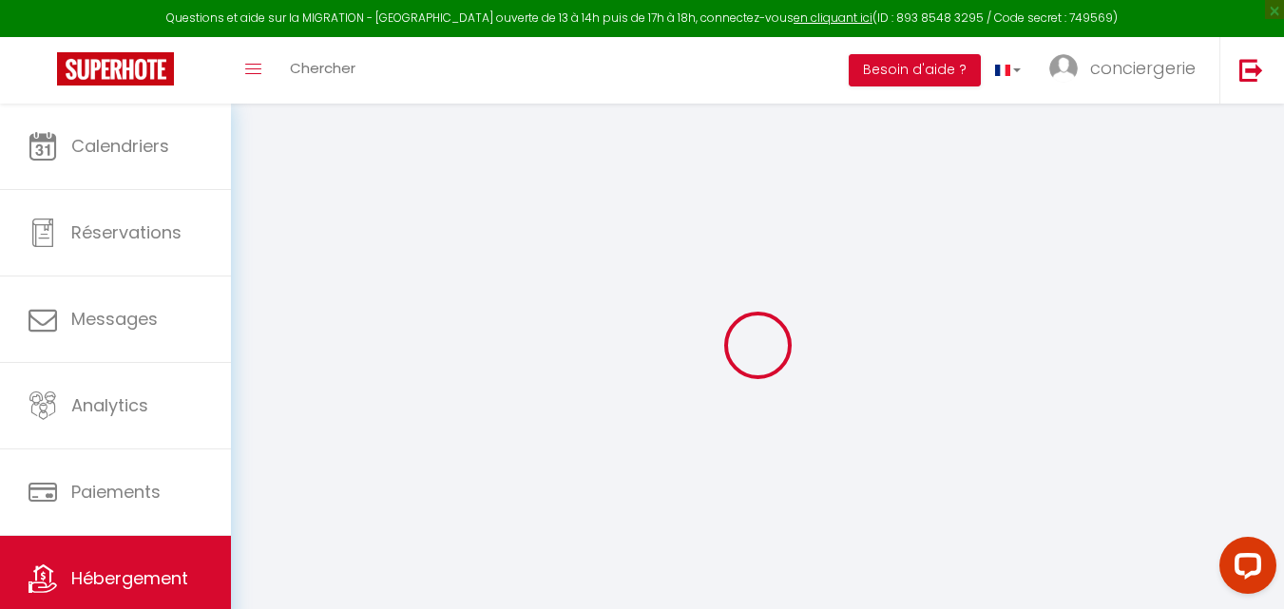
select select
checkbox input "true"
checkbox input "false"
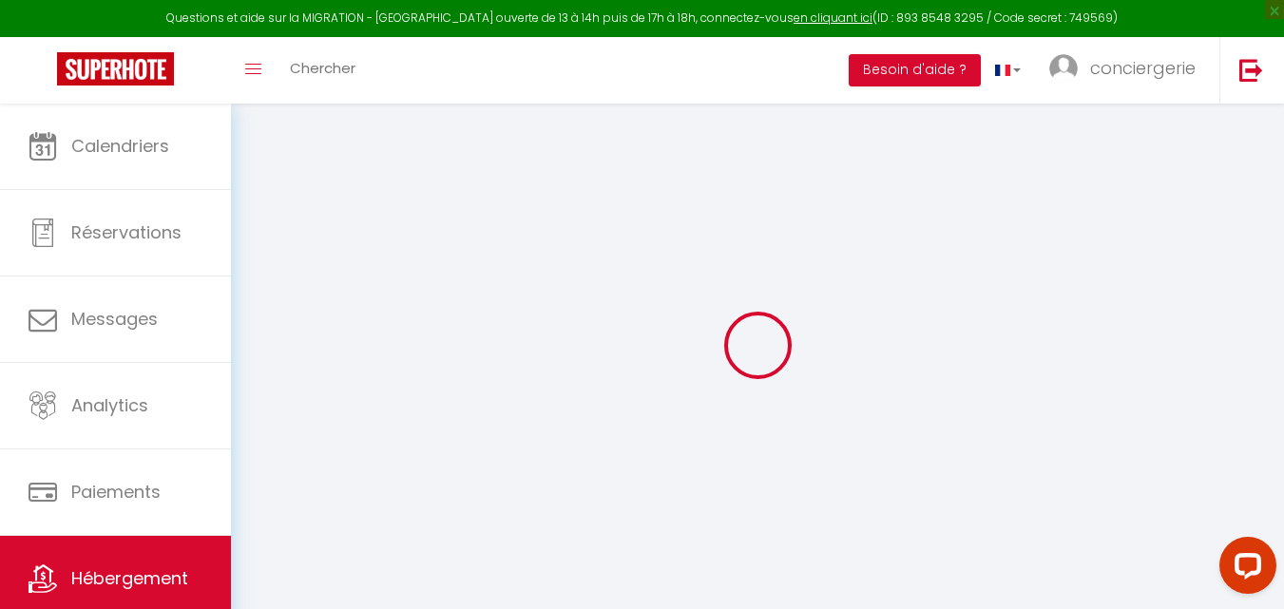
select select
checkbox input "true"
checkbox input "false"
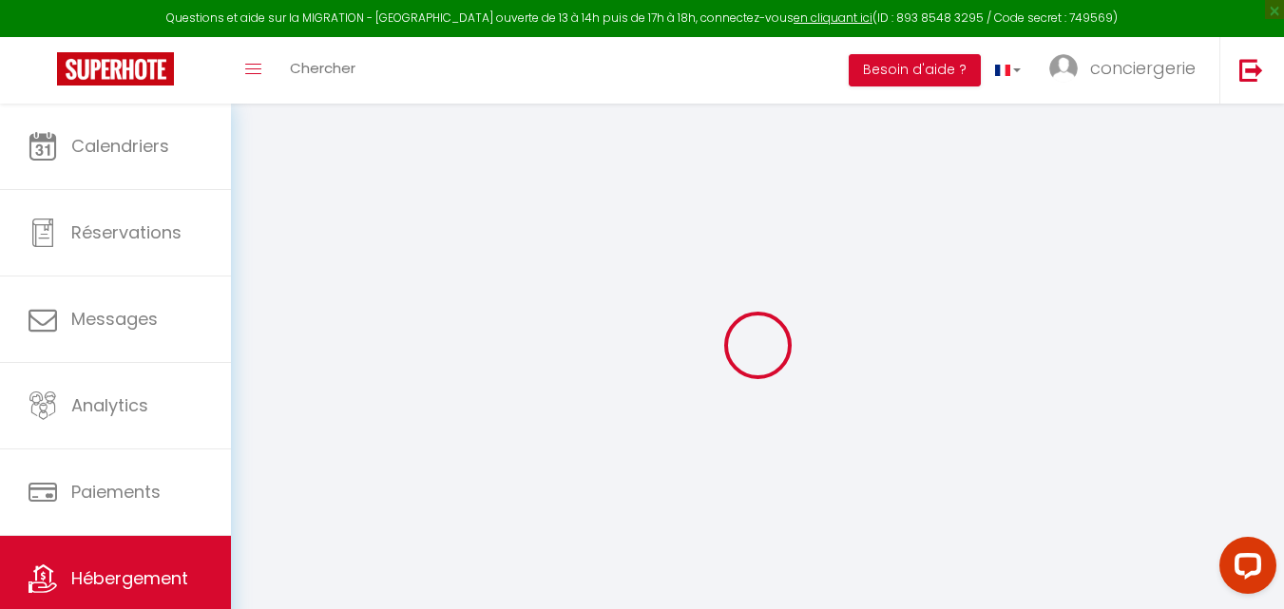
select select
checkbox input "true"
checkbox input "false"
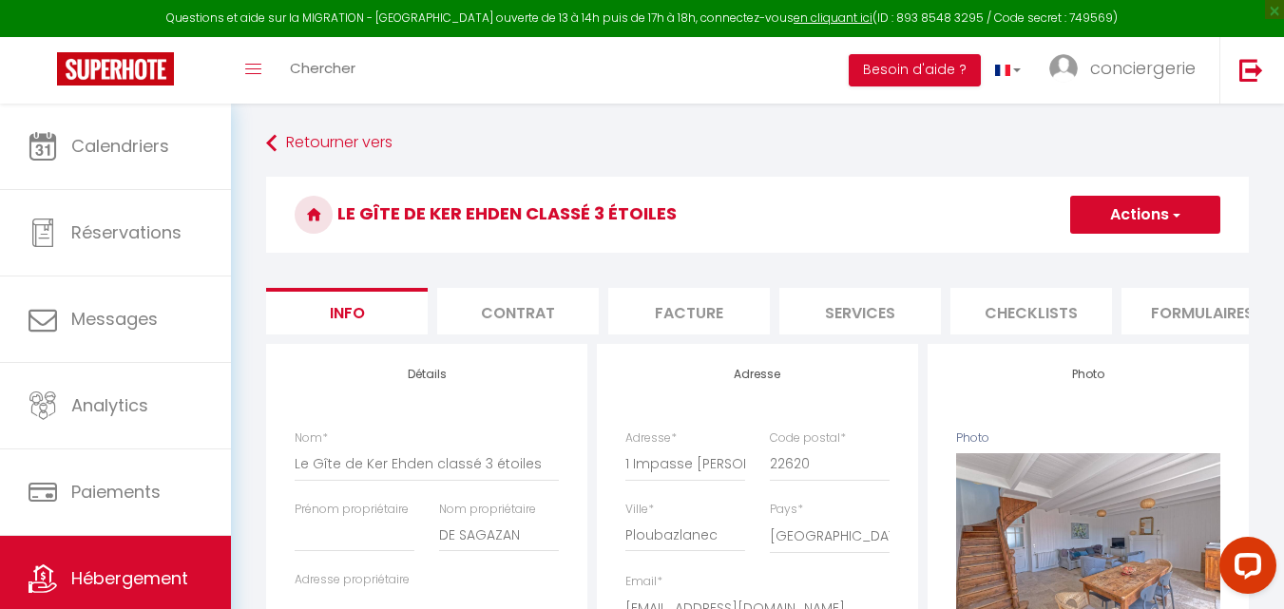
scroll to position [0, 207]
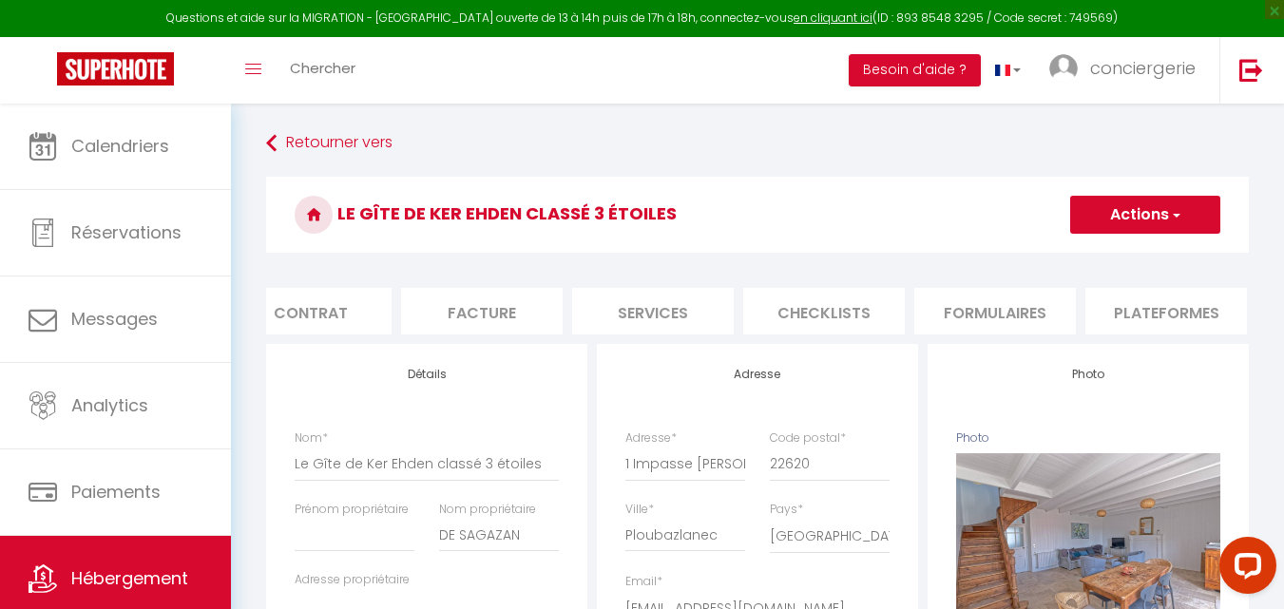
click at [1165, 303] on li "Plateformes" at bounding box center [1167, 311] width 162 height 47
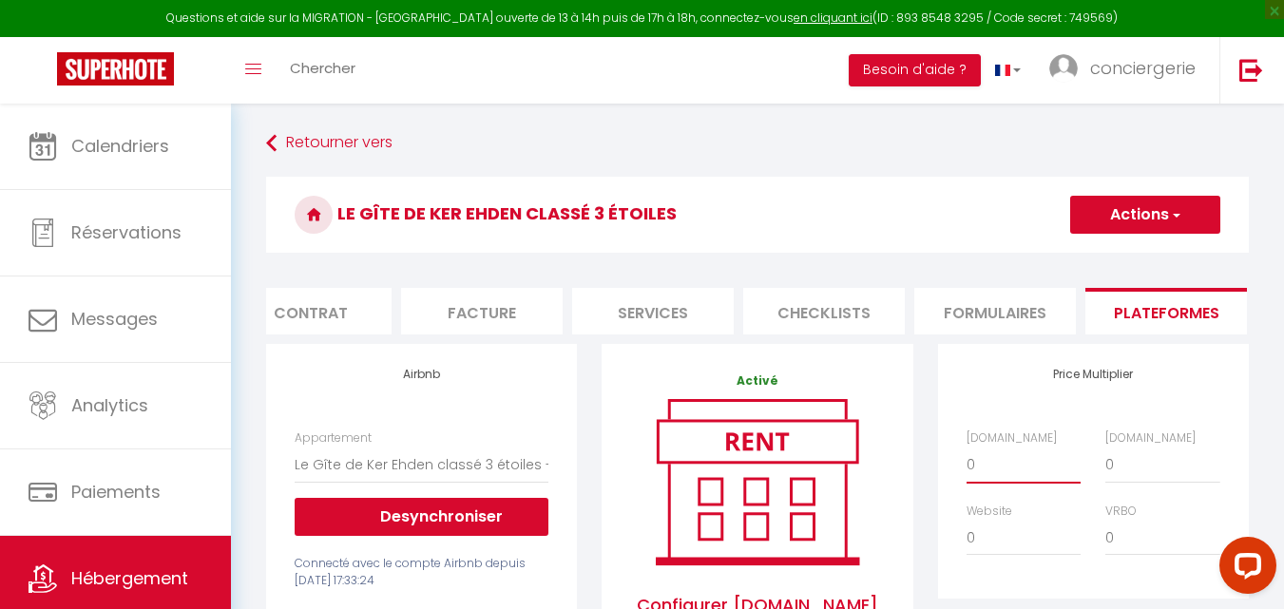
click at [980, 483] on select "0 + 1 % + 2 % + 3 % + 4 % + 5 % + 6 % + 7 % + 8 % + 9 %" at bounding box center [1024, 465] width 114 height 36
select select "+ 20 %"
click at [967, 461] on select "0 + 1 % + 2 % + 3 % + 4 % + 5 % + 6 % + 7 % + 8 % + 9 %" at bounding box center [1024, 465] width 114 height 36
click at [1169, 209] on span "button" at bounding box center [1175, 214] width 12 height 19
click at [1150, 246] on link "Enregistrer" at bounding box center [1144, 256] width 150 height 25
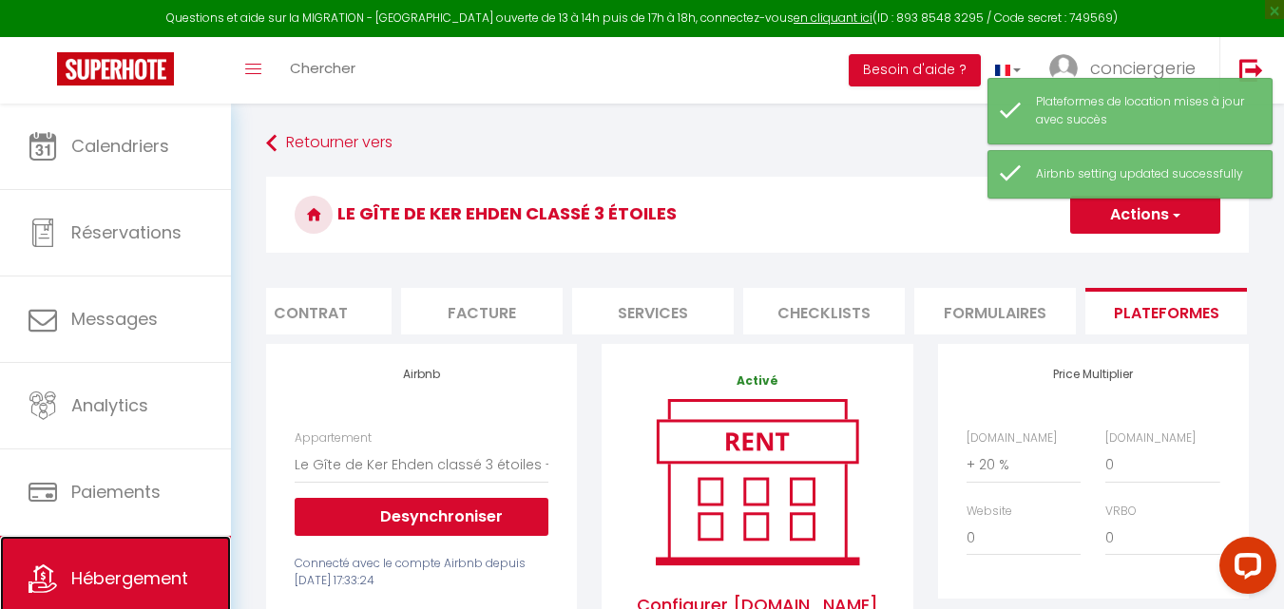
click at [126, 587] on span "Hébergement" at bounding box center [129, 579] width 117 height 24
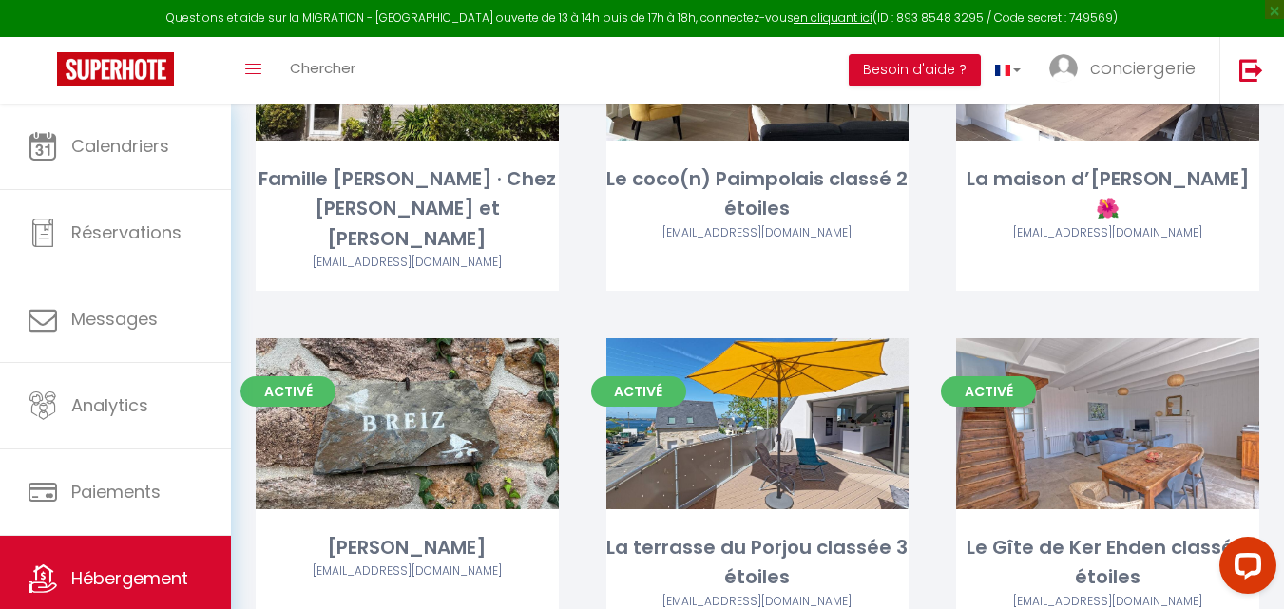
scroll to position [290, 0]
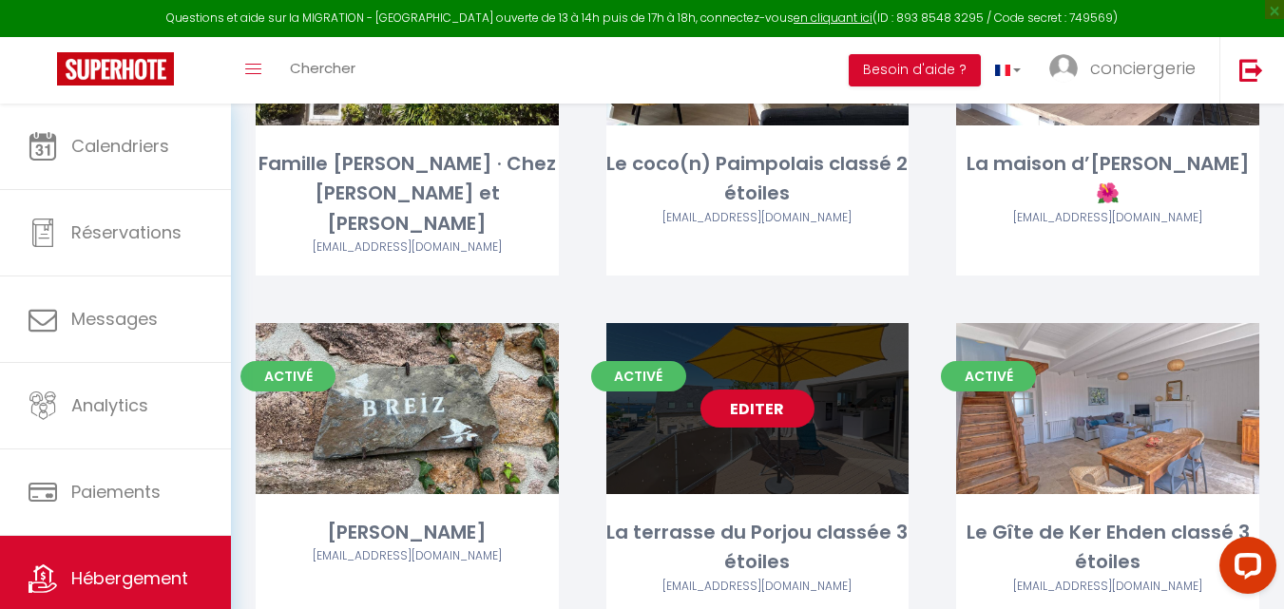
click at [756, 390] on link "Editer" at bounding box center [758, 409] width 114 height 38
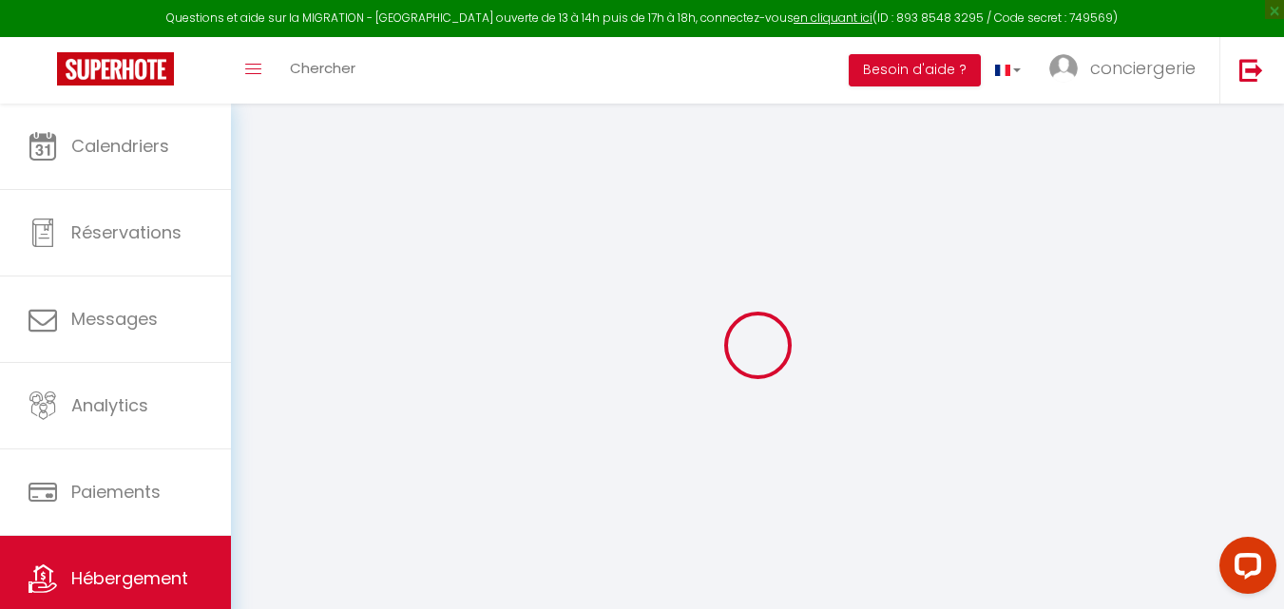
select select
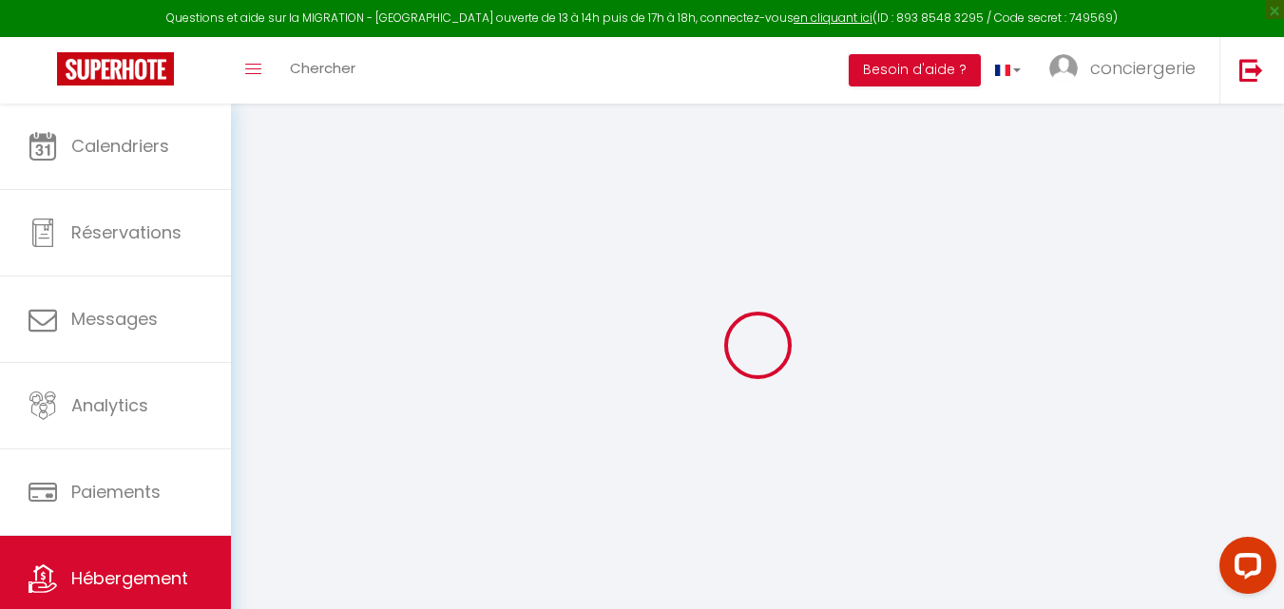
select select
checkbox input "false"
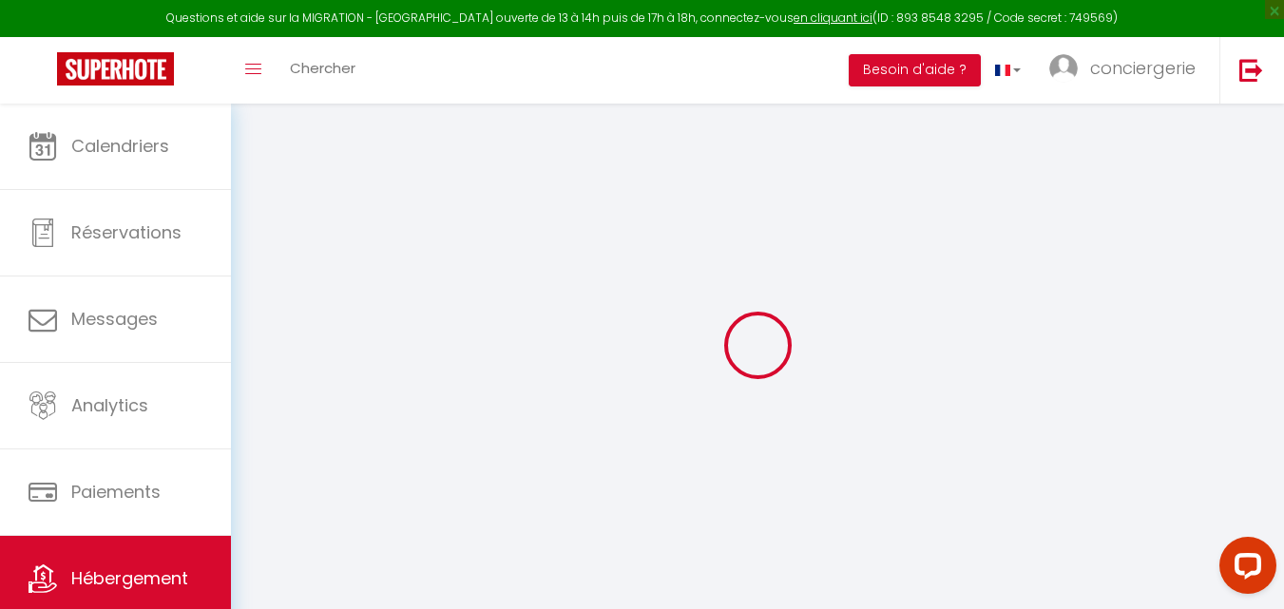
select select
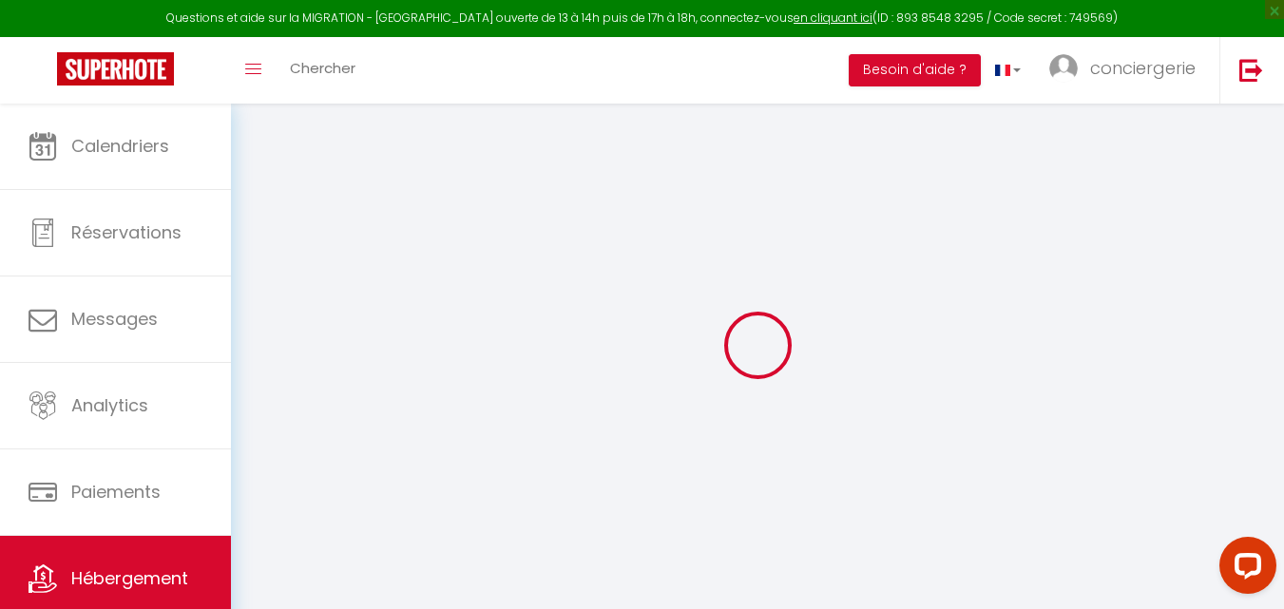
select select
checkbox input "false"
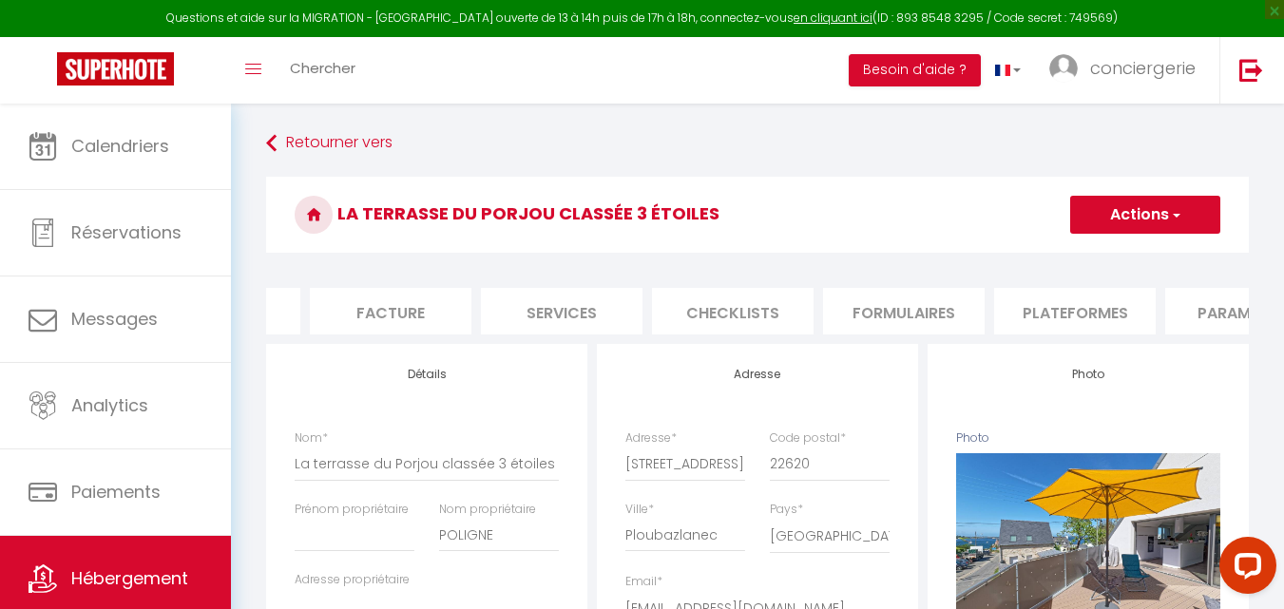
scroll to position [0, 299]
click at [1089, 324] on li "Plateformes" at bounding box center [1074, 311] width 162 height 47
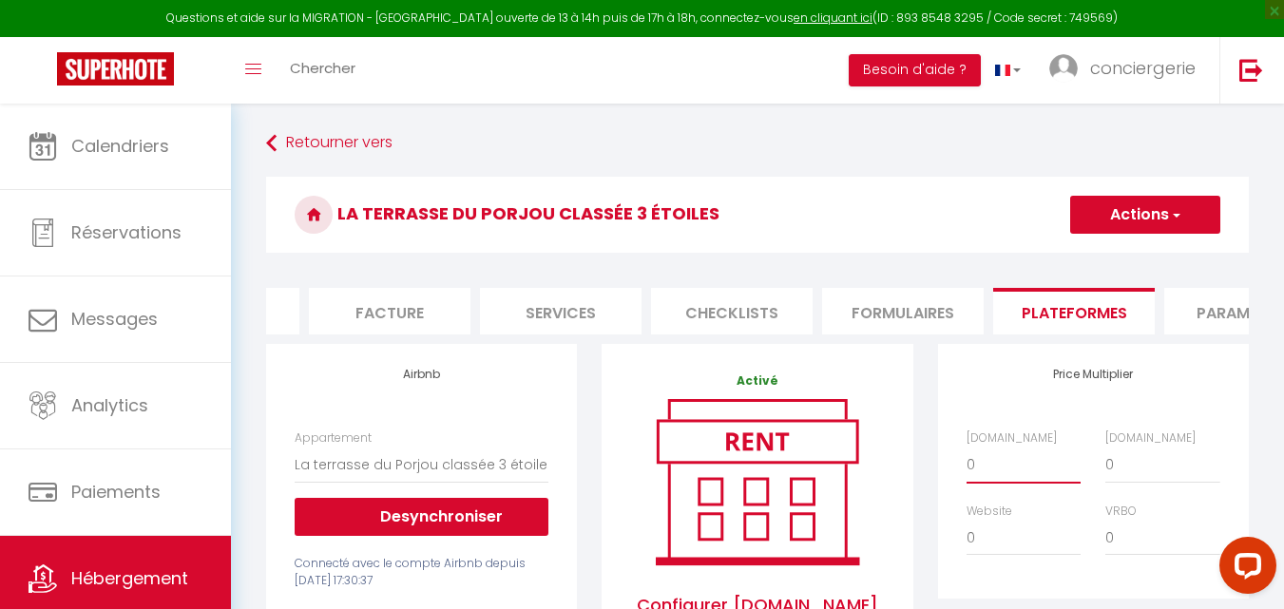
click at [997, 479] on select "0 + 1 % + 2 % + 3 % + 4 % + 5 % + 6 % + 7 % + 8 % + 9 %" at bounding box center [1024, 465] width 114 height 36
click at [967, 461] on select "0 + 1 % + 2 % + 3 % + 4 % + 5 % + 6 % + 7 % + 8 % + 9 %" at bounding box center [1024, 465] width 114 height 36
click at [1154, 227] on button "Actions" at bounding box center [1145, 215] width 150 height 38
click at [1123, 260] on link "Enregistrer" at bounding box center [1144, 256] width 150 height 25
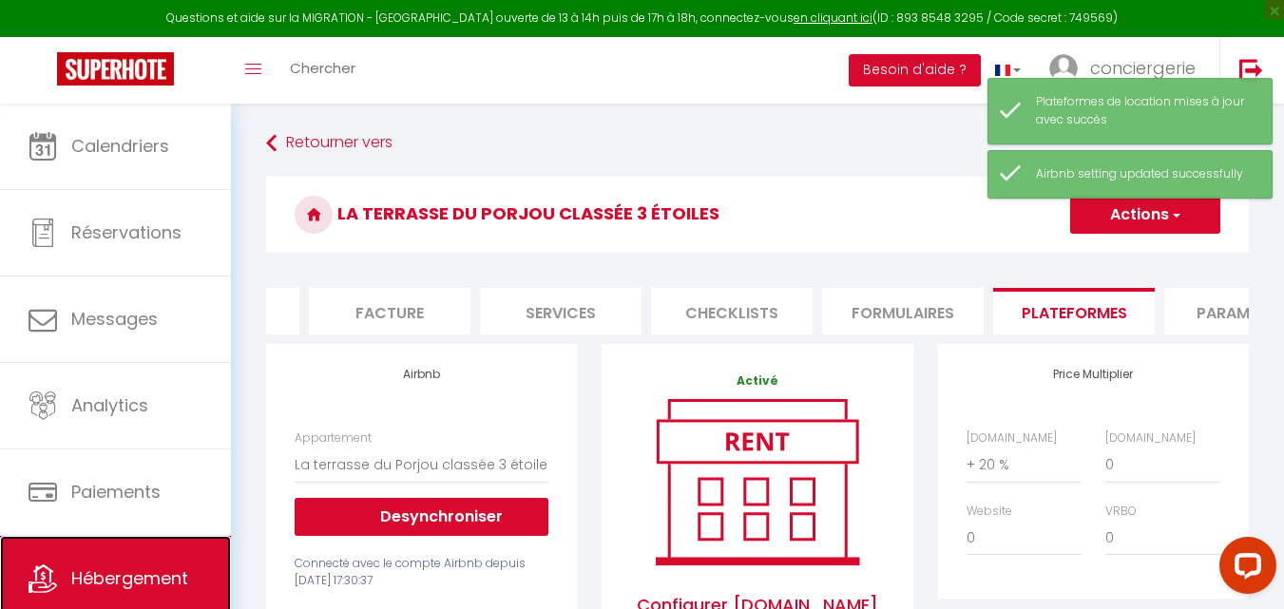
click at [149, 564] on link "Hébergement" at bounding box center [115, 579] width 231 height 86
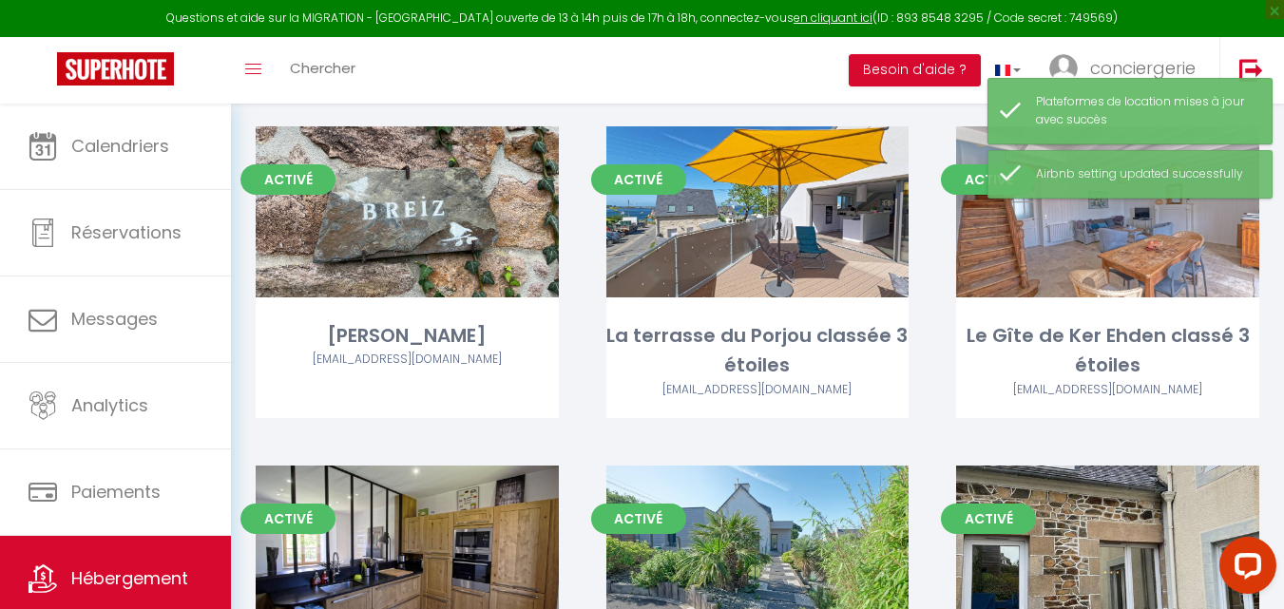
scroll to position [510, 0]
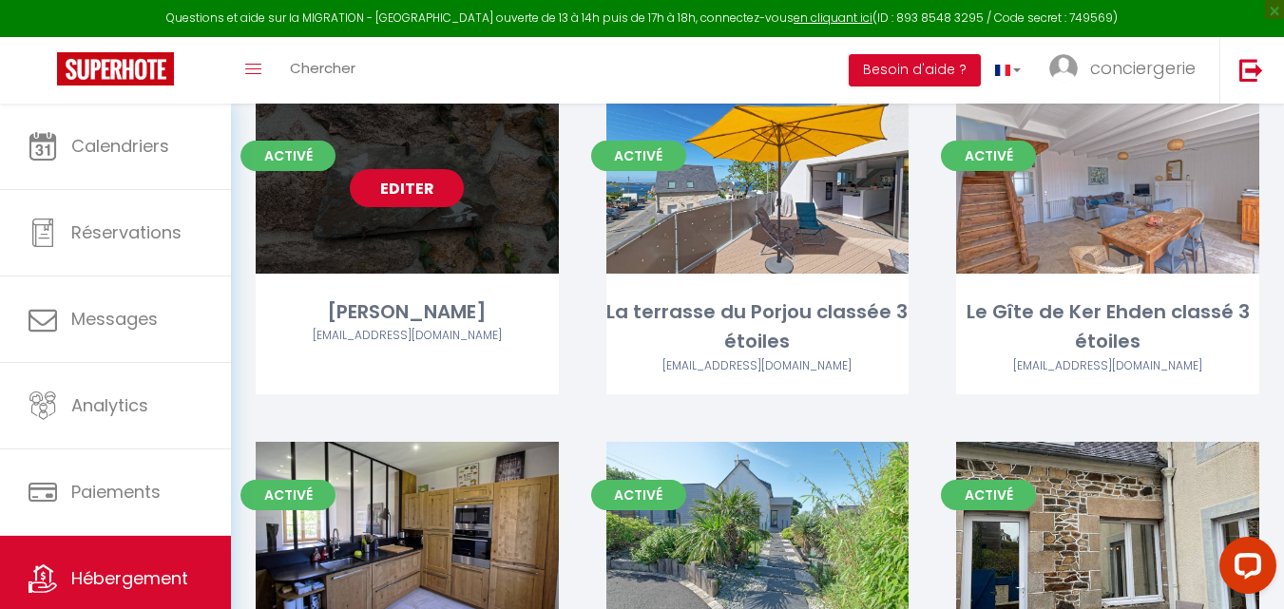
click at [393, 169] on link "Editer" at bounding box center [407, 188] width 114 height 38
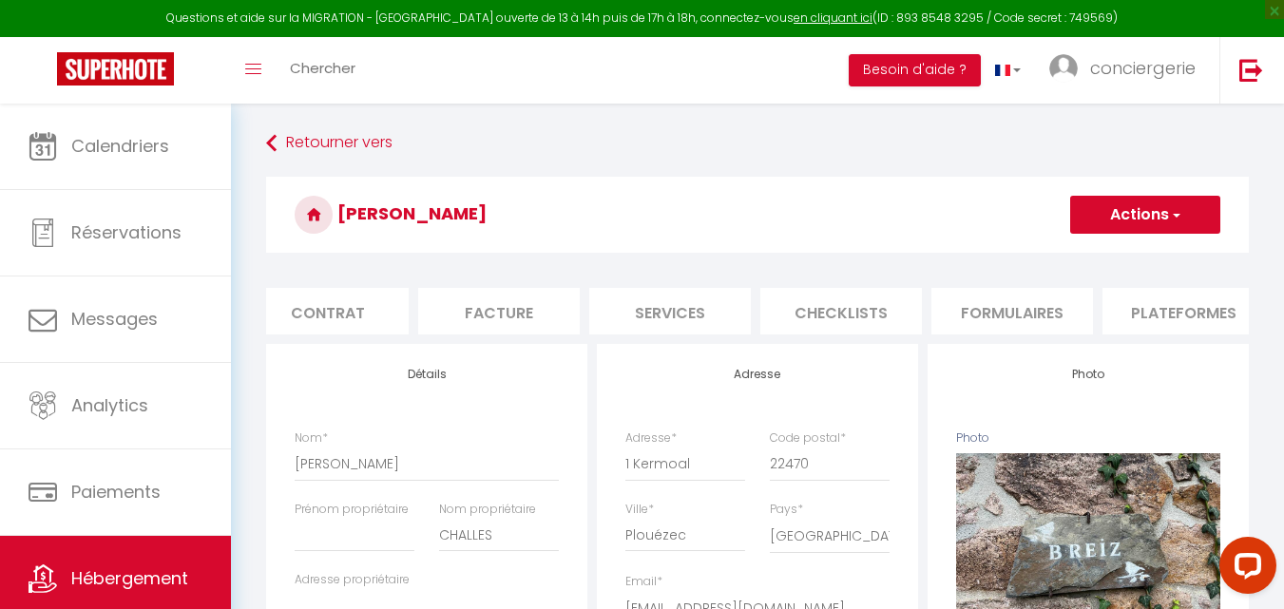
scroll to position [0, 301]
click at [1041, 307] on li "Plateformes" at bounding box center [1072, 311] width 162 height 47
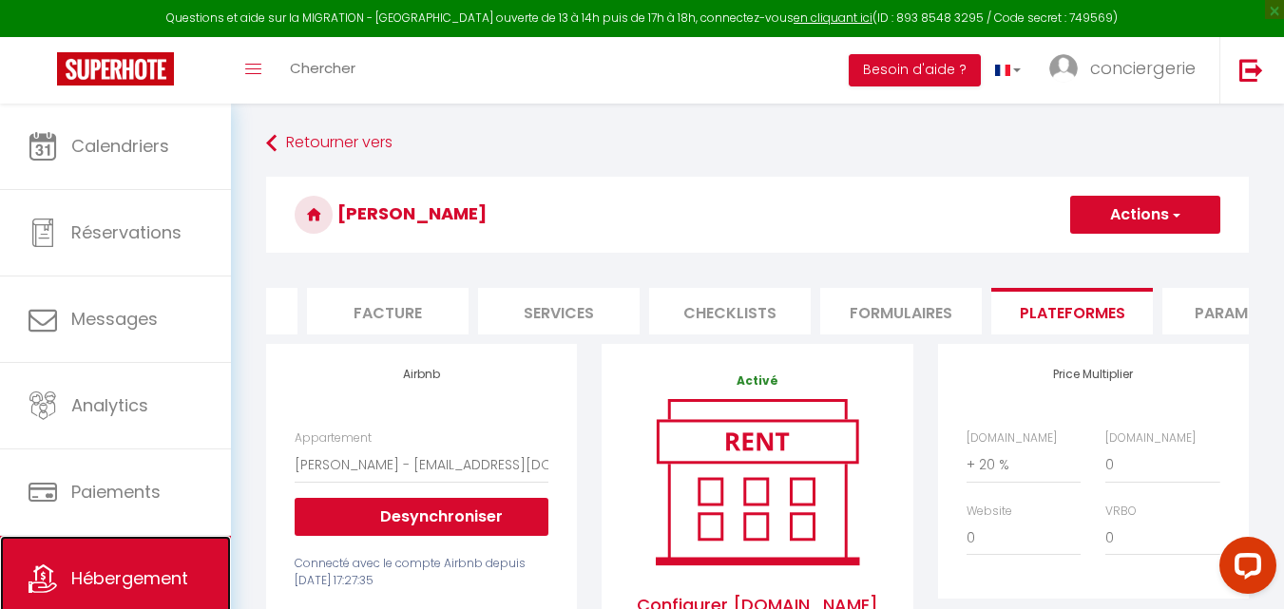
click at [106, 576] on span "Hébergement" at bounding box center [129, 579] width 117 height 24
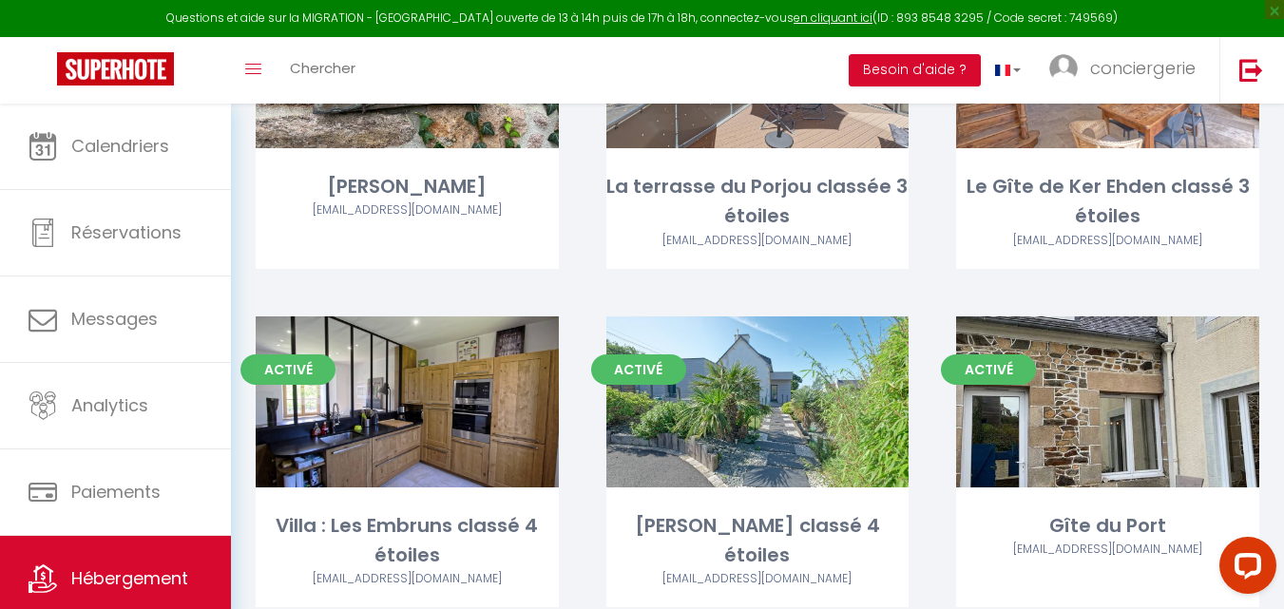
scroll to position [691, 0]
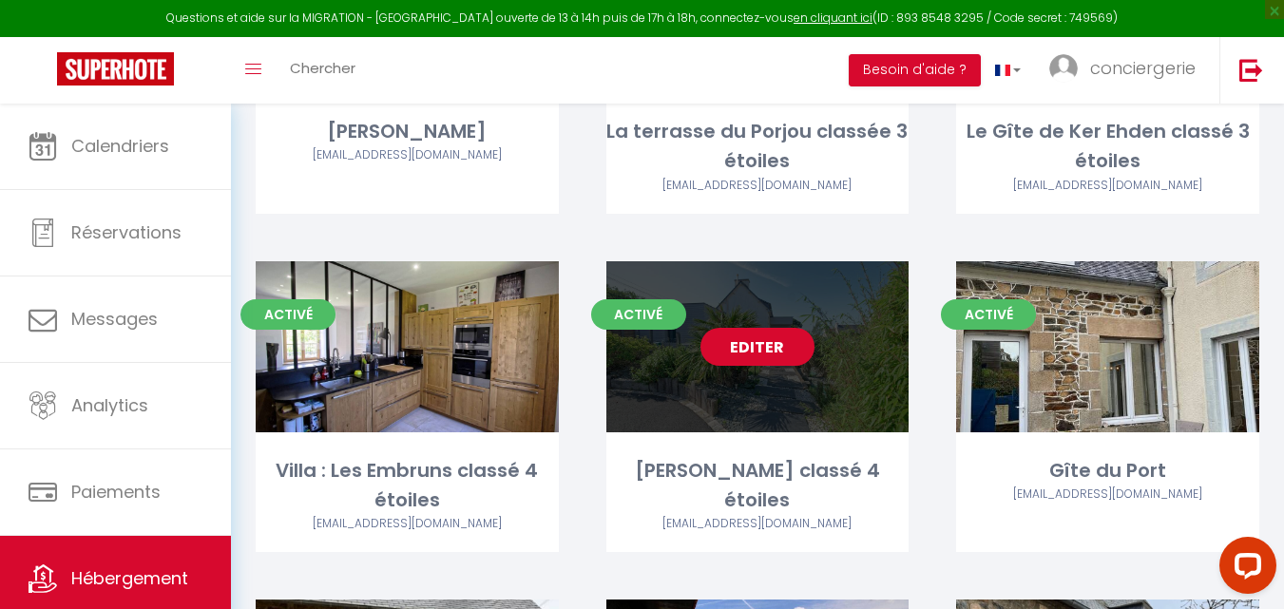
click at [750, 328] on link "Editer" at bounding box center [758, 347] width 114 height 38
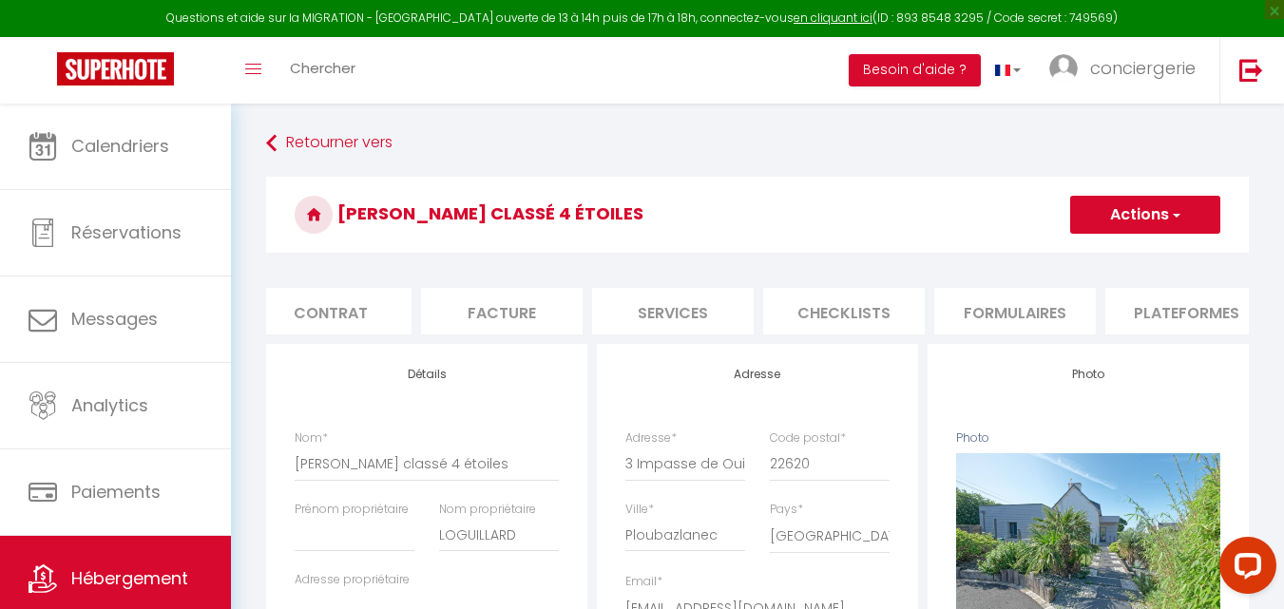
scroll to position [0, 231]
click at [1087, 320] on li "Plateformes" at bounding box center [1143, 311] width 162 height 47
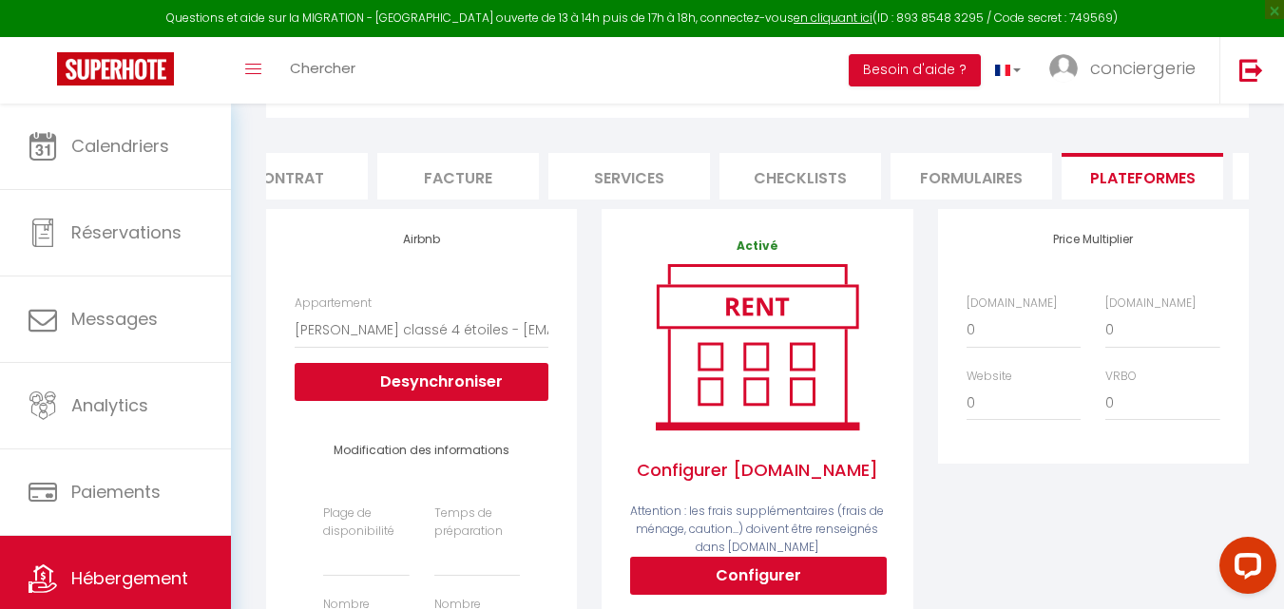
scroll to position [137, 0]
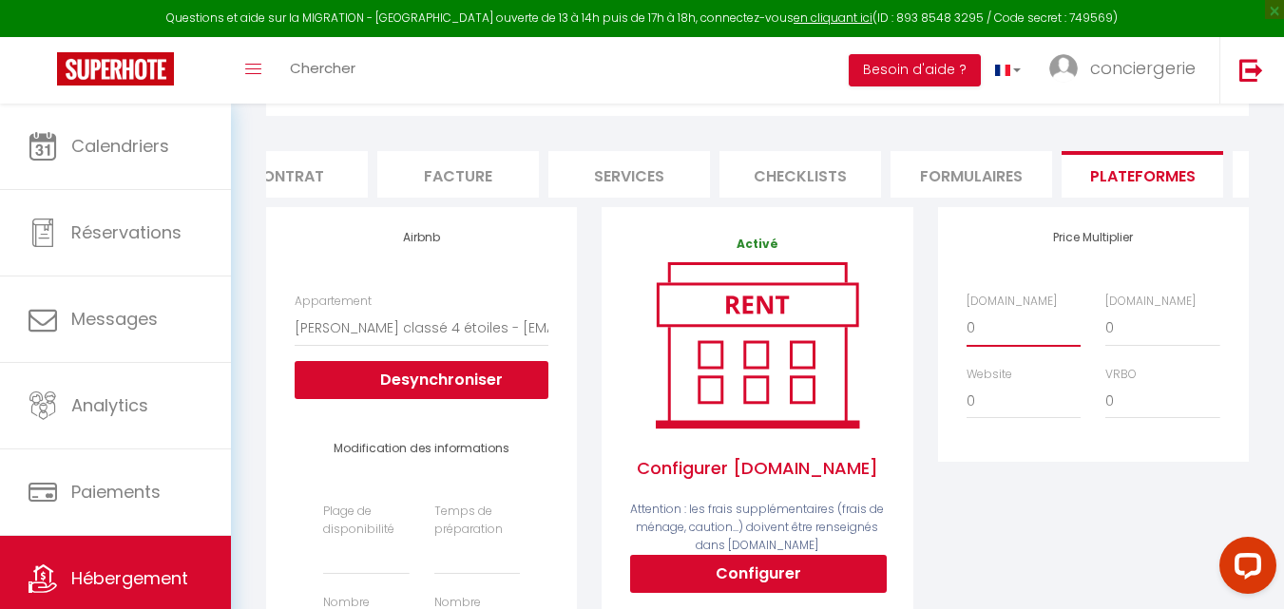
click at [980, 345] on select "0 + 1 % + 2 % + 3 % + 4 % + 5 % + 6 % + 7 % + 8 % + 9 %" at bounding box center [1024, 328] width 114 height 36
click at [967, 324] on select "0 + 1 % + 2 % + 3 % + 4 % + 5 % + 6 % + 7 % + 8 % + 9 %" at bounding box center [1024, 328] width 114 height 36
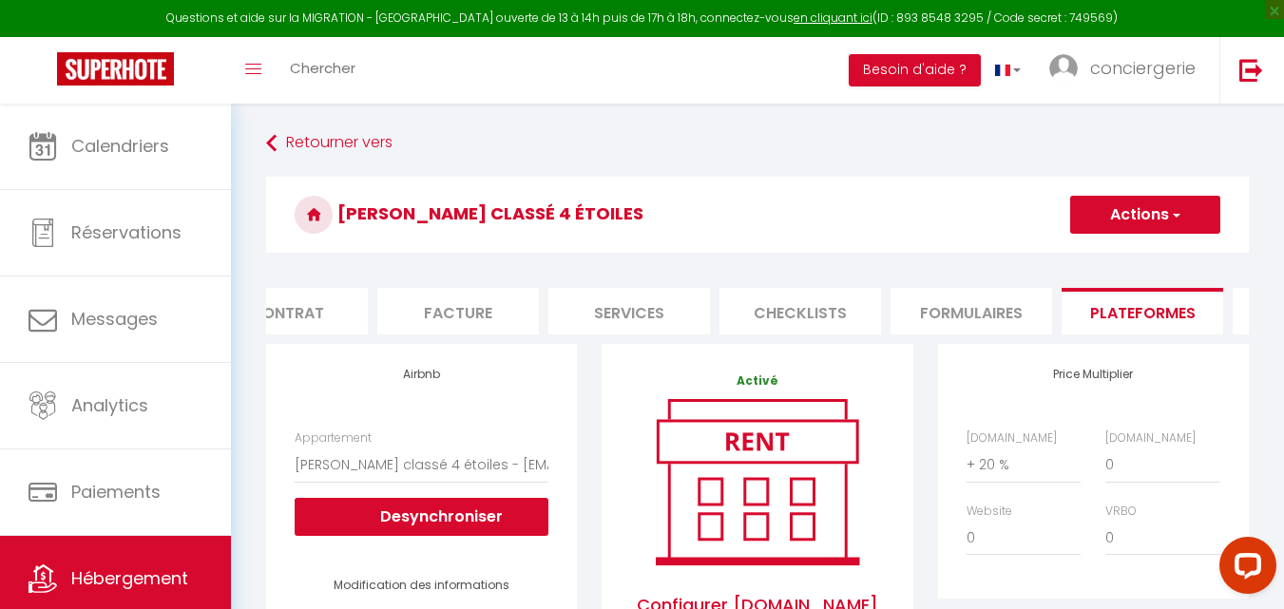
click at [1173, 213] on span "button" at bounding box center [1175, 214] width 12 height 19
click at [1148, 259] on link "Enregistrer" at bounding box center [1144, 256] width 150 height 25
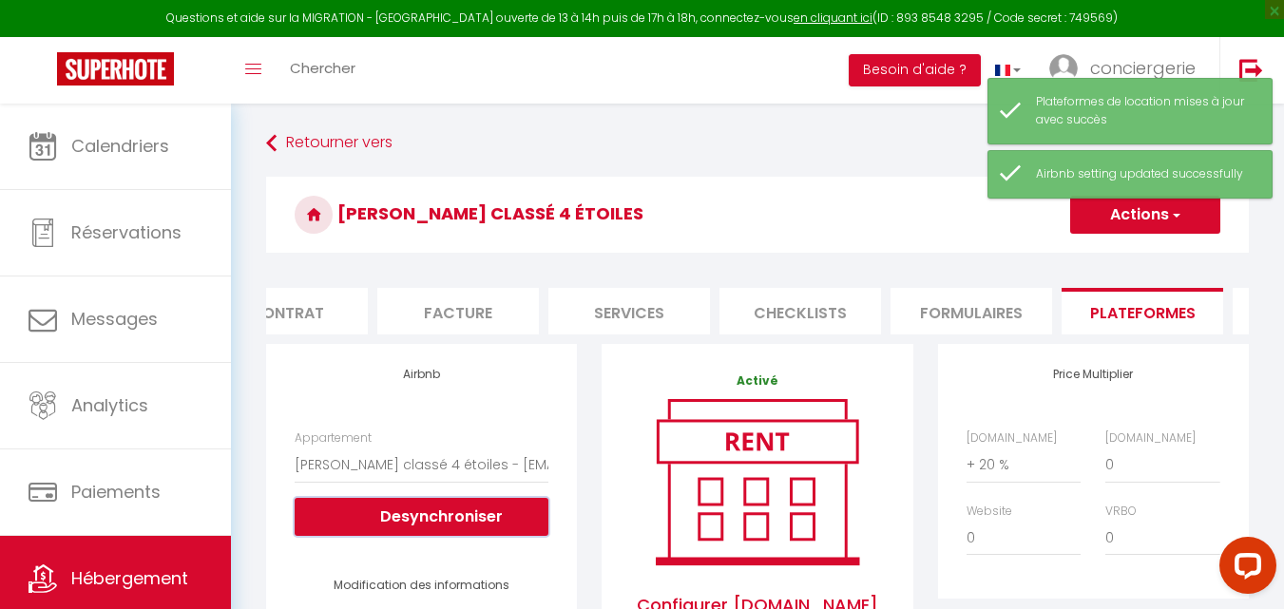
click at [432, 536] on button "Desynchroniser" at bounding box center [422, 517] width 254 height 38
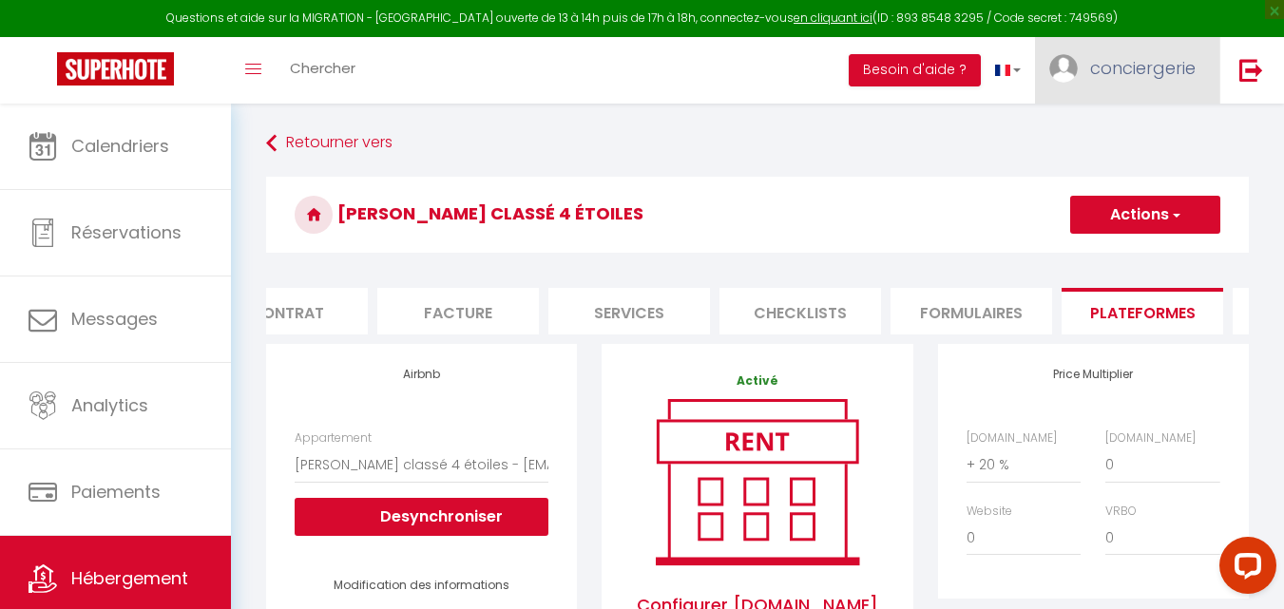
click at [1127, 70] on span "conciergerie" at bounding box center [1143, 68] width 106 height 24
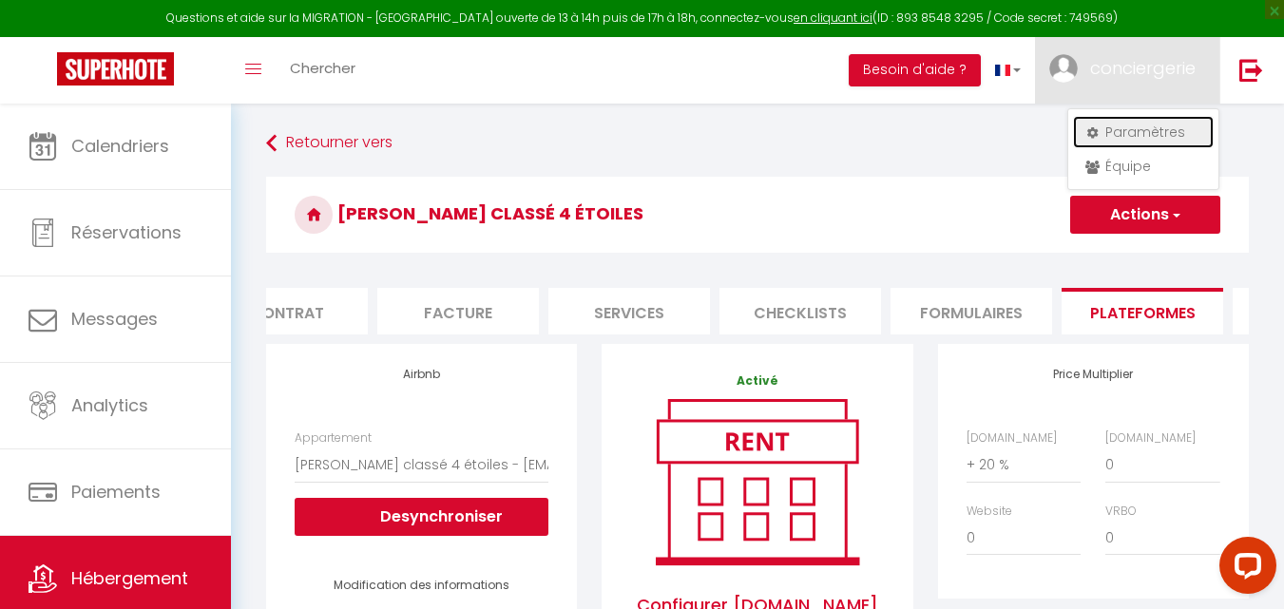
click at [1140, 125] on link "Paramètres" at bounding box center [1143, 132] width 141 height 32
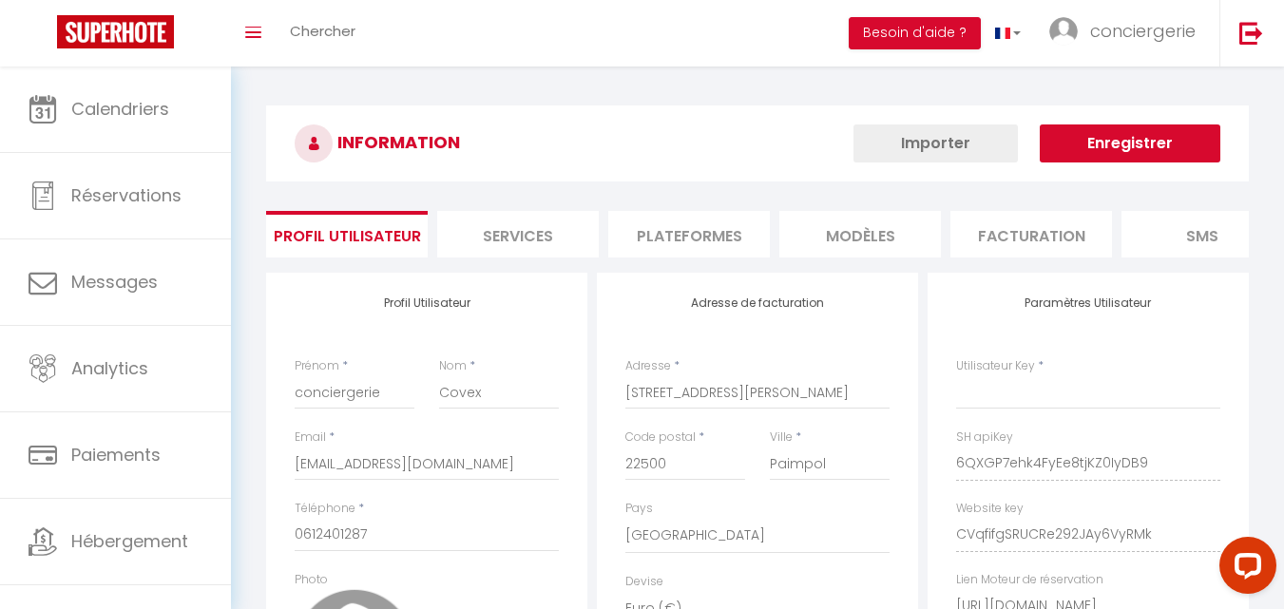
click at [711, 244] on li "Plateformes" at bounding box center [689, 234] width 162 height 47
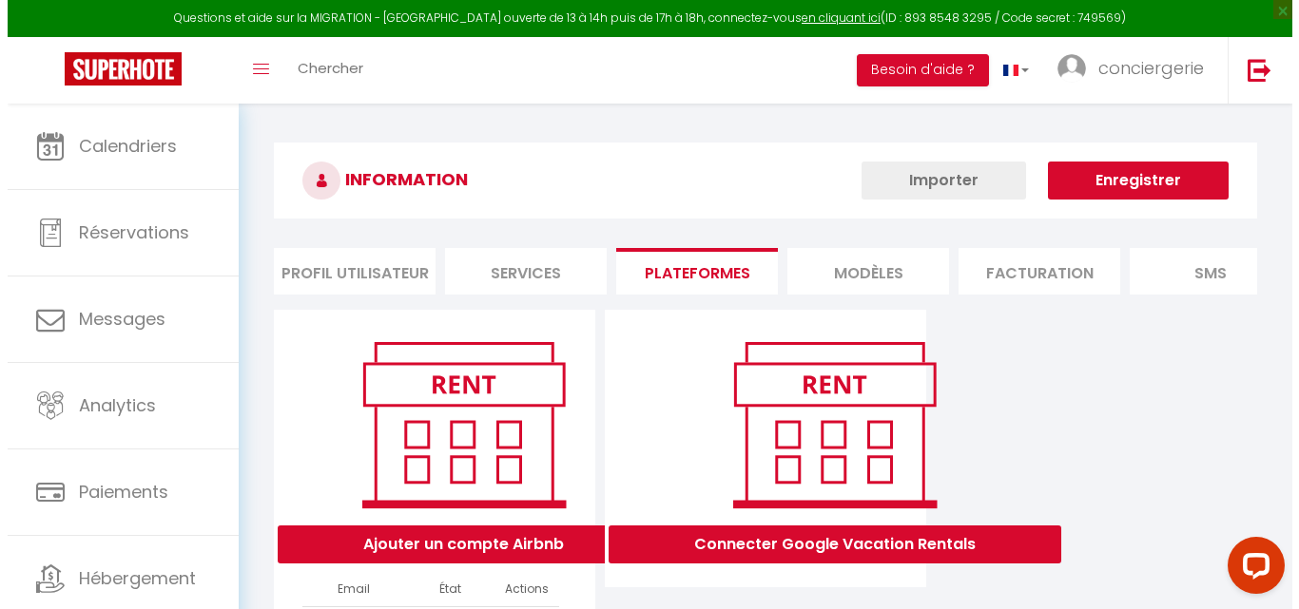
scroll to position [173, 0]
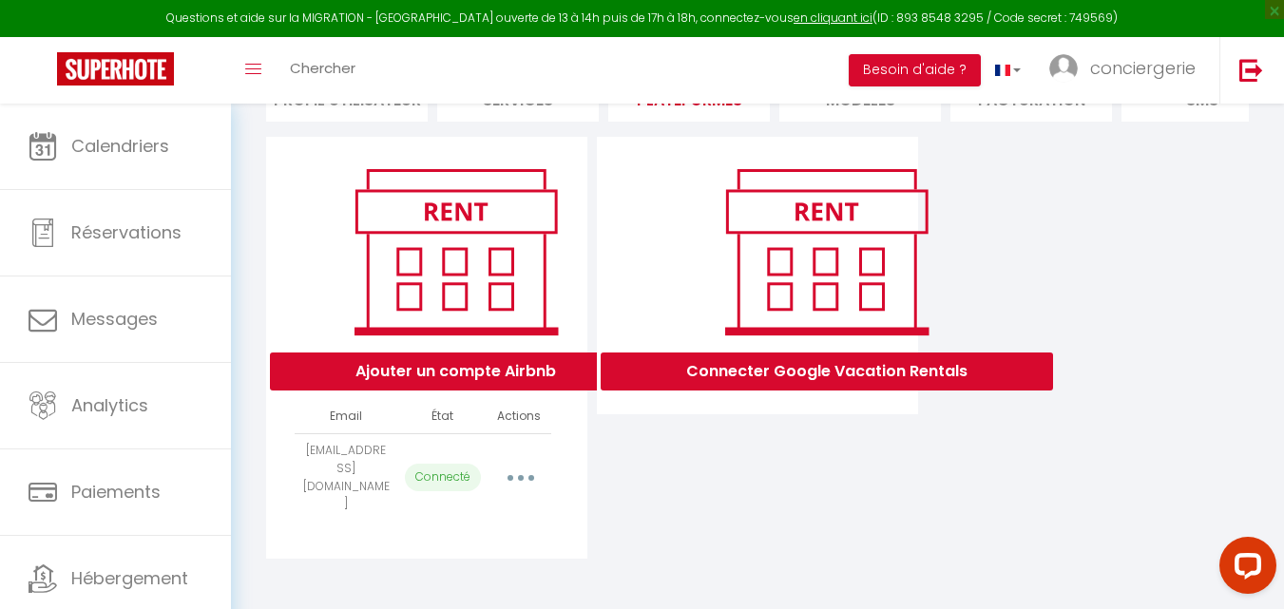
click at [517, 471] on button "button" at bounding box center [520, 478] width 53 height 30
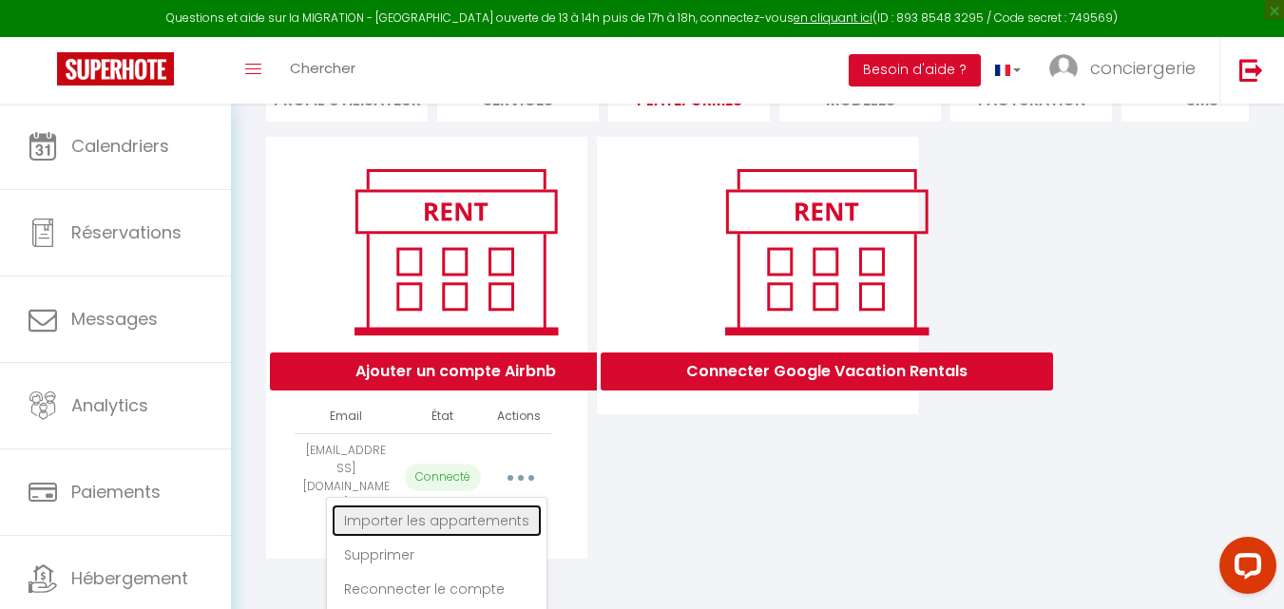
click at [476, 522] on link "Importer les appartements" at bounding box center [437, 521] width 210 height 32
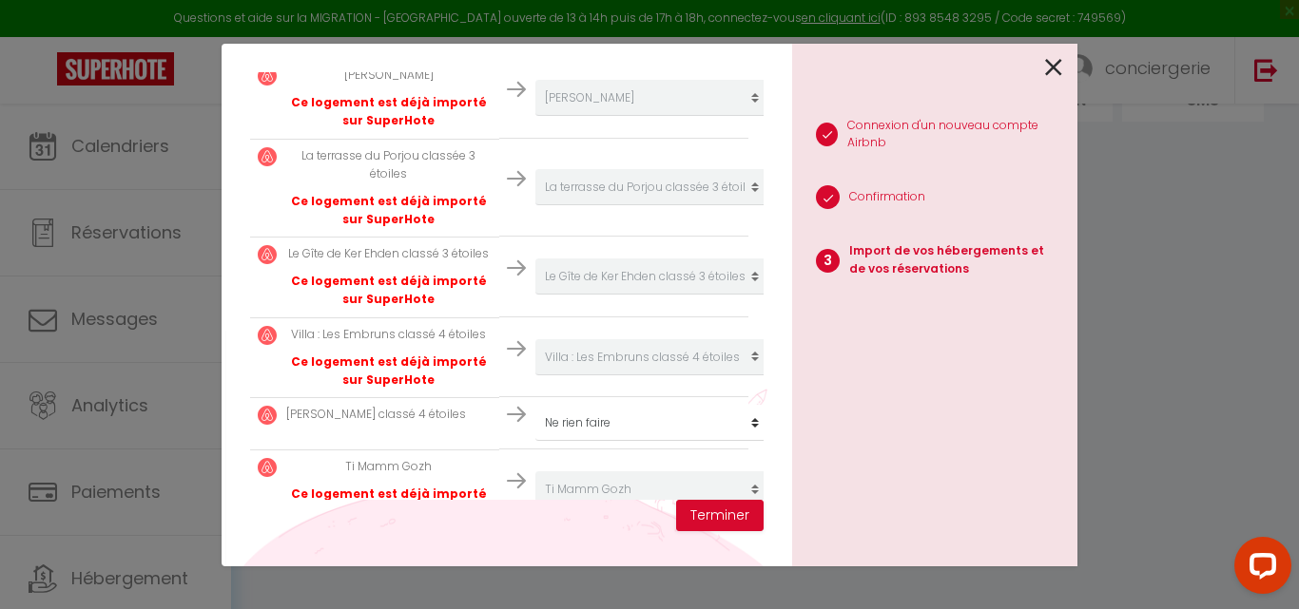
scroll to position [634, 0]
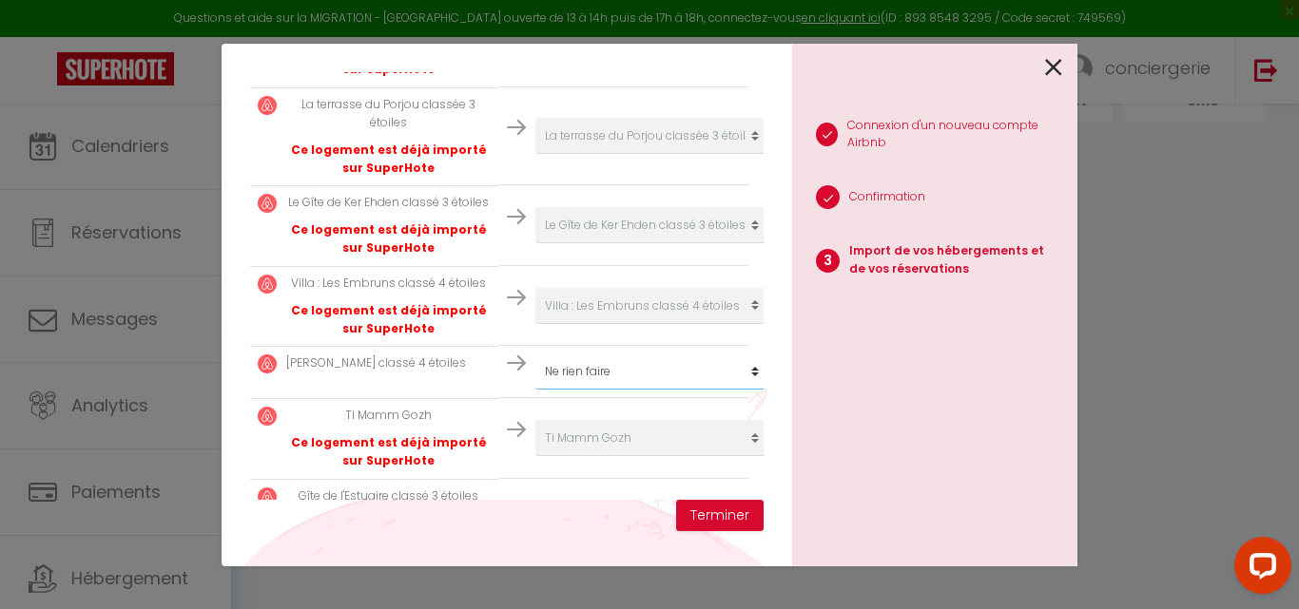
click at [715, 520] on button "Terminer" at bounding box center [719, 516] width 87 height 32
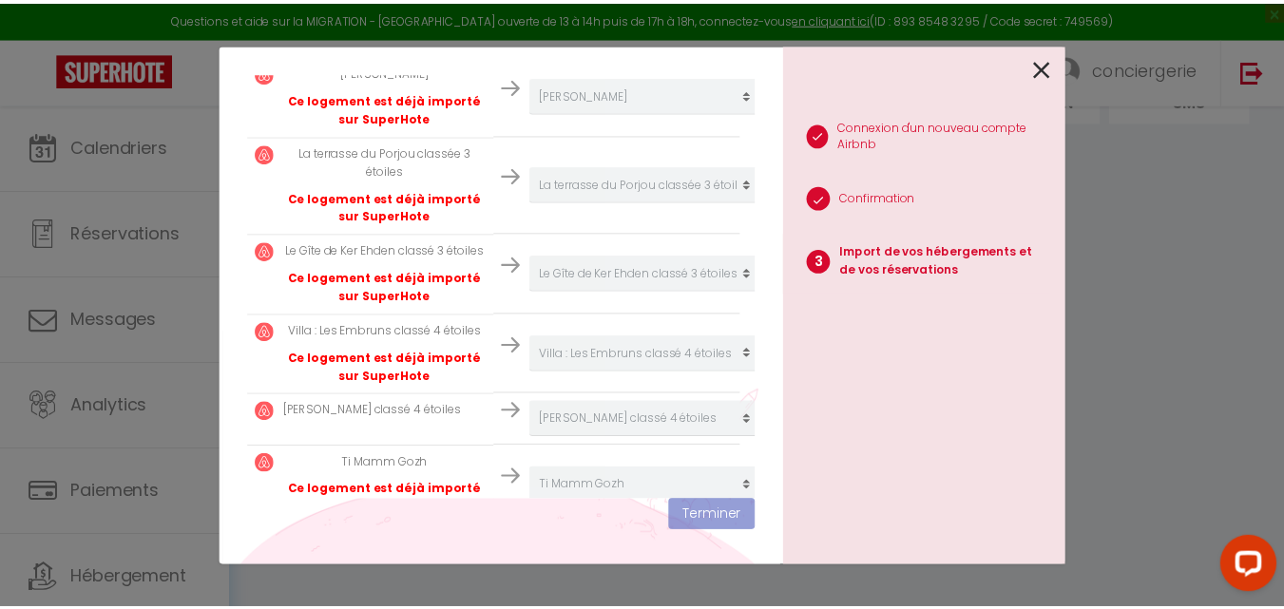
scroll to position [682, 0]
